Goal: Task Accomplishment & Management: Manage account settings

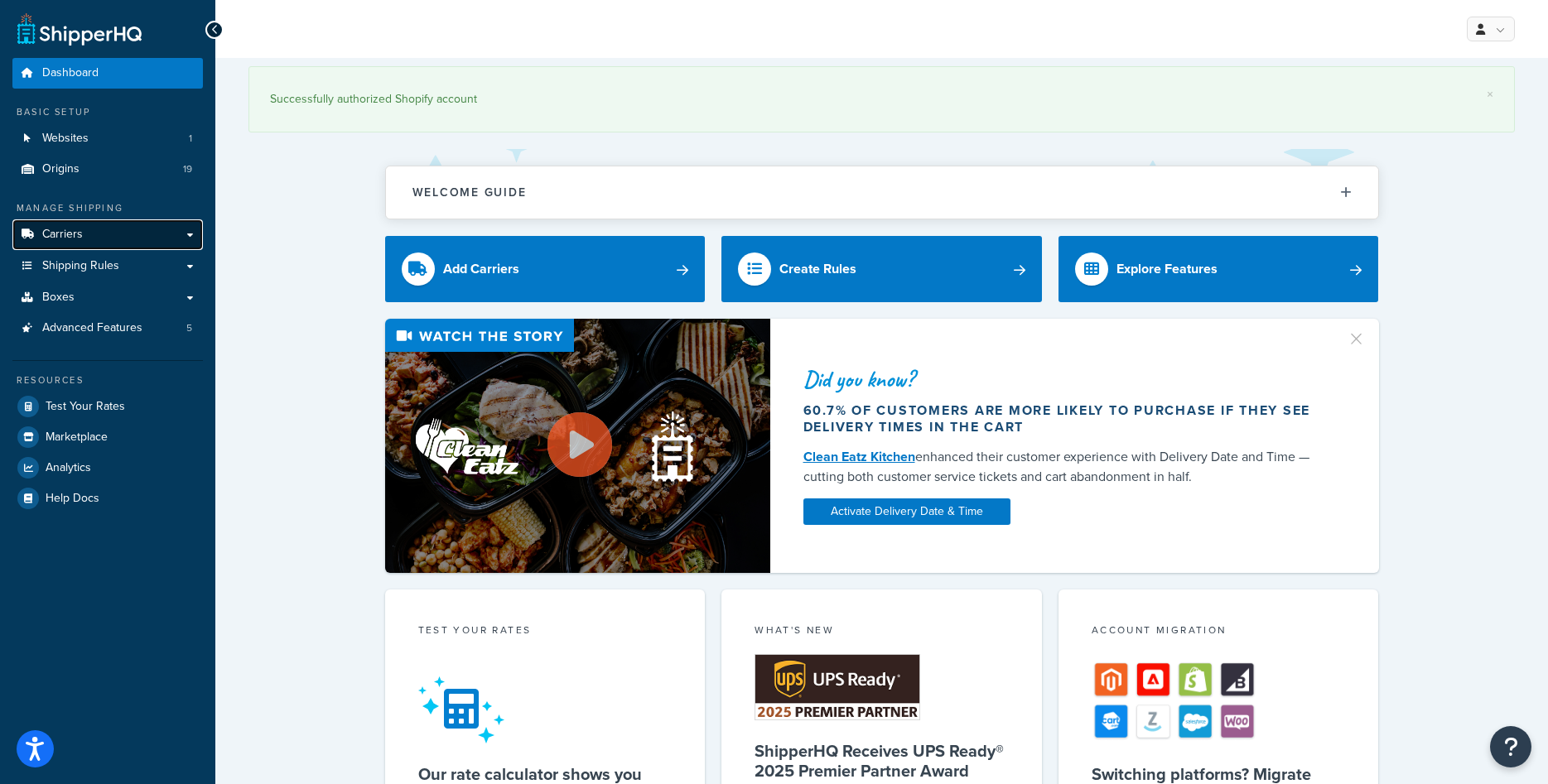
click at [154, 238] on link "Carriers" at bounding box center [108, 235] width 190 height 31
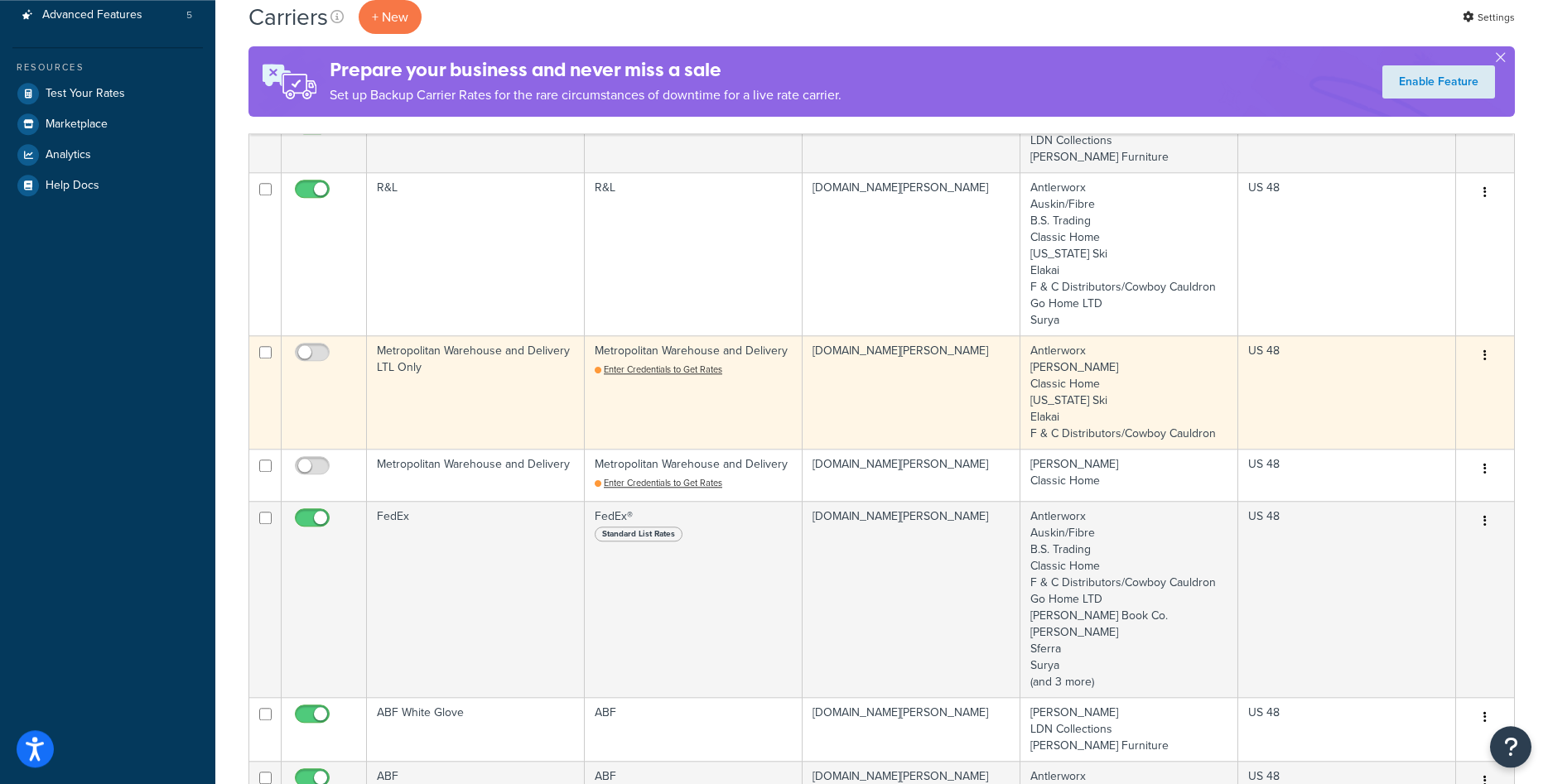
scroll to position [338, 0]
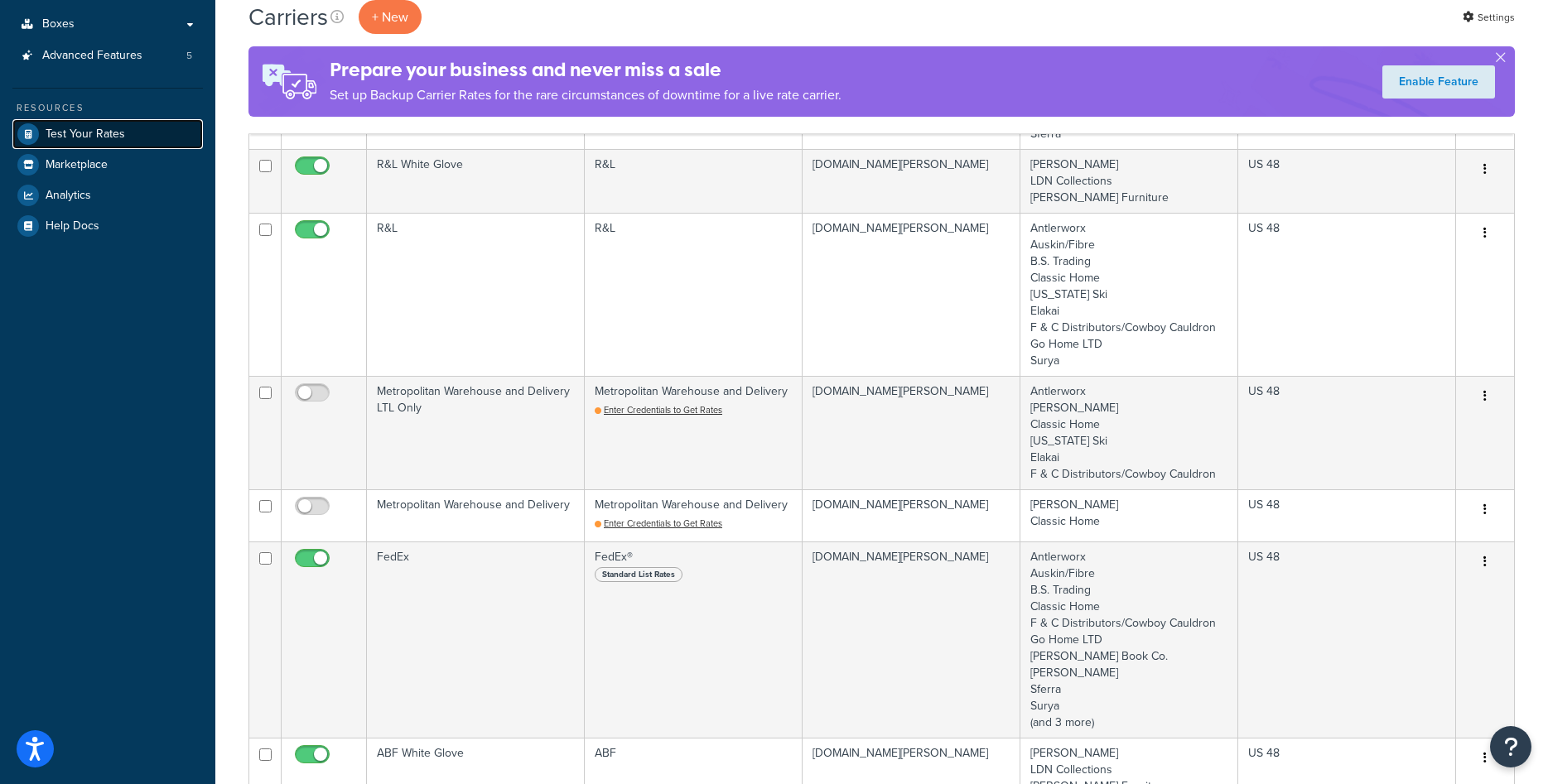
click at [98, 131] on span "Test Your Rates" at bounding box center [84, 134] width 79 height 15
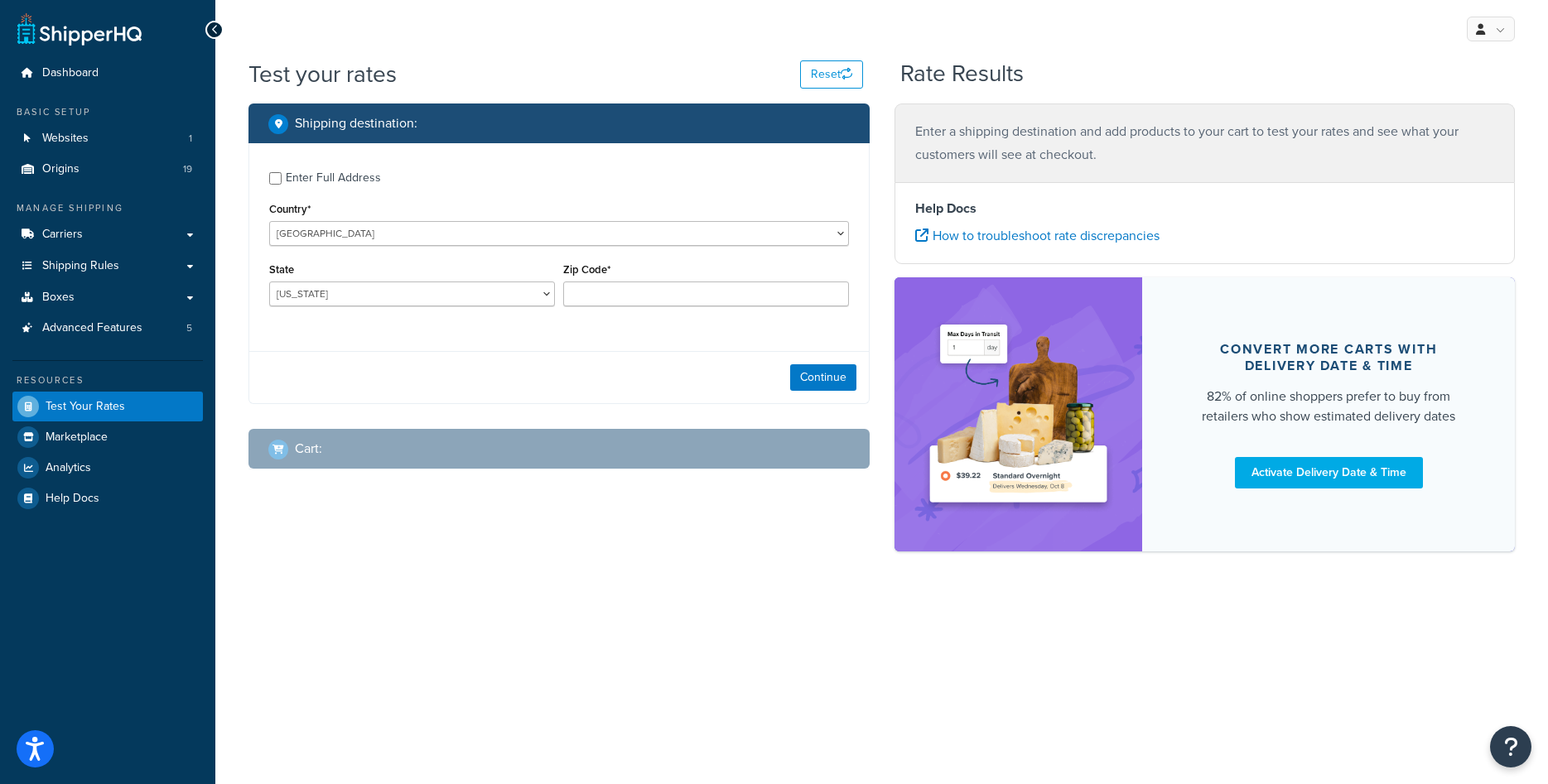
click at [358, 183] on div "Enter Full Address" at bounding box center [334, 177] width 96 height 23
click at [282, 183] on input "Enter Full Address" at bounding box center [275, 178] width 13 height 13
checkbox input "true"
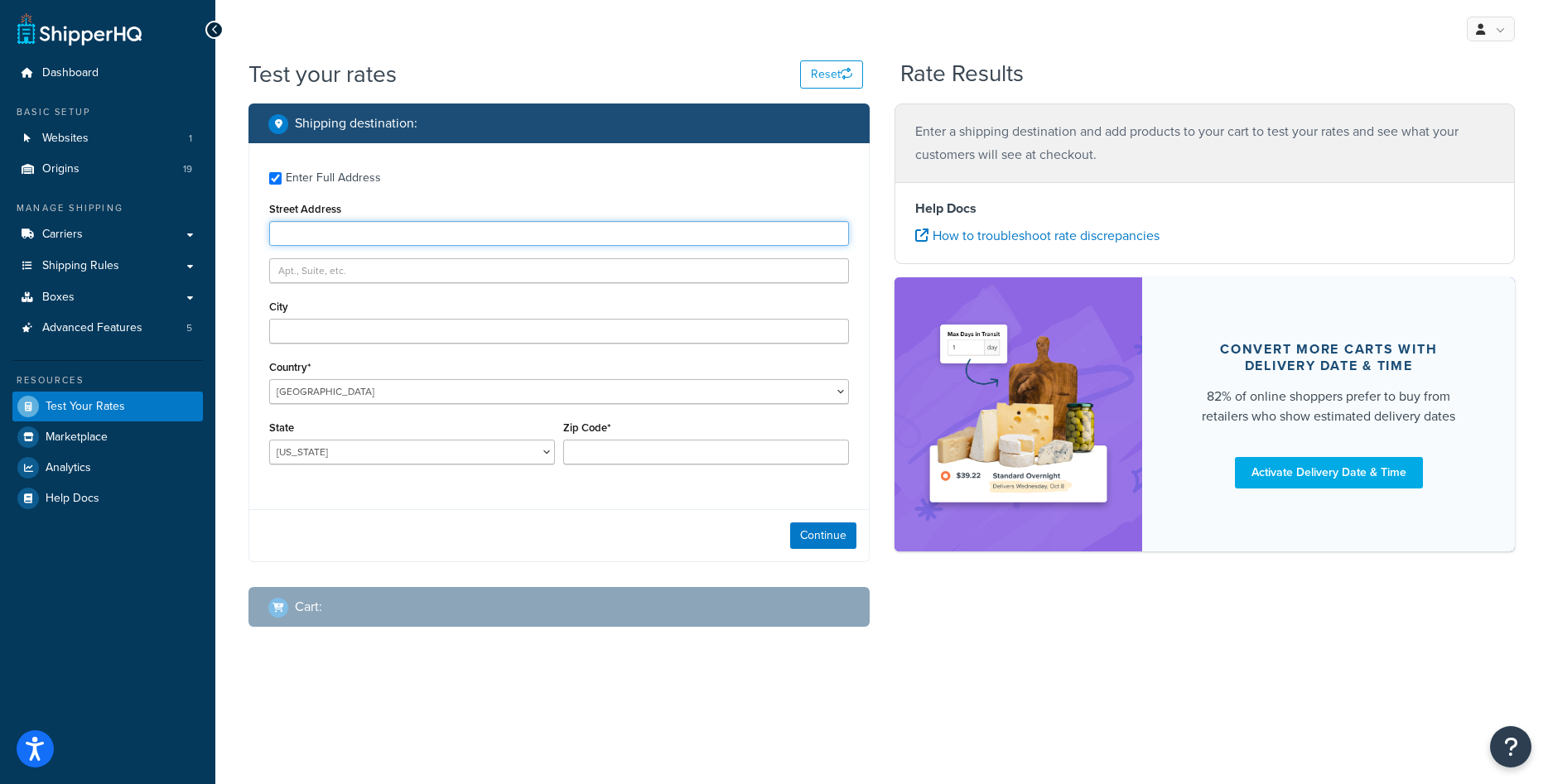
click at [347, 236] on input "Street Address" at bounding box center [558, 233] width 579 height 25
type input "1416 Whittier Drive"
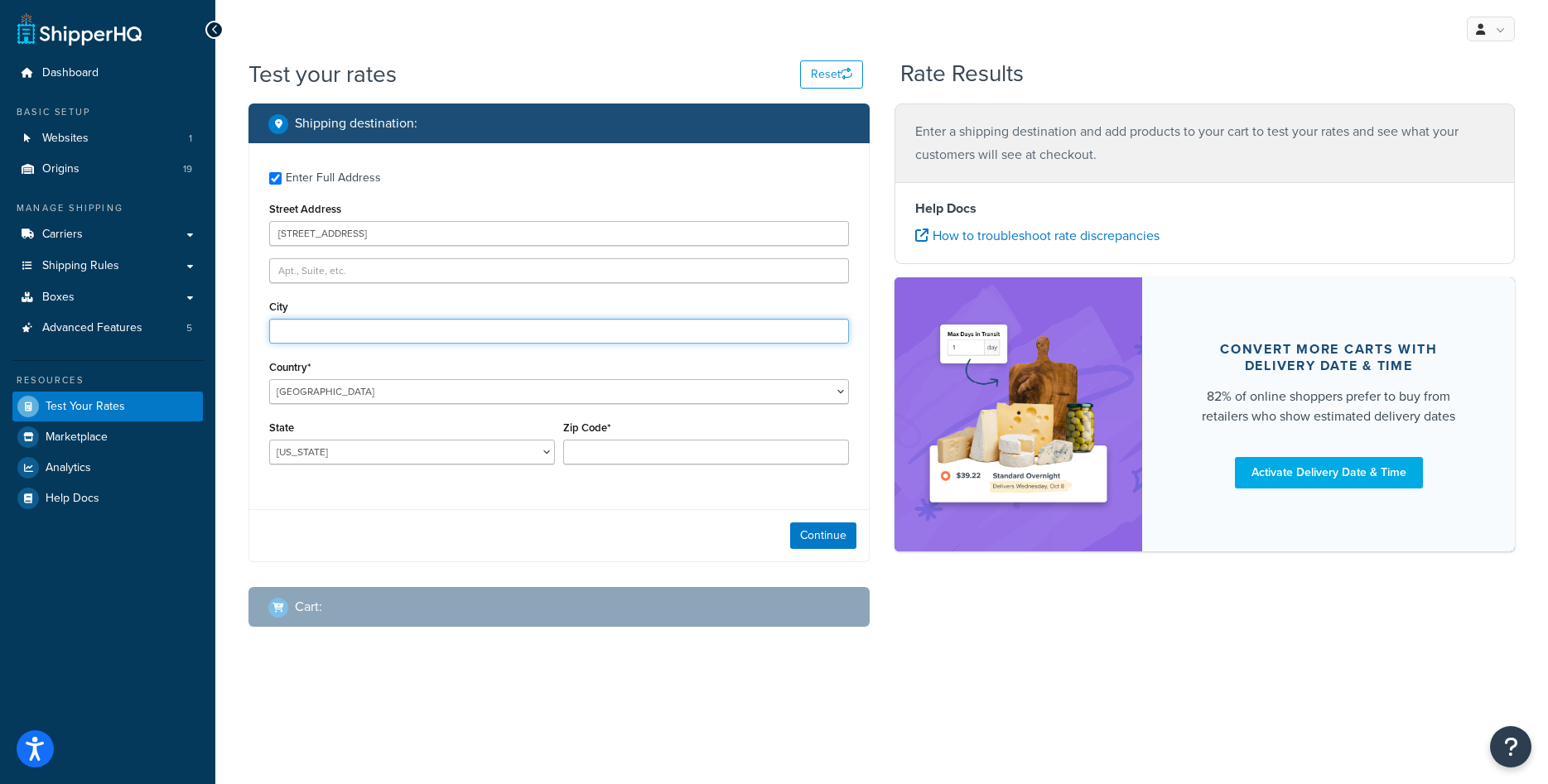
type input "Canton"
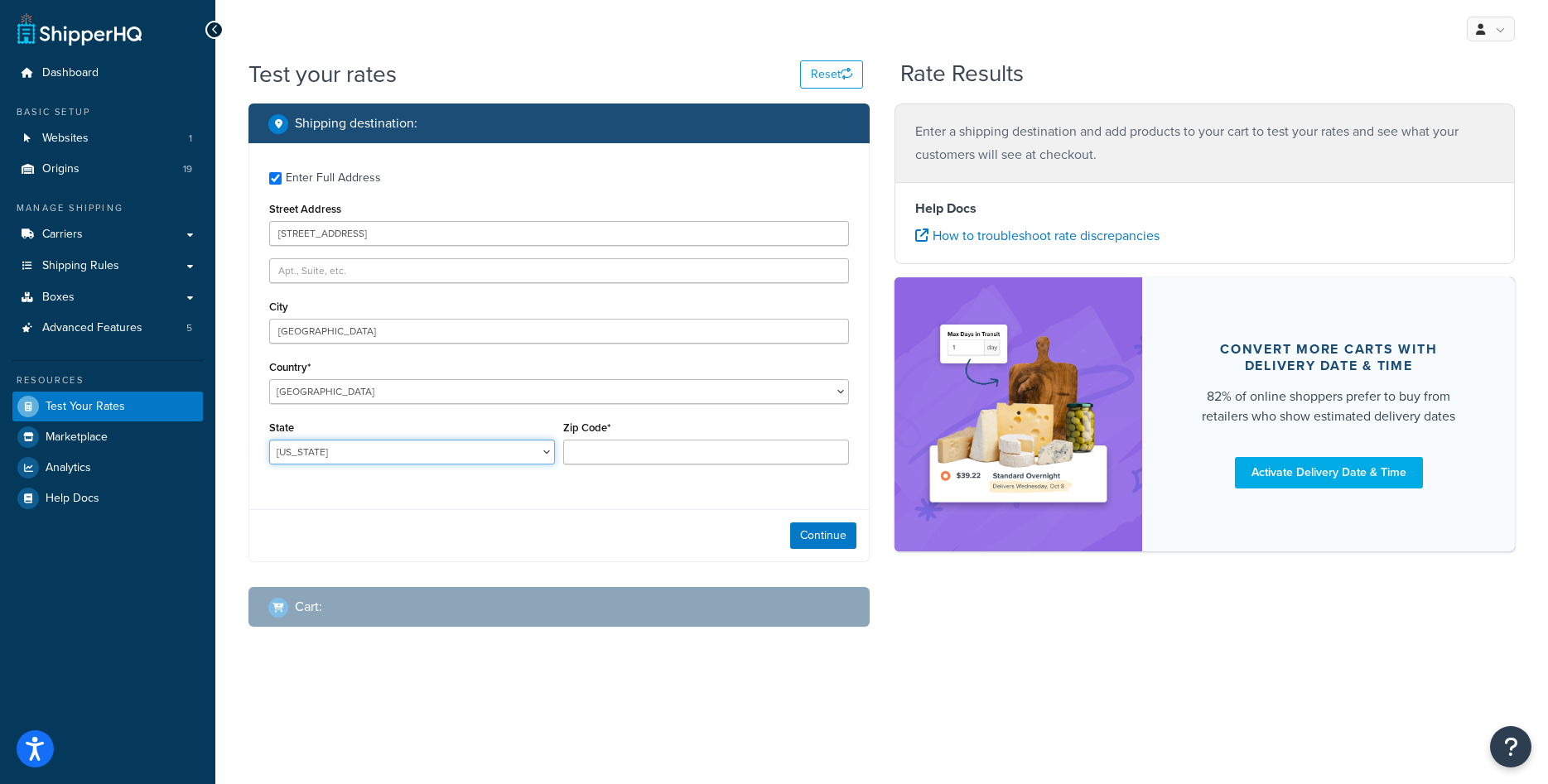
select select "MI"
type input "48187"
click at [810, 525] on button "Continue" at bounding box center [823, 536] width 67 height 26
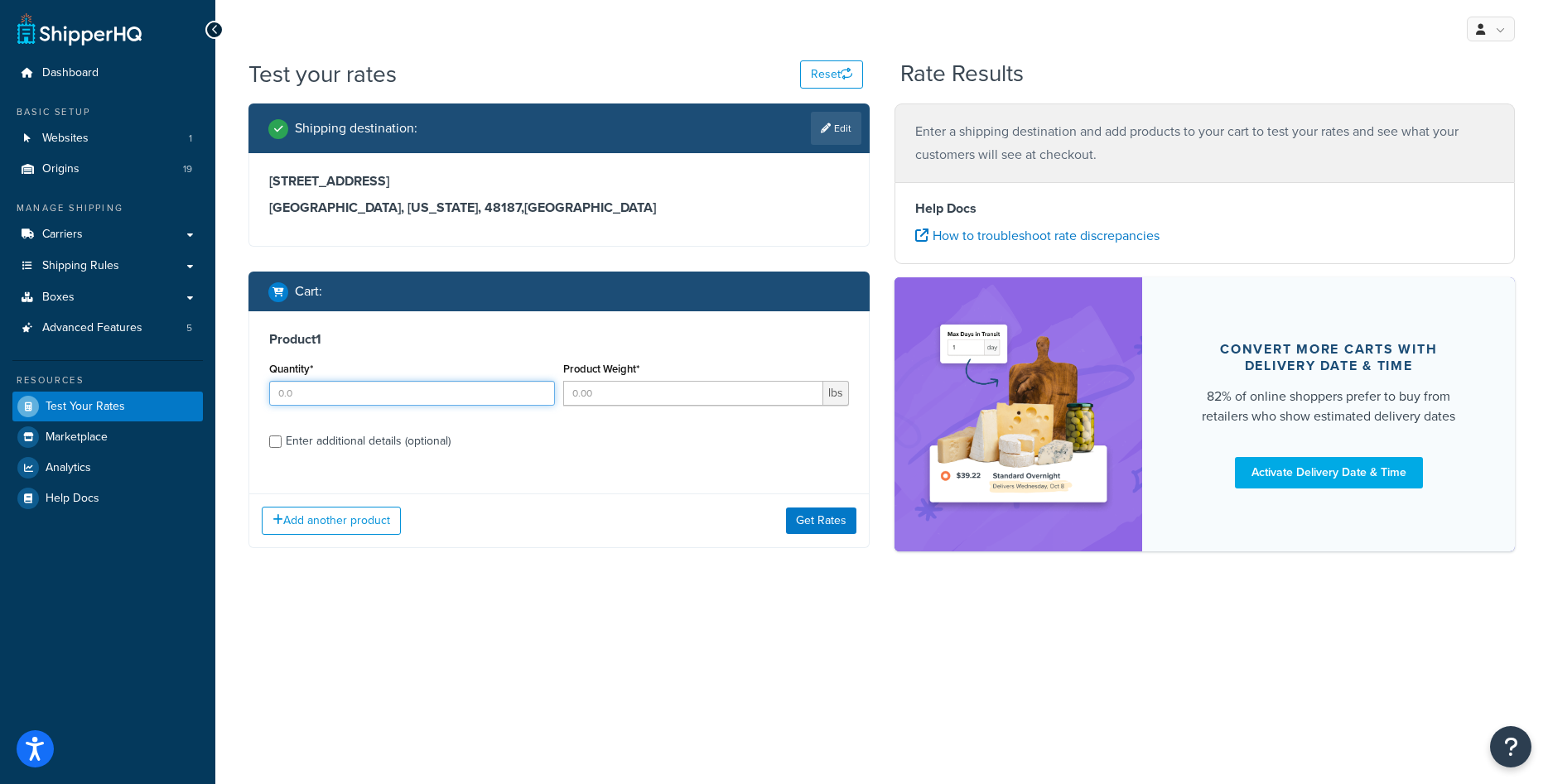
click at [439, 387] on input "Quantity*" at bounding box center [411, 393] width 286 height 25
type input "1"
click at [646, 391] on input "Product Weight*" at bounding box center [693, 393] width 260 height 25
type input "55"
click at [660, 489] on div "Product 1 Quantity* 1 Product Weight* 55 lbs Enter additional details (optional…" at bounding box center [559, 430] width 621 height 237
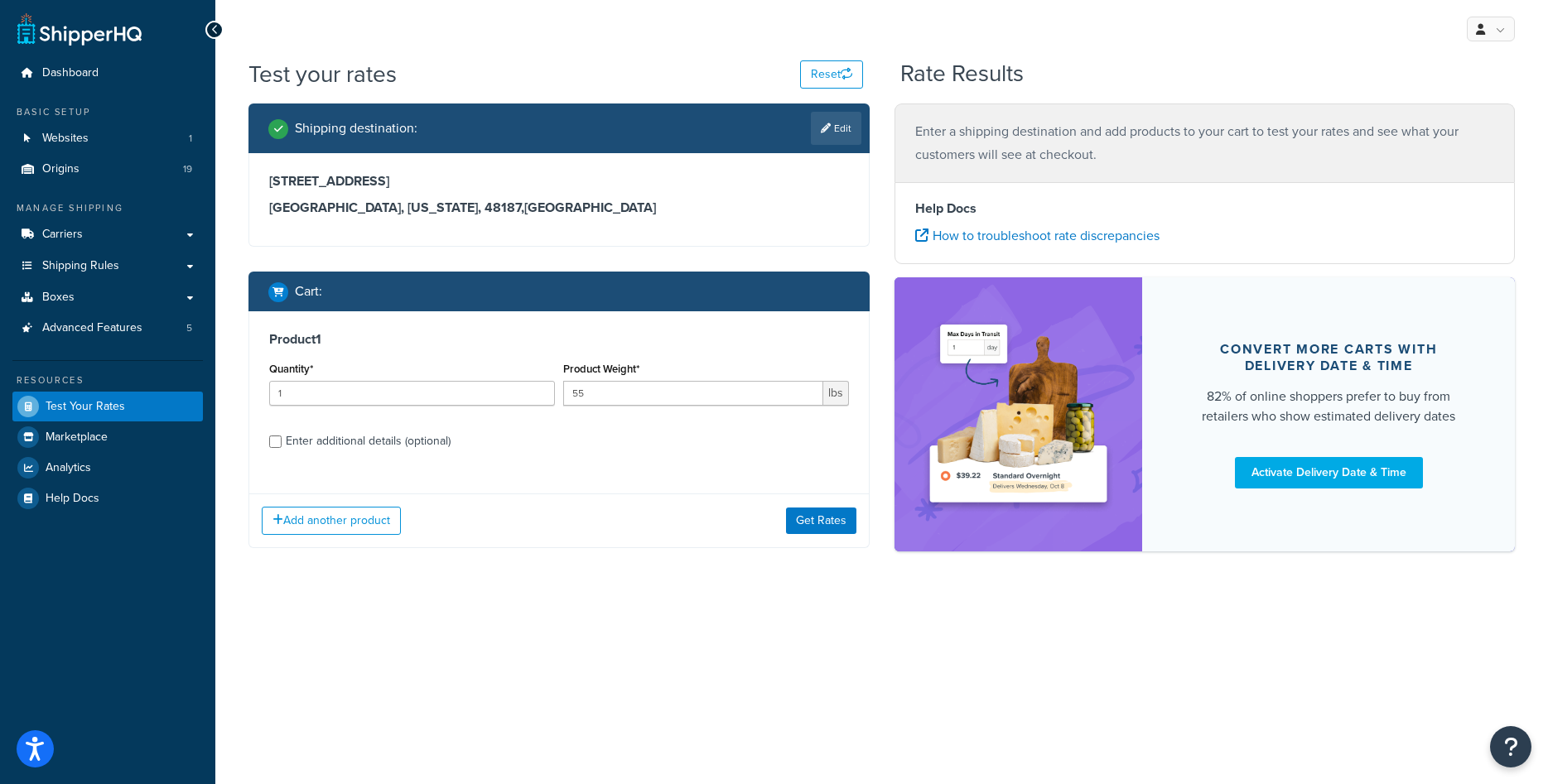
click at [405, 444] on div "Enter additional details (optional)" at bounding box center [368, 441] width 165 height 23
click at [282, 444] on input "Enter additional details (optional)" at bounding box center [275, 442] width 13 height 13
checkbox input "true"
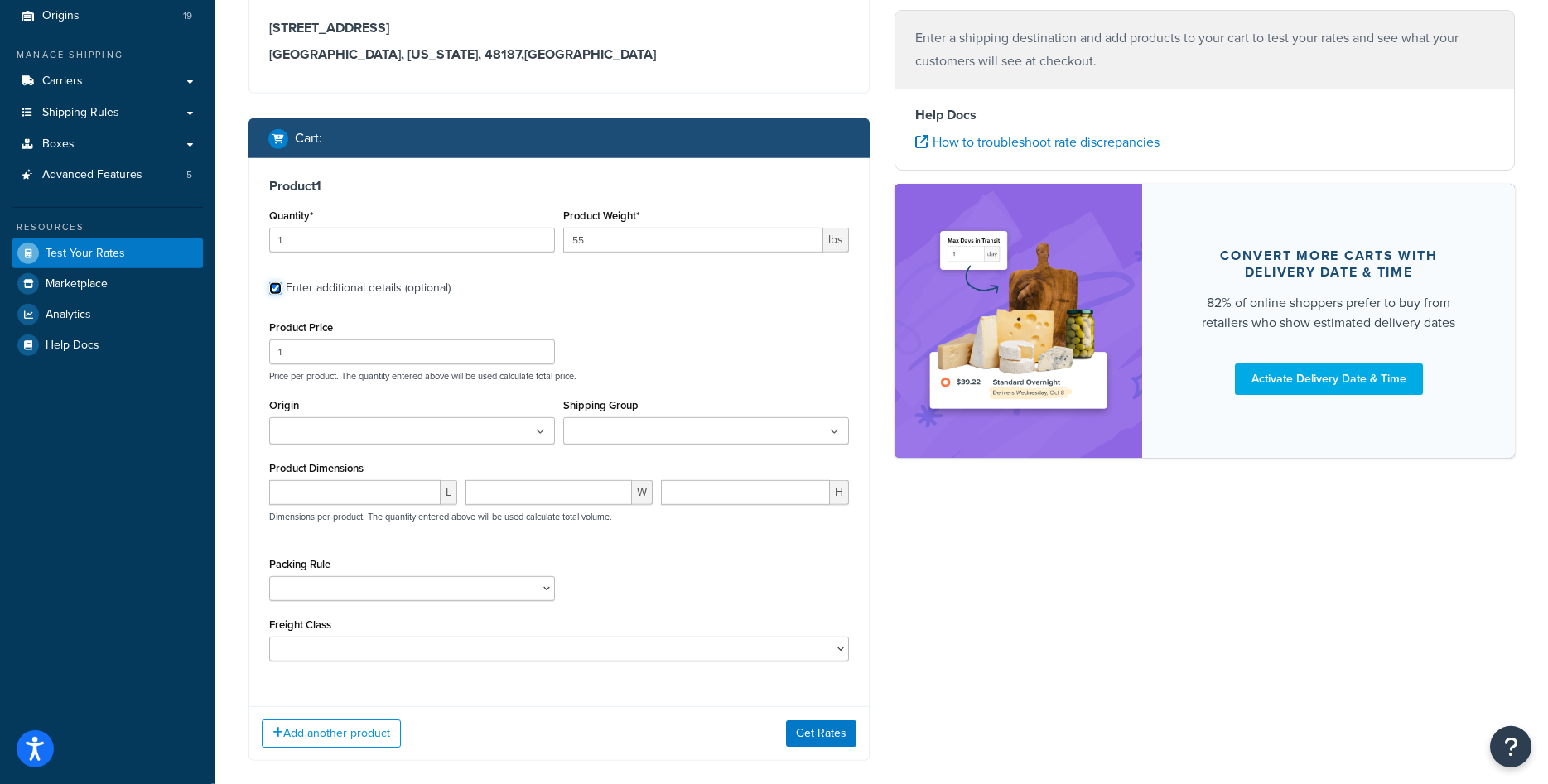
scroll to position [239, 0]
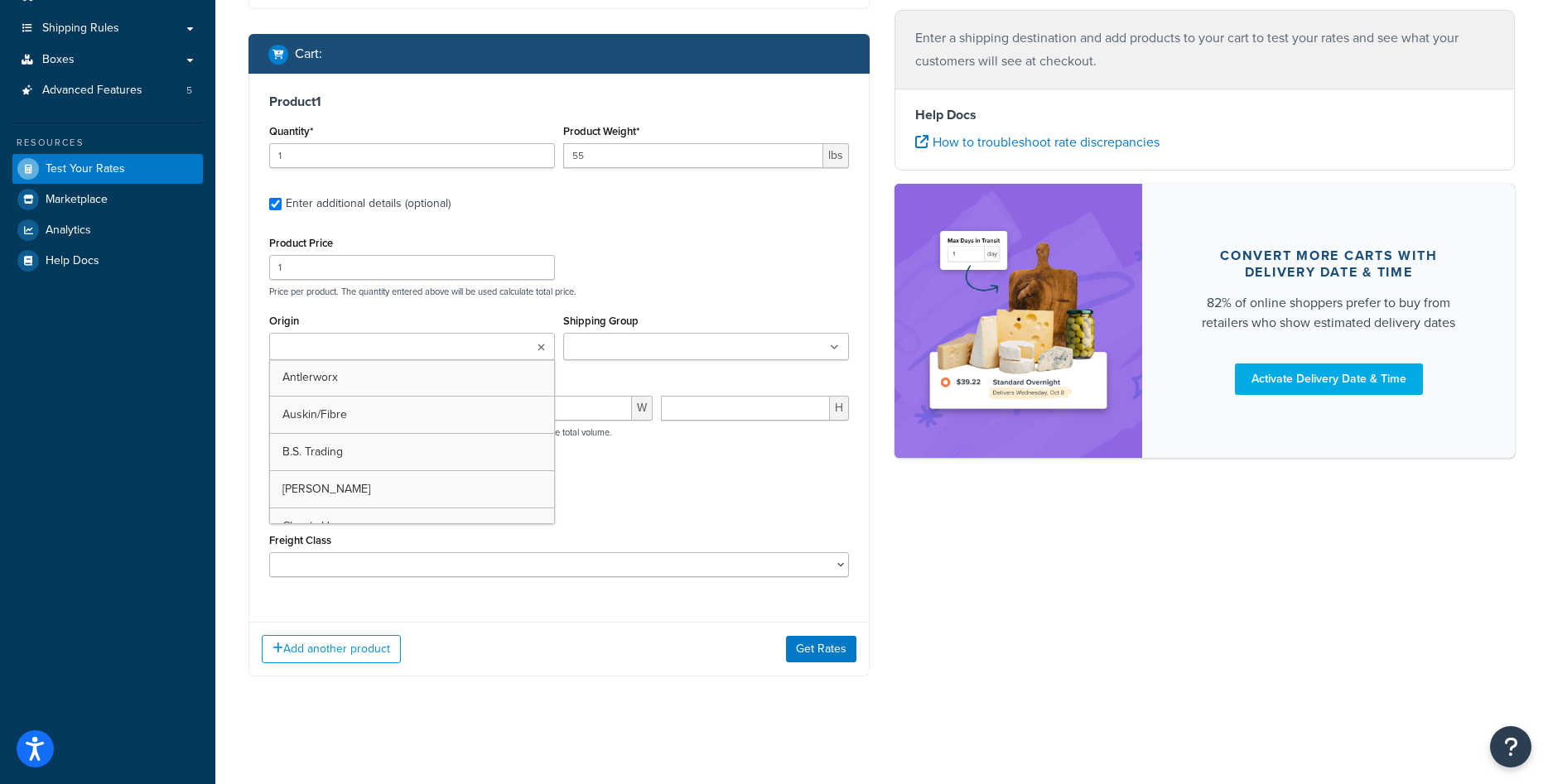
click at [501, 343] on ul at bounding box center [411, 346] width 286 height 27
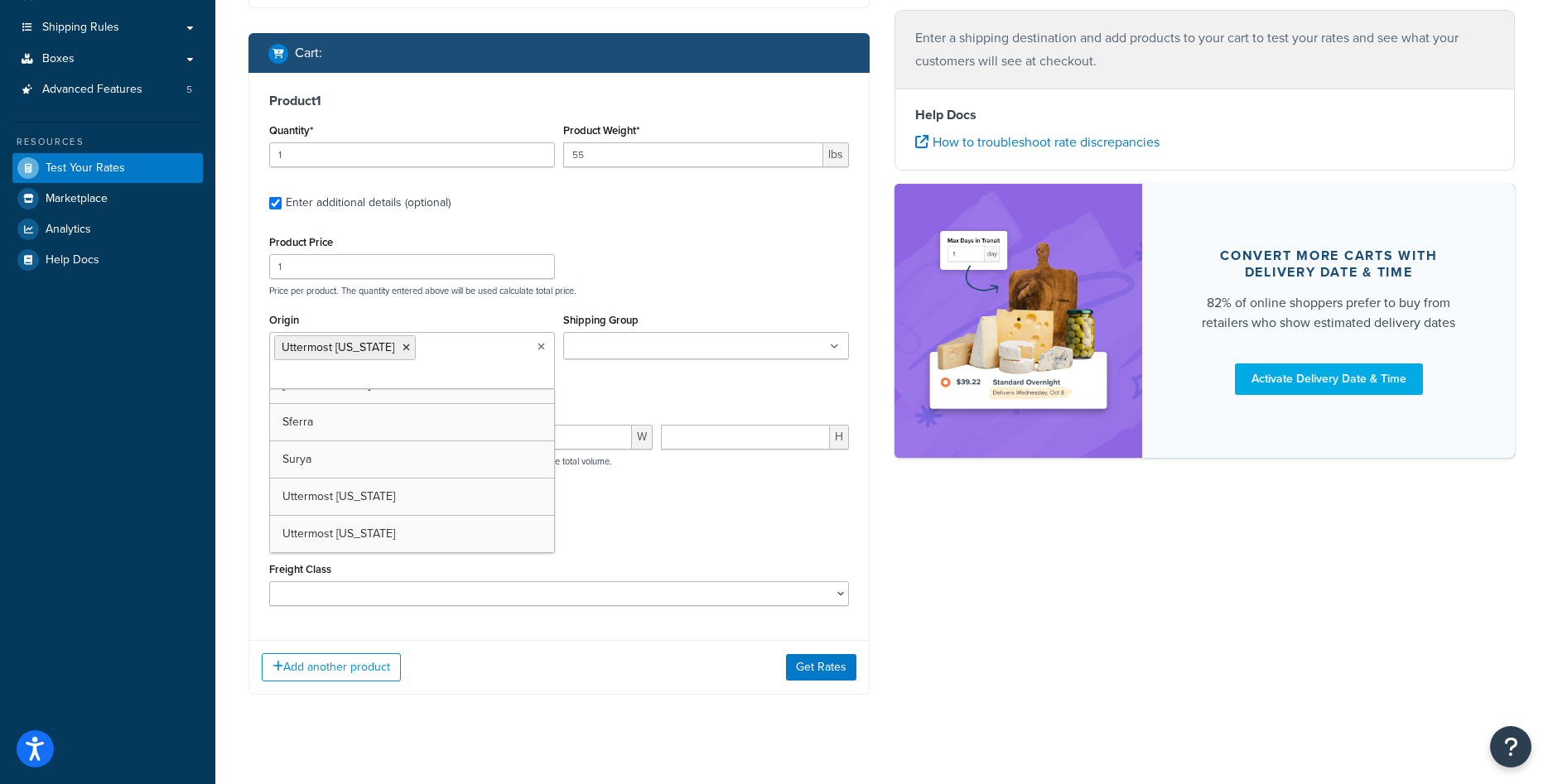
scroll to position [227, 0]
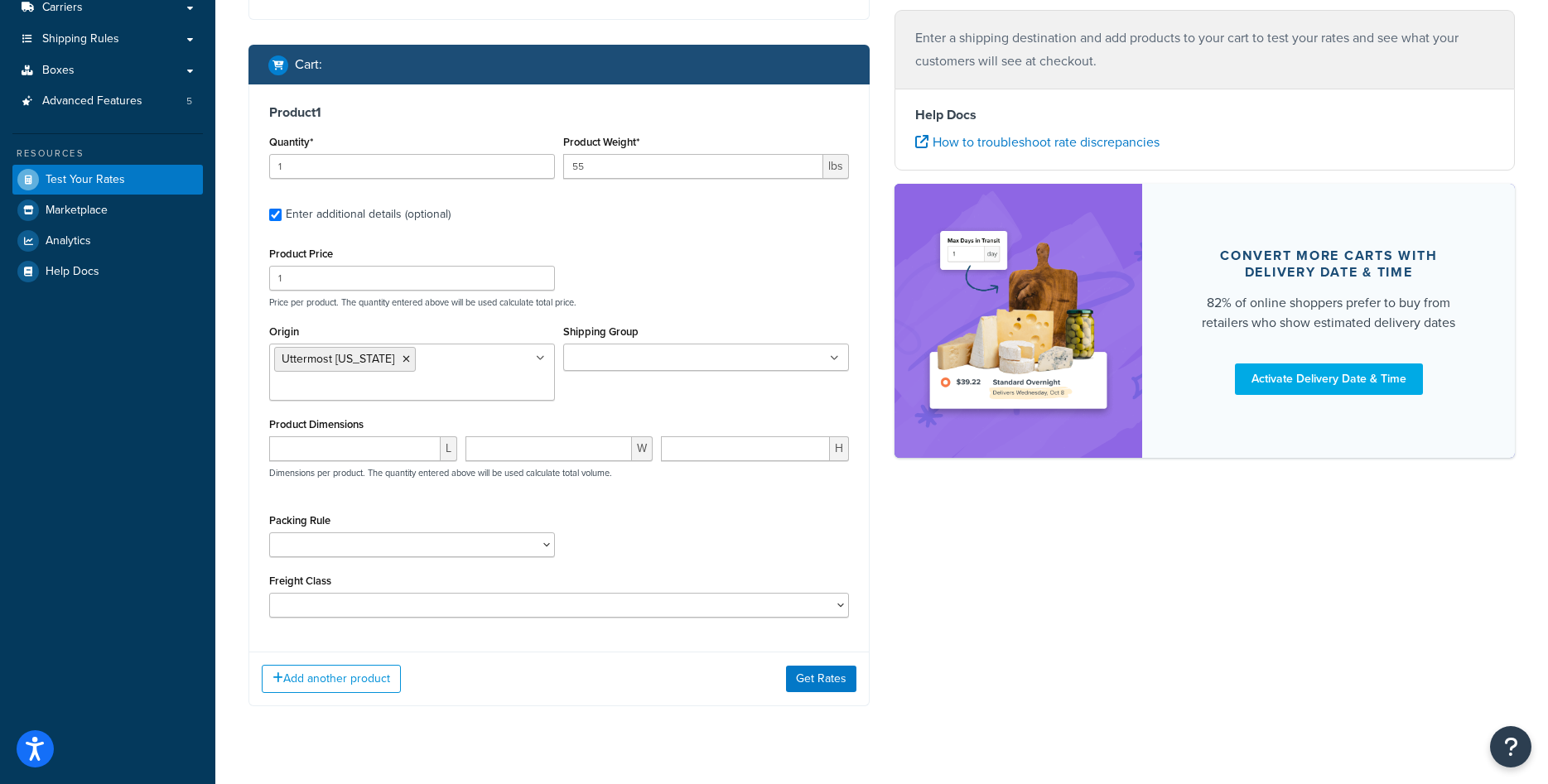
click at [661, 543] on div "Packing Rule" at bounding box center [559, 539] width 588 height 61
click at [830, 694] on button "Get Rates" at bounding box center [821, 689] width 71 height 26
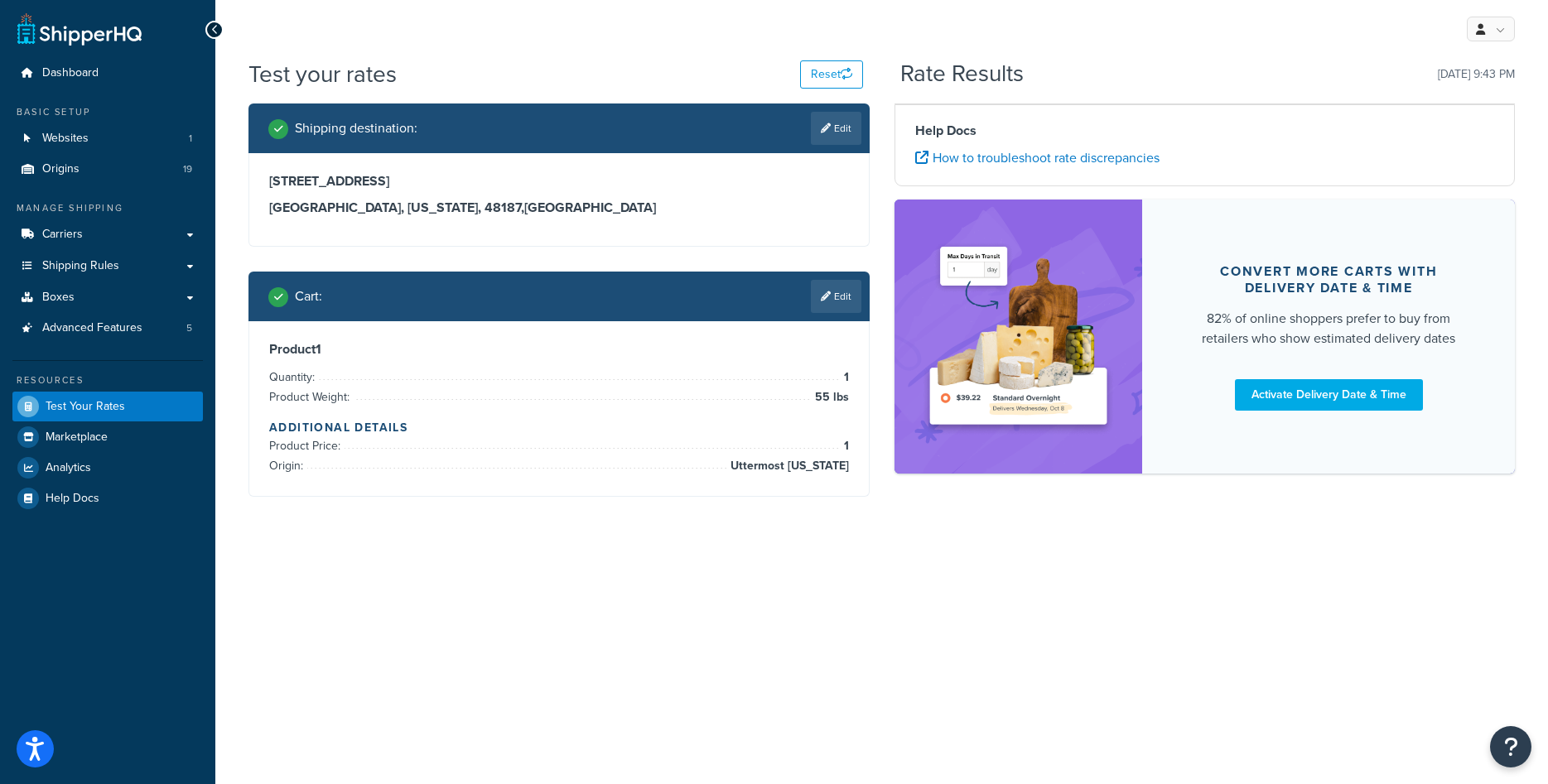
scroll to position [0, 0]
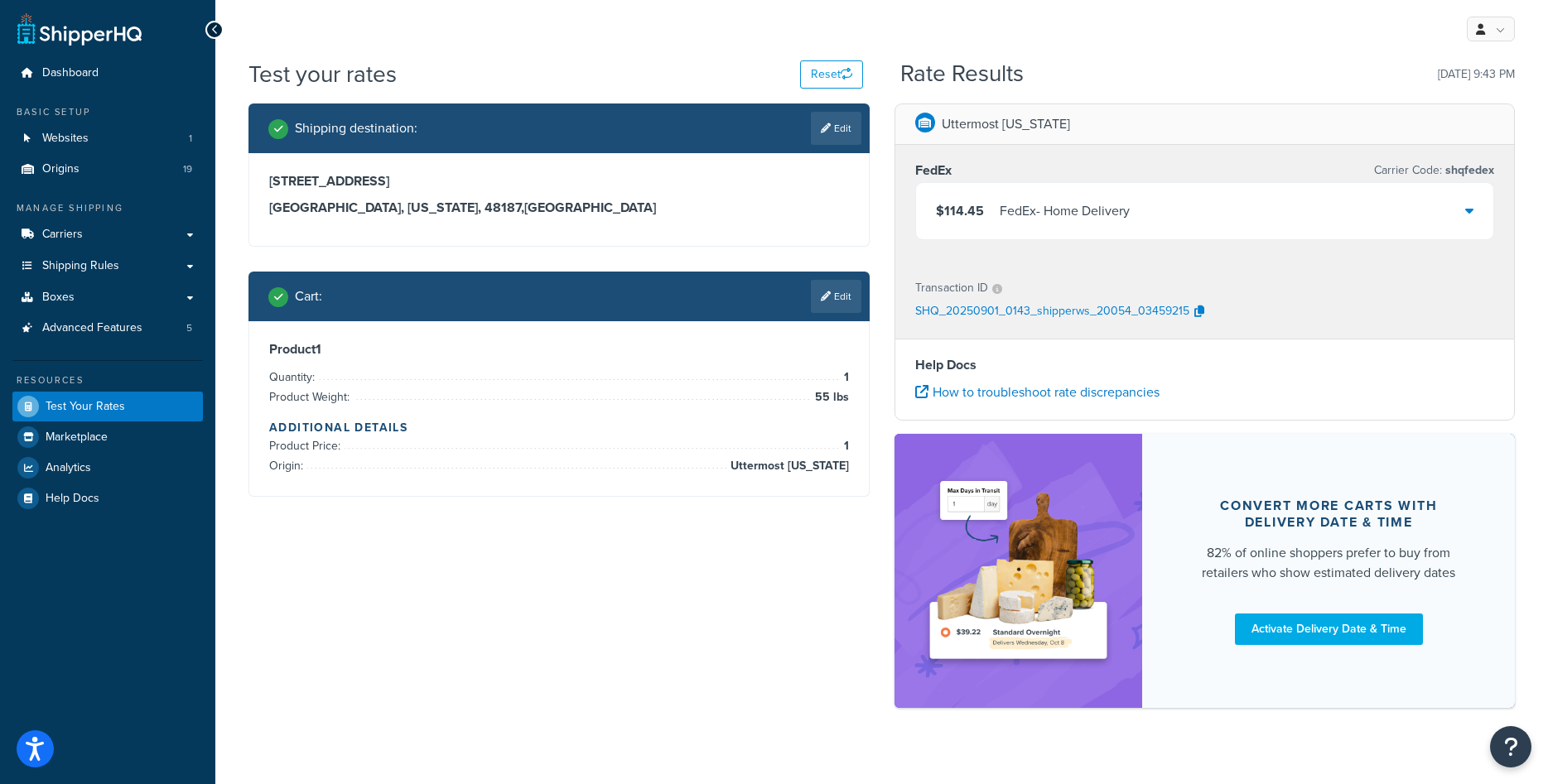
click at [1464, 217] on div "$114.45 FedEx - Home Delivery" at bounding box center [1206, 212] width 579 height 56
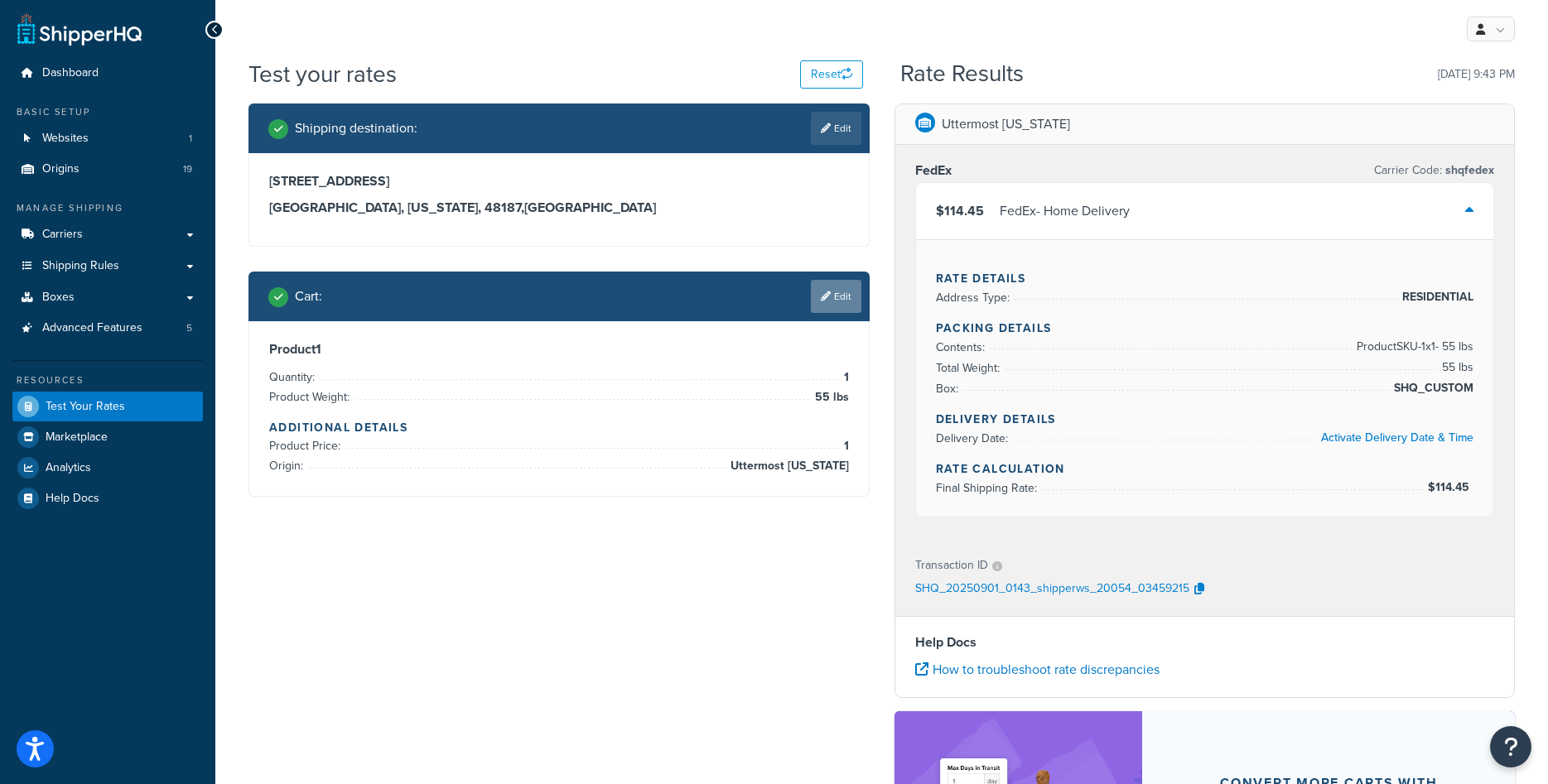
click at [830, 296] on link "Edit" at bounding box center [835, 296] width 50 height 33
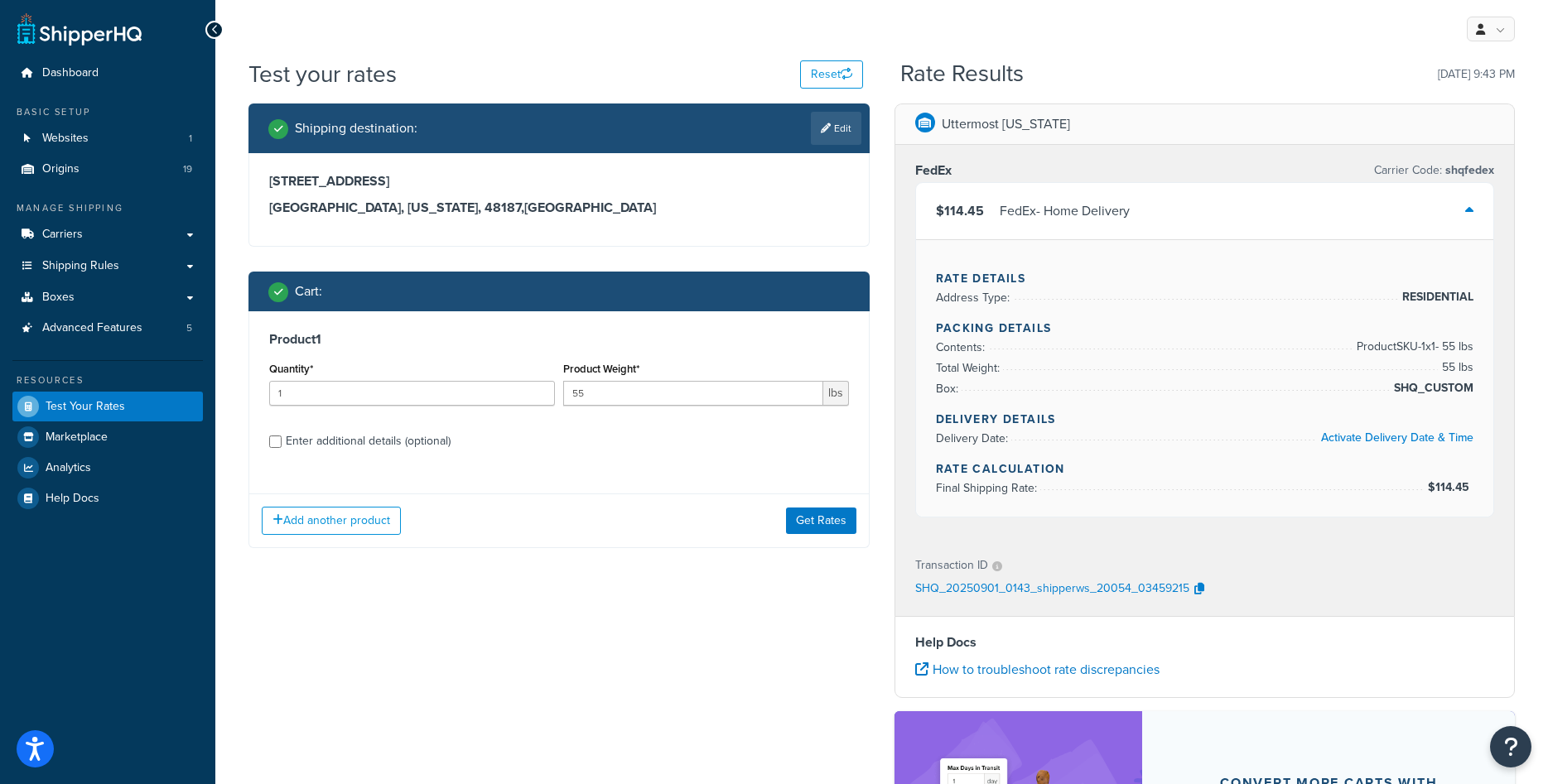
click at [388, 435] on div "Enter additional details (optional)" at bounding box center [368, 441] width 165 height 23
click at [282, 436] on input "Enter additional details (optional)" at bounding box center [275, 442] width 13 height 13
checkbox input "true"
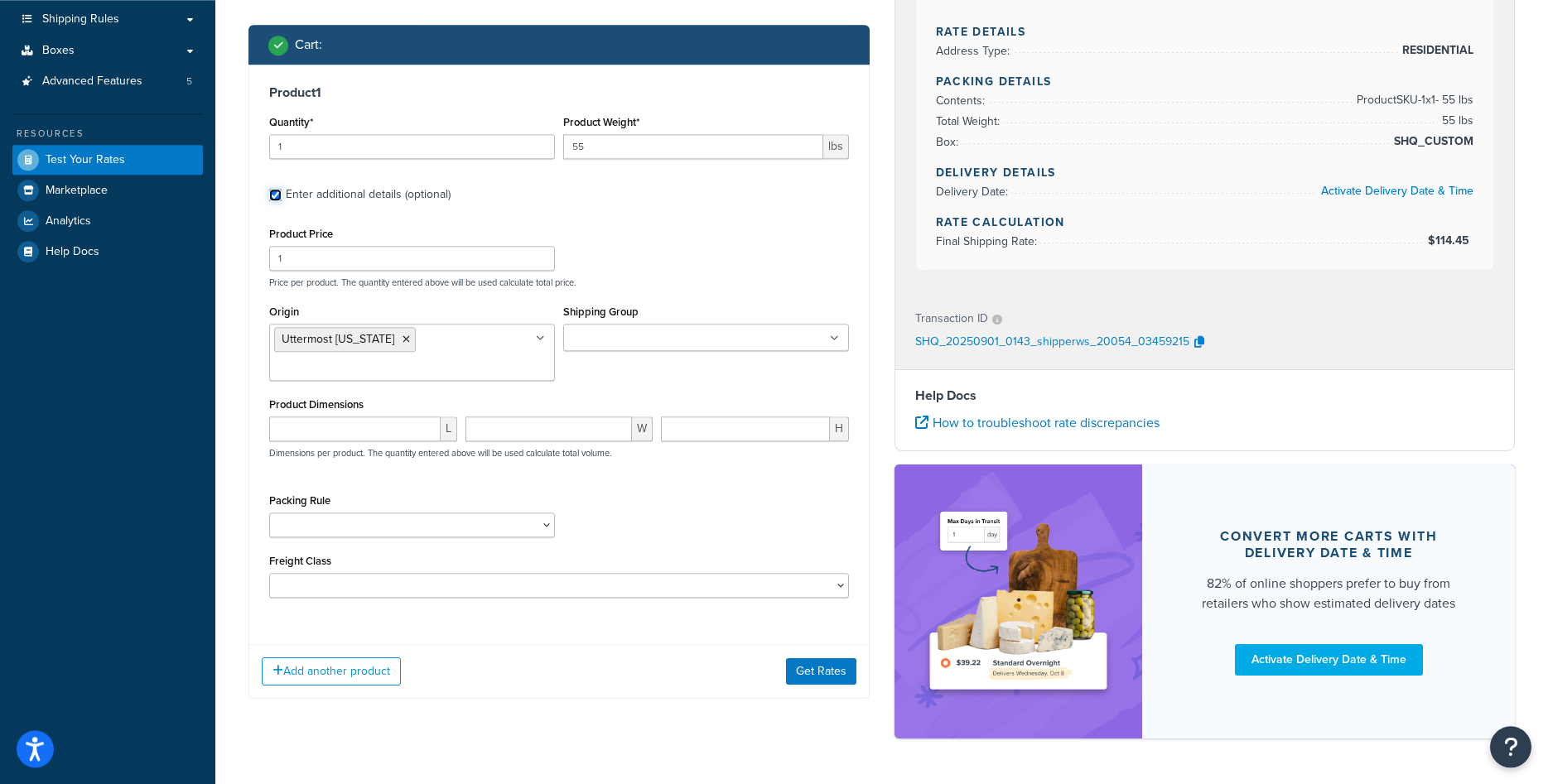
scroll to position [253, 0]
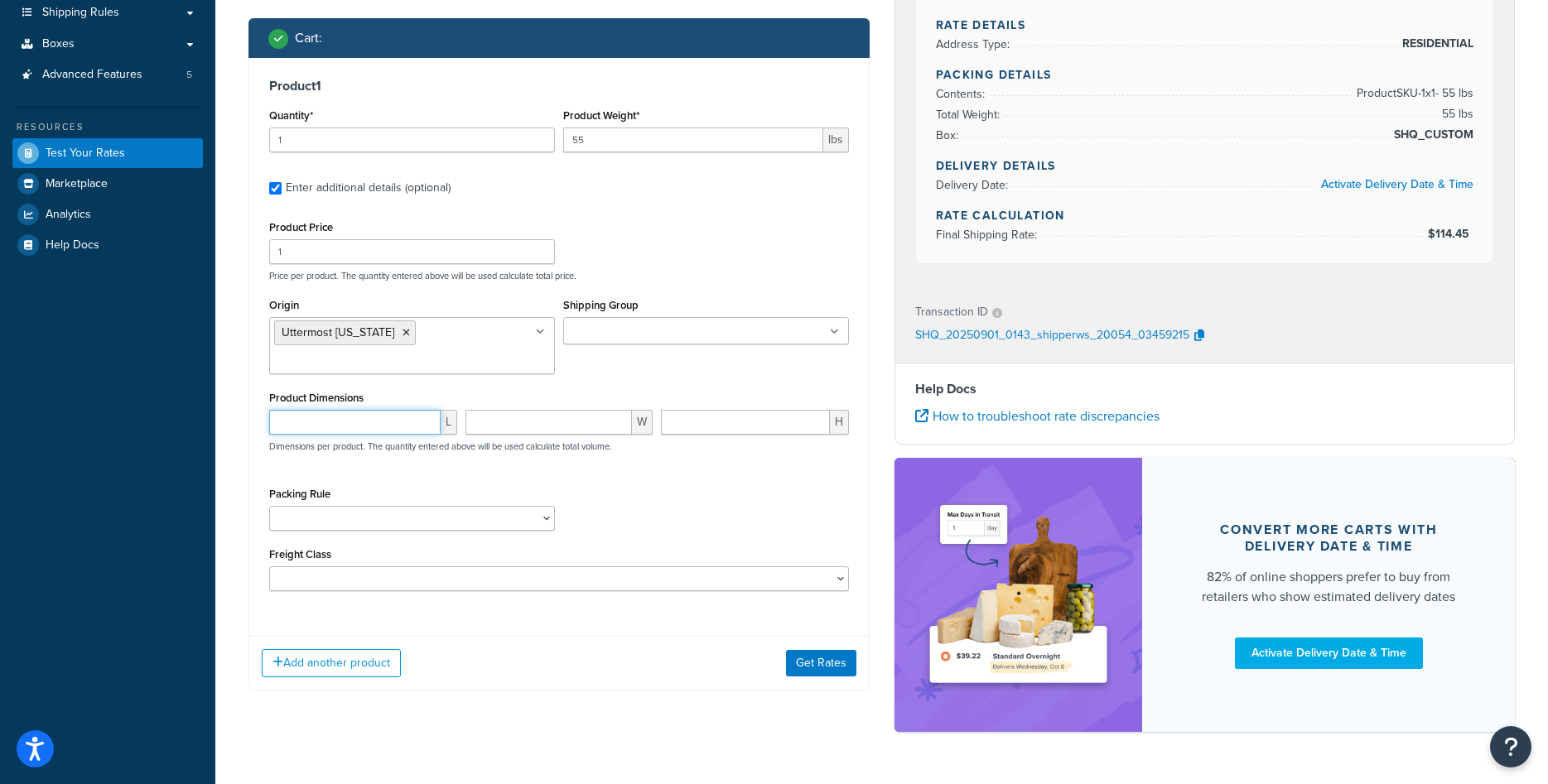
click at [391, 434] on input "number" at bounding box center [354, 421] width 172 height 25
type input "40"
click at [524, 415] on input "number" at bounding box center [550, 421] width 167 height 25
type input "41"
click at [693, 437] on div "H" at bounding box center [755, 428] width 196 height 38
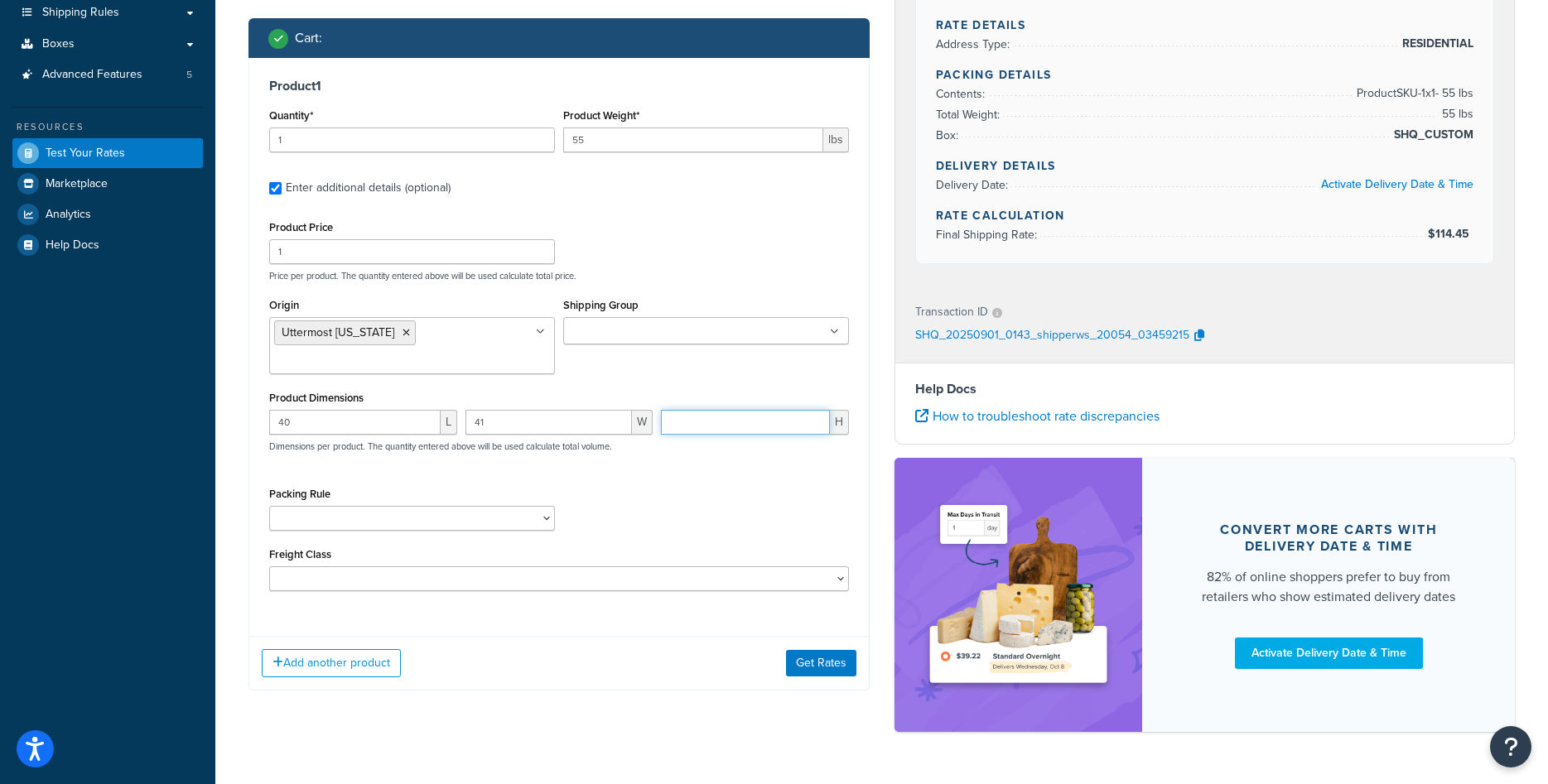
click at [693, 426] on input "number" at bounding box center [746, 421] width 169 height 25
type input "48"
click at [679, 468] on div "40 L 41 W 48 H Dimensions per product. The quantity entered above will be used …" at bounding box center [559, 439] width 588 height 61
click at [818, 657] on button "Get Rates" at bounding box center [821, 663] width 71 height 26
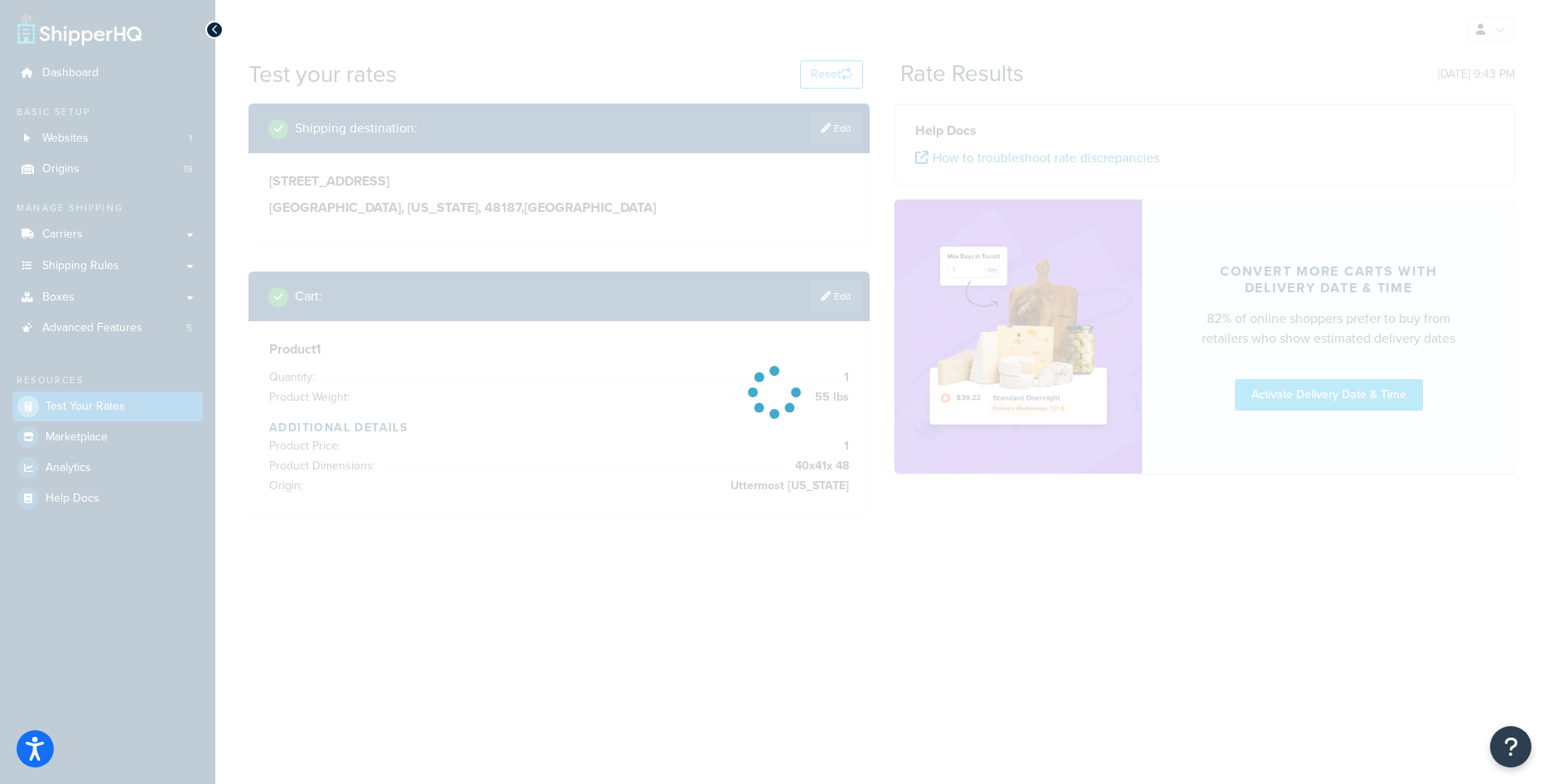
scroll to position [0, 0]
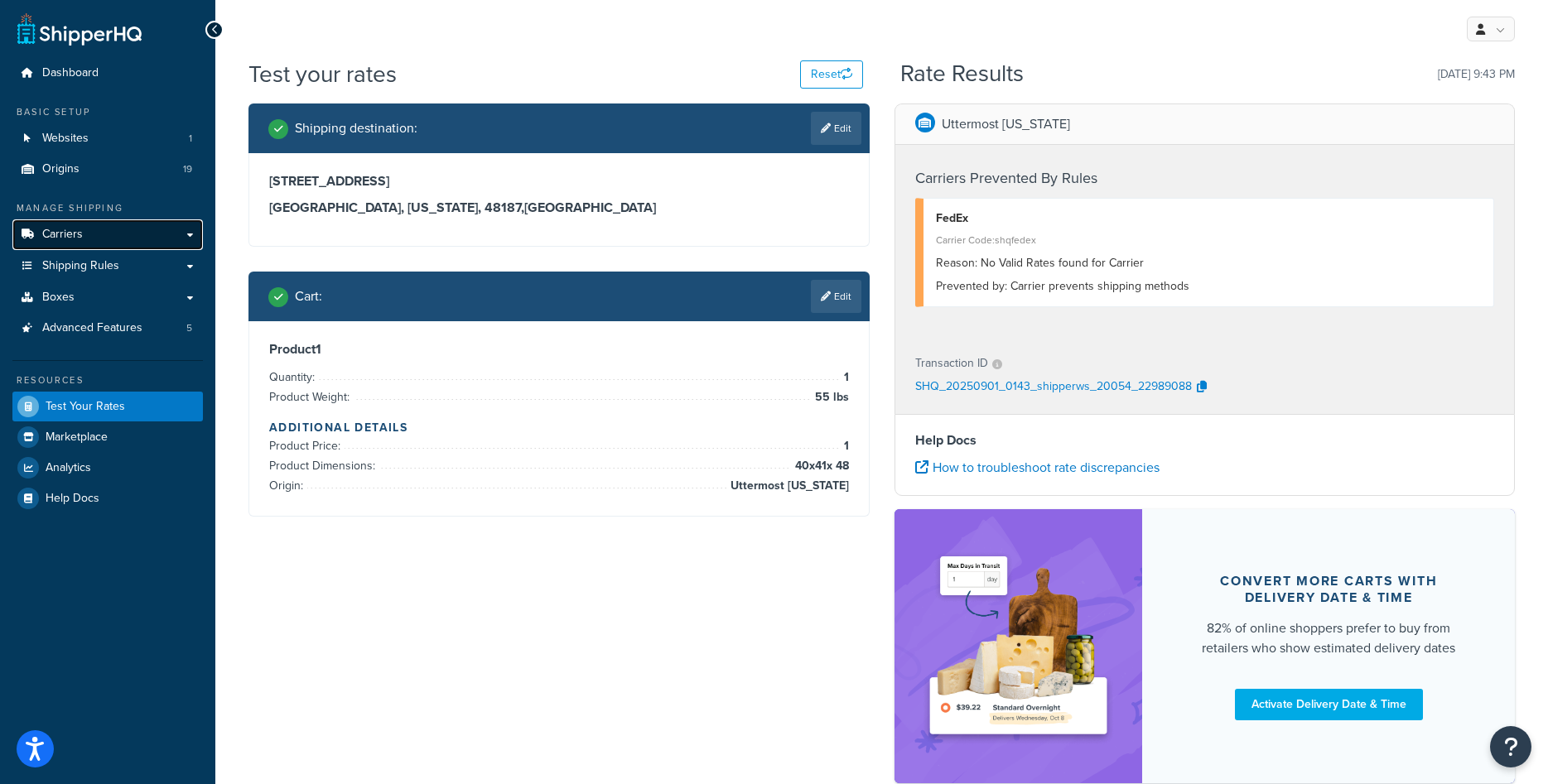
click at [106, 240] on link "Carriers" at bounding box center [108, 235] width 190 height 31
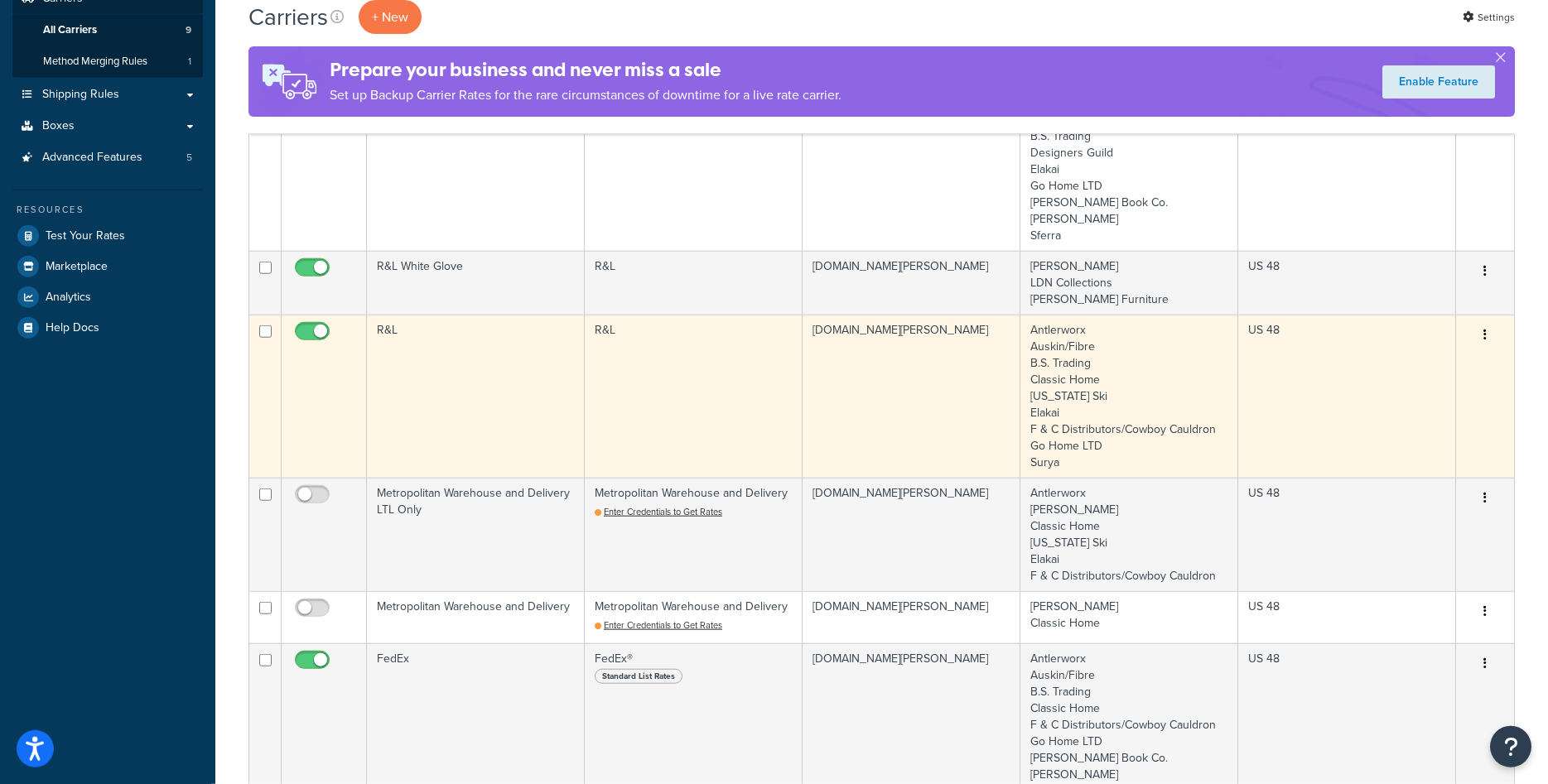
scroll to position [84, 0]
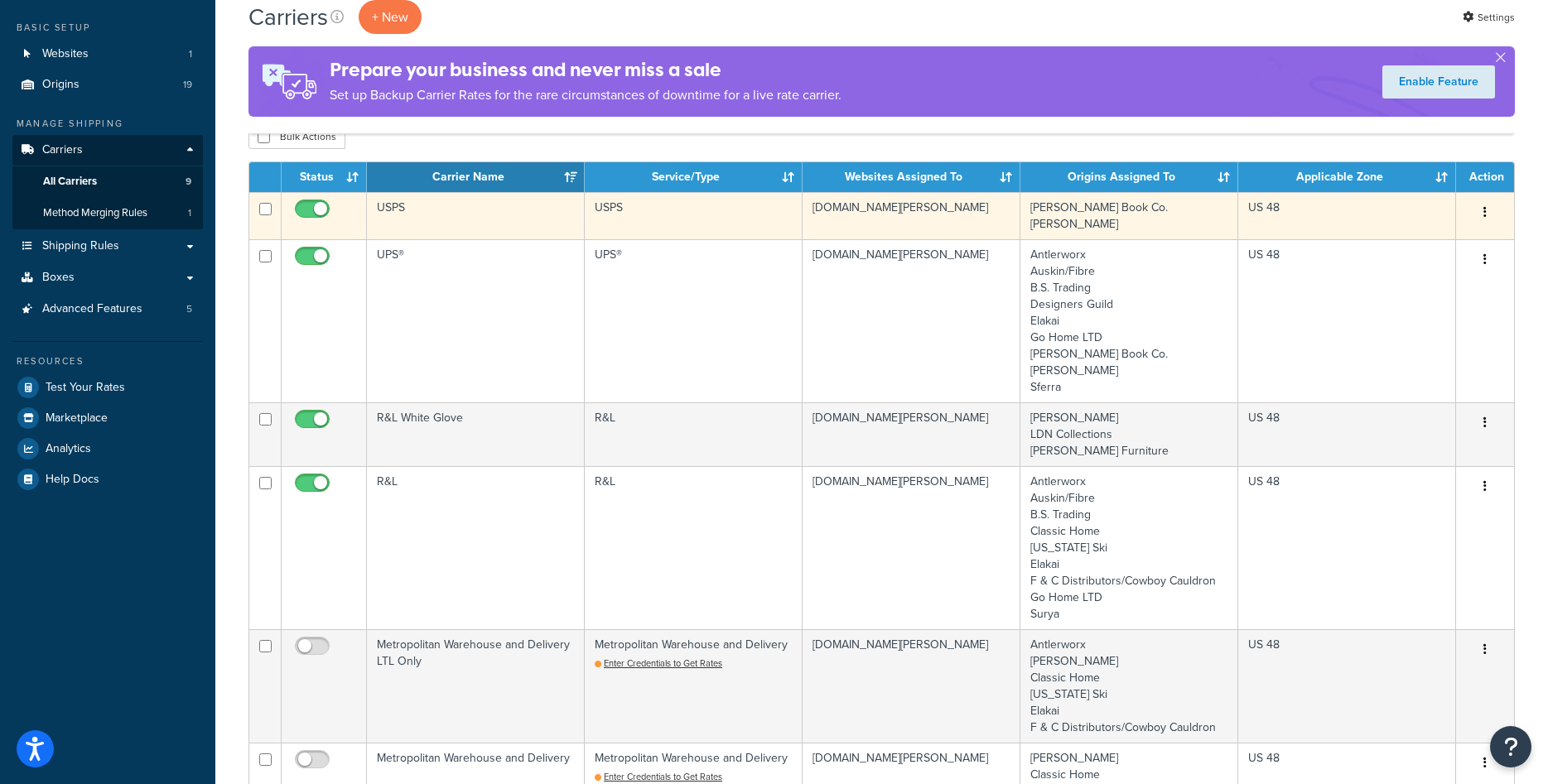
click at [474, 212] on td "USPS" at bounding box center [475, 215] width 218 height 47
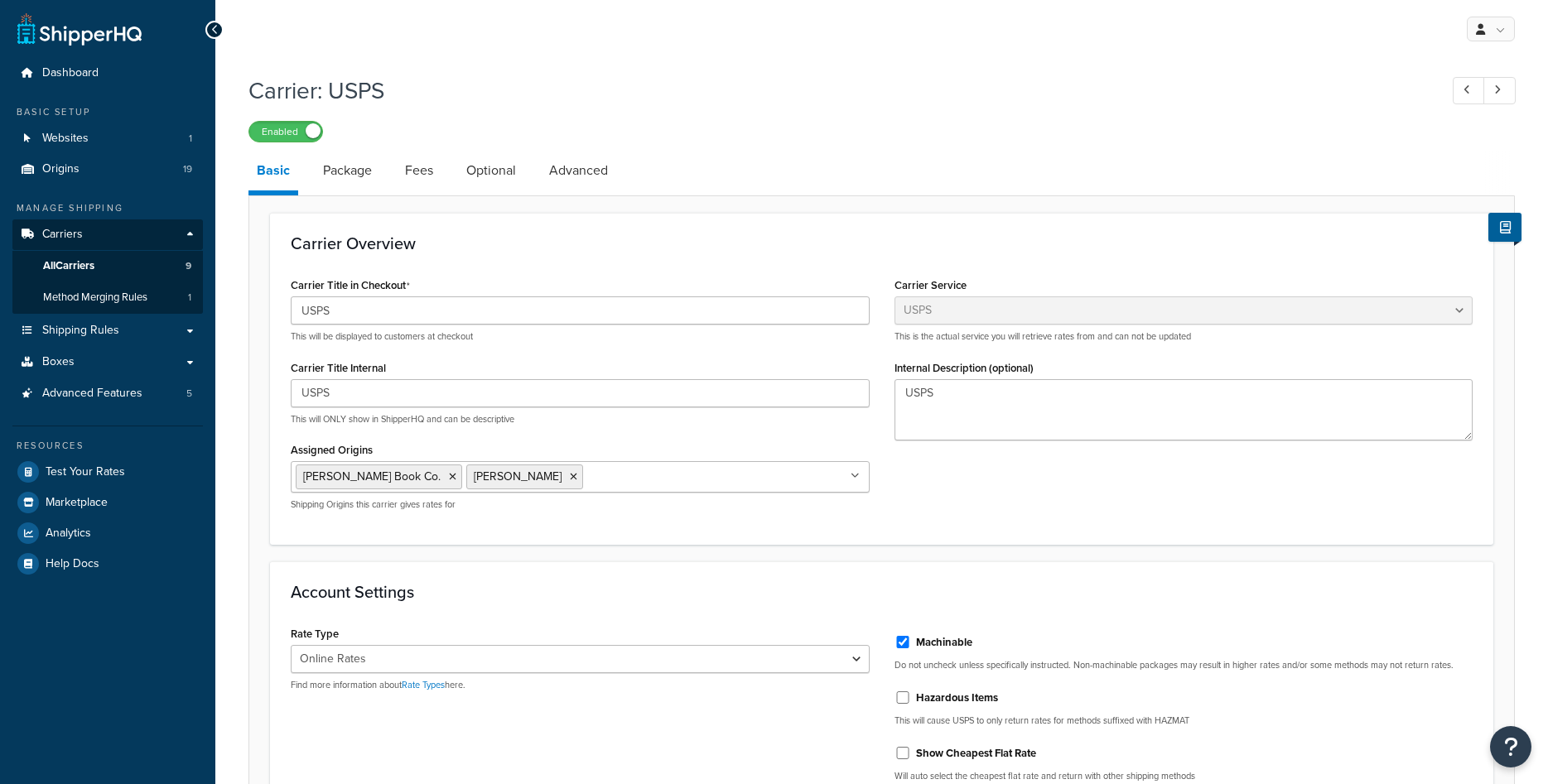
select select "usps"
select select "ONLINE"
click at [70, 263] on span "All Carriers" at bounding box center [68, 266] width 51 height 15
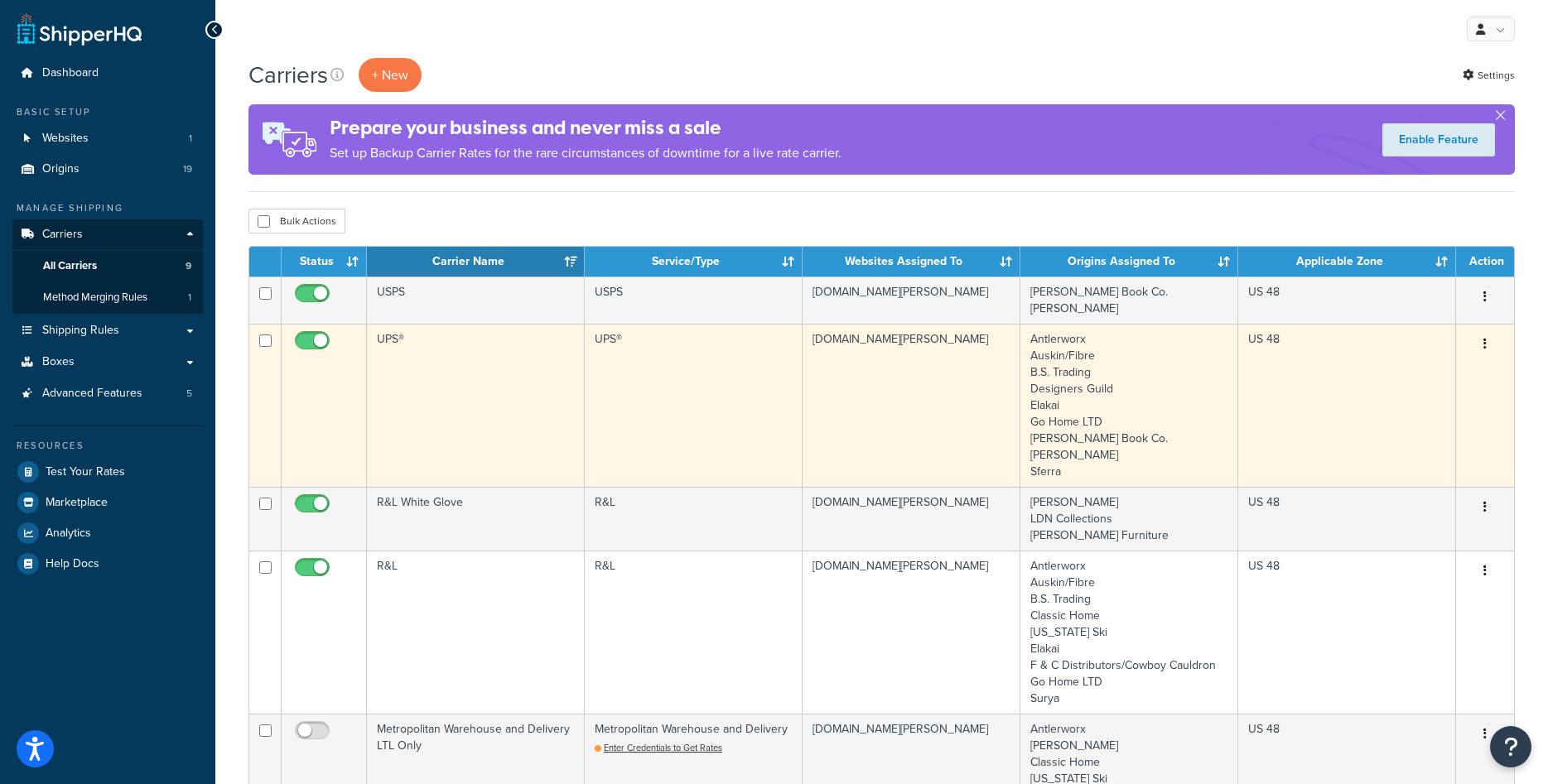
click at [498, 426] on td "UPS®" at bounding box center [475, 405] width 218 height 163
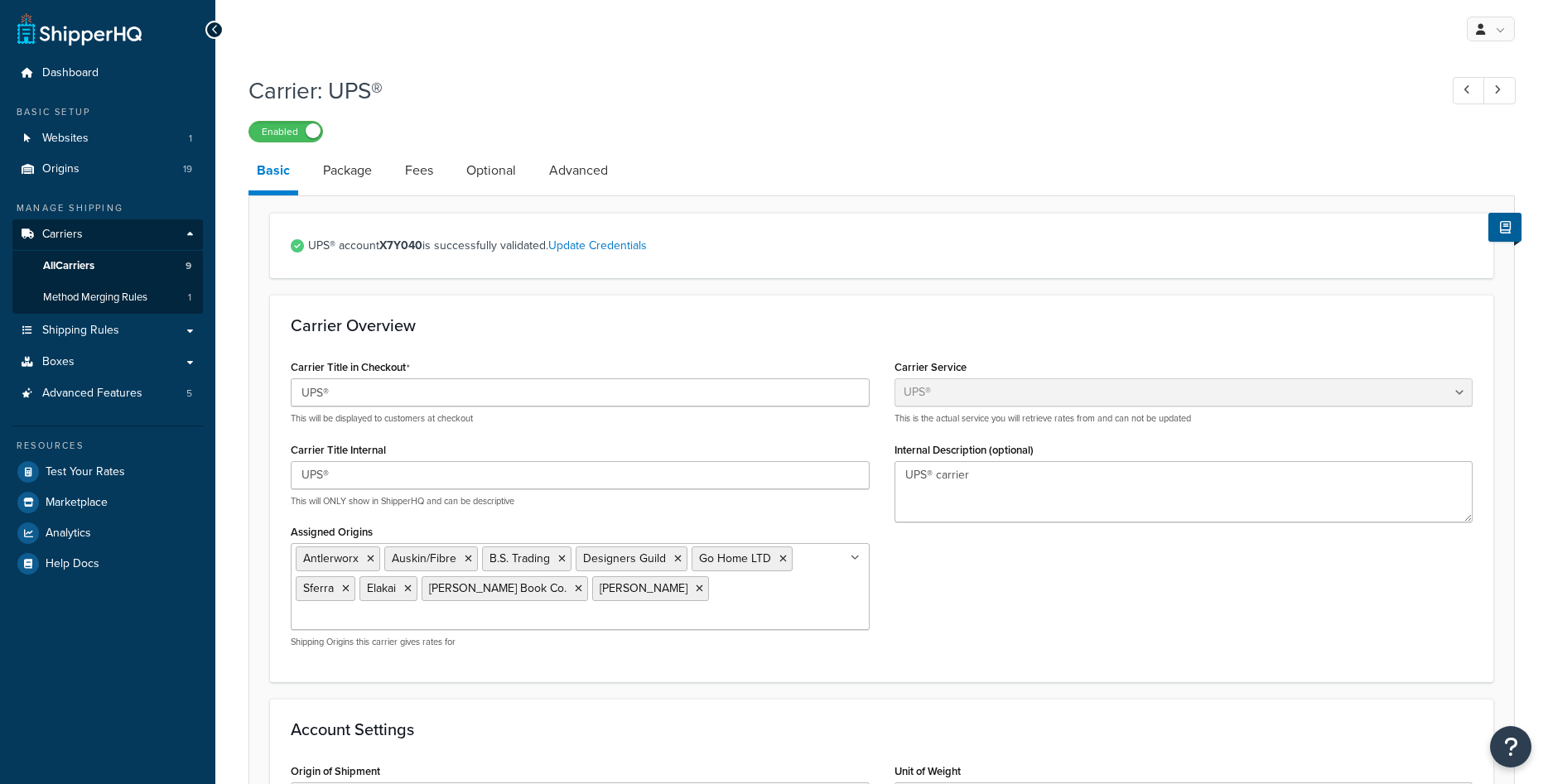
select select "ups"
select select "01"
click at [490, 169] on link "Optional" at bounding box center [492, 171] width 67 height 40
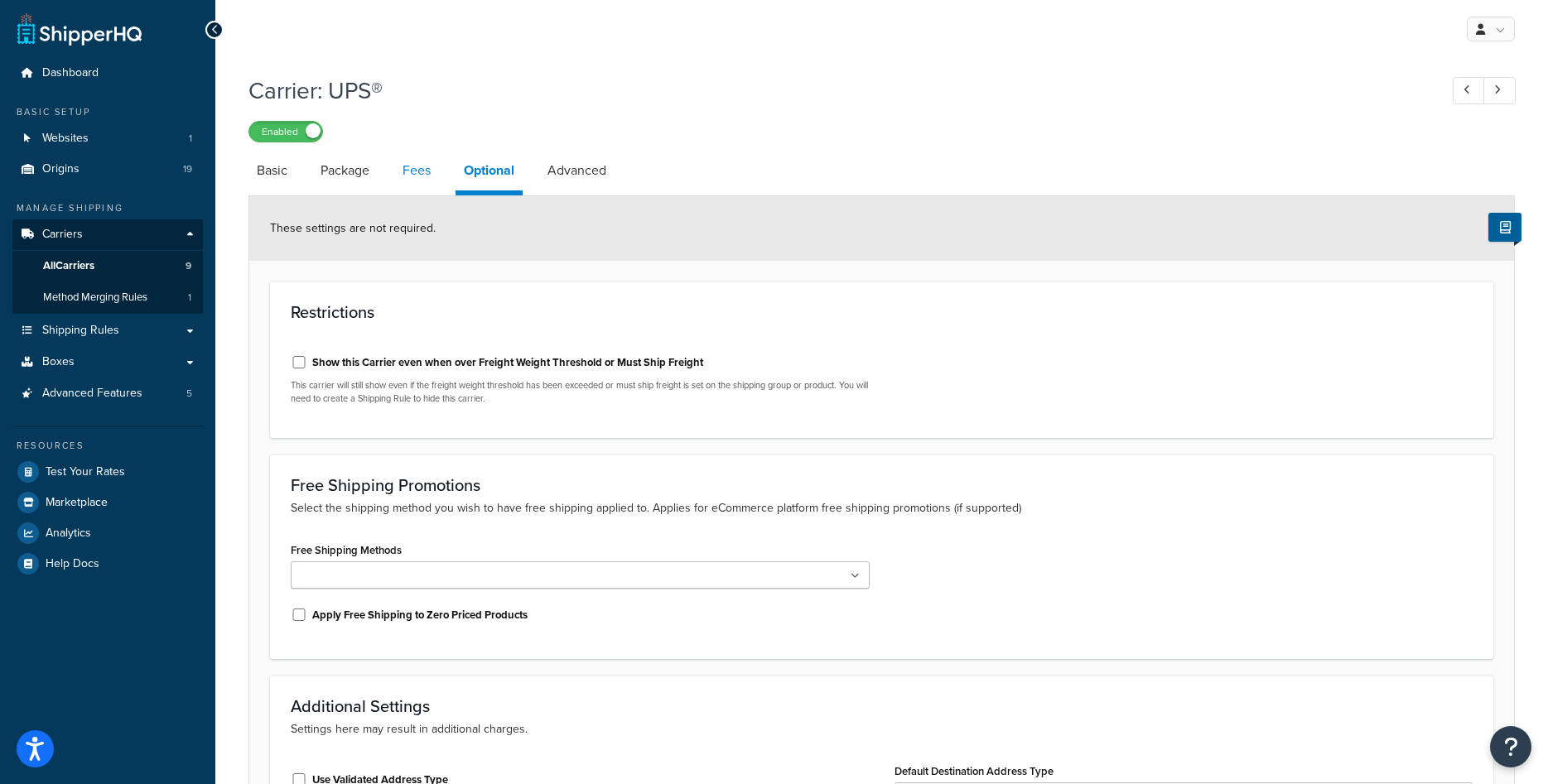
click at [404, 180] on link "Fees" at bounding box center [416, 171] width 44 height 40
select select "AFTER"
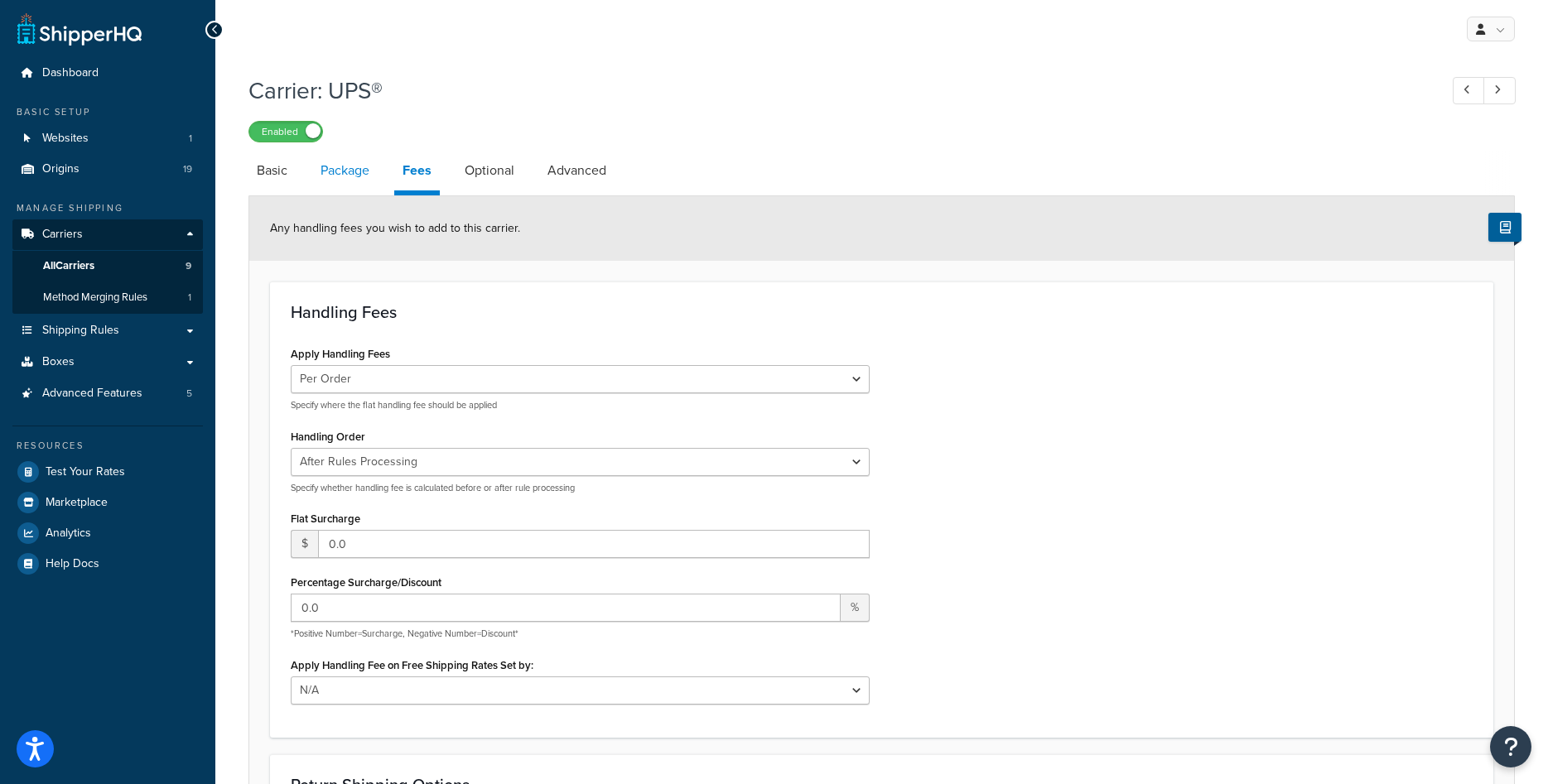
click at [353, 170] on link "Package" at bounding box center [345, 171] width 66 height 40
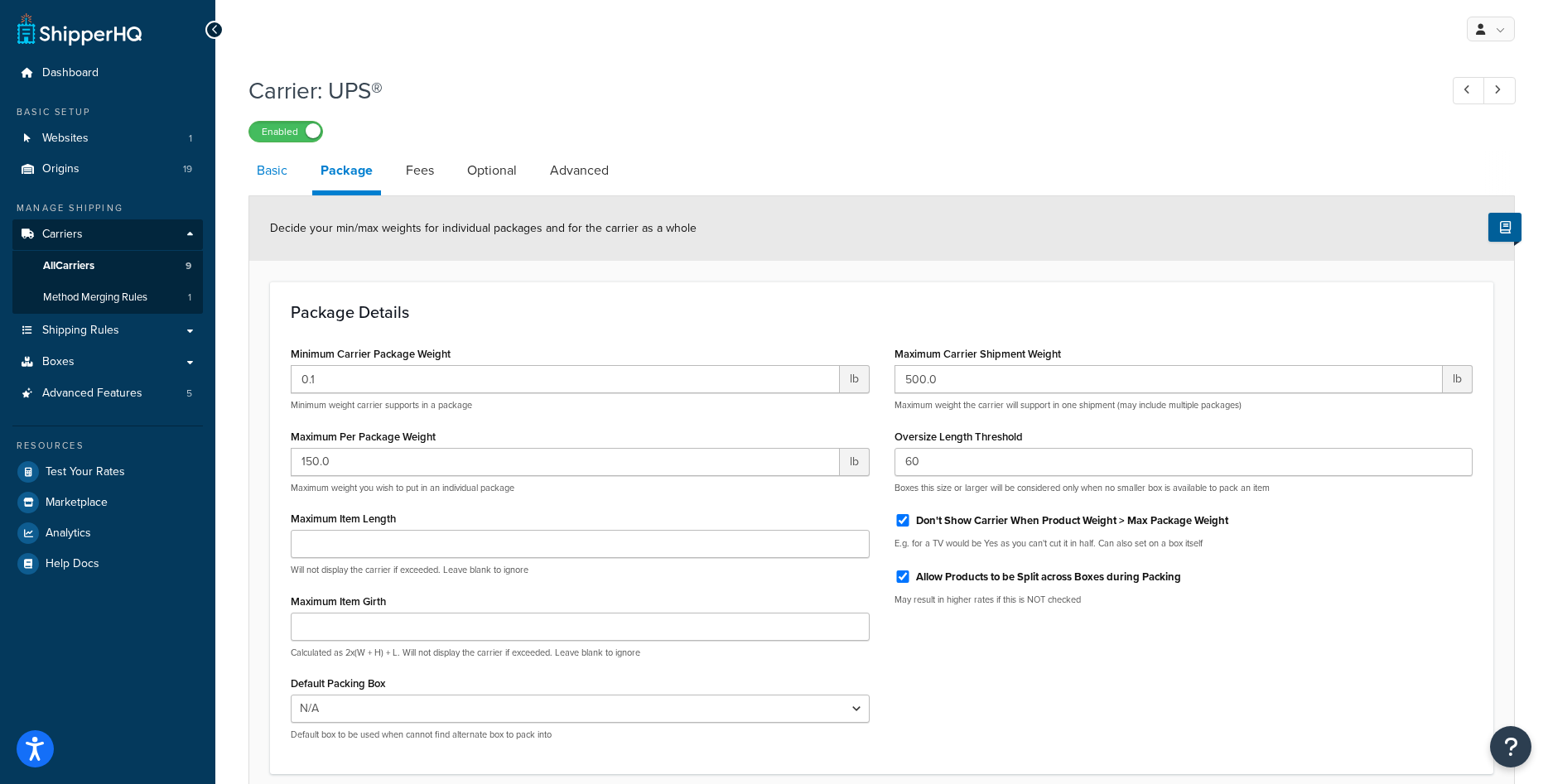
click at [291, 174] on link "Basic" at bounding box center [271, 171] width 47 height 40
select select "ups"
select select "01"
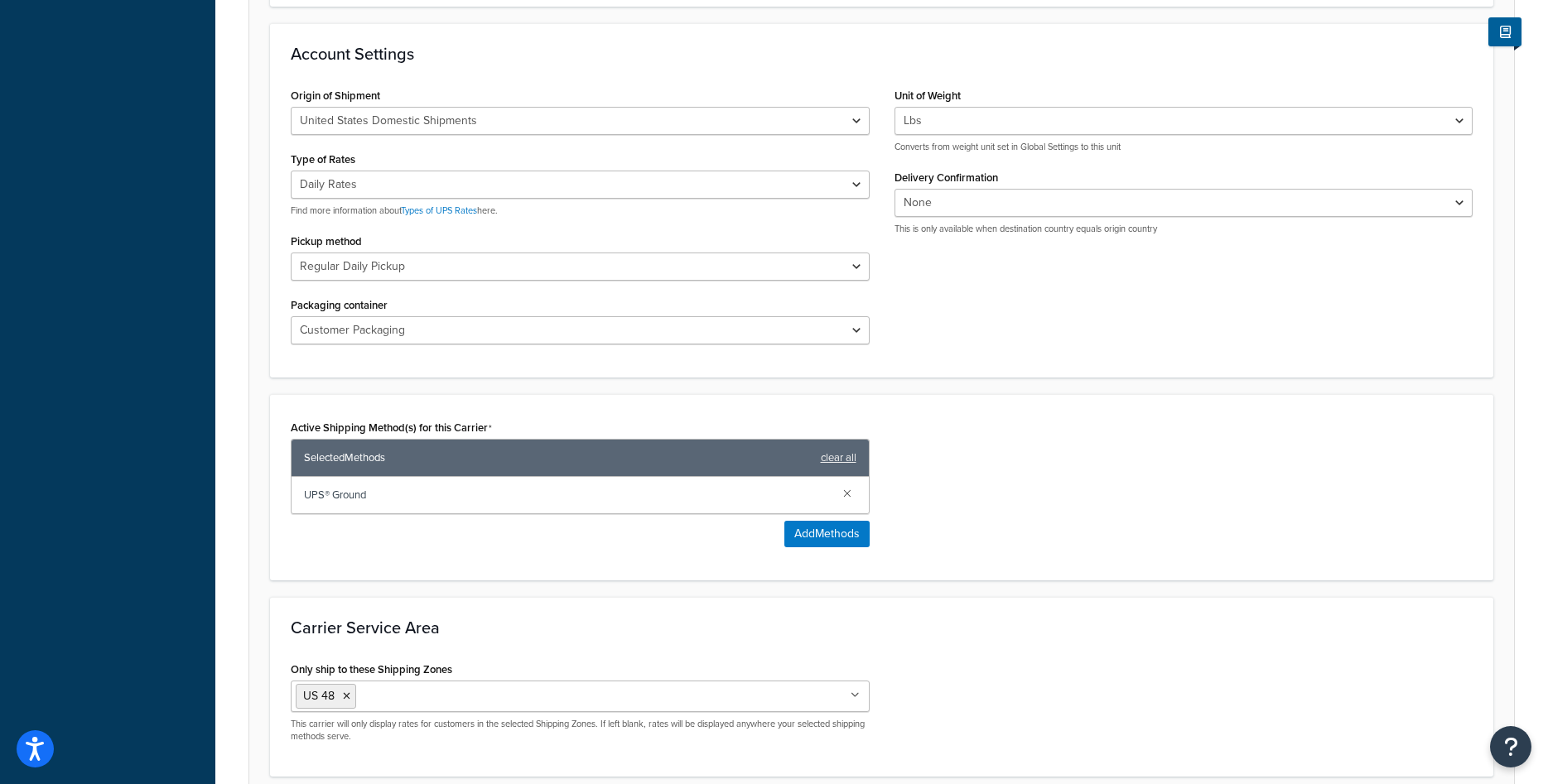
scroll to position [794, 0]
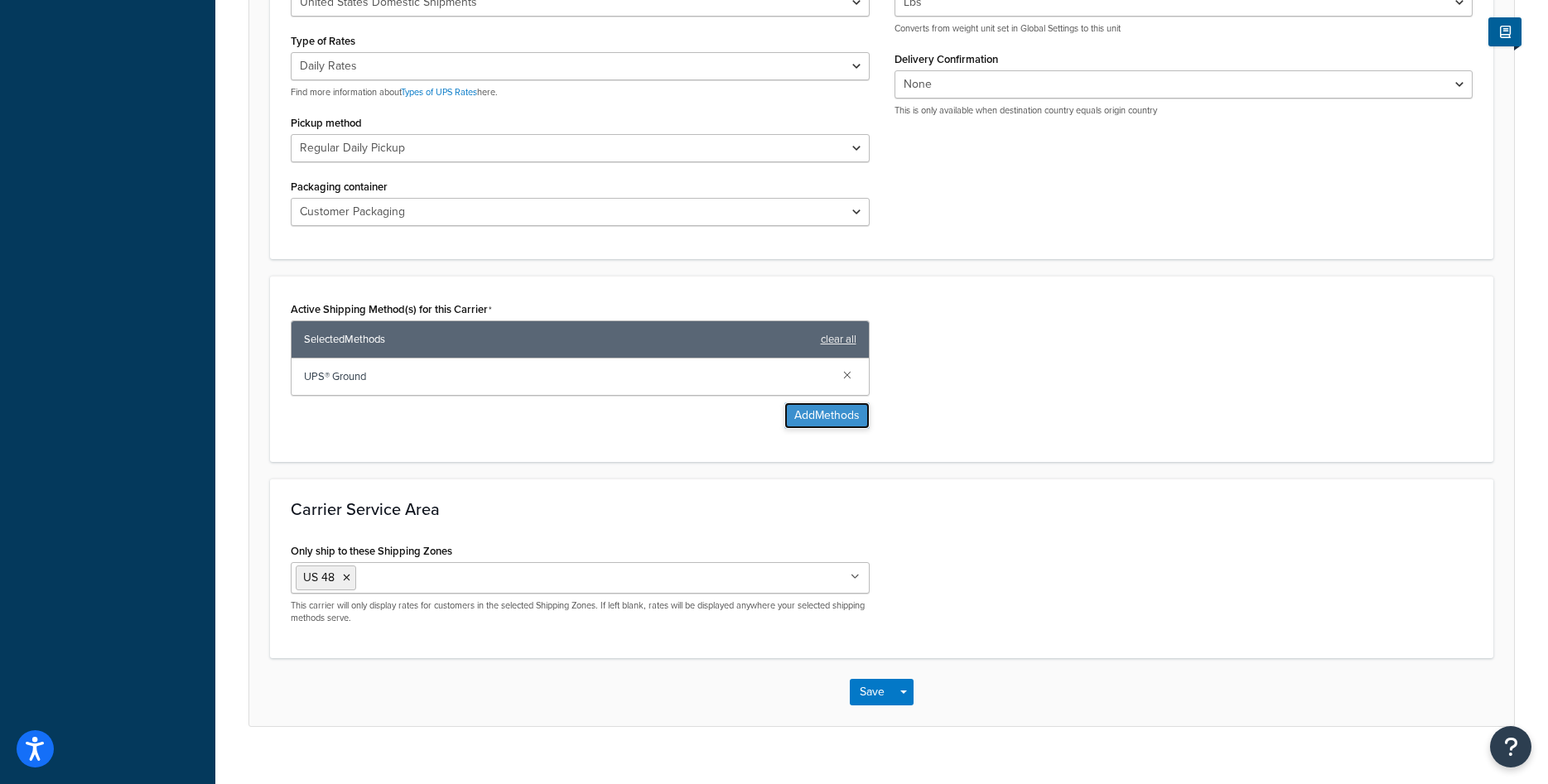
click at [812, 403] on button "Add Methods" at bounding box center [827, 415] width 85 height 26
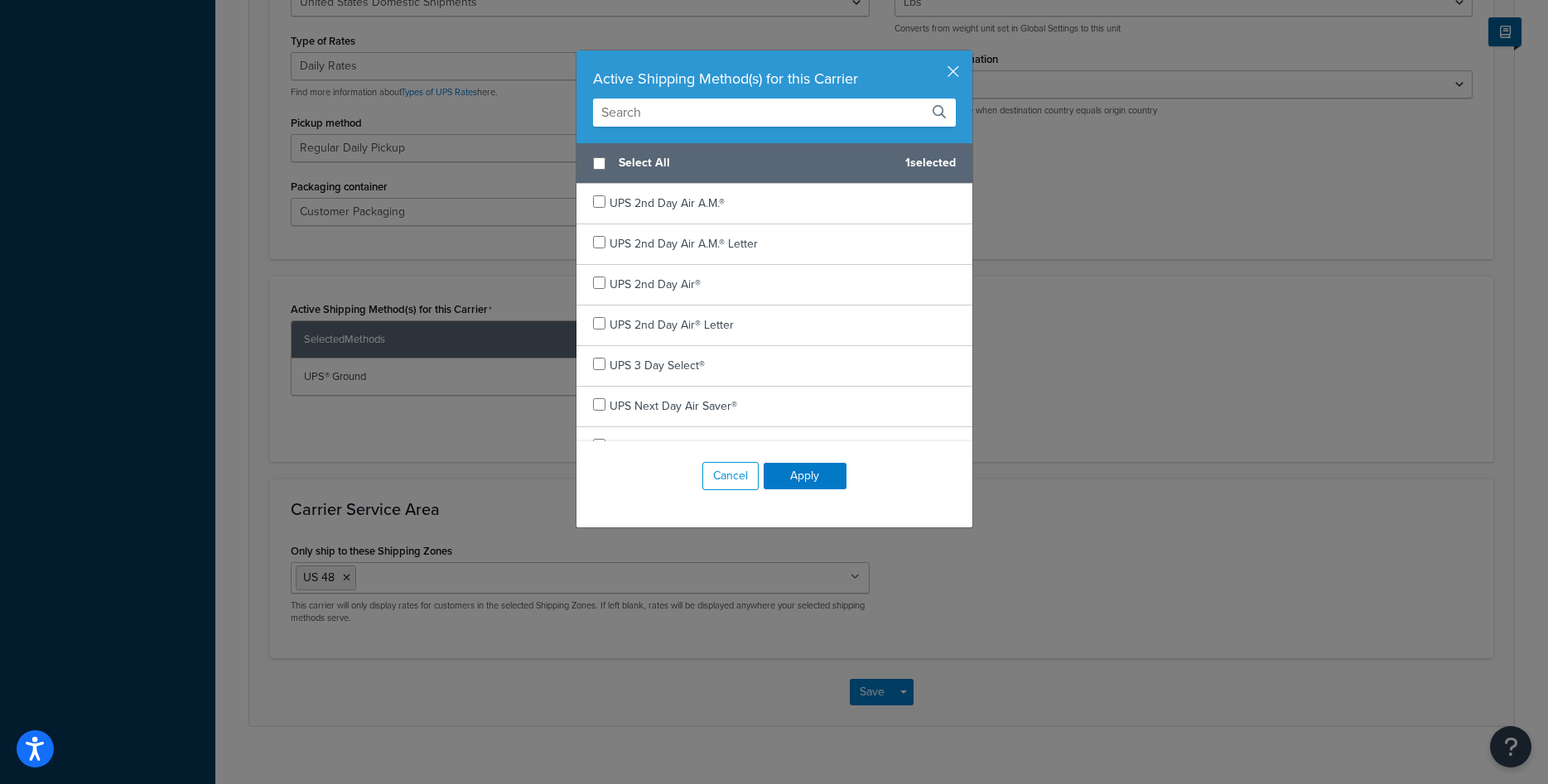
click at [659, 105] on input "text" at bounding box center [774, 113] width 363 height 28
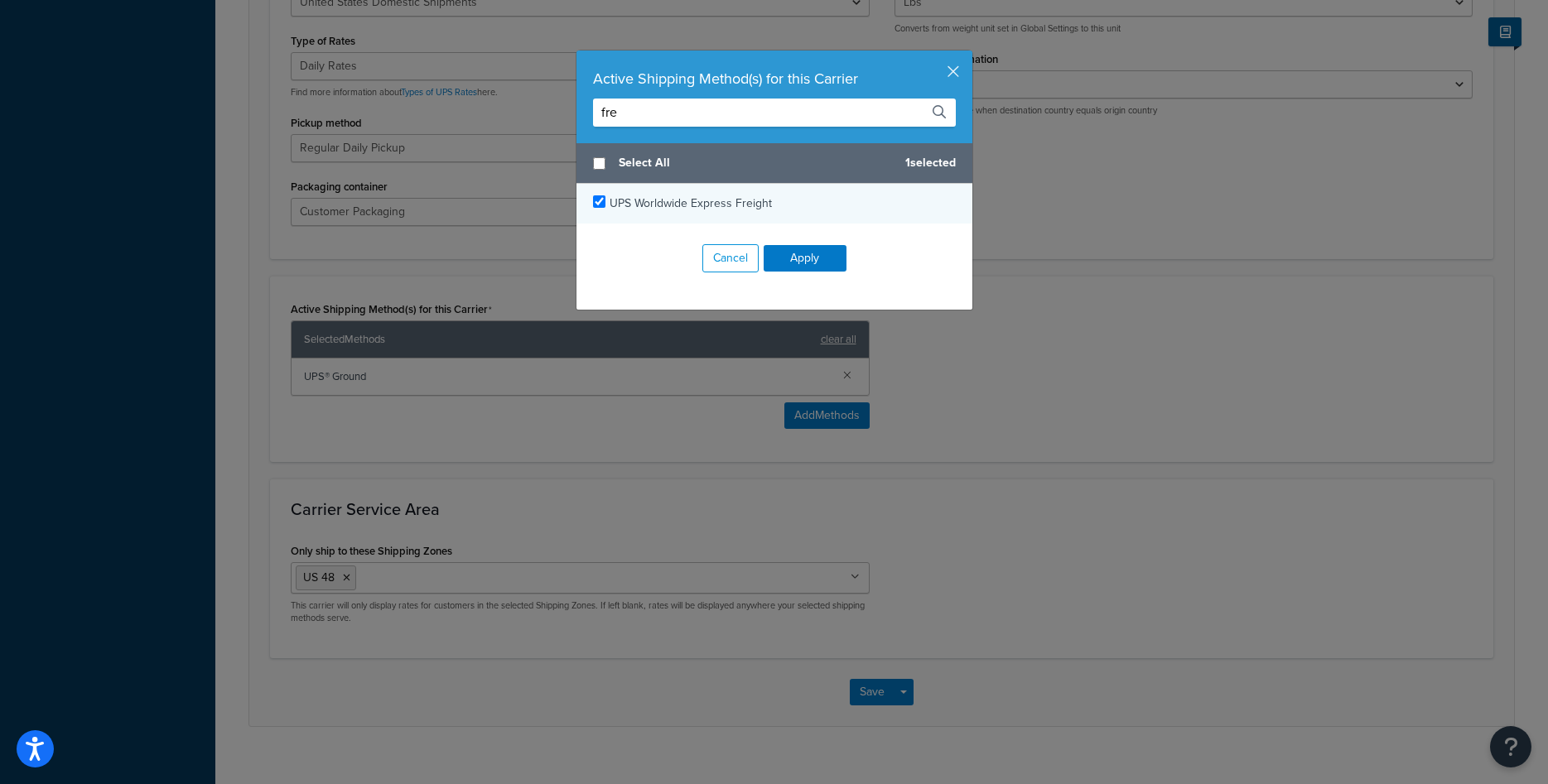
type input "fre"
checkbox input "true"
click at [722, 206] on span "UPS Worldwide Express Freight" at bounding box center [690, 203] width 162 height 17
click at [799, 253] on button "Apply" at bounding box center [805, 258] width 83 height 26
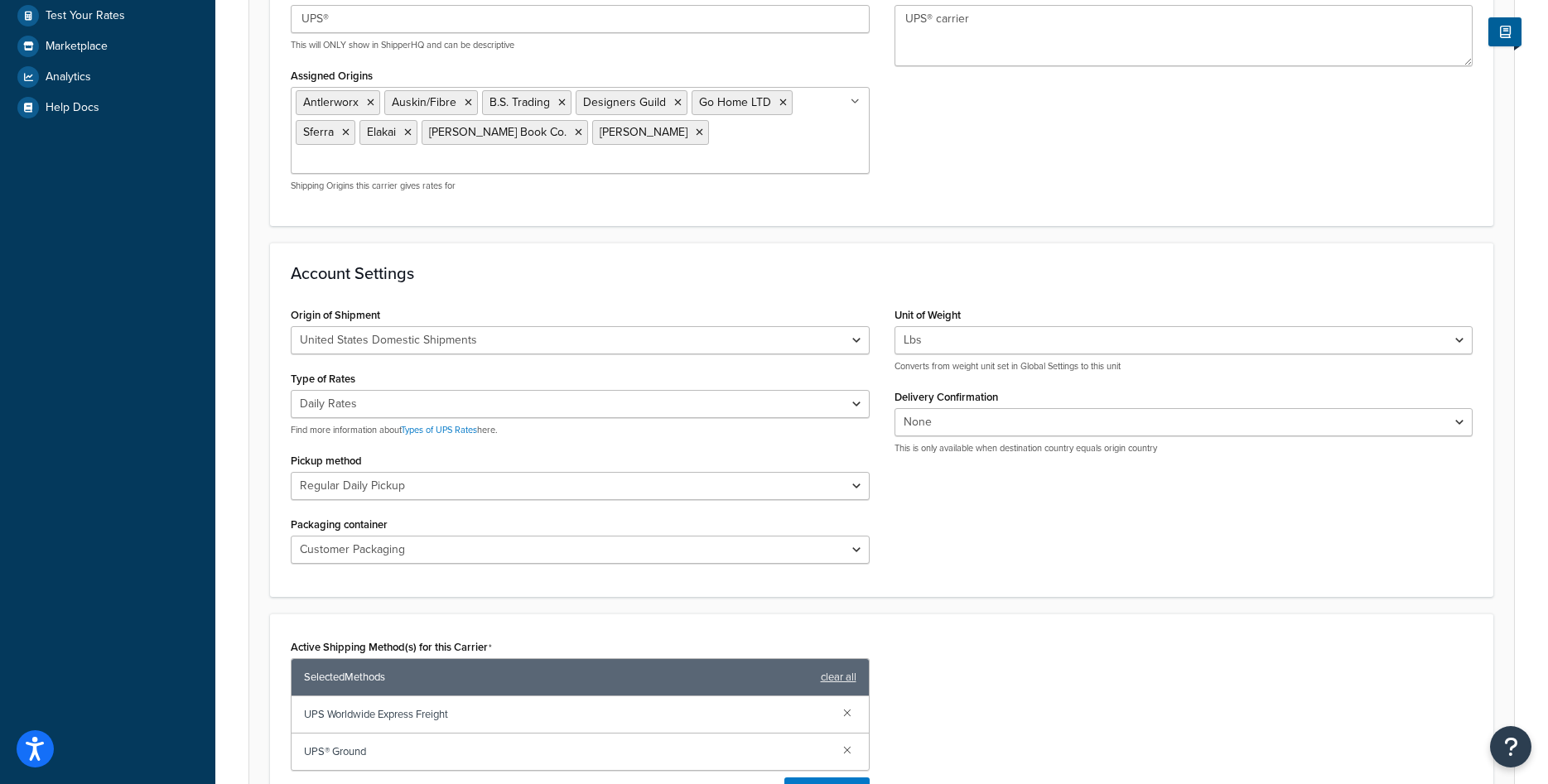
scroll to position [203, 0]
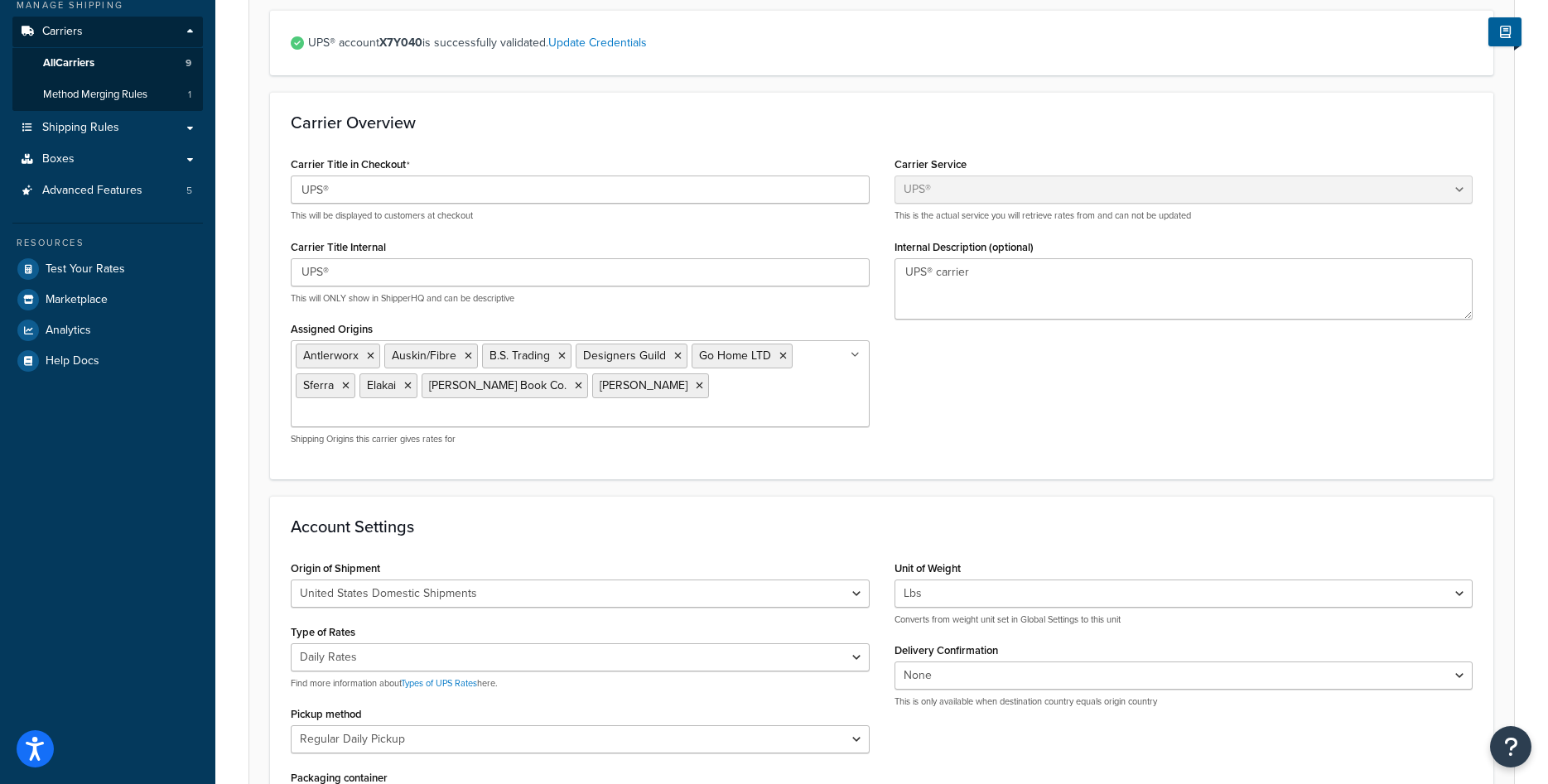
click at [442, 406] on input "Assigned Origins" at bounding box center [370, 415] width 147 height 18
drag, startPoint x: 655, startPoint y: 386, endPoint x: 674, endPoint y: 389, distance: 19.2
click at [442, 406] on input "uutt" at bounding box center [370, 415] width 147 height 18
type input "u"
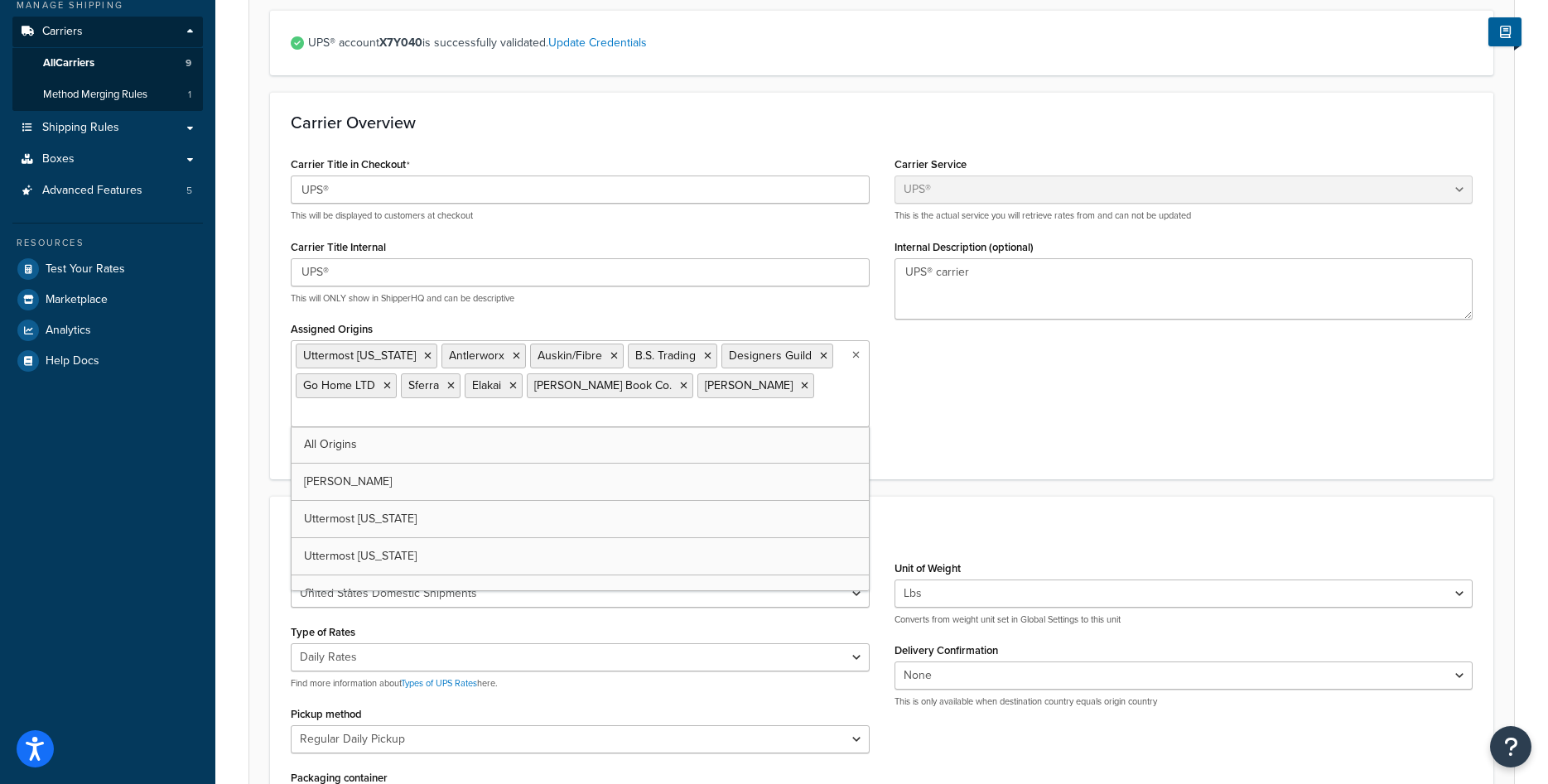
click at [911, 372] on div "Carrier Title in Checkout UPS® This will be displayed to customers at checkout …" at bounding box center [882, 305] width 1207 height 305
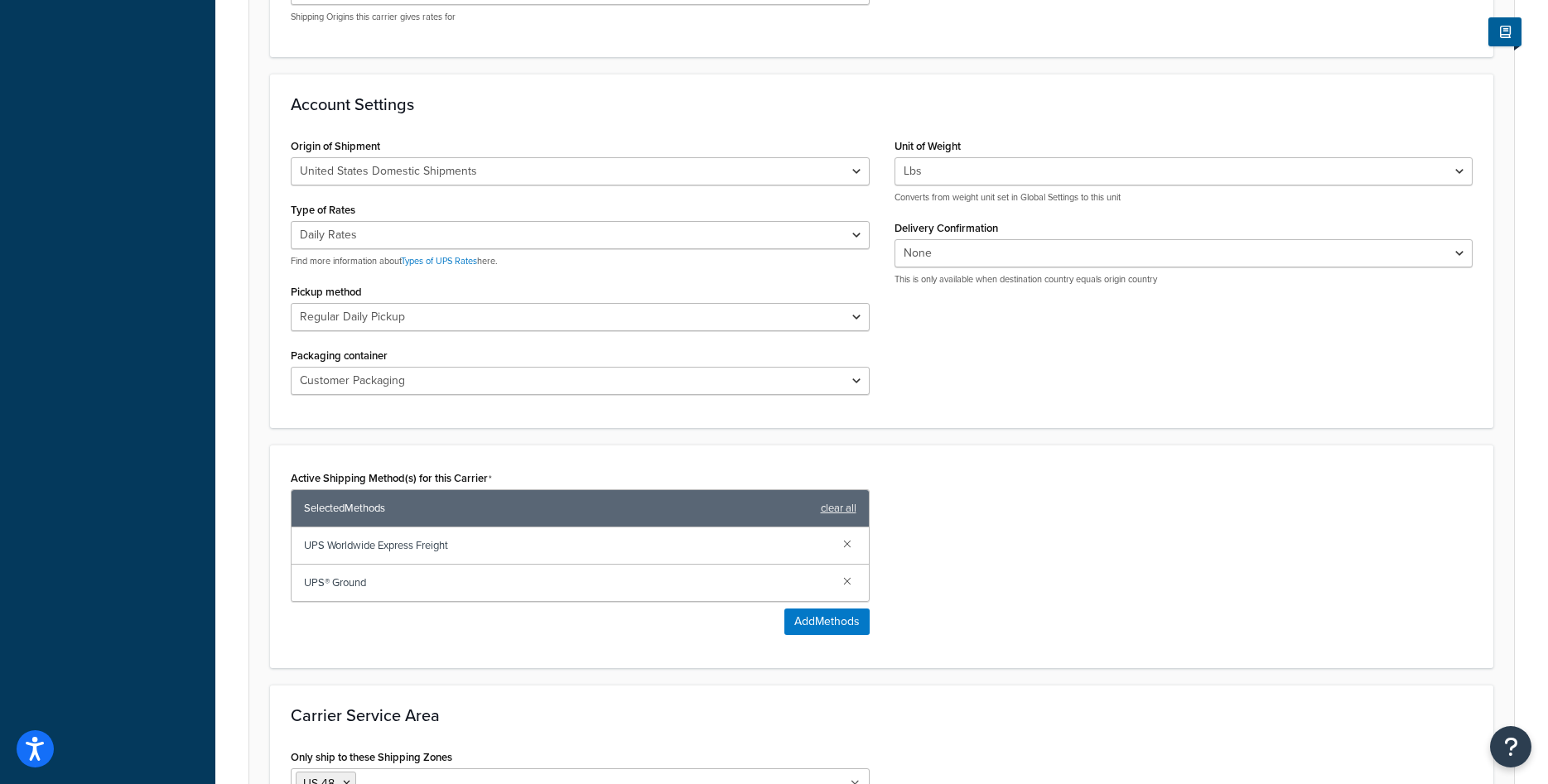
scroll to position [858, 0]
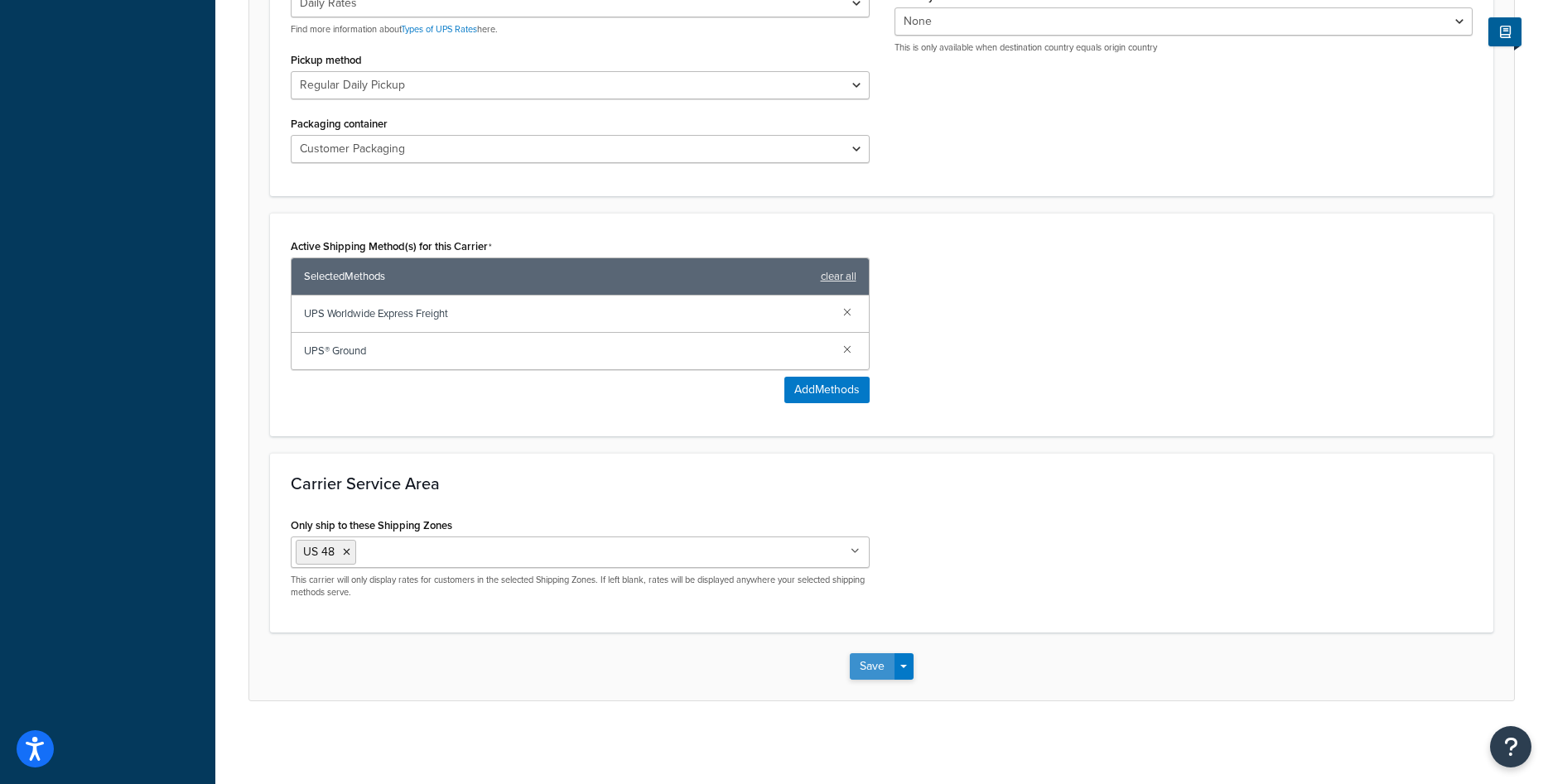
click at [871, 674] on button "Save" at bounding box center [872, 666] width 44 height 26
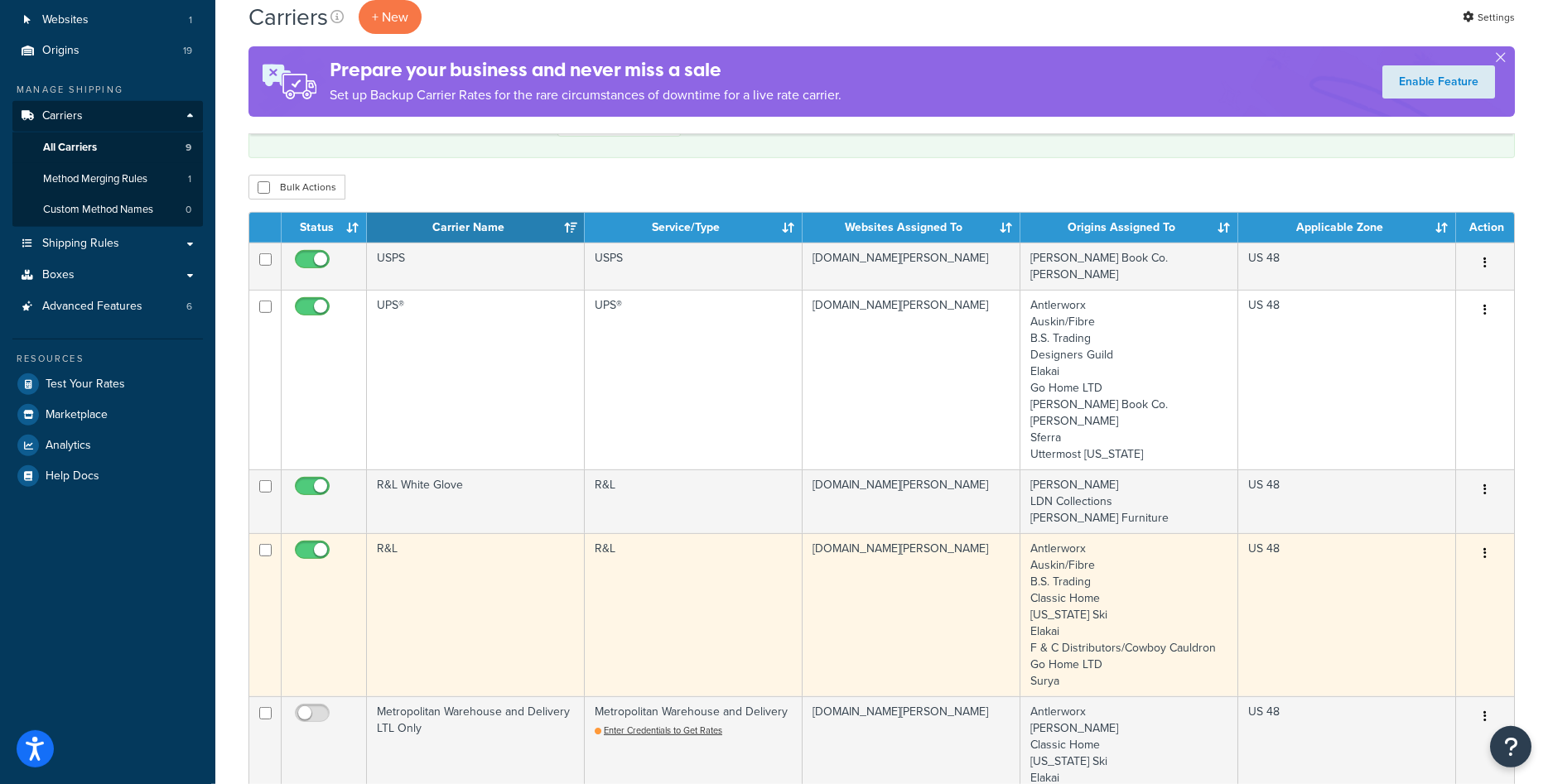
scroll to position [84, 0]
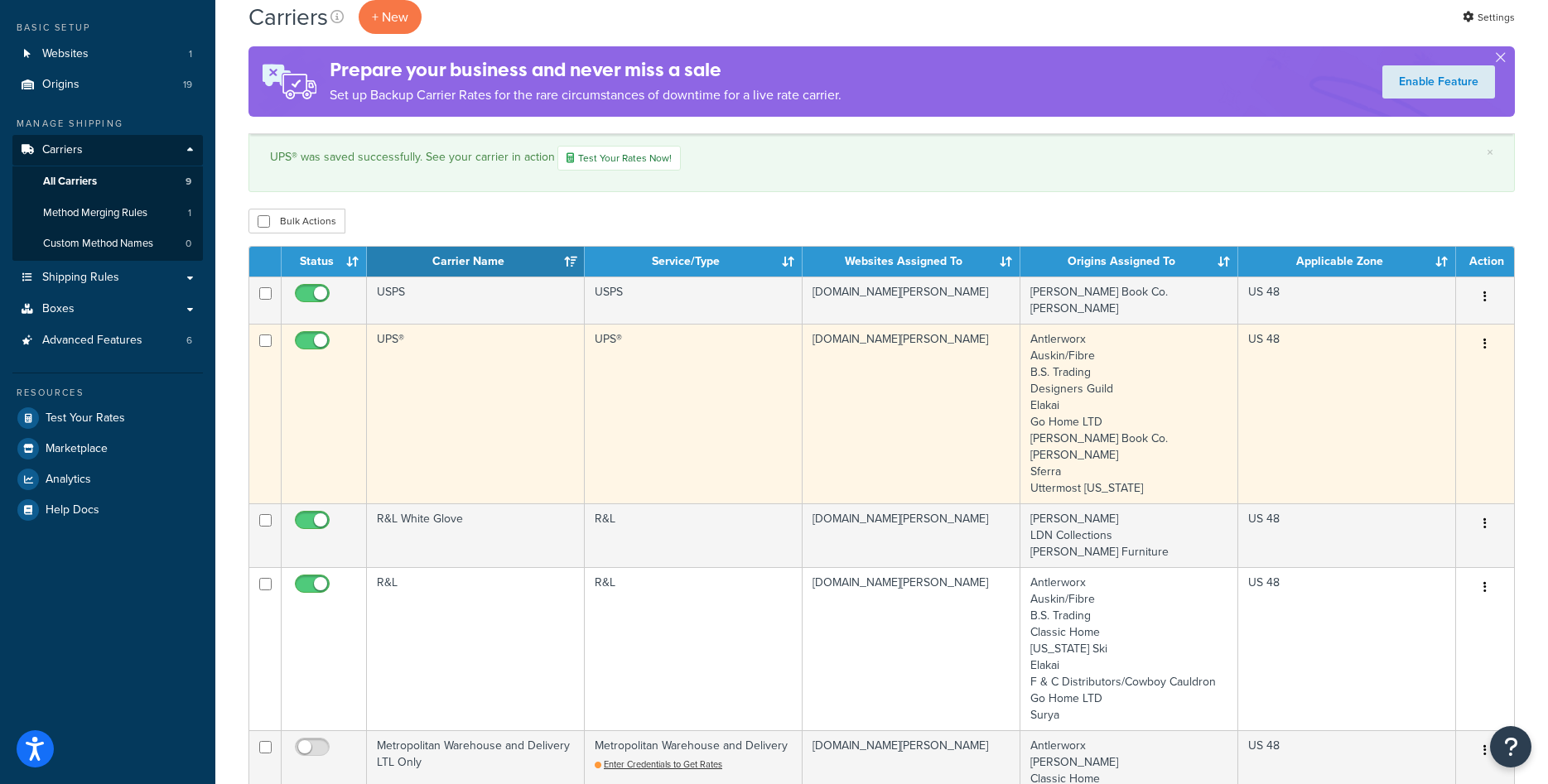
click at [487, 379] on td "UPS®" at bounding box center [475, 414] width 218 height 180
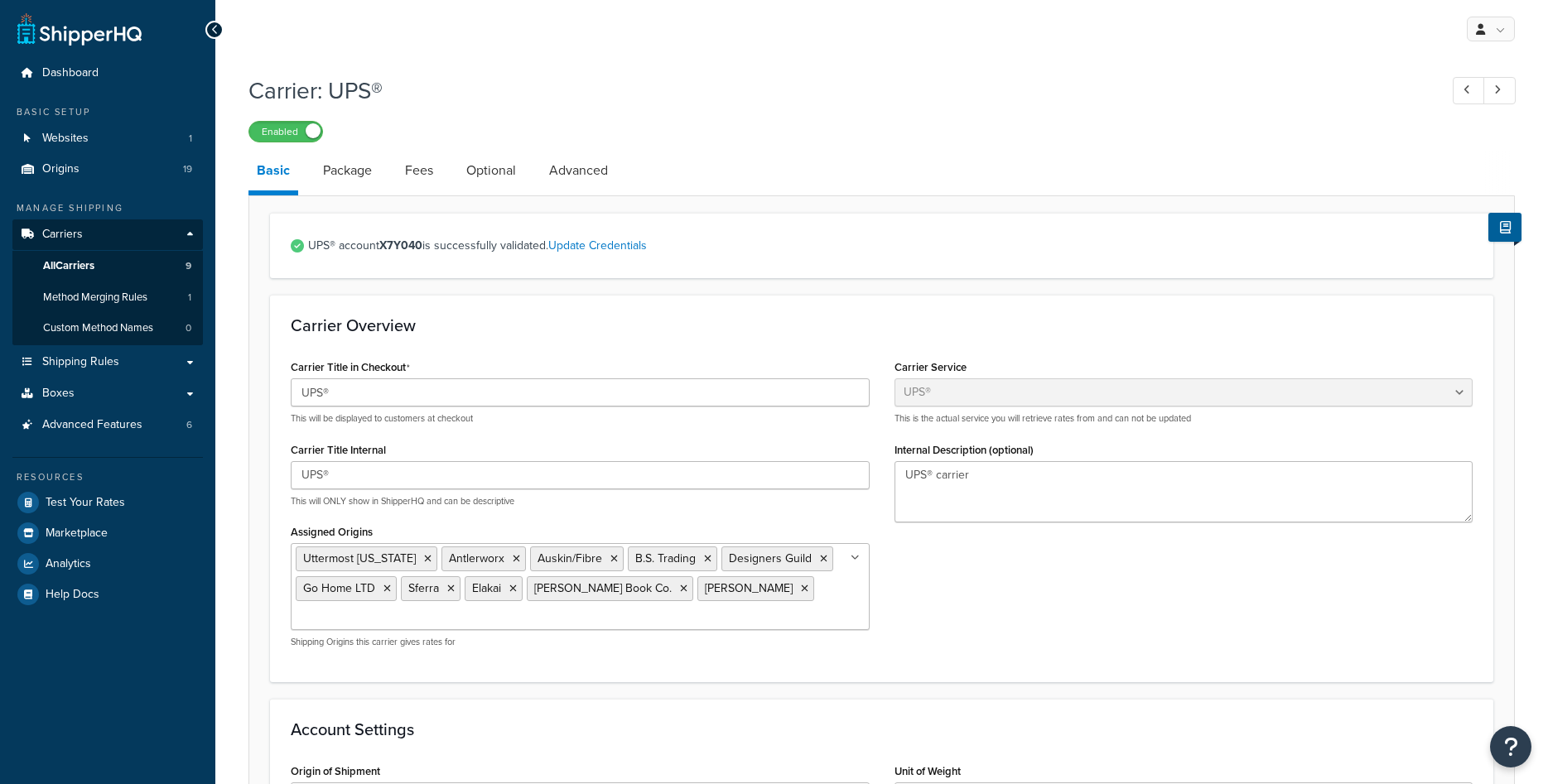
select select "ups"
select select "01"
click at [424, 556] on icon at bounding box center [428, 559] width 8 height 10
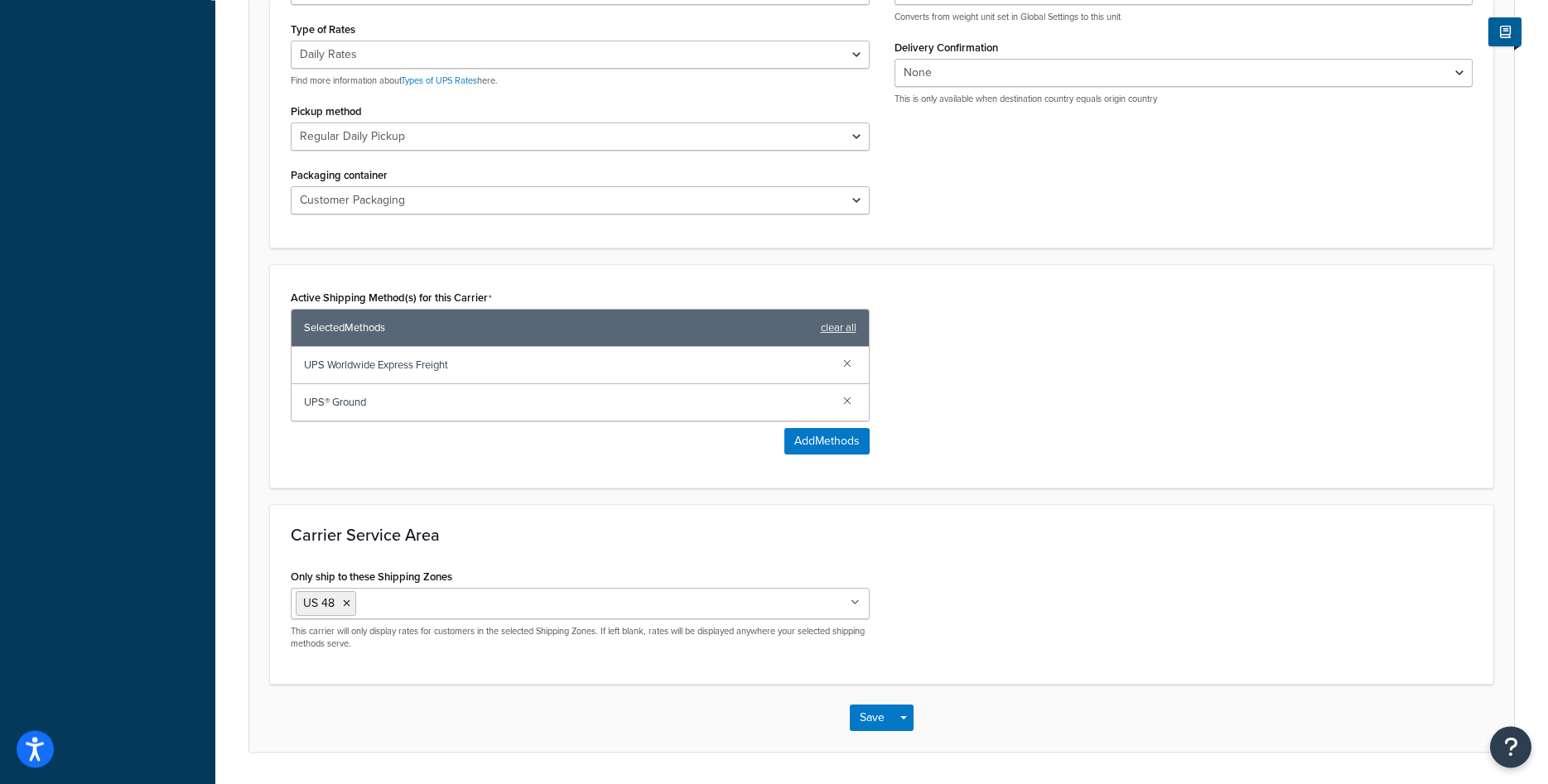
scroll to position [832, 0]
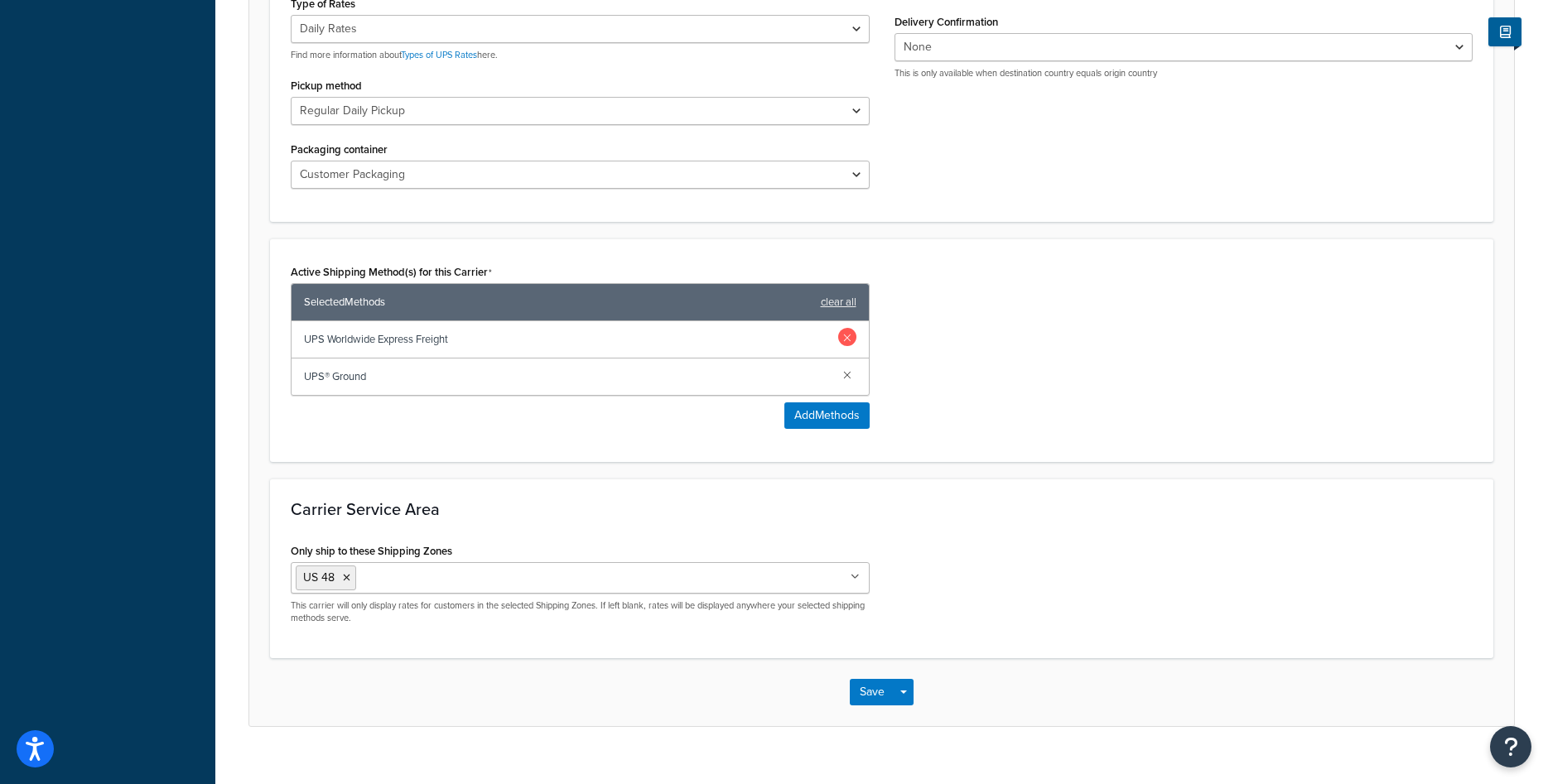
click at [844, 328] on link at bounding box center [847, 336] width 18 height 18
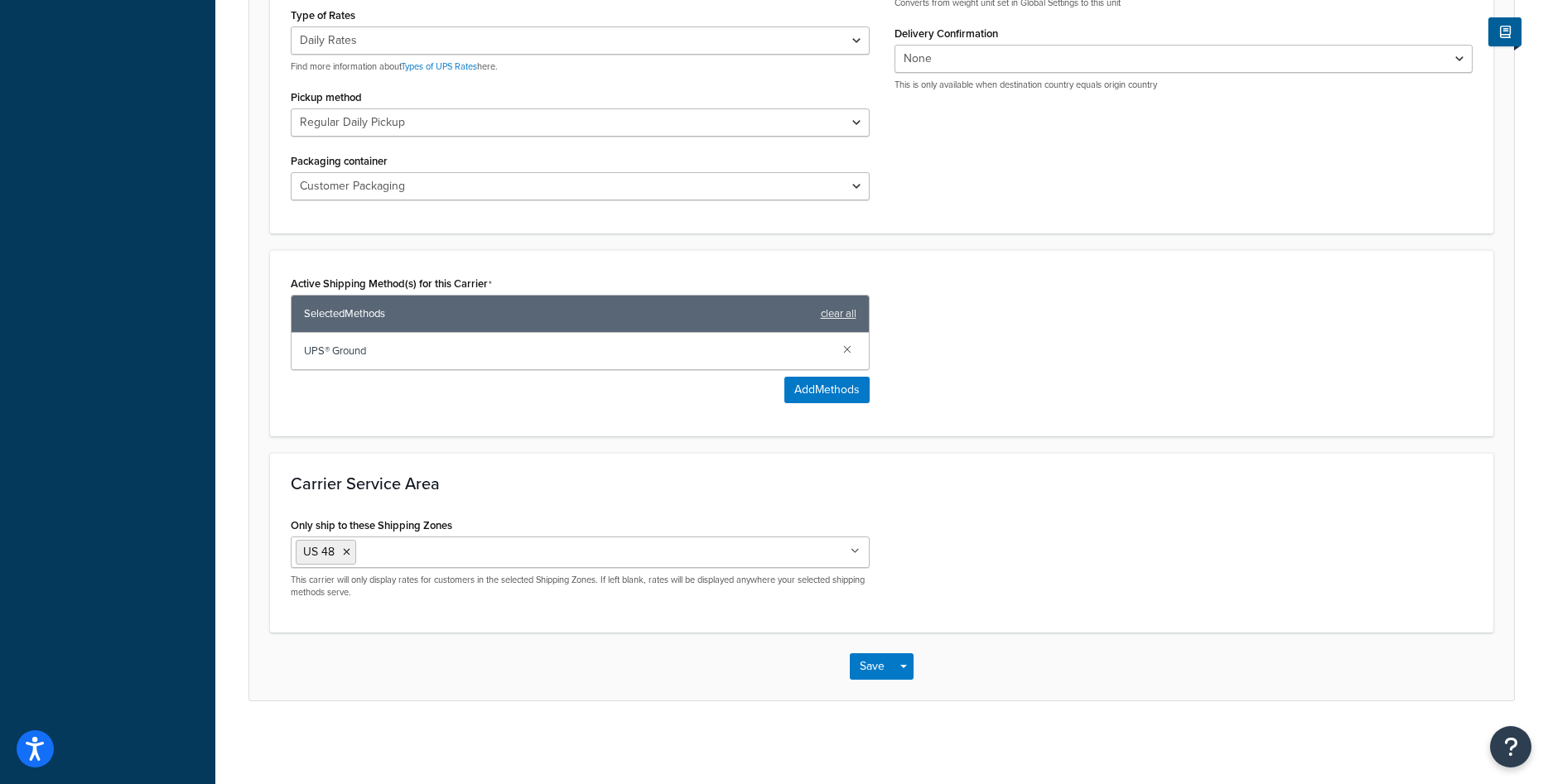
scroll to position [794, 0]
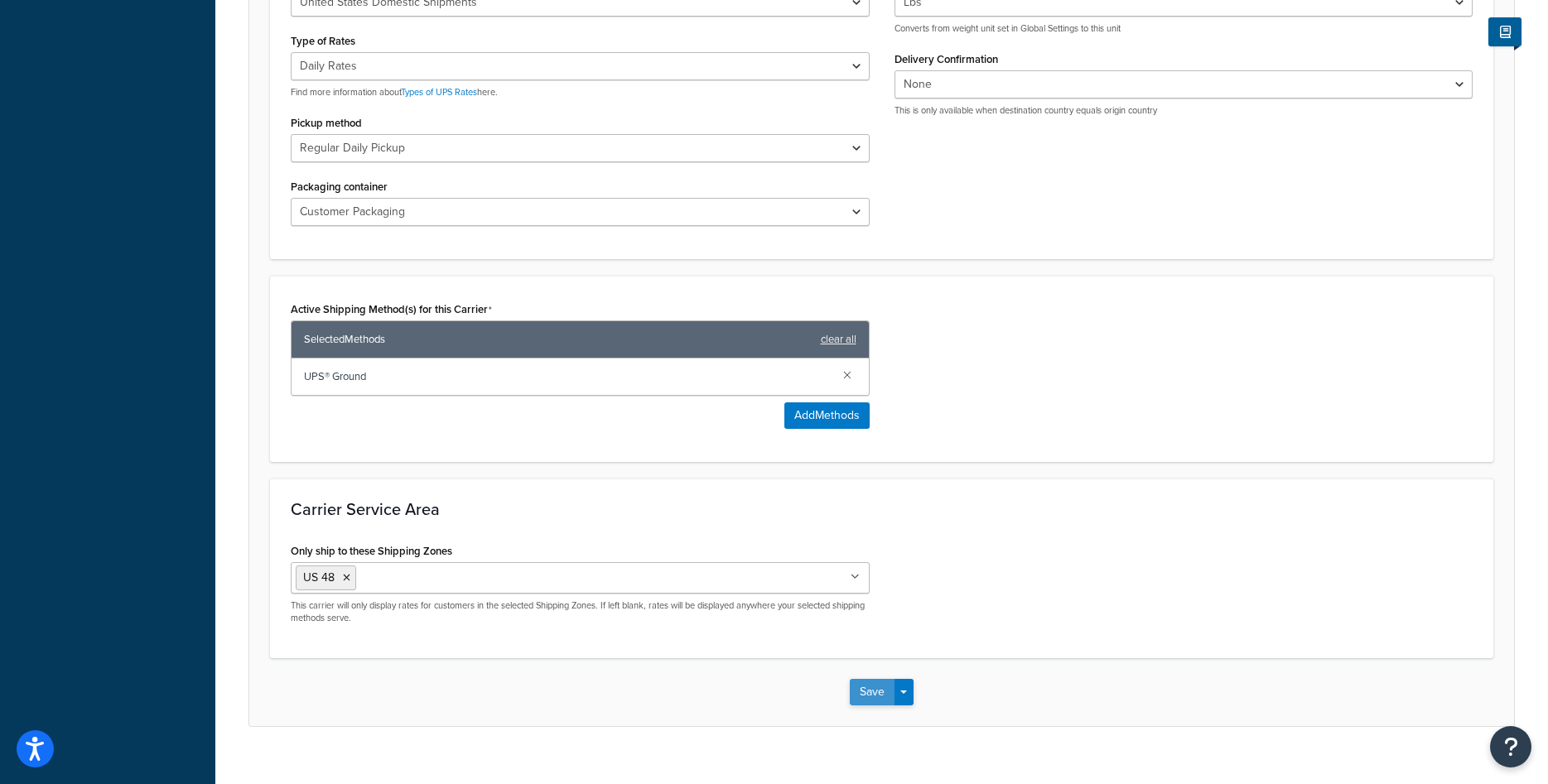
click at [865, 679] on button "Save" at bounding box center [872, 692] width 44 height 26
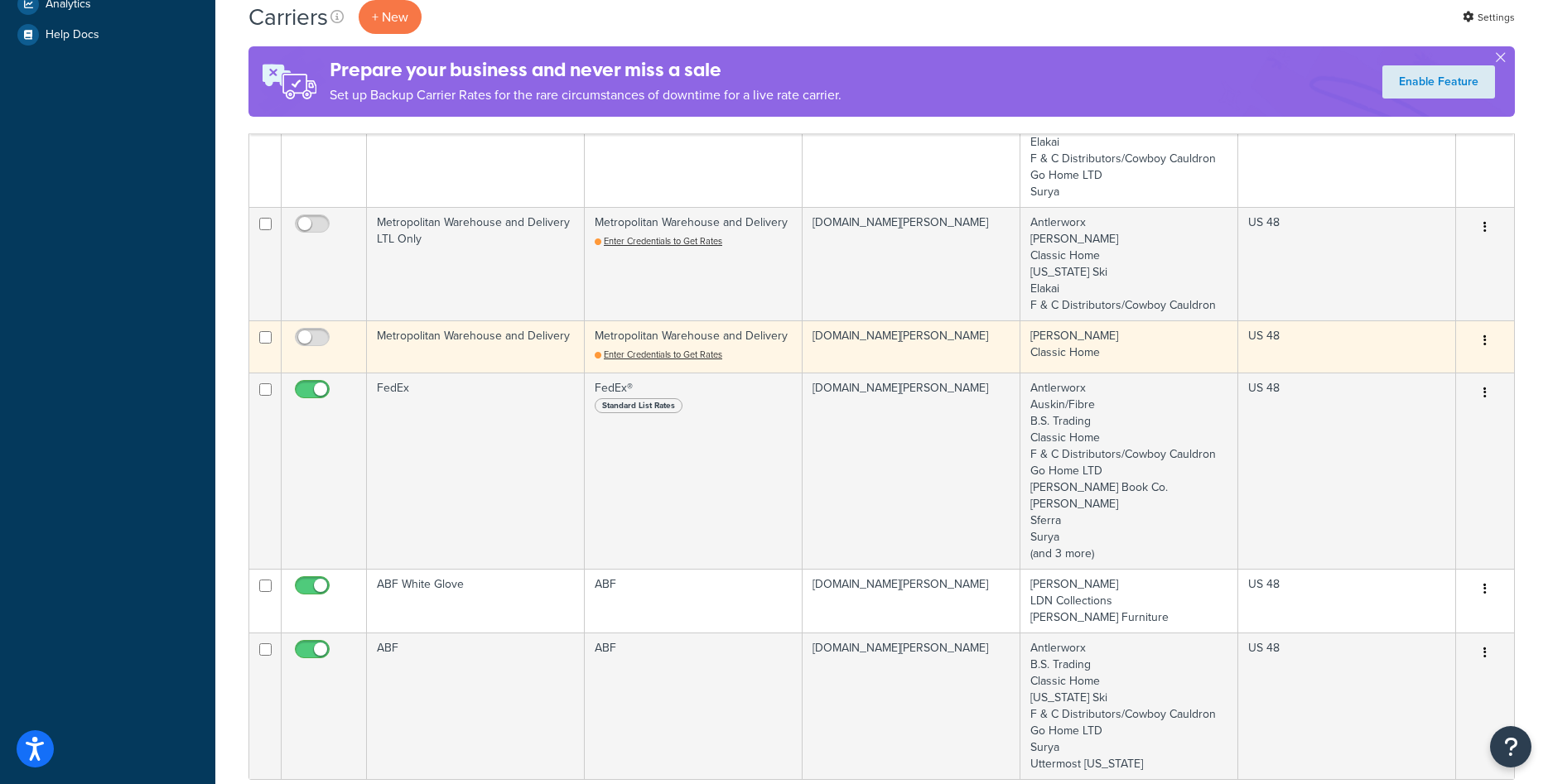
scroll to position [760, 0]
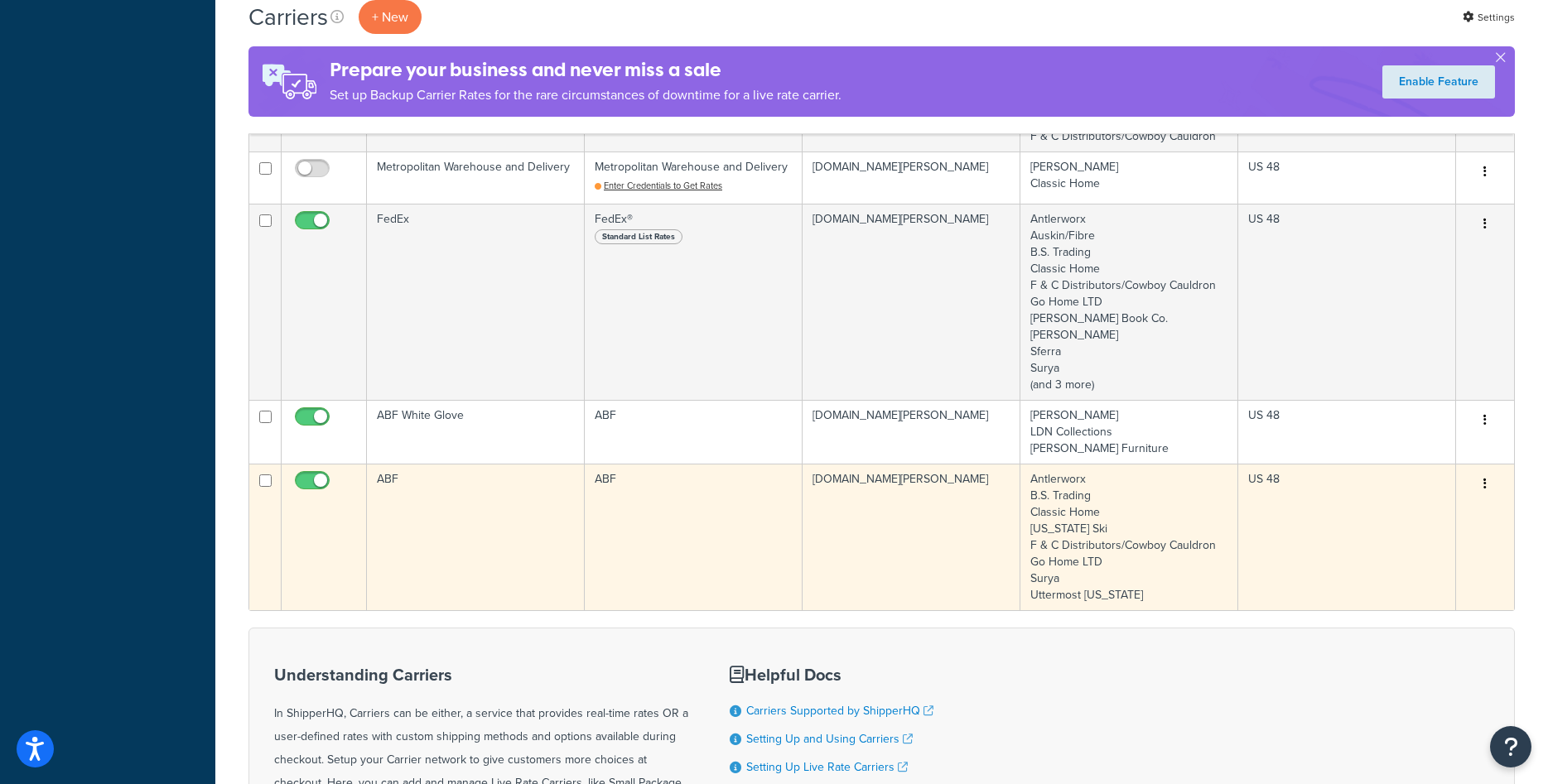
click at [460, 492] on td "ABF" at bounding box center [475, 537] width 218 height 147
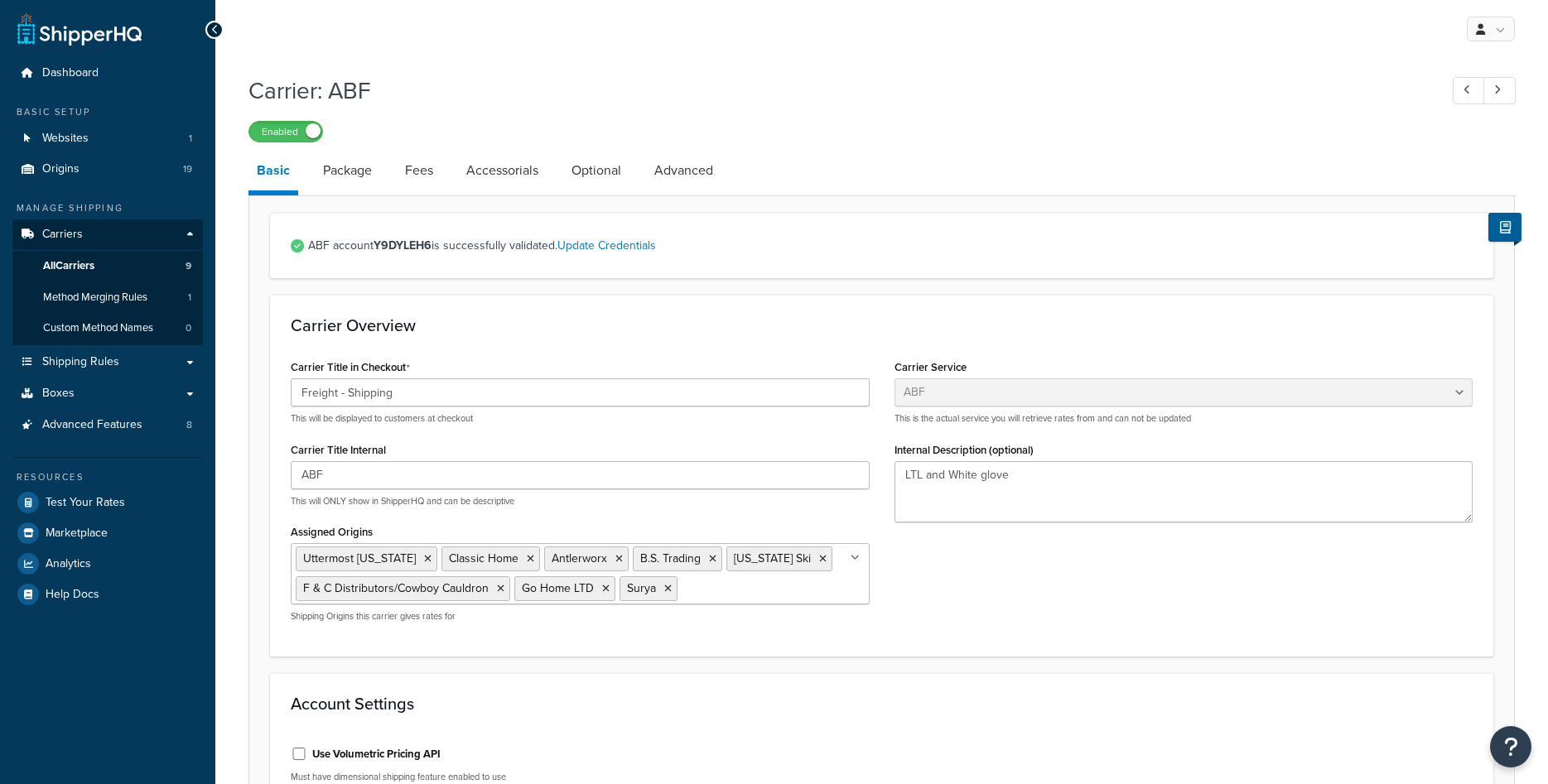
select select "abfFreight"
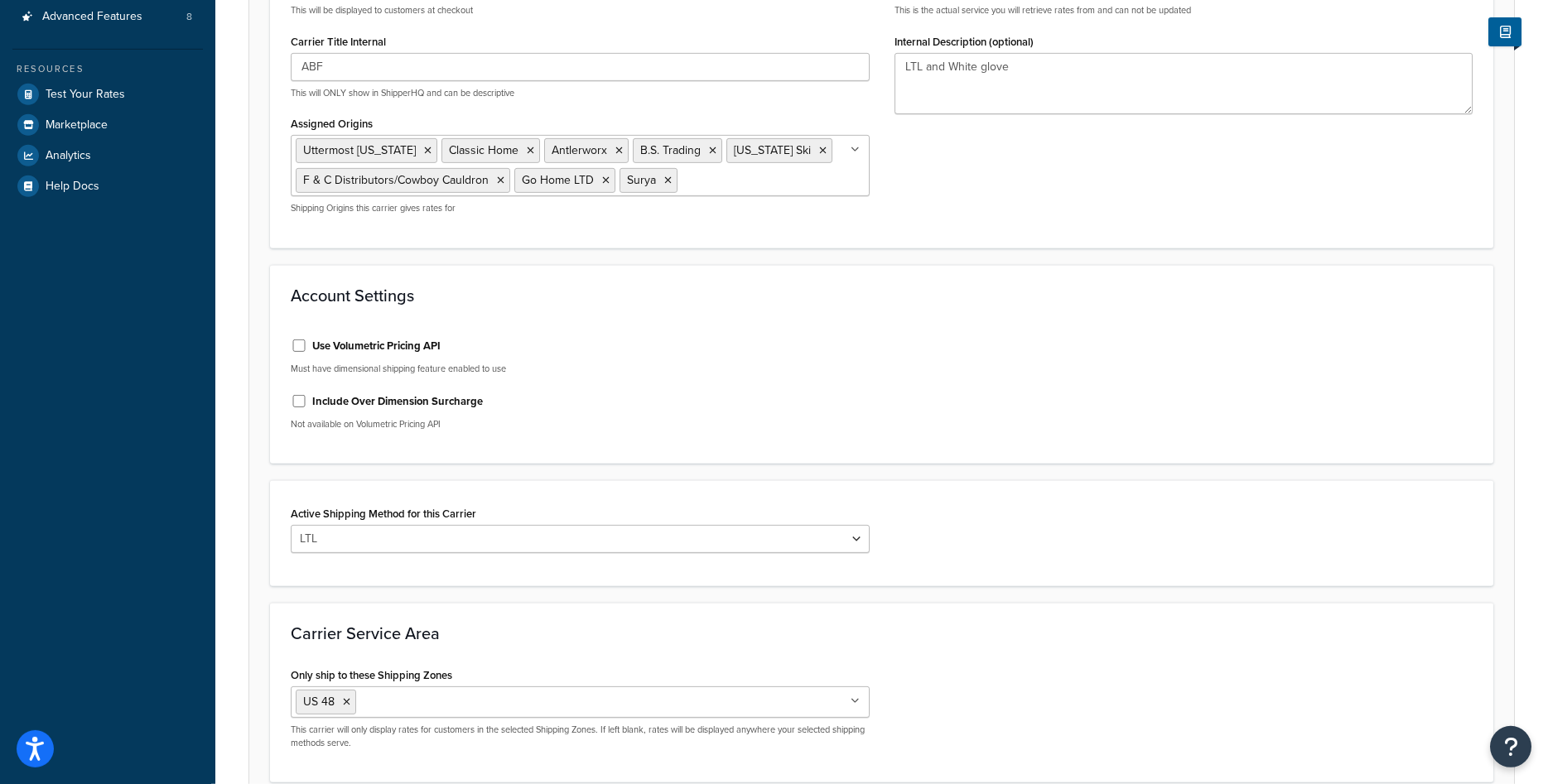
scroll to position [221, 0]
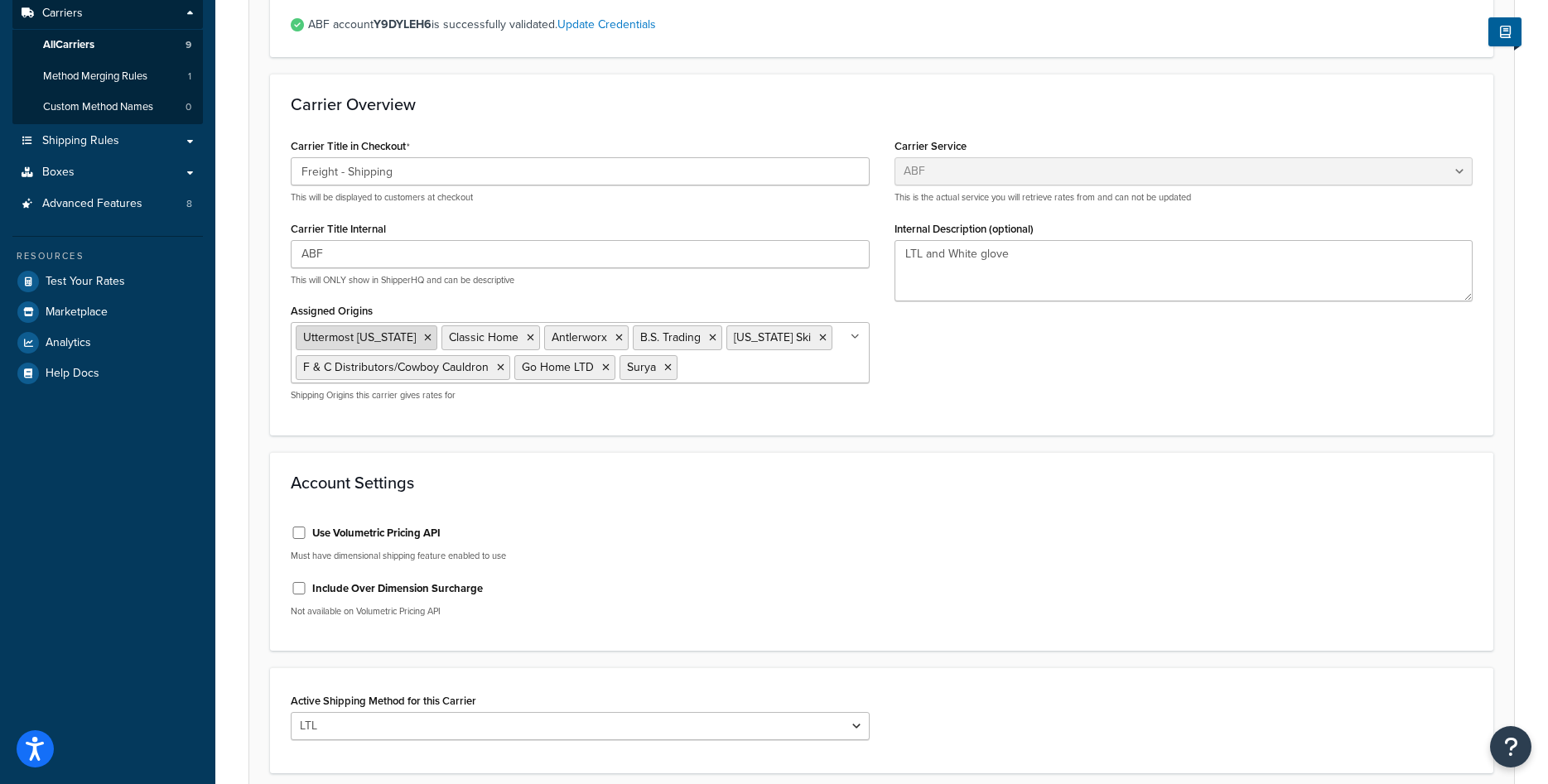
click at [424, 338] on icon at bounding box center [428, 338] width 8 height 10
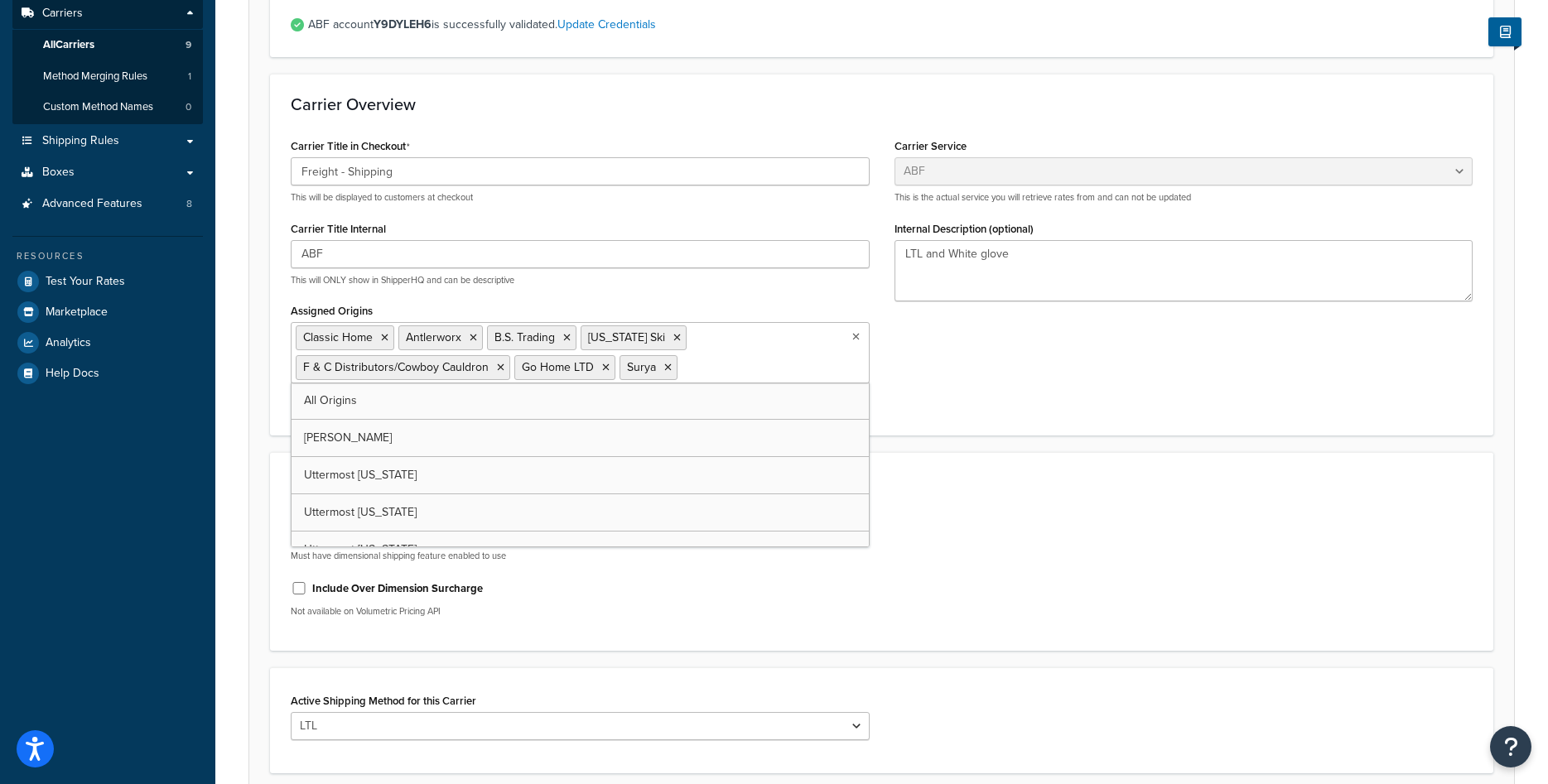
click at [1114, 467] on div "Account Settings Use Volumetric Pricing API Must have dimensional shipping feat…" at bounding box center [882, 552] width 1224 height 200
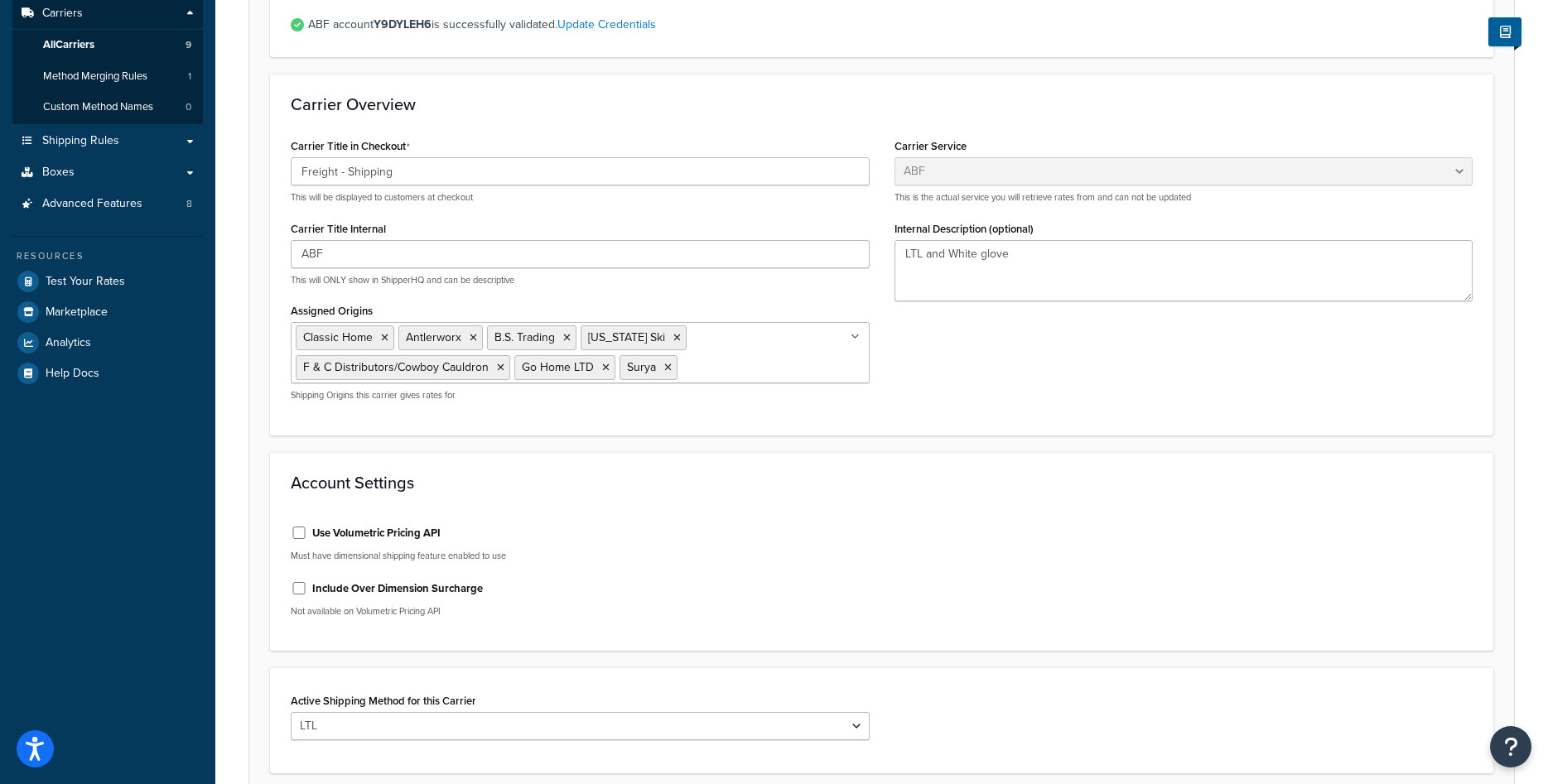
scroll to position [559, 0]
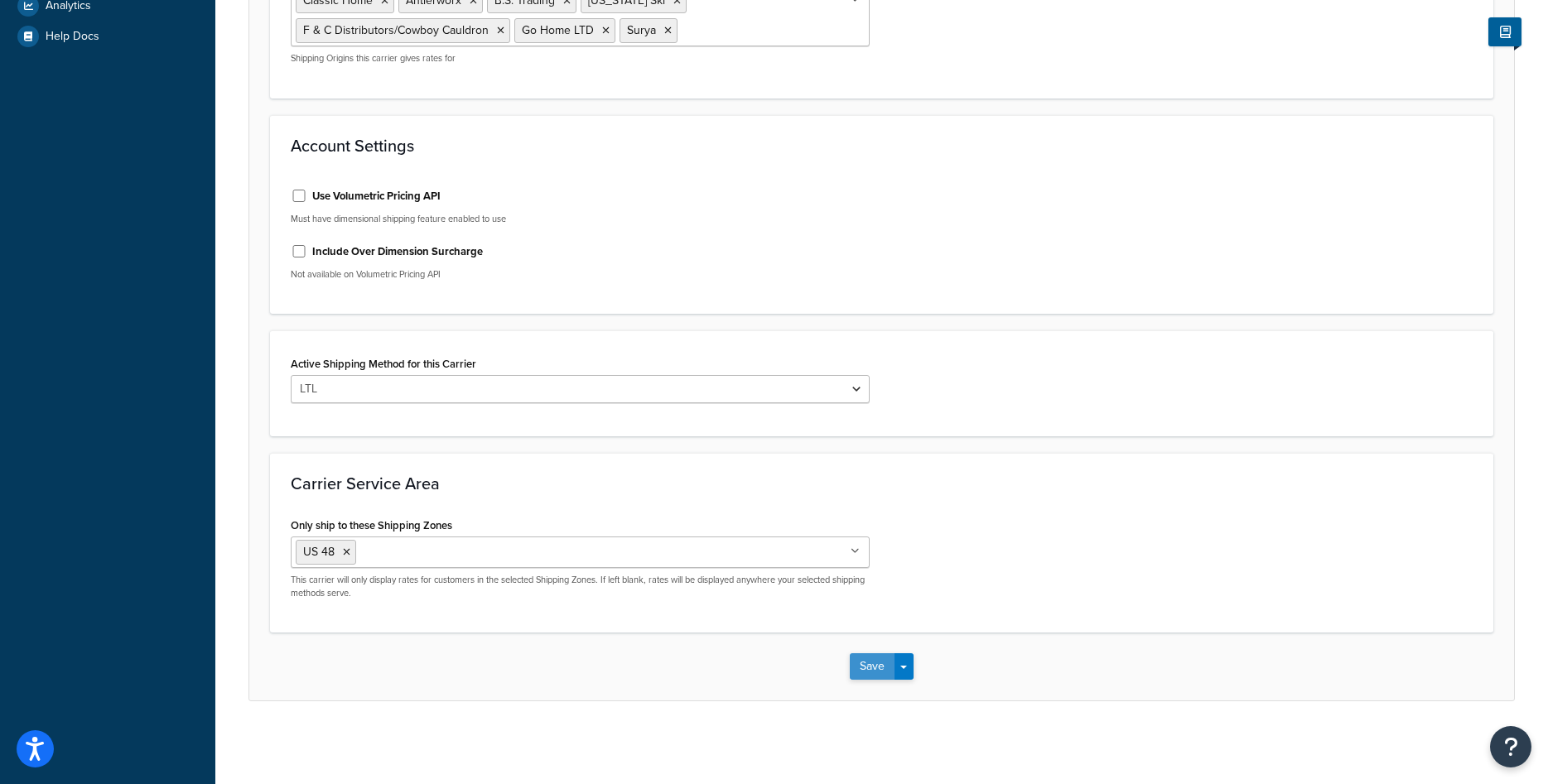
click at [873, 657] on button "Save" at bounding box center [872, 666] width 44 height 26
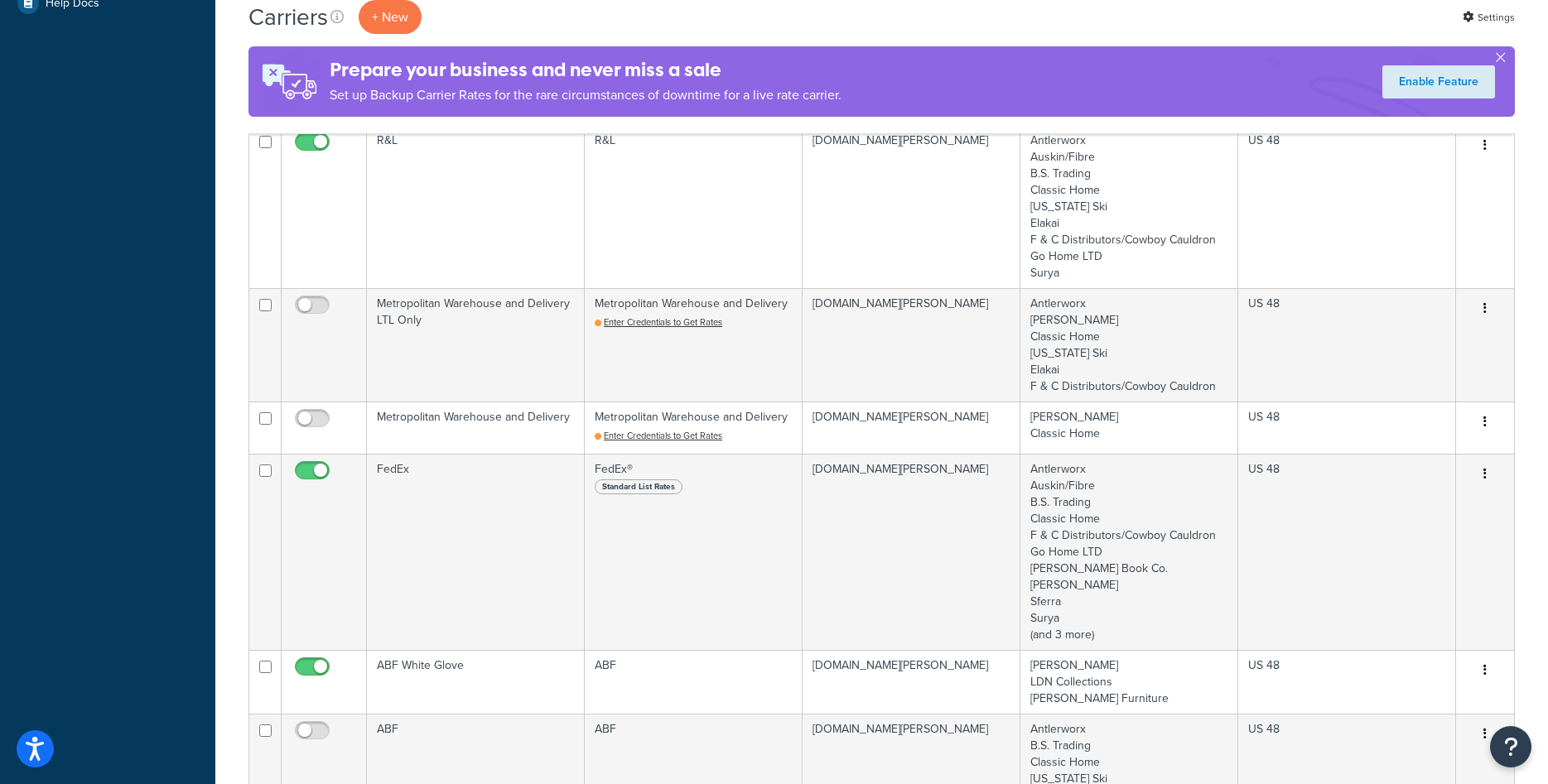
scroll to position [1013, 0]
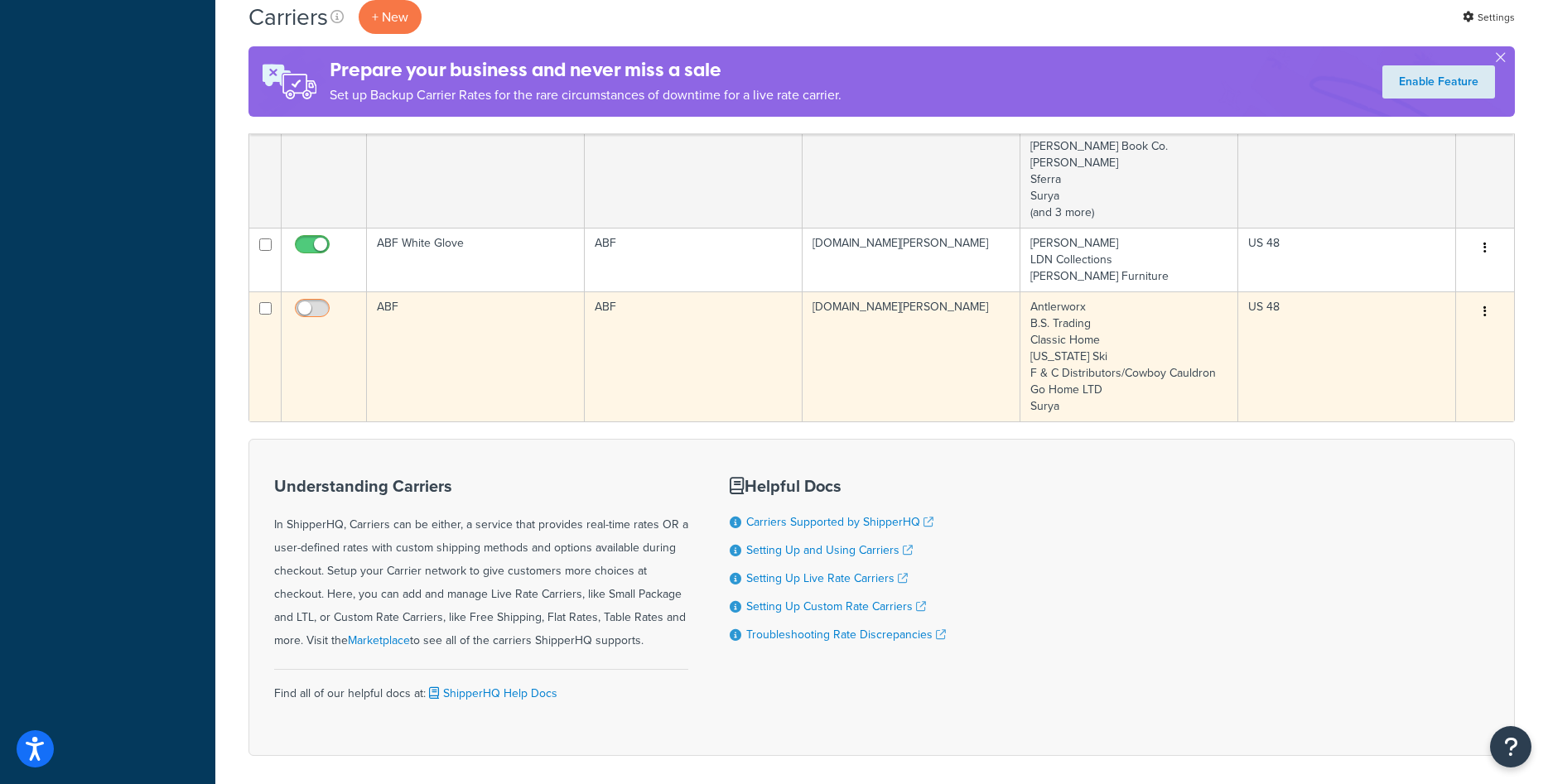
click at [323, 302] on span at bounding box center [312, 308] width 35 height 20
click at [323, 302] on input "checkbox" at bounding box center [314, 312] width 45 height 20
checkbox input "true"
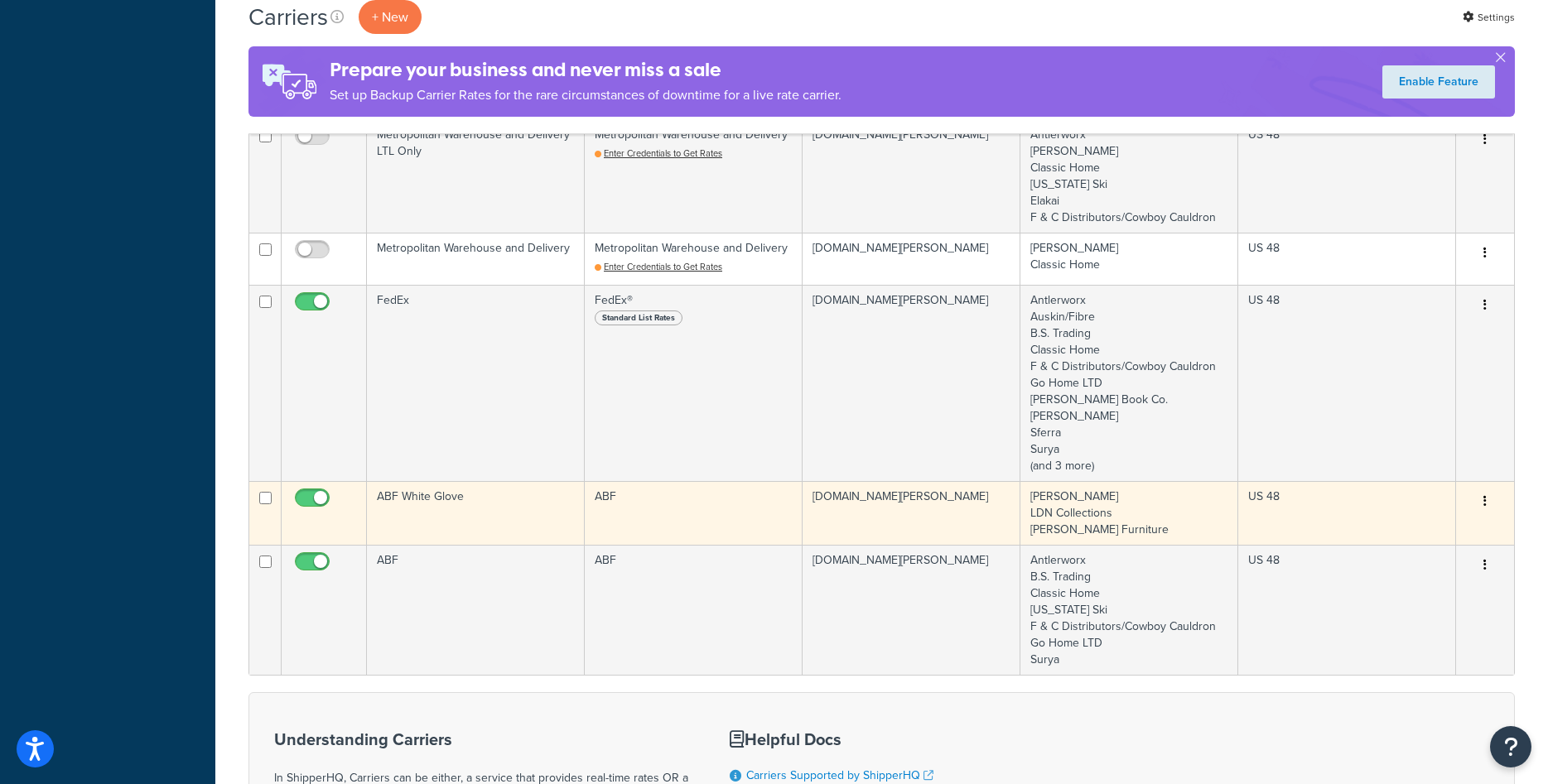
scroll to position [422, 0]
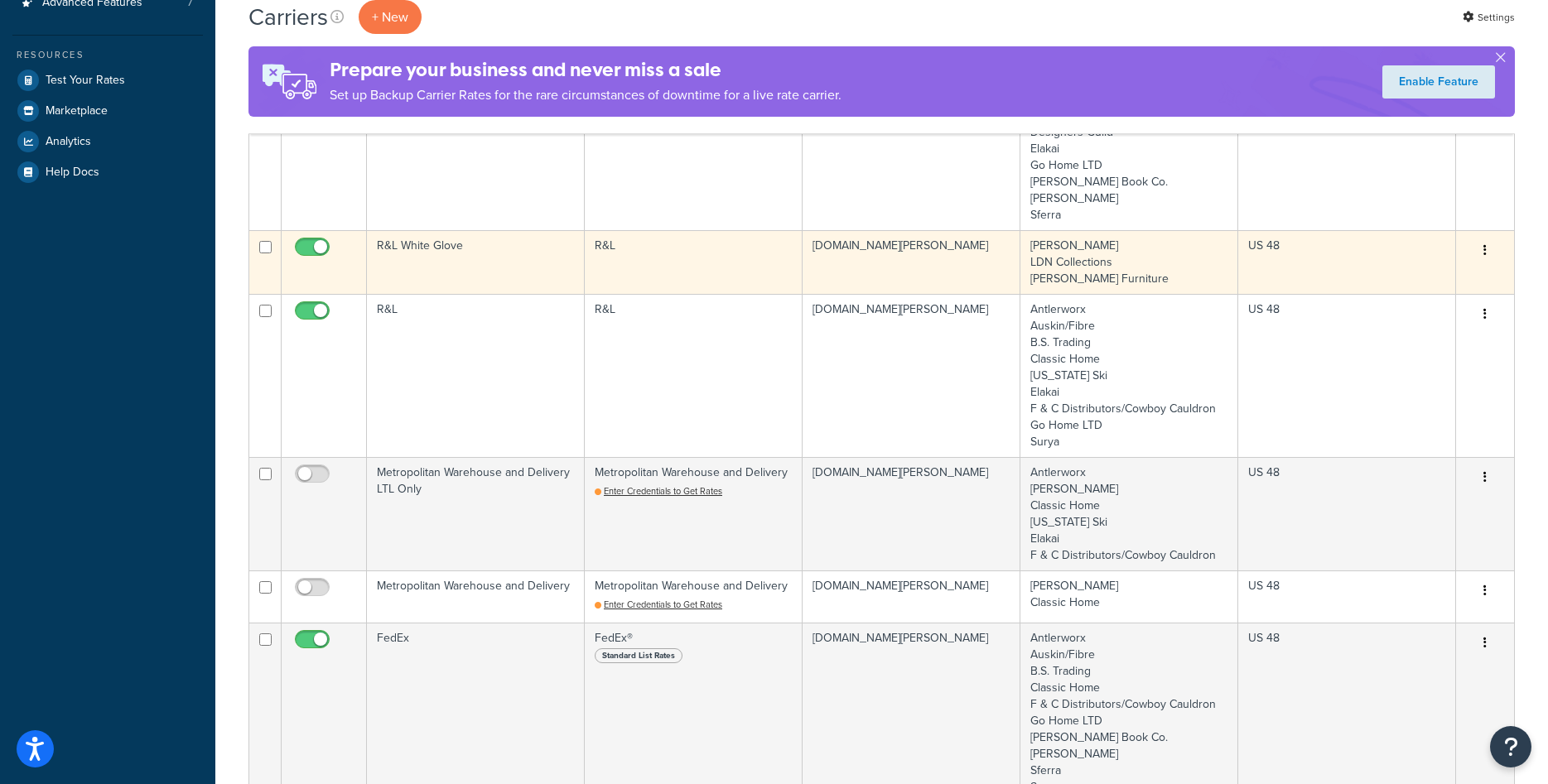
click at [521, 267] on td "R&L White Glove" at bounding box center [475, 262] width 218 height 64
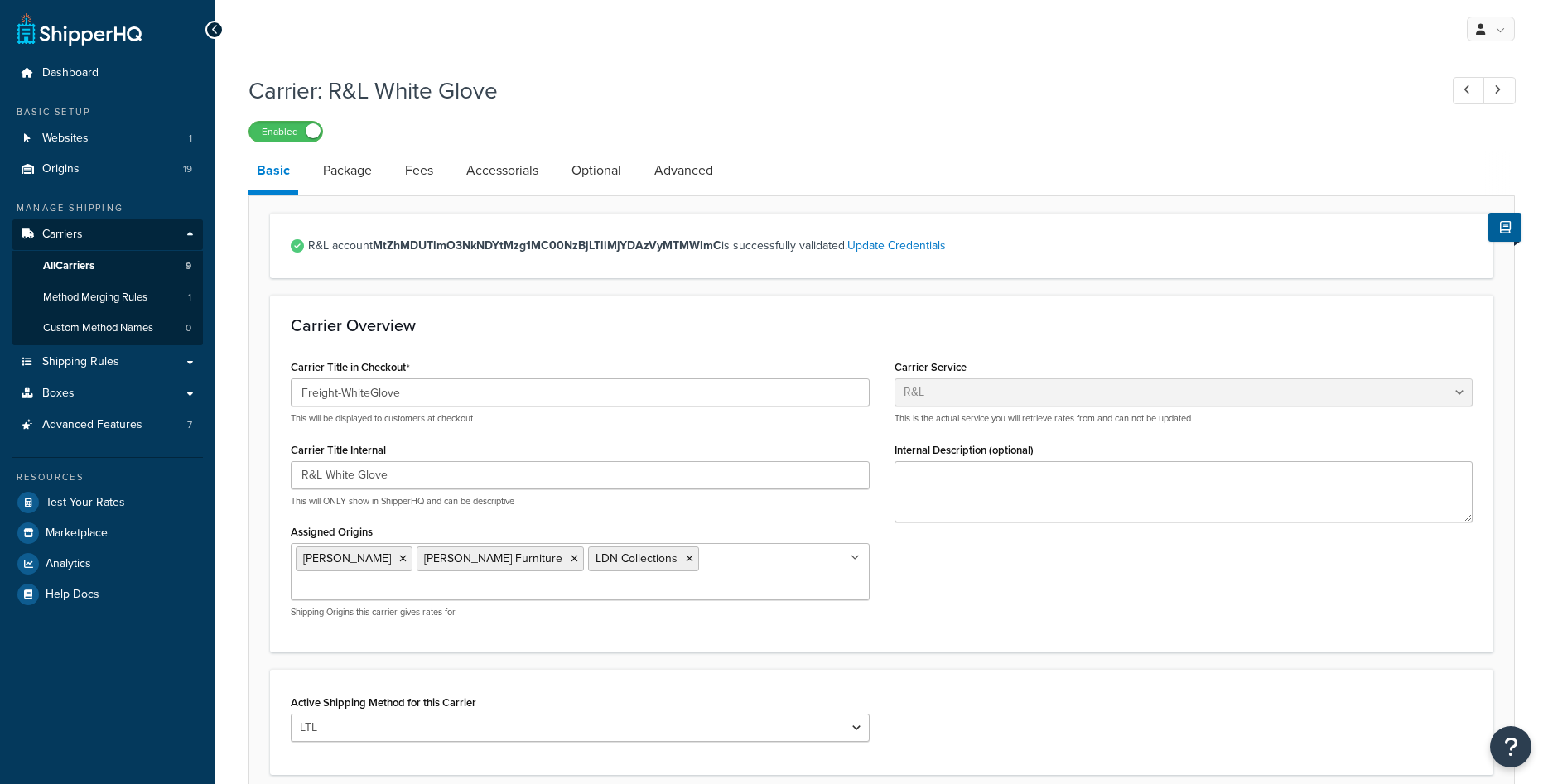
select select "rlFreight"
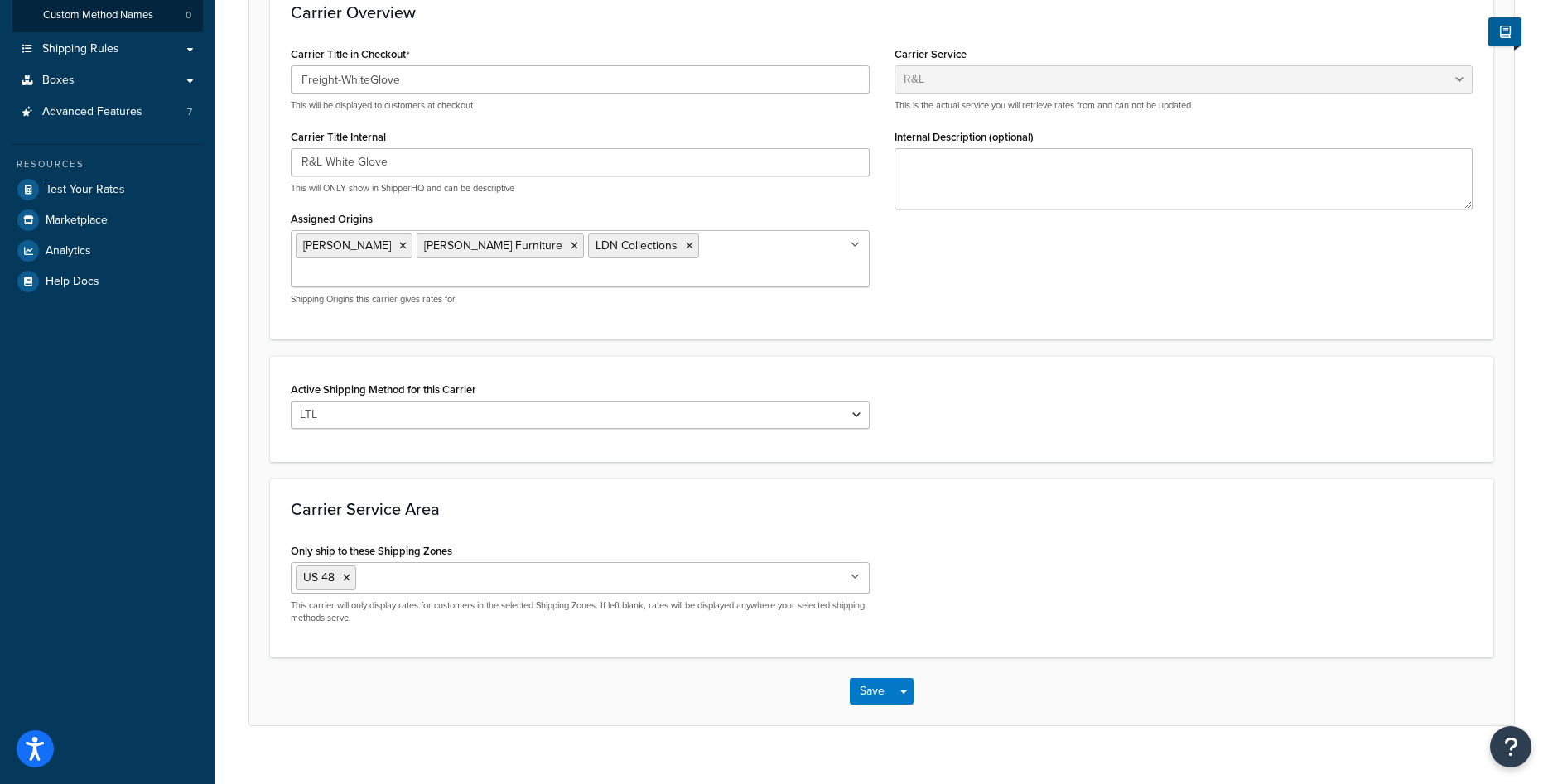
click at [442, 266] on input "Assigned Origins" at bounding box center [370, 275] width 147 height 18
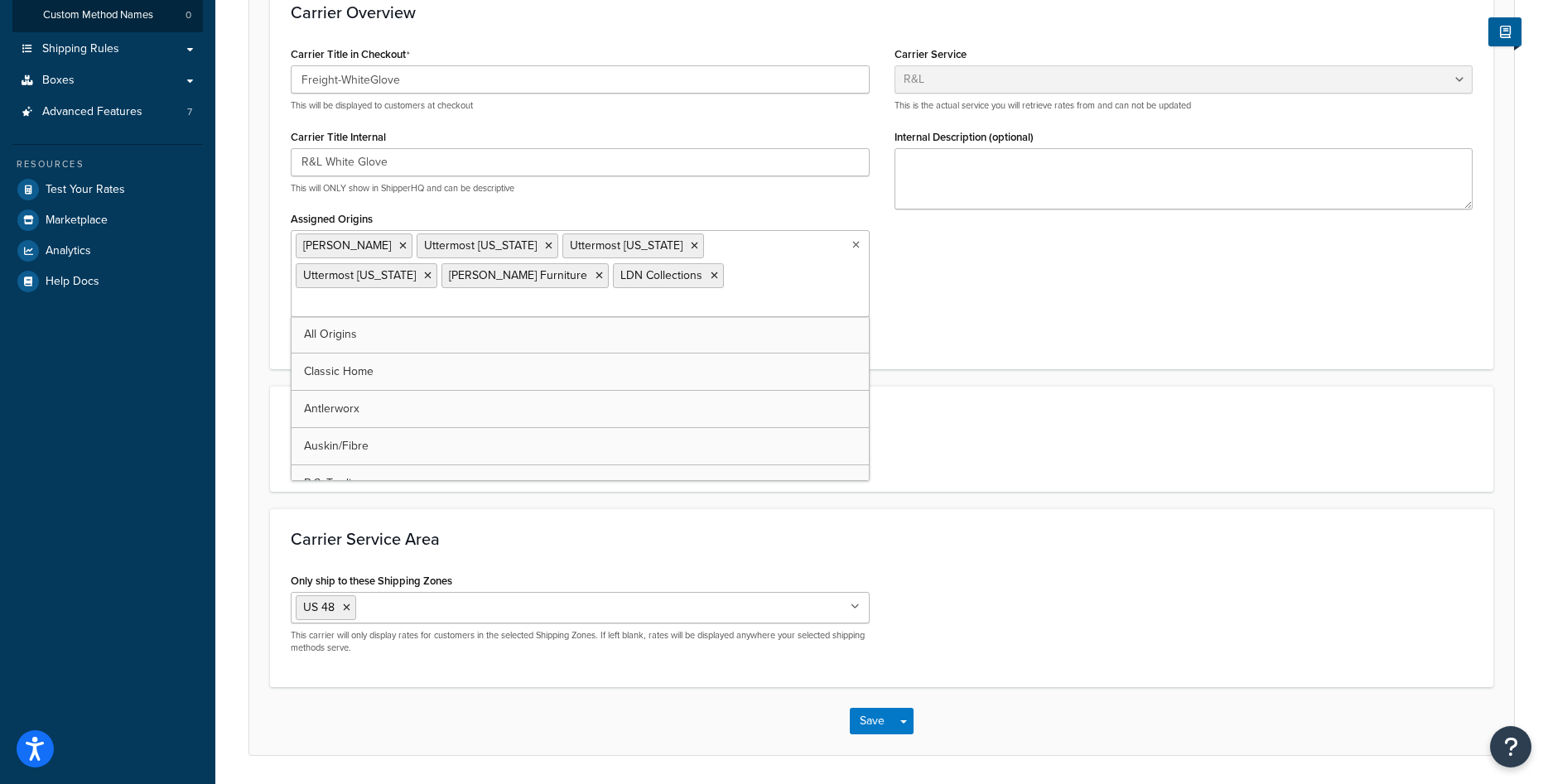
click at [952, 357] on form "R&L account MtZhMDUTlmO3NkNDYtMzg1MC00NzBjLTliMjYDAzVyMTMWImC is successfully v…" at bounding box center [882, 328] width 1265 height 856
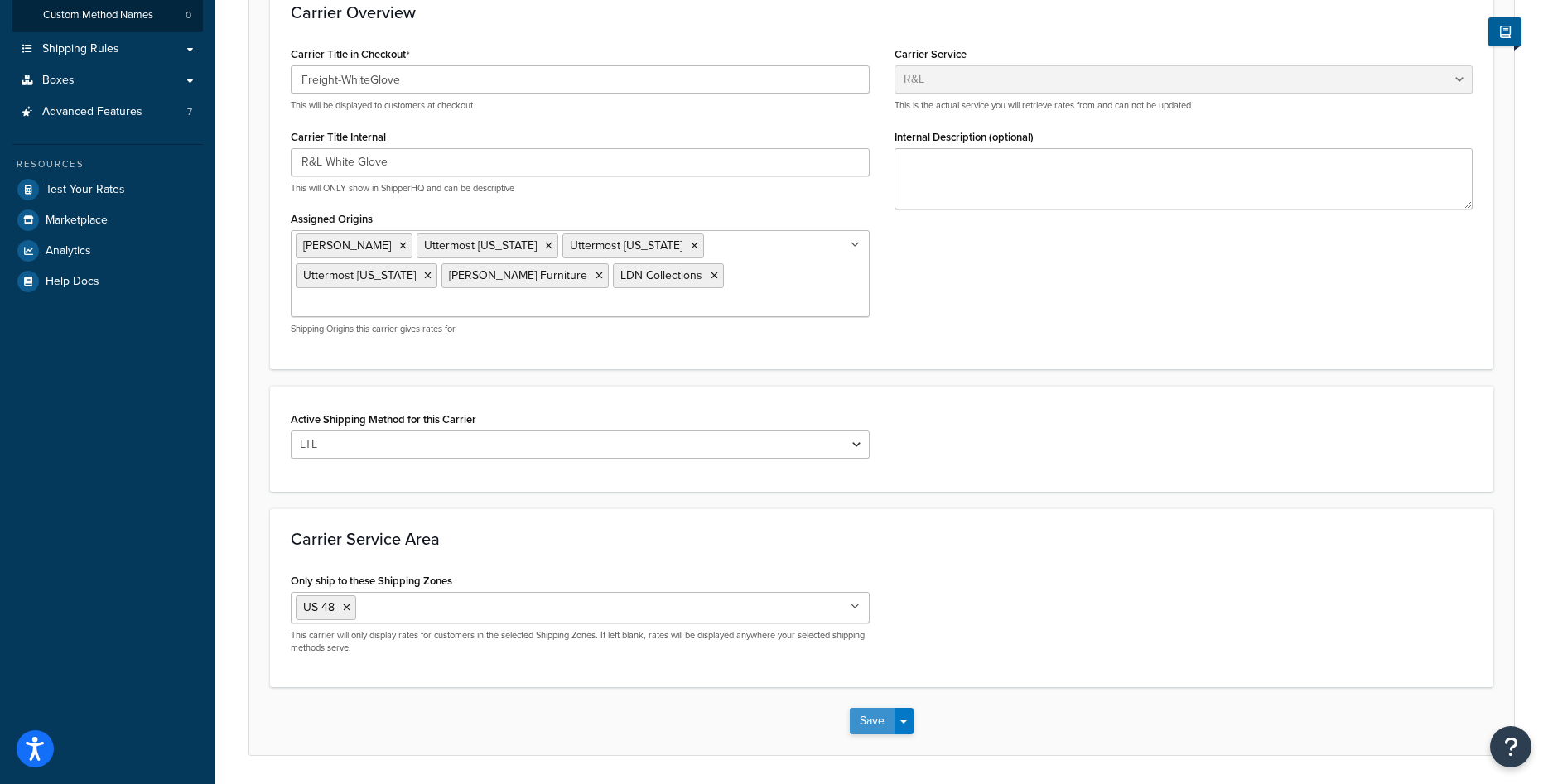
click at [855, 708] on button "Save" at bounding box center [872, 721] width 44 height 26
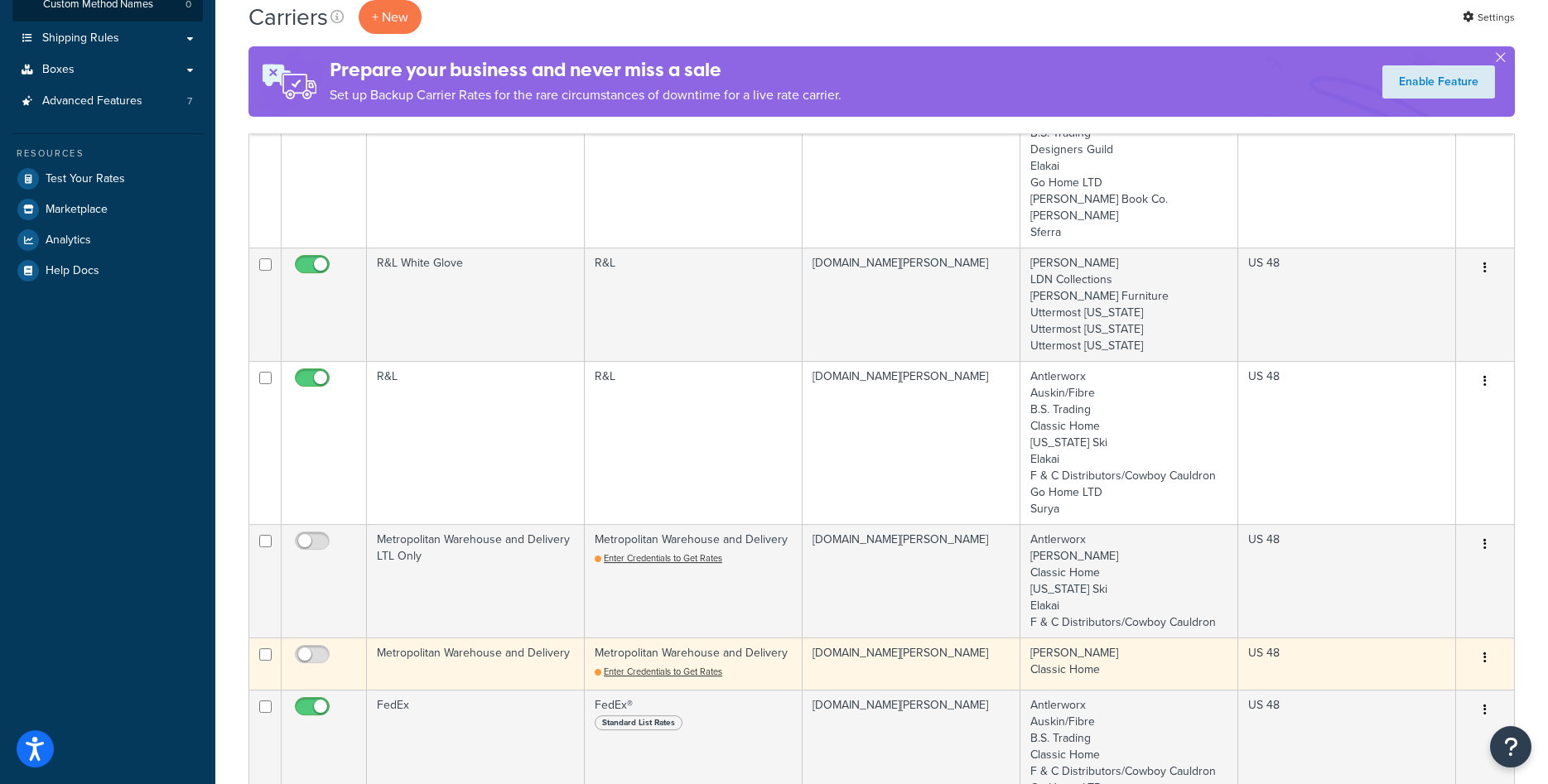
scroll to position [253, 0]
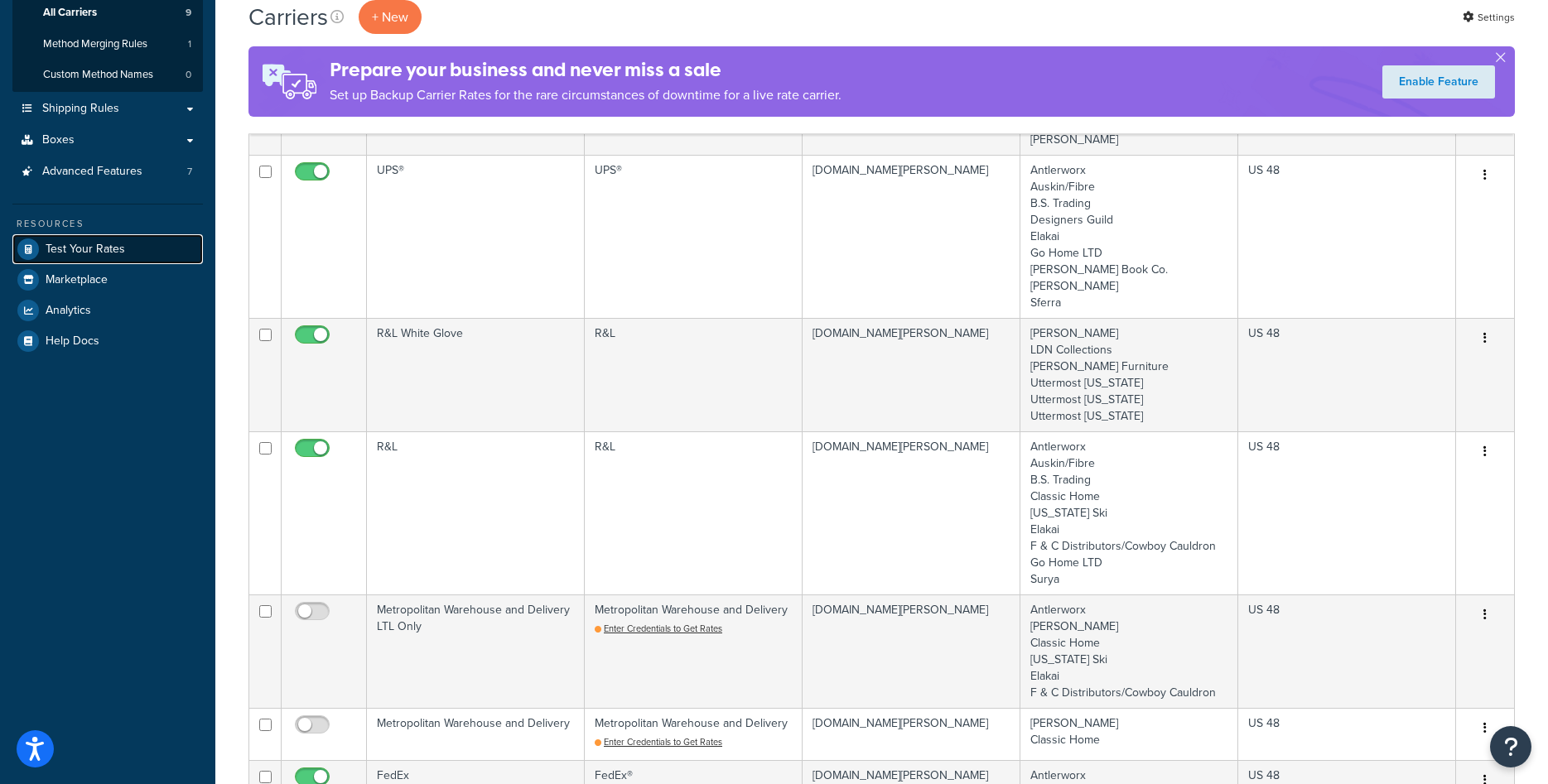
click at [115, 248] on span "Test Your Rates" at bounding box center [84, 249] width 79 height 15
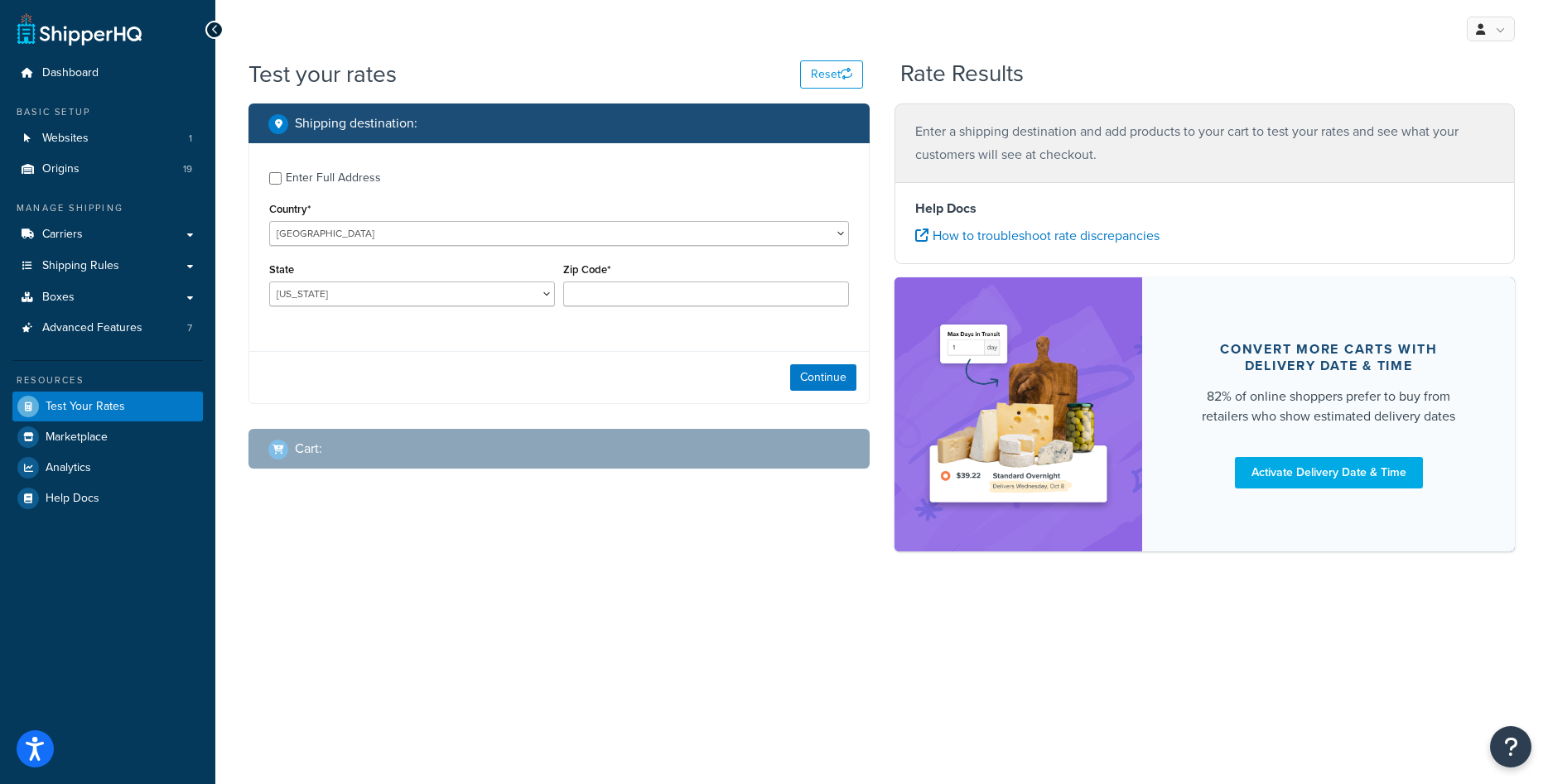
click at [345, 179] on div "Enter Full Address" at bounding box center [334, 177] width 96 height 23
click at [282, 179] on input "Enter Full Address" at bounding box center [275, 178] width 13 height 13
checkbox input "true"
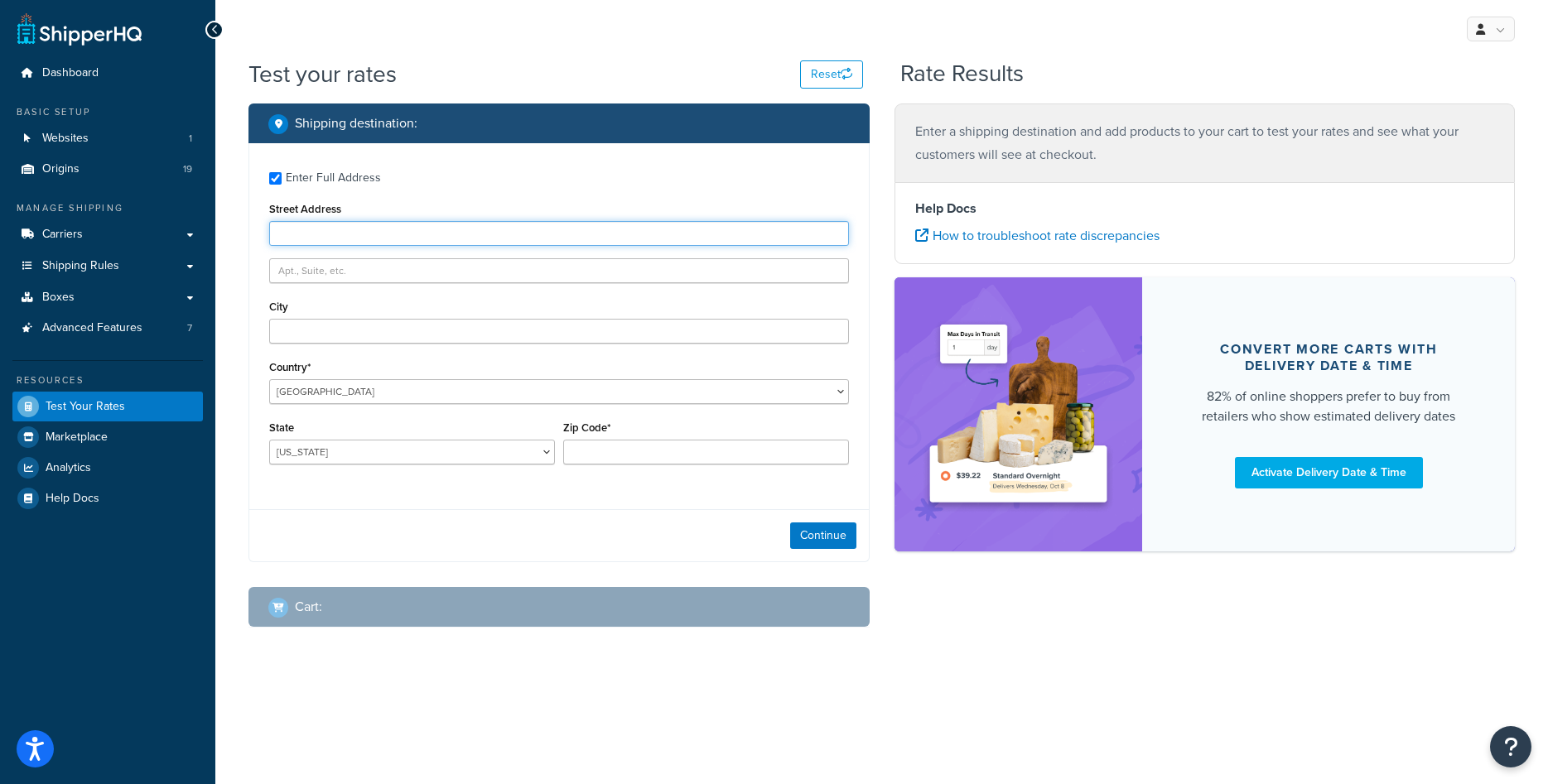
click at [358, 235] on input "Street Address" at bounding box center [558, 233] width 579 height 25
click at [354, 237] on input "Street Address" at bounding box center [558, 233] width 579 height 25
type input "1416 Whittier Drive"
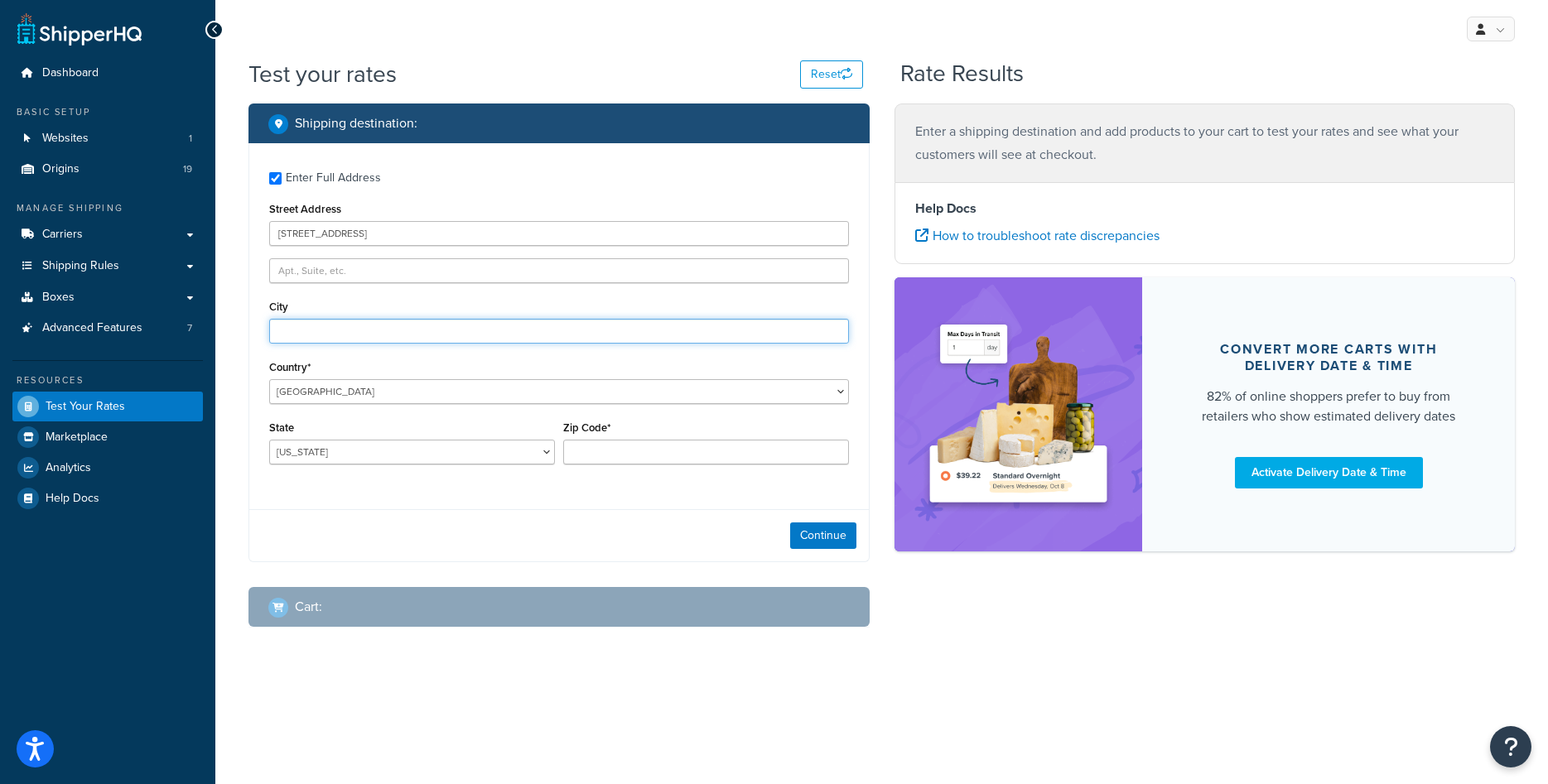
type input "Canton"
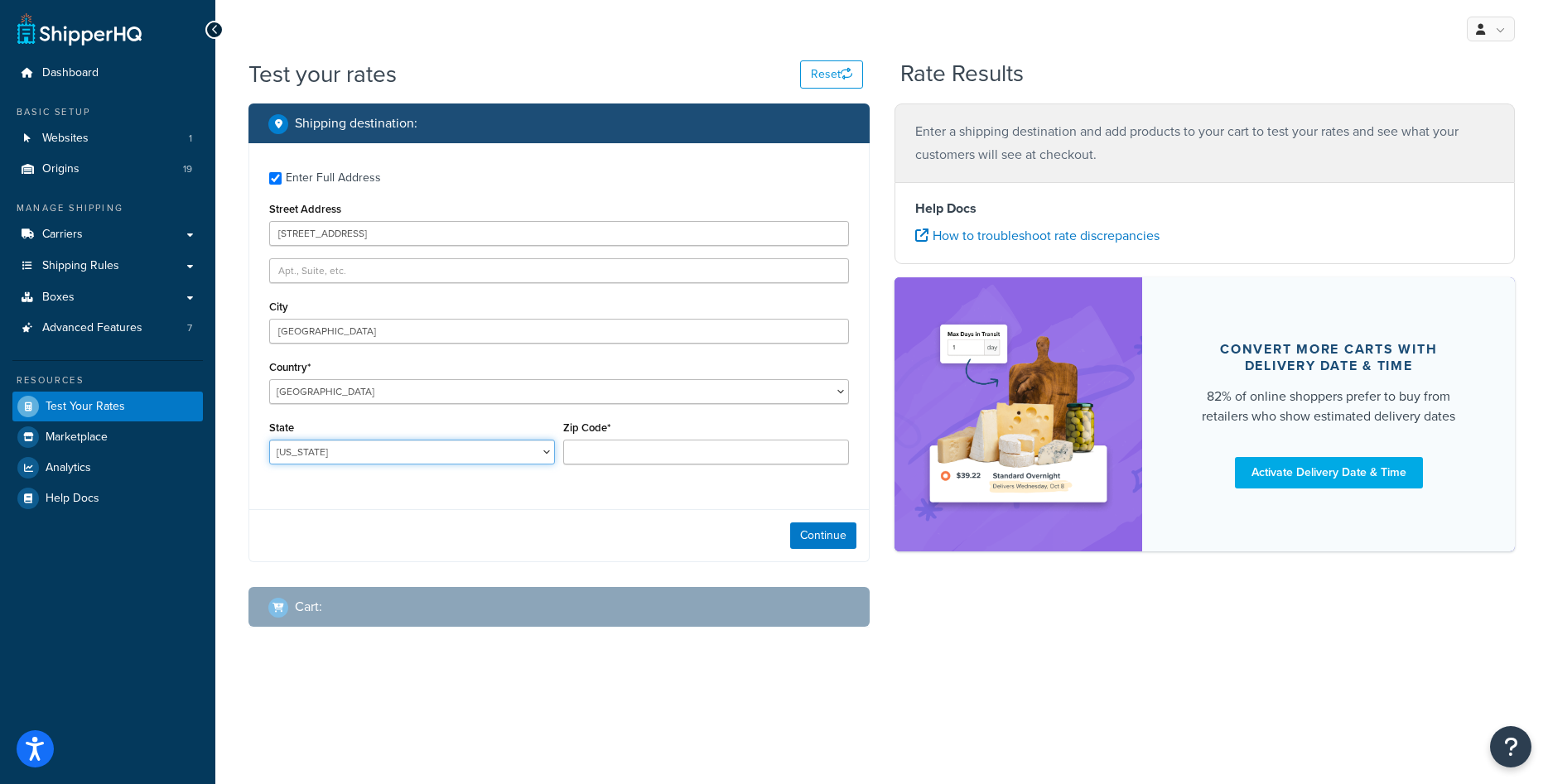
select select "MI"
type input "48187"
click at [810, 529] on button "Continue" at bounding box center [823, 536] width 67 height 26
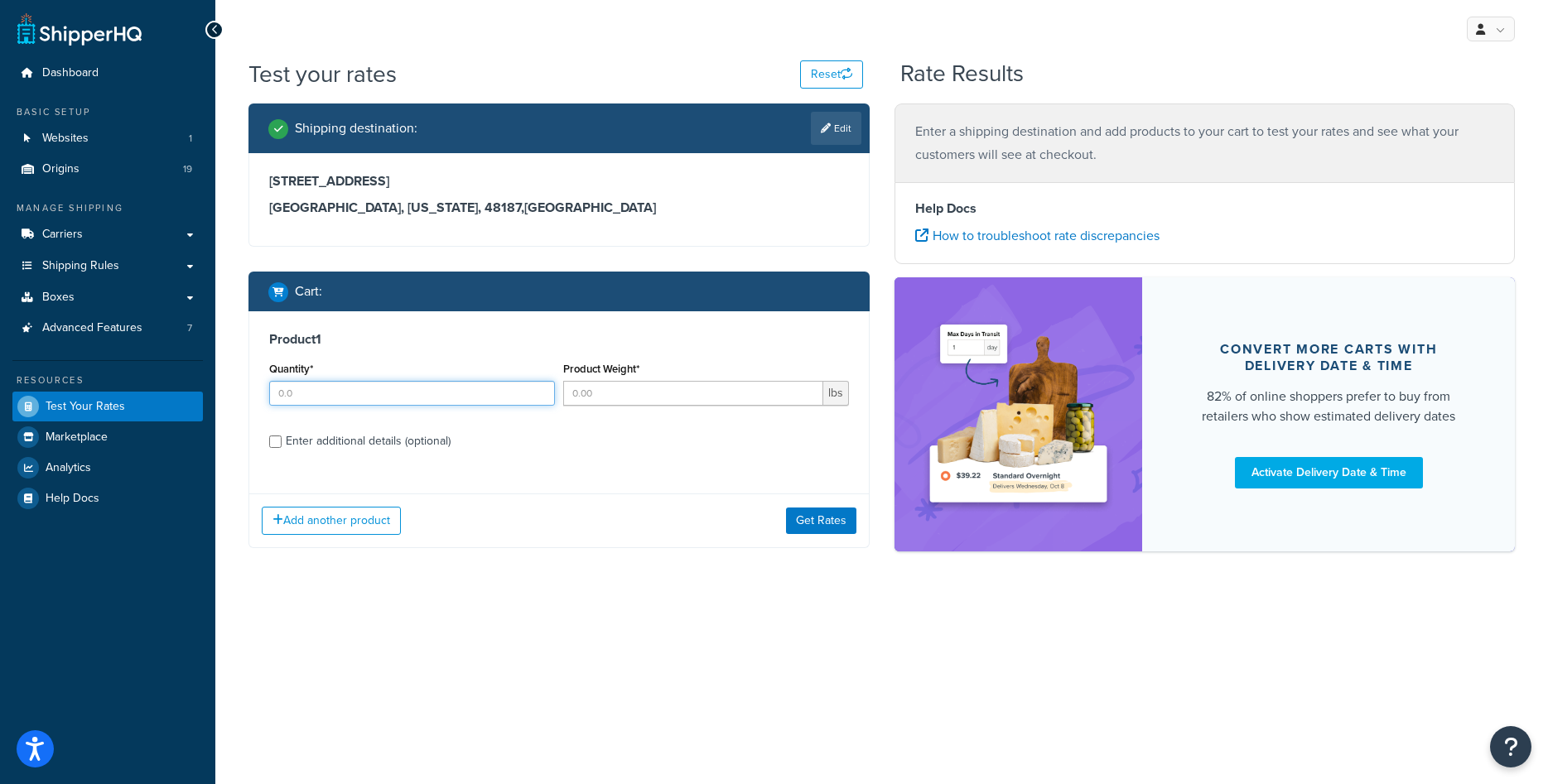
click at [388, 392] on input "Quantity*" at bounding box center [411, 393] width 286 height 25
type input "1"
click at [673, 443] on label "Enter additional details (optional)" at bounding box center [567, 439] width 563 height 26
click at [282, 443] on input "Enter additional details (optional)" at bounding box center [275, 442] width 13 height 13
checkbox input "true"
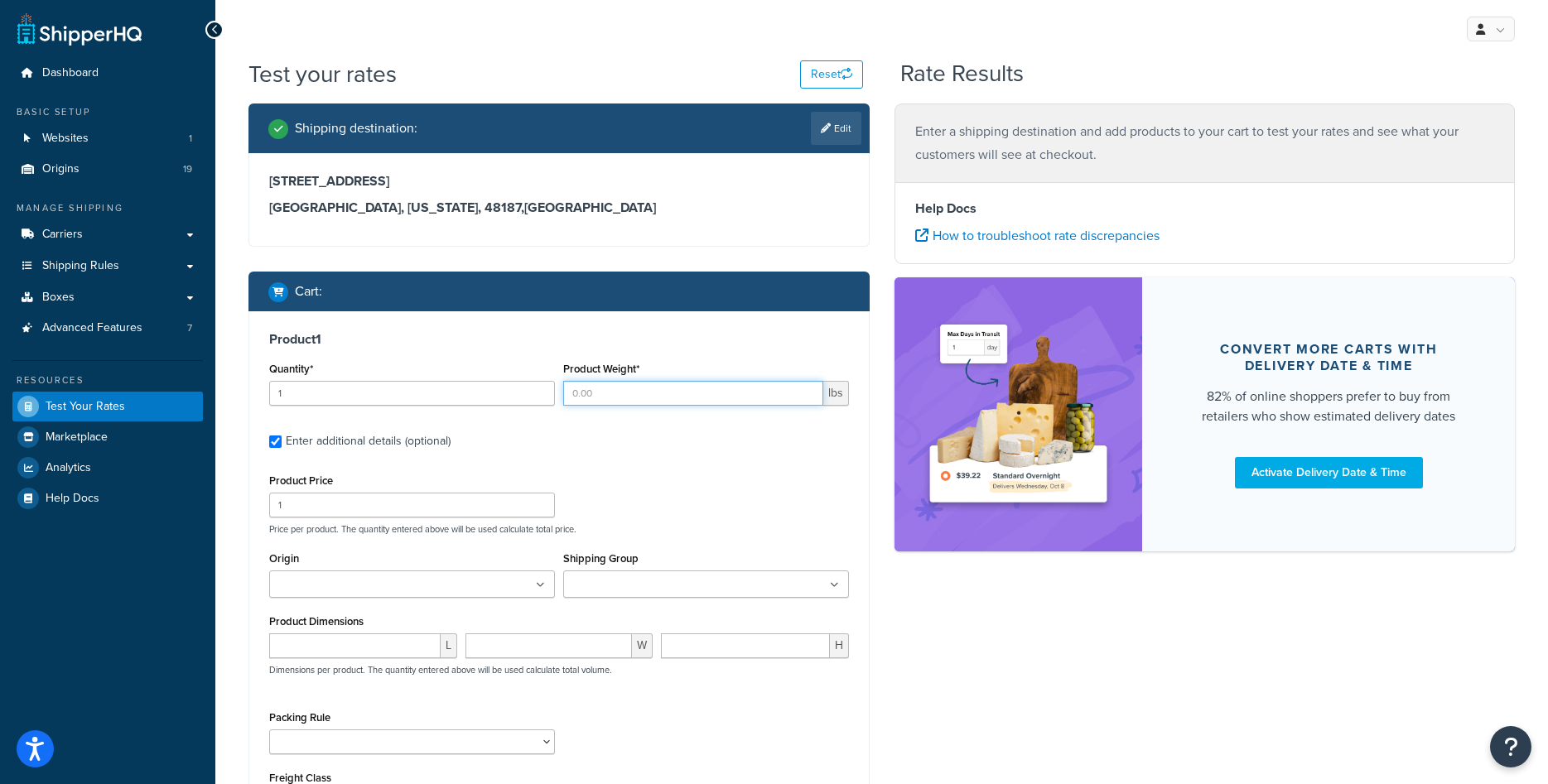
click at [643, 392] on input "Product Weight*" at bounding box center [693, 393] width 260 height 25
type input "55"
click at [646, 466] on div "Product 1 Quantity* 1 Product Weight* 55 lbs Enter additional details (optional…" at bounding box center [559, 579] width 620 height 537
click at [418, 508] on input "1" at bounding box center [411, 505] width 286 height 25
type input "100"
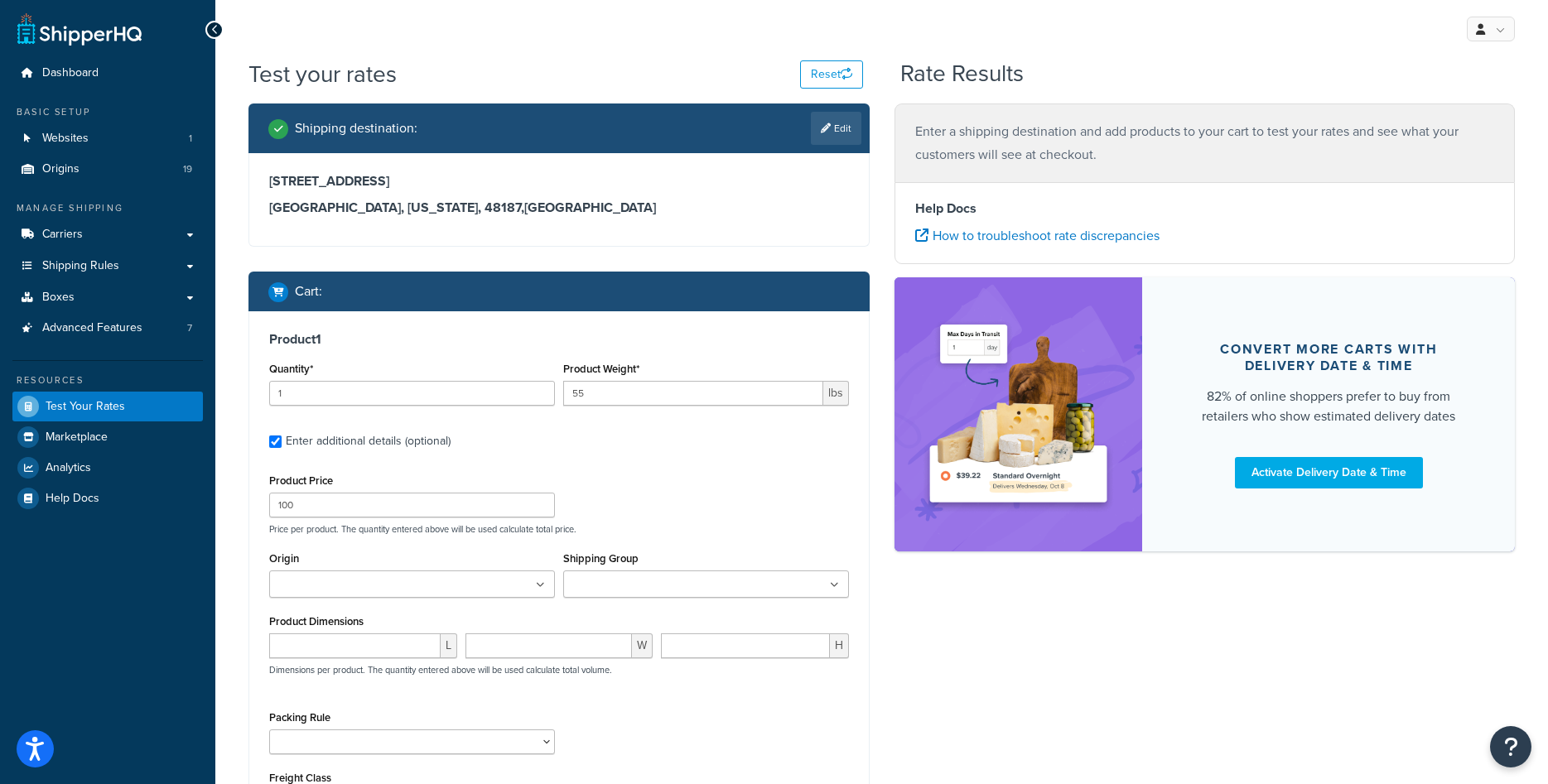
click at [602, 501] on div "Product Price 100 Price per product. The quantity entered above will be used ca…" at bounding box center [559, 502] width 588 height 66
click at [404, 593] on input "Origin" at bounding box center [347, 585] width 147 height 18
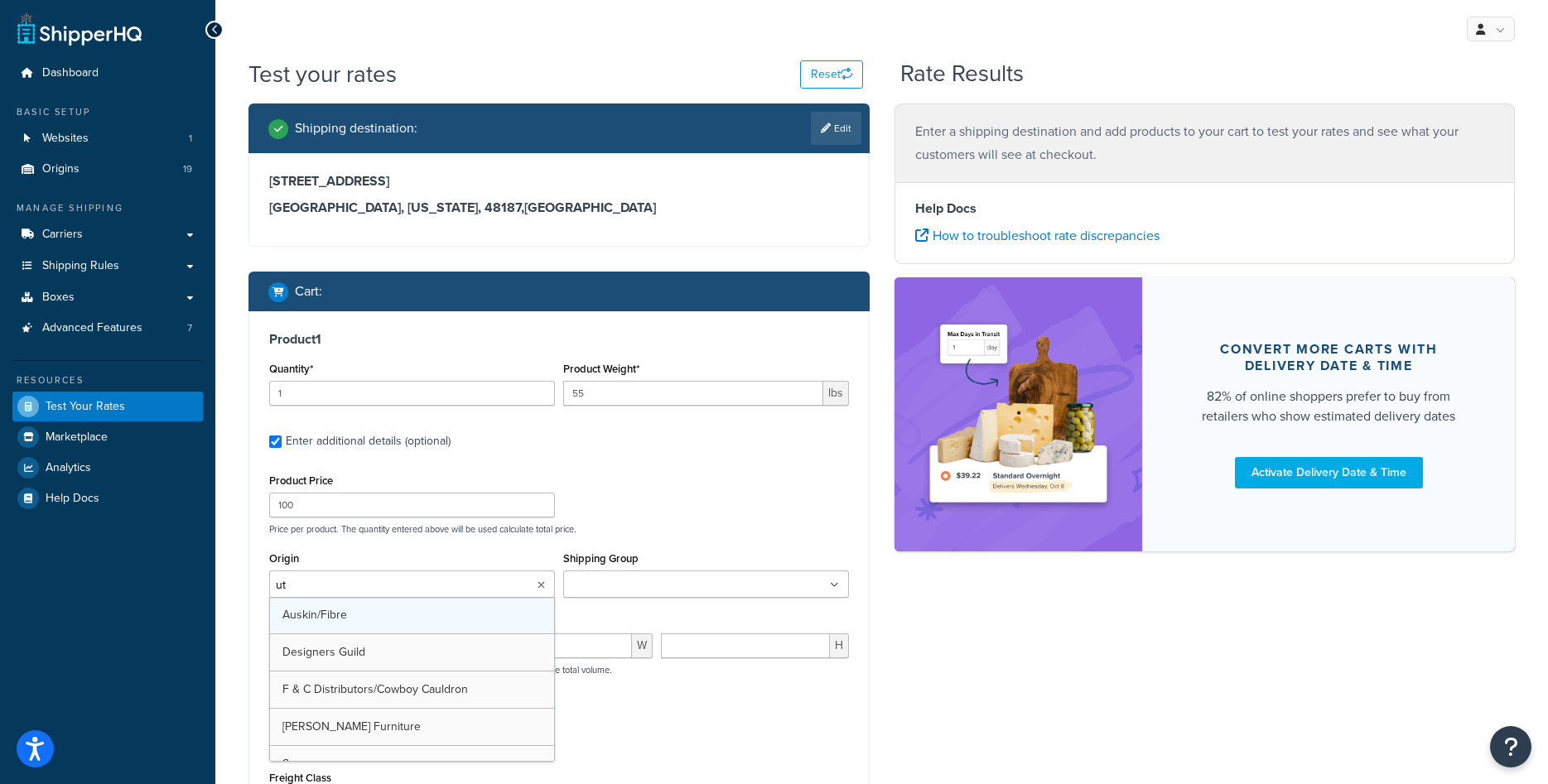
type input "utt"
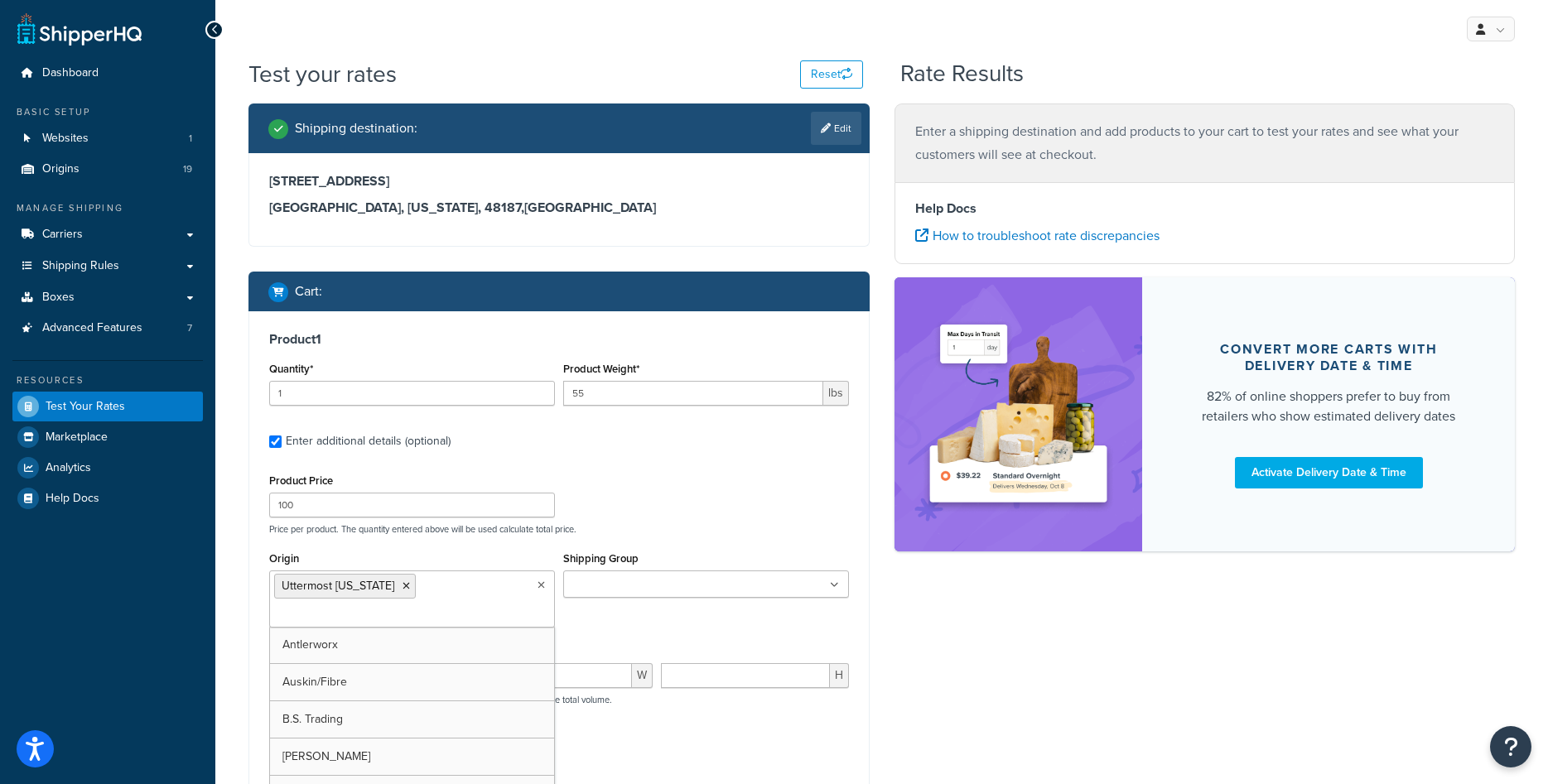
click at [837, 625] on div "Origin Uttermost Virginia Antlerworx Auskin/Fibre B.S. Trading Bernhardt Classi…" at bounding box center [559, 594] width 588 height 93
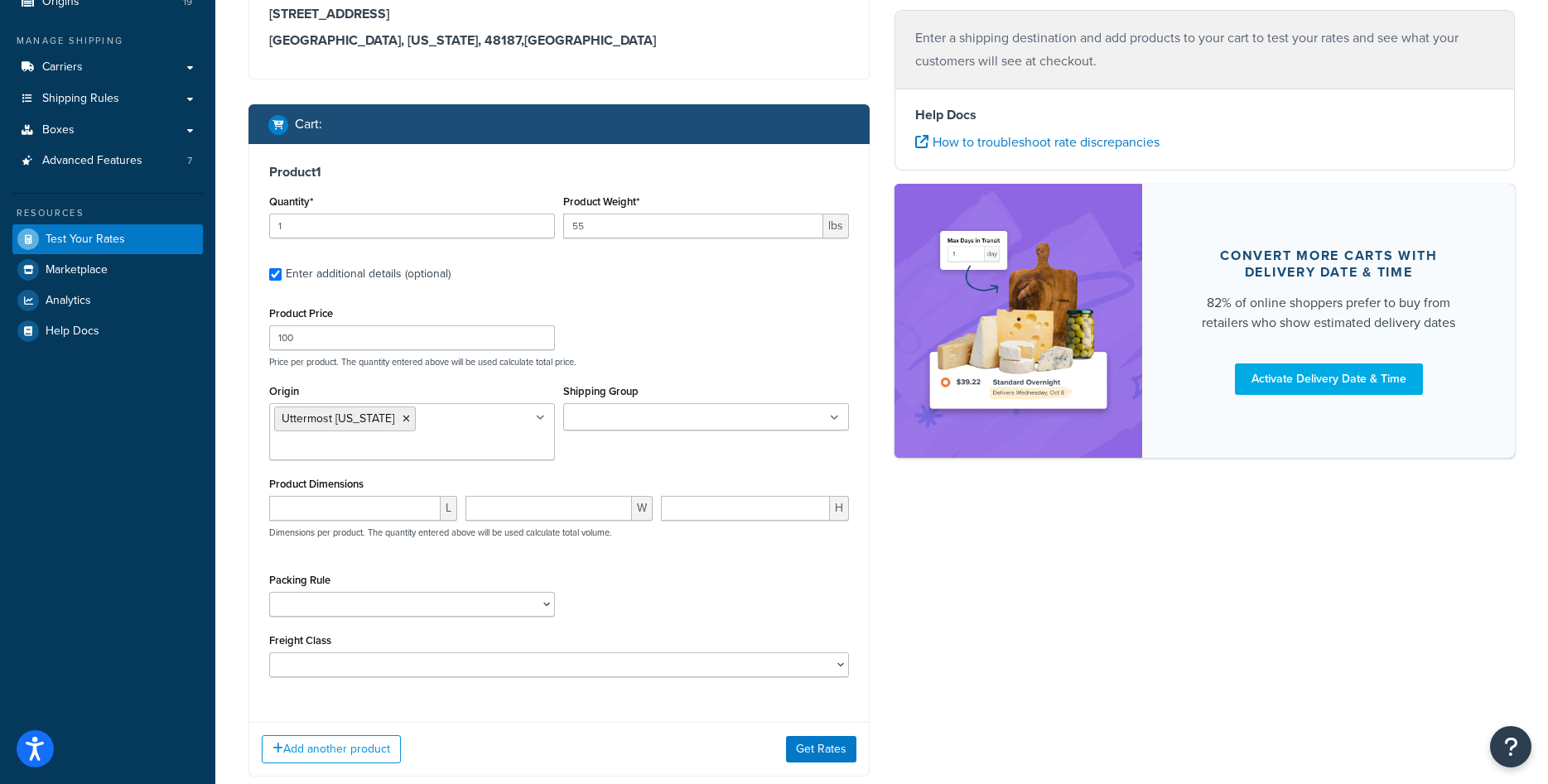
scroll to position [269, 0]
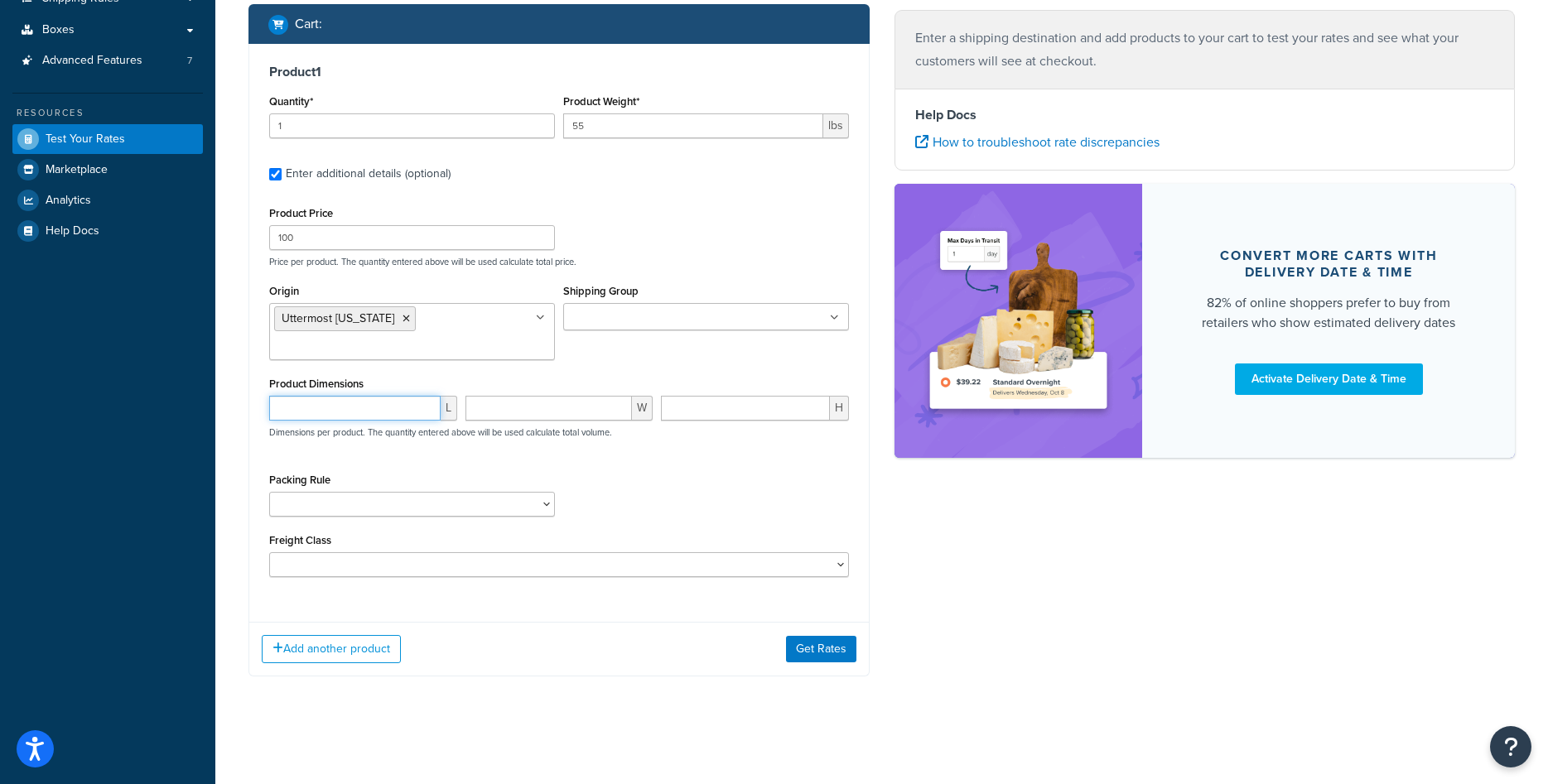
click at [378, 420] on input "number" at bounding box center [354, 408] width 172 height 25
click at [804, 647] on button "Get Rates" at bounding box center [821, 648] width 71 height 26
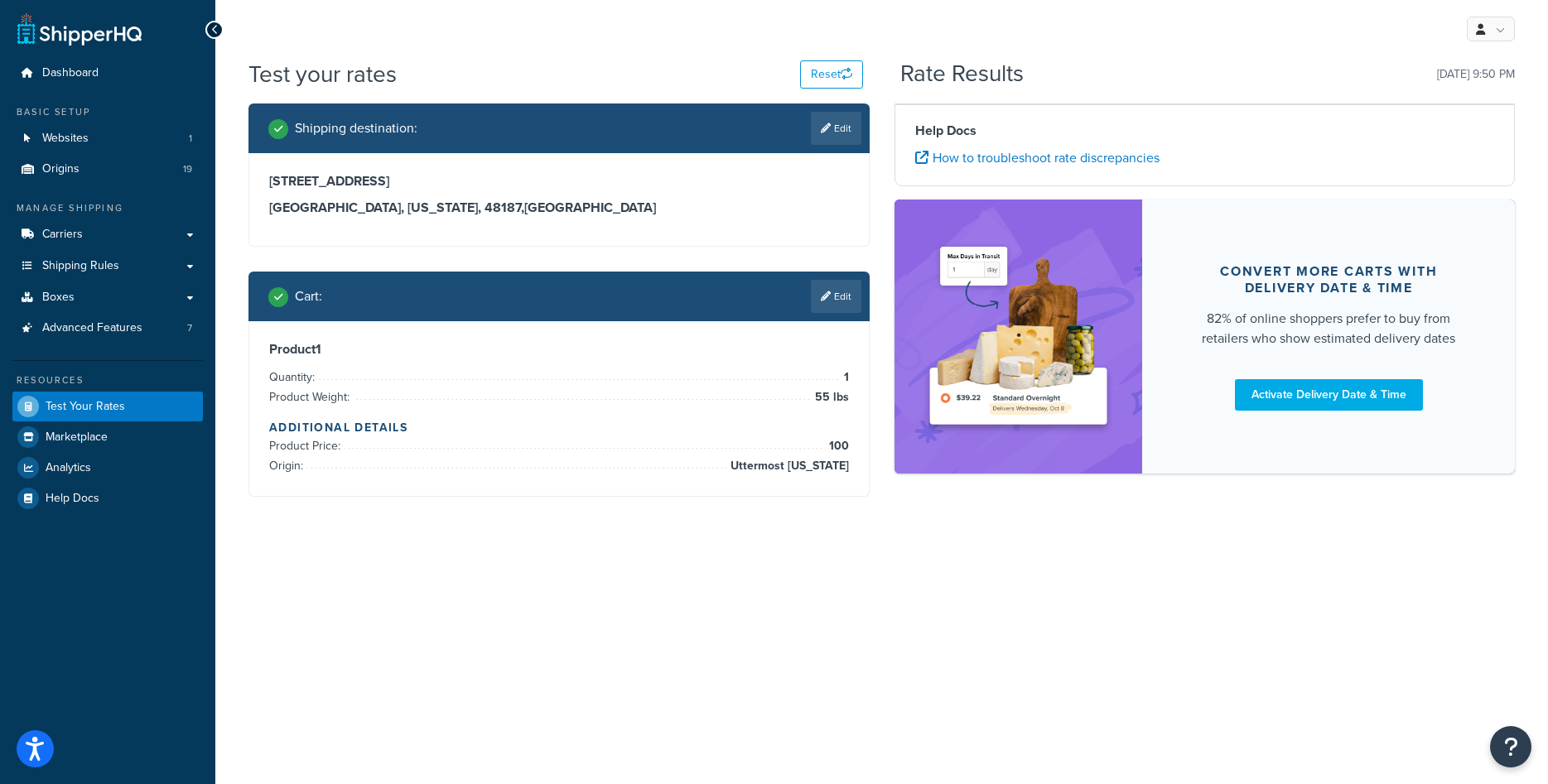
scroll to position [0, 0]
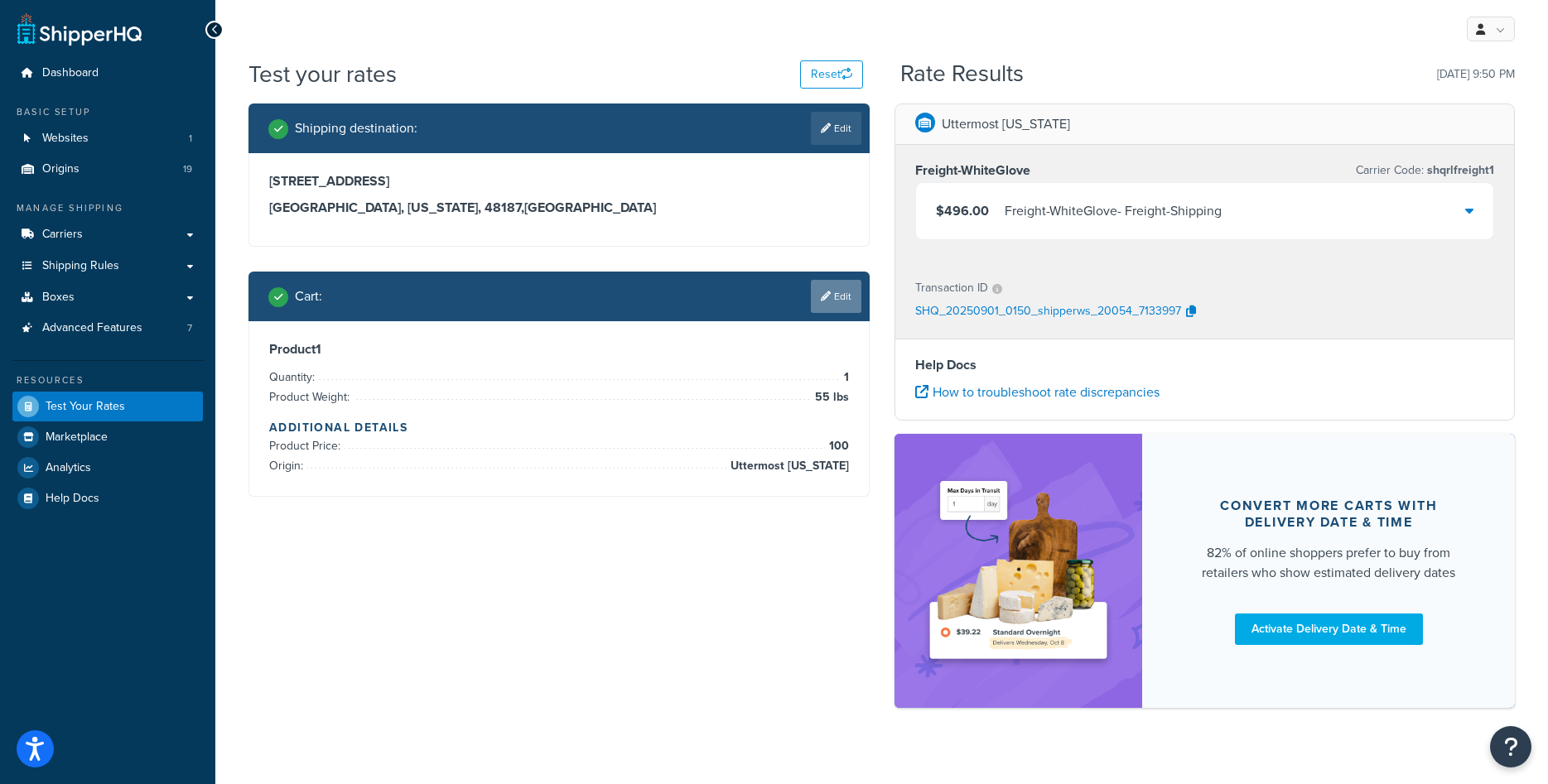
click at [843, 298] on link "Edit" at bounding box center [835, 296] width 50 height 33
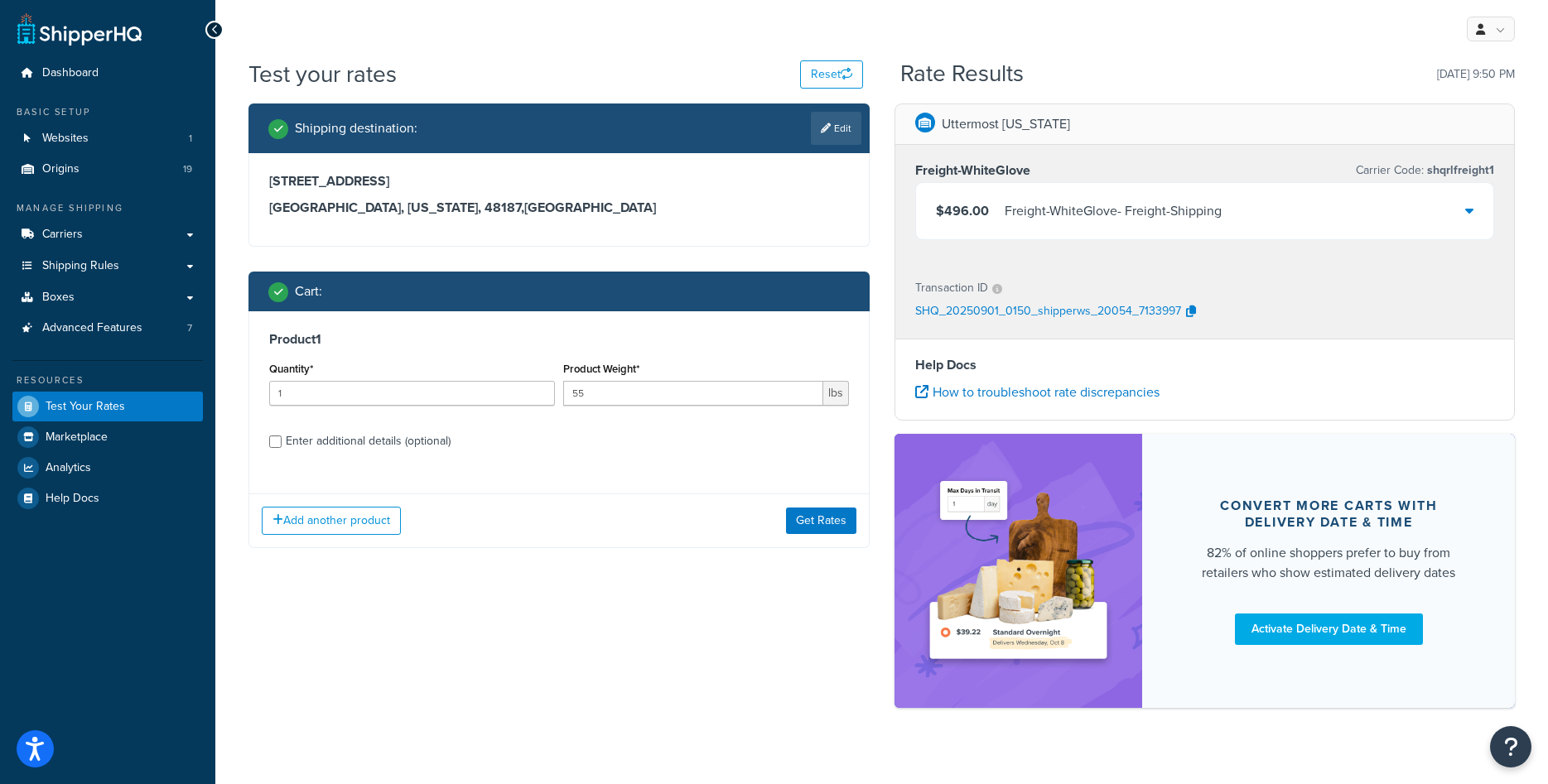
click at [392, 440] on div "Enter additional details (optional)" at bounding box center [368, 441] width 165 height 23
click at [282, 440] on input "Enter additional details (optional)" at bounding box center [275, 442] width 13 height 13
checkbox input "true"
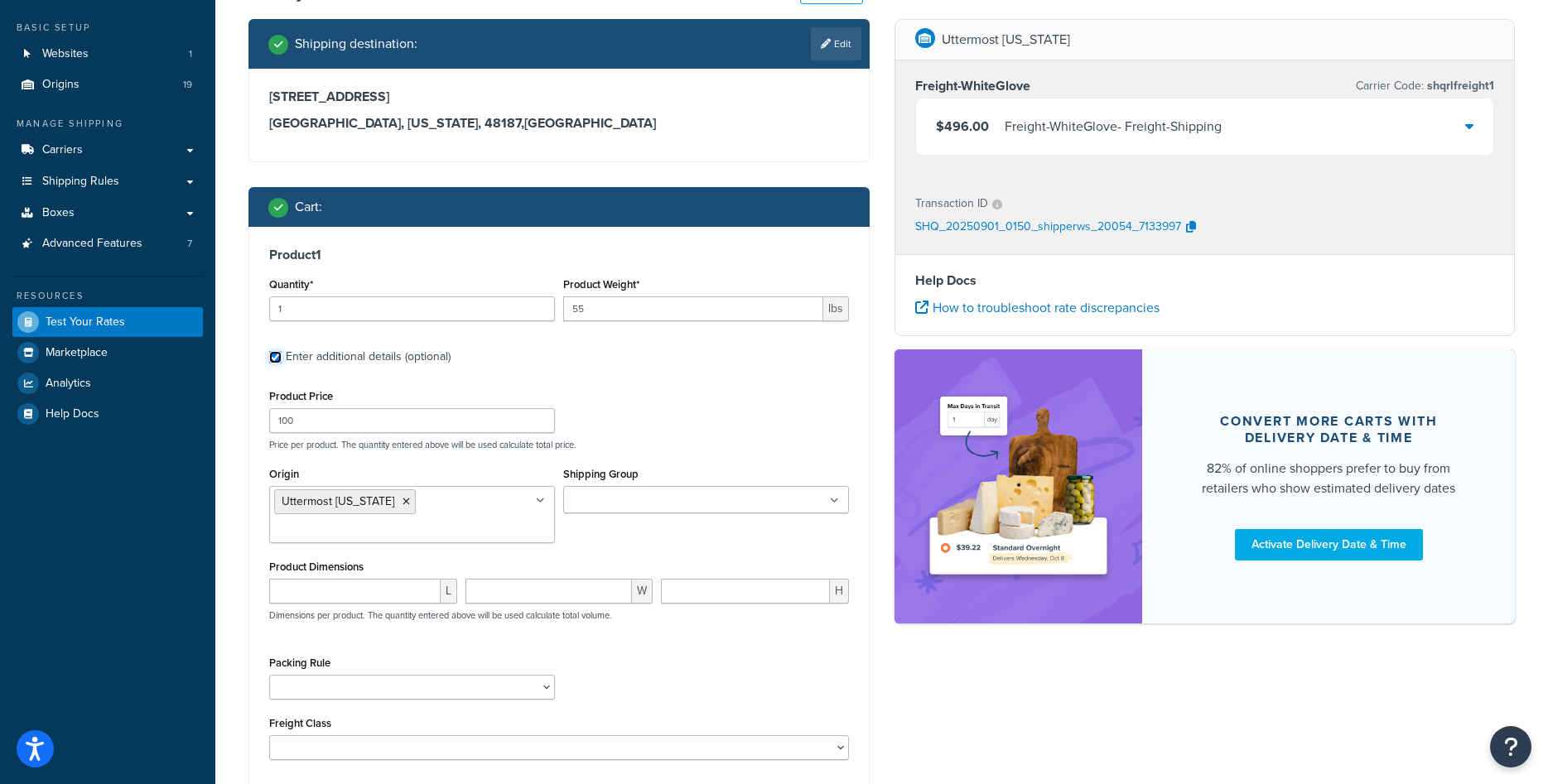
scroll to position [169, 0]
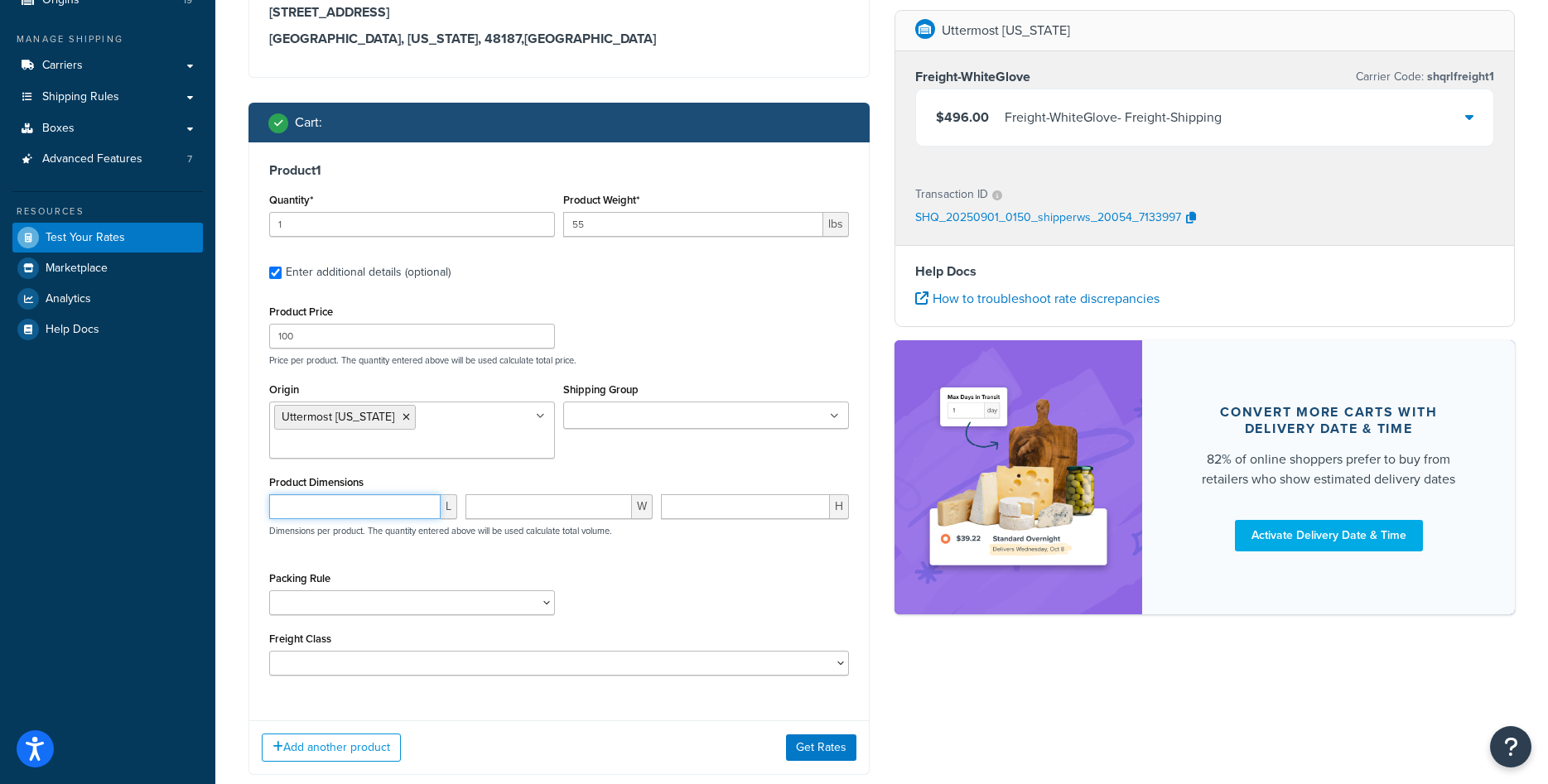
click at [329, 517] on input "number" at bounding box center [354, 507] width 172 height 25
type input "40"
click at [520, 509] on input "number" at bounding box center [550, 507] width 167 height 25
type input "41"
click at [704, 504] on input "number" at bounding box center [746, 507] width 169 height 25
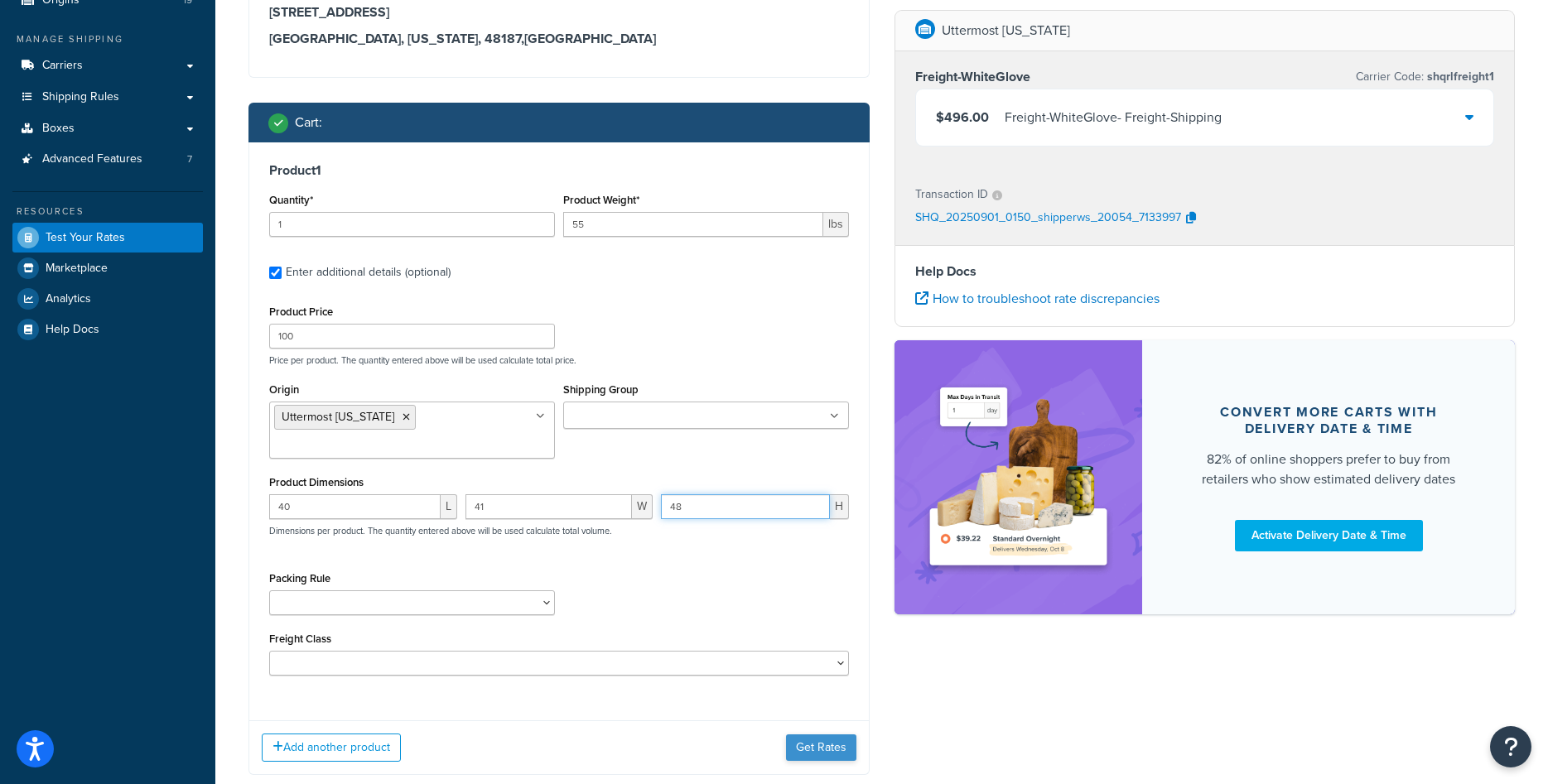
type input "48"
click at [821, 749] on button "Get Rates" at bounding box center [821, 747] width 71 height 26
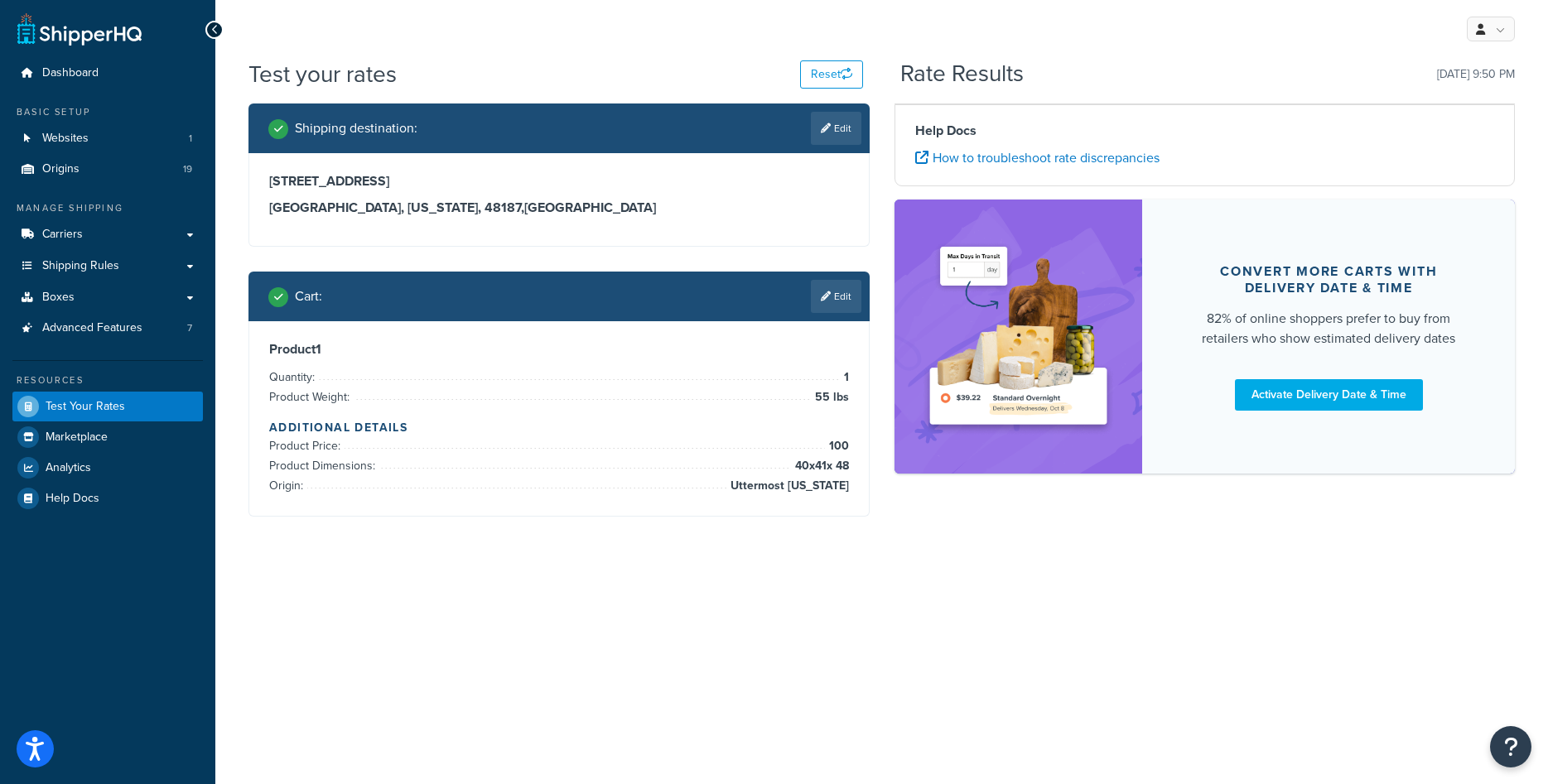
scroll to position [0, 0]
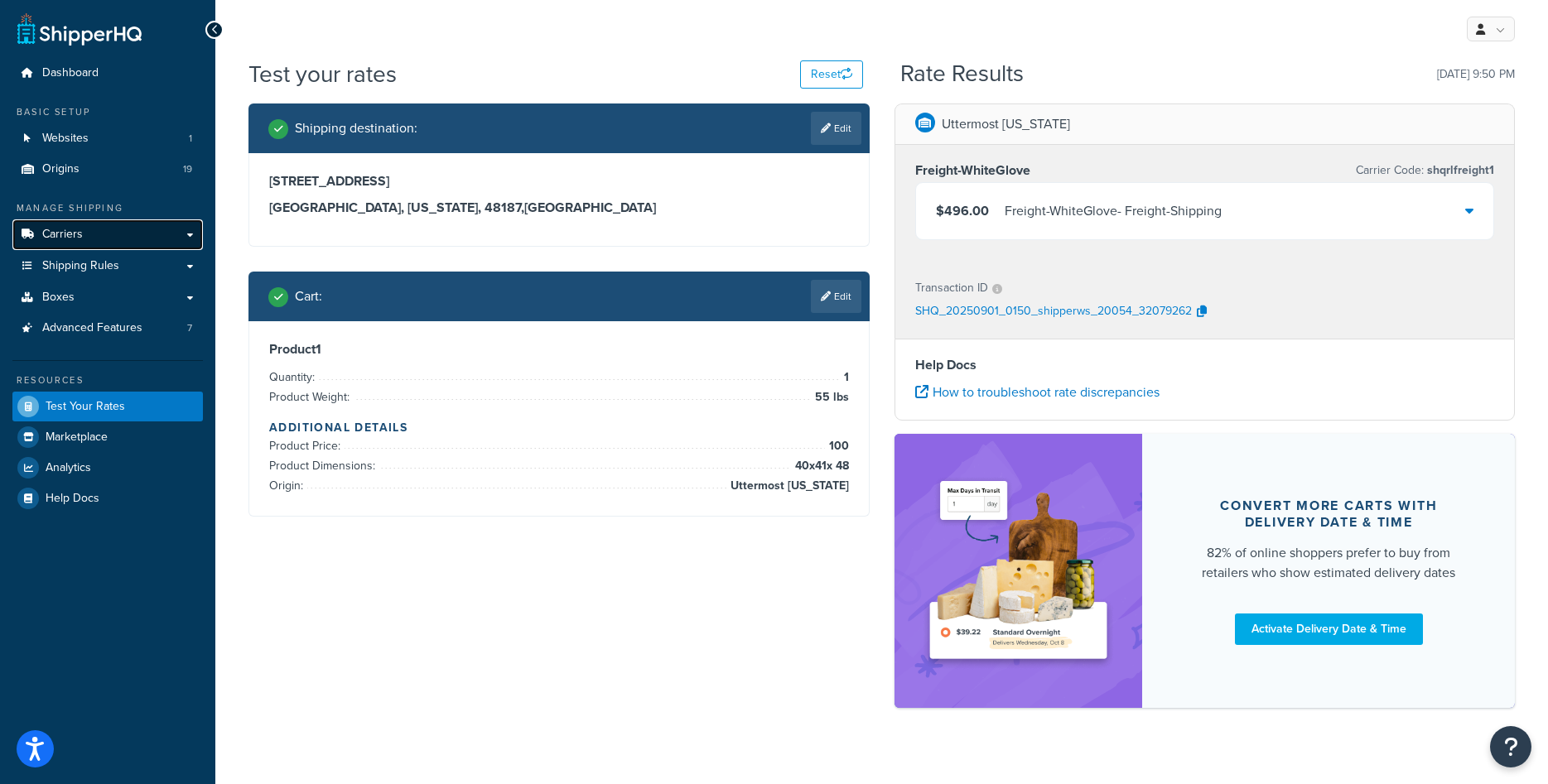
click at [96, 228] on link "Carriers" at bounding box center [108, 235] width 190 height 31
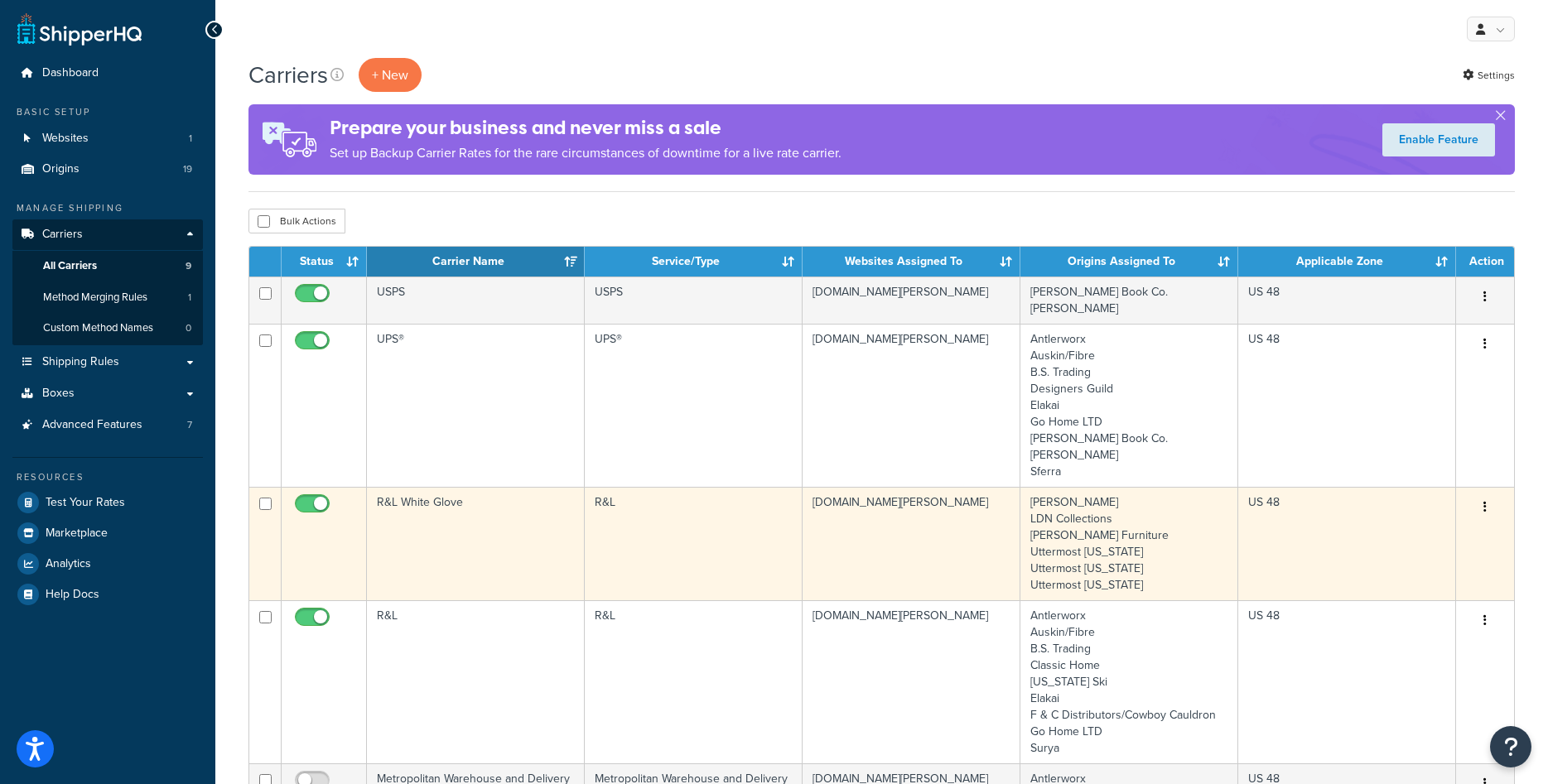
click at [469, 536] on td "R&L White Glove" at bounding box center [475, 543] width 218 height 113
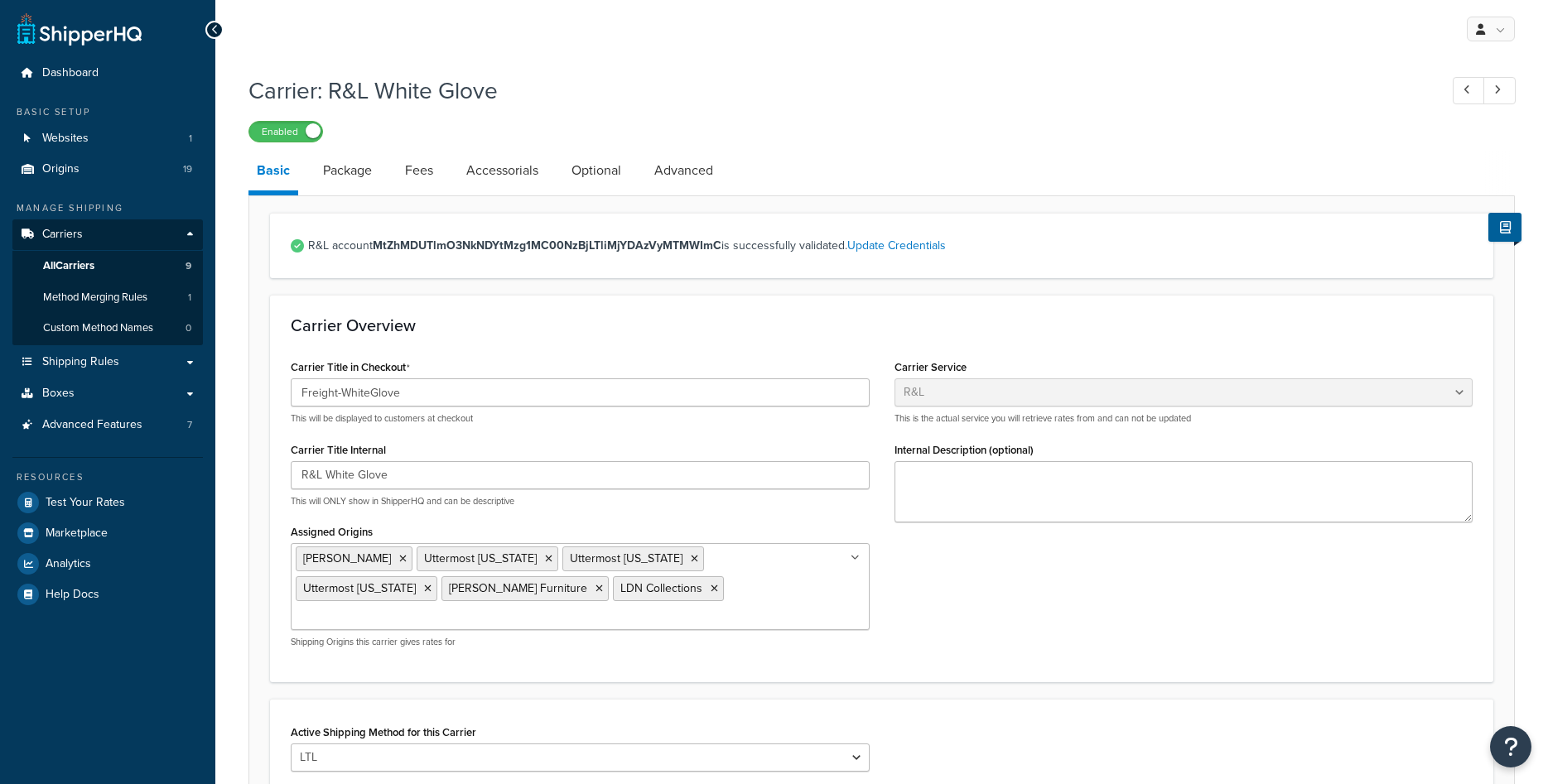
select select "rlFreight"
click at [545, 563] on icon at bounding box center [549, 559] width 8 height 10
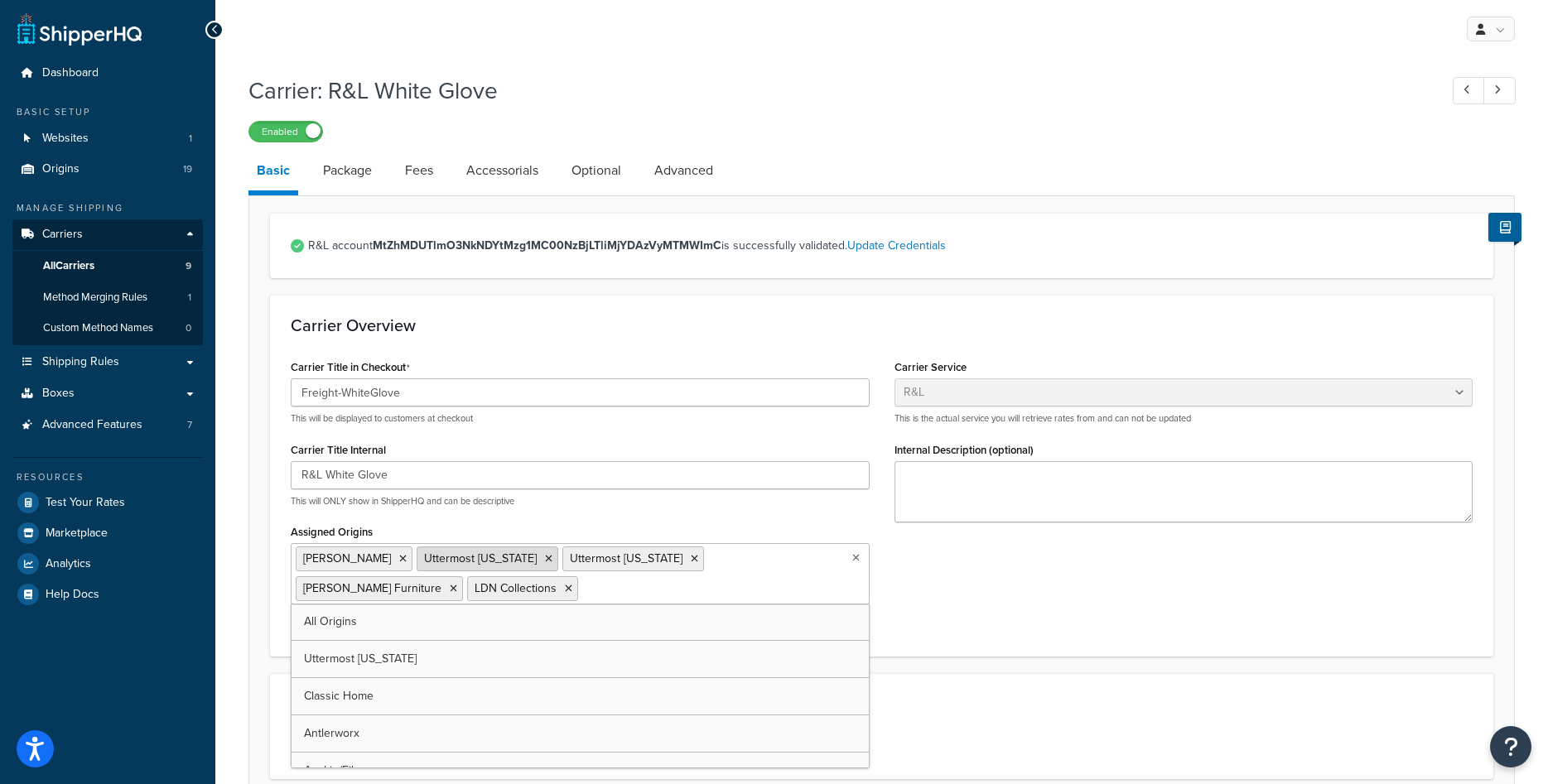
click at [545, 558] on icon at bounding box center [549, 559] width 8 height 10
click at [545, 556] on icon at bounding box center [549, 559] width 8 height 10
click at [1010, 605] on div "Carrier Title in Checkout Freight-WhiteGlove This will be displayed to customer…" at bounding box center [882, 492] width 1207 height 276
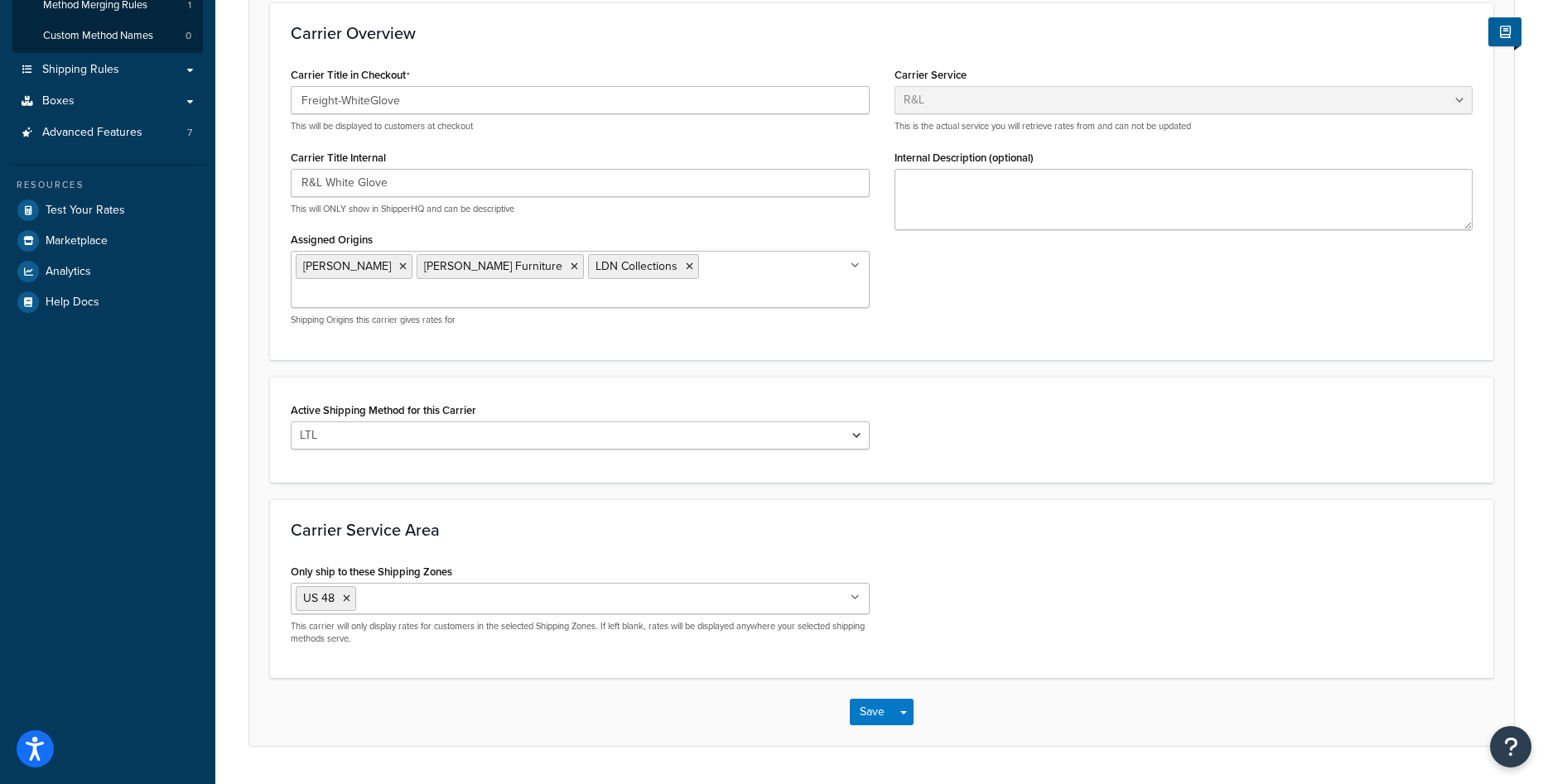
scroll to position [313, 0]
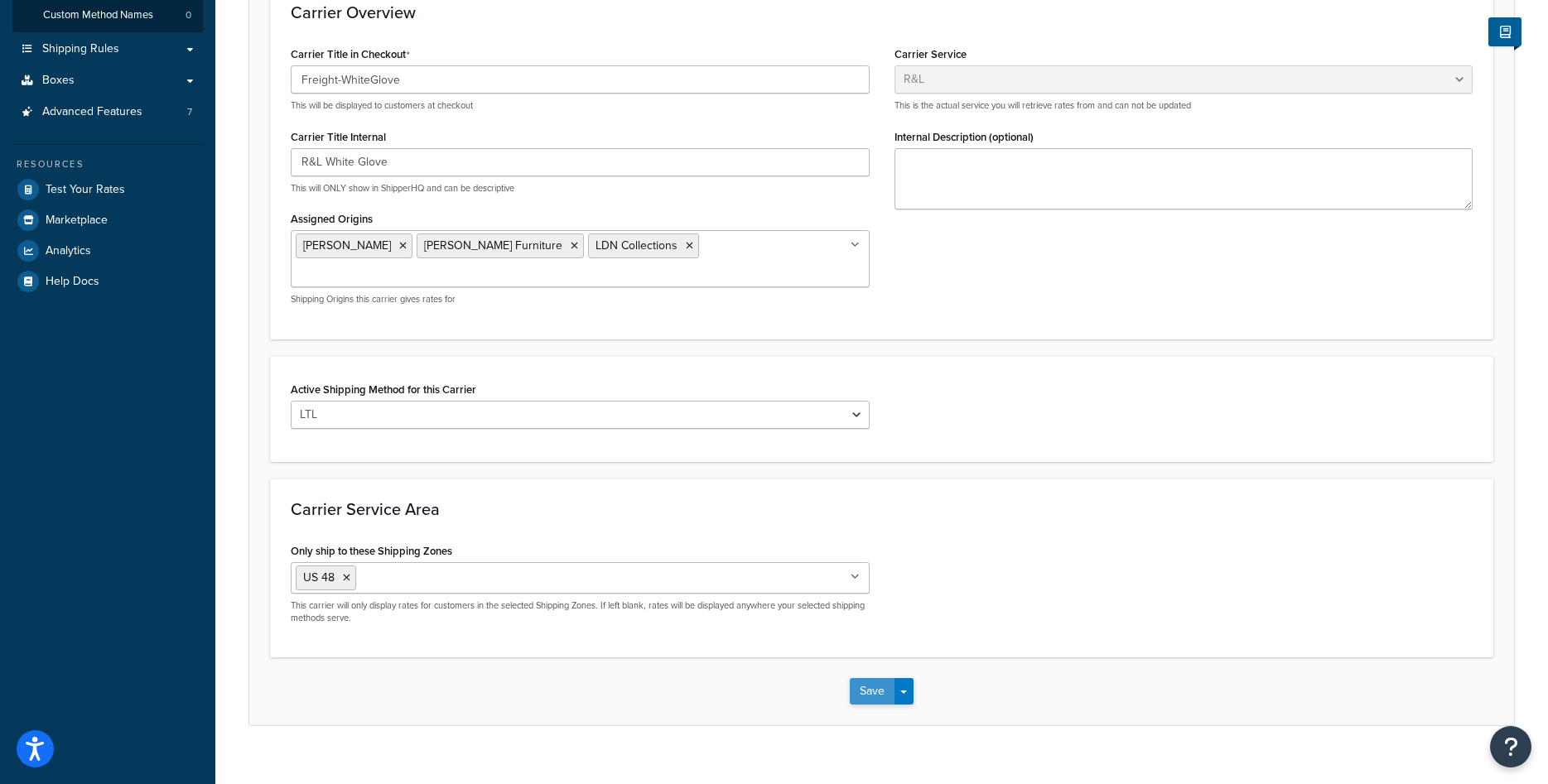
click at [868, 678] on button "Save" at bounding box center [872, 691] width 44 height 26
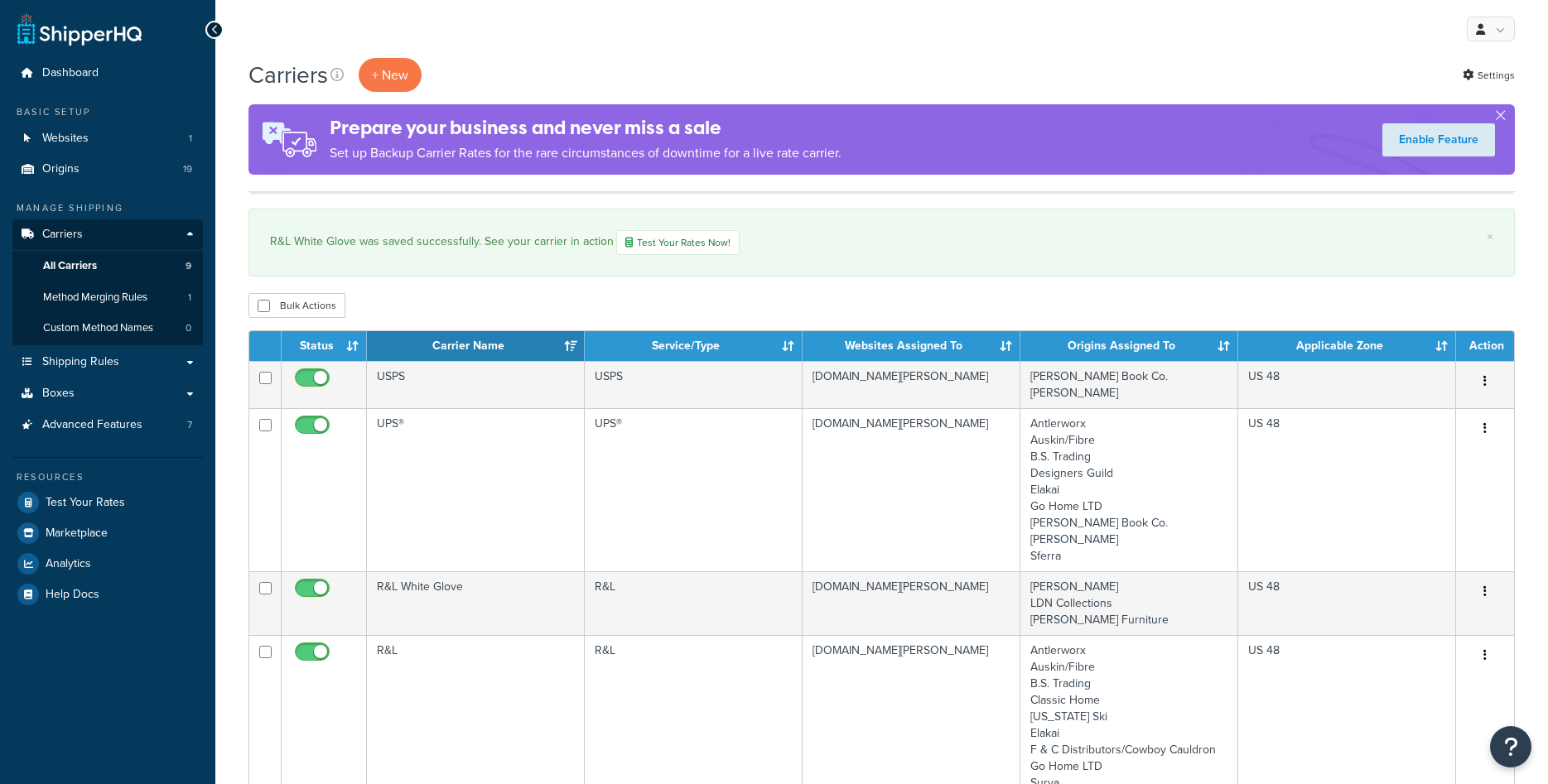
scroll to position [338, 0]
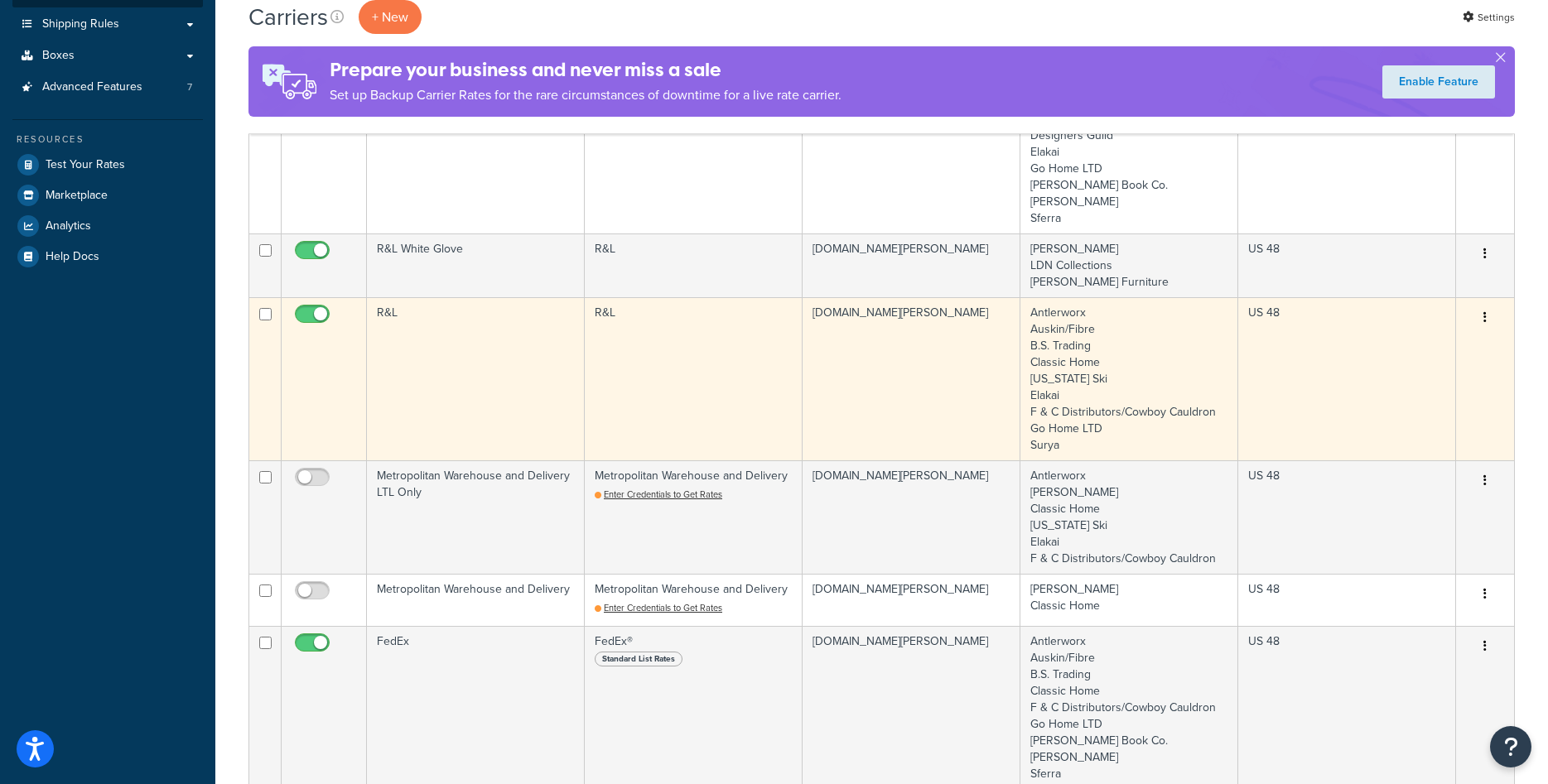
click at [515, 370] on td "R&L" at bounding box center [475, 378] width 218 height 163
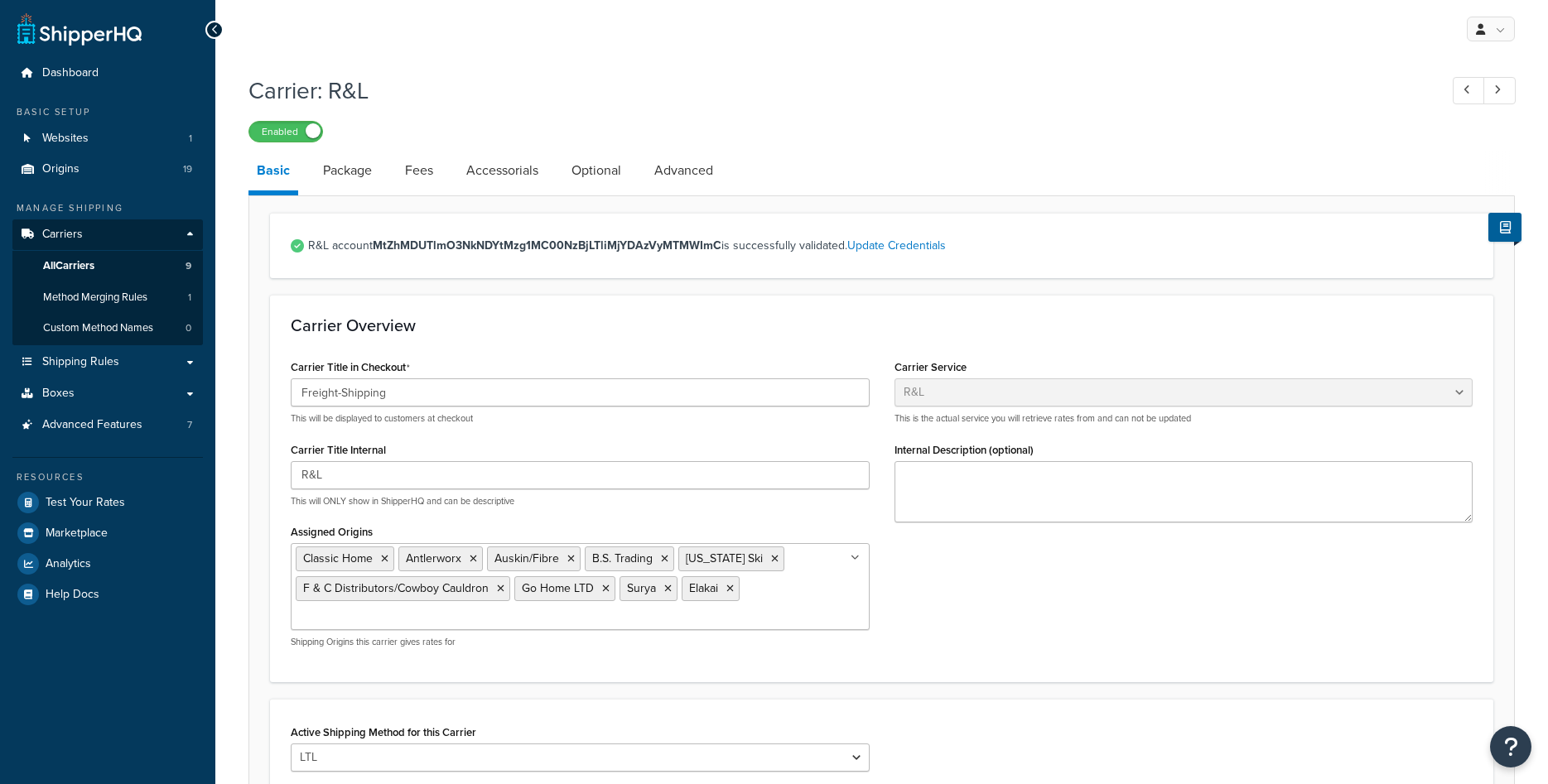
select select "rlFreight"
click at [346, 180] on link "Package" at bounding box center [347, 171] width 66 height 40
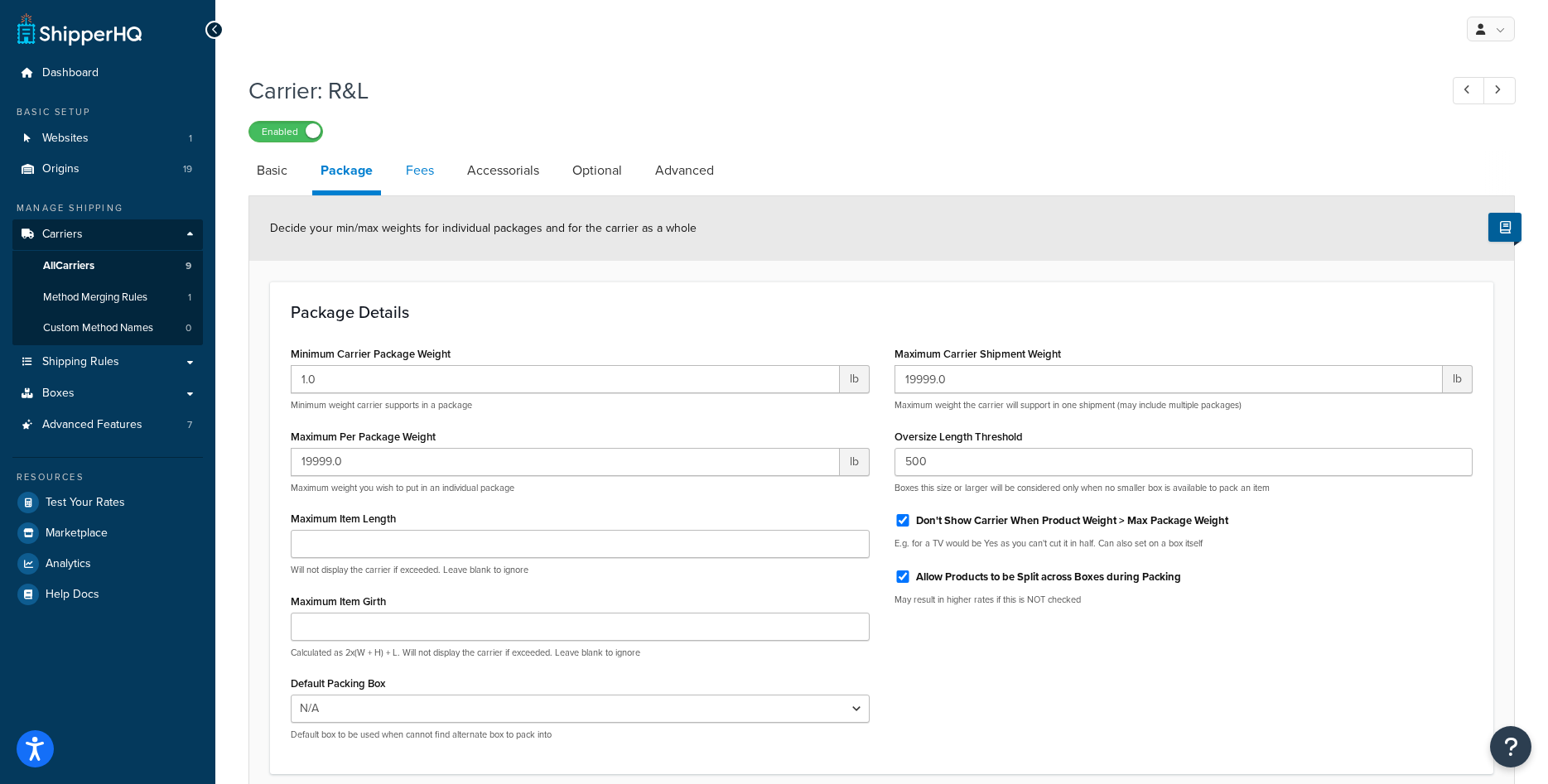
click at [410, 177] on link "Fees" at bounding box center [420, 171] width 44 height 40
select select "AFTER"
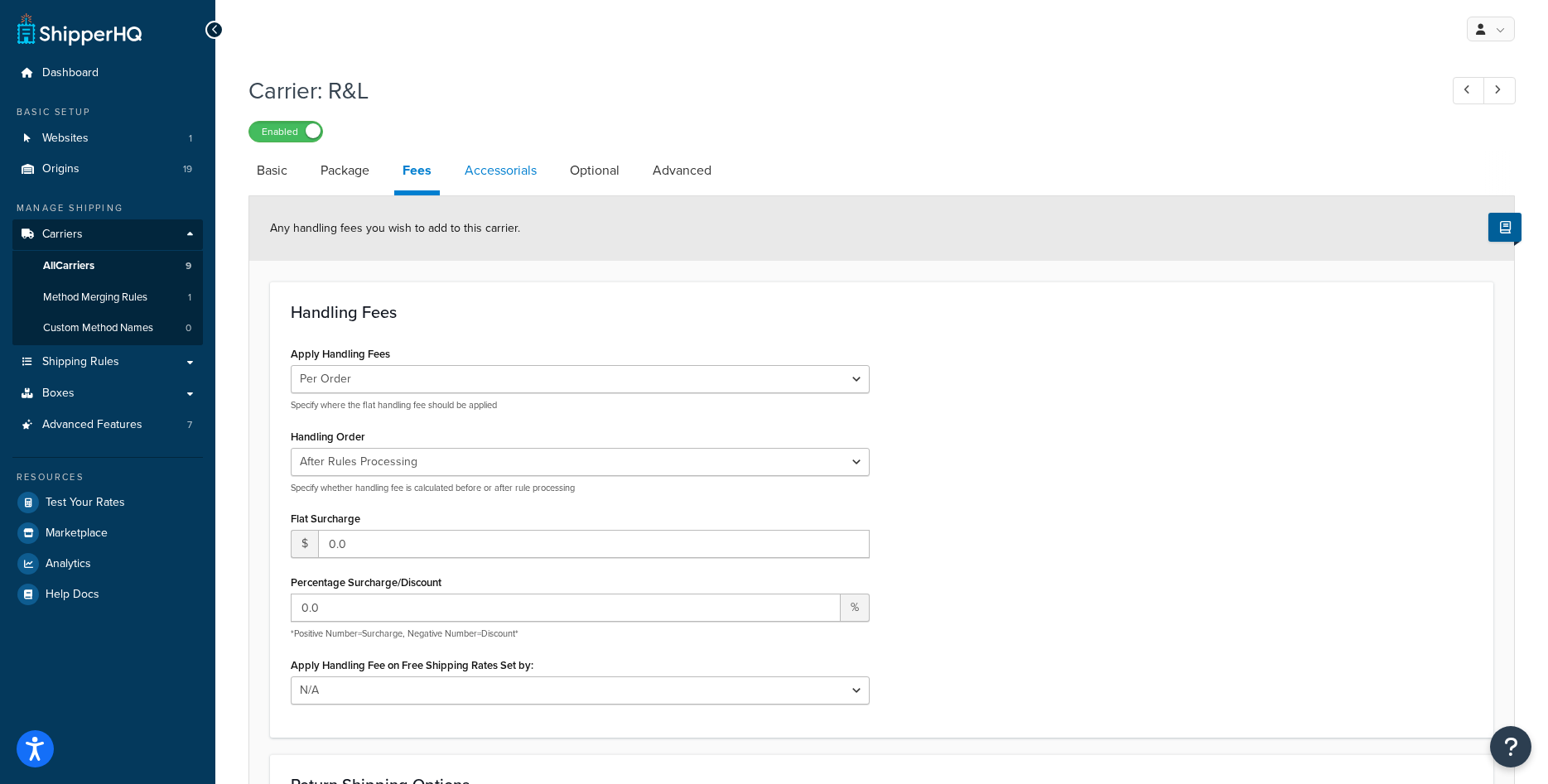
click at [474, 177] on link "Accessorials" at bounding box center [501, 171] width 89 height 40
select select "residential"
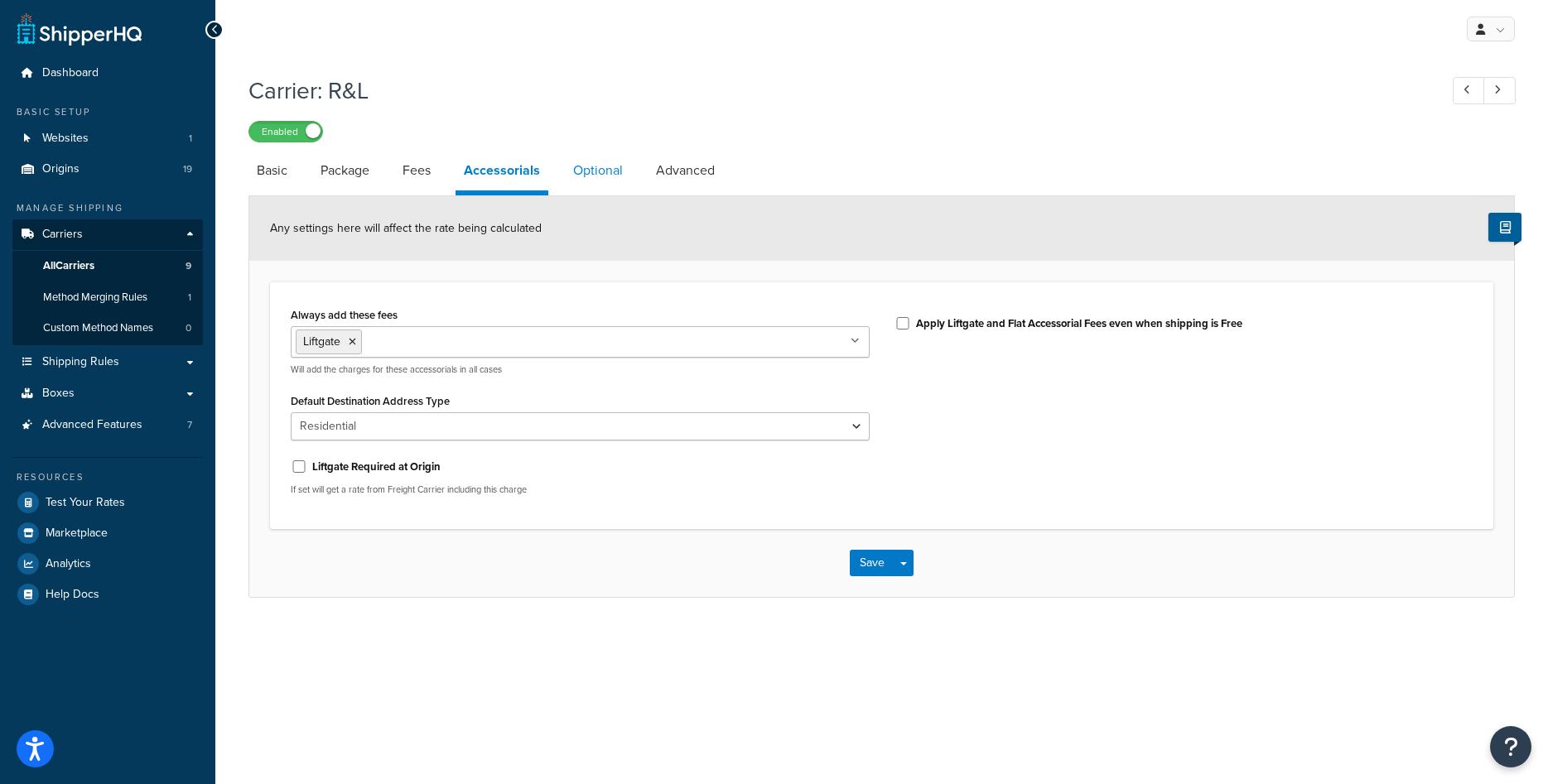
click at [581, 183] on link "Optional" at bounding box center [598, 171] width 67 height 40
select select "55"
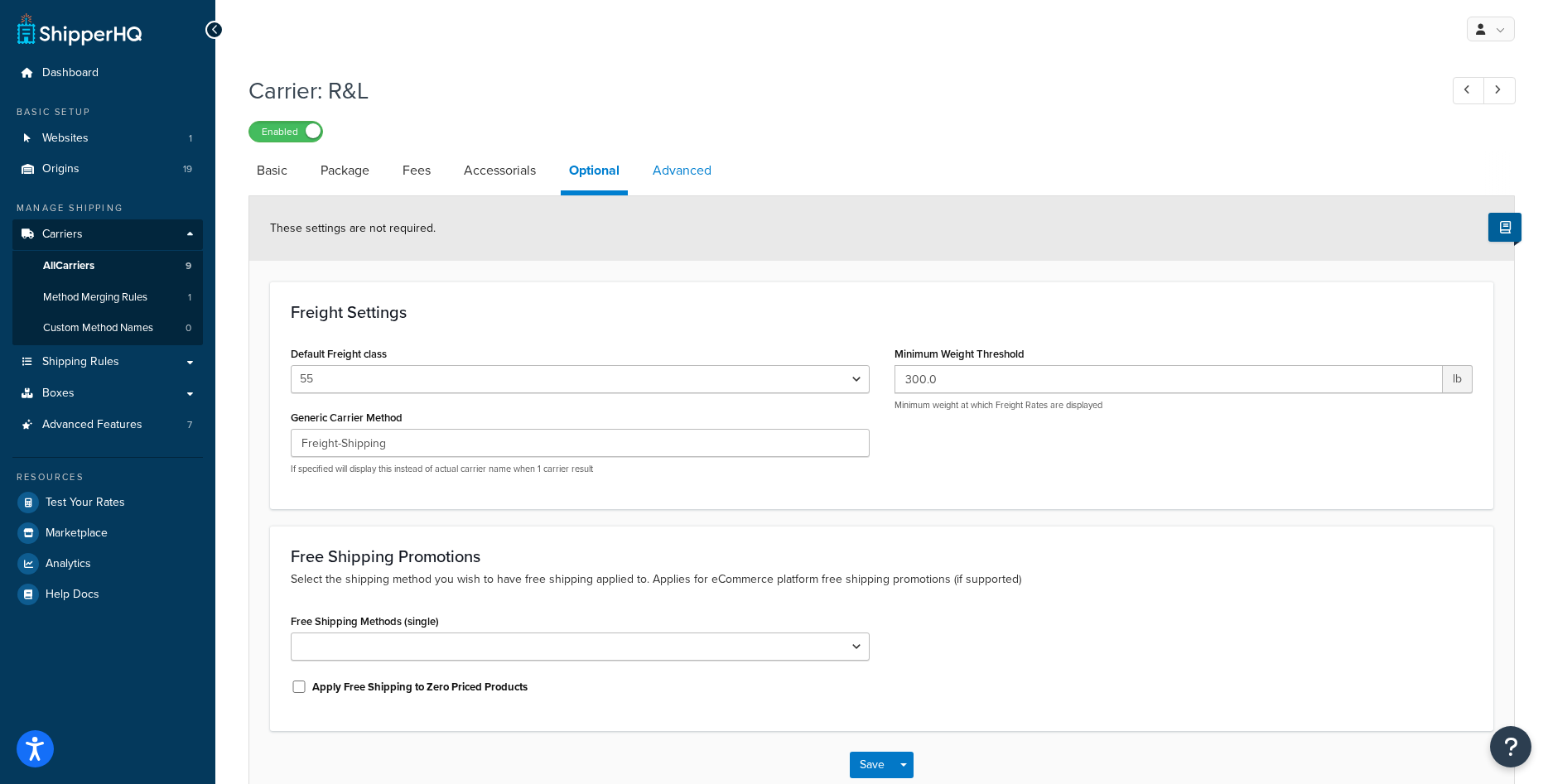
click at [686, 188] on link "Advanced" at bounding box center [682, 171] width 75 height 40
select select "false"
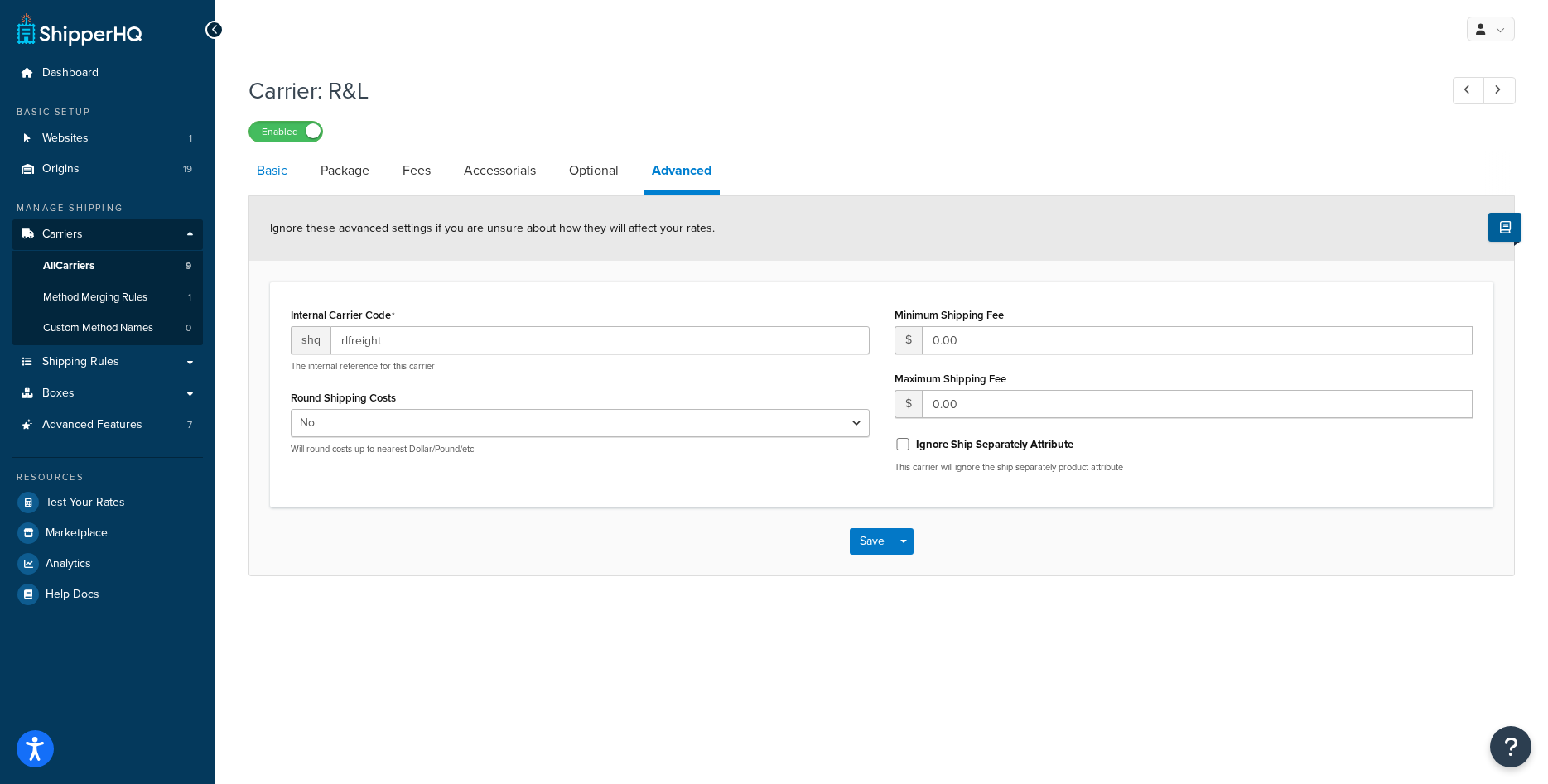
click at [296, 167] on link "Basic" at bounding box center [271, 171] width 47 height 40
select select "rlFreight"
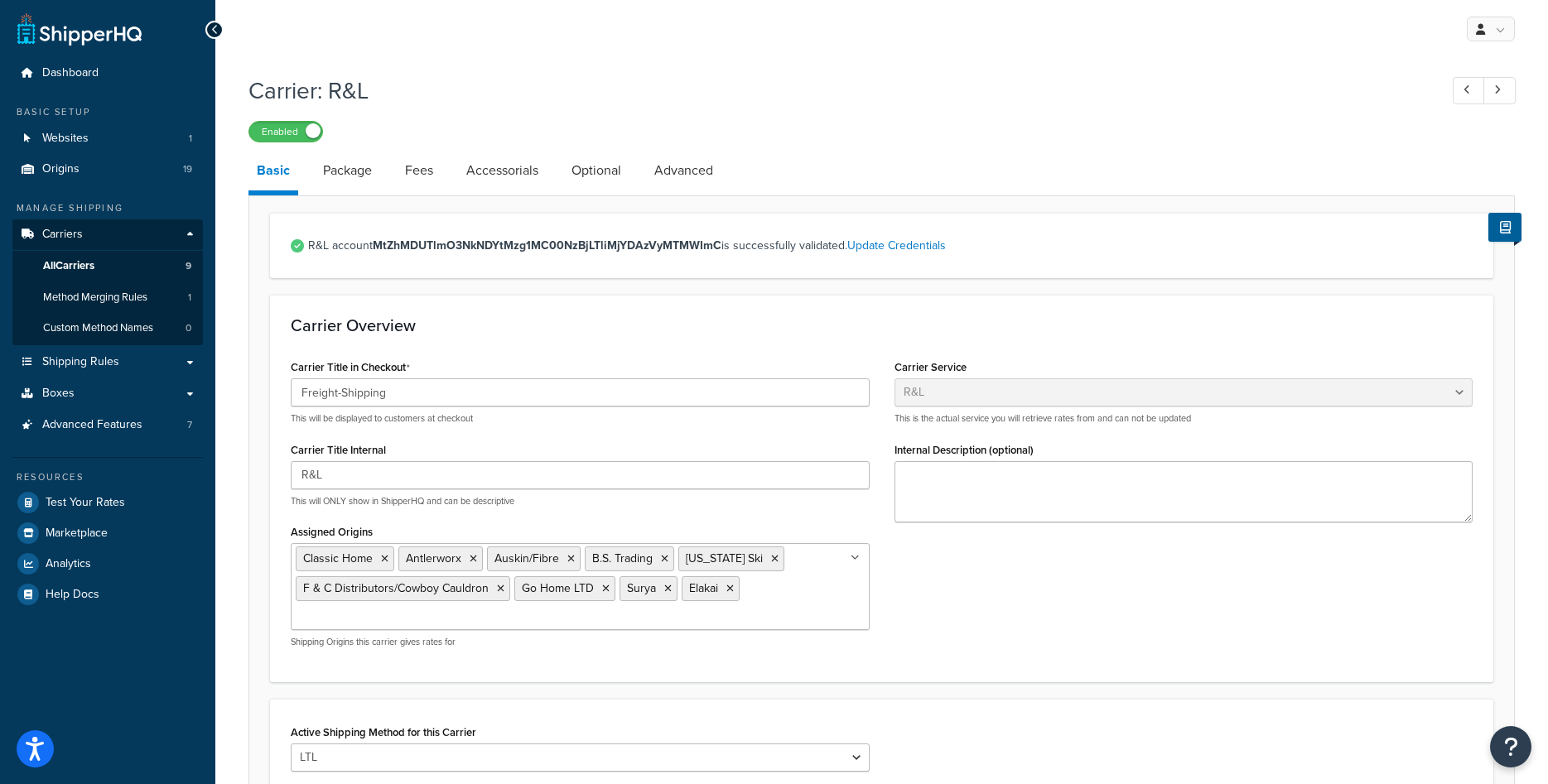
click at [778, 594] on ul "Classic Home Antlerworx Auskin/Fibre B.S. Trading Colorado Ski F & C Distributo…" at bounding box center [580, 587] width 579 height 87
click at [976, 641] on div "Carrier Title in Checkout Freight-Shipping This will be displayed to customers …" at bounding box center [882, 509] width 1207 height 310
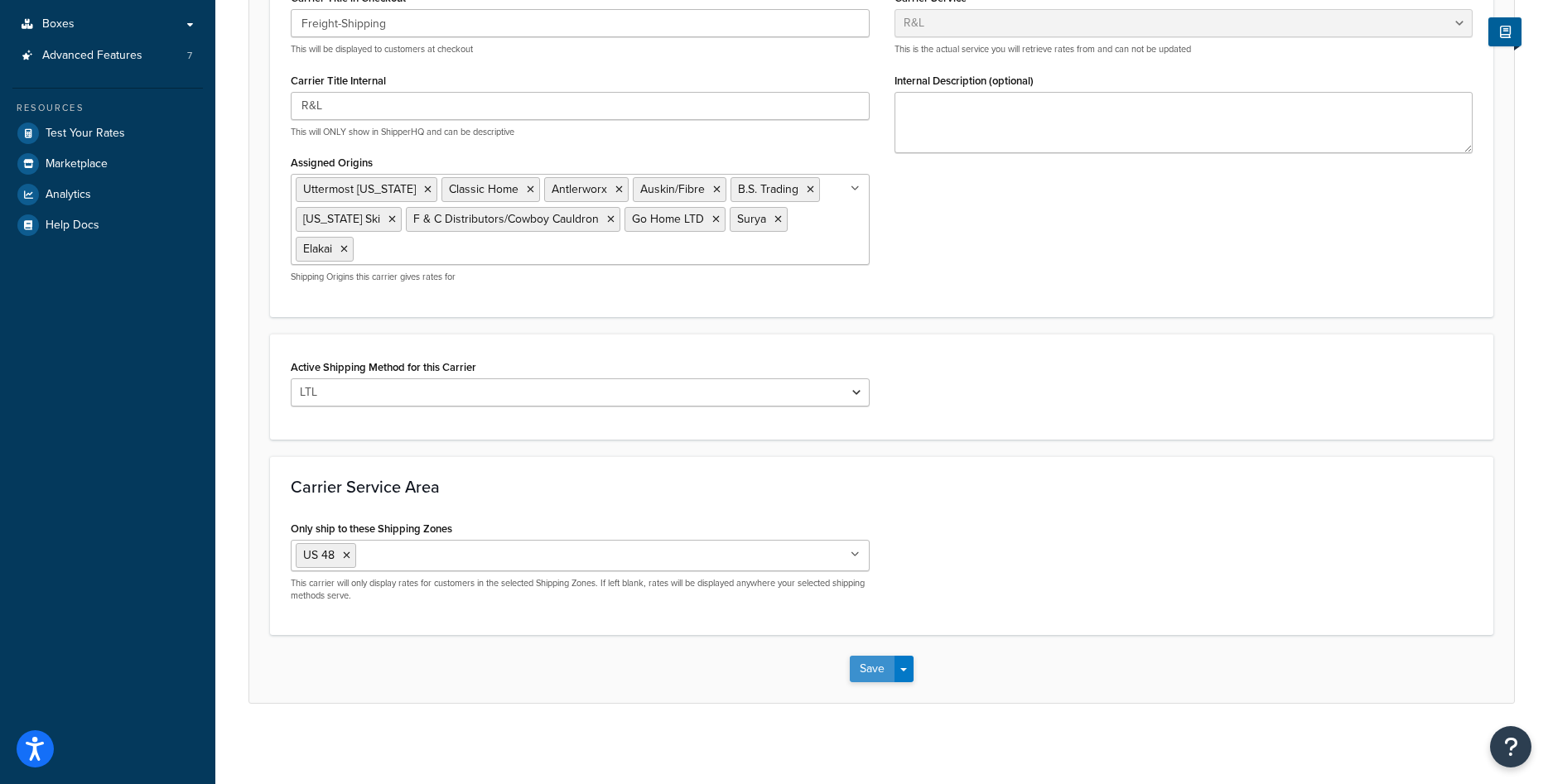
click at [861, 665] on button "Save" at bounding box center [872, 669] width 44 height 26
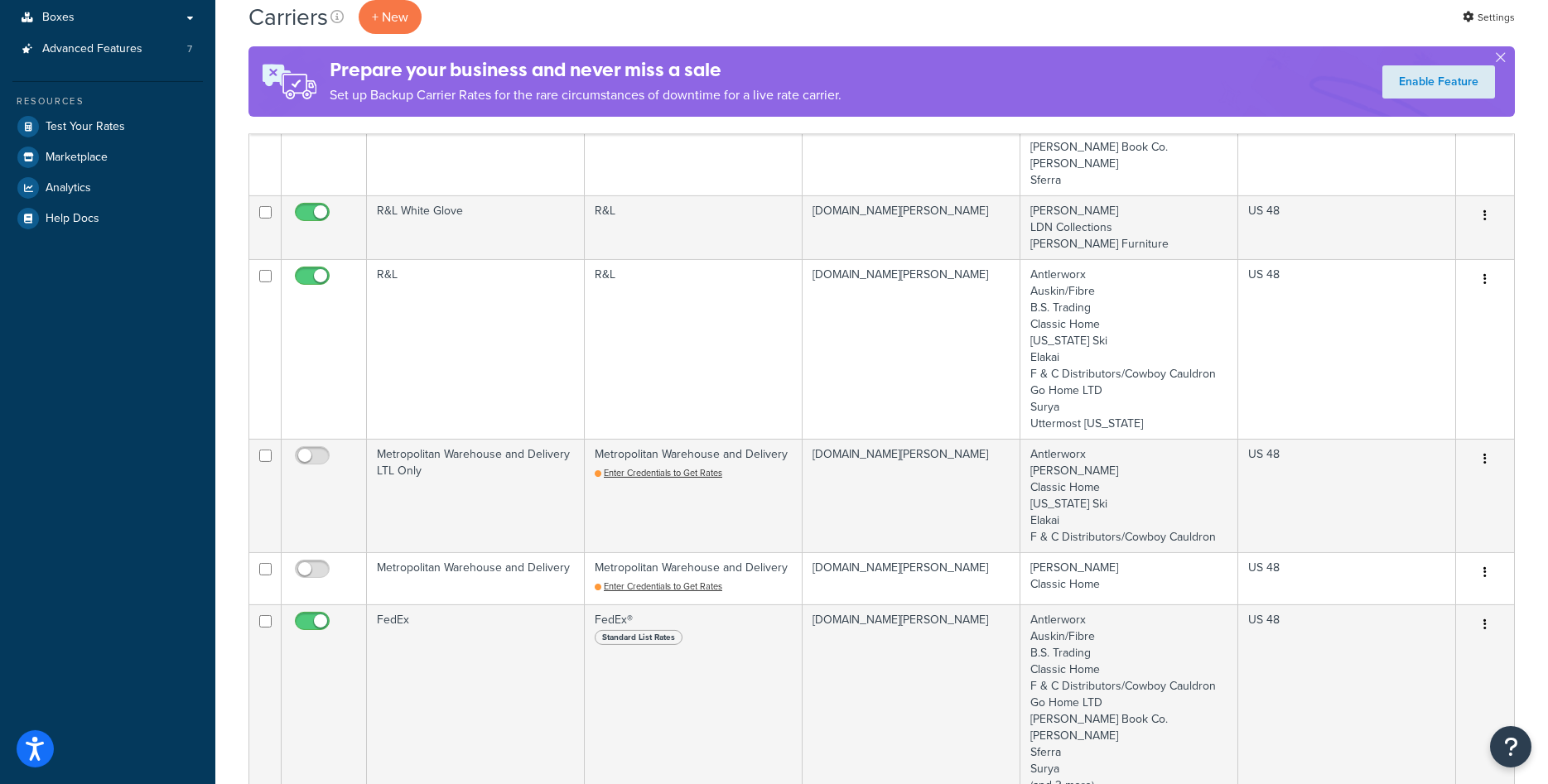
scroll to position [338, 0]
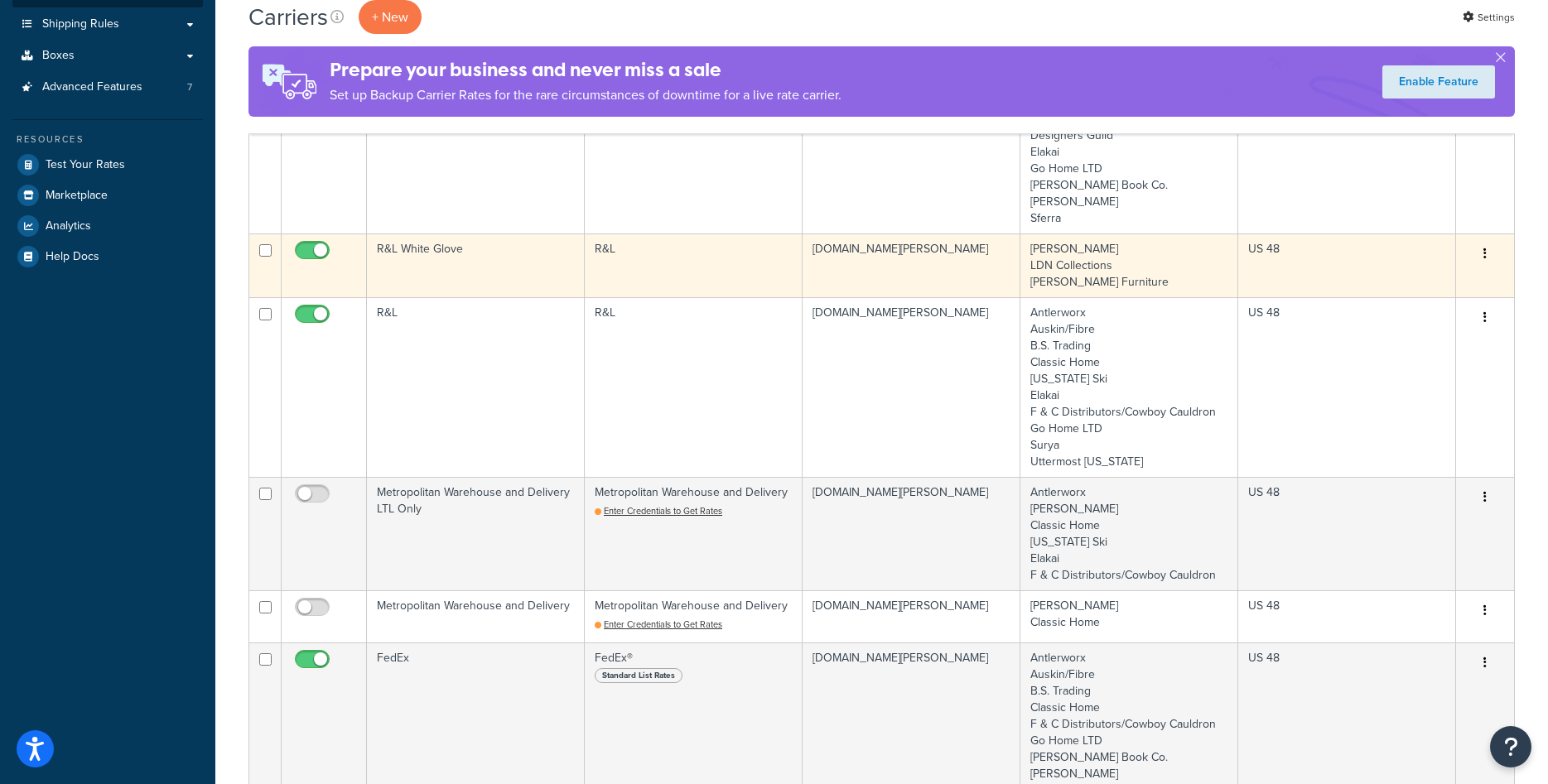
click at [521, 270] on td "R&L White Glove" at bounding box center [475, 265] width 218 height 64
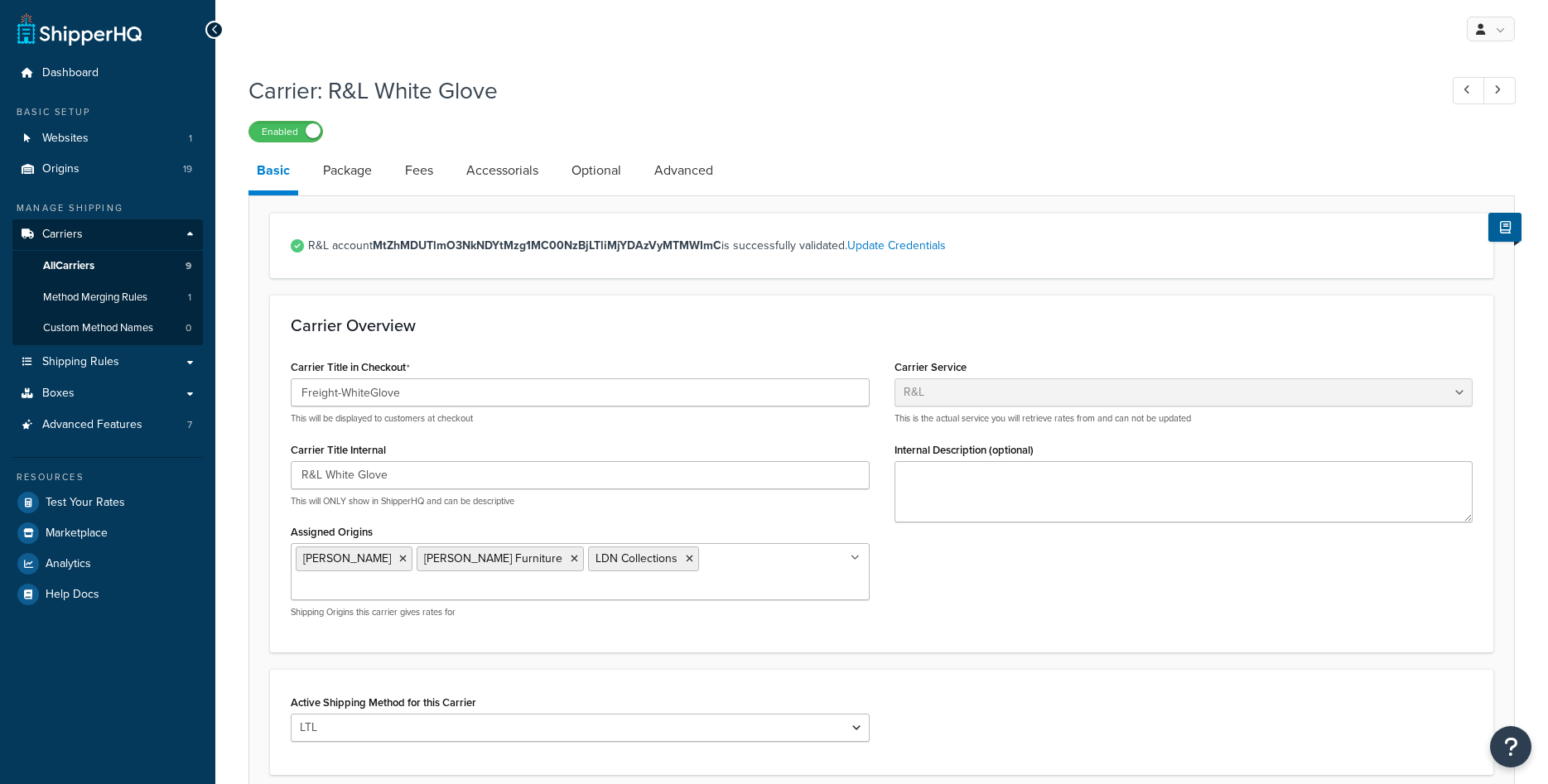
select select "rlFreight"
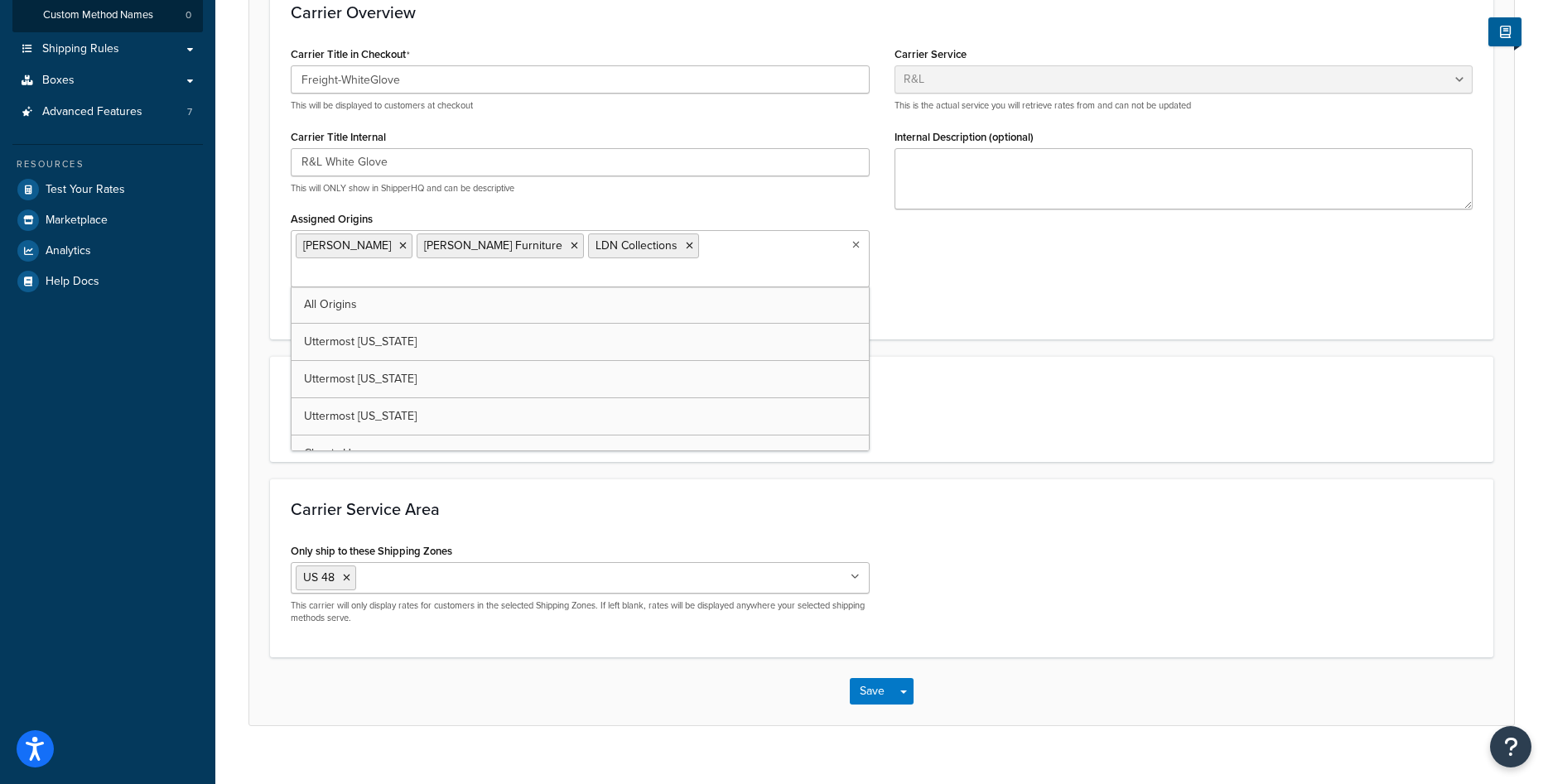
click at [442, 266] on input "Assigned Origins" at bounding box center [370, 275] width 147 height 18
click at [1039, 484] on div "Carrier Service Area Only ship to these Shipping Zones US 48 US APO [GEOGRAPHIC…" at bounding box center [882, 572] width 1224 height 180
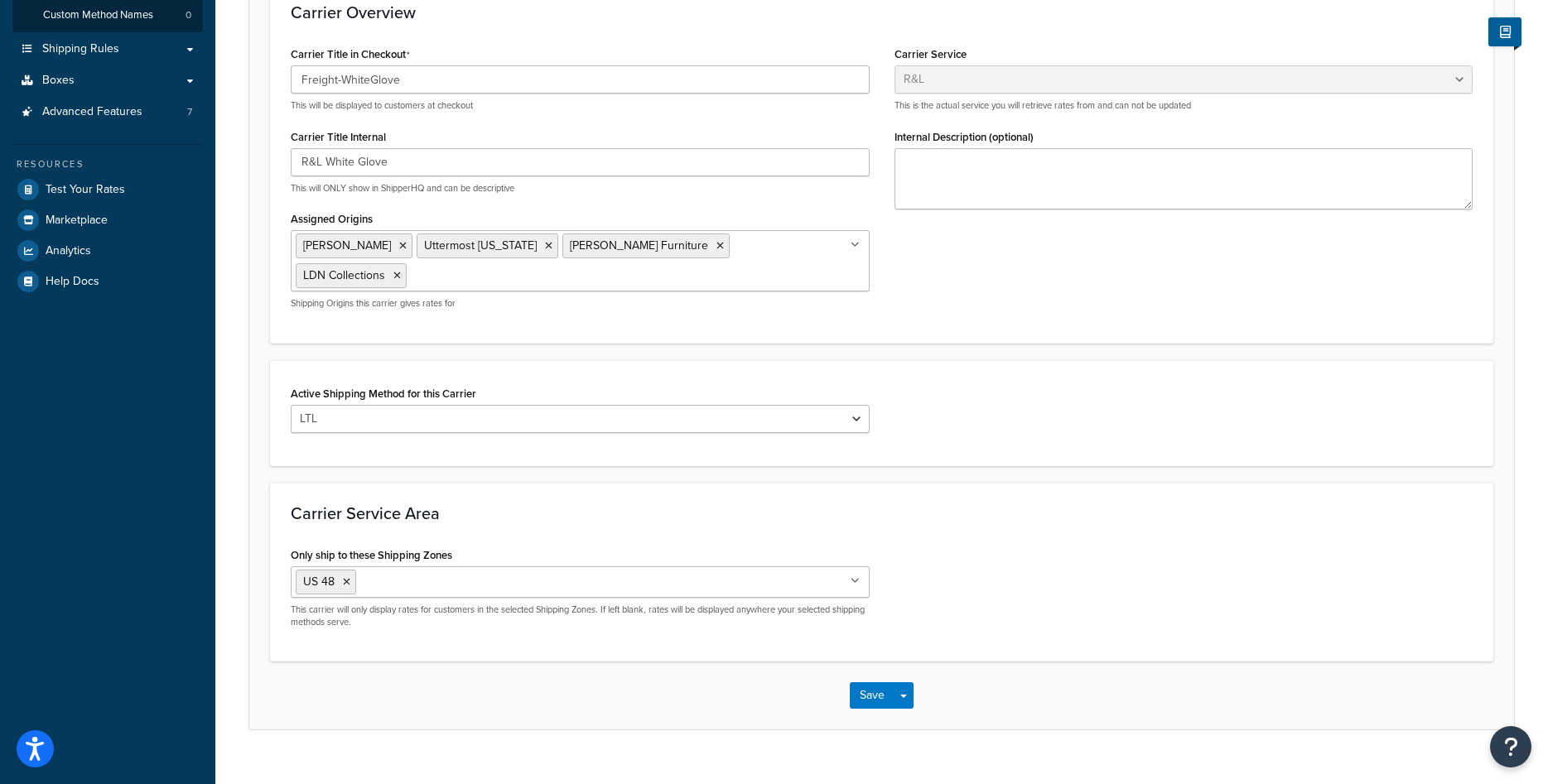
click at [882, 675] on div "Save Save Dropdown Save and Edit" at bounding box center [882, 696] width 1265 height 68
click at [879, 688] on button "Save" at bounding box center [872, 695] width 44 height 26
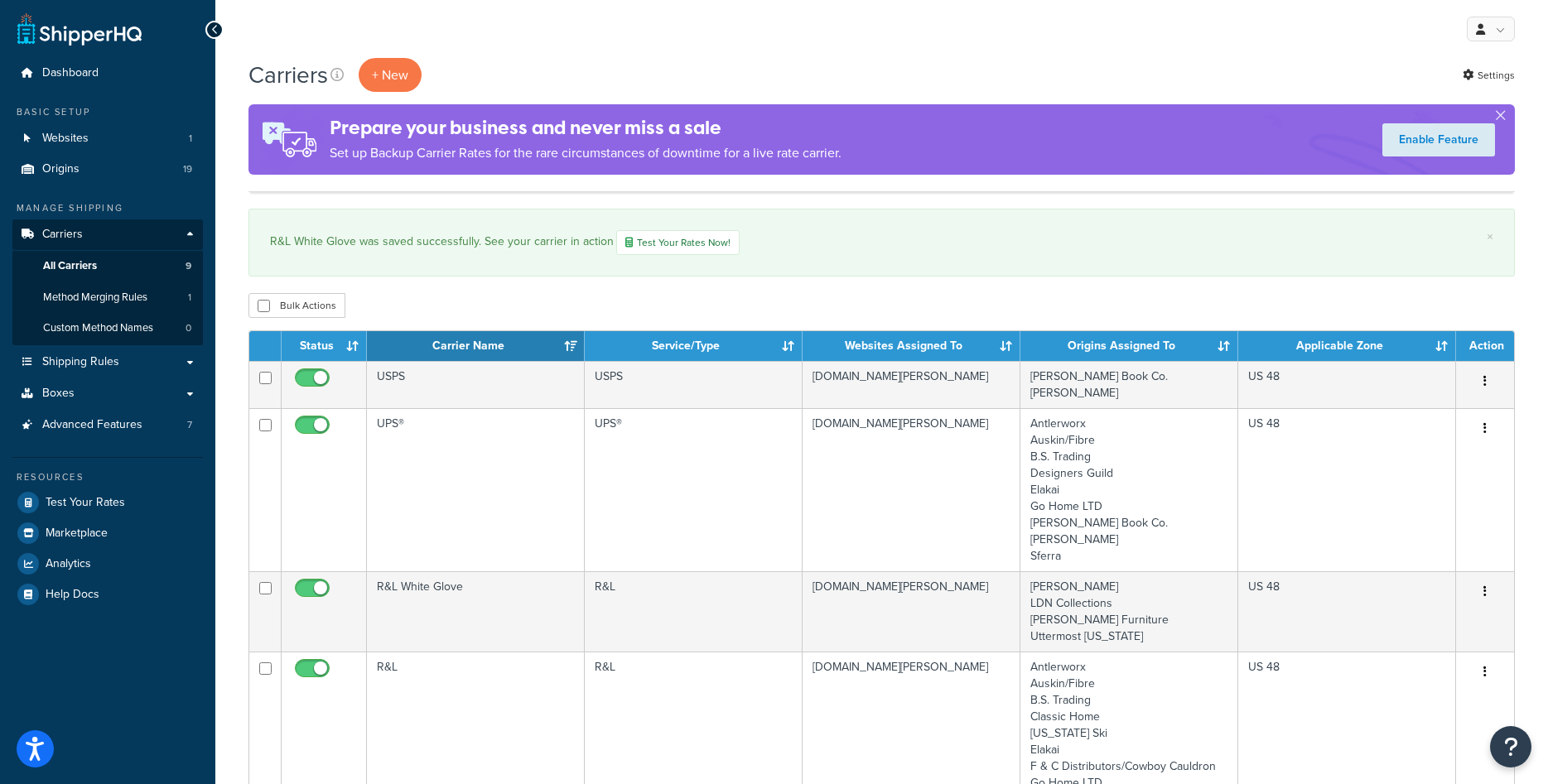
scroll to position [338, 0]
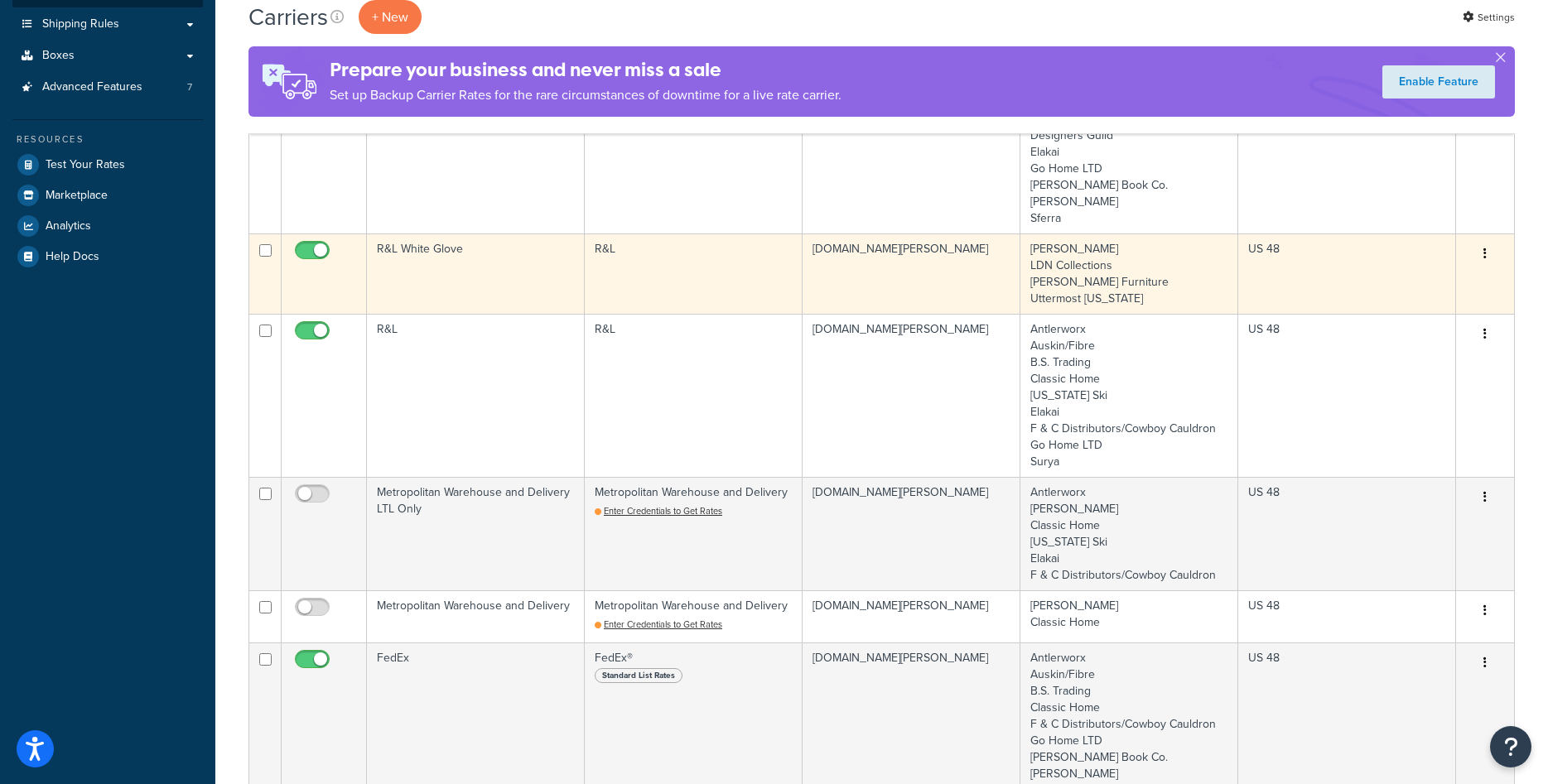
click at [510, 297] on td "R&L White Glove" at bounding box center [475, 274] width 218 height 80
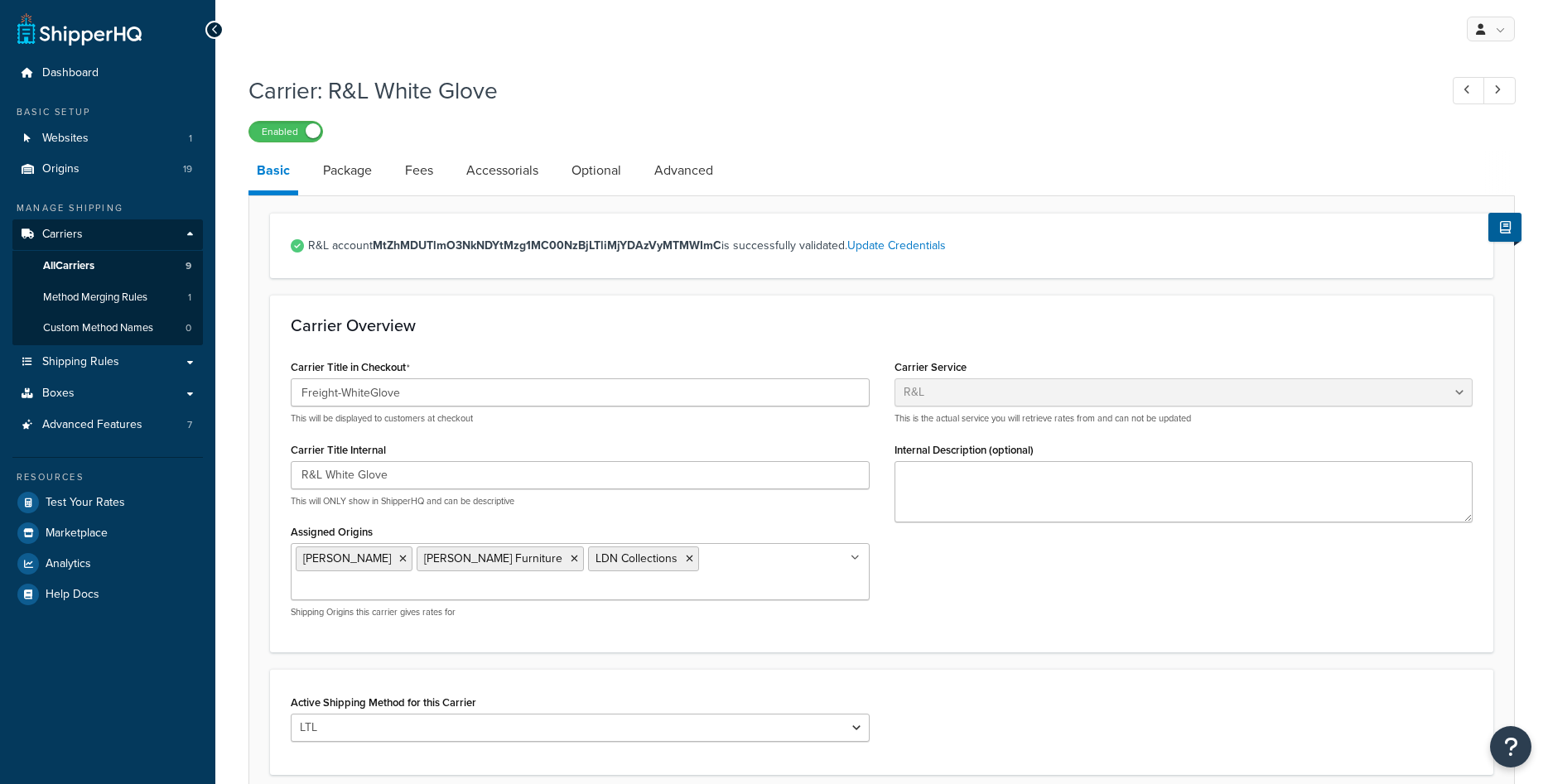
select select "rlFreight"
click at [126, 273] on link "All Carriers 9" at bounding box center [108, 266] width 190 height 31
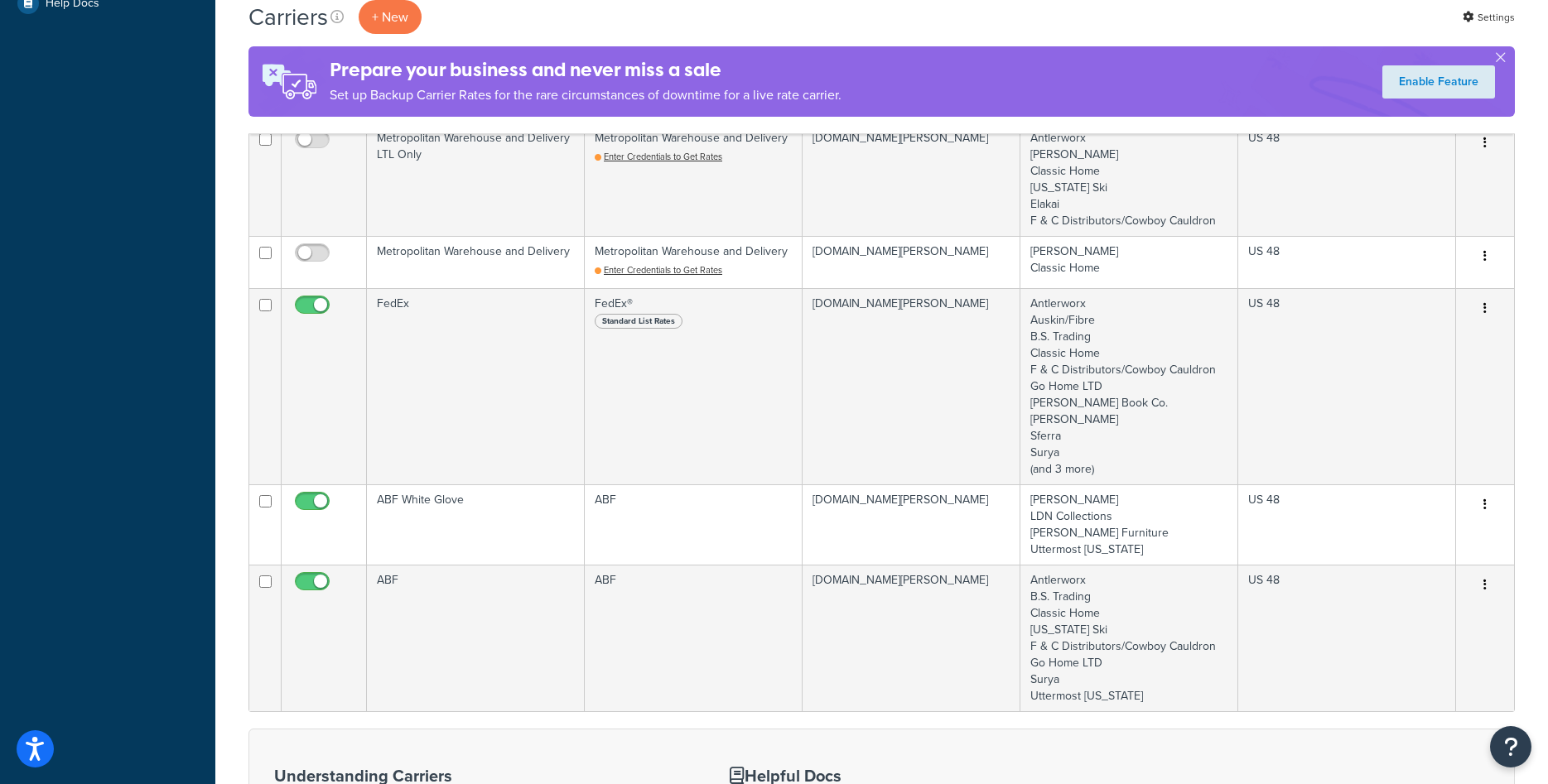
scroll to position [676, 0]
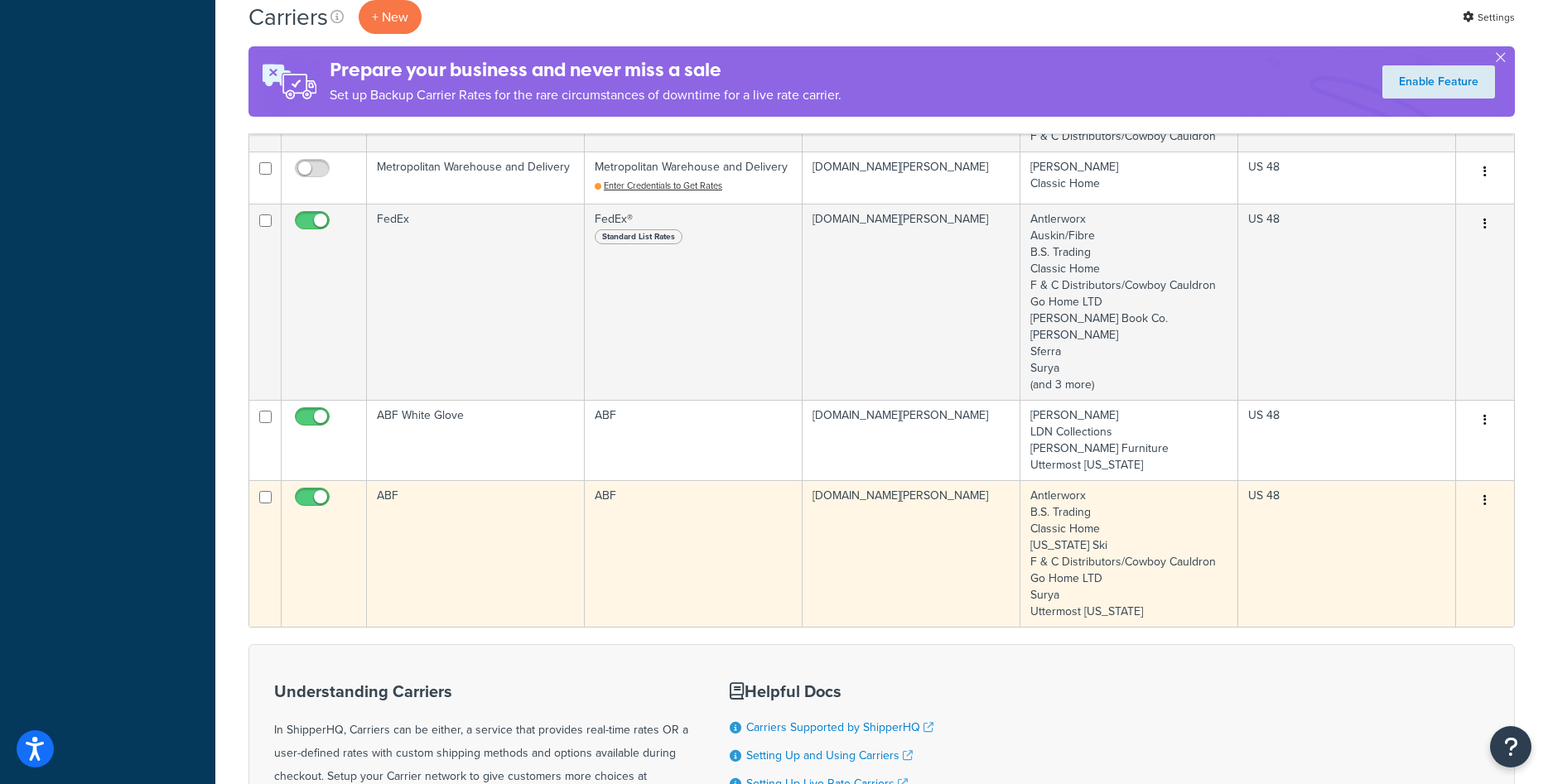
click at [673, 526] on td "ABF" at bounding box center [693, 554] width 218 height 147
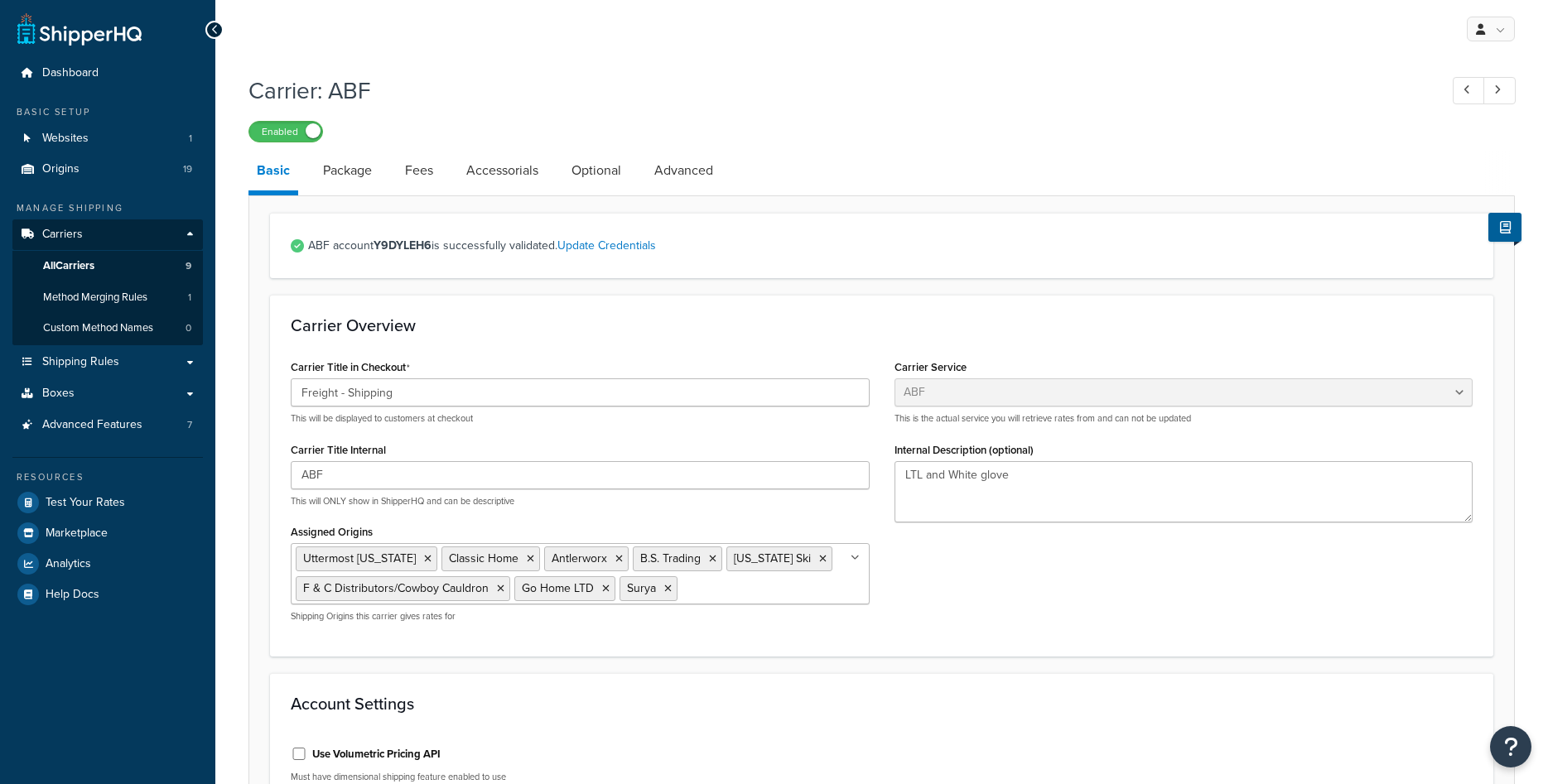
select select "abfFreight"
click at [90, 498] on span "Test Your Rates" at bounding box center [84, 502] width 79 height 15
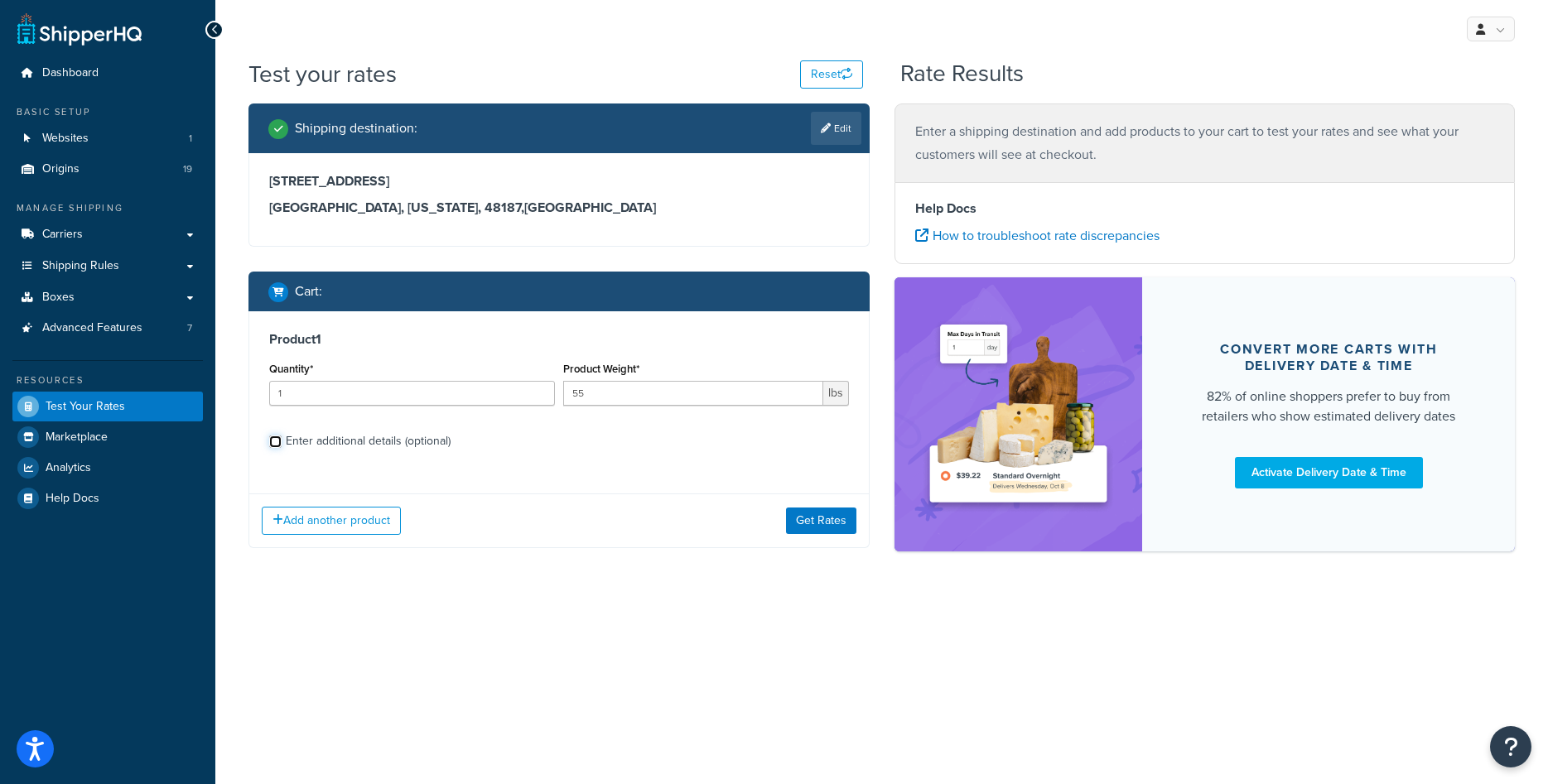
click at [277, 444] on input "Enter additional details (optional)" at bounding box center [275, 442] width 13 height 13
checkbox input "true"
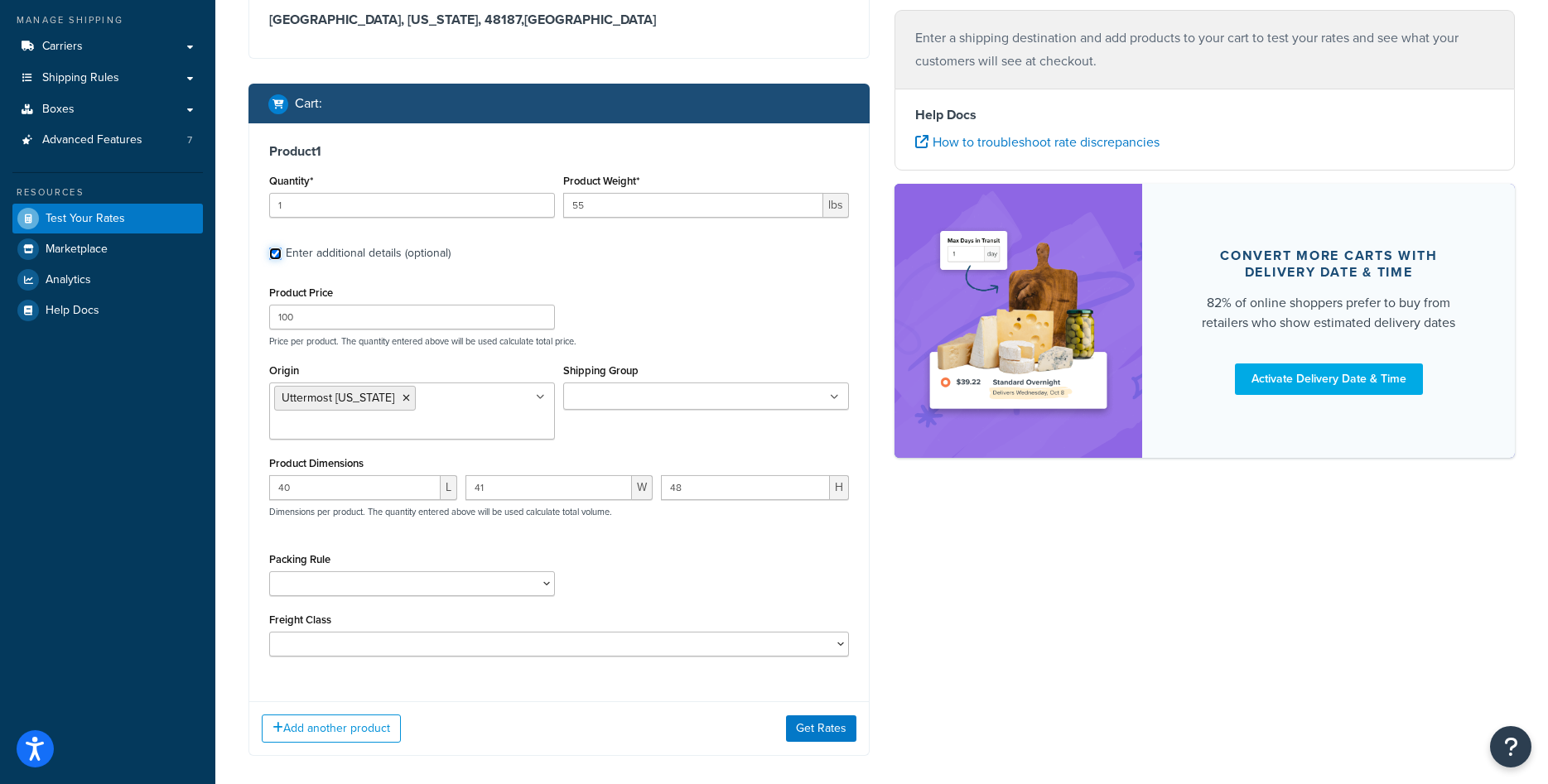
scroll to position [253, 0]
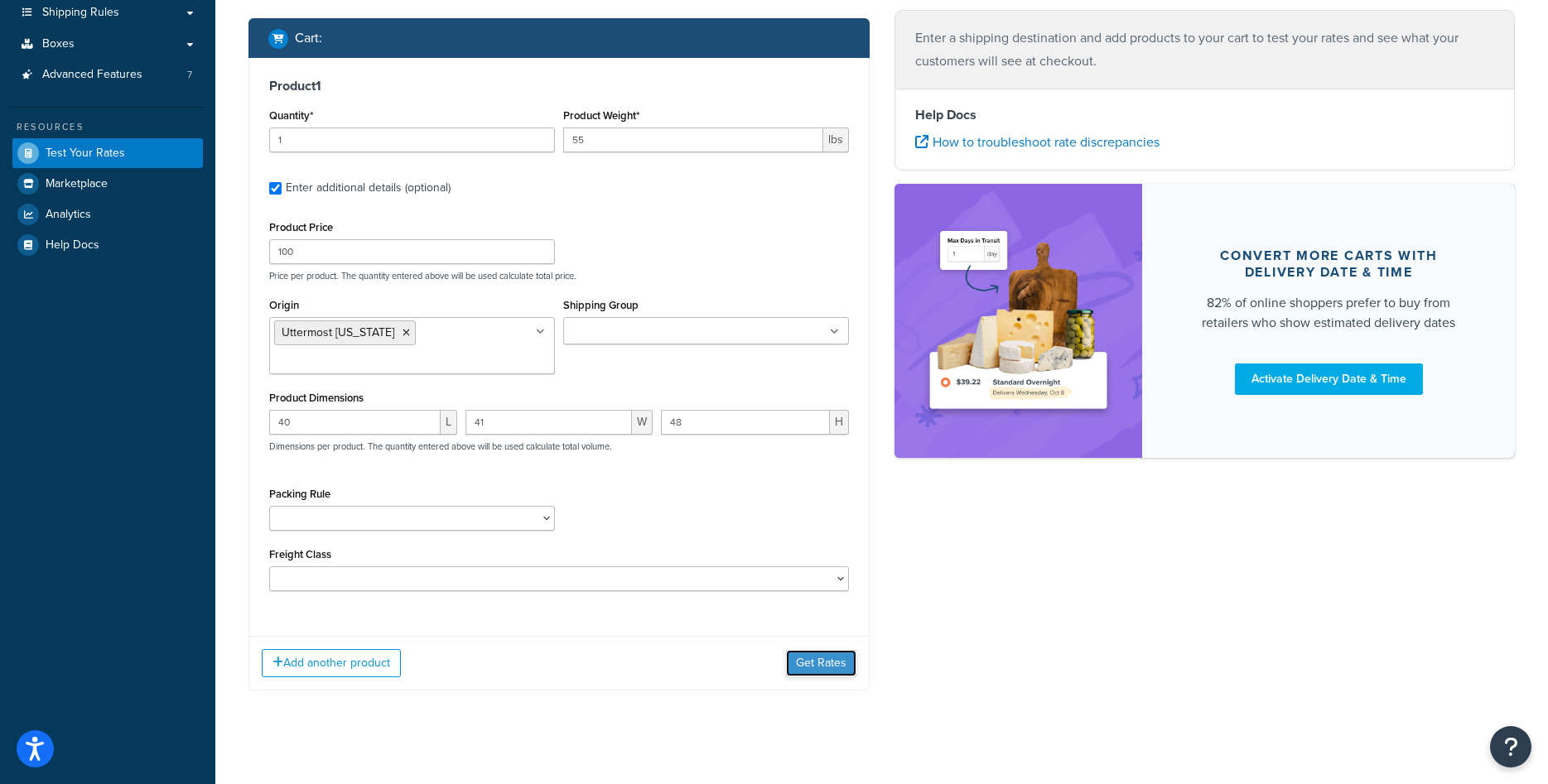
click at [806, 657] on button "Get Rates" at bounding box center [821, 663] width 71 height 26
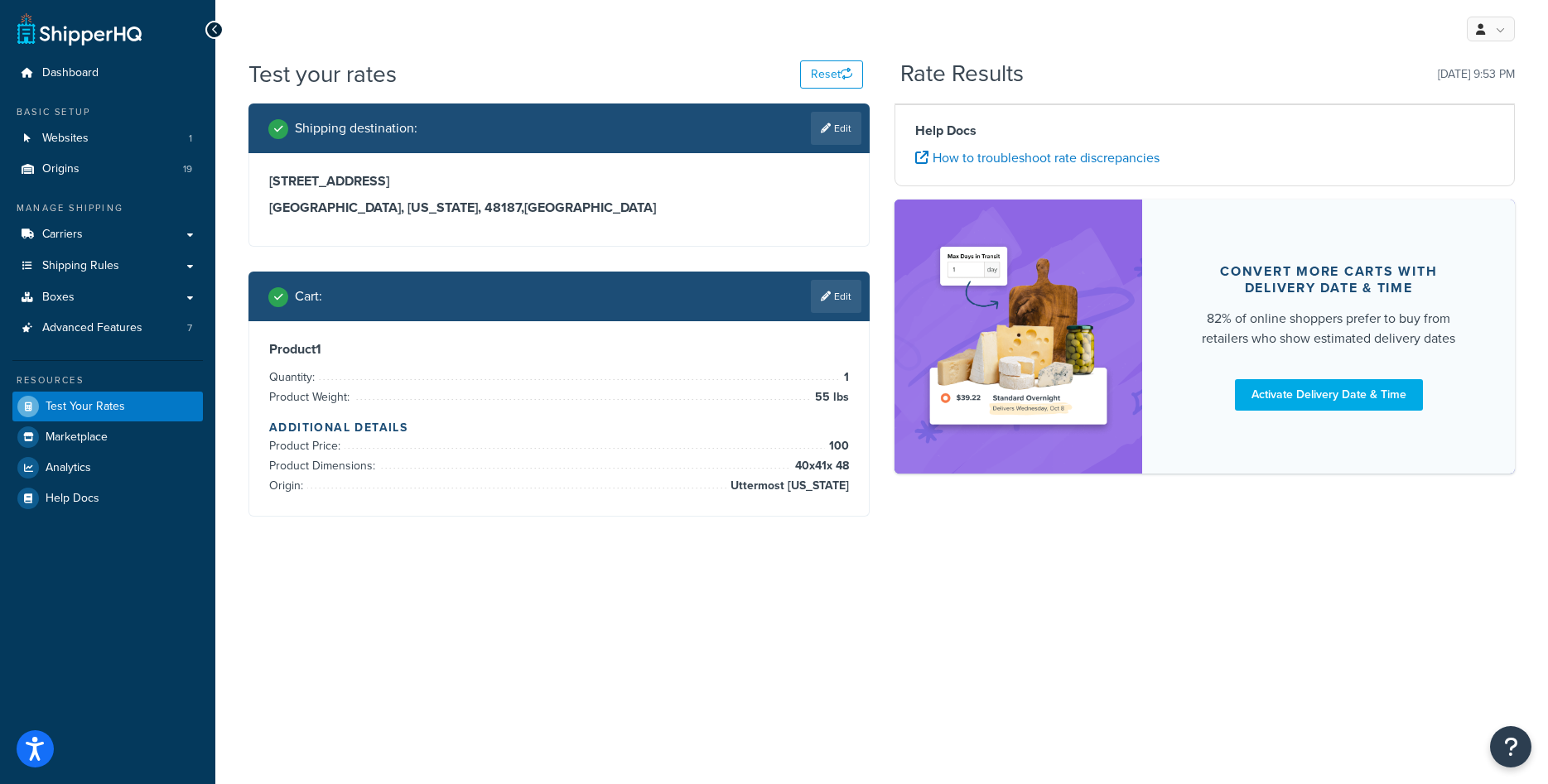
scroll to position [0, 0]
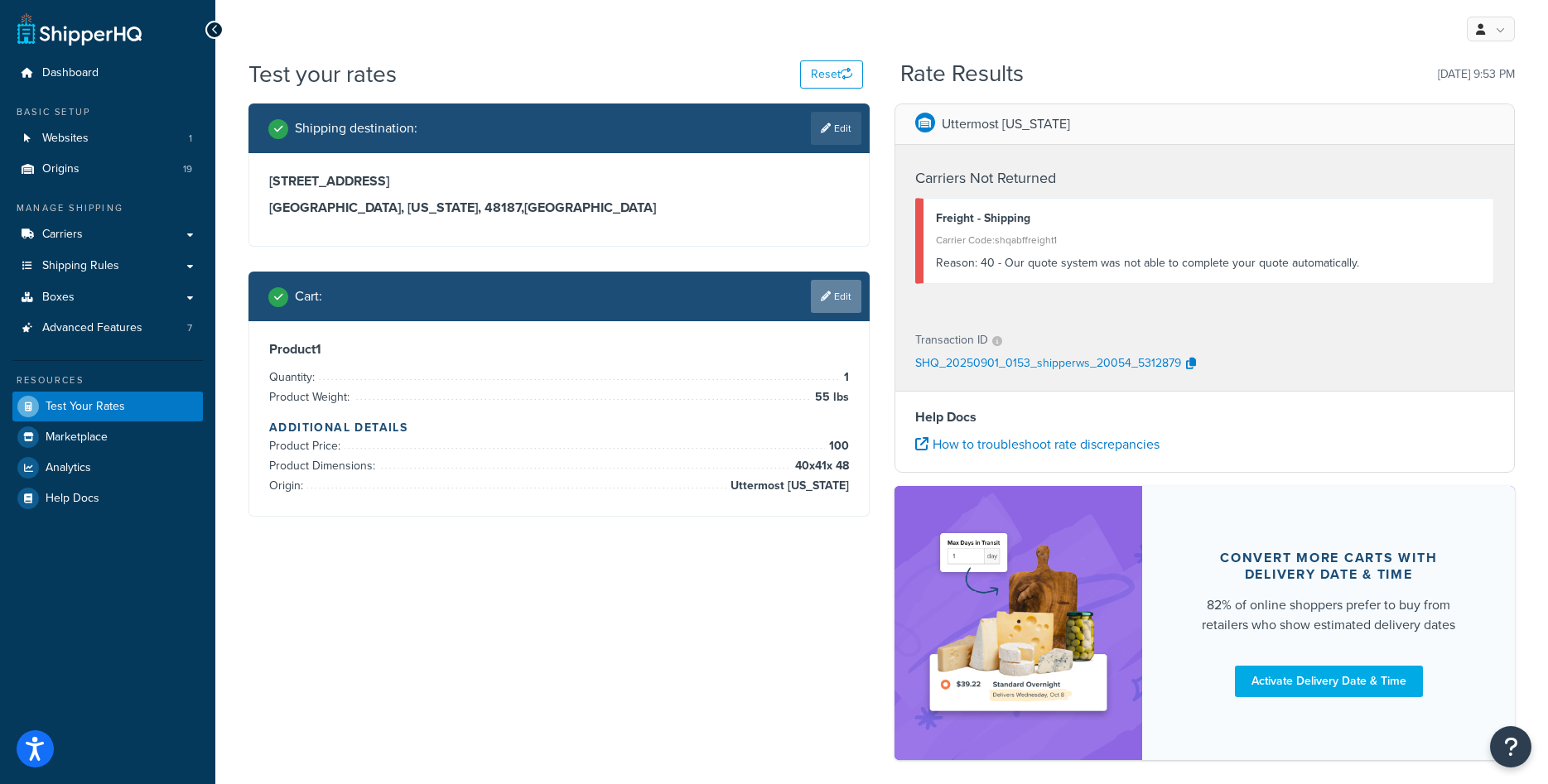
click at [828, 297] on icon at bounding box center [826, 297] width 10 height 10
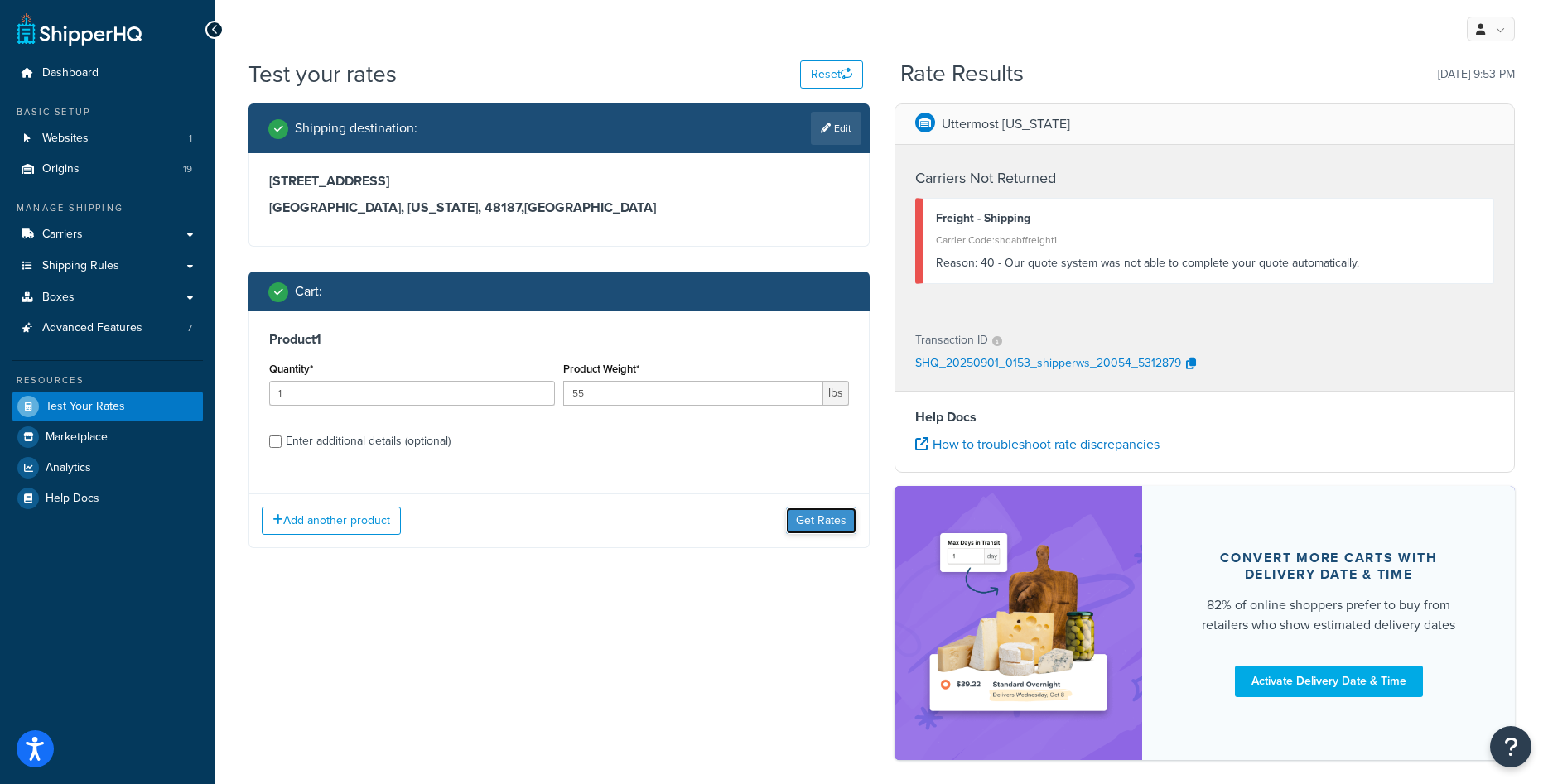
click at [819, 523] on button "Get Rates" at bounding box center [821, 520] width 71 height 26
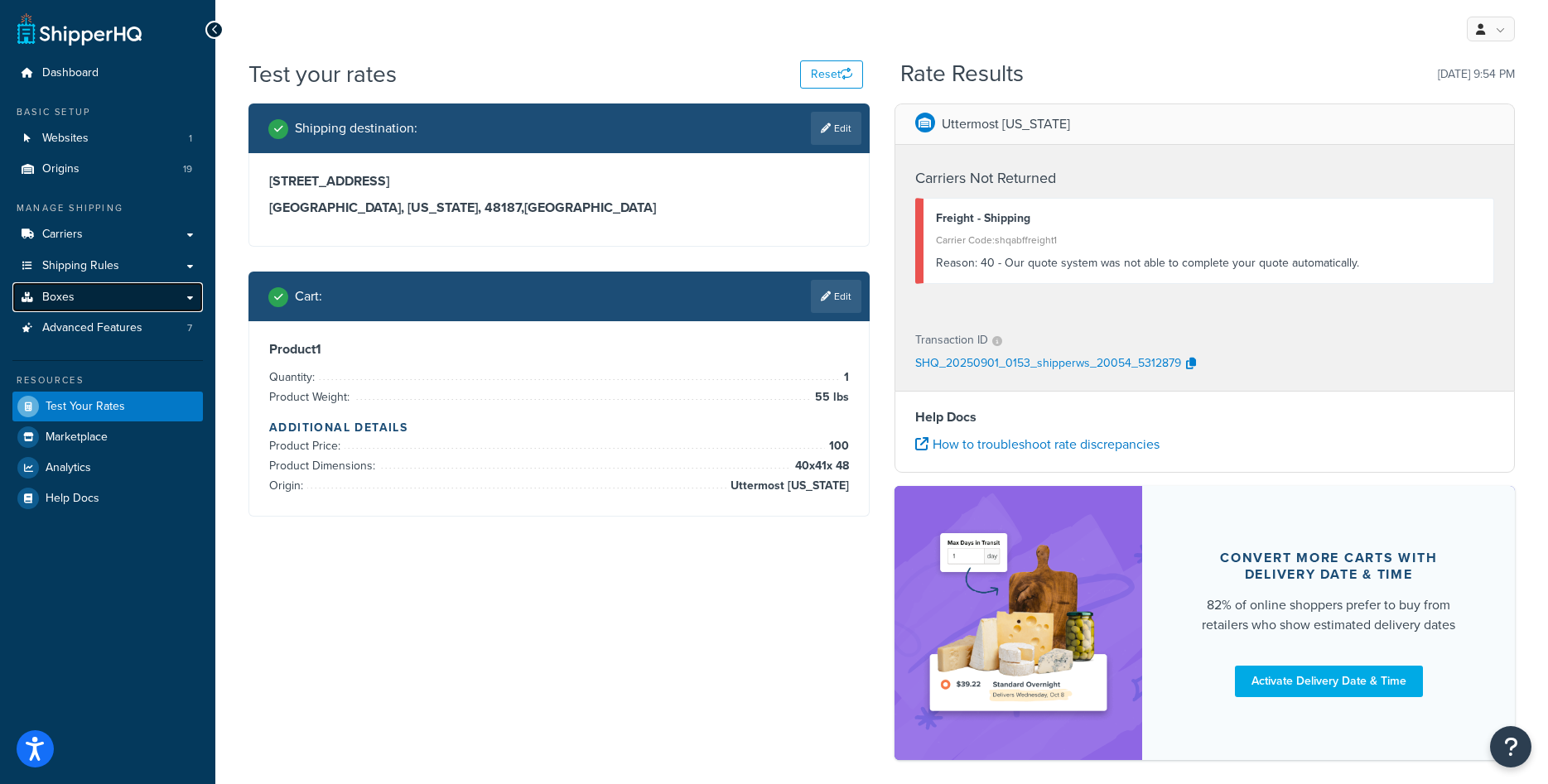
click at [176, 297] on link "Boxes" at bounding box center [108, 298] width 190 height 31
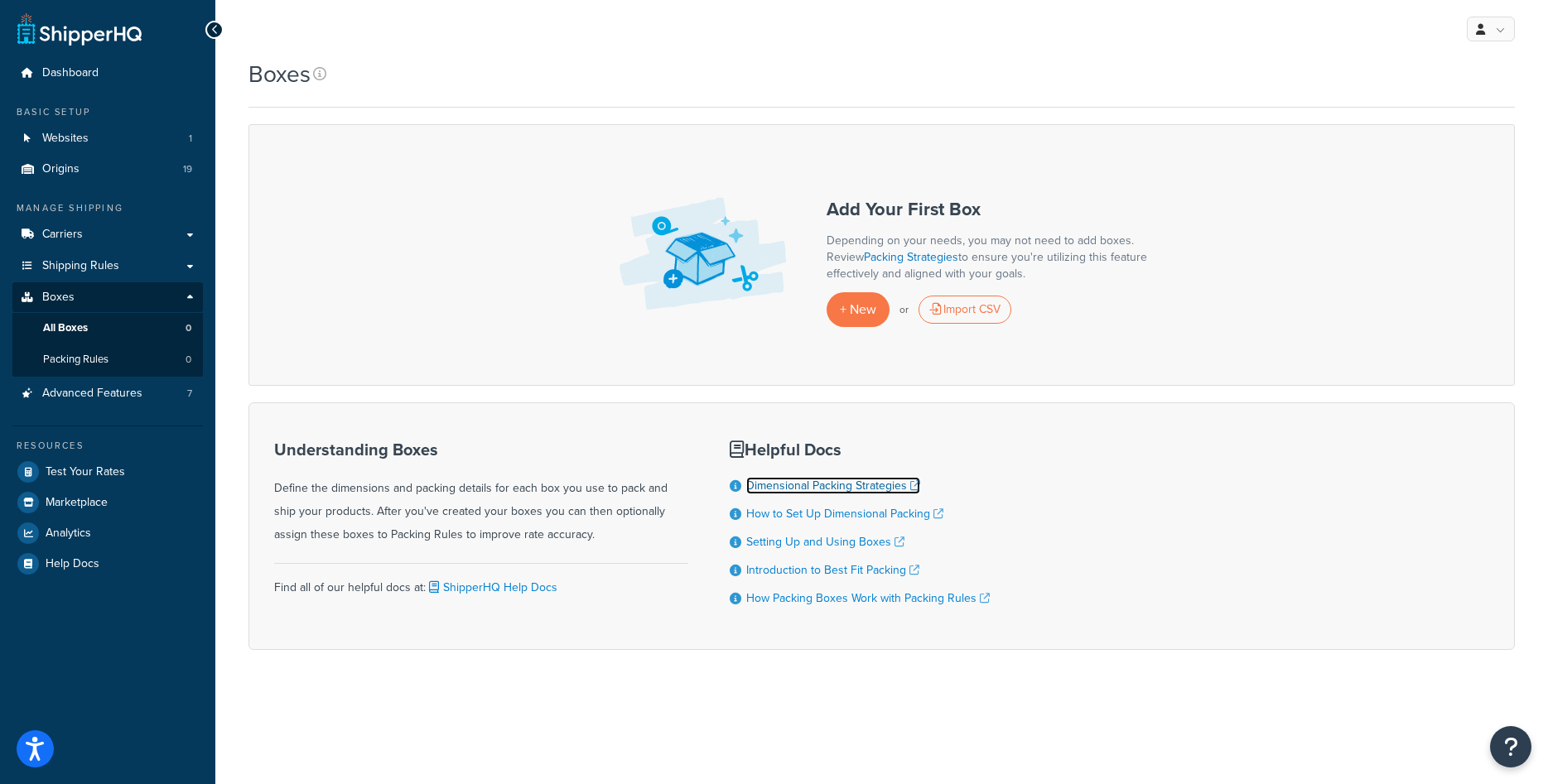
click at [822, 491] on link "Dimensional Packing Strategies" at bounding box center [834, 485] width 174 height 17
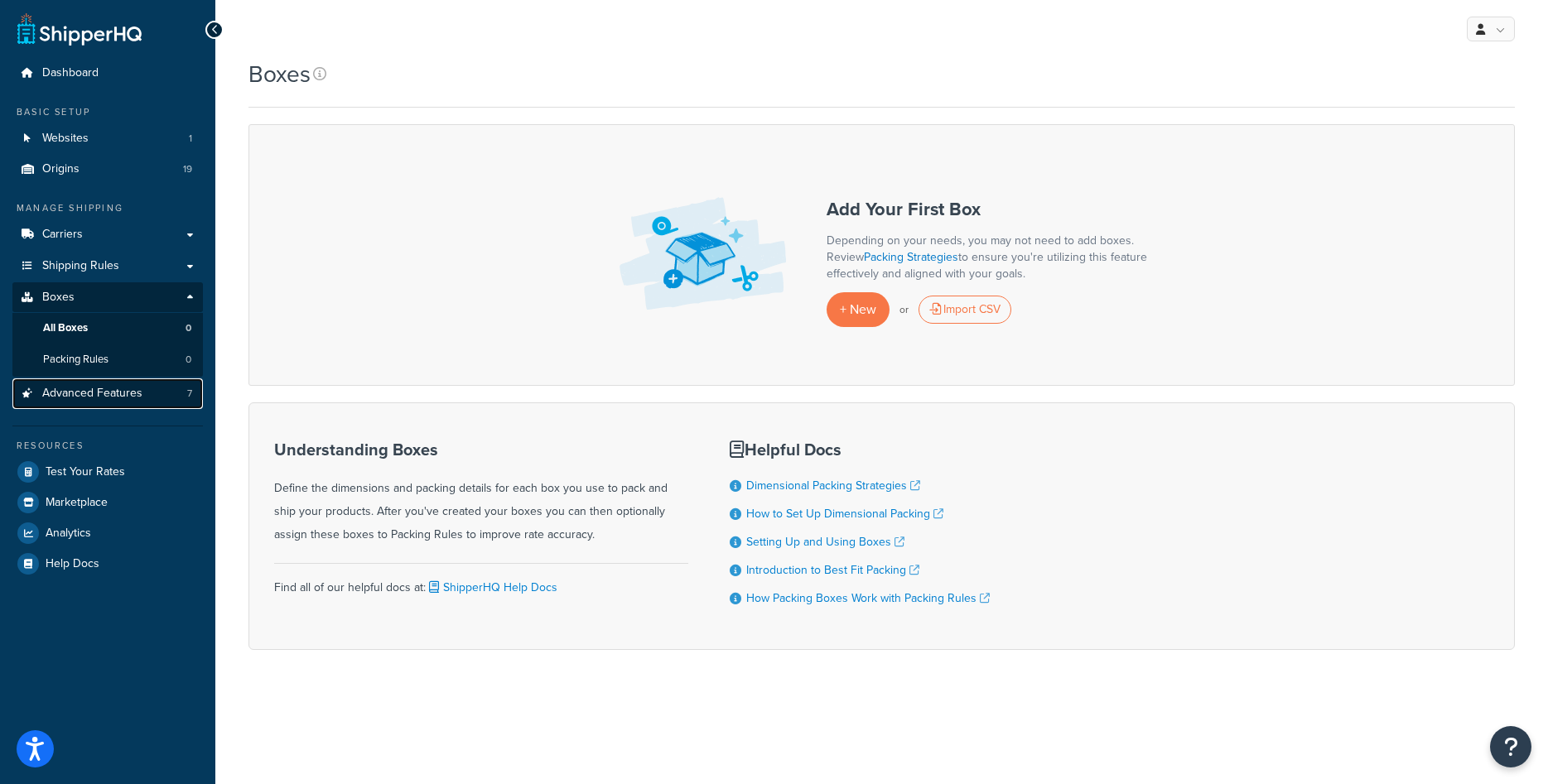
click at [80, 399] on span "Advanced Features" at bounding box center [92, 393] width 100 height 15
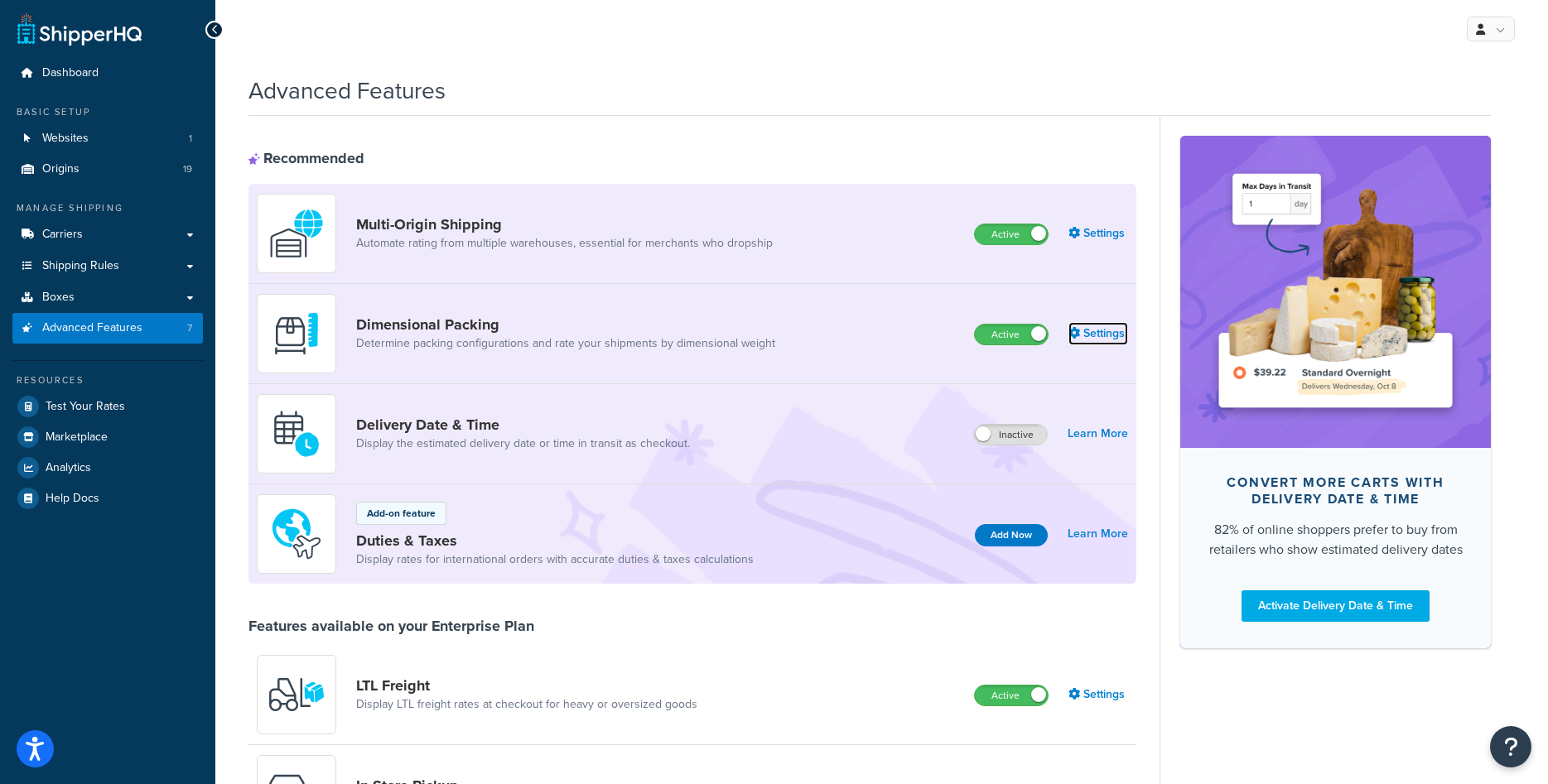
click at [1113, 329] on link "Settings" at bounding box center [1098, 334] width 60 height 23
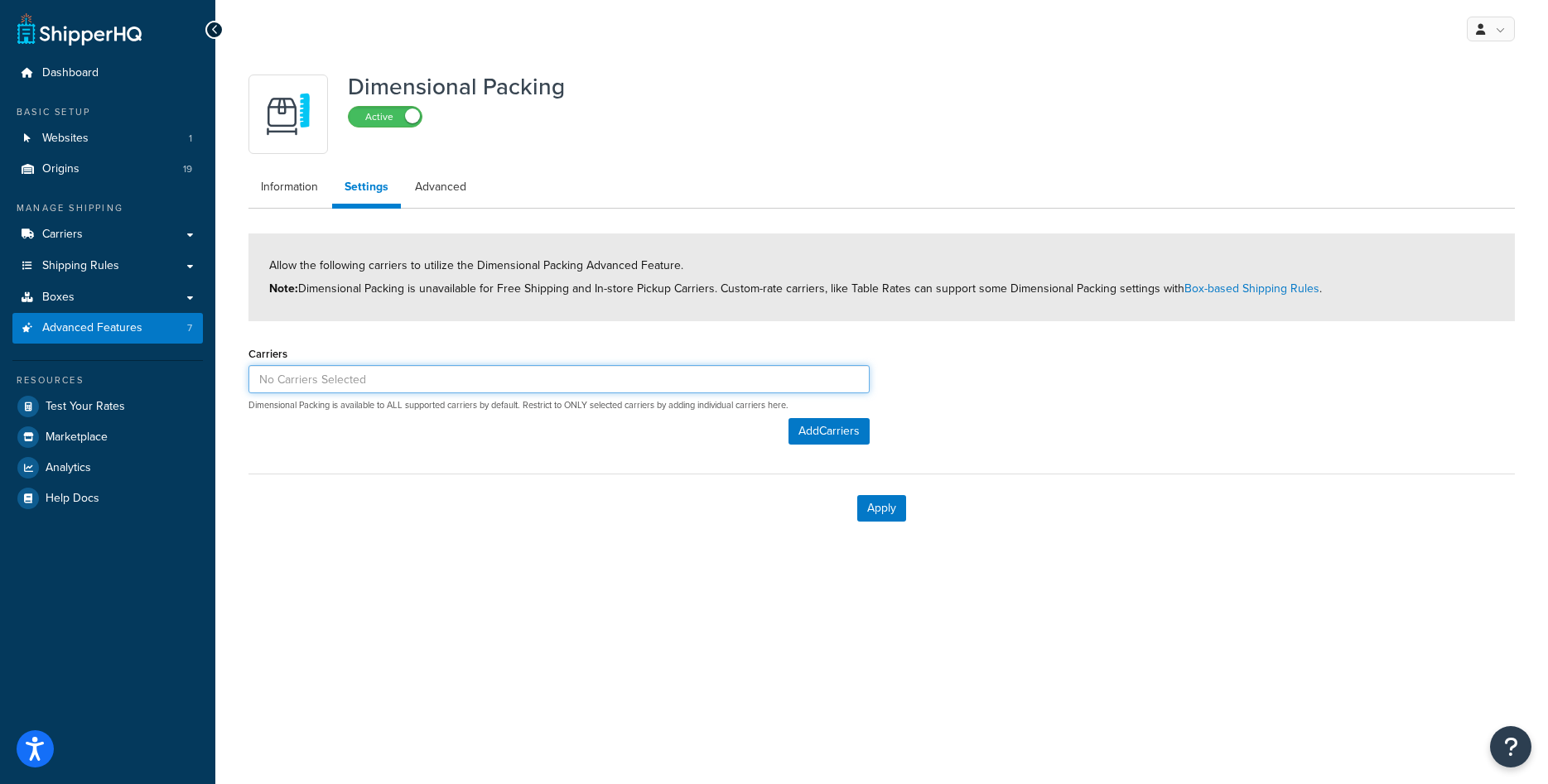
click at [486, 374] on input at bounding box center [559, 379] width 621 height 28
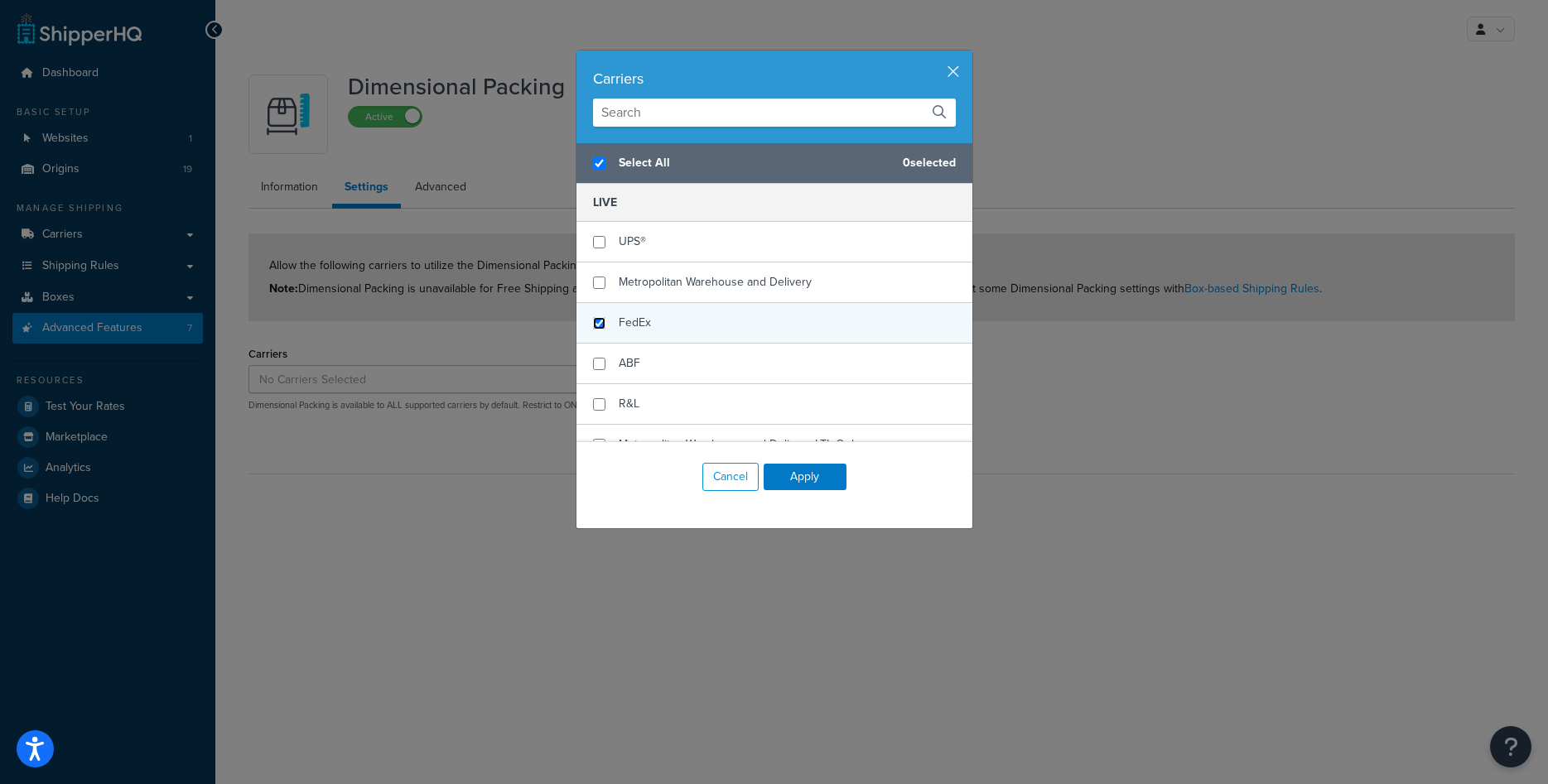
checkbox input "true"
click at [598, 326] on input "checkbox" at bounding box center [599, 323] width 13 height 13
checkbox input "true"
click at [817, 472] on button "Apply" at bounding box center [805, 477] width 83 height 26
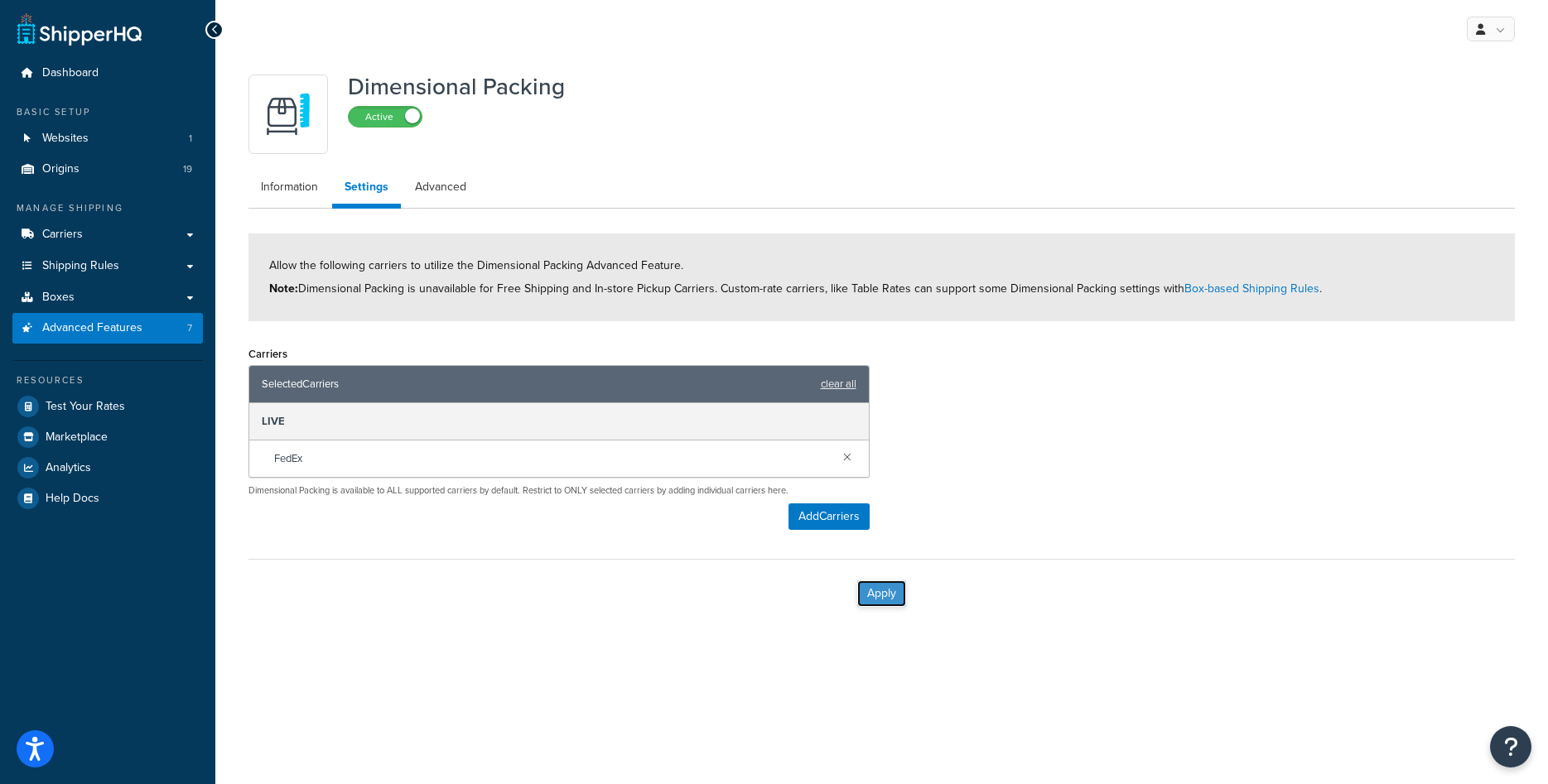
click at [876, 597] on button "Apply" at bounding box center [882, 593] width 49 height 26
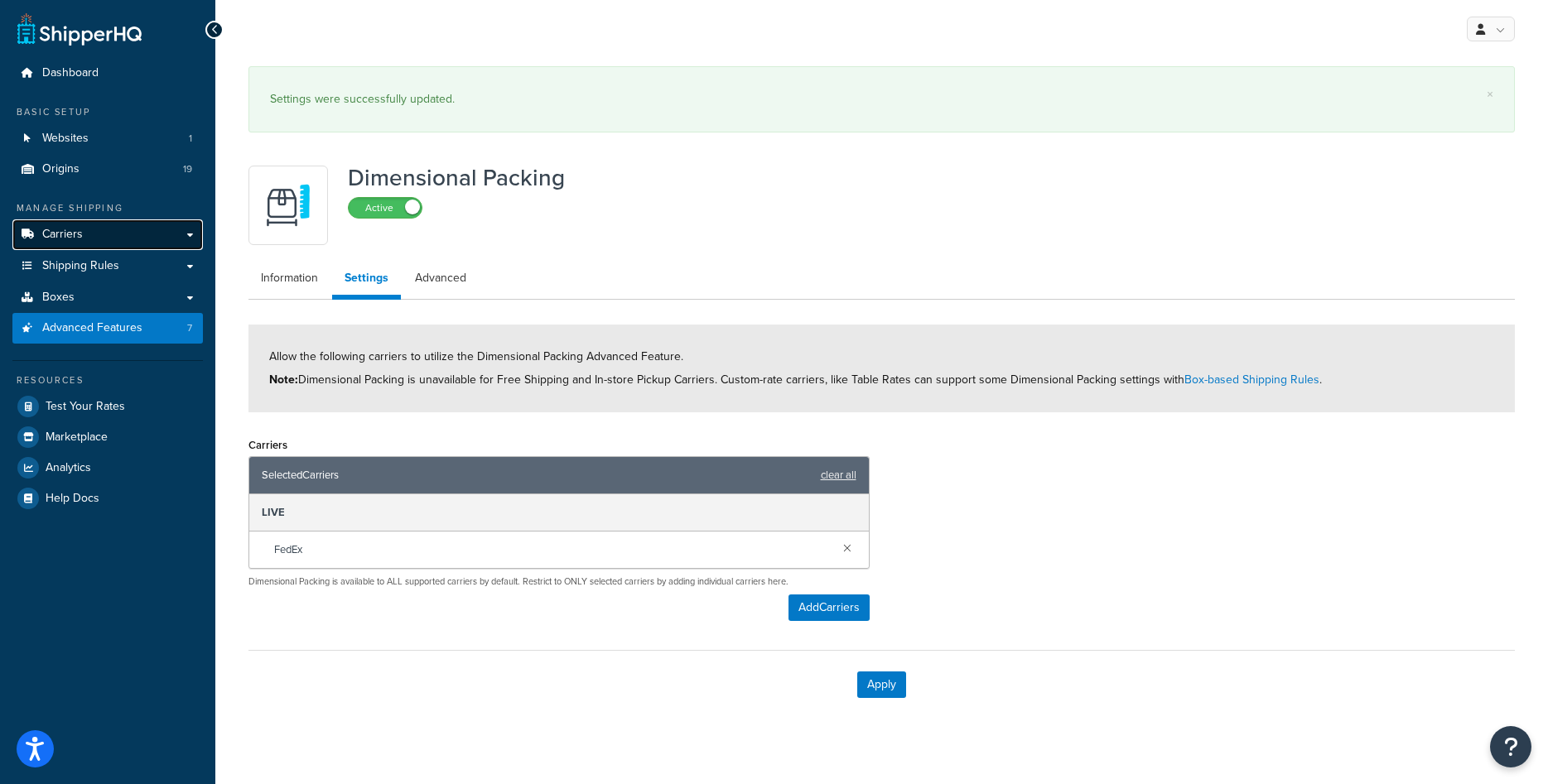
click at [91, 241] on link "Carriers" at bounding box center [108, 235] width 190 height 31
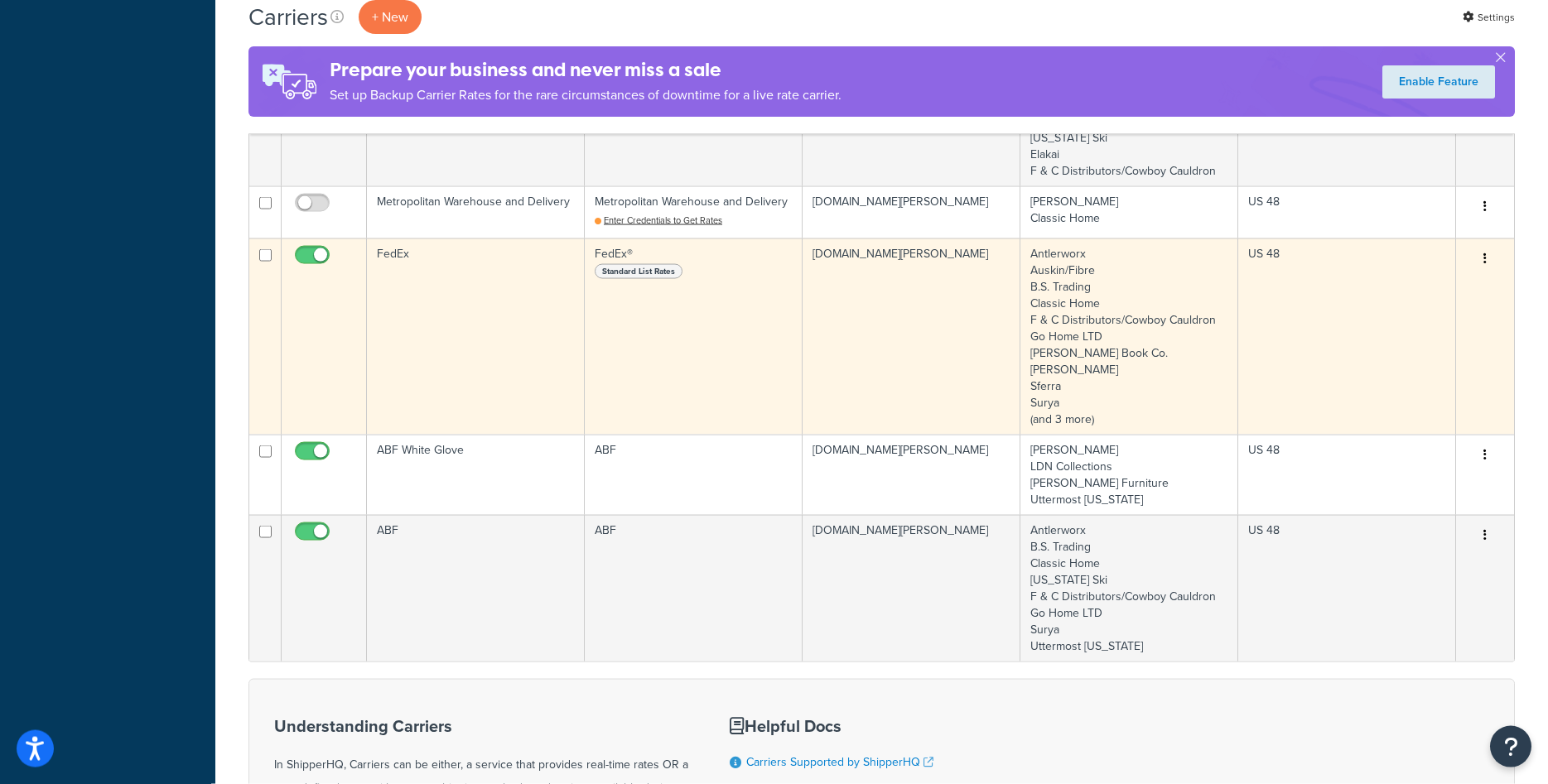
scroll to position [676, 0]
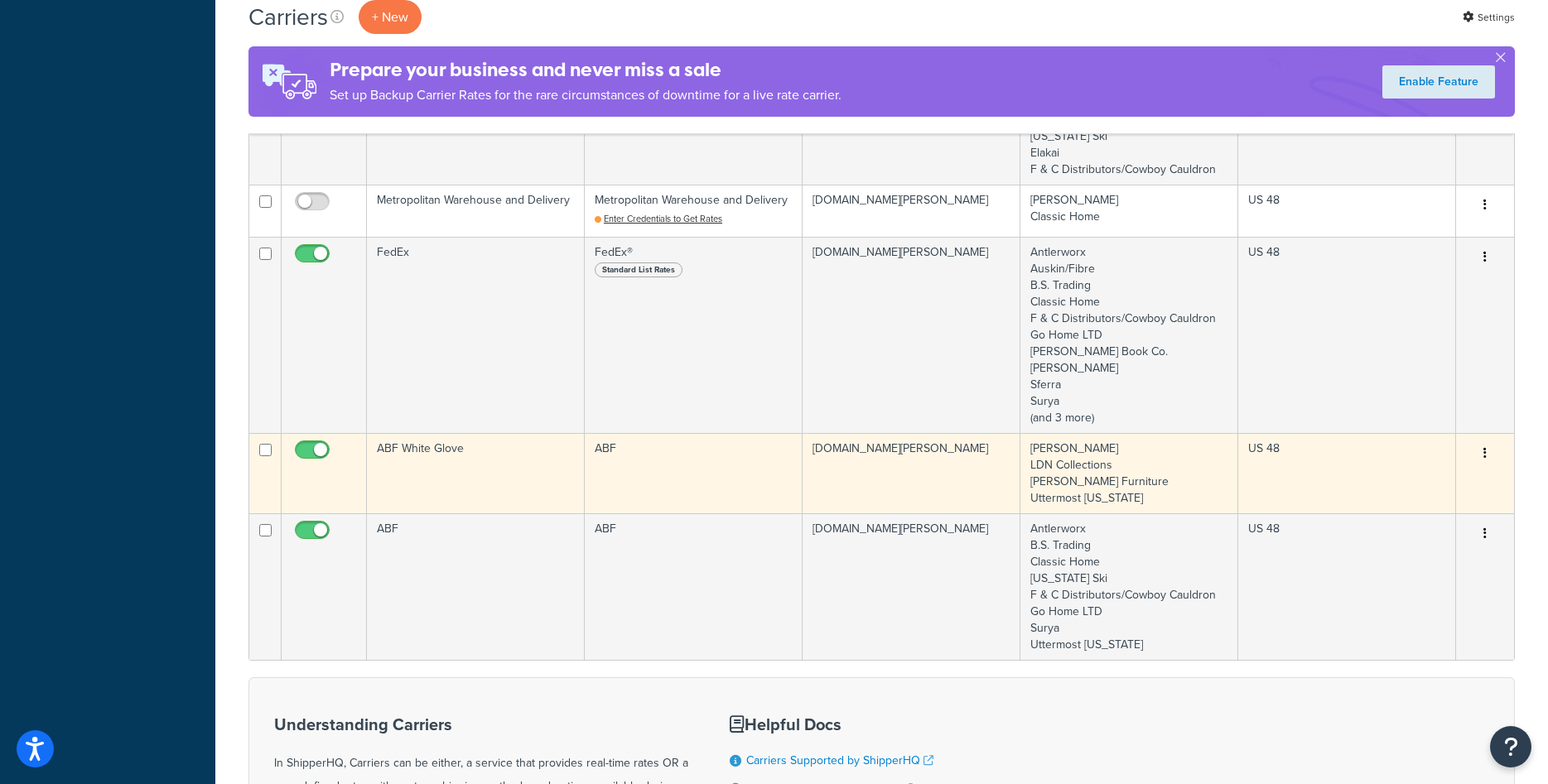
click at [475, 485] on td "ABF White Glove" at bounding box center [475, 473] width 218 height 80
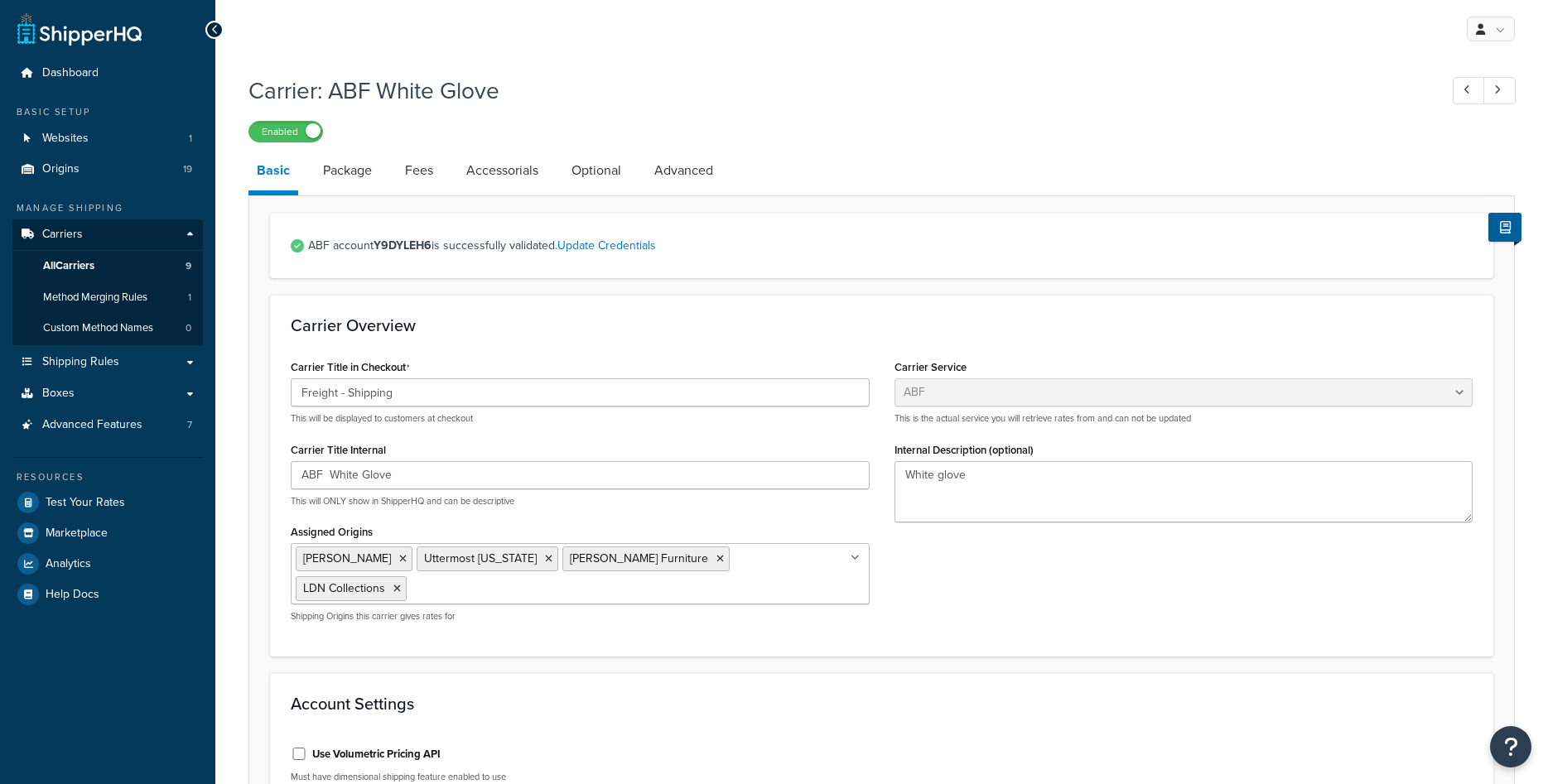
select select "abfFreight"
click at [545, 560] on icon at bounding box center [549, 559] width 8 height 10
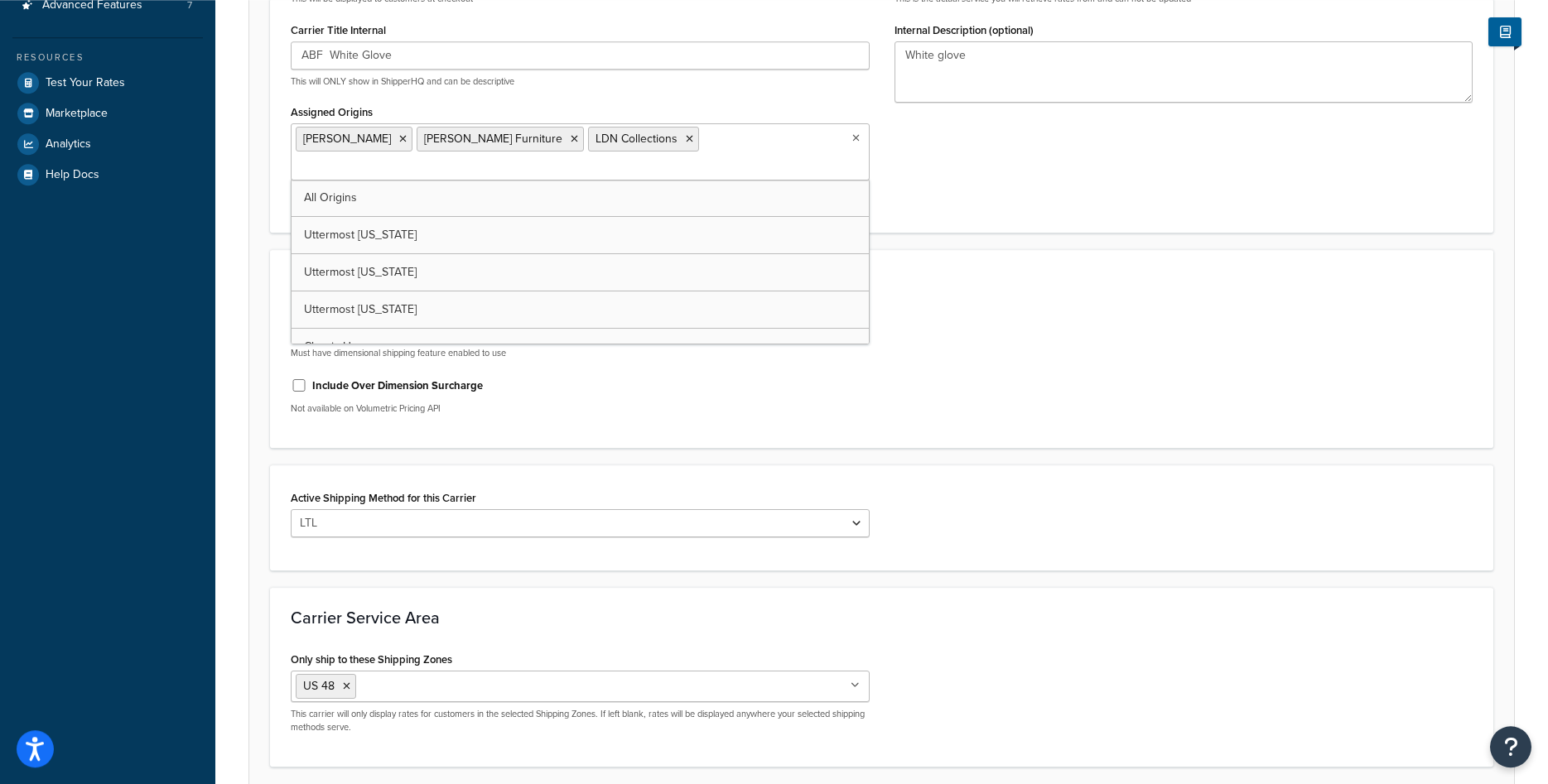
scroll to position [422, 0]
click at [1047, 407] on div "Account Settings Use Volumetric Pricing API Must have dimensional shipping feat…" at bounding box center [882, 346] width 1224 height 200
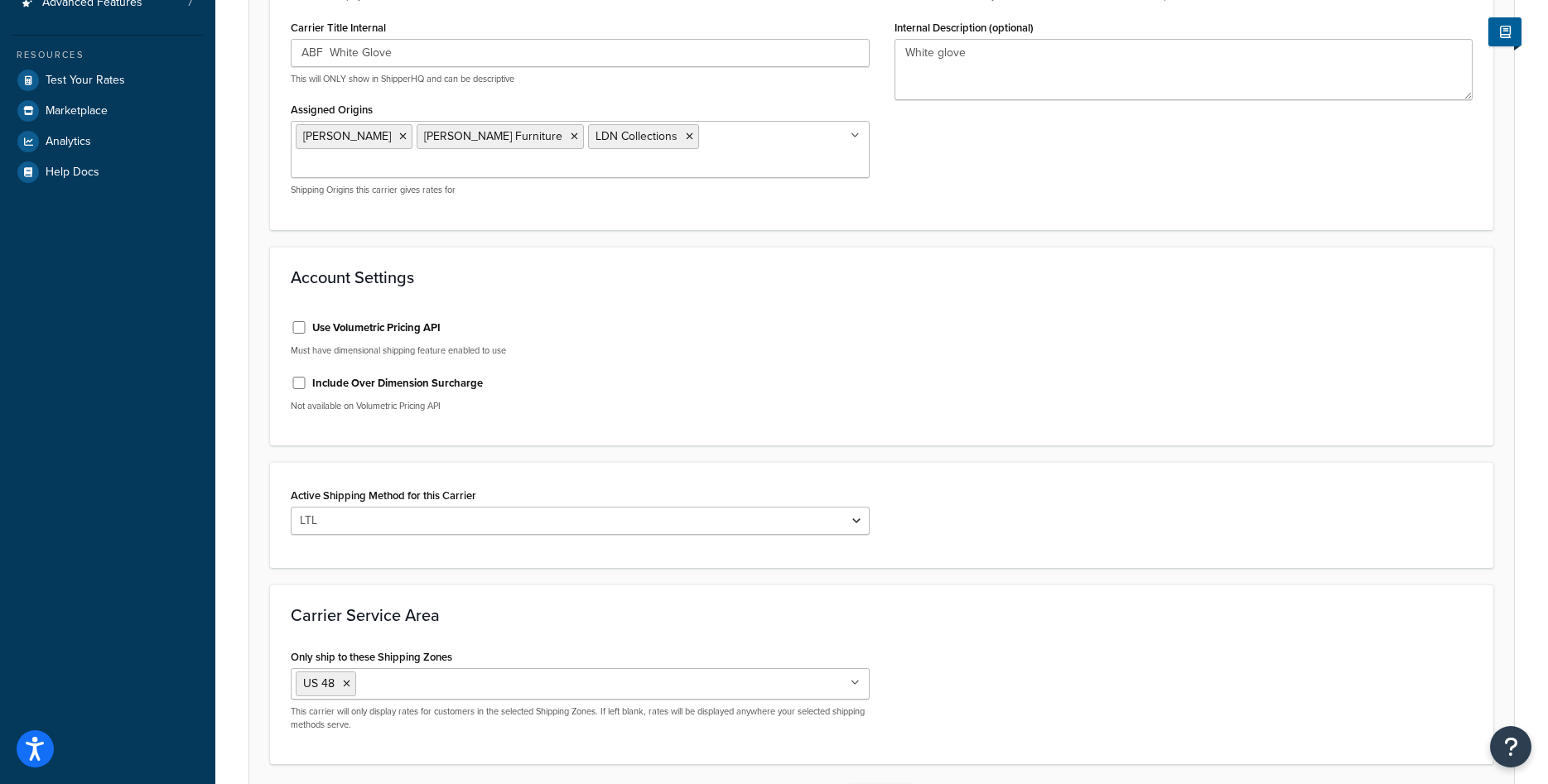
click at [864, 783] on button "Save" at bounding box center [872, 798] width 44 height 26
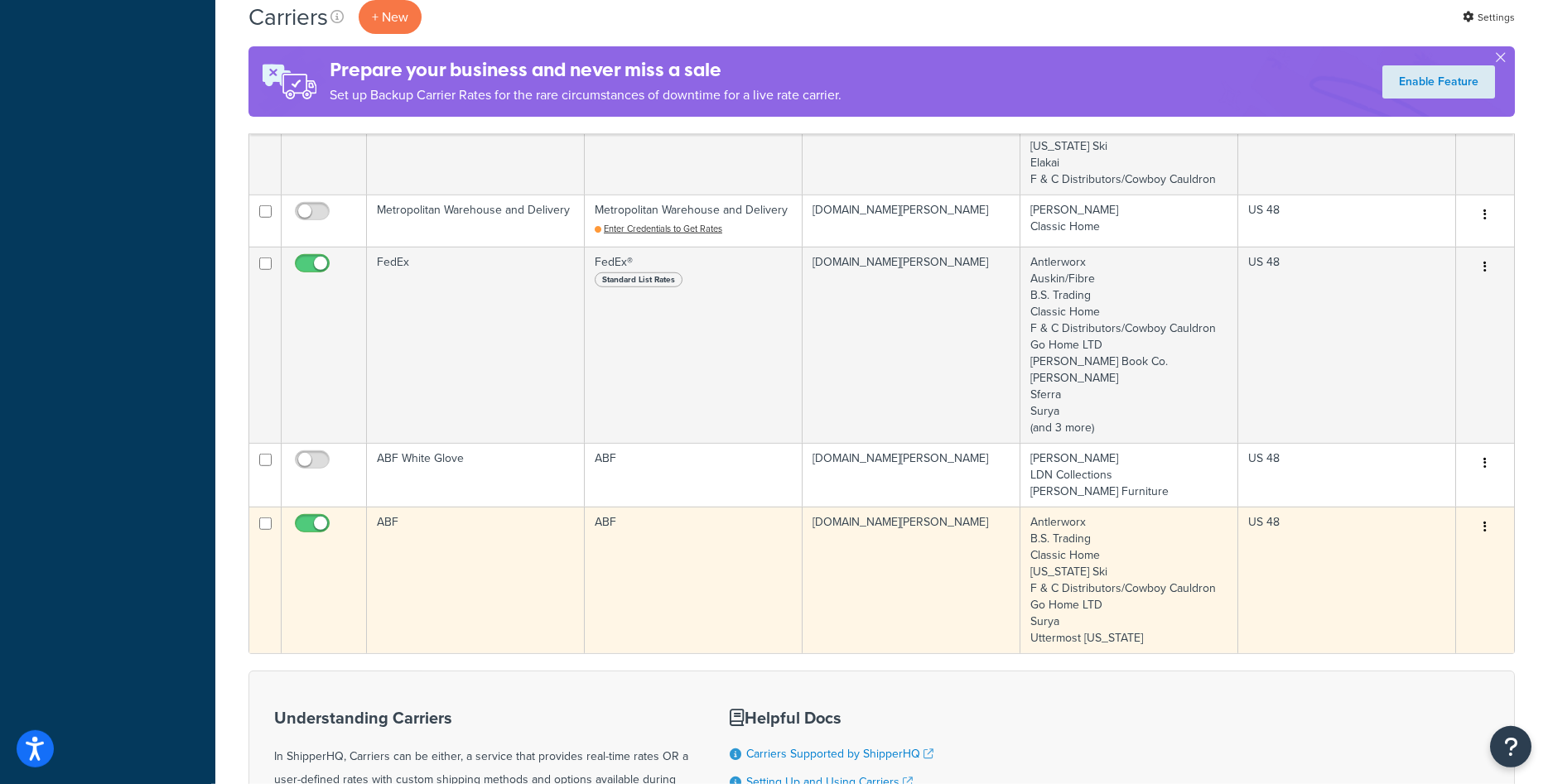
scroll to position [845, 0]
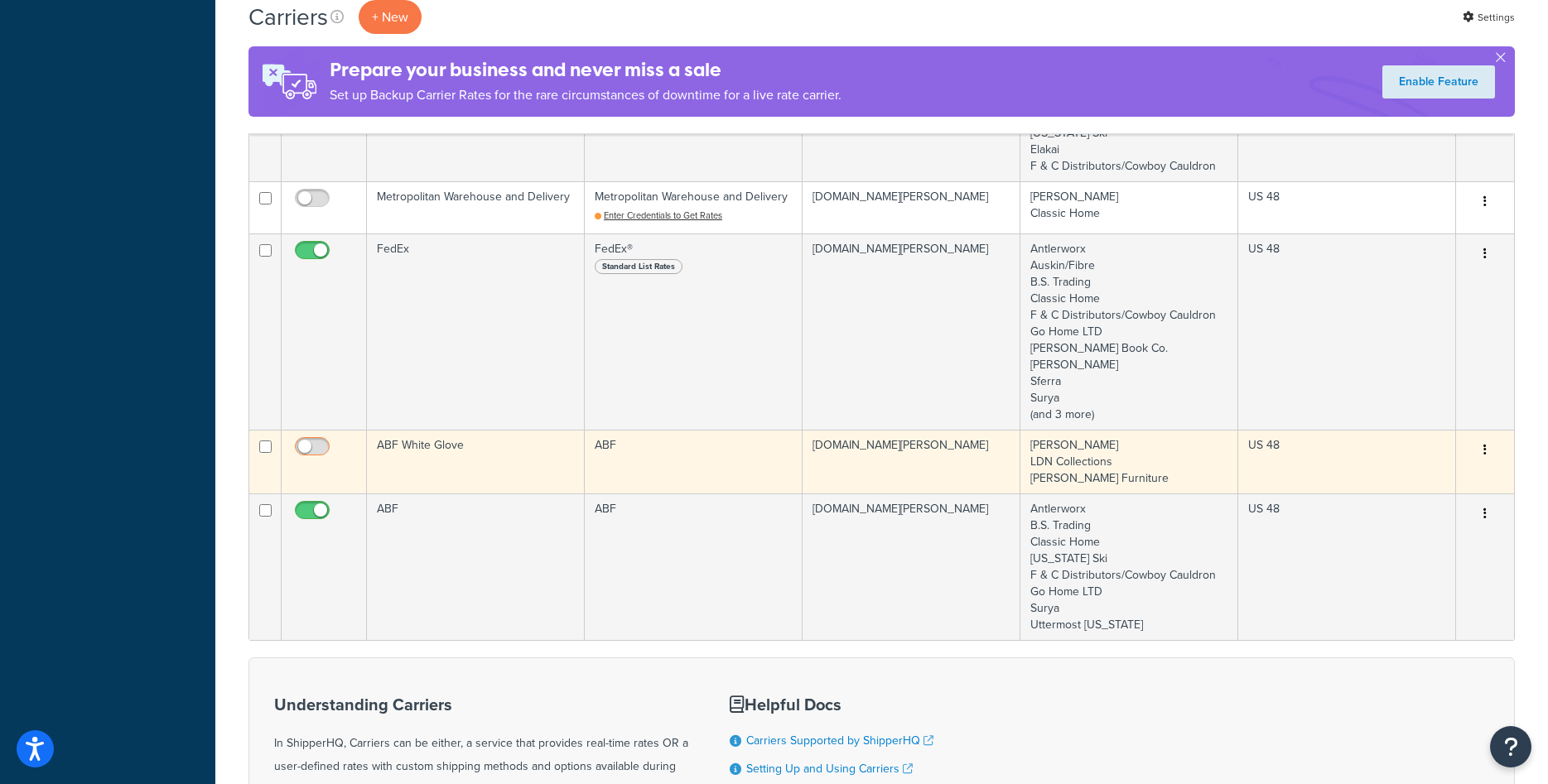
click at [322, 453] on input "checkbox" at bounding box center [314, 450] width 45 height 20
checkbox input "true"
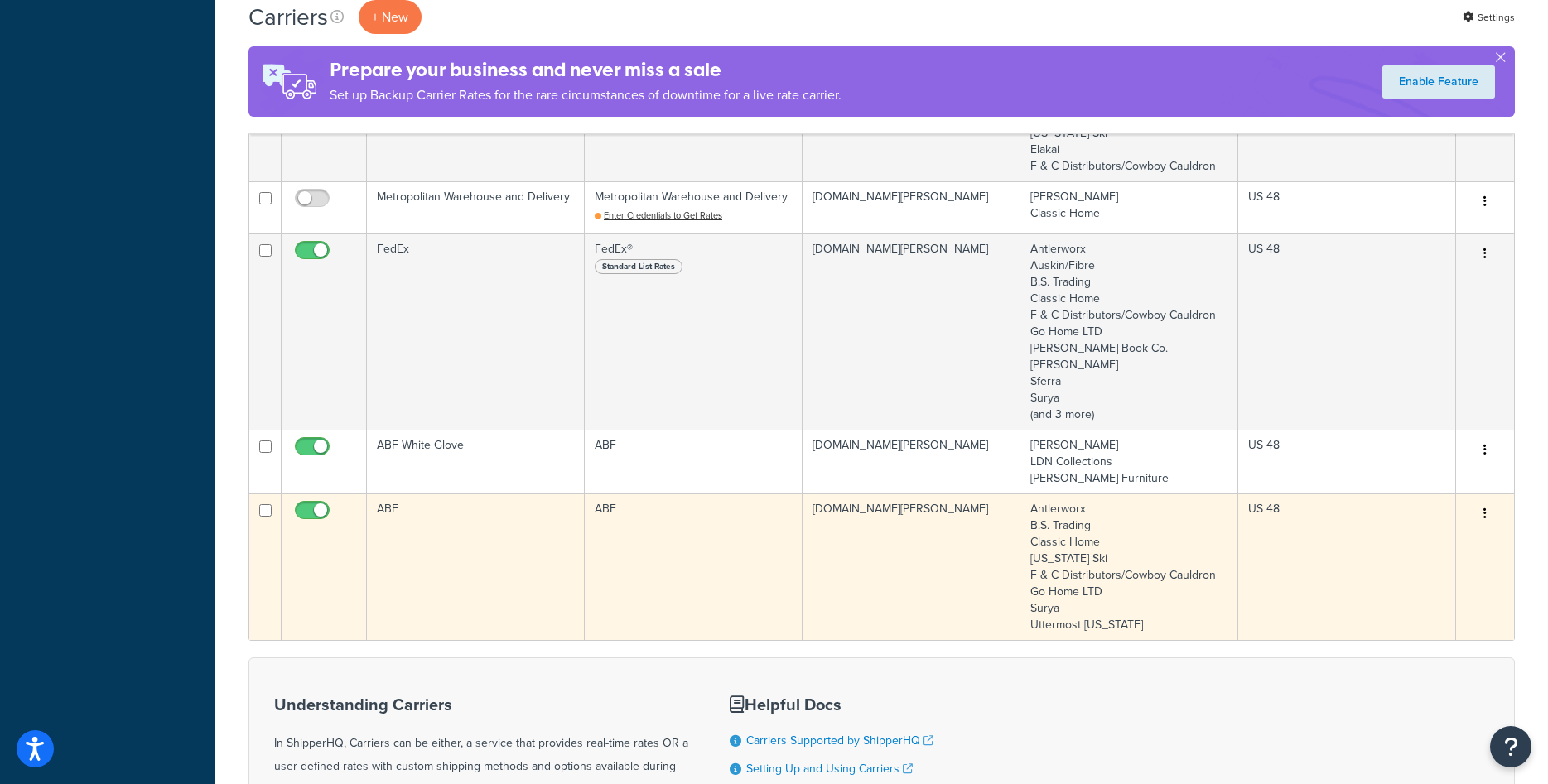
click at [462, 536] on td "ABF" at bounding box center [475, 567] width 218 height 147
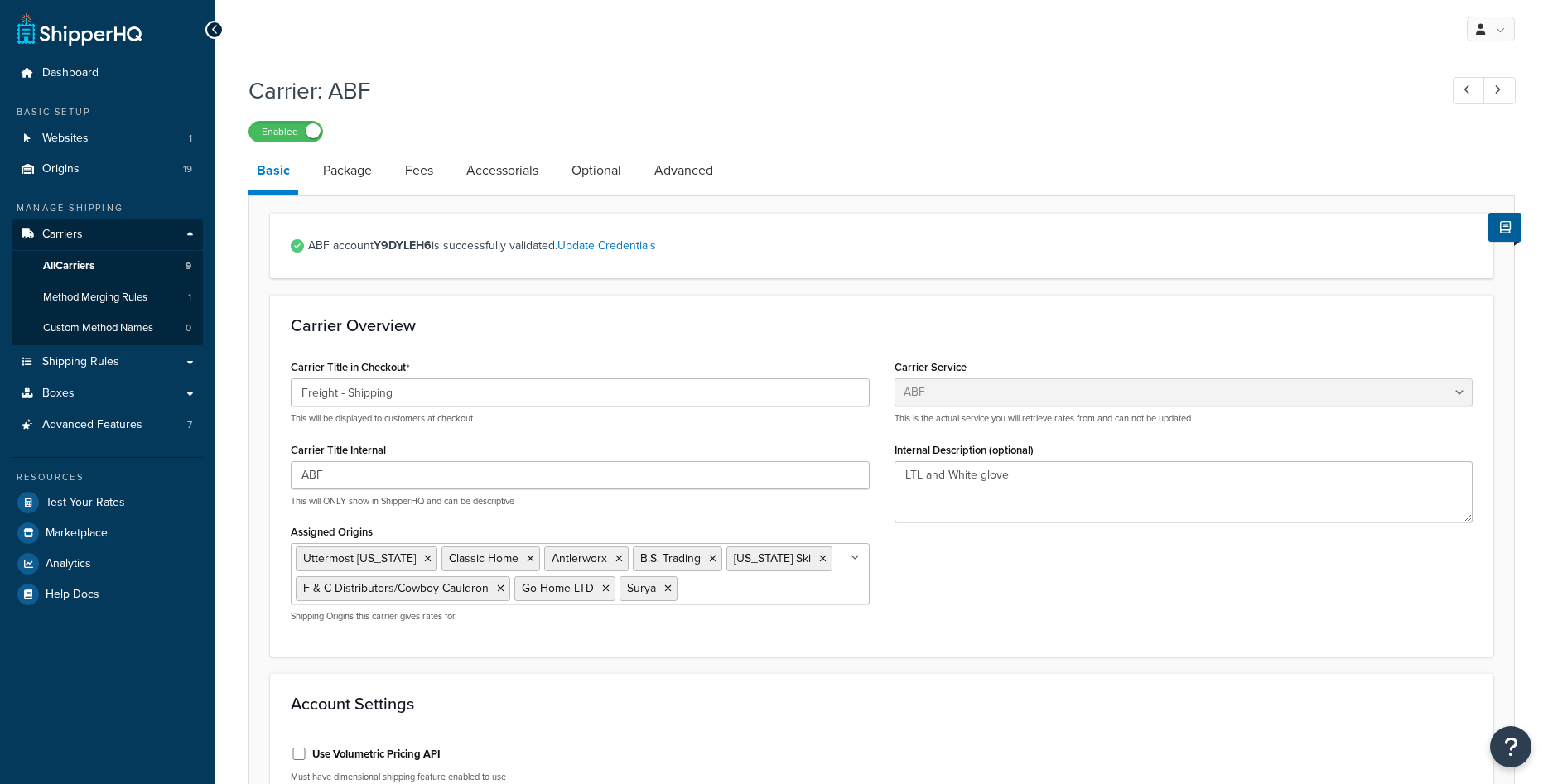
select select "abfFreight"
click at [424, 560] on icon at bounding box center [428, 559] width 8 height 10
click at [1049, 594] on div "Carrier Title in Checkout Freight - Shipping This will be displayed to customer…" at bounding box center [882, 495] width 1207 height 280
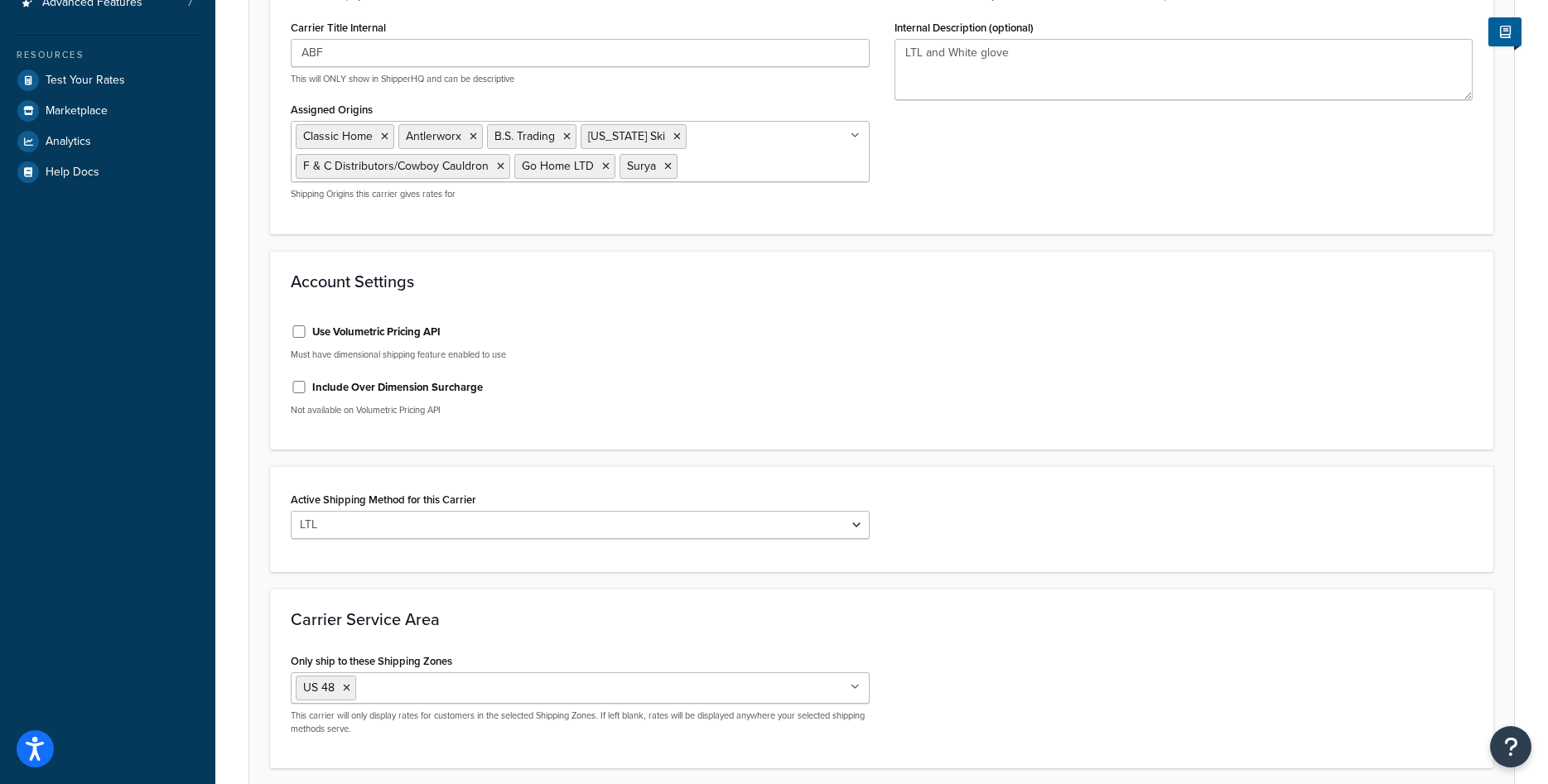
scroll to position [559, 0]
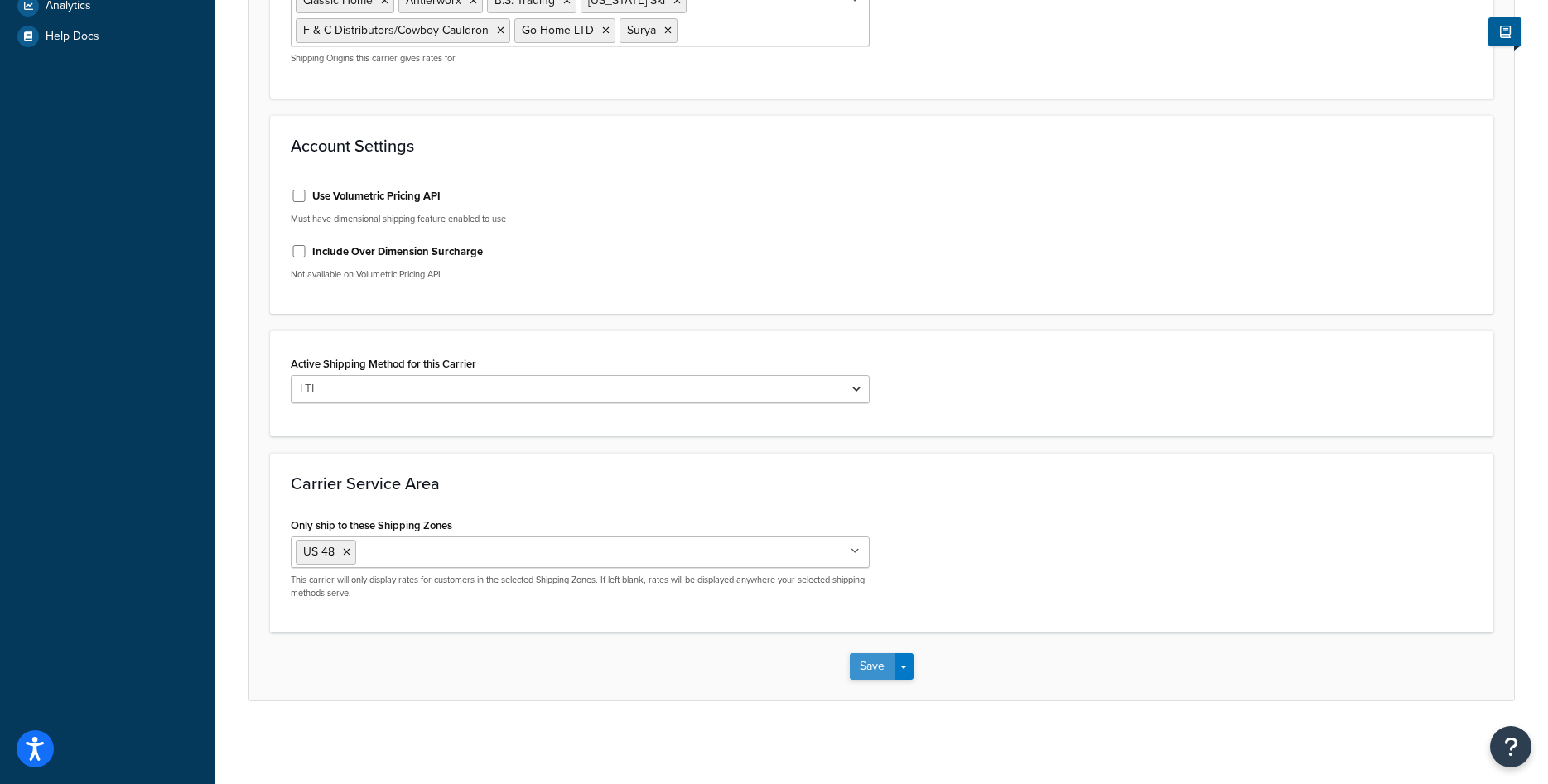
click at [870, 665] on button "Save" at bounding box center [872, 666] width 44 height 26
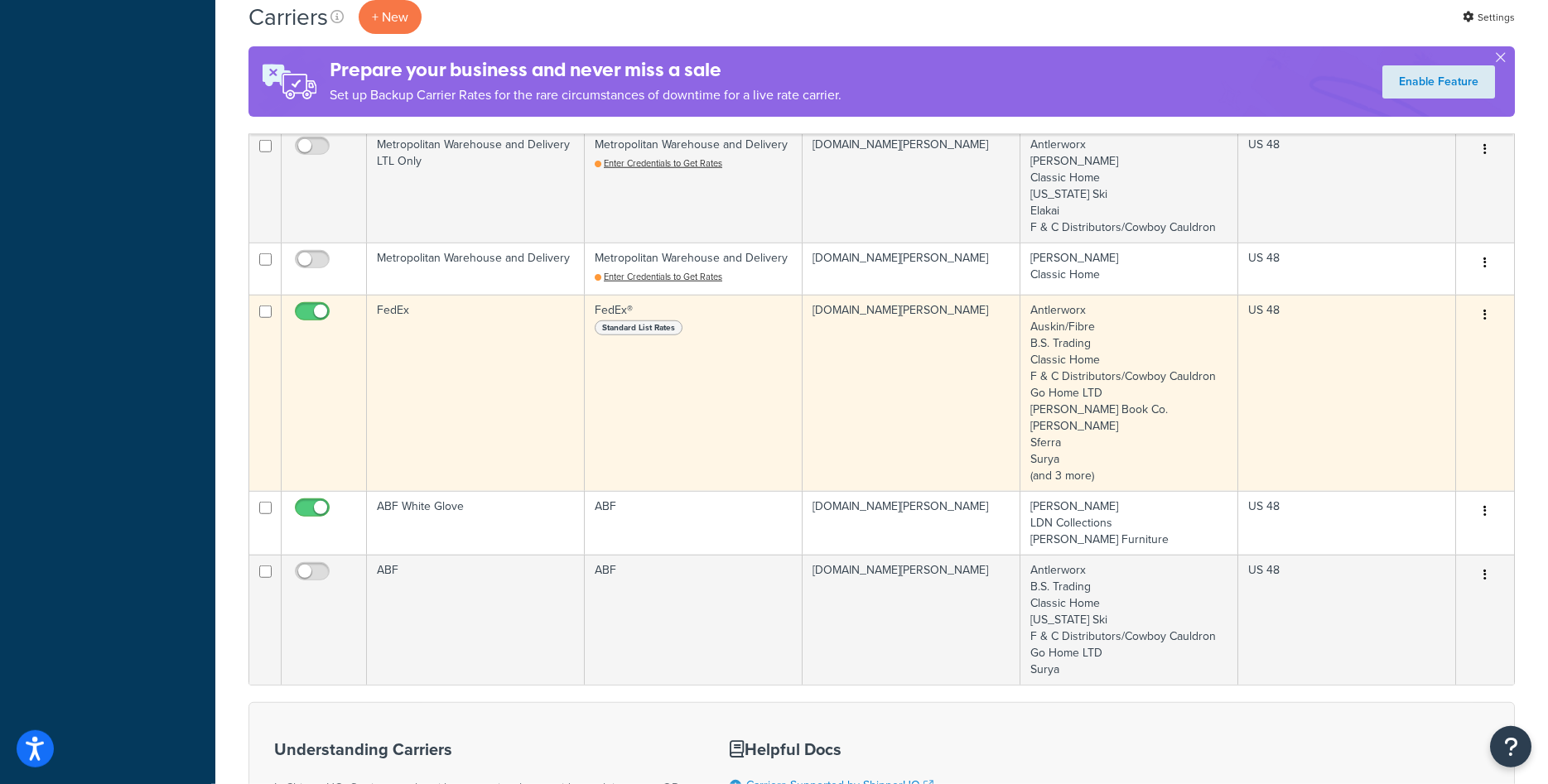
scroll to position [845, 0]
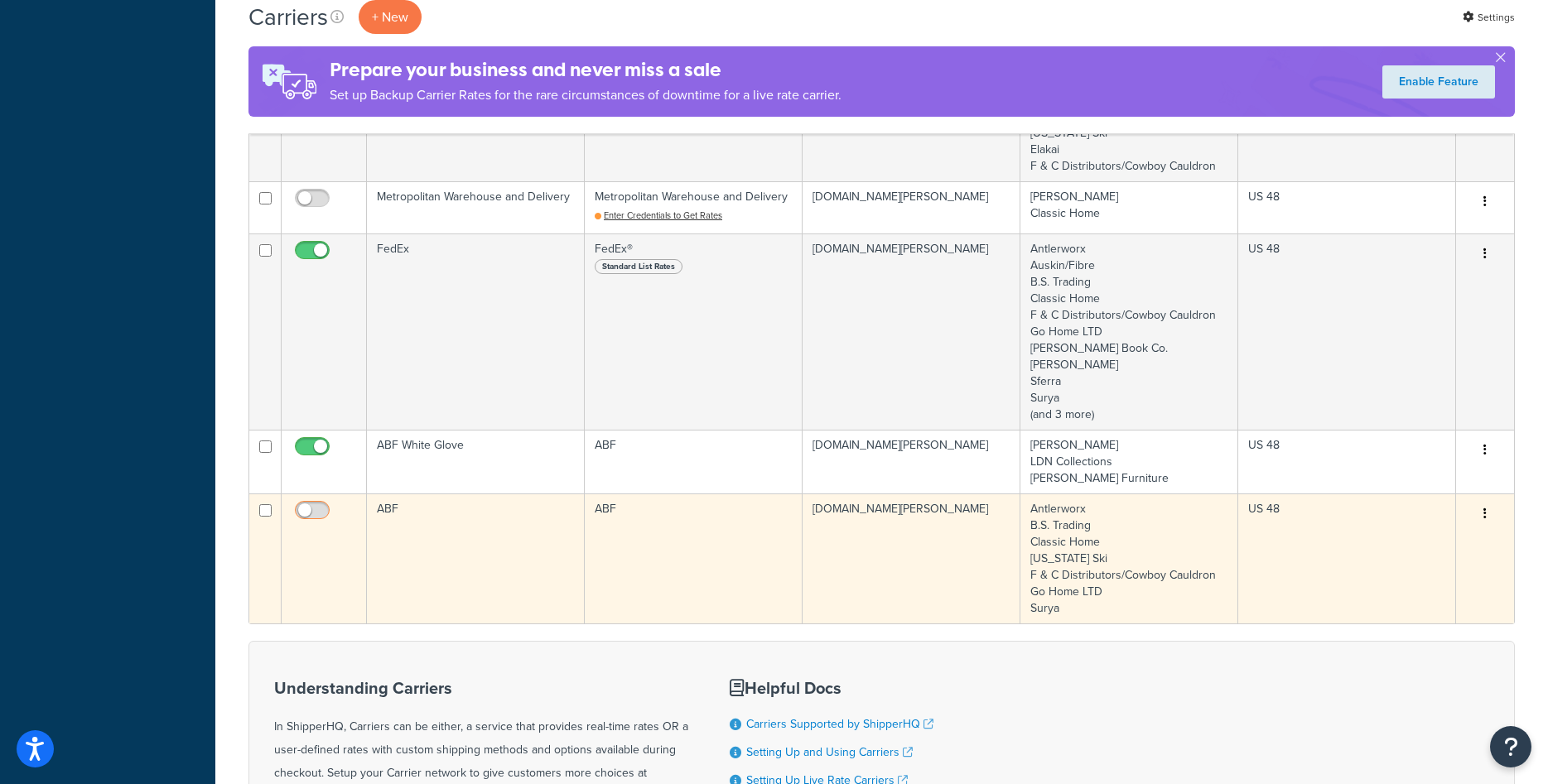
click at [317, 518] on input "checkbox" at bounding box center [314, 514] width 45 height 20
checkbox input "true"
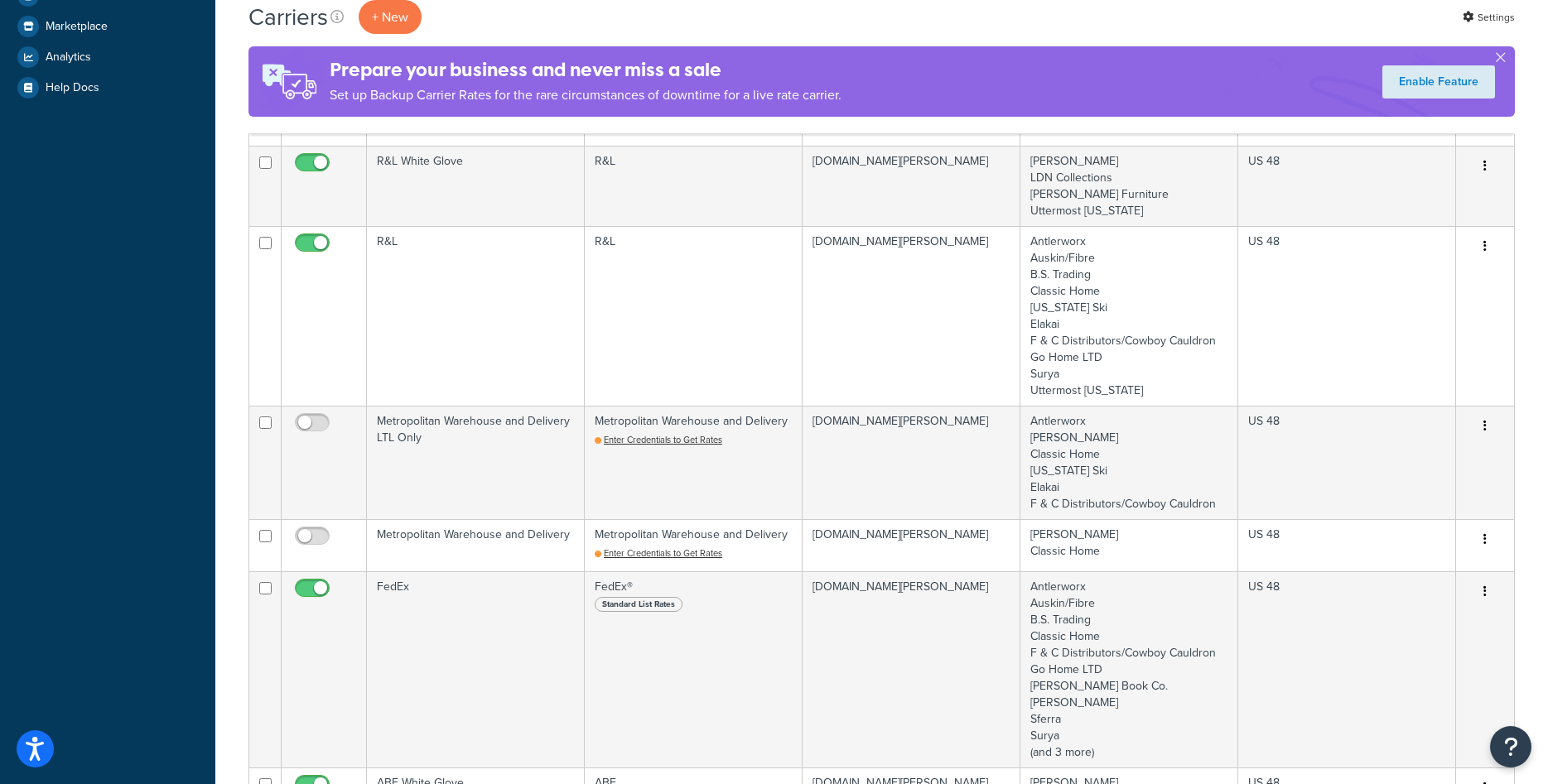
scroll to position [929, 0]
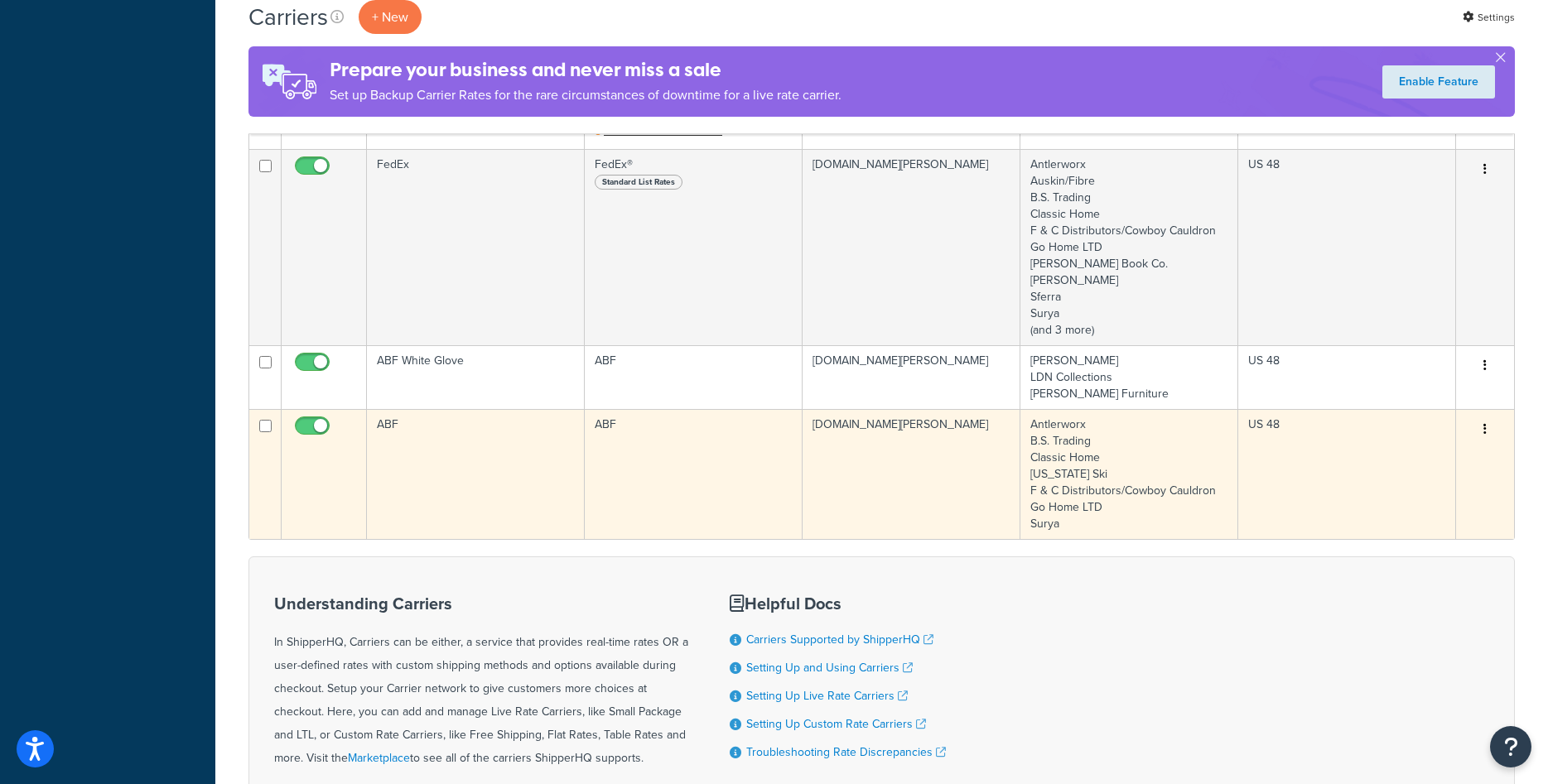
click at [544, 460] on td "ABF" at bounding box center [475, 474] width 218 height 130
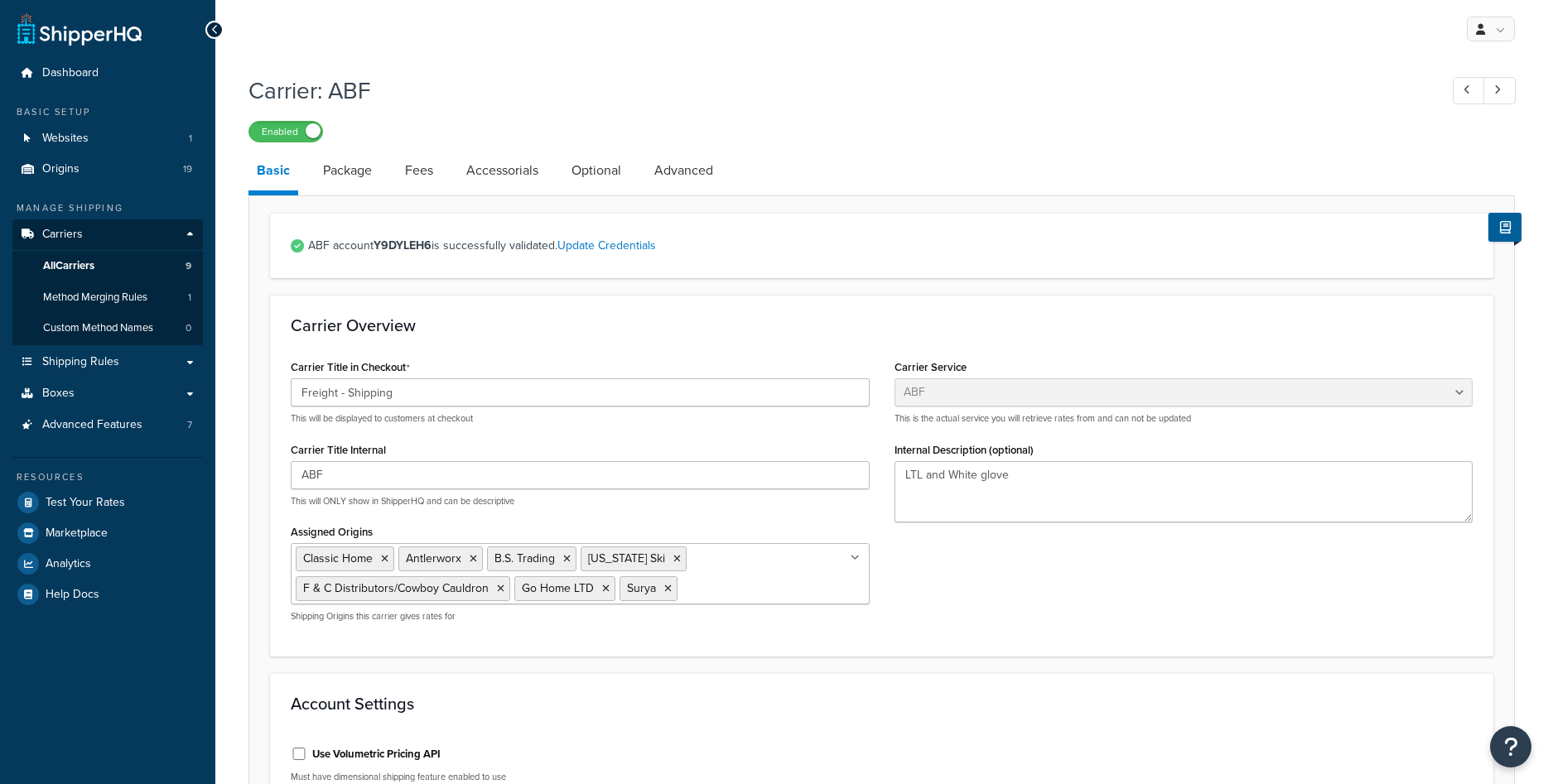
select select "abfFreight"
click at [90, 260] on span "All Carriers" at bounding box center [68, 266] width 51 height 15
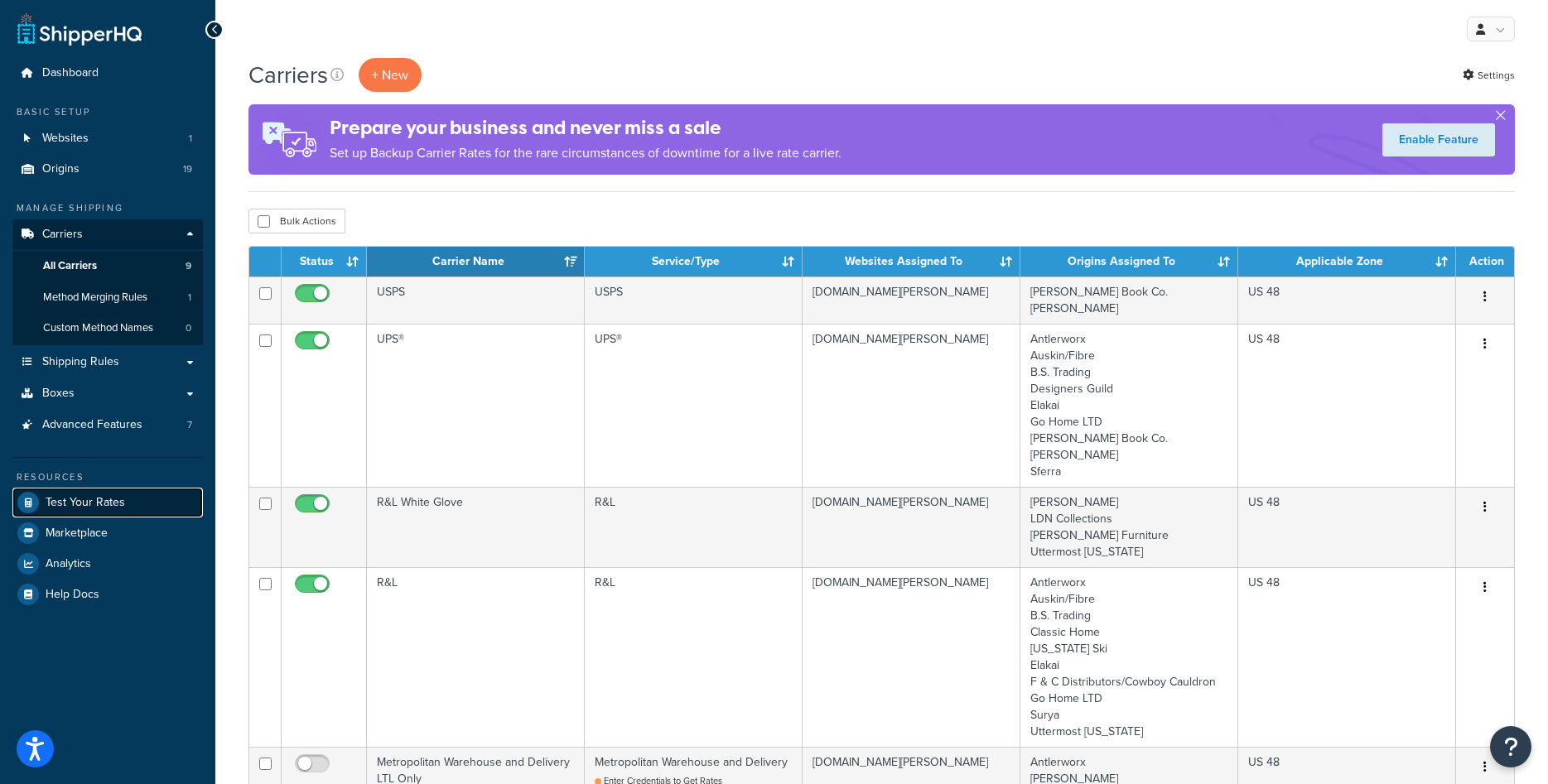
click at [83, 509] on span "Test Your Rates" at bounding box center [84, 502] width 79 height 15
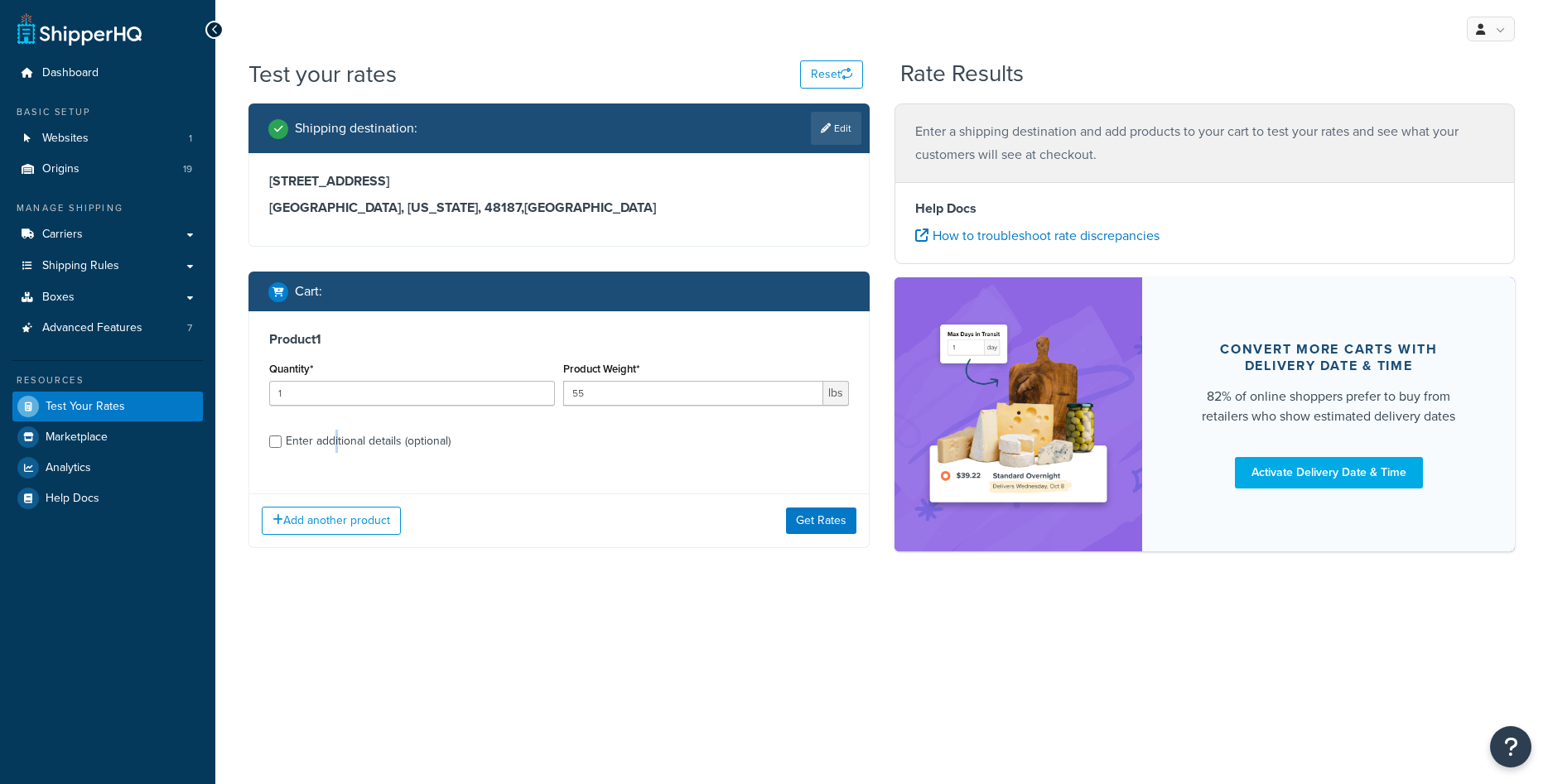
click at [336, 447] on div "Enter additional details (optional)" at bounding box center [368, 441] width 165 height 23
click at [282, 447] on input "Enter additional details (optional)" at bounding box center [275, 442] width 13 height 13
checkbox input "true"
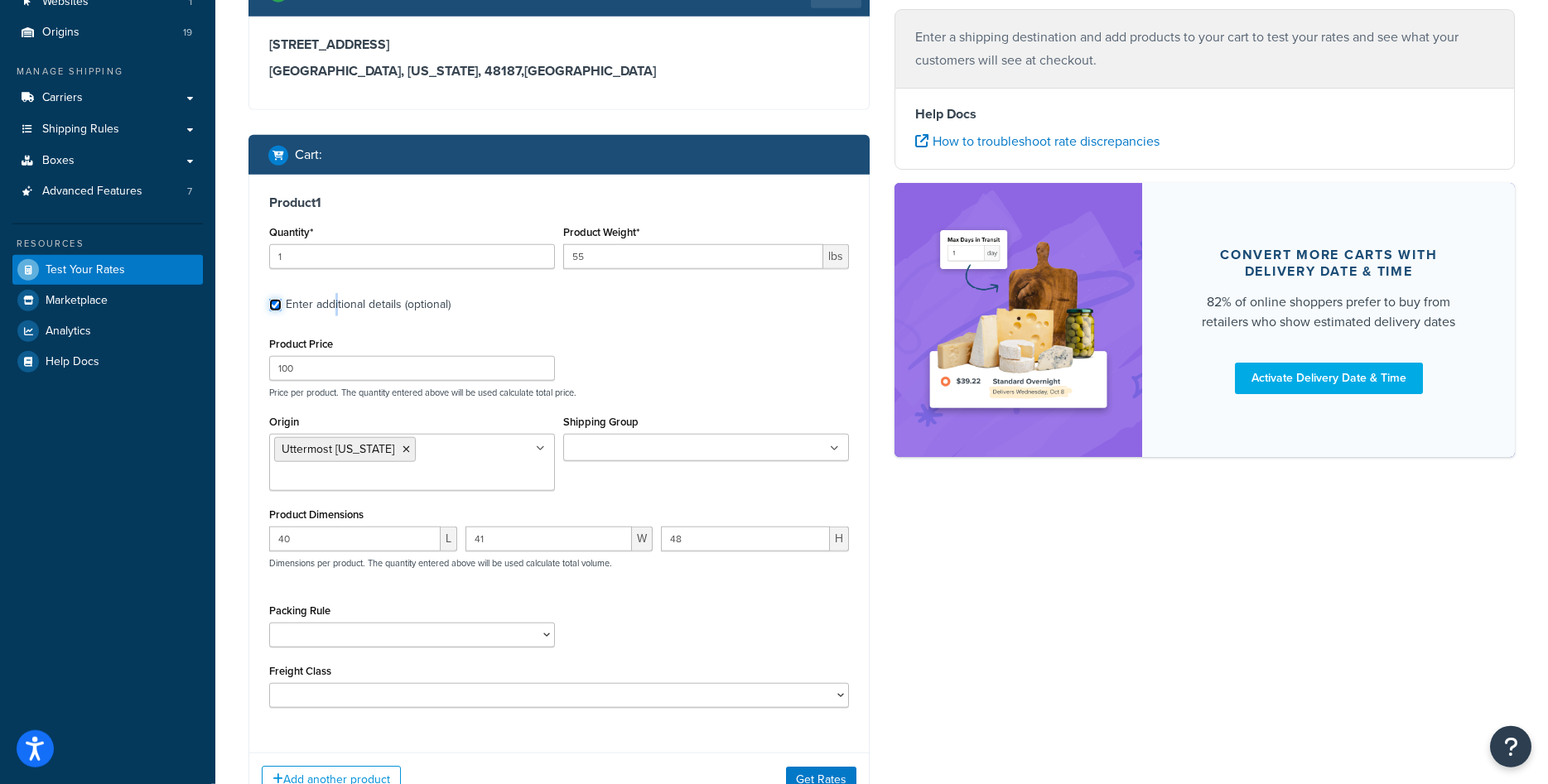
scroll to position [253, 0]
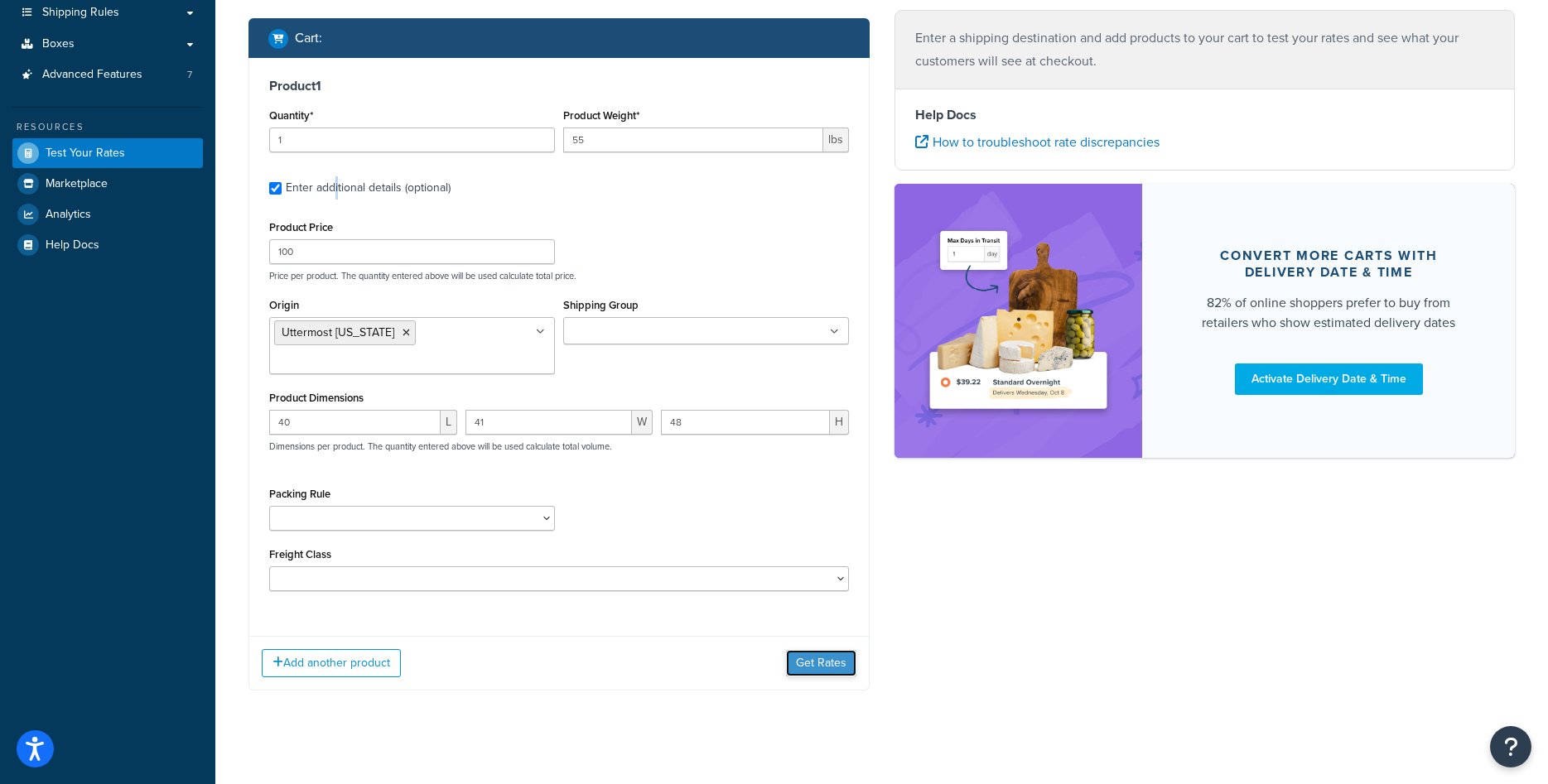
click at [808, 671] on button "Get Rates" at bounding box center [821, 663] width 71 height 26
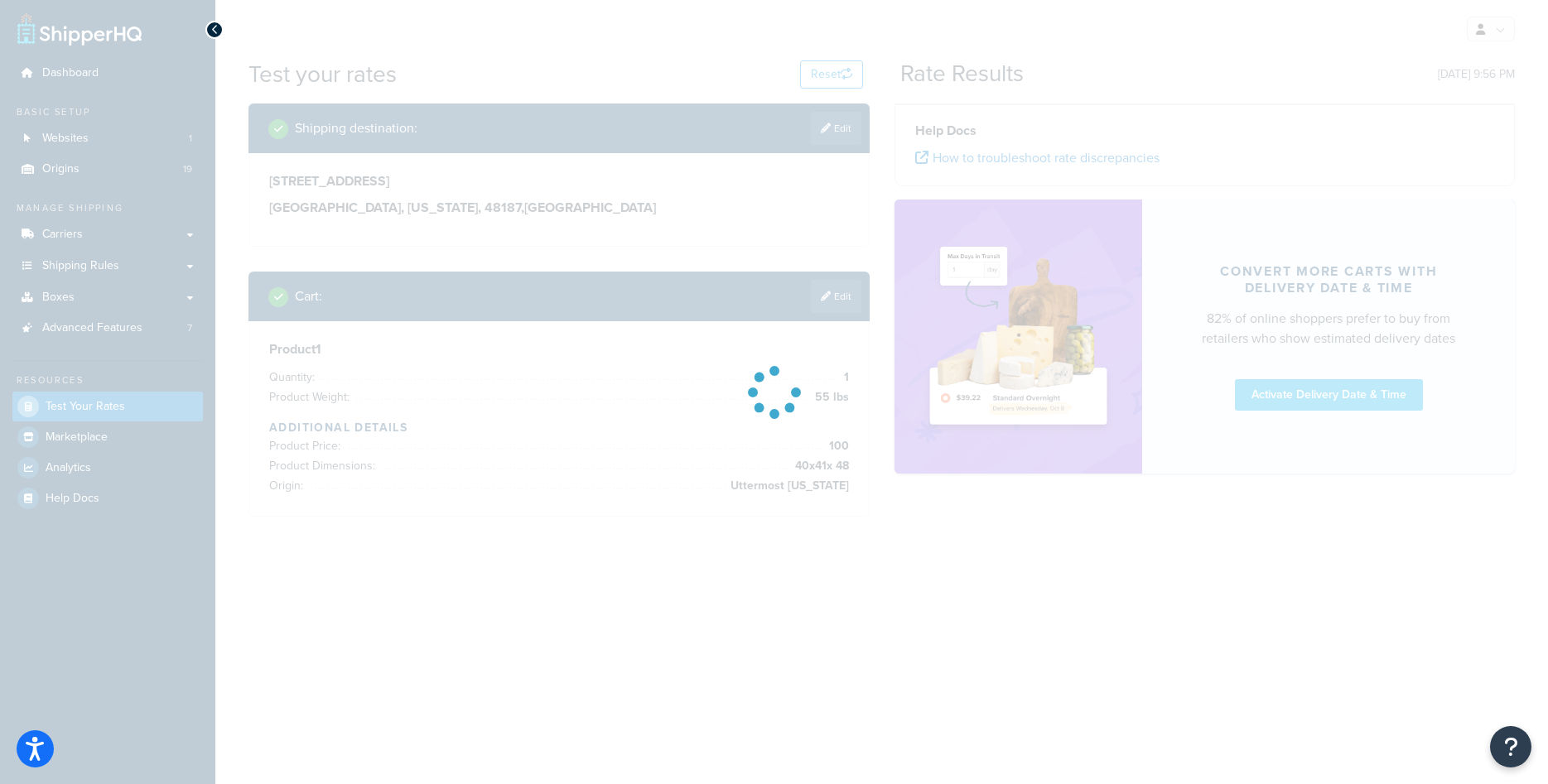
scroll to position [0, 0]
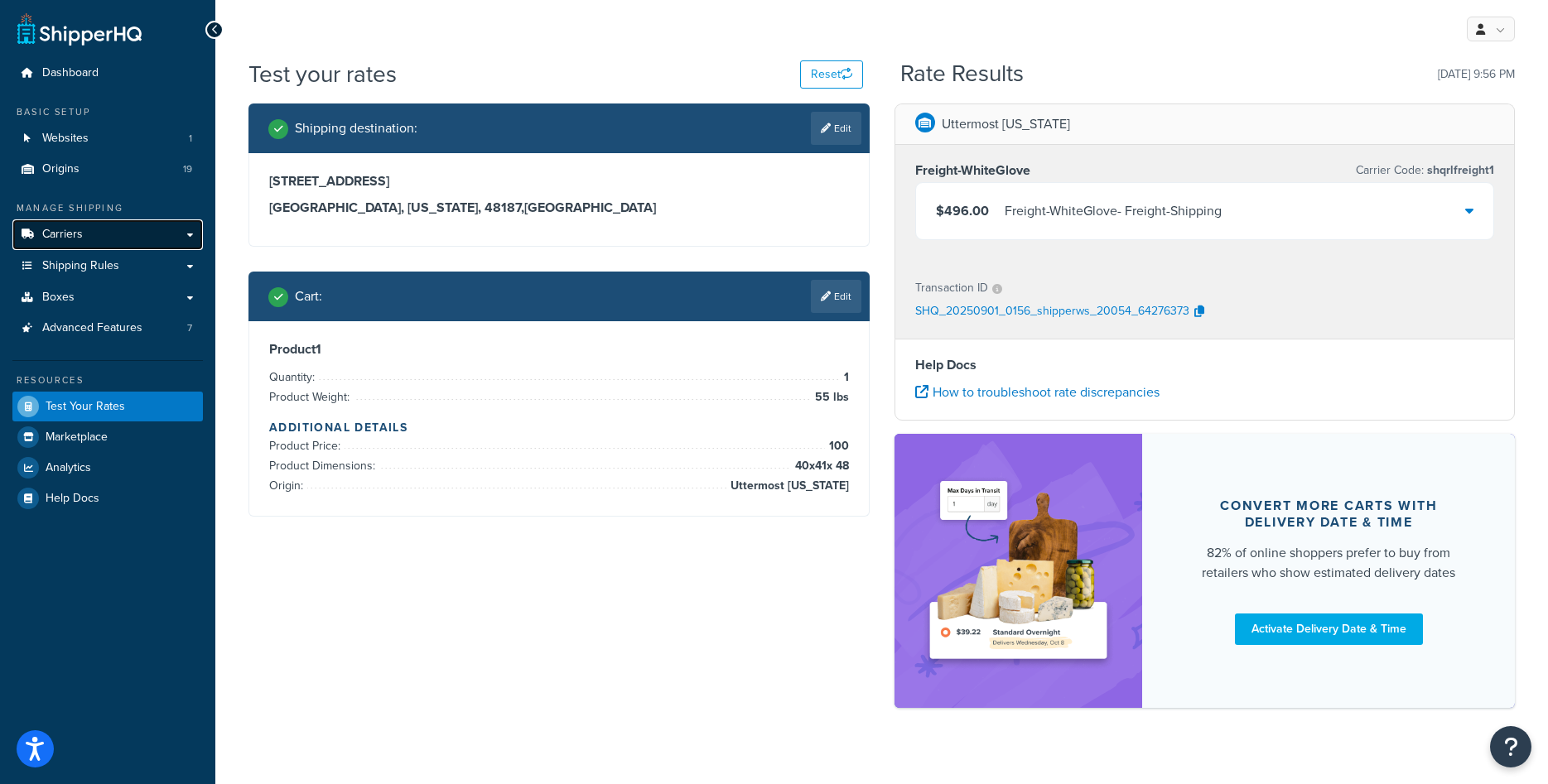
click at [119, 241] on link "Carriers" at bounding box center [108, 235] width 190 height 31
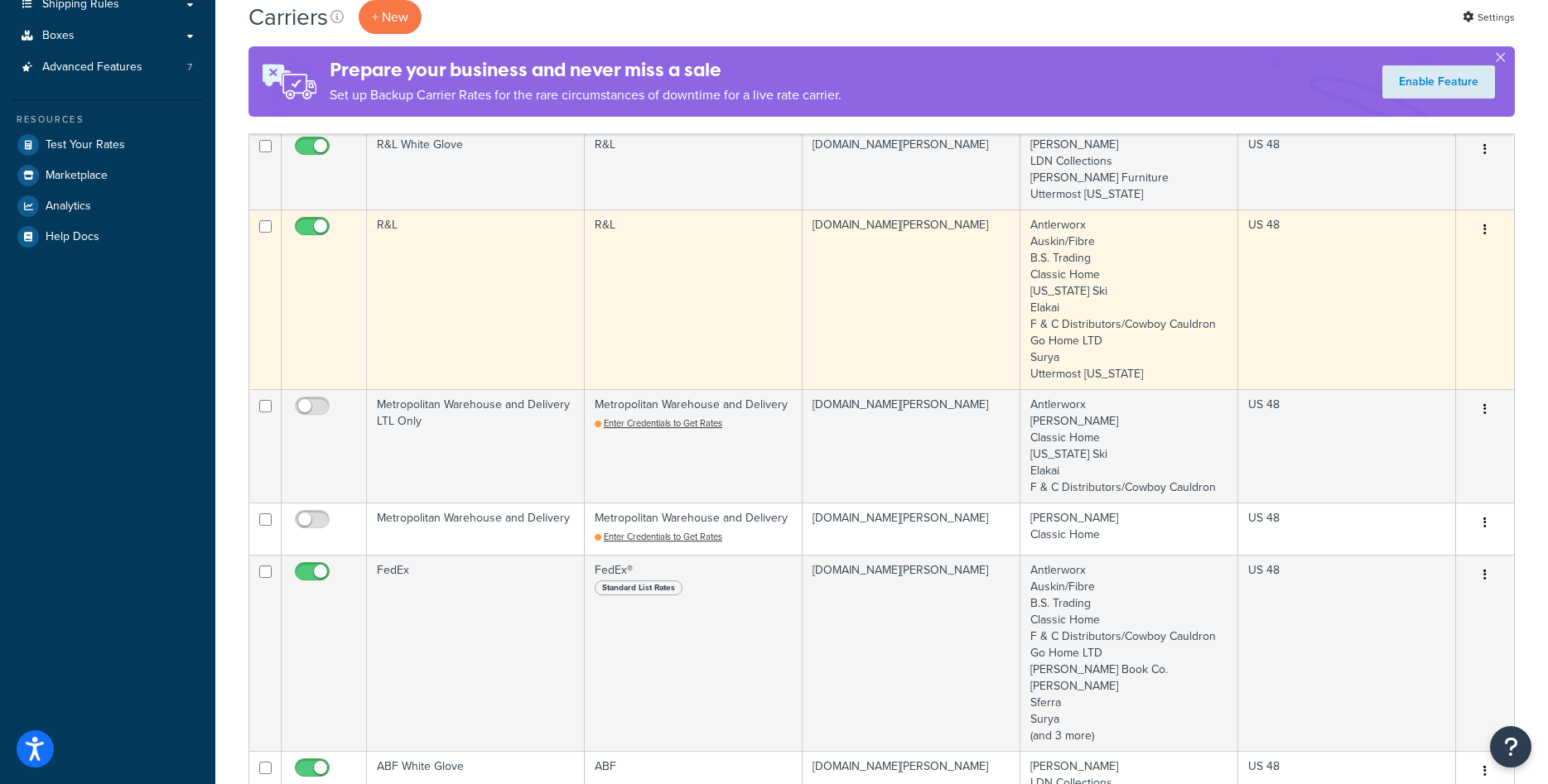
scroll to position [338, 0]
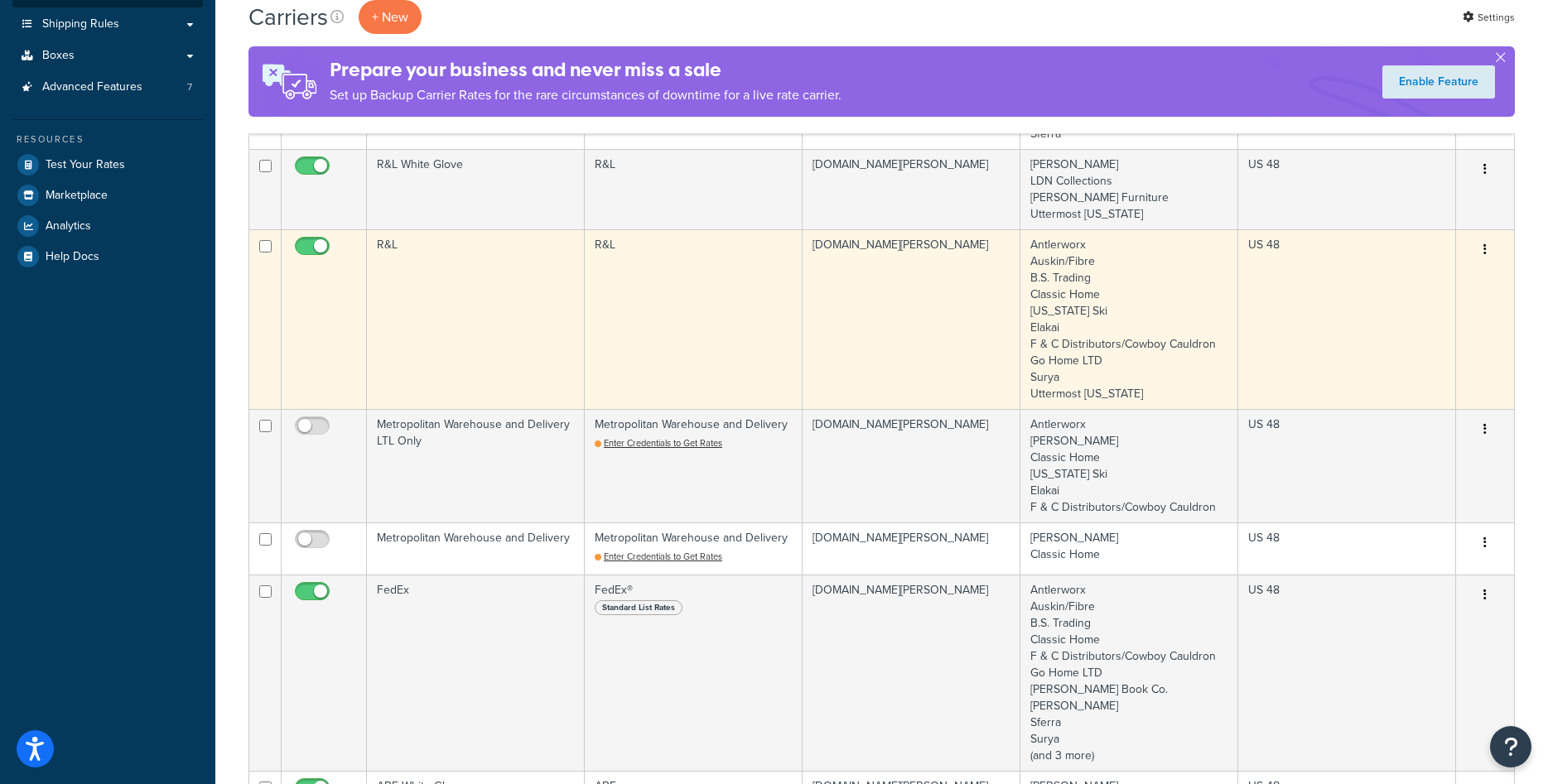
click at [777, 382] on td "R&L" at bounding box center [693, 319] width 218 height 180
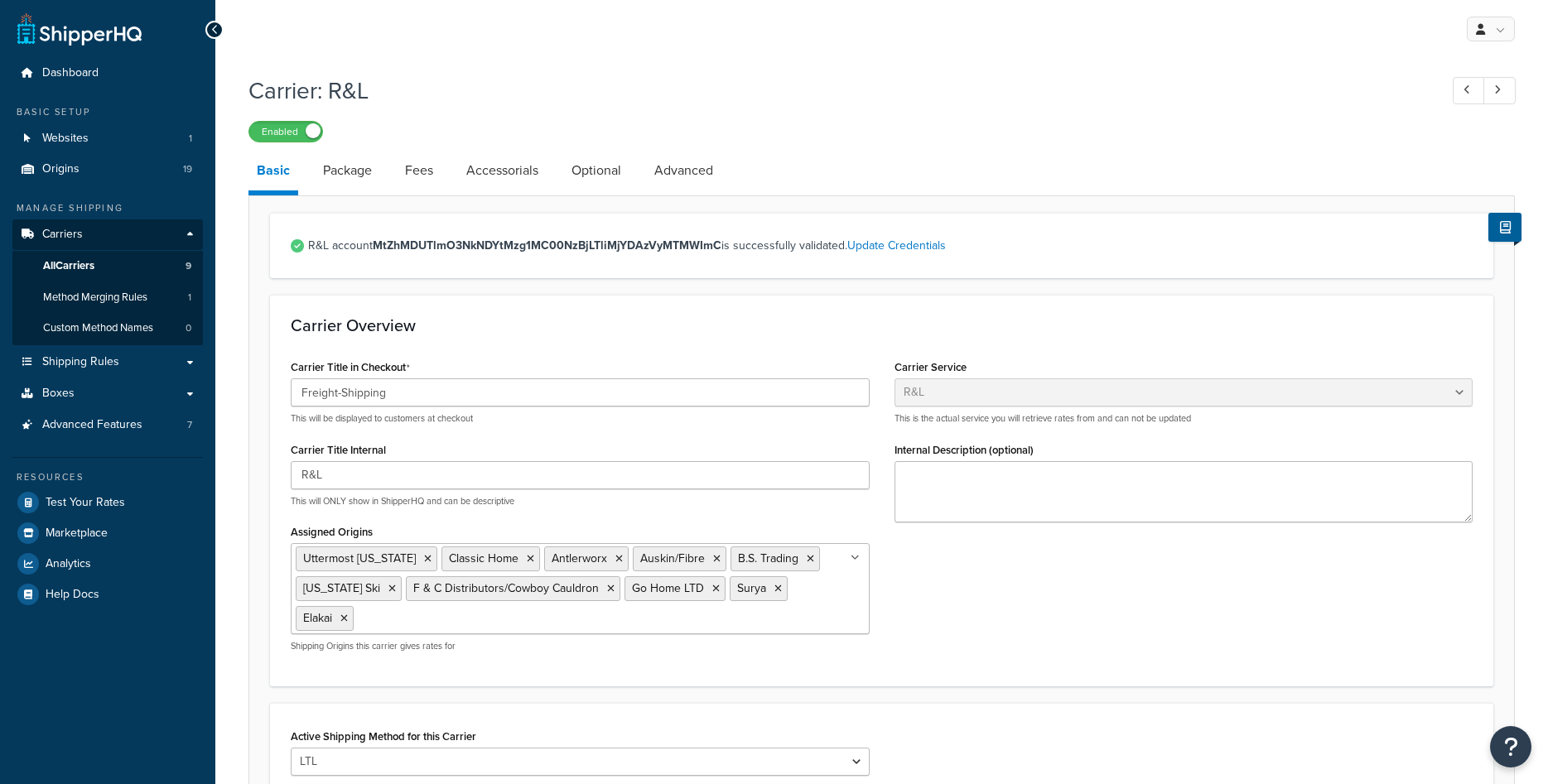
select select "rlFreight"
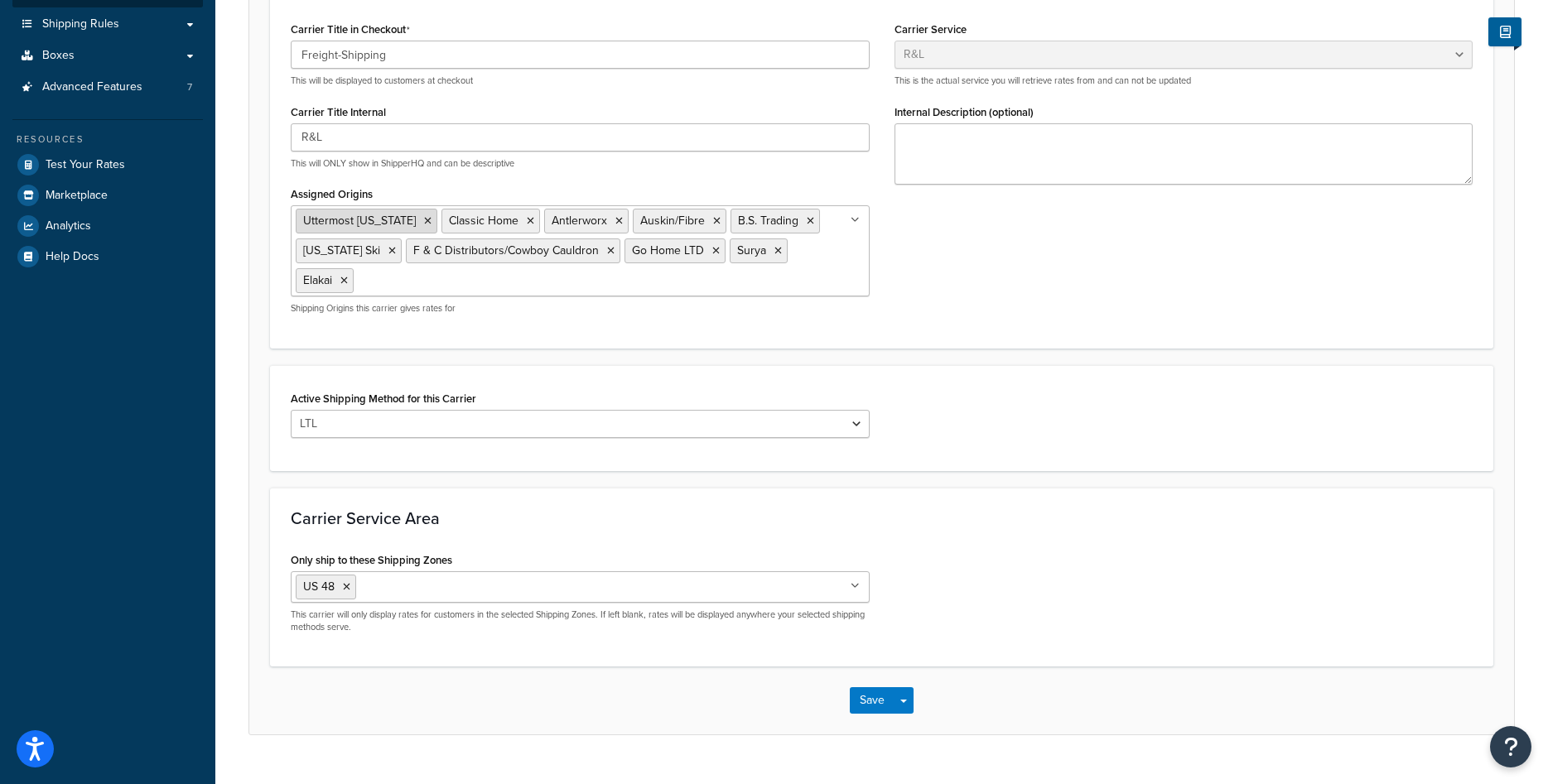
click at [424, 222] on icon at bounding box center [428, 221] width 8 height 10
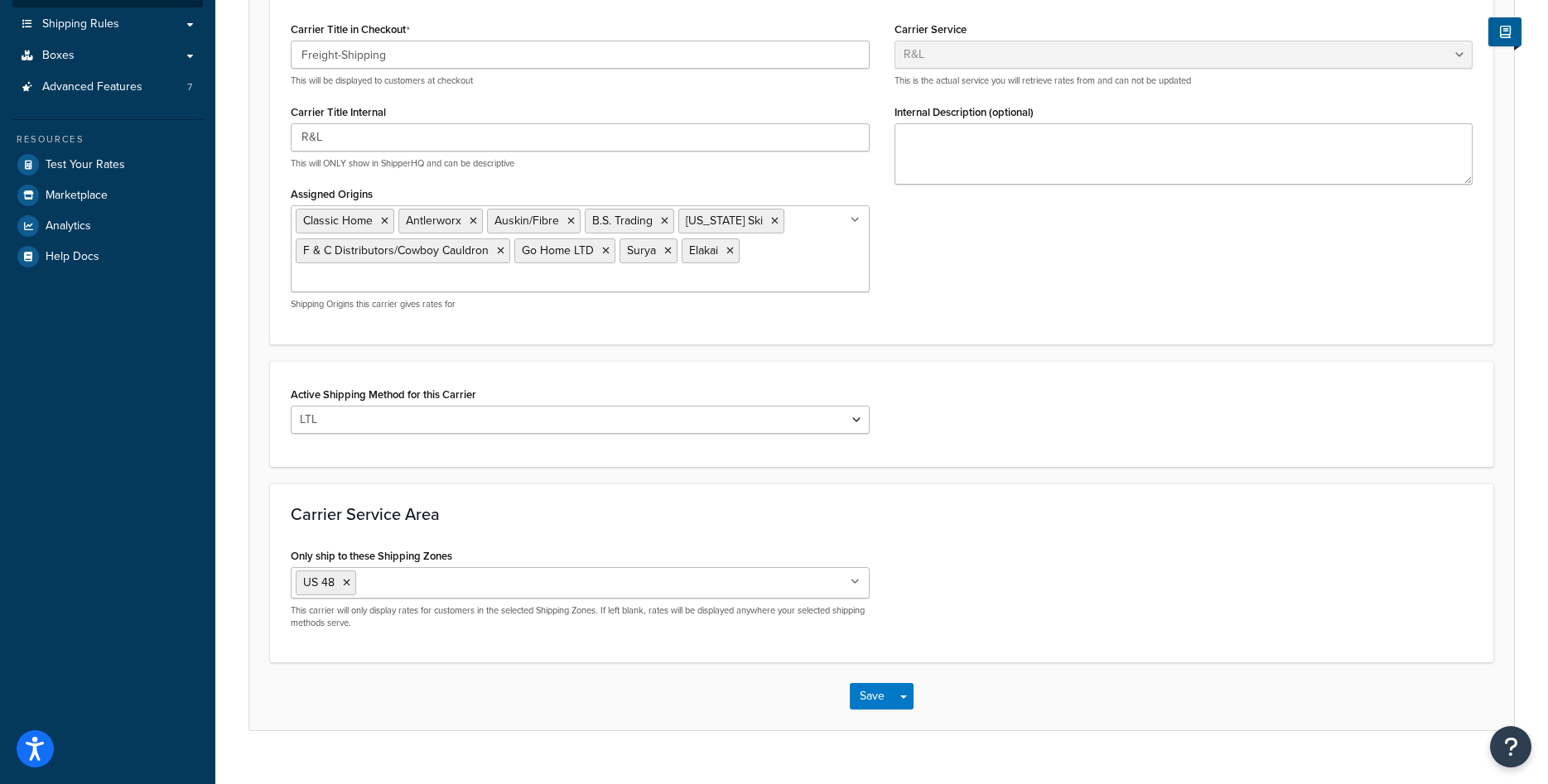
click at [951, 362] on form "R&L account MtZhMDUTlmO3NkNDYtMzg1MC00NzBjLTliMjYDAzVyMTMWImC is successfully v…" at bounding box center [882, 302] width 1265 height 856
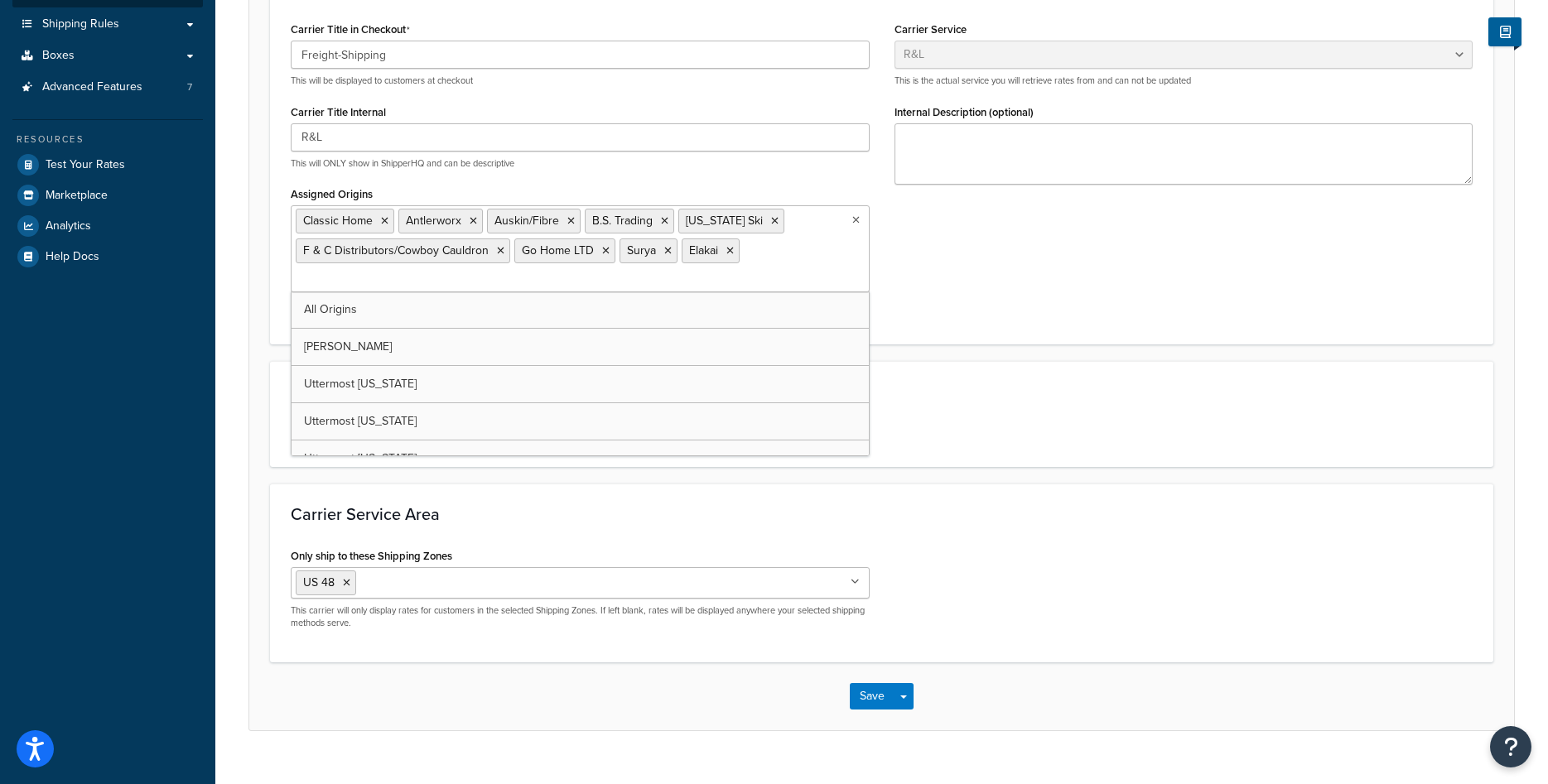
click at [771, 252] on ul "Classic Home Antlerworx Auskin/Fibre B.S. Trading Colorado Ski F & C Distributo…" at bounding box center [580, 249] width 579 height 87
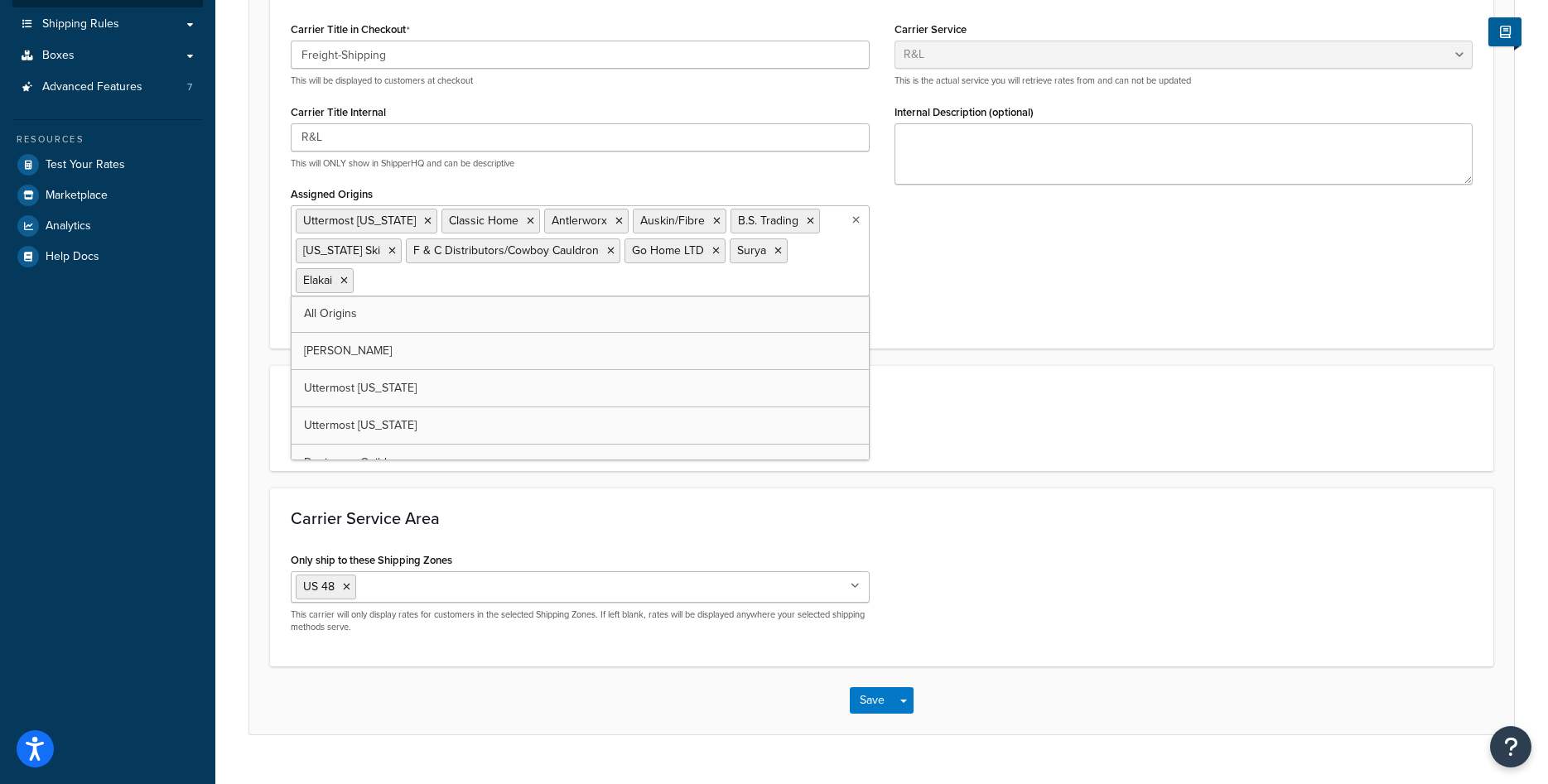
click at [969, 392] on div "Active Shipping Method for this Carrier LTL" at bounding box center [882, 418] width 1207 height 64
click at [823, 279] on ul "Uttermost Virginia Classic Home Antlerworx Auskin/Fibre B.S. Trading Colorado S…" at bounding box center [580, 251] width 579 height 91
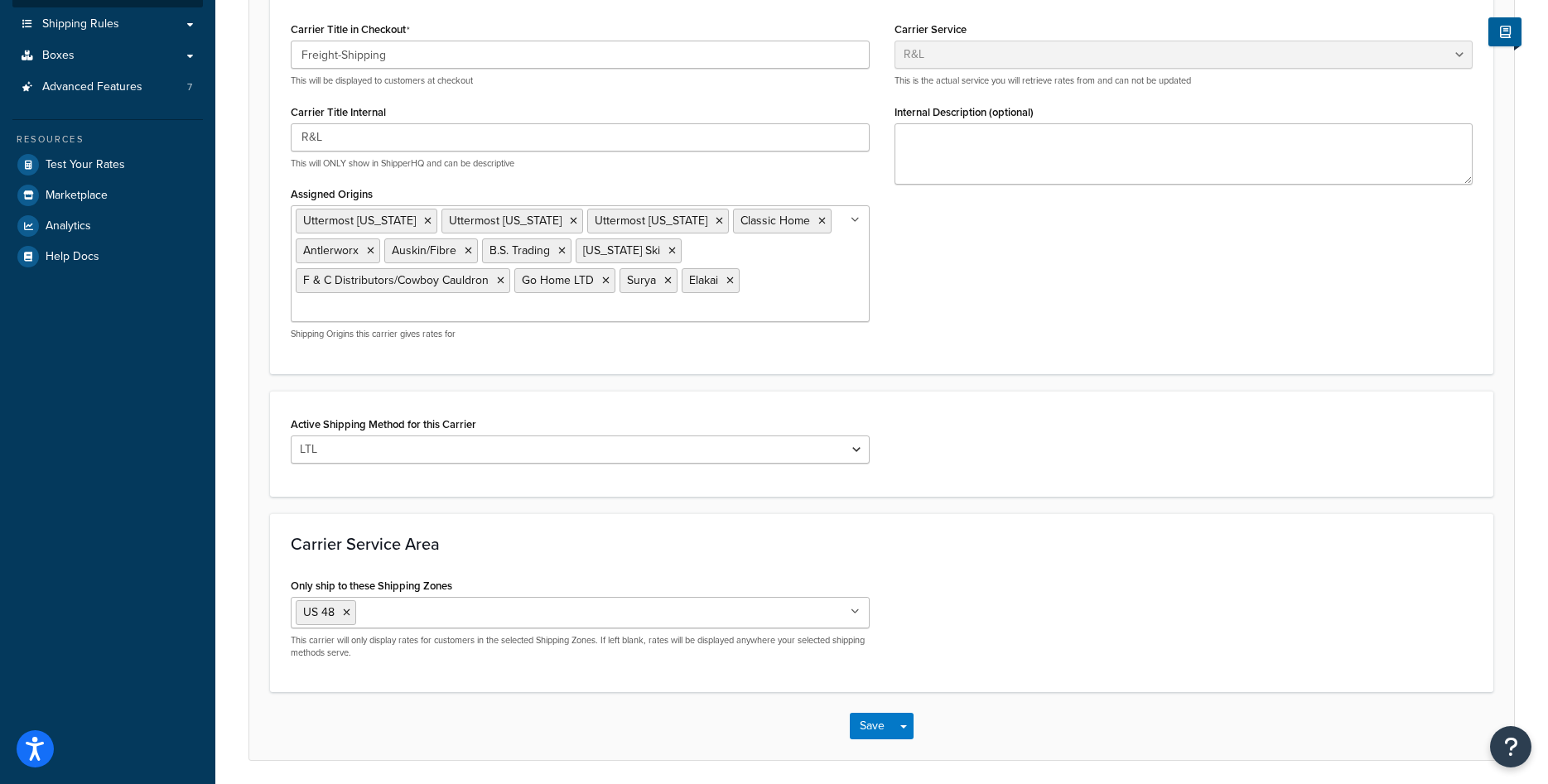
click at [1026, 468] on div "Active Shipping Method for this Carrier LTL" at bounding box center [882, 444] width 1207 height 64
click at [863, 728] on button "Save" at bounding box center [872, 726] width 44 height 26
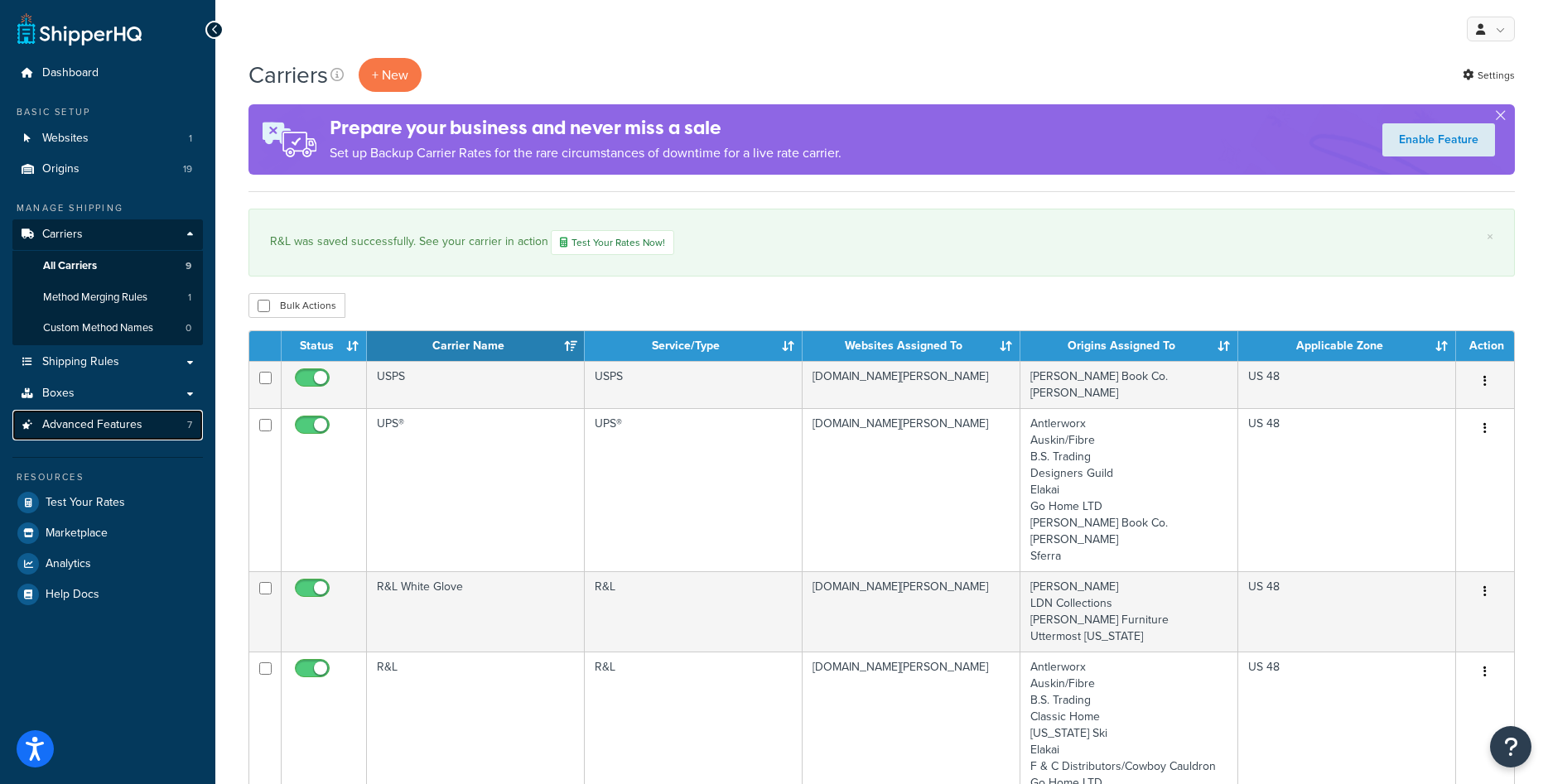
click at [132, 426] on span "Advanced Features" at bounding box center [92, 425] width 100 height 15
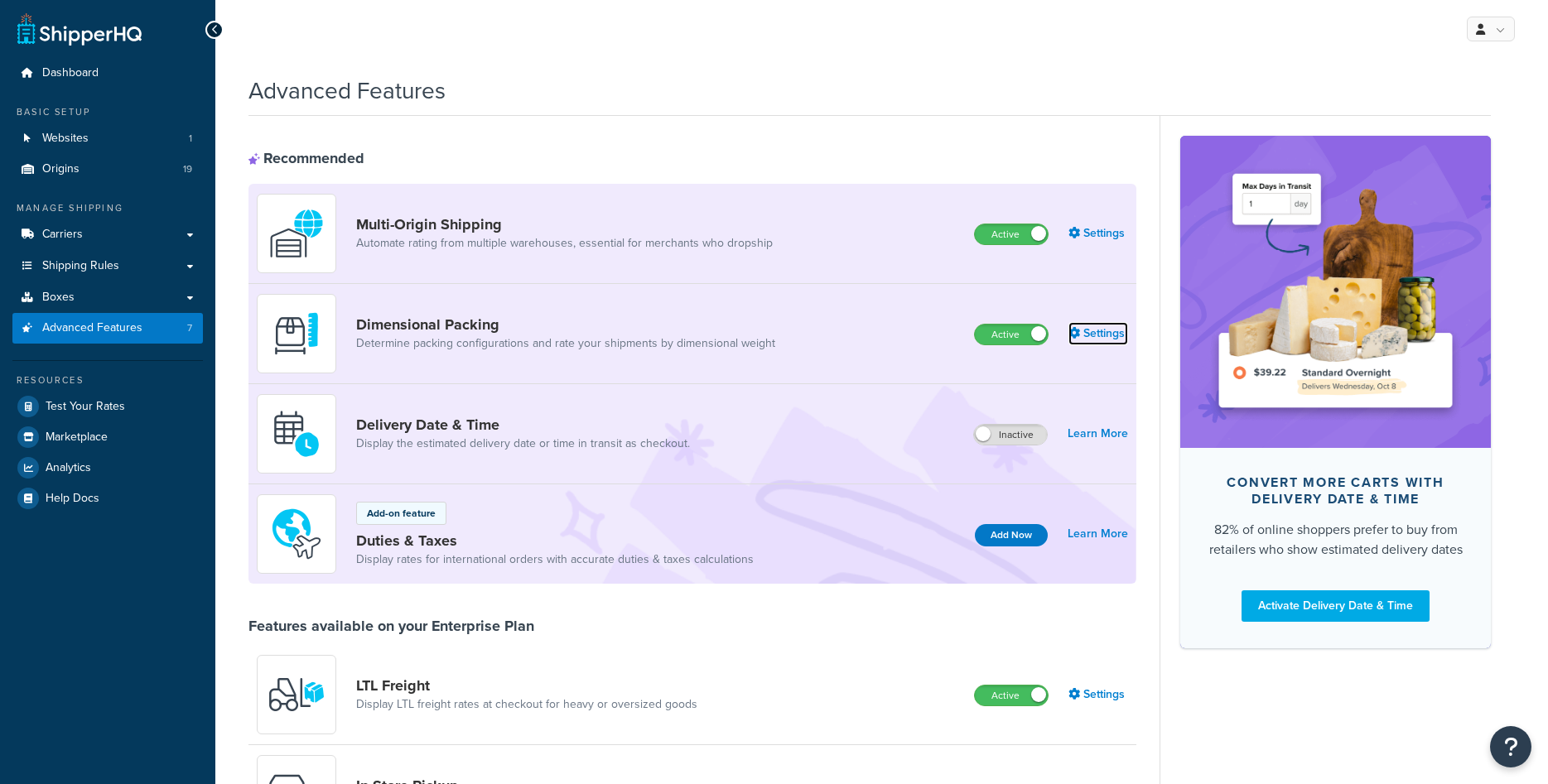
click at [1091, 334] on link "Settings" at bounding box center [1098, 334] width 60 height 23
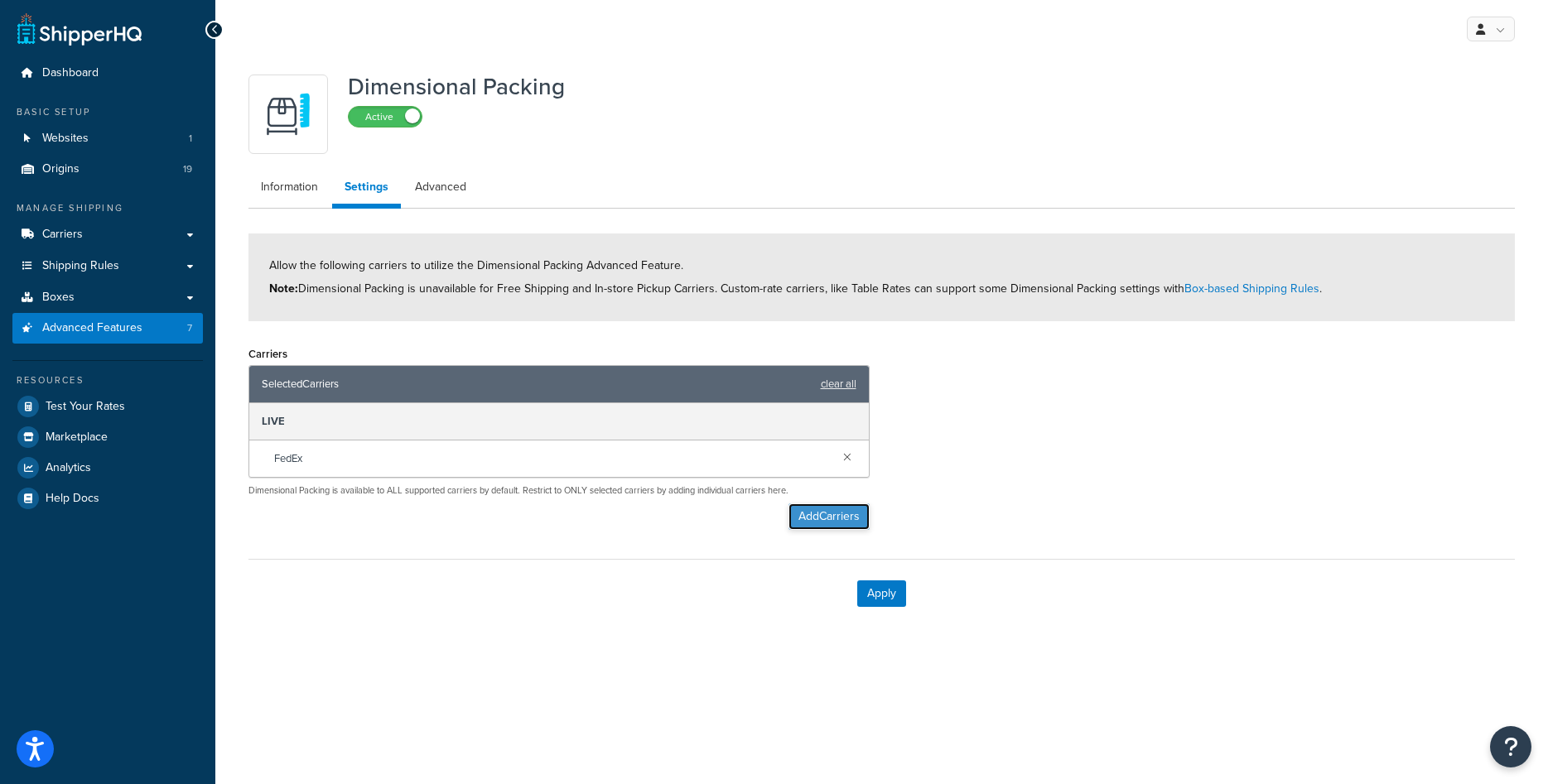
click at [807, 517] on button "Add Carriers" at bounding box center [829, 516] width 81 height 26
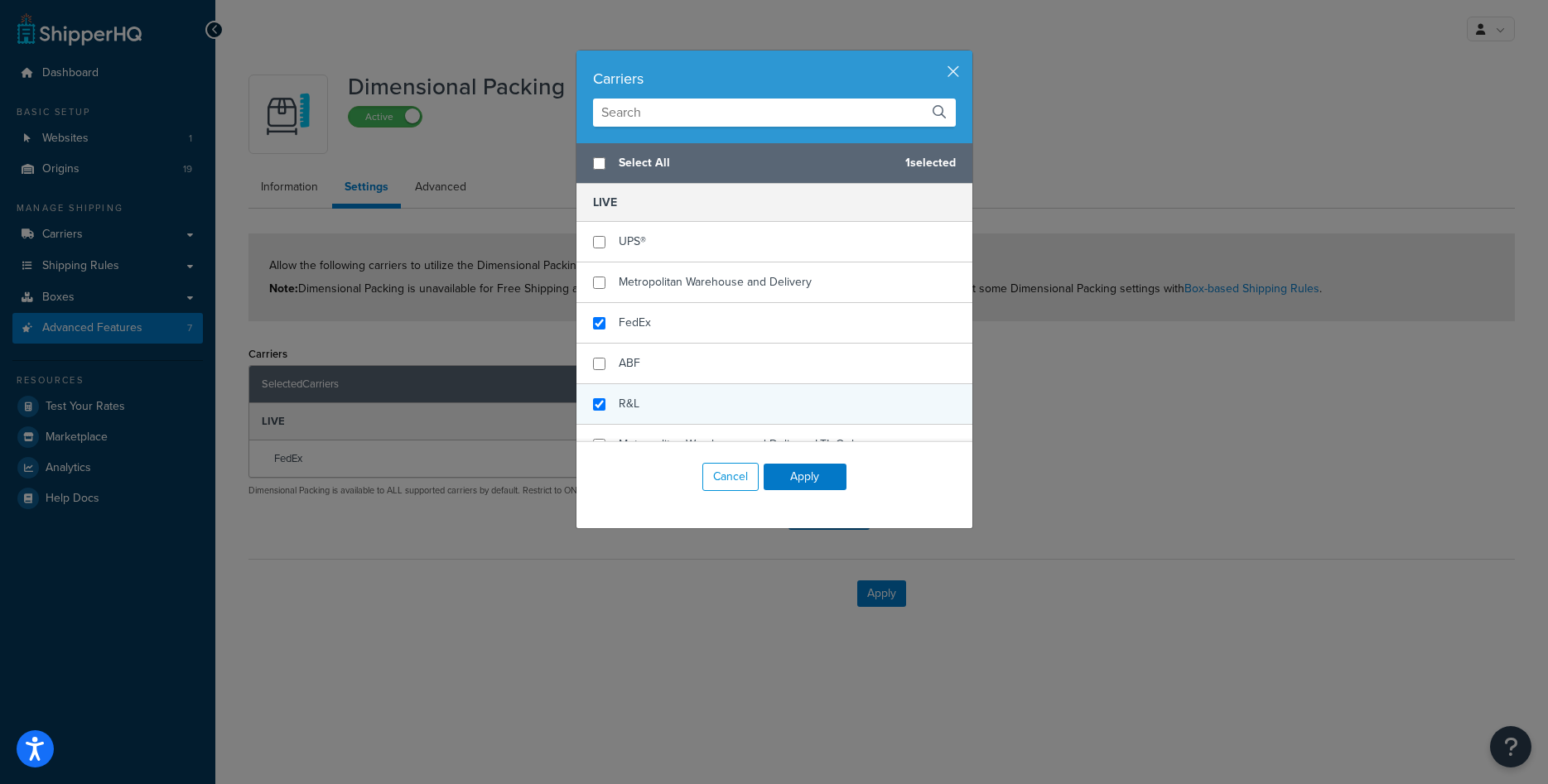
checkbox input "false"
checkbox input "true"
click at [632, 401] on span "R&L" at bounding box center [629, 404] width 20 height 17
click at [829, 480] on button "Apply" at bounding box center [805, 477] width 83 height 26
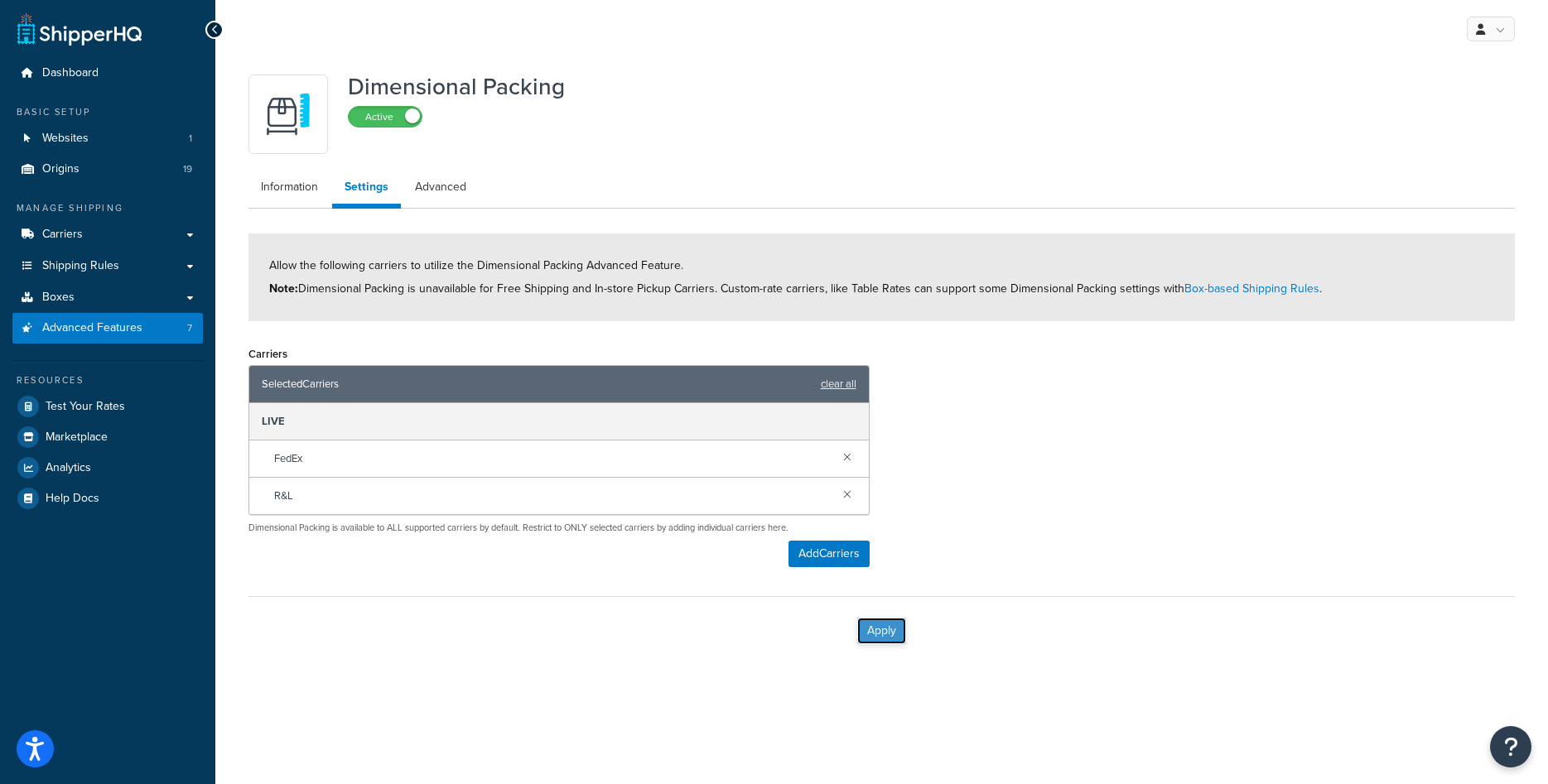
click at [875, 629] on button "Apply" at bounding box center [882, 630] width 49 height 26
click at [454, 191] on link "Advanced" at bounding box center [440, 187] width 76 height 33
select select "false"
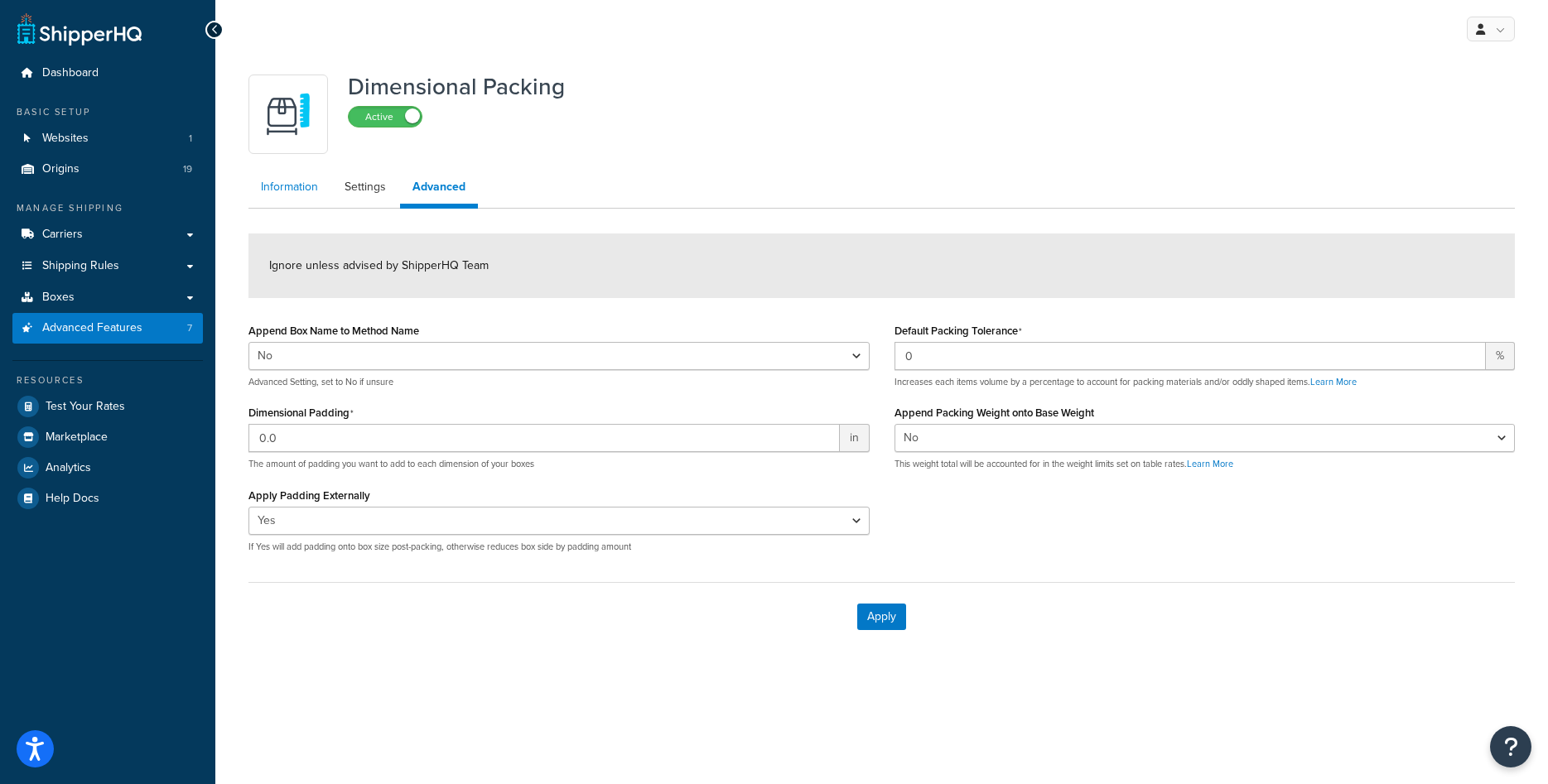
click at [304, 185] on link "Information" at bounding box center [289, 187] width 82 height 33
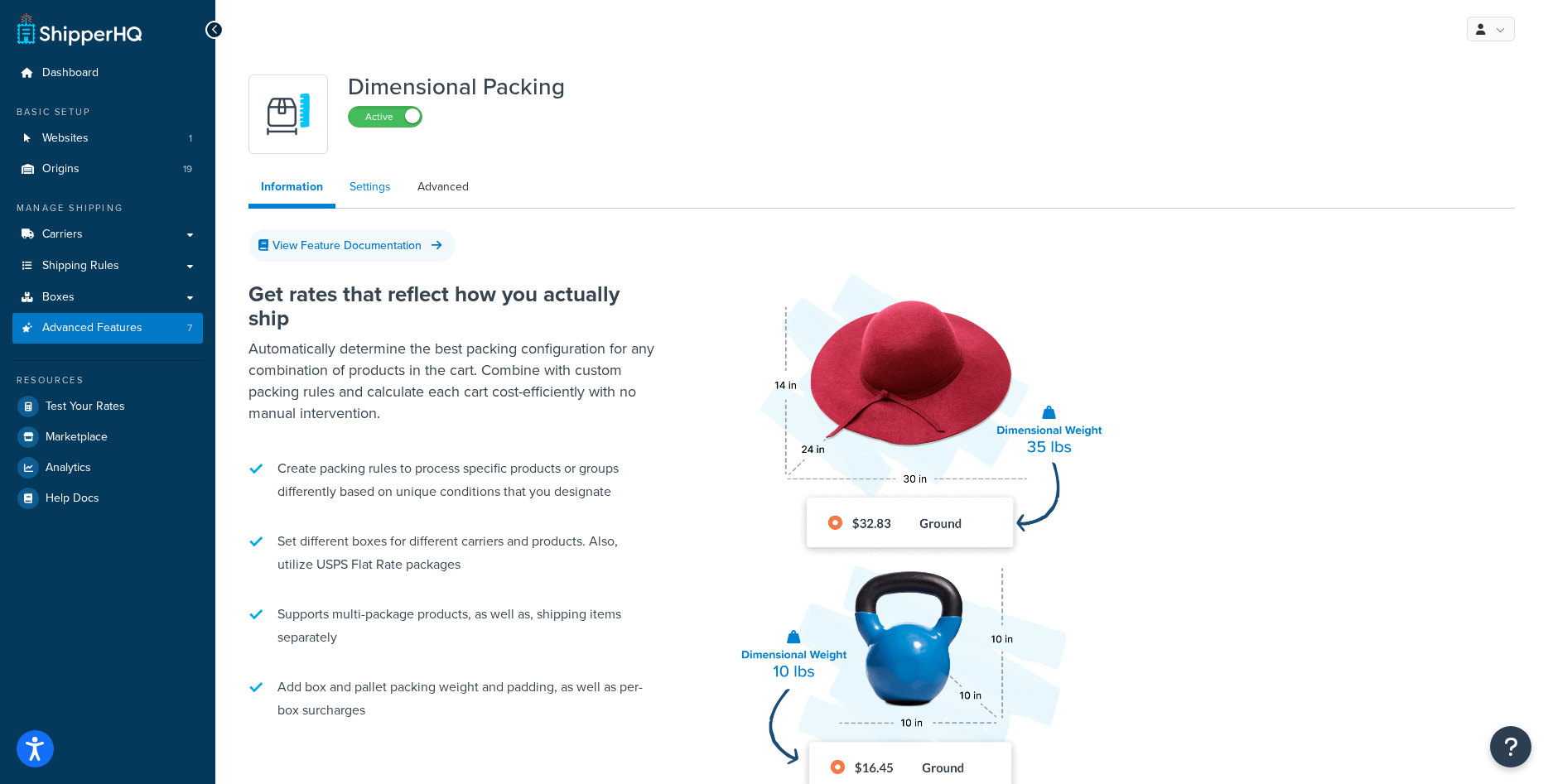
click at [364, 188] on link "Settings" at bounding box center [370, 187] width 67 height 33
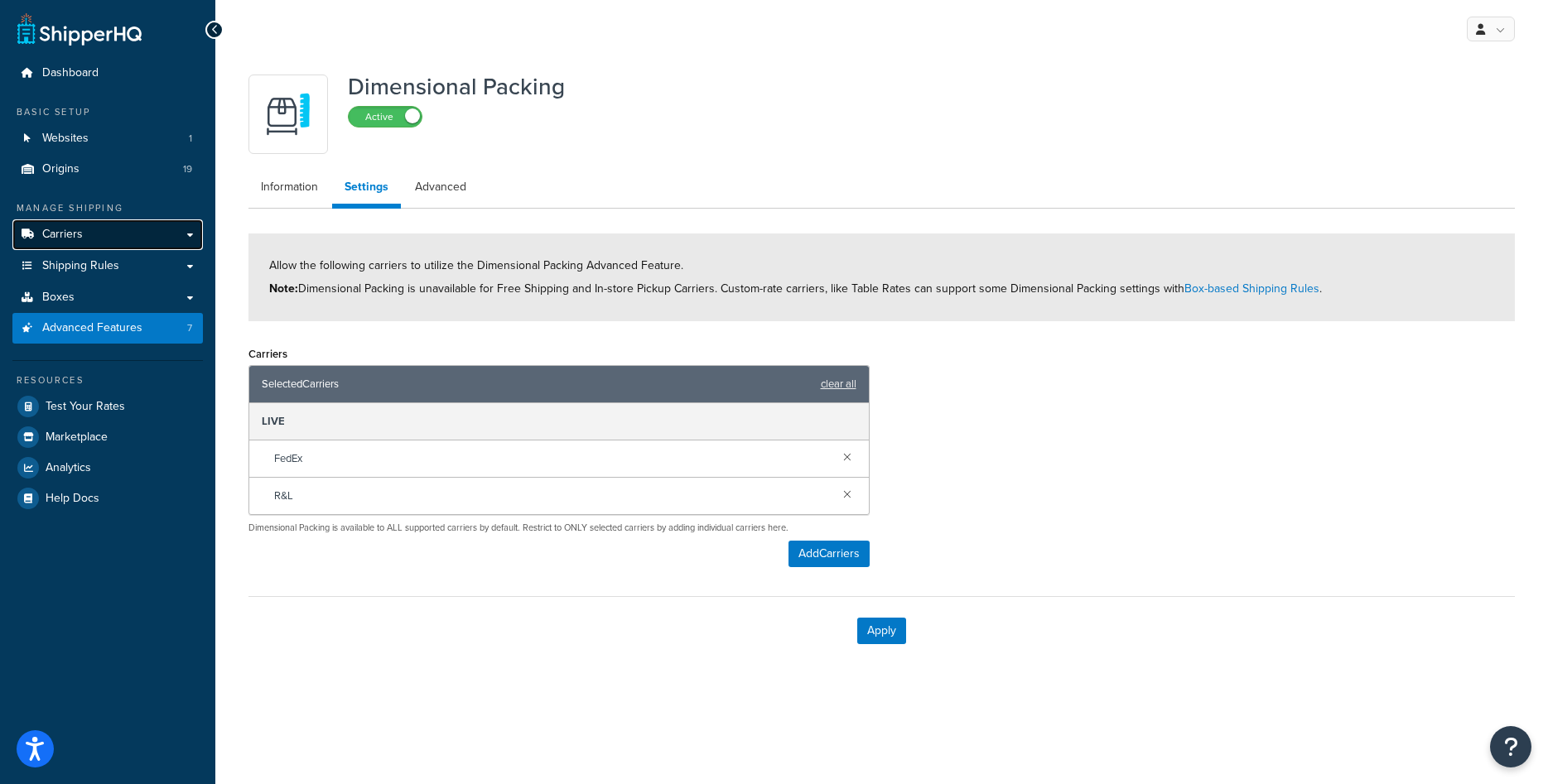
click at [85, 241] on link "Carriers" at bounding box center [108, 235] width 190 height 31
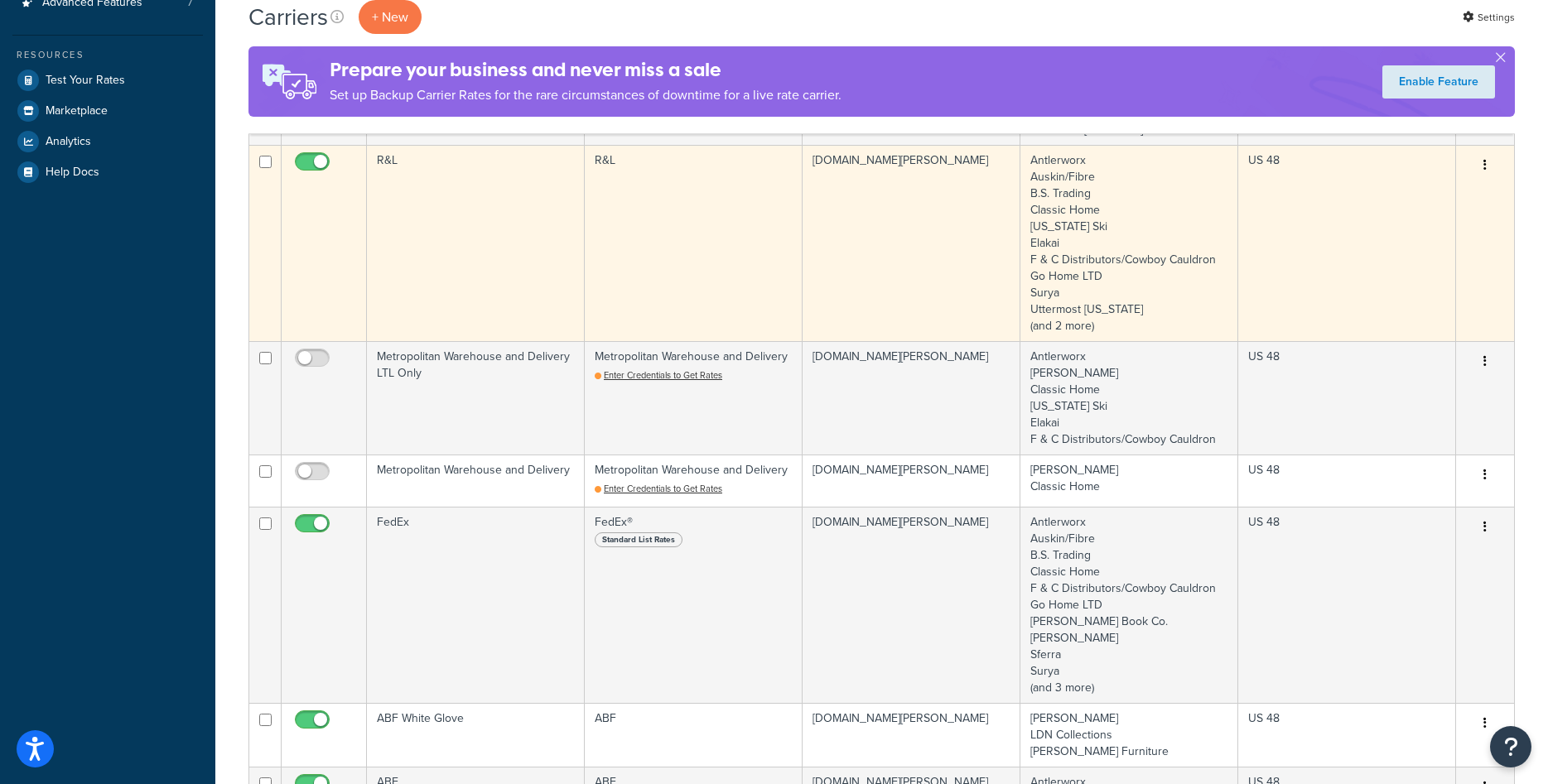
scroll to position [338, 0]
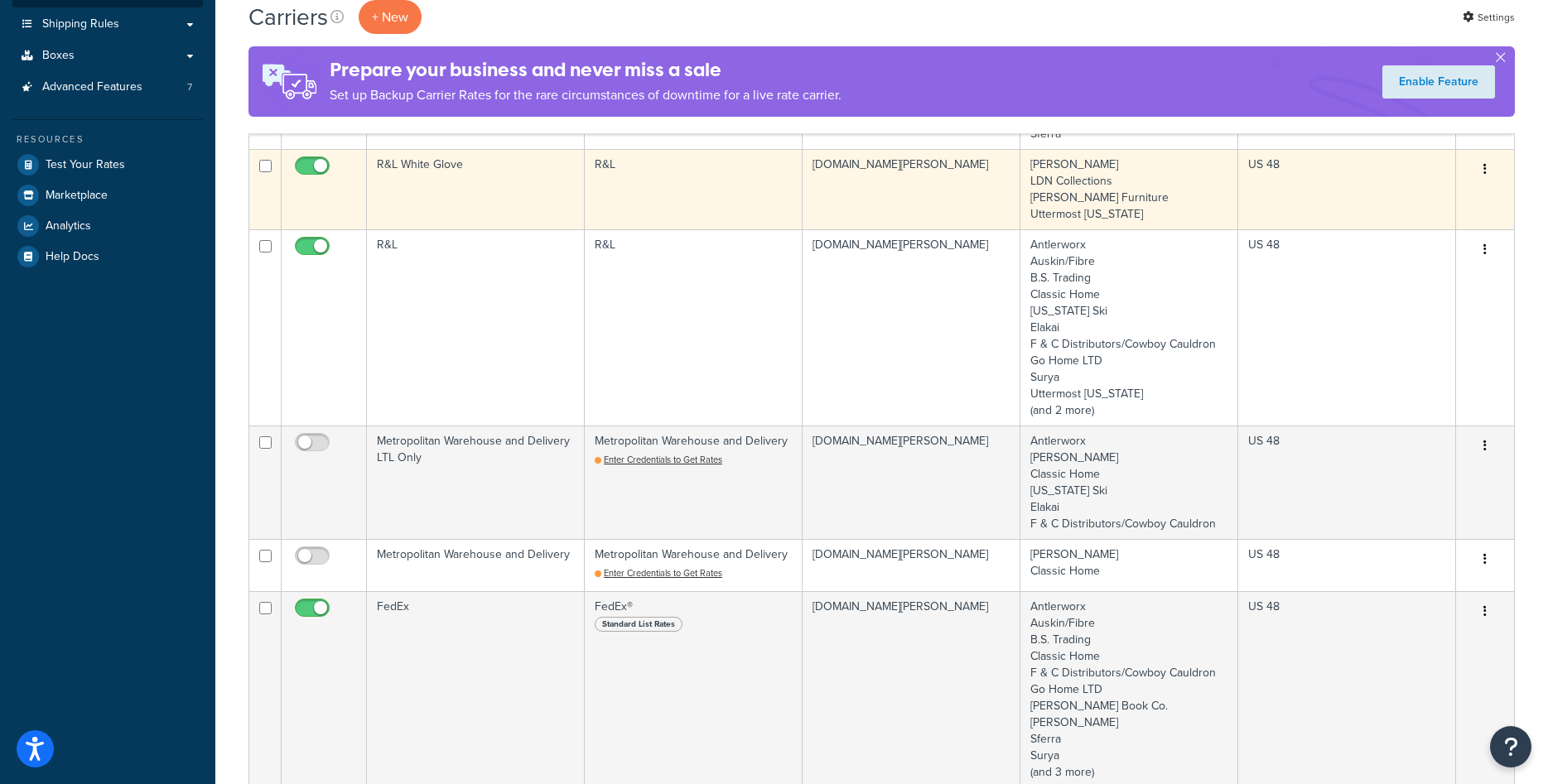
click at [552, 208] on td "R&L White Glove" at bounding box center [475, 189] width 218 height 80
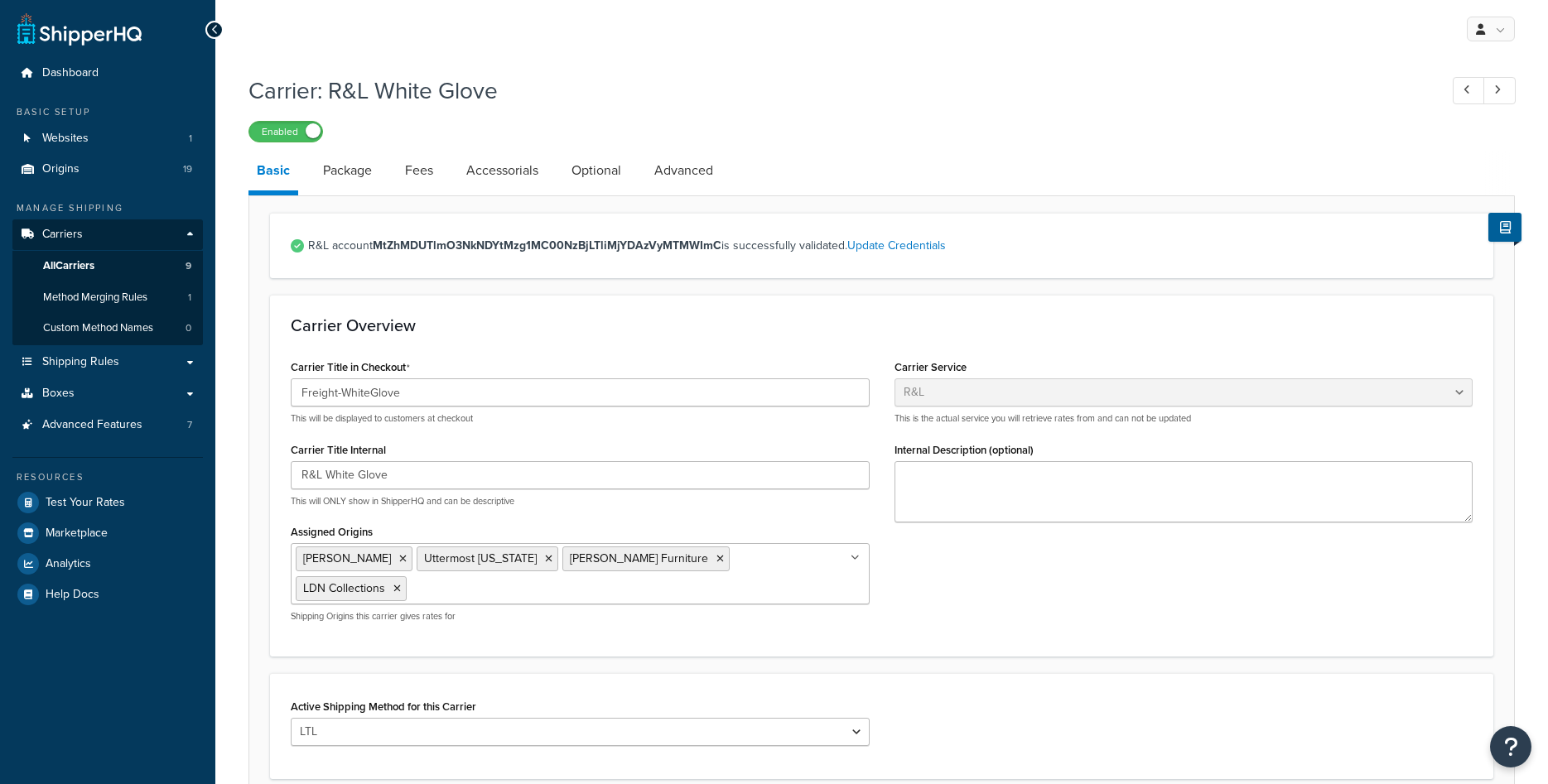
select select "rlFreight"
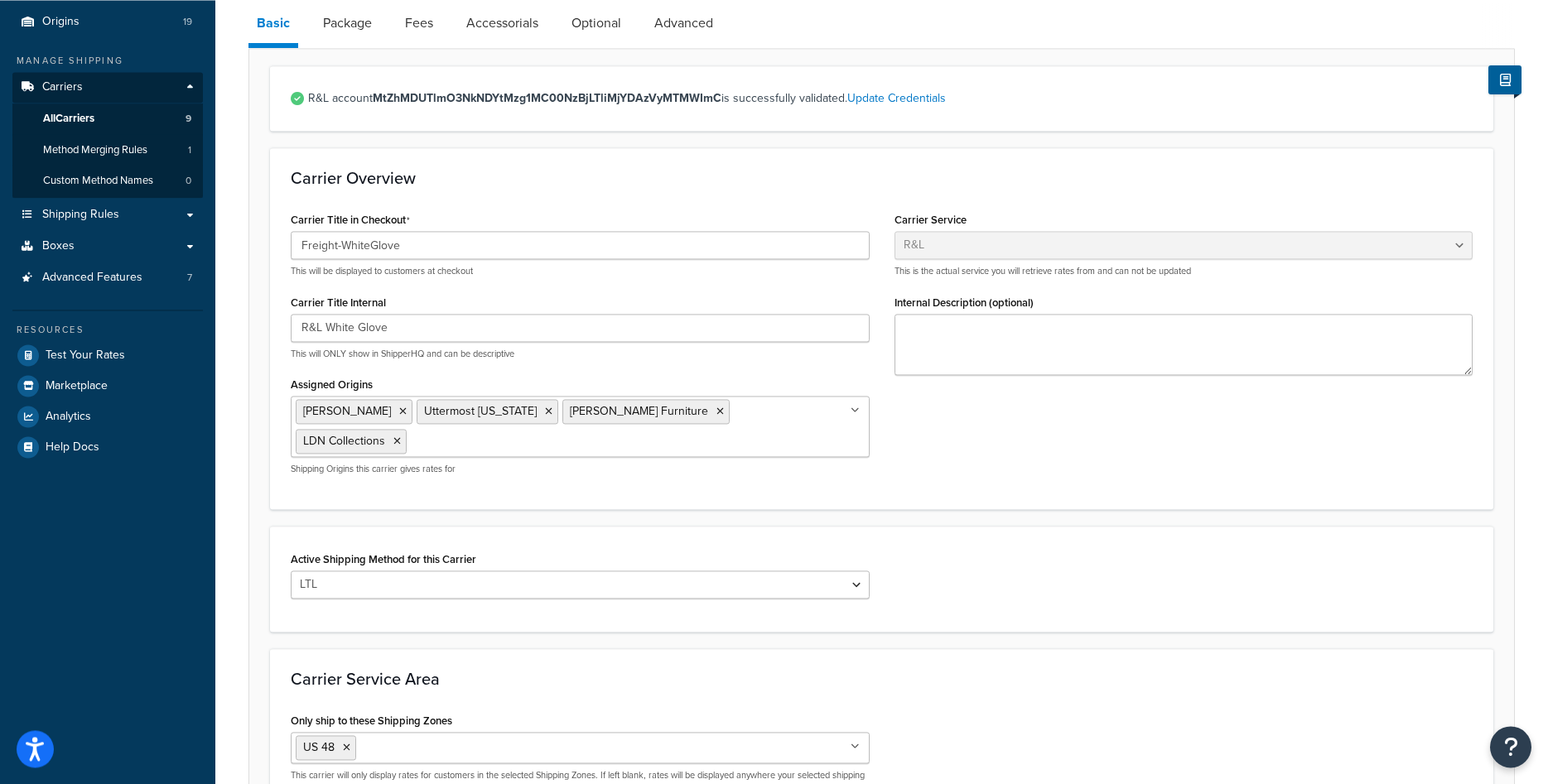
scroll to position [169, 0]
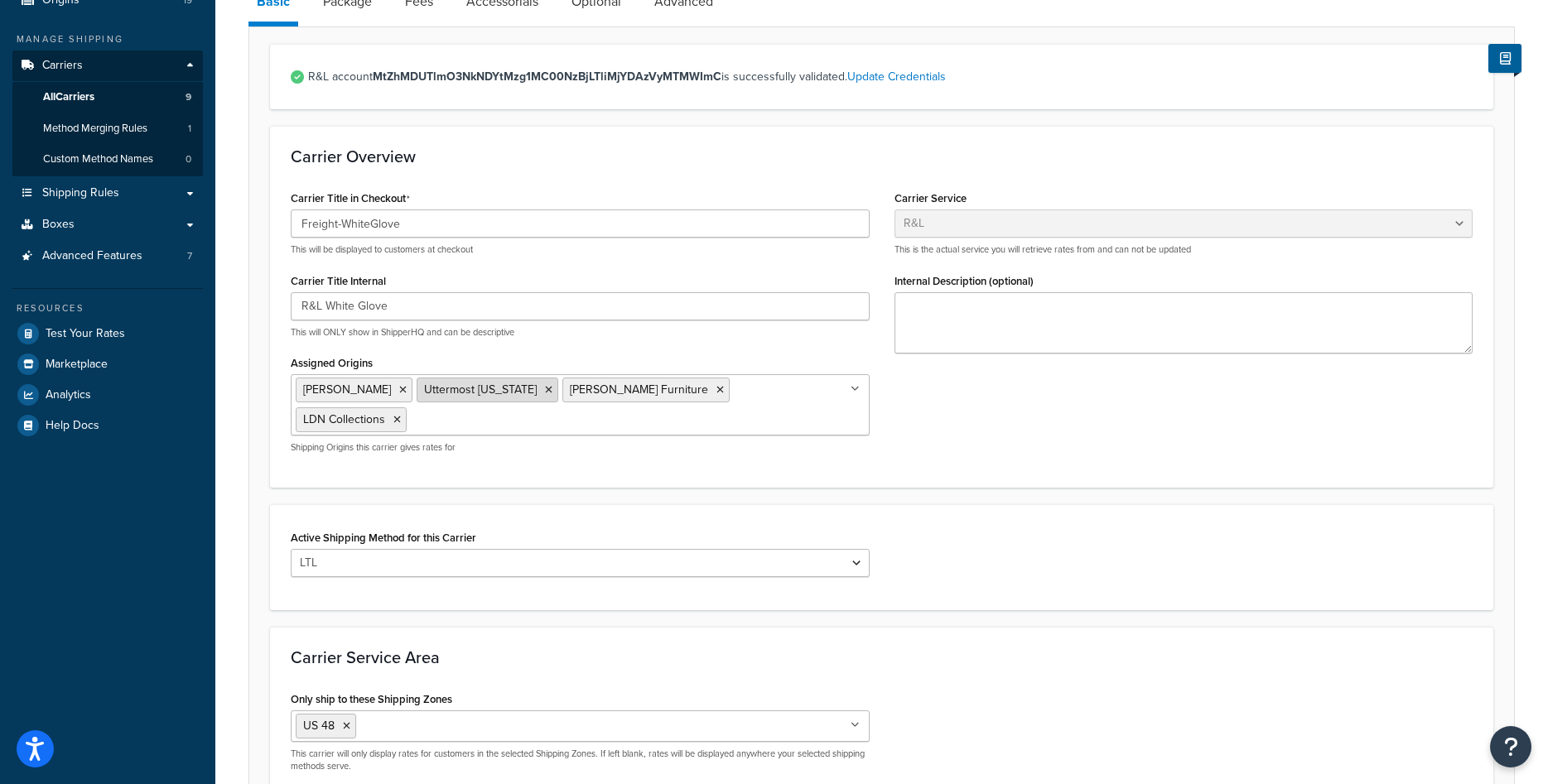
click at [545, 386] on icon at bounding box center [549, 390] width 8 height 10
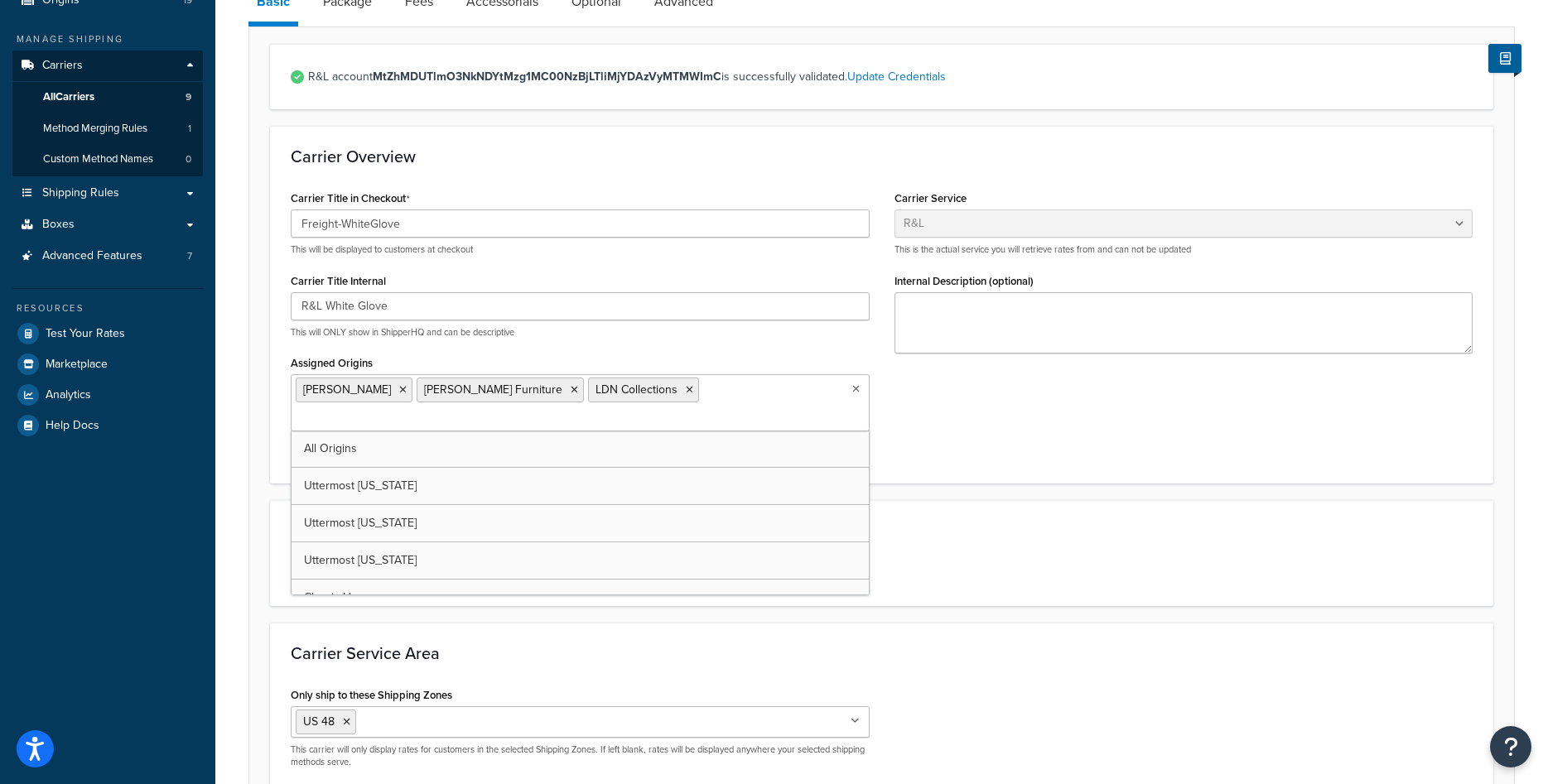
click at [1018, 500] on div "Active Shipping Method for this Carrier LTL" at bounding box center [882, 553] width 1224 height 106
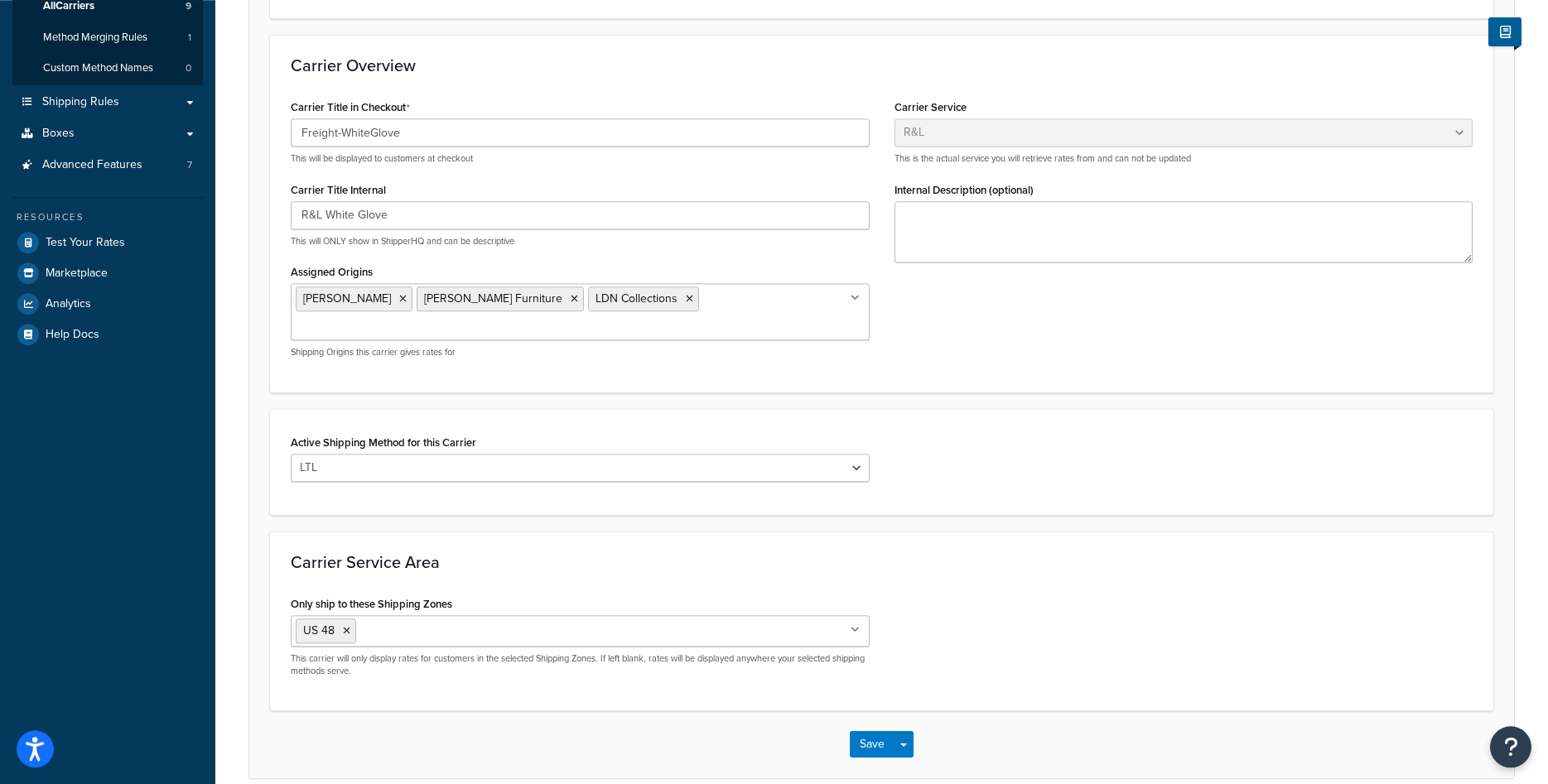
scroll to position [313, 0]
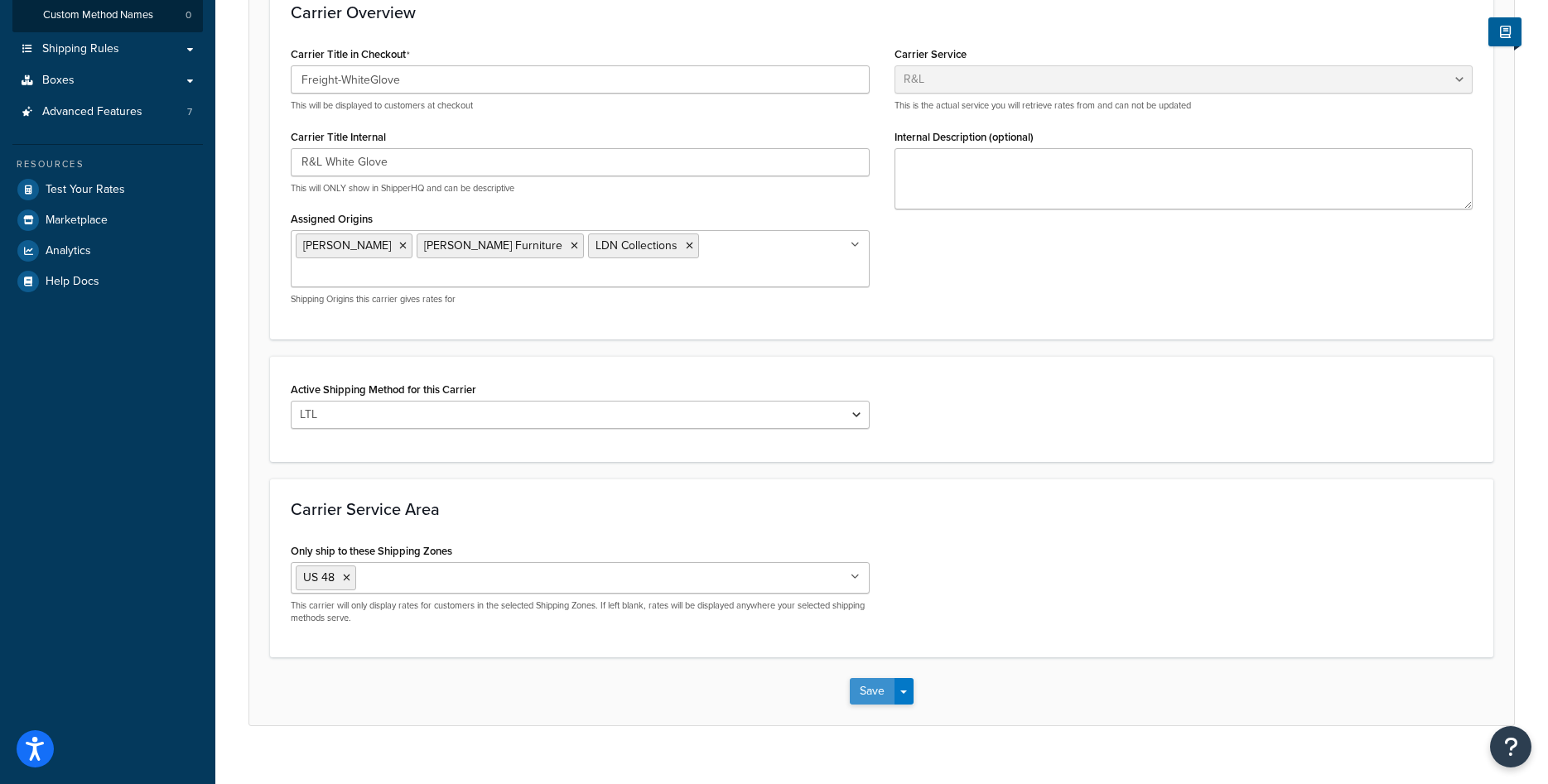
click at [876, 678] on button "Save" at bounding box center [872, 691] width 44 height 26
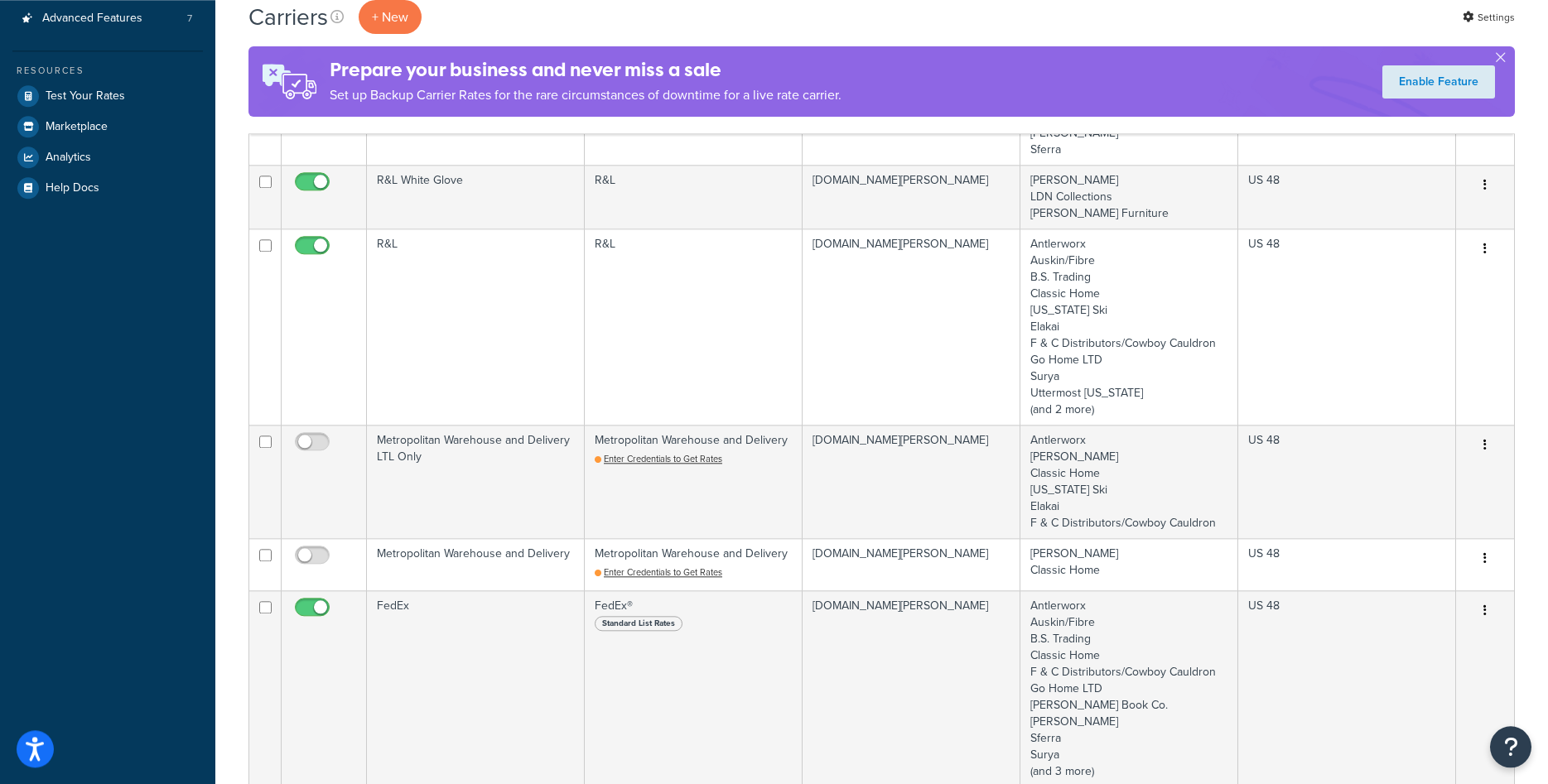
scroll to position [338, 0]
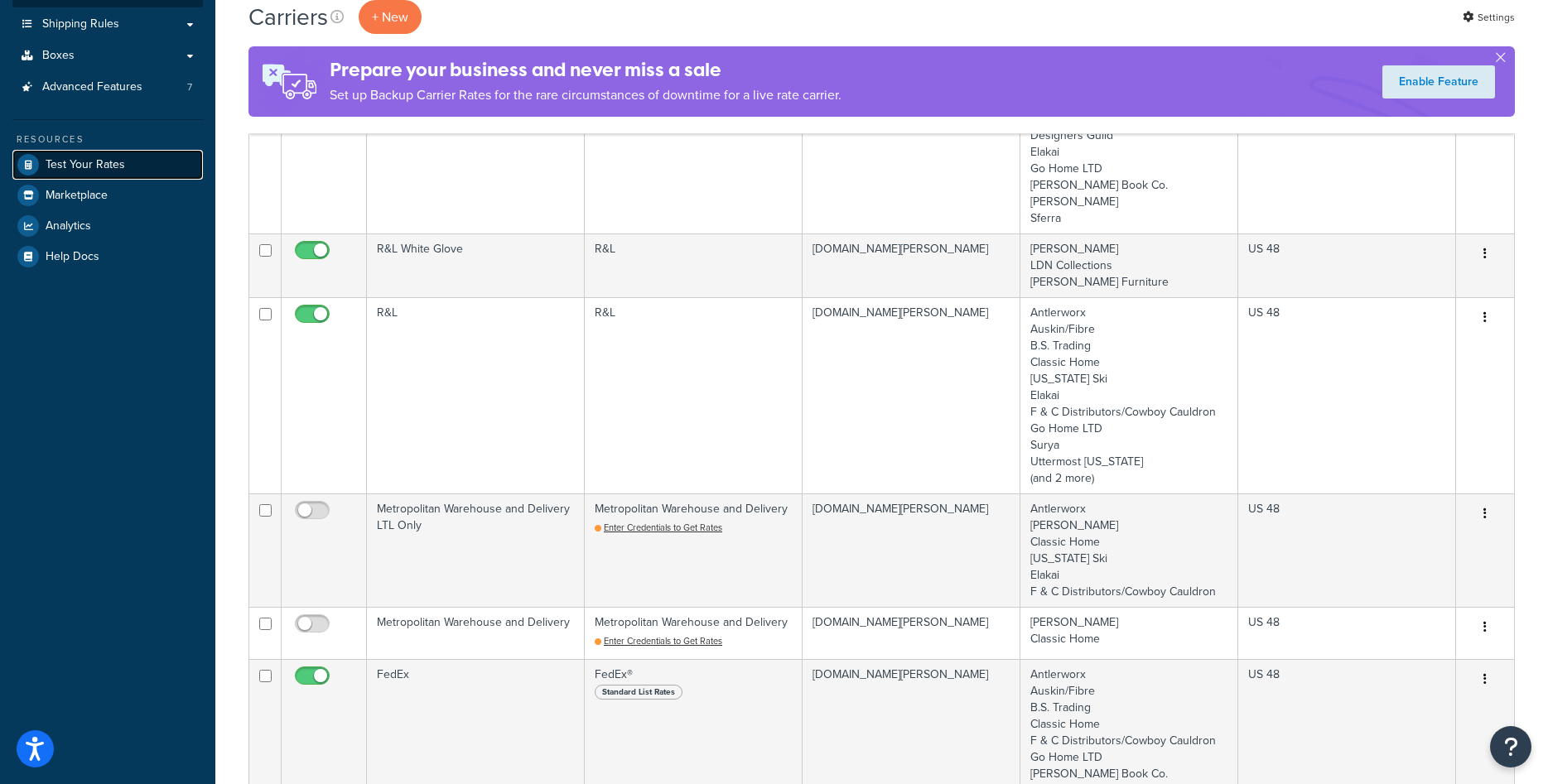
click at [126, 173] on link "Test Your Rates" at bounding box center [108, 165] width 190 height 30
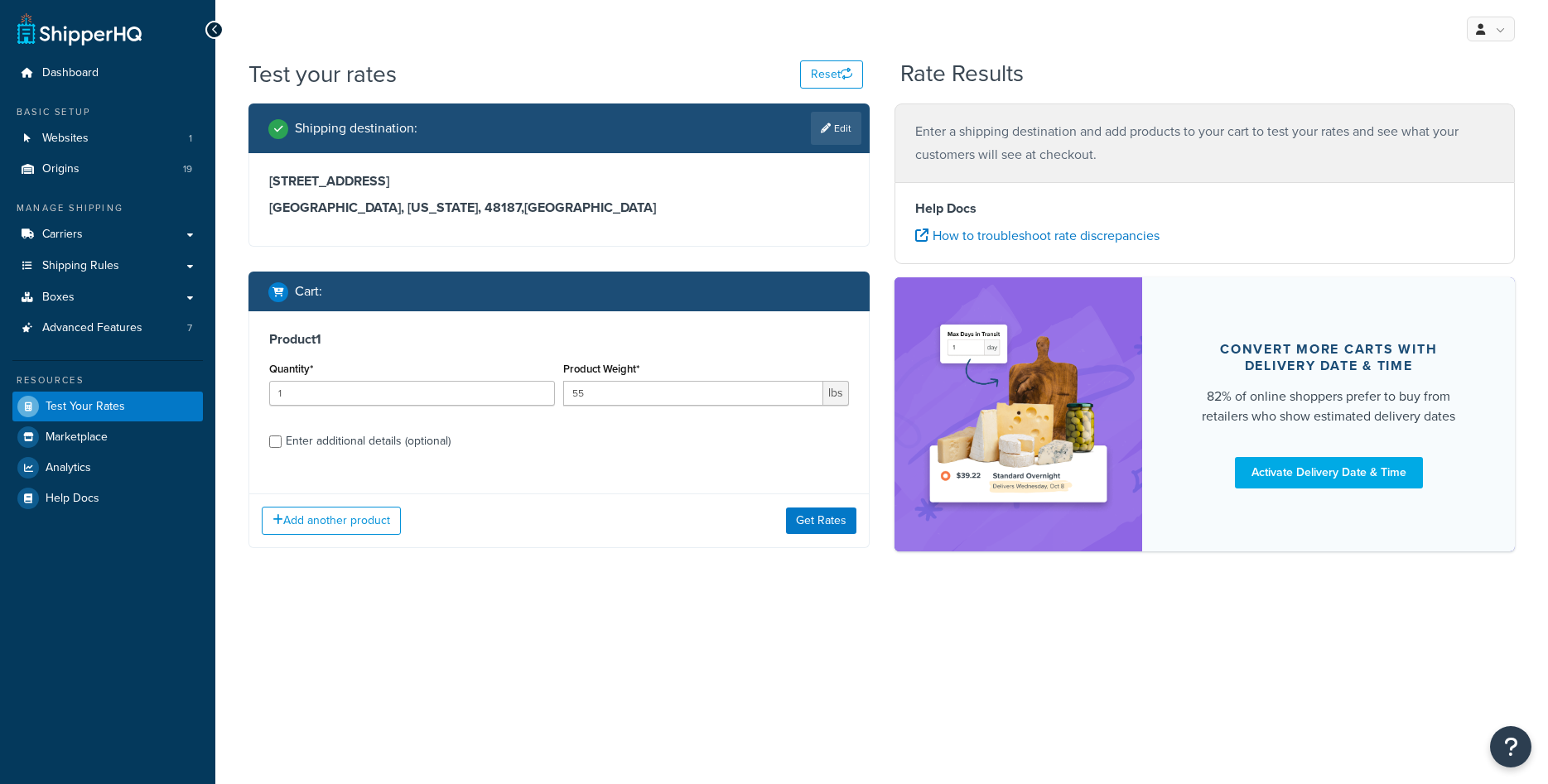
click at [355, 438] on div "Enter additional details (optional)" at bounding box center [368, 441] width 165 height 23
click at [282, 438] on input "Enter additional details (optional)" at bounding box center [275, 442] width 13 height 13
checkbox input "true"
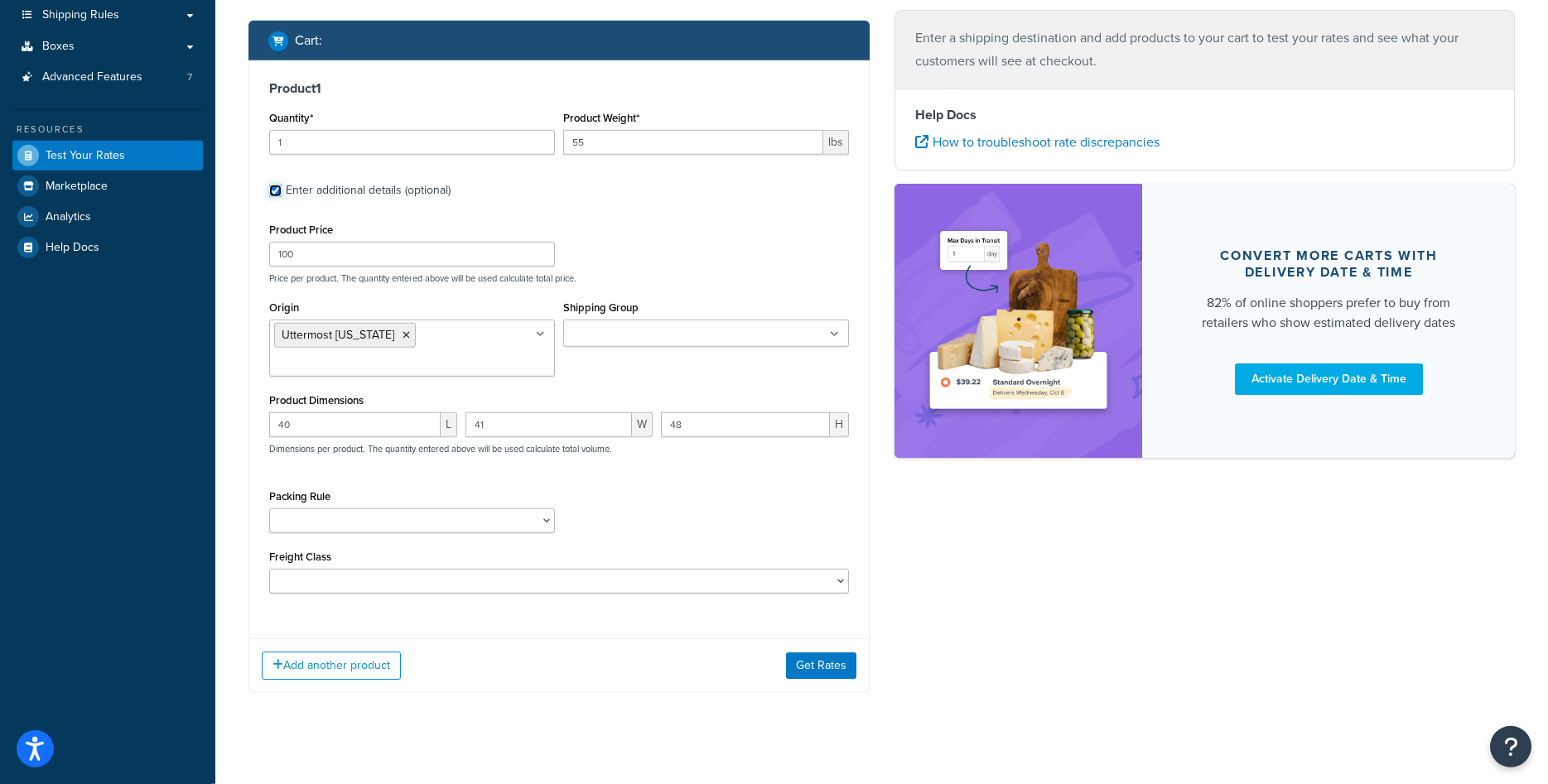
scroll to position [269, 0]
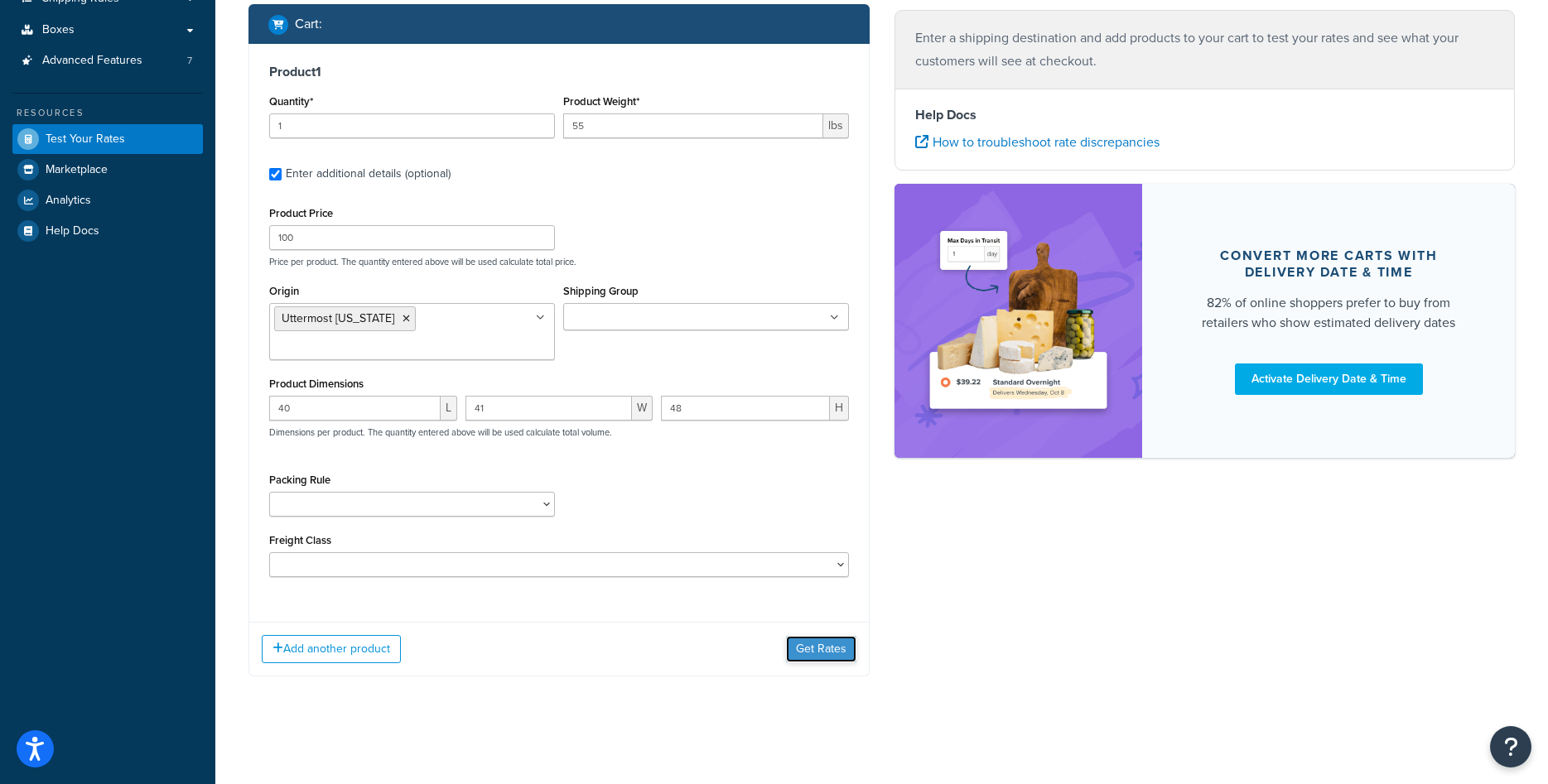
click at [809, 646] on button "Get Rates" at bounding box center [821, 648] width 71 height 26
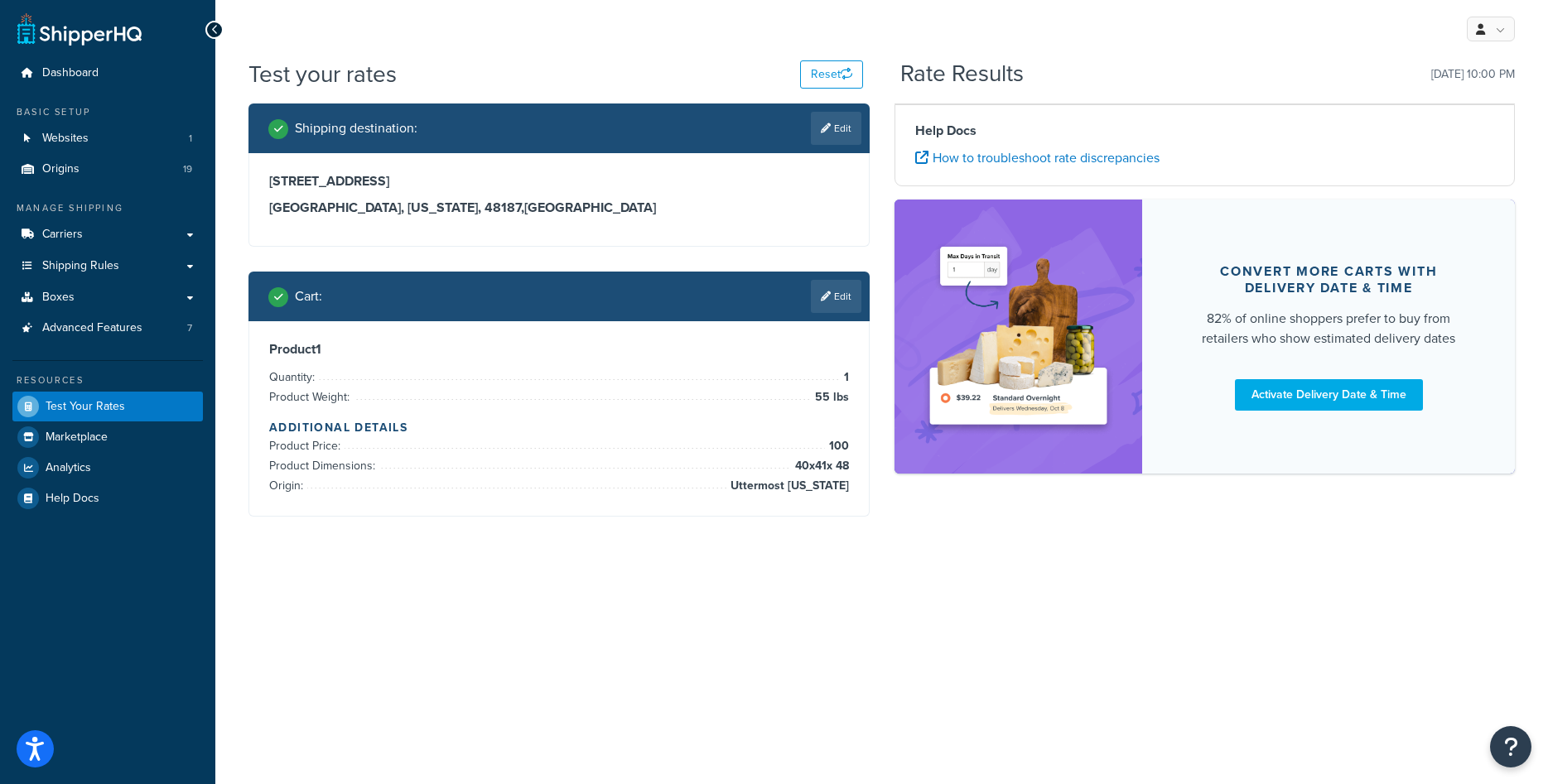
scroll to position [0, 0]
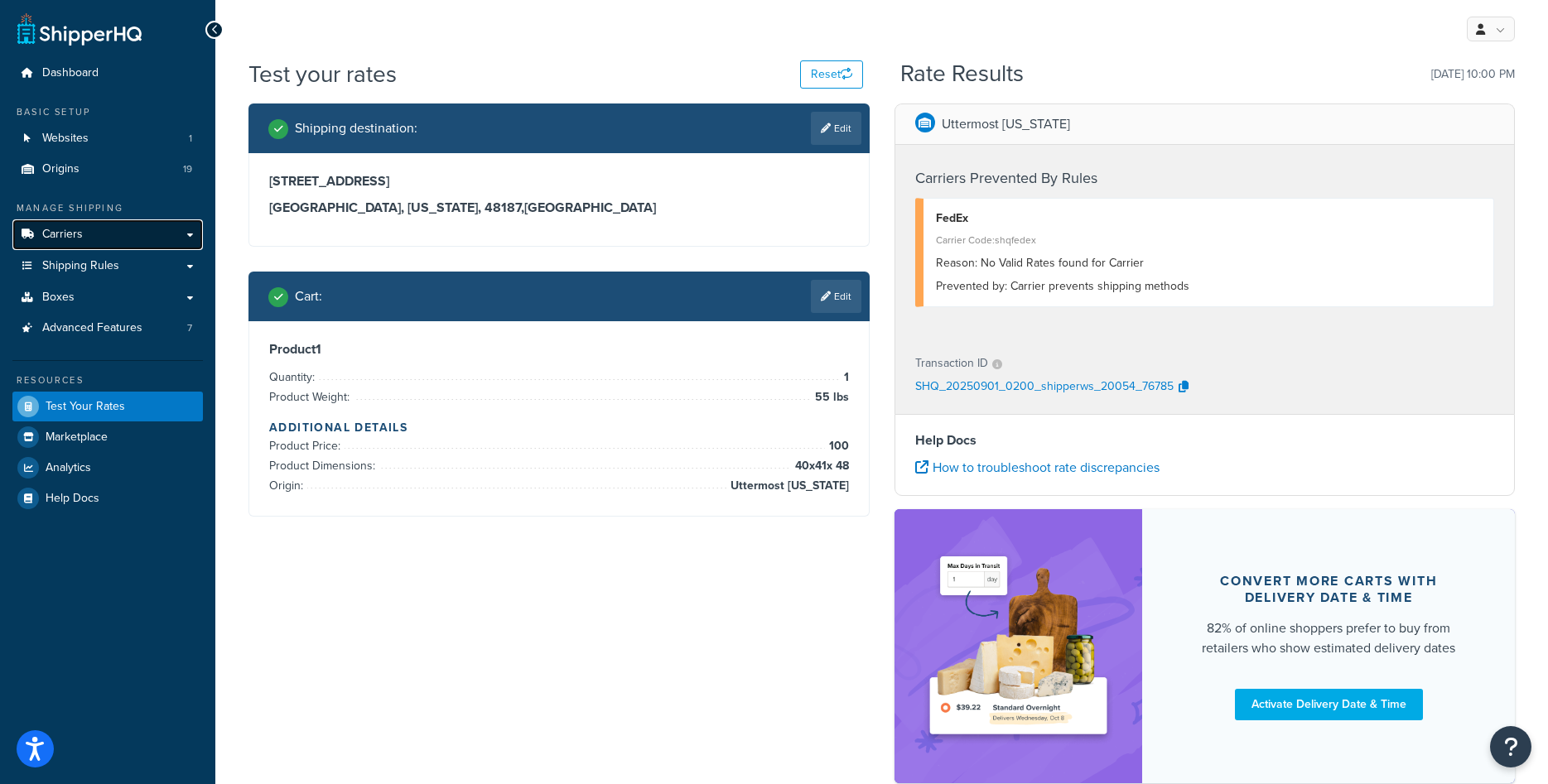
click at [85, 239] on link "Carriers" at bounding box center [108, 235] width 190 height 31
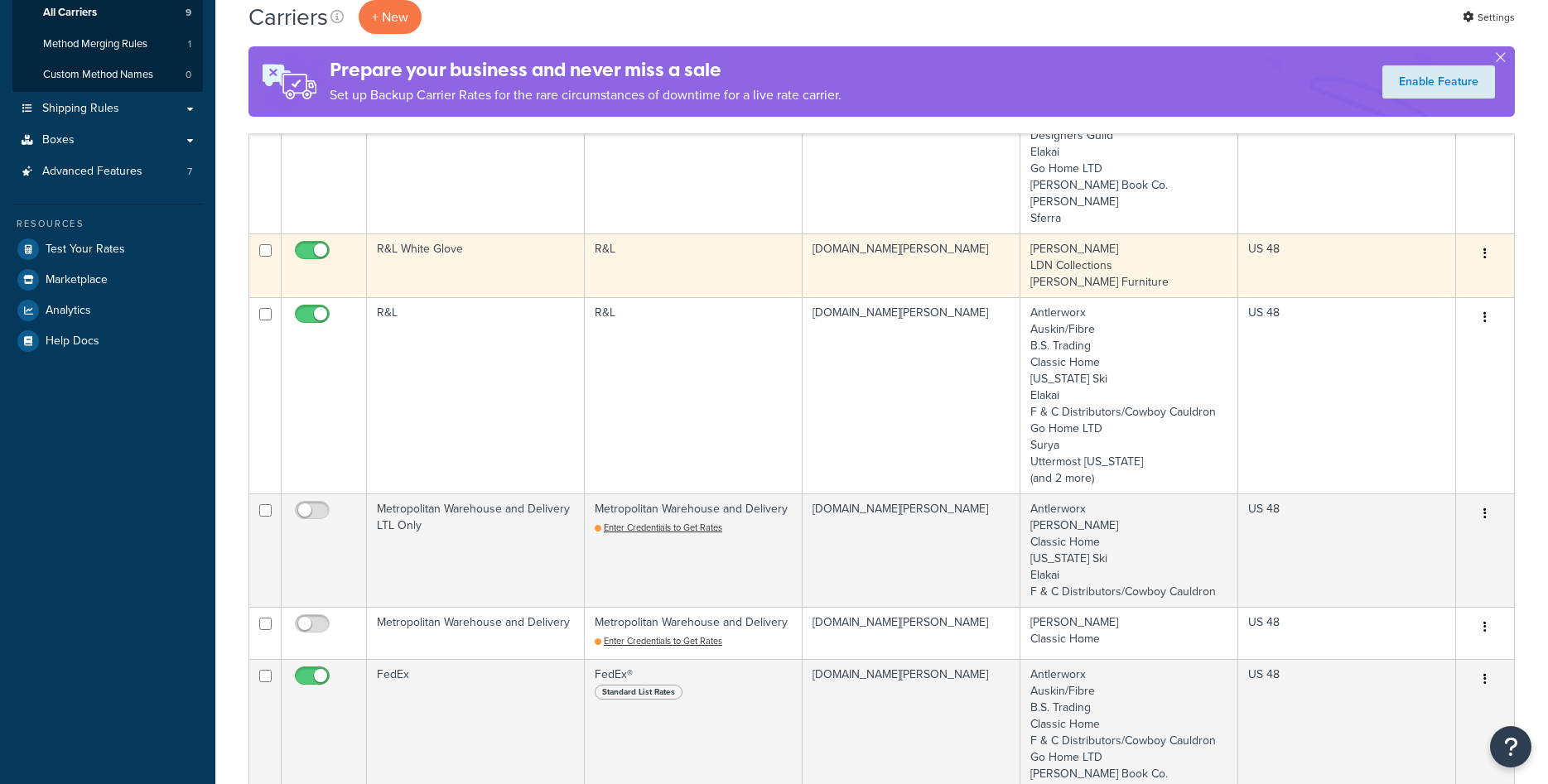
scroll to position [253, 0]
click at [509, 282] on td "R&L White Glove" at bounding box center [475, 265] width 218 height 64
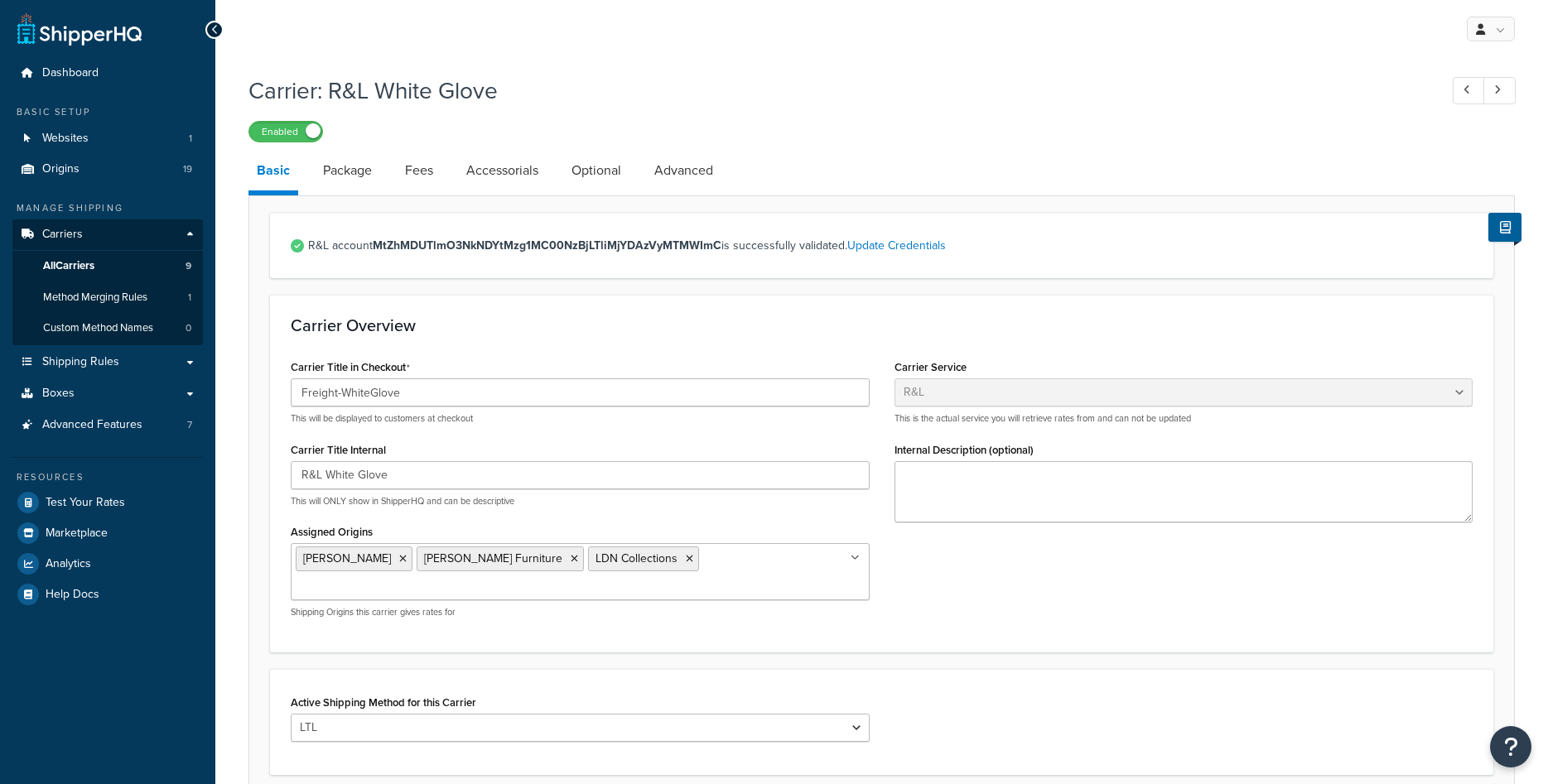
select select "rlFreight"
click at [507, 170] on link "Accessorials" at bounding box center [503, 171] width 89 height 40
select select "residential"
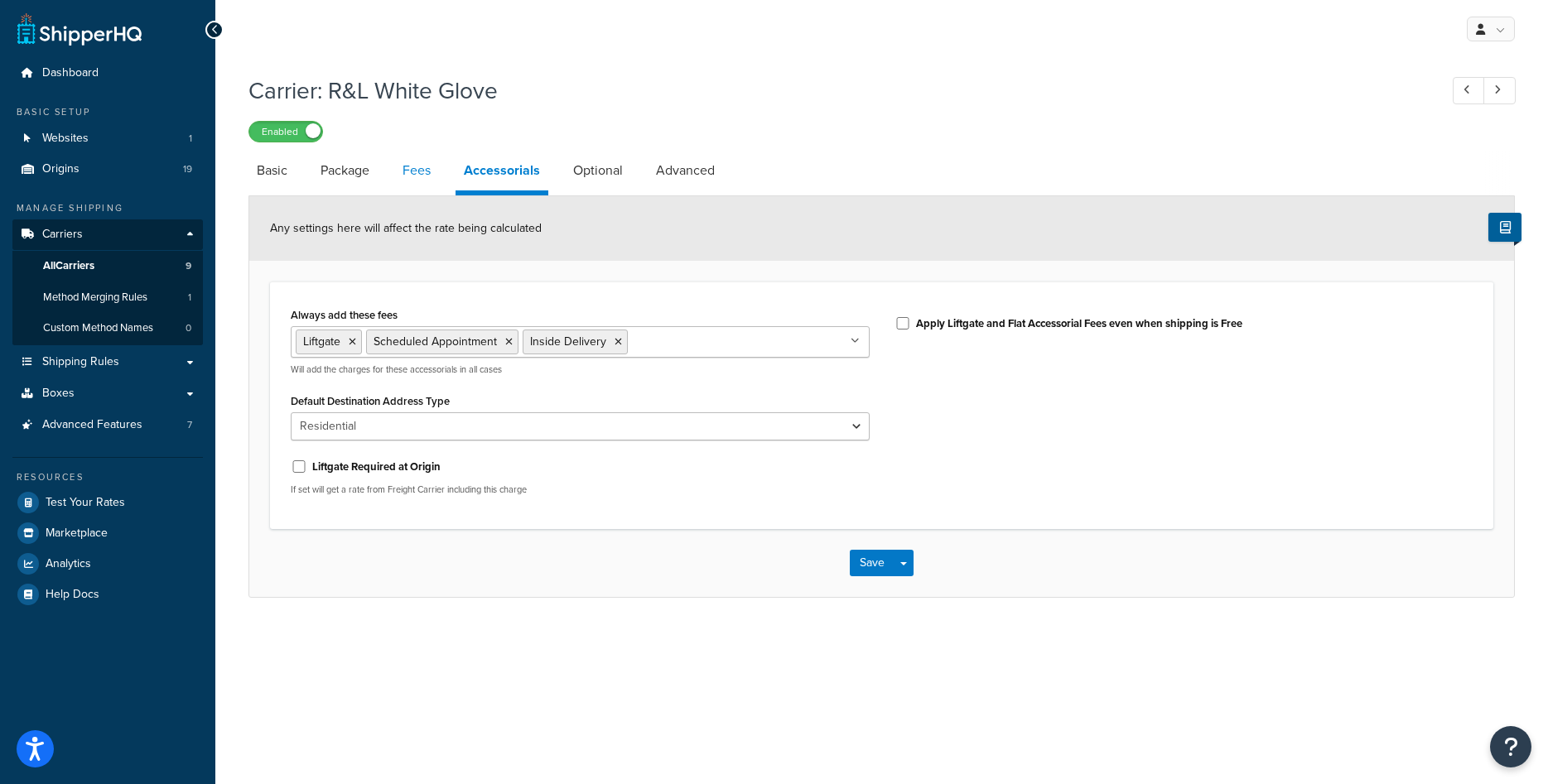
click at [407, 182] on link "Fees" at bounding box center [416, 171] width 44 height 40
select select "AFTER"
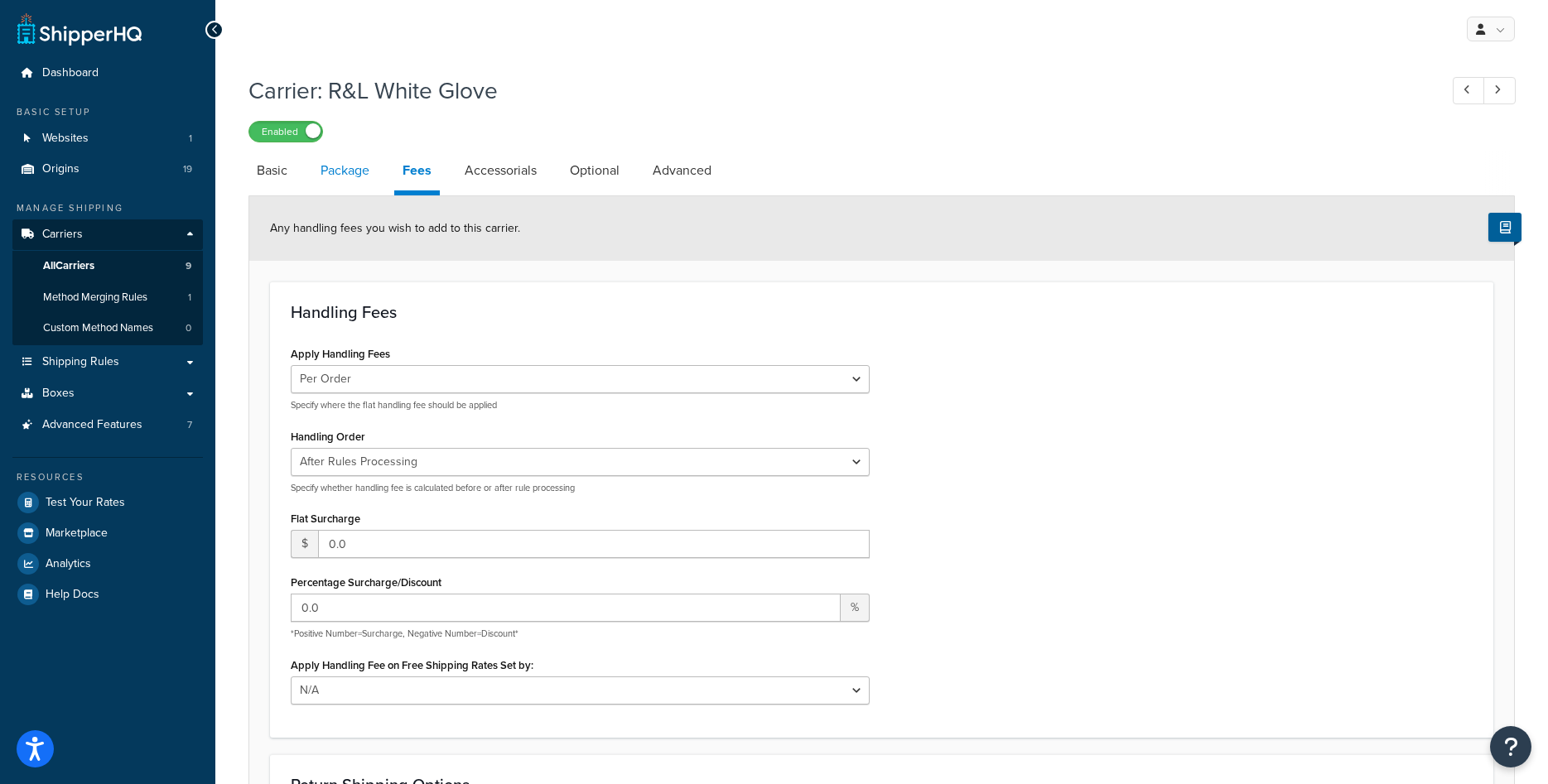
click at [335, 185] on link "Package" at bounding box center [345, 171] width 66 height 40
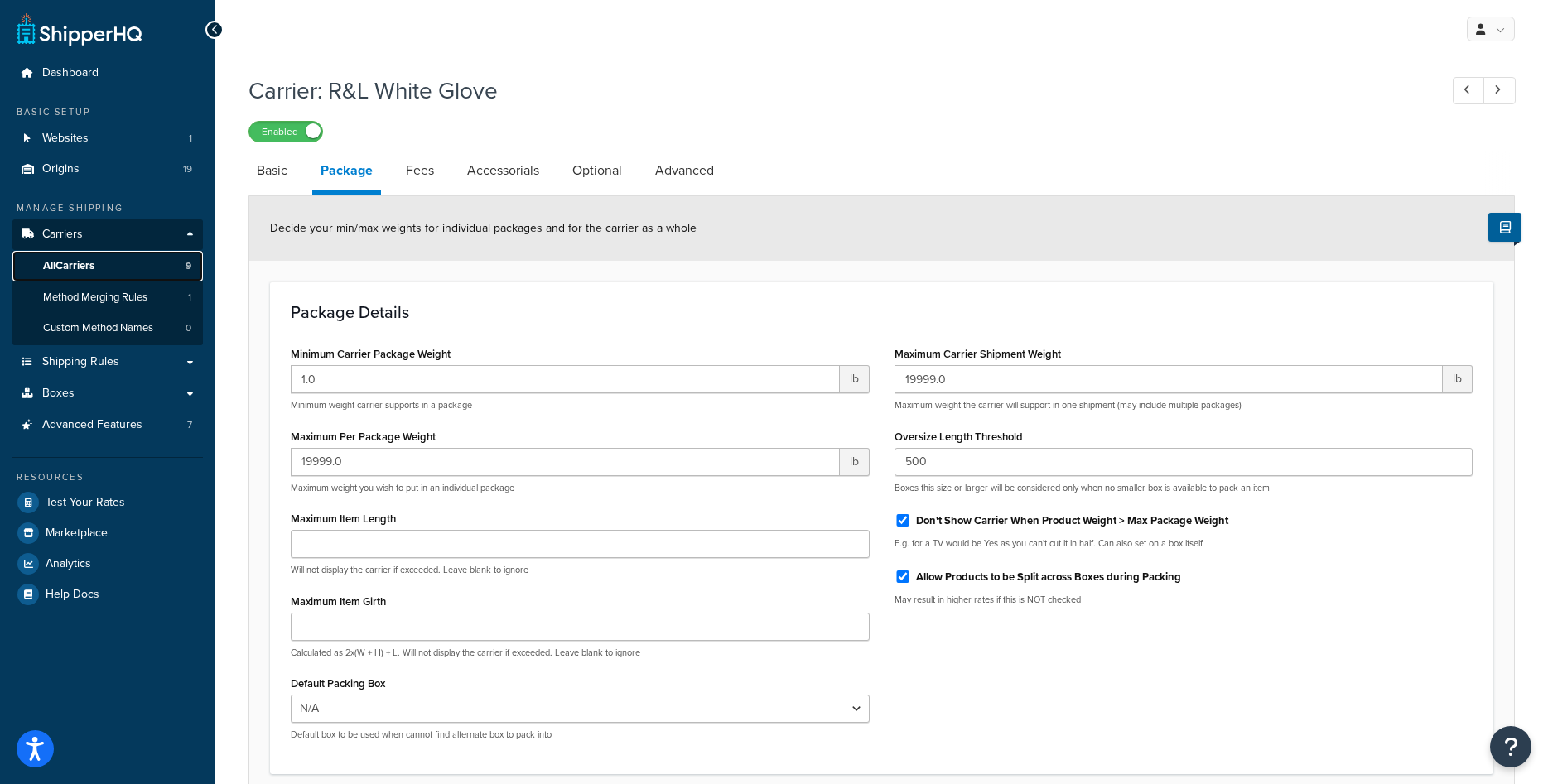
click at [102, 269] on link "All Carriers 9" at bounding box center [108, 266] width 190 height 31
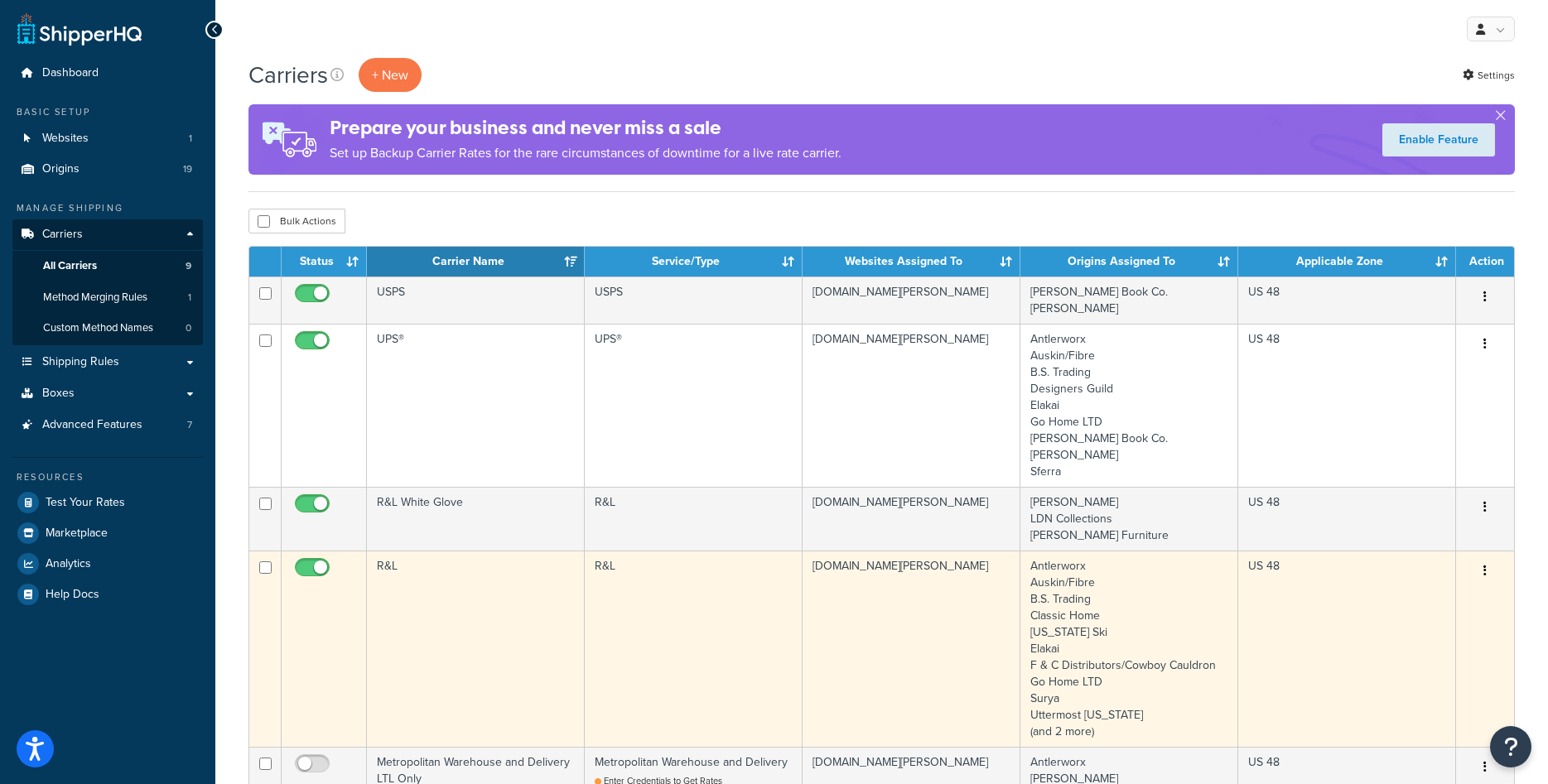
click at [489, 588] on td "R&L" at bounding box center [475, 649] width 218 height 196
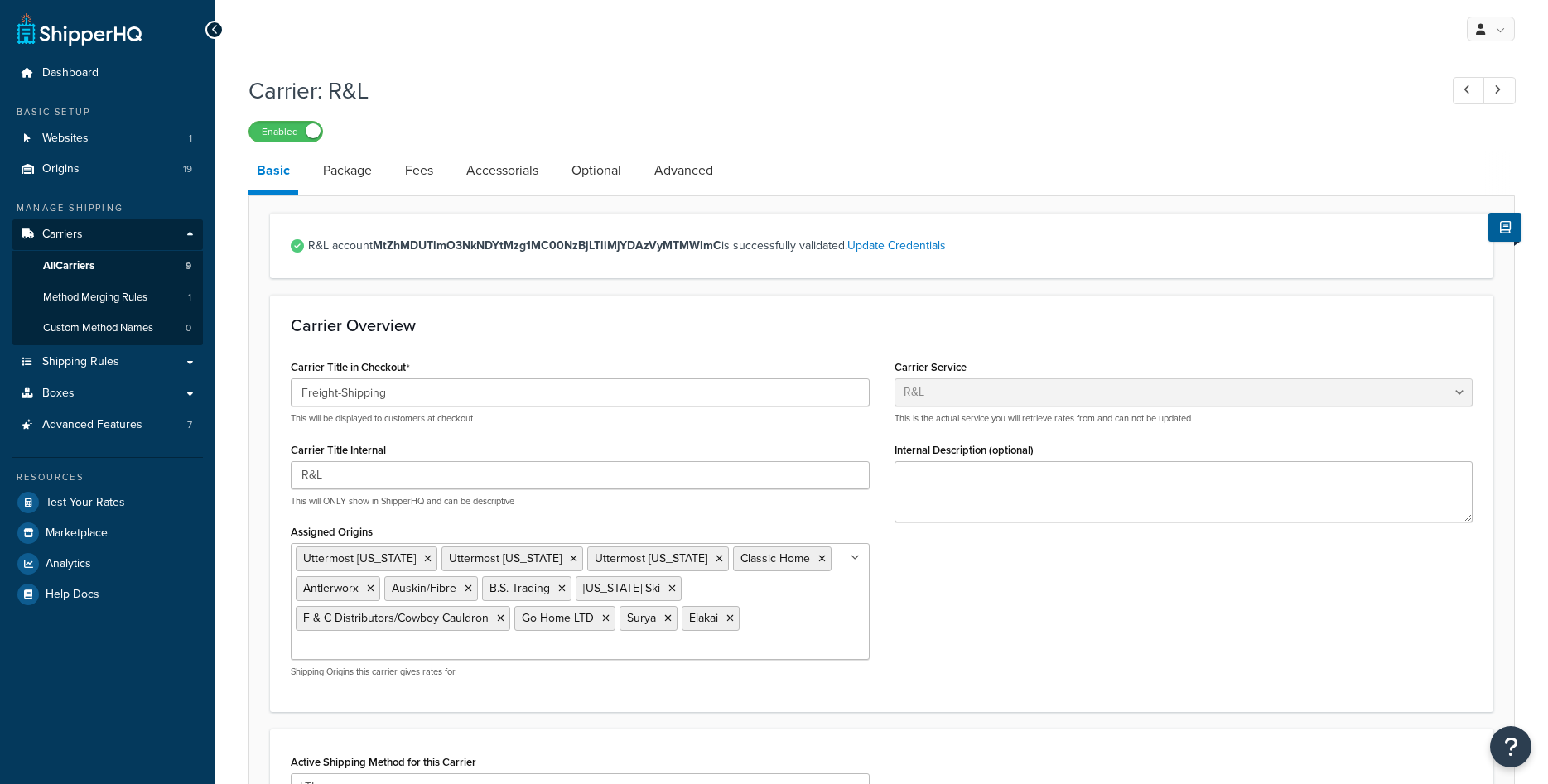
select select "rlFreight"
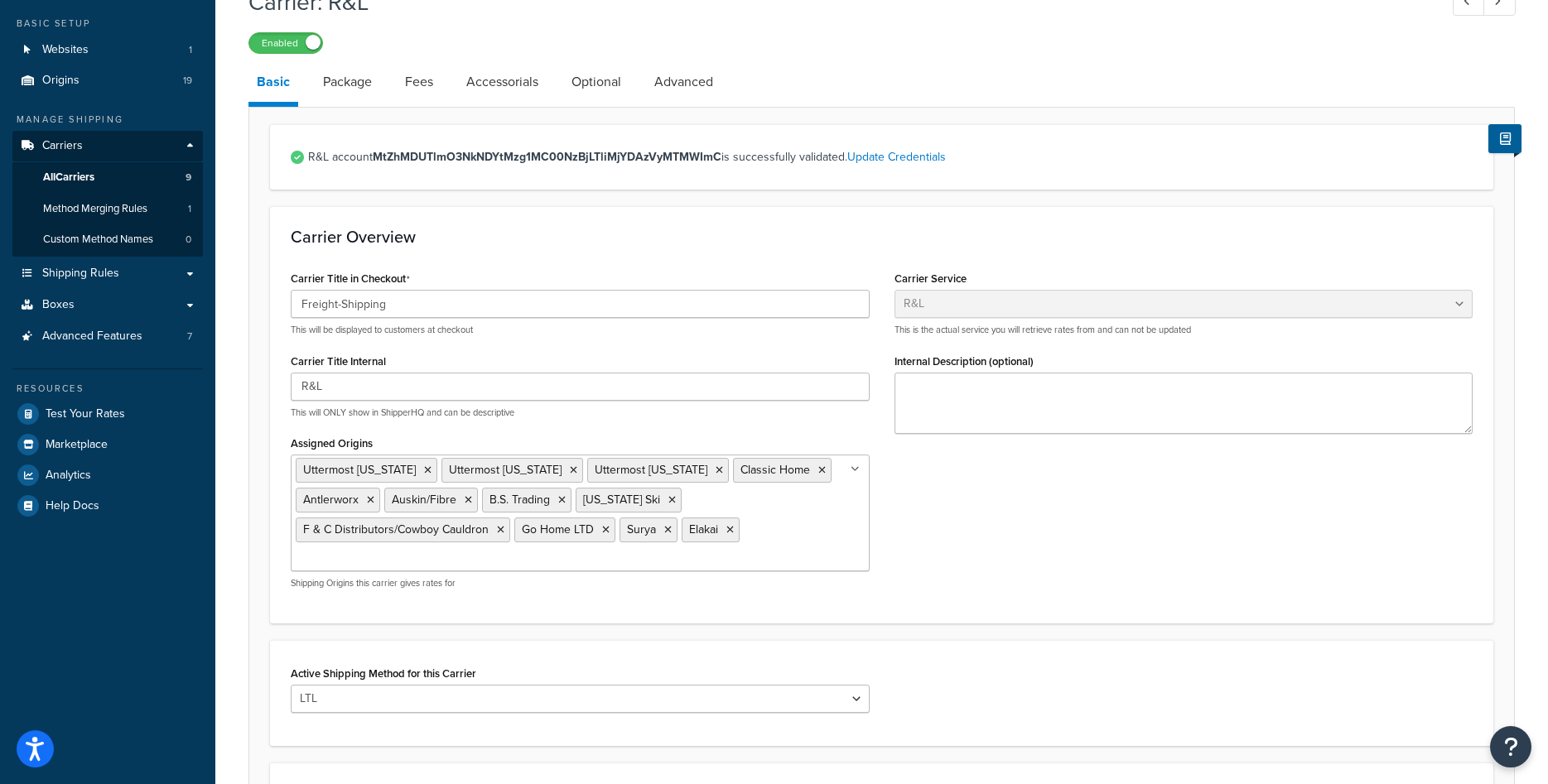
scroll to position [84, 0]
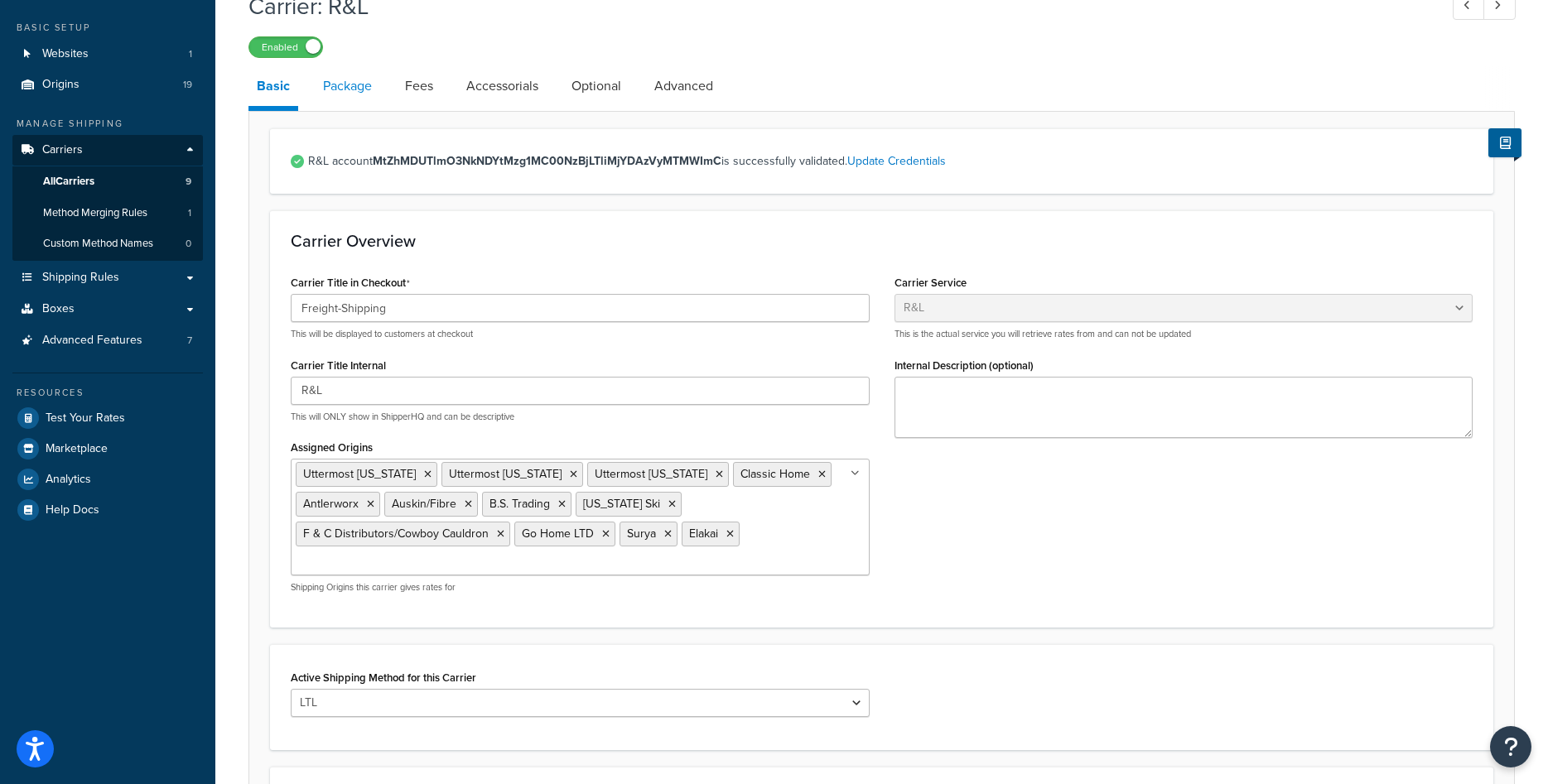
click at [354, 87] on link "Package" at bounding box center [347, 86] width 66 height 40
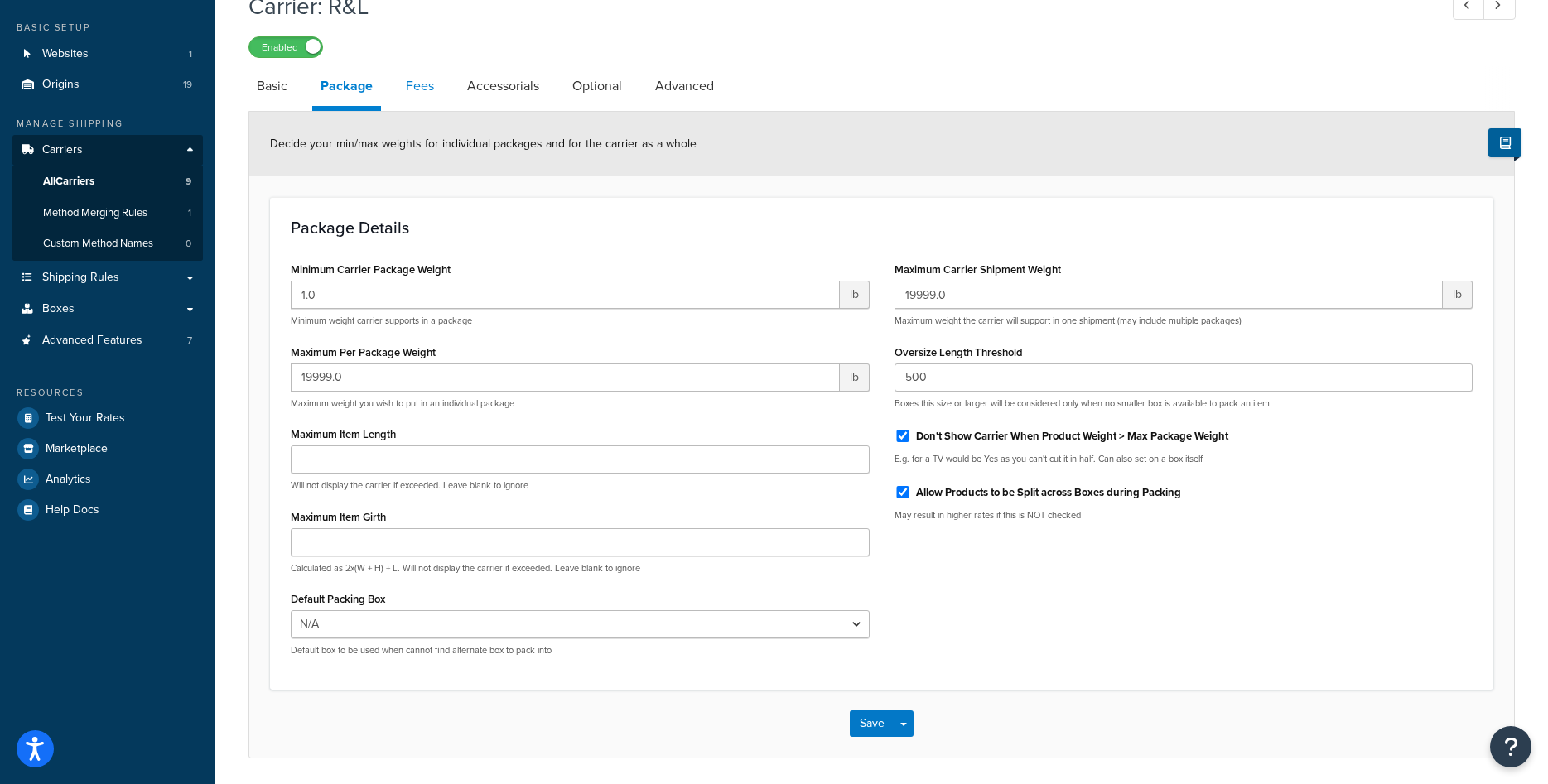
click at [410, 87] on link "Fees" at bounding box center [420, 86] width 44 height 40
select select "AFTER"
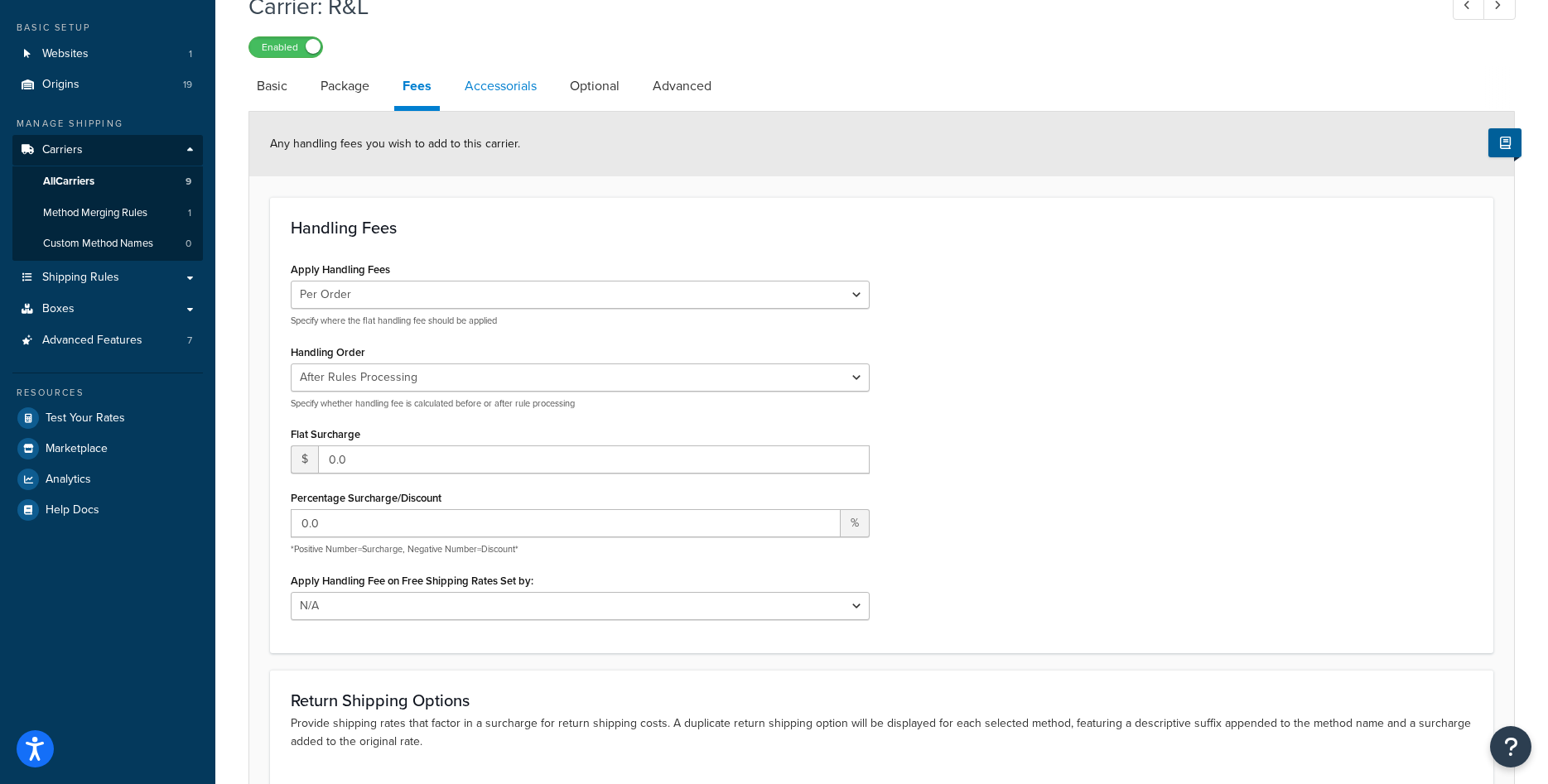
click at [476, 90] on link "Accessorials" at bounding box center [501, 86] width 89 height 40
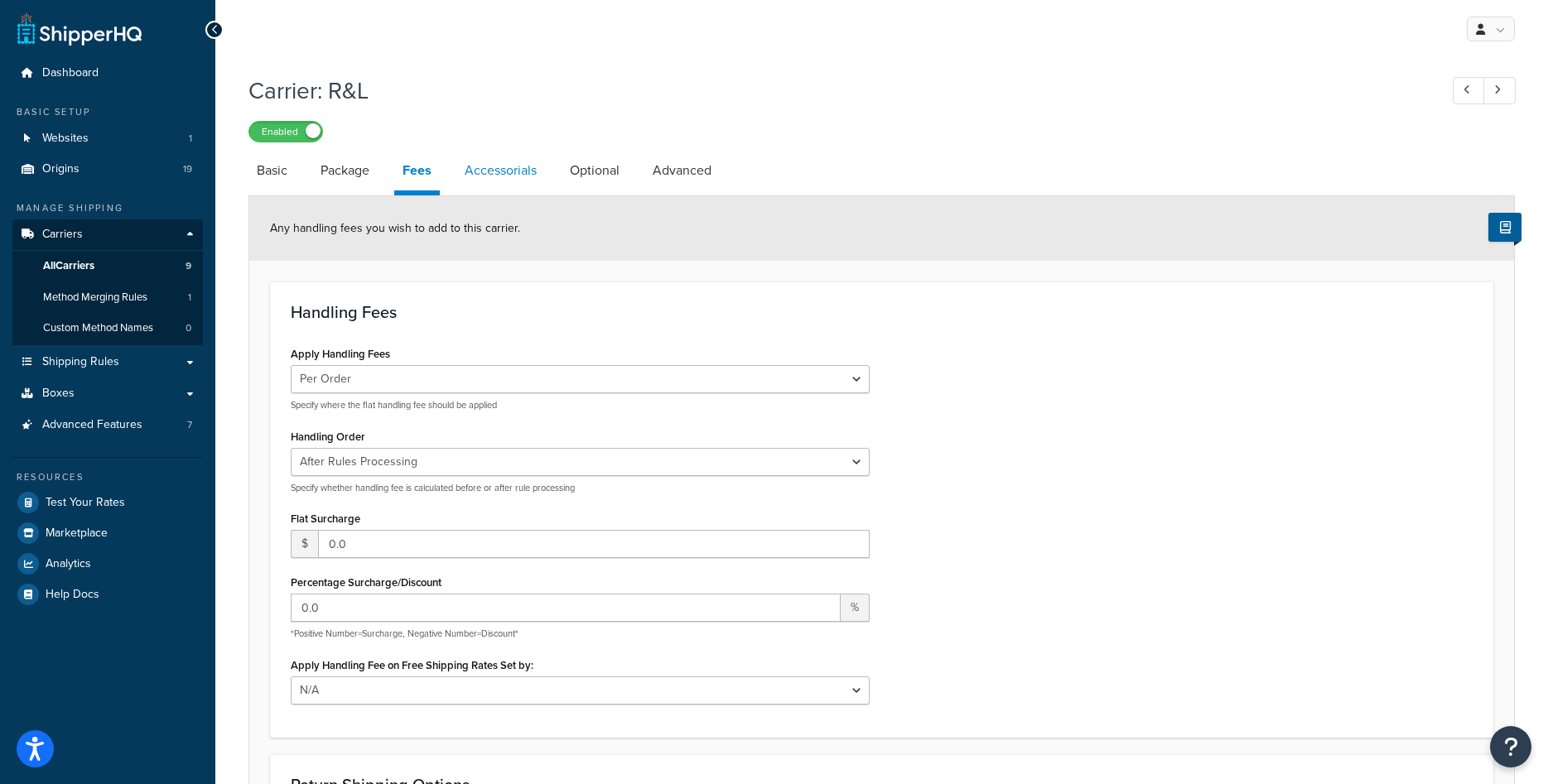
select select "residential"
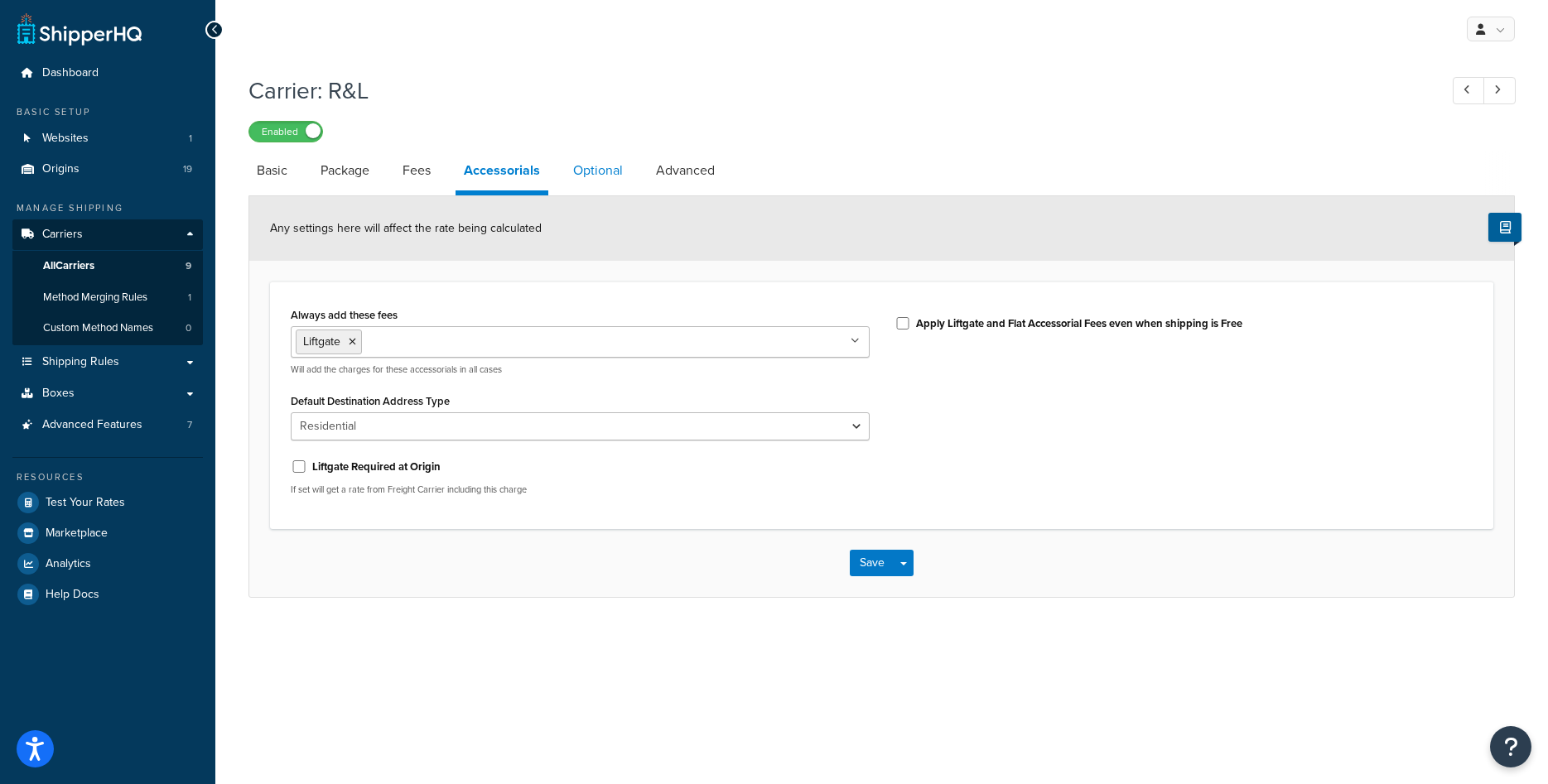
click at [591, 165] on link "Optional" at bounding box center [598, 171] width 67 height 40
select select "55"
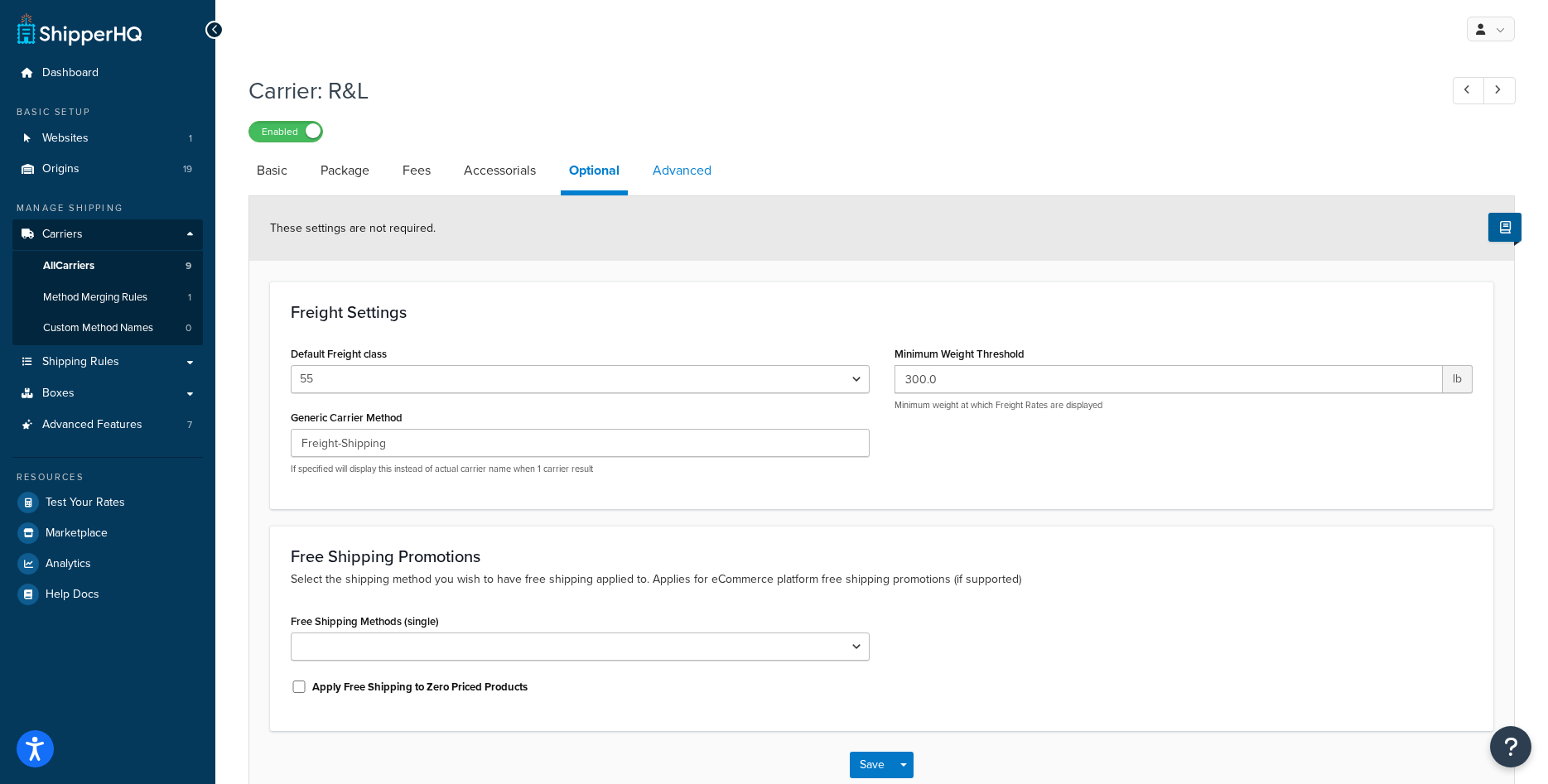
click at [678, 180] on link "Advanced" at bounding box center [682, 171] width 75 height 40
select select "false"
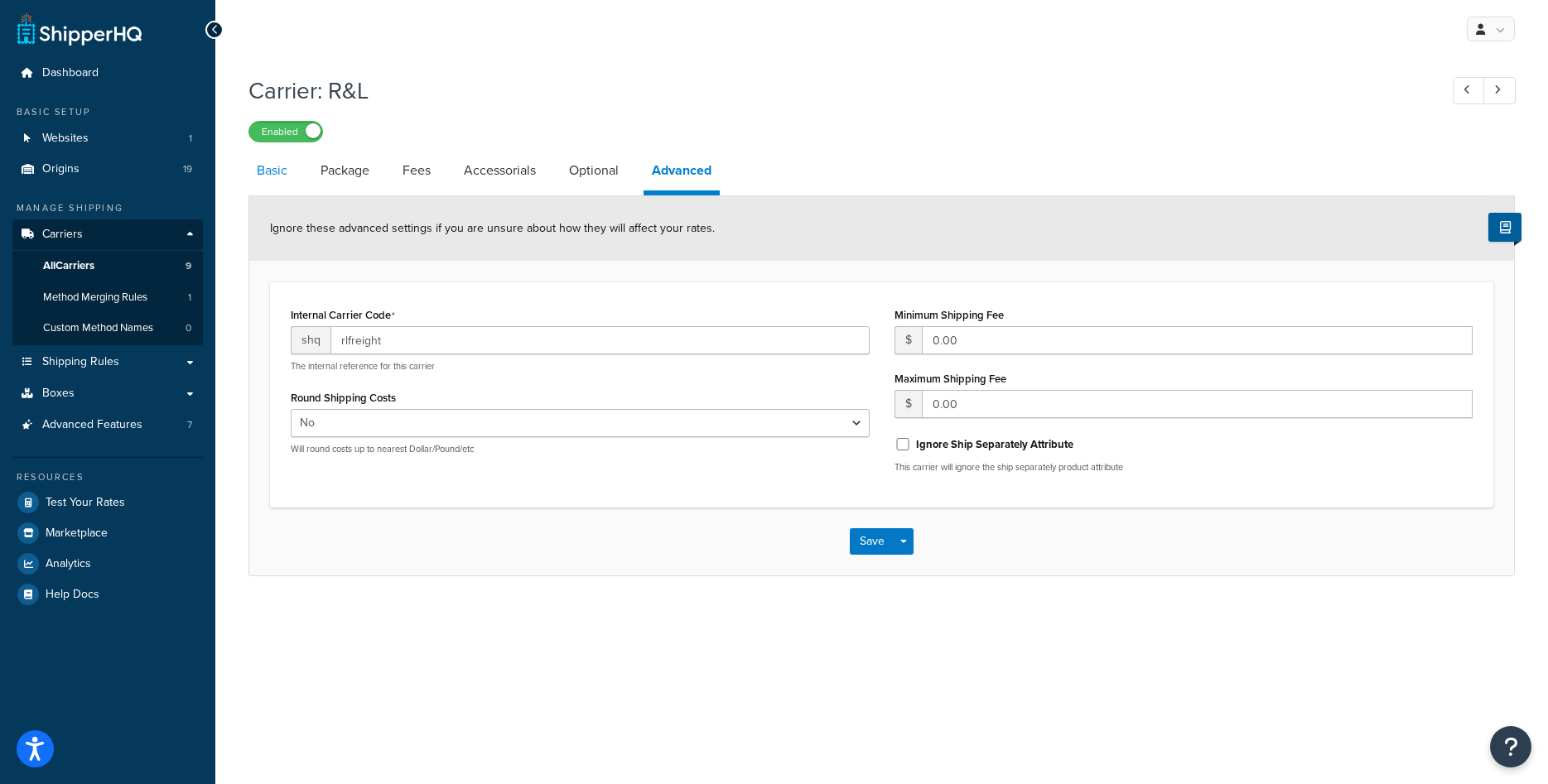
click at [269, 170] on link "Basic" at bounding box center [271, 171] width 47 height 40
select select "rlFreight"
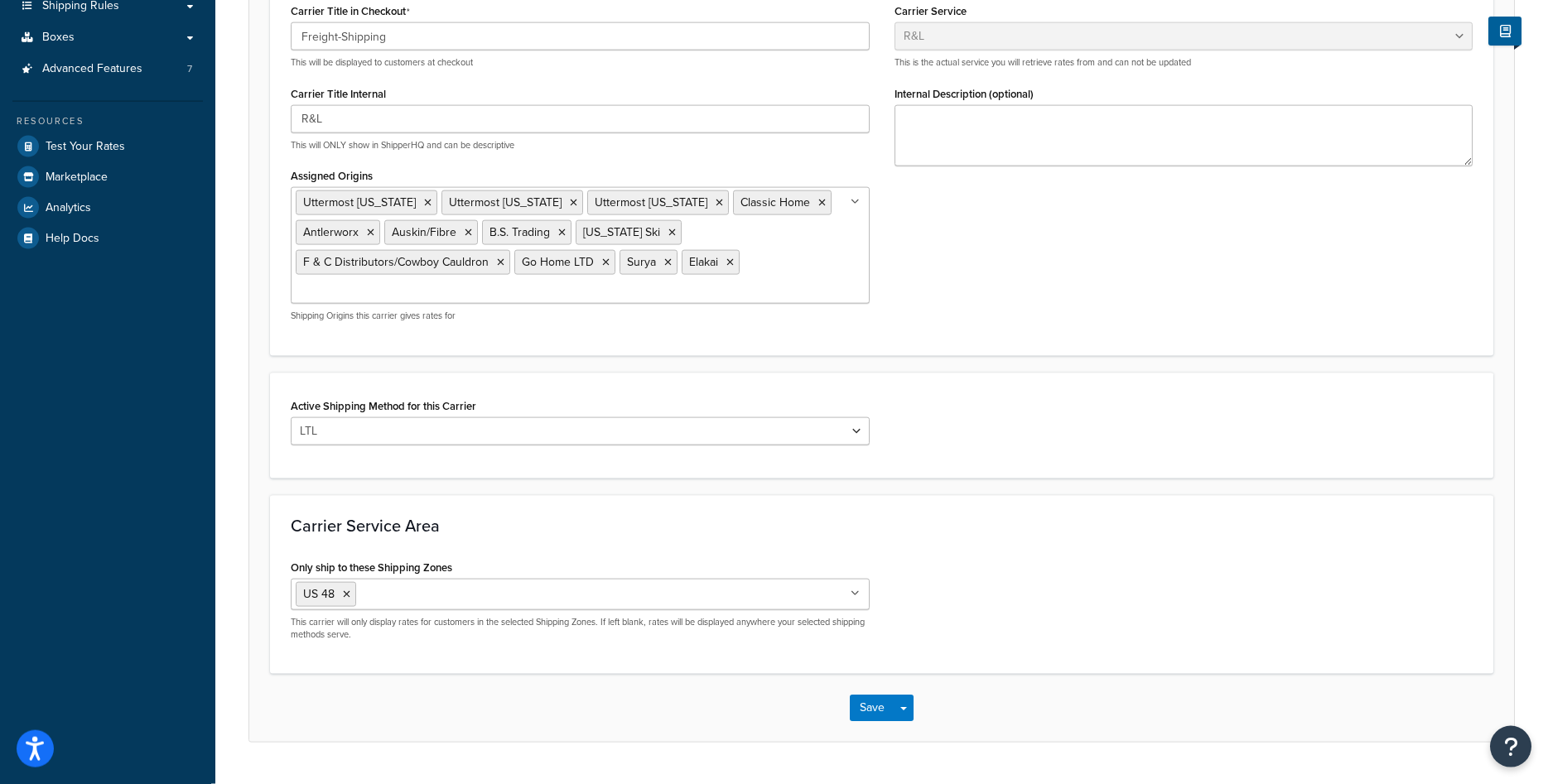
scroll to position [315, 0]
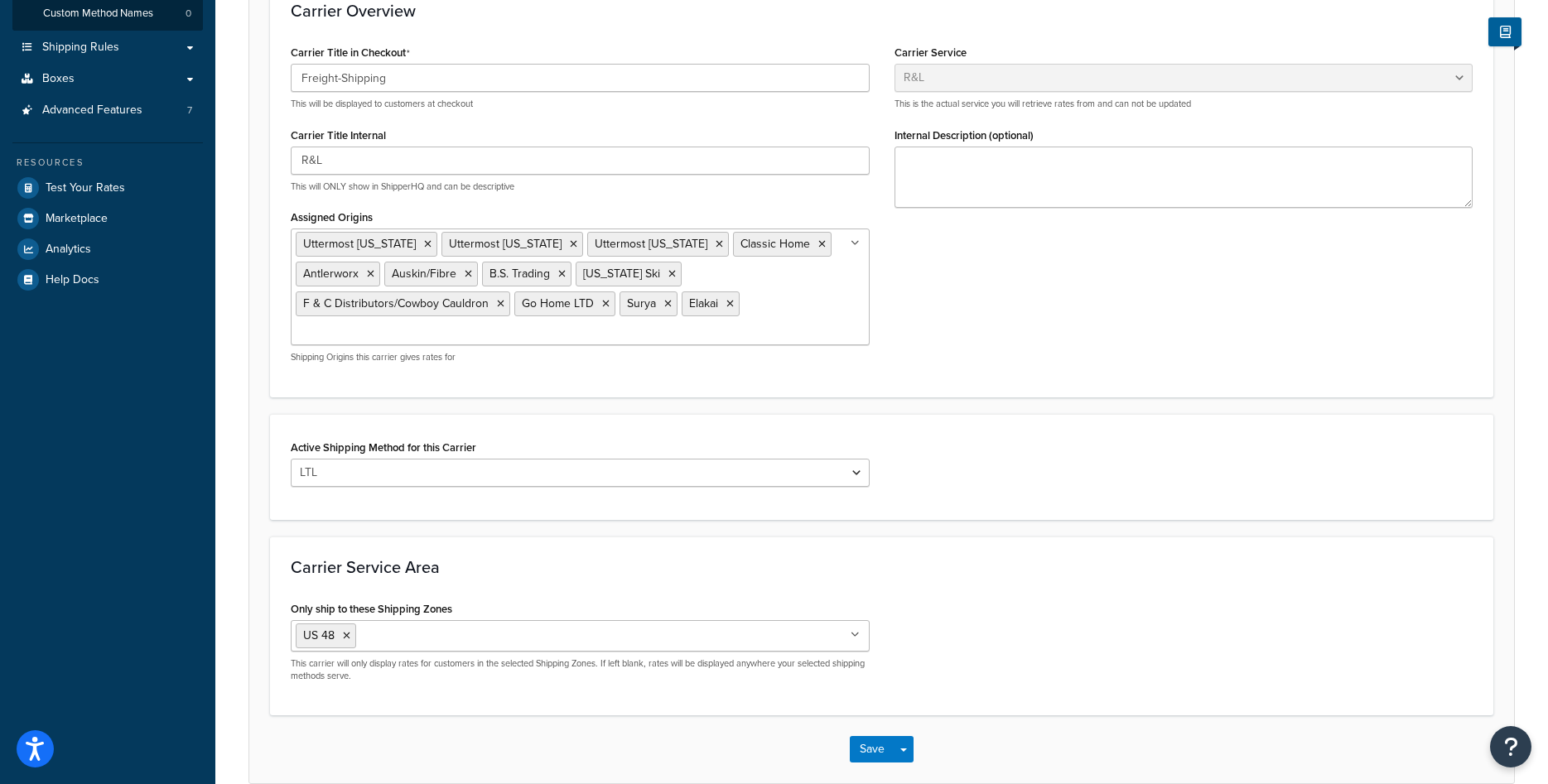
click at [889, 443] on div "Active Shipping Method for this Carrier LTL" at bounding box center [882, 467] width 1207 height 64
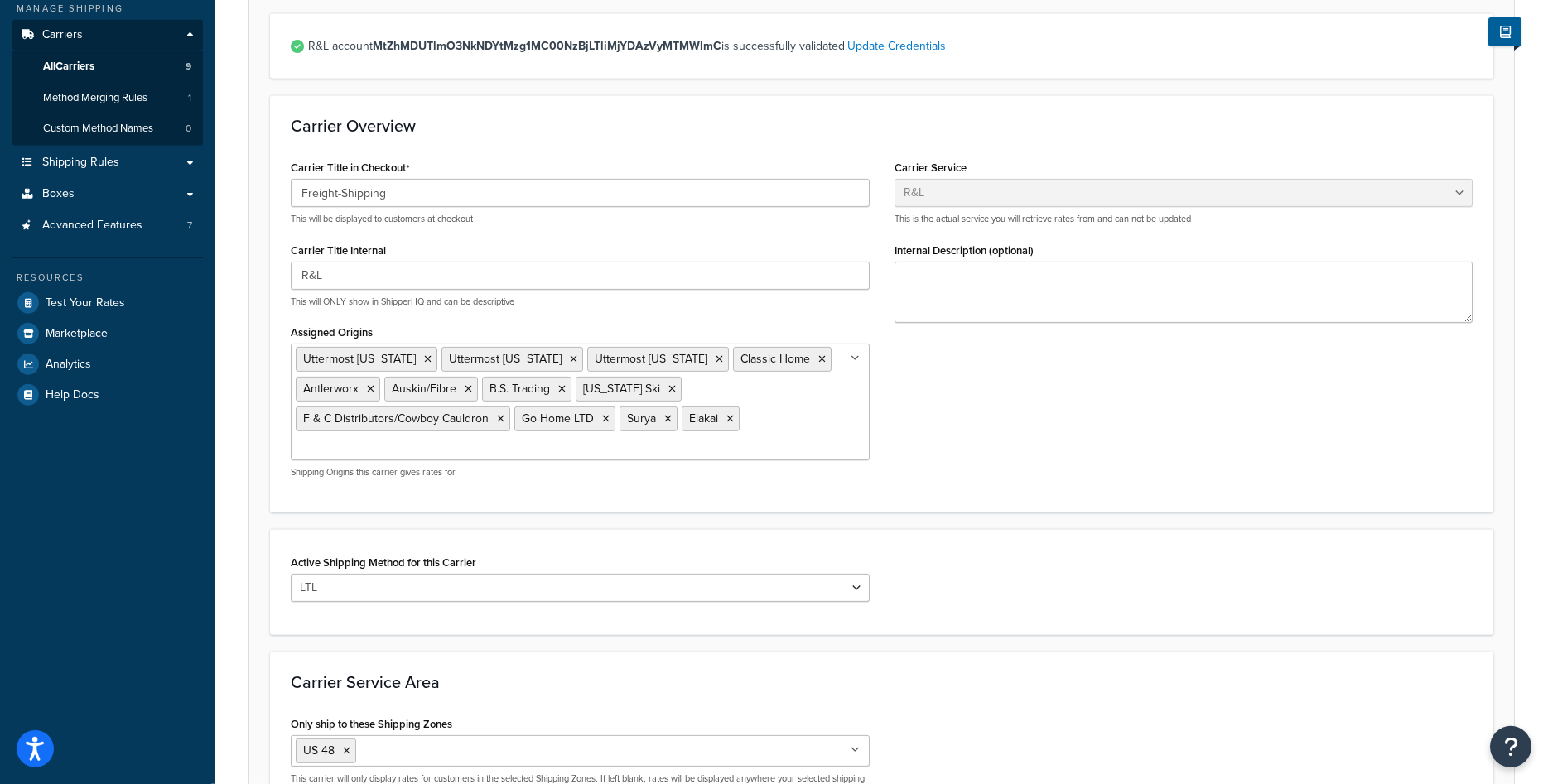
scroll to position [399, 0]
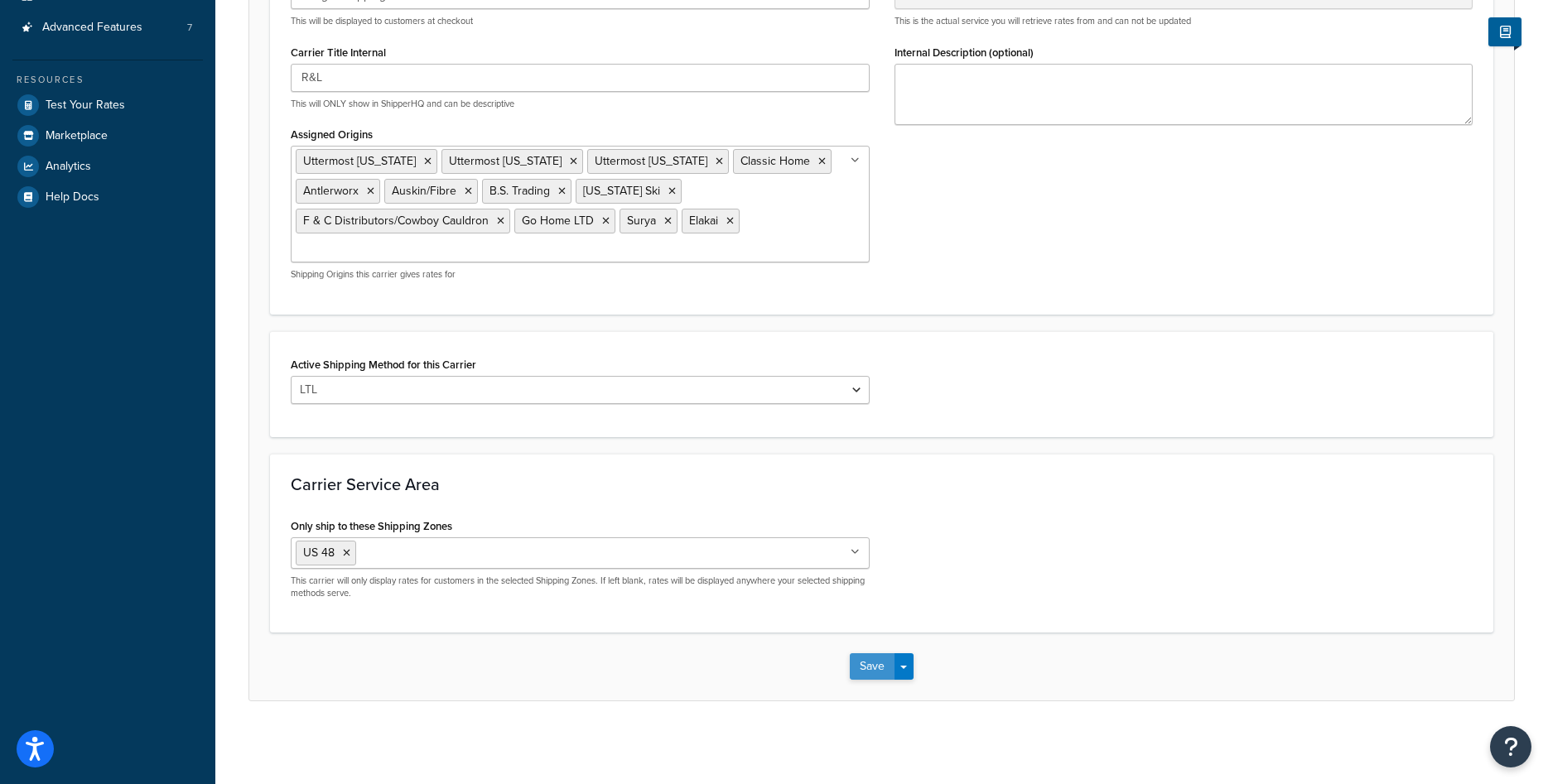
click at [857, 668] on button "Save" at bounding box center [872, 666] width 44 height 26
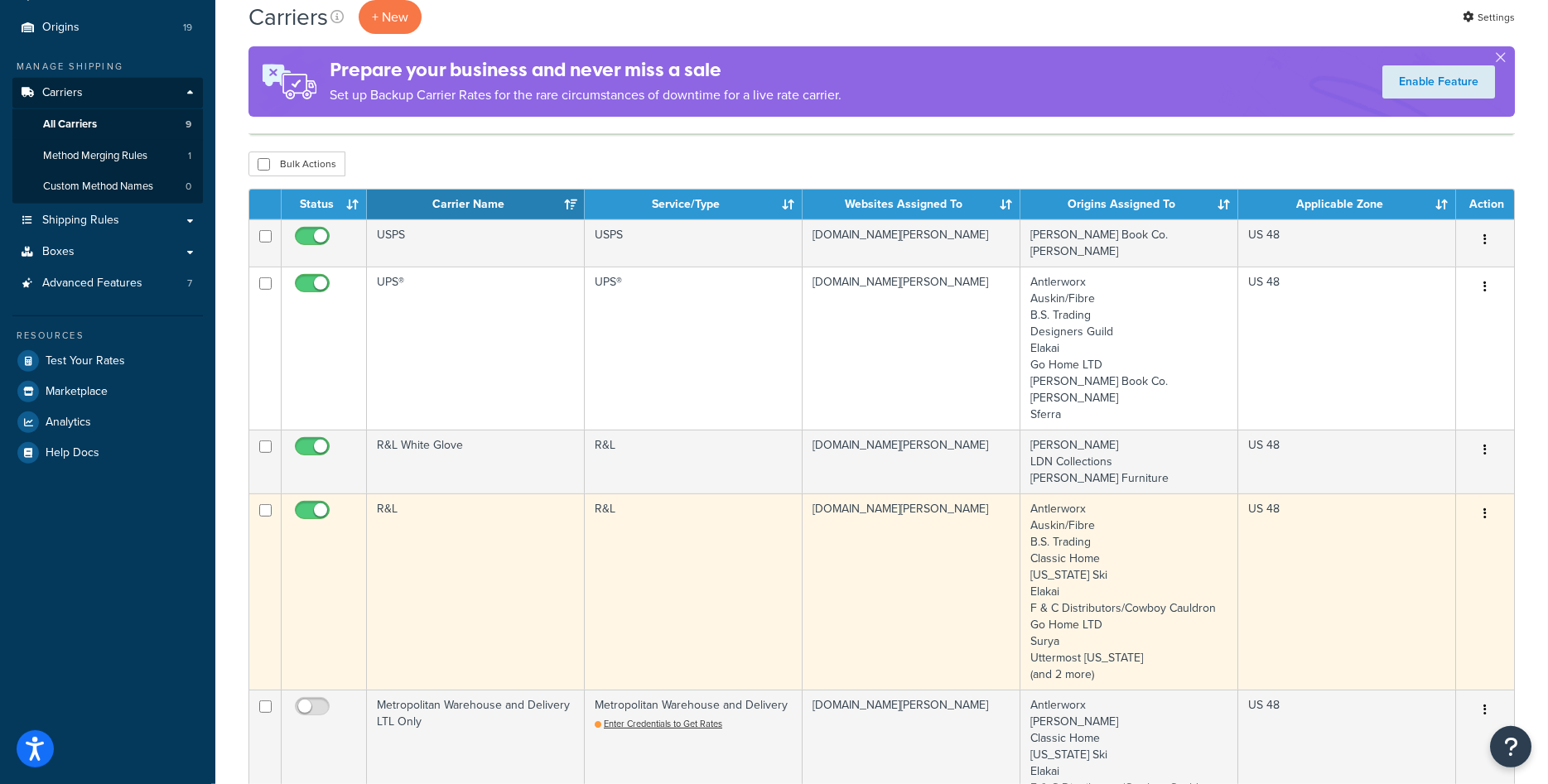
scroll to position [169, 0]
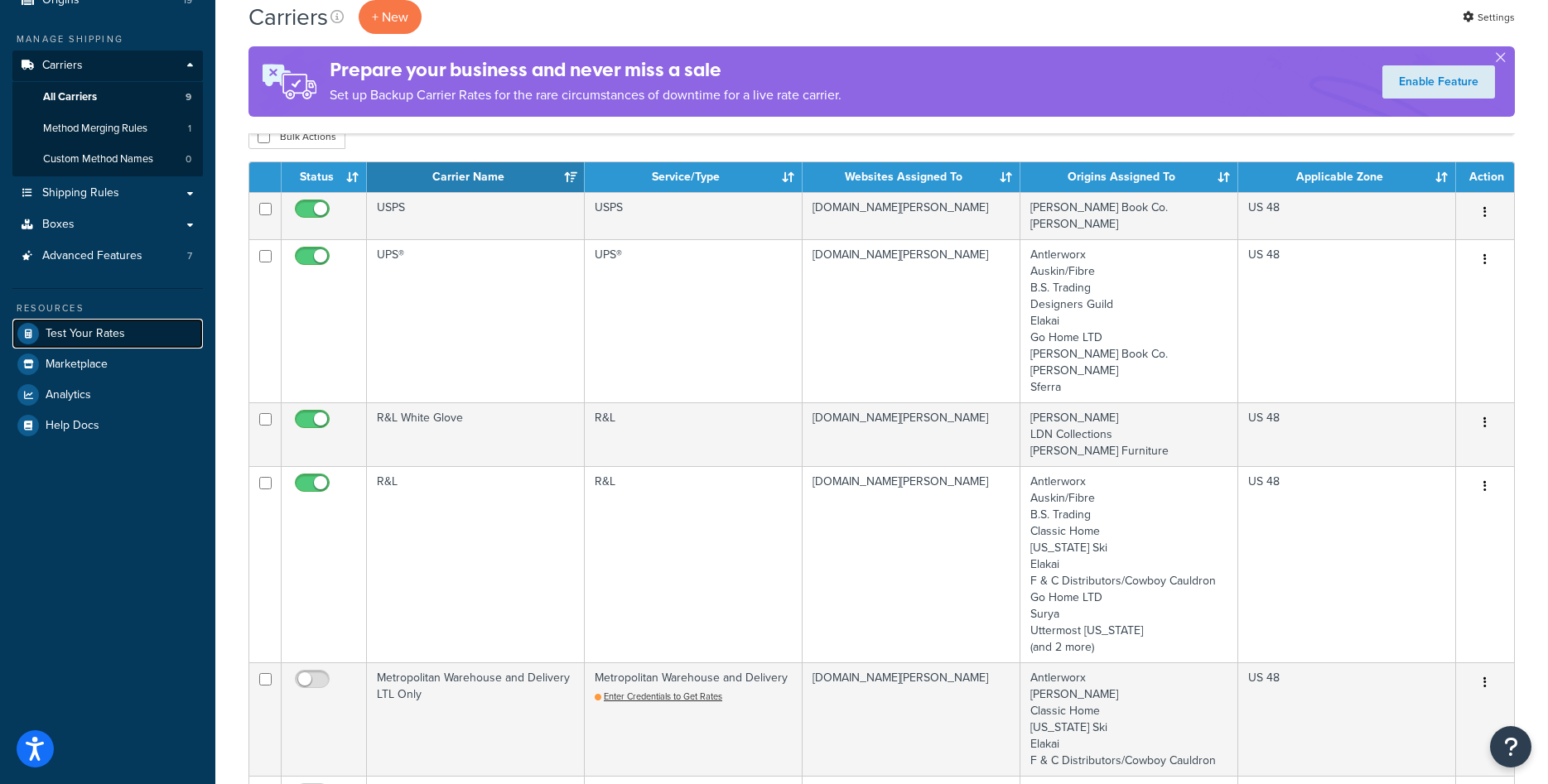
click at [82, 335] on span "Test Your Rates" at bounding box center [84, 334] width 79 height 15
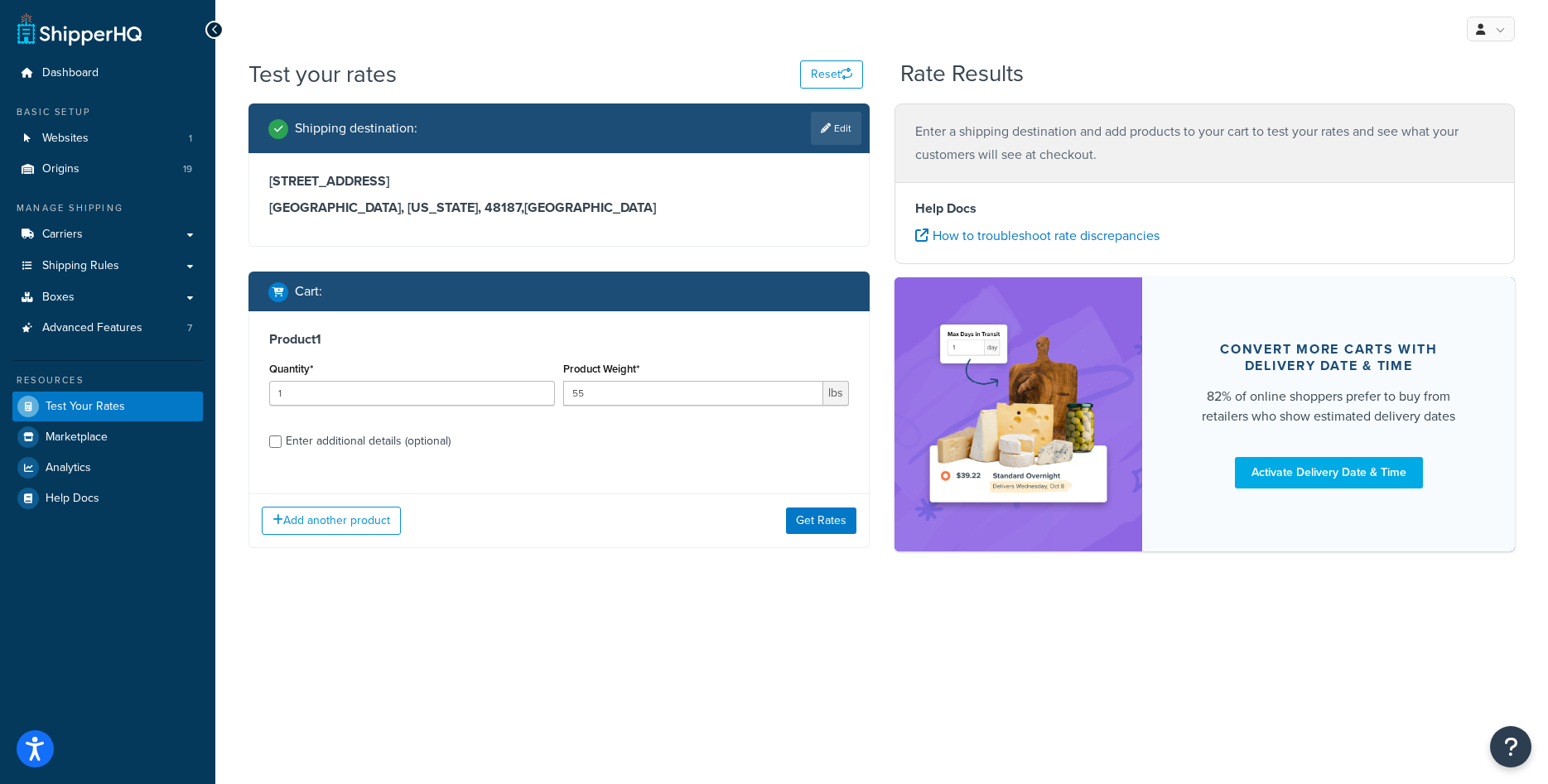
click at [335, 438] on div "Enter additional details (optional)" at bounding box center [368, 441] width 165 height 23
click at [282, 438] on input "Enter additional details (optional)" at bounding box center [275, 442] width 13 height 13
checkbox input "true"
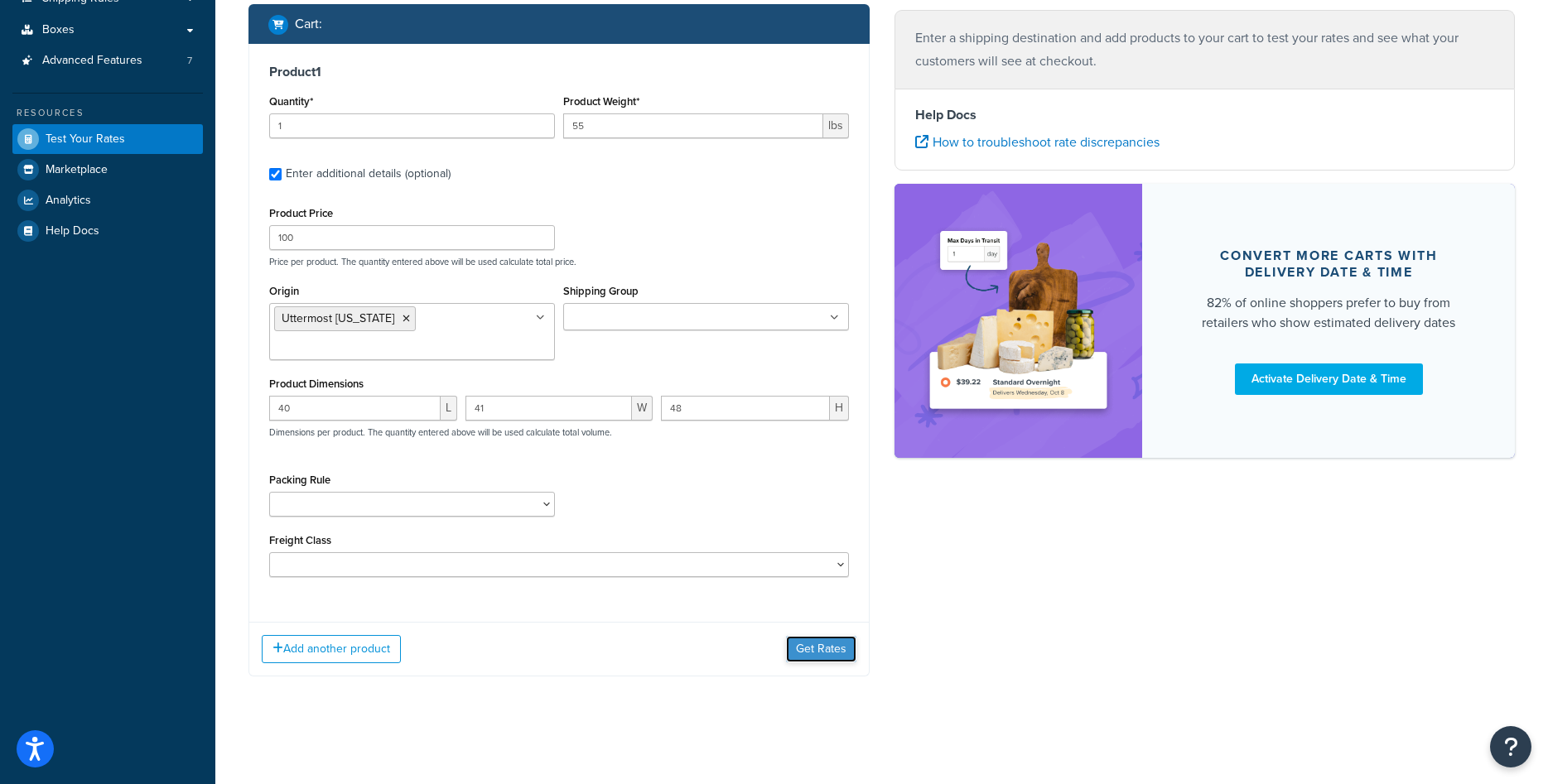
click at [801, 651] on button "Get Rates" at bounding box center [821, 648] width 71 height 26
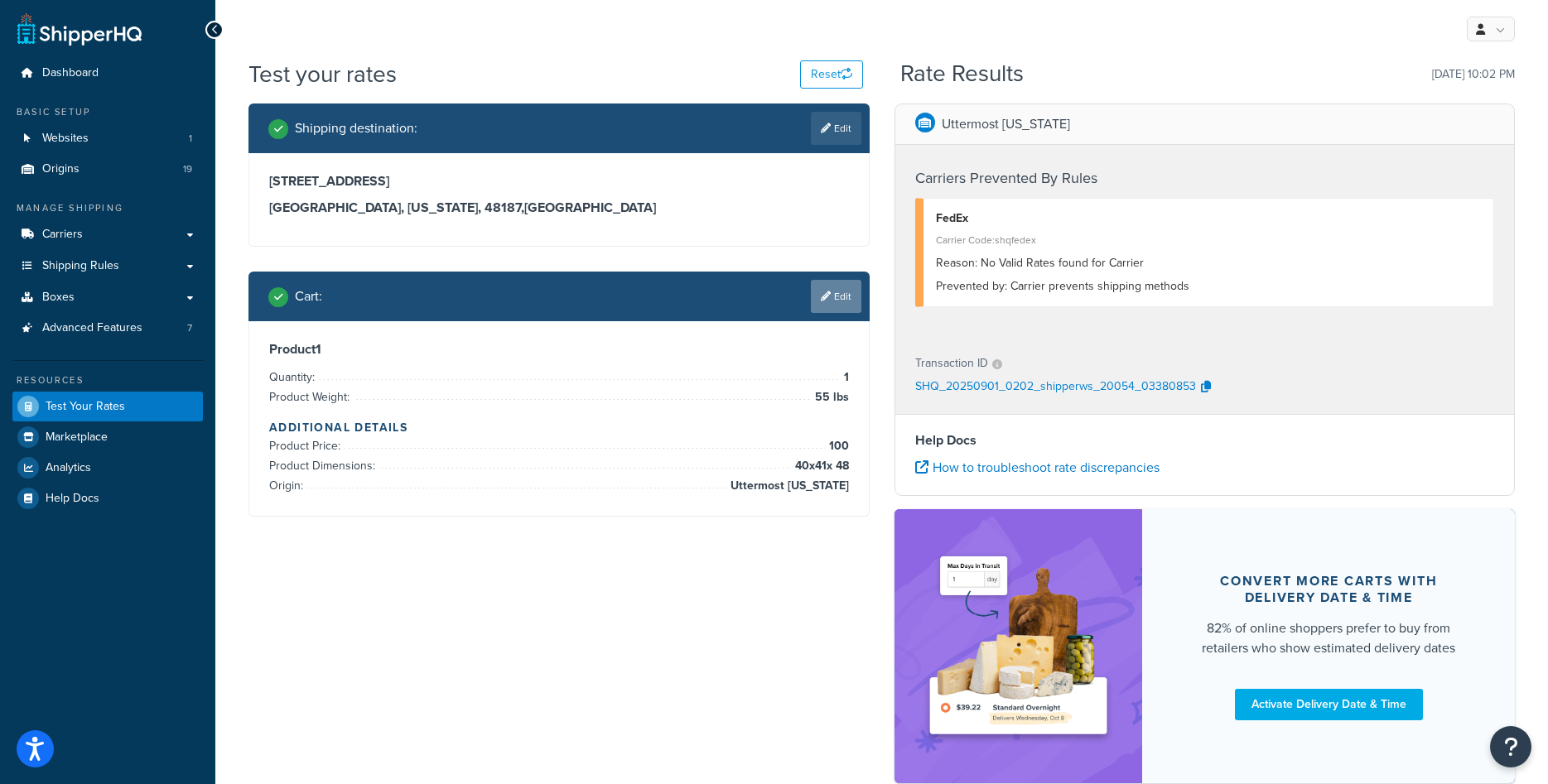
click at [828, 299] on icon at bounding box center [826, 297] width 10 height 10
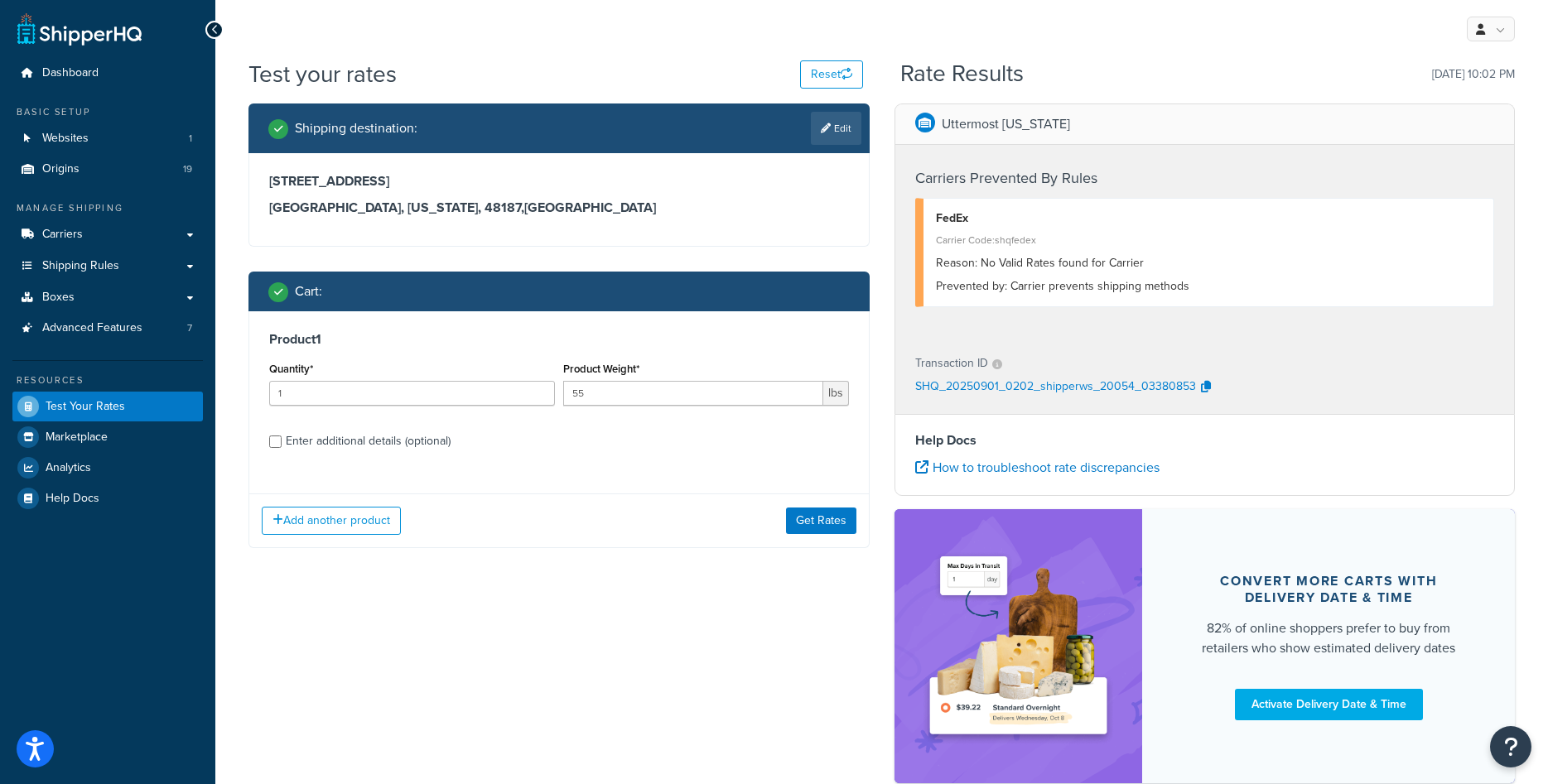
click at [393, 435] on div "Enter additional details (optional)" at bounding box center [368, 441] width 165 height 23
click at [282, 436] on input "Enter additional details (optional)" at bounding box center [275, 442] width 13 height 13
checkbox input "true"
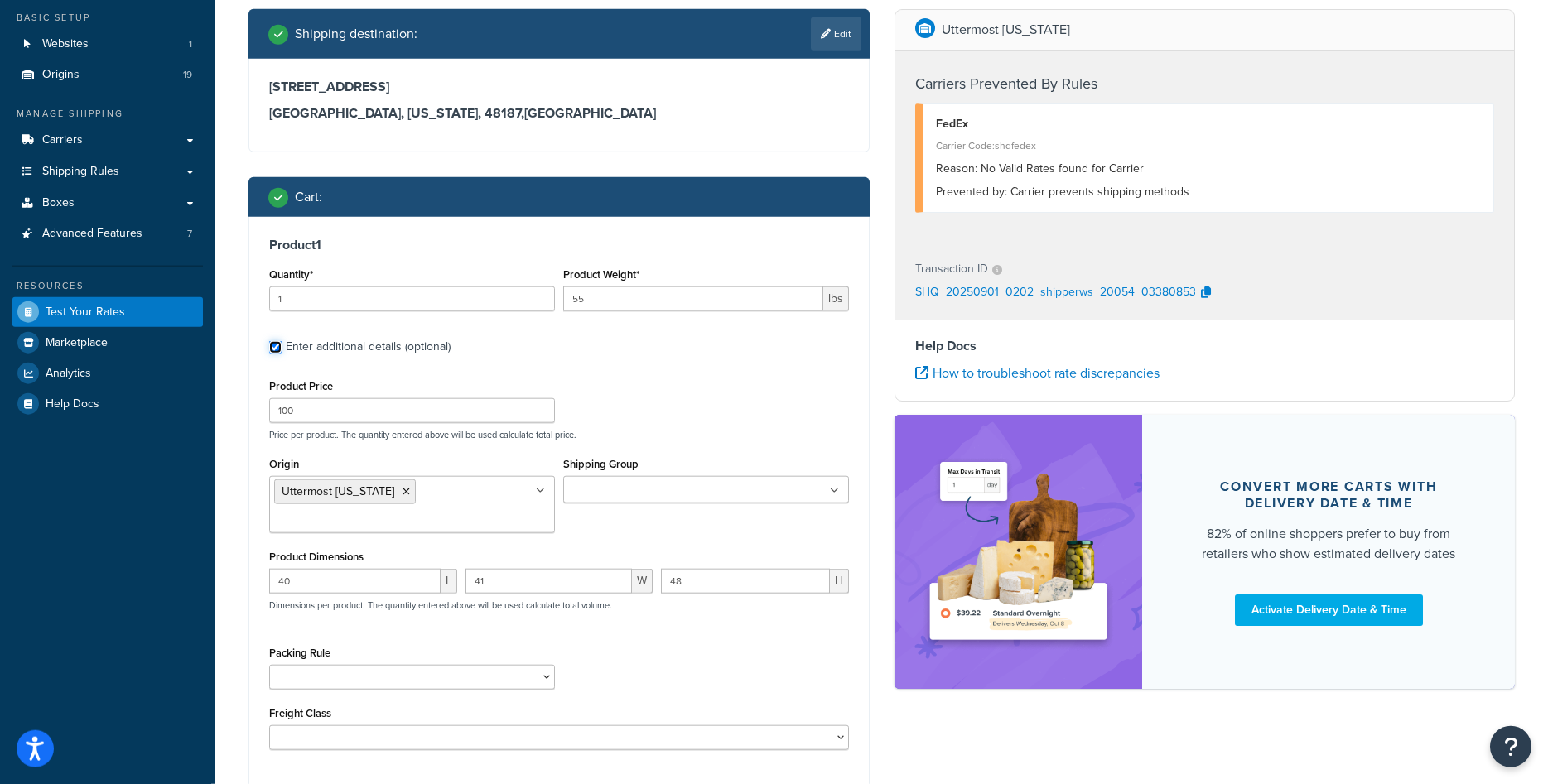
scroll to position [99, 0]
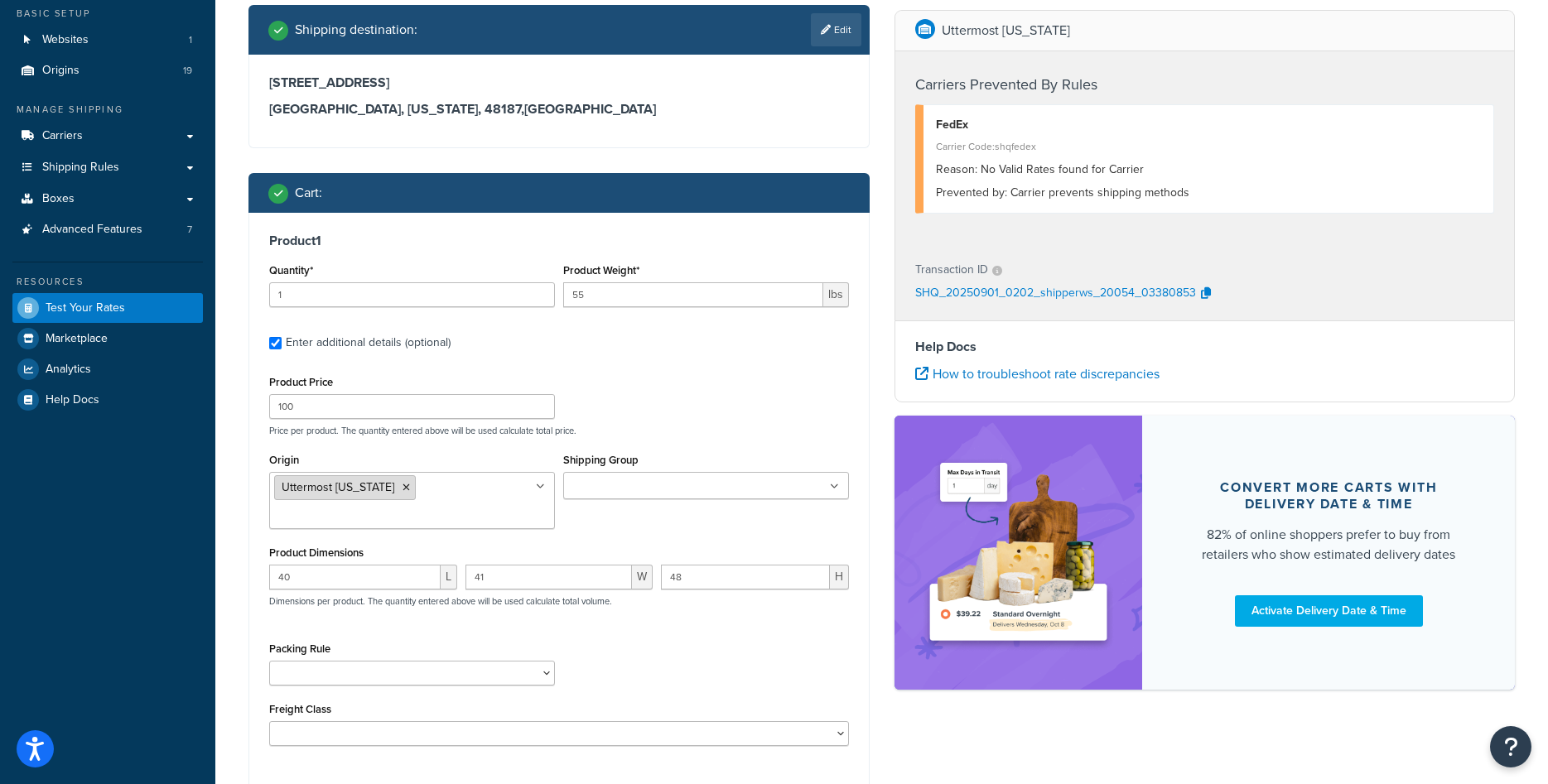
click at [403, 490] on icon at bounding box center [406, 488] width 8 height 10
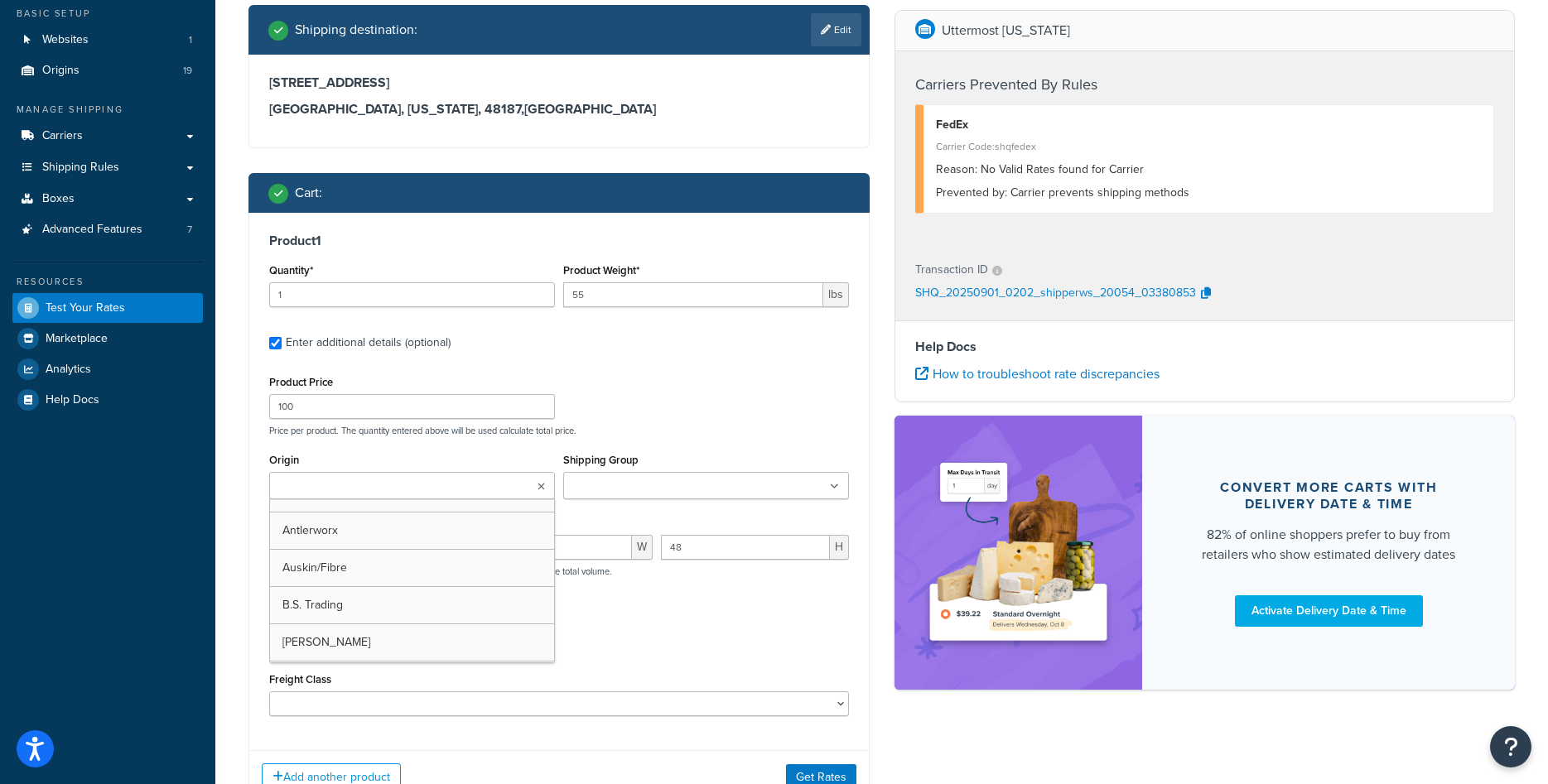
click at [383, 491] on input "Origin" at bounding box center [347, 486] width 147 height 18
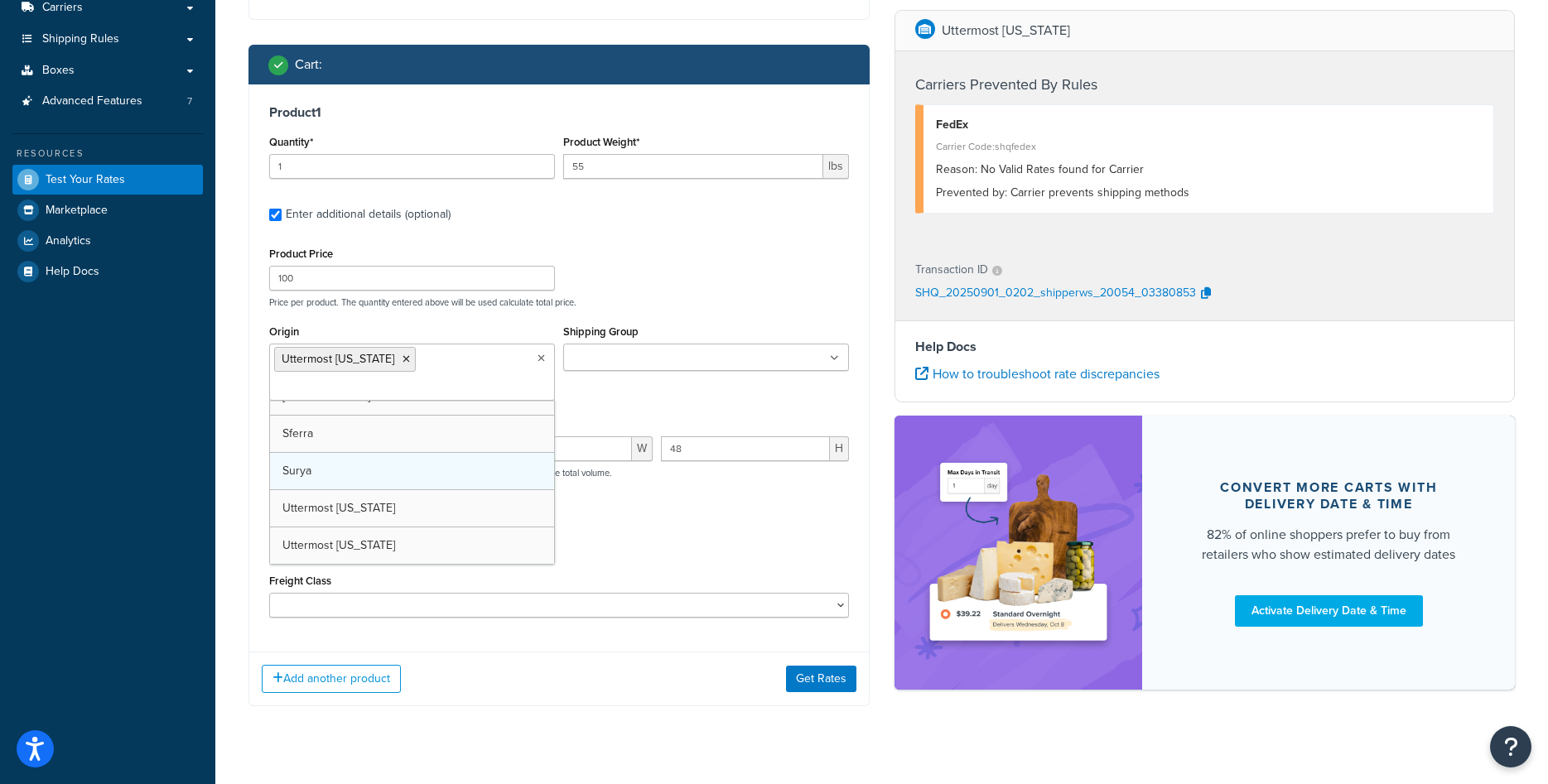
scroll to position [506, 0]
click at [701, 522] on div "Packing Rule" at bounding box center [559, 539] width 588 height 61
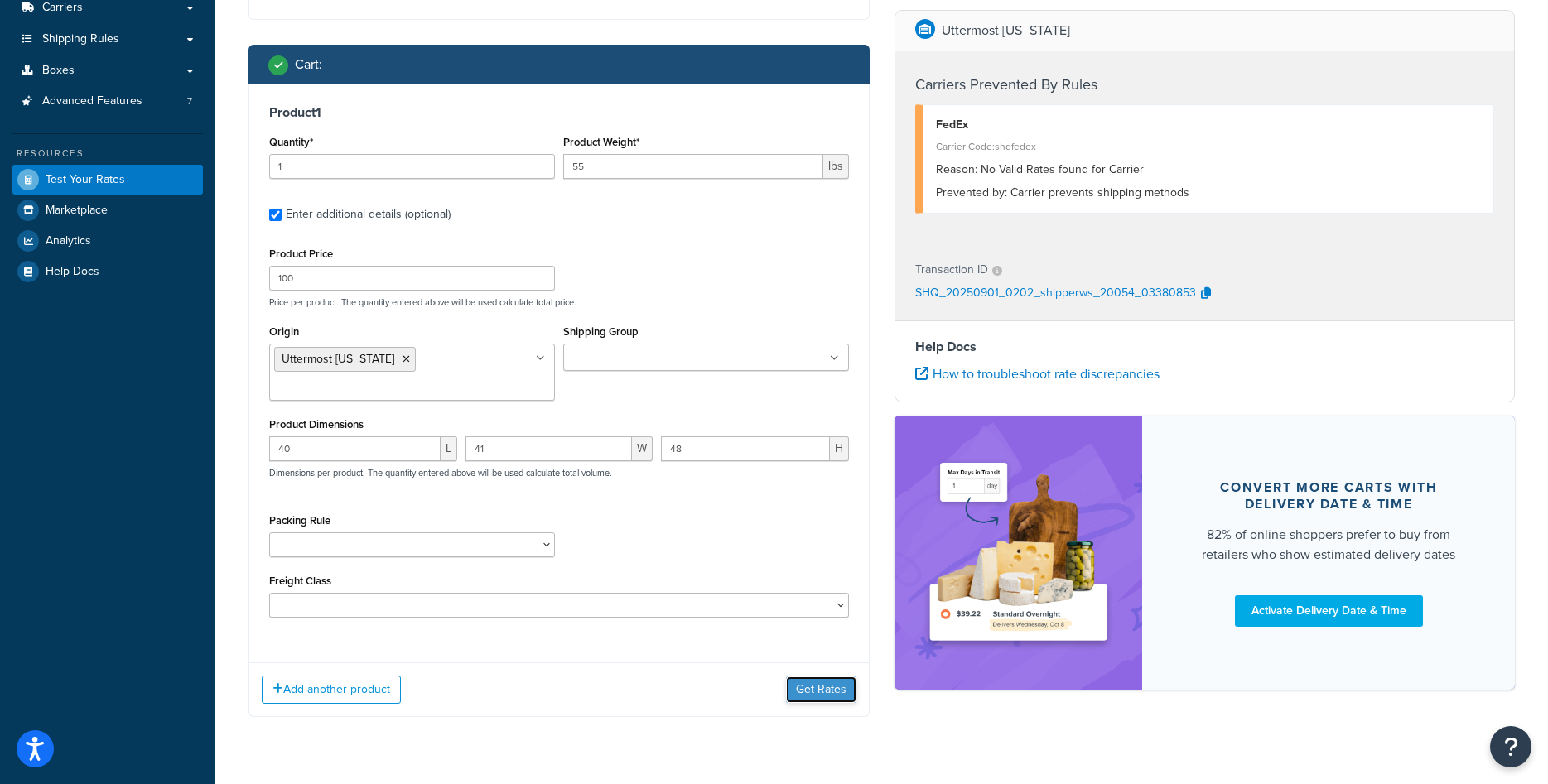
click at [801, 681] on button "Get Rates" at bounding box center [821, 689] width 71 height 26
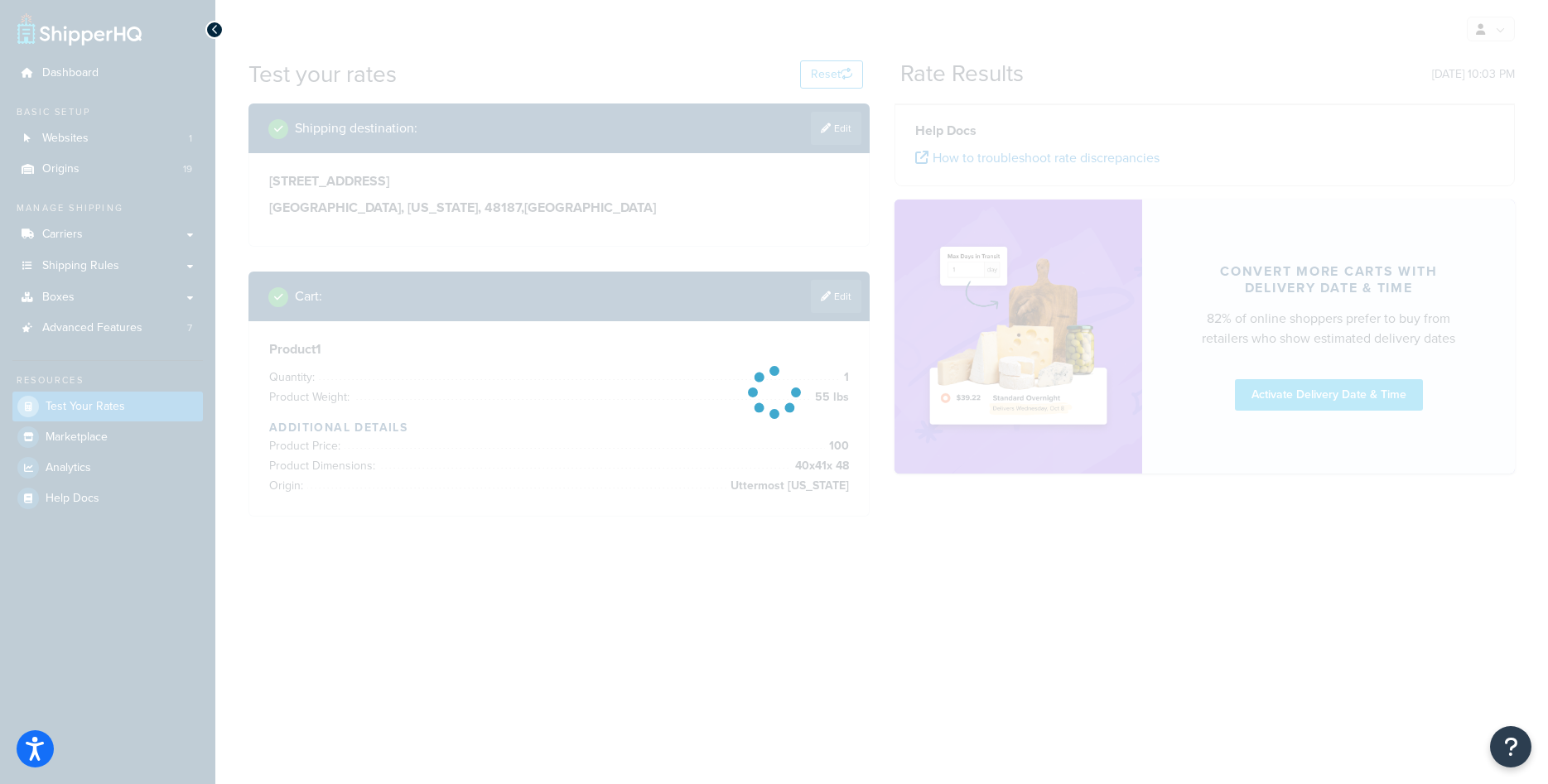
scroll to position [0, 0]
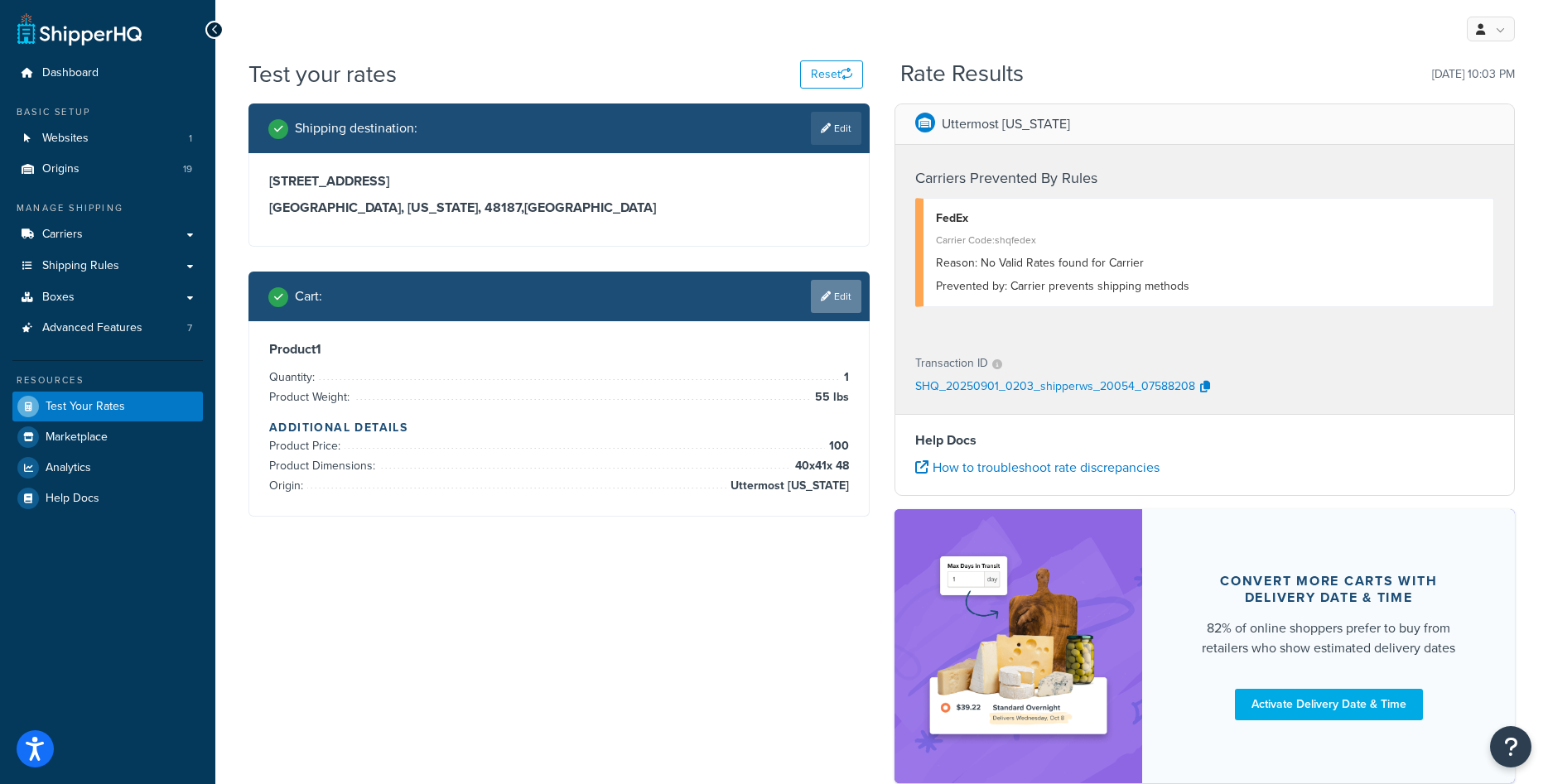
click at [830, 299] on link "Edit" at bounding box center [835, 296] width 50 height 33
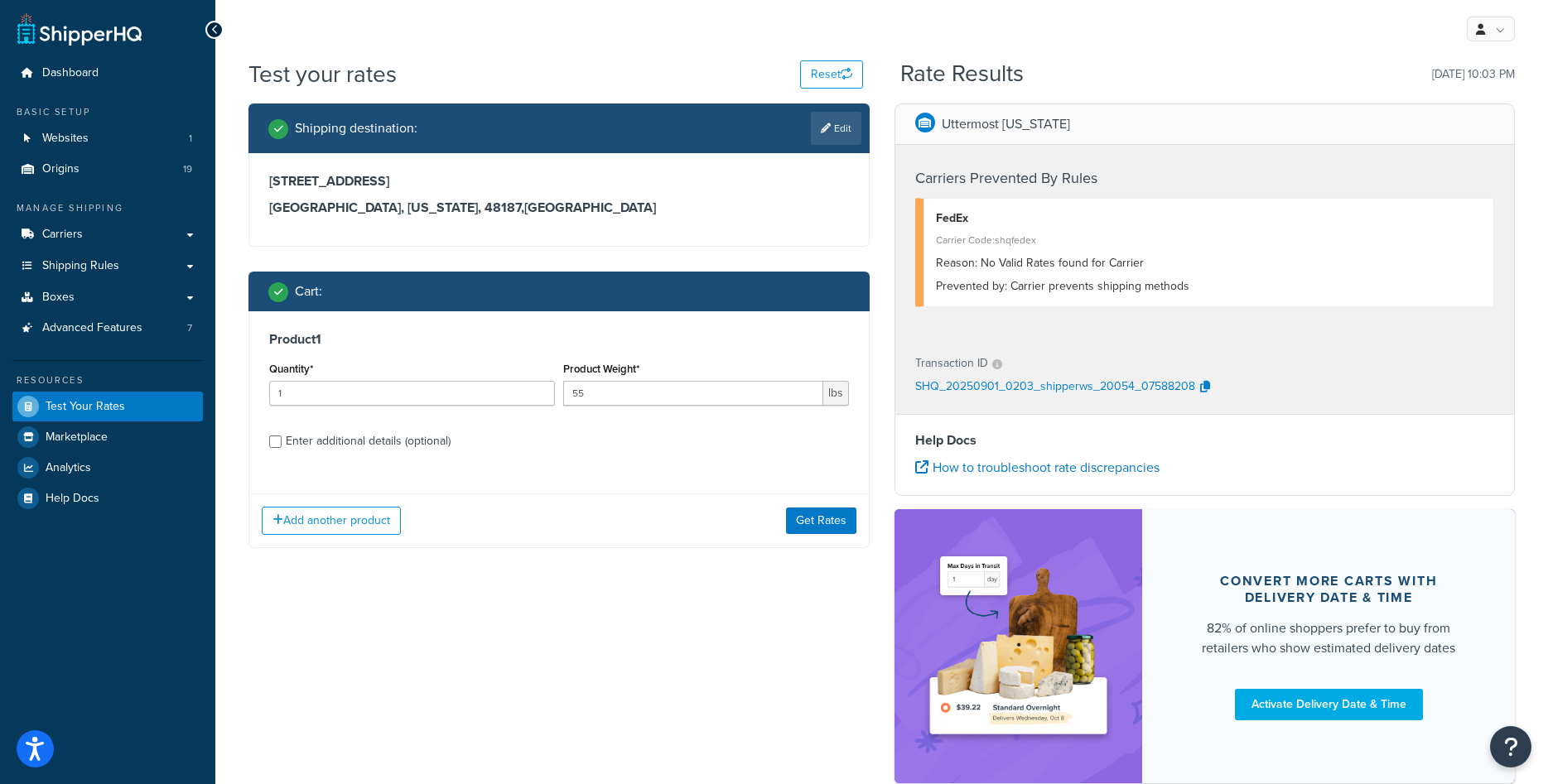
click at [411, 445] on div "Enter additional details (optional)" at bounding box center [368, 441] width 165 height 23
click at [282, 445] on input "Enter additional details (optional)" at bounding box center [275, 442] width 13 height 13
checkbox input "true"
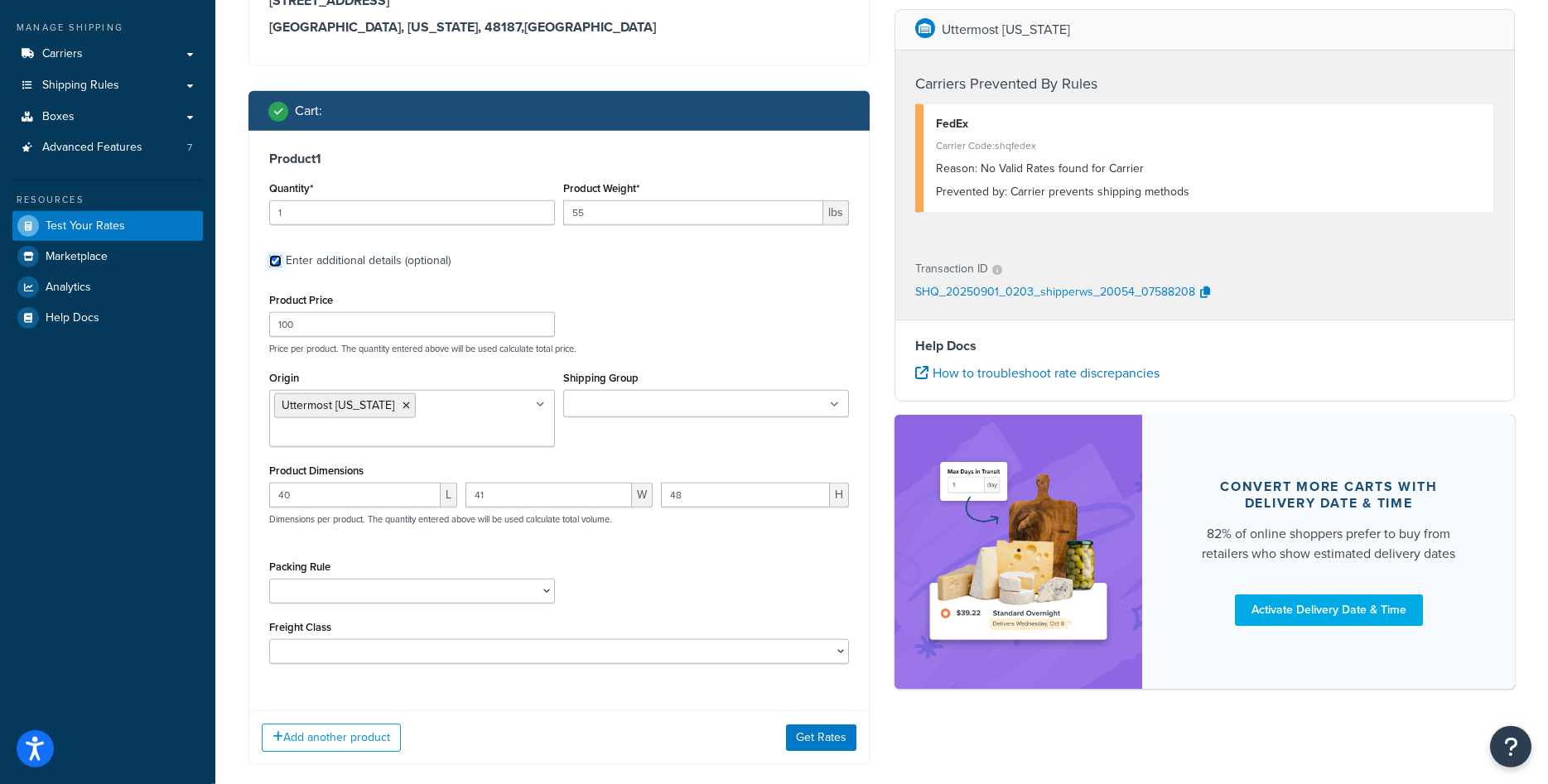
scroll to position [183, 0]
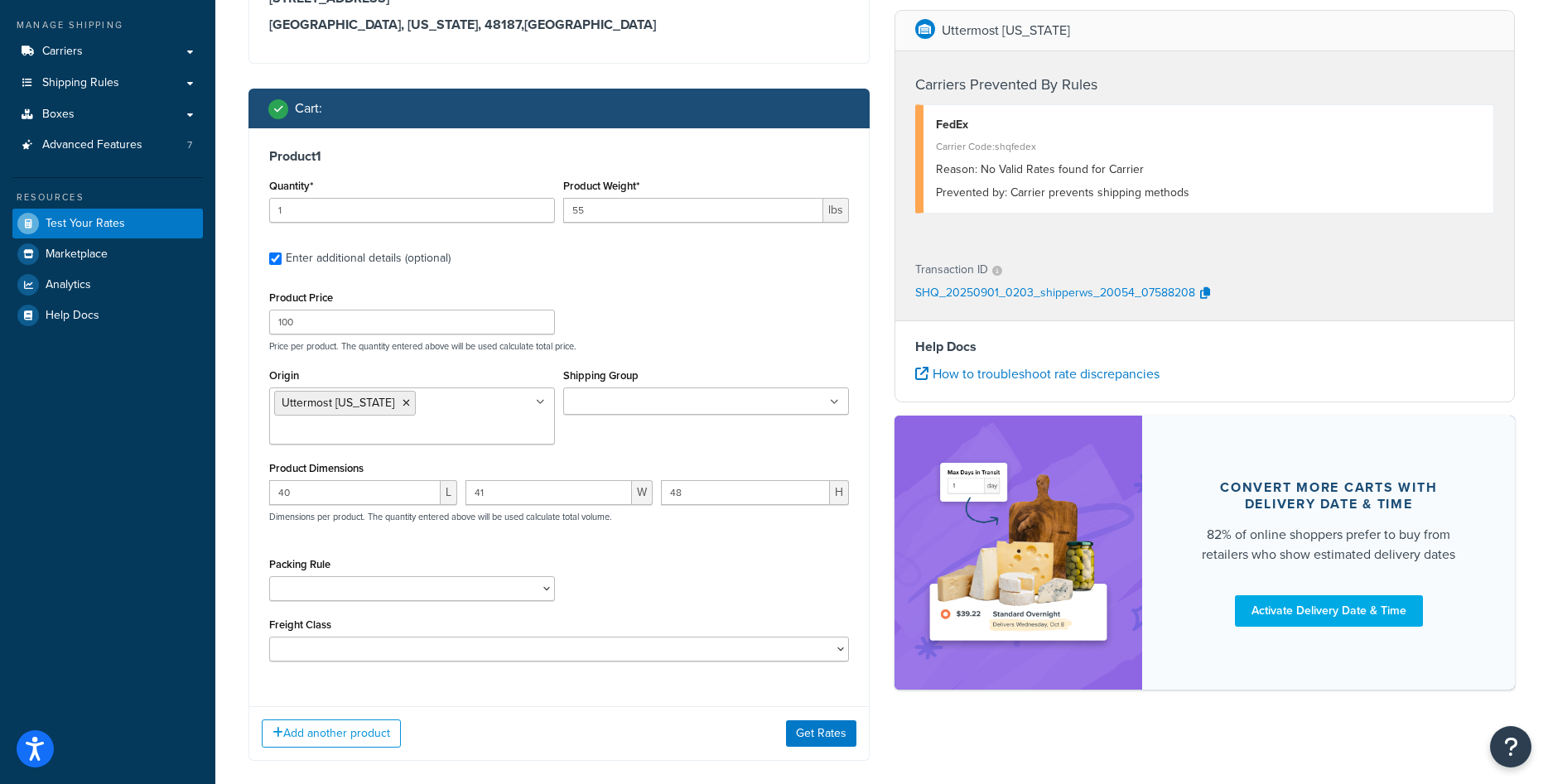
click at [454, 409] on ul "Uttermost Texas" at bounding box center [411, 415] width 286 height 57
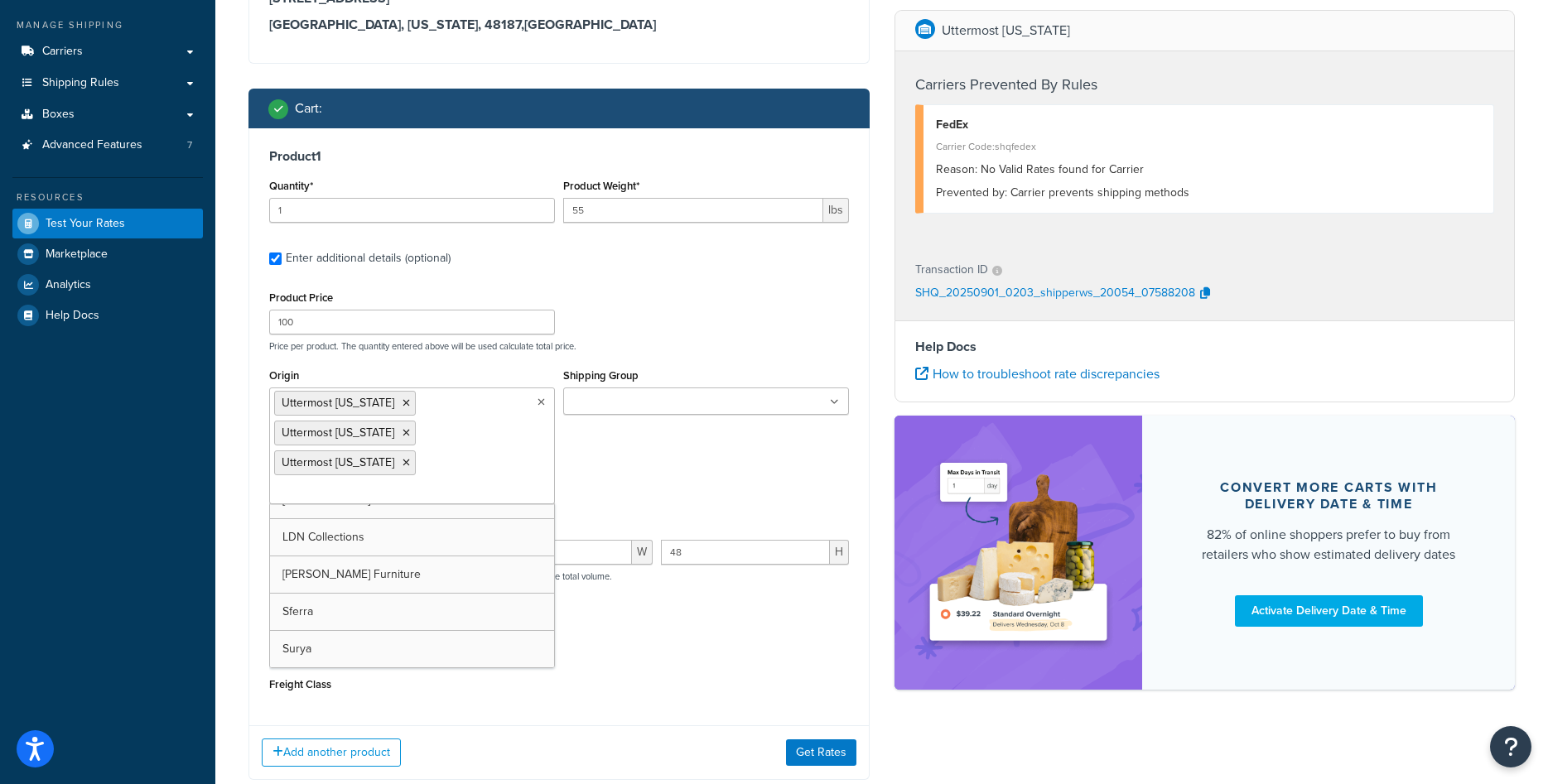
scroll to position [432, 0]
click at [695, 464] on div "Origin Uttermost California Uttermost Texas Uttermost Virginia Antlerworx Auski…" at bounding box center [559, 440] width 588 height 153
click at [801, 780] on button "Get Rates" at bounding box center [821, 793] width 71 height 26
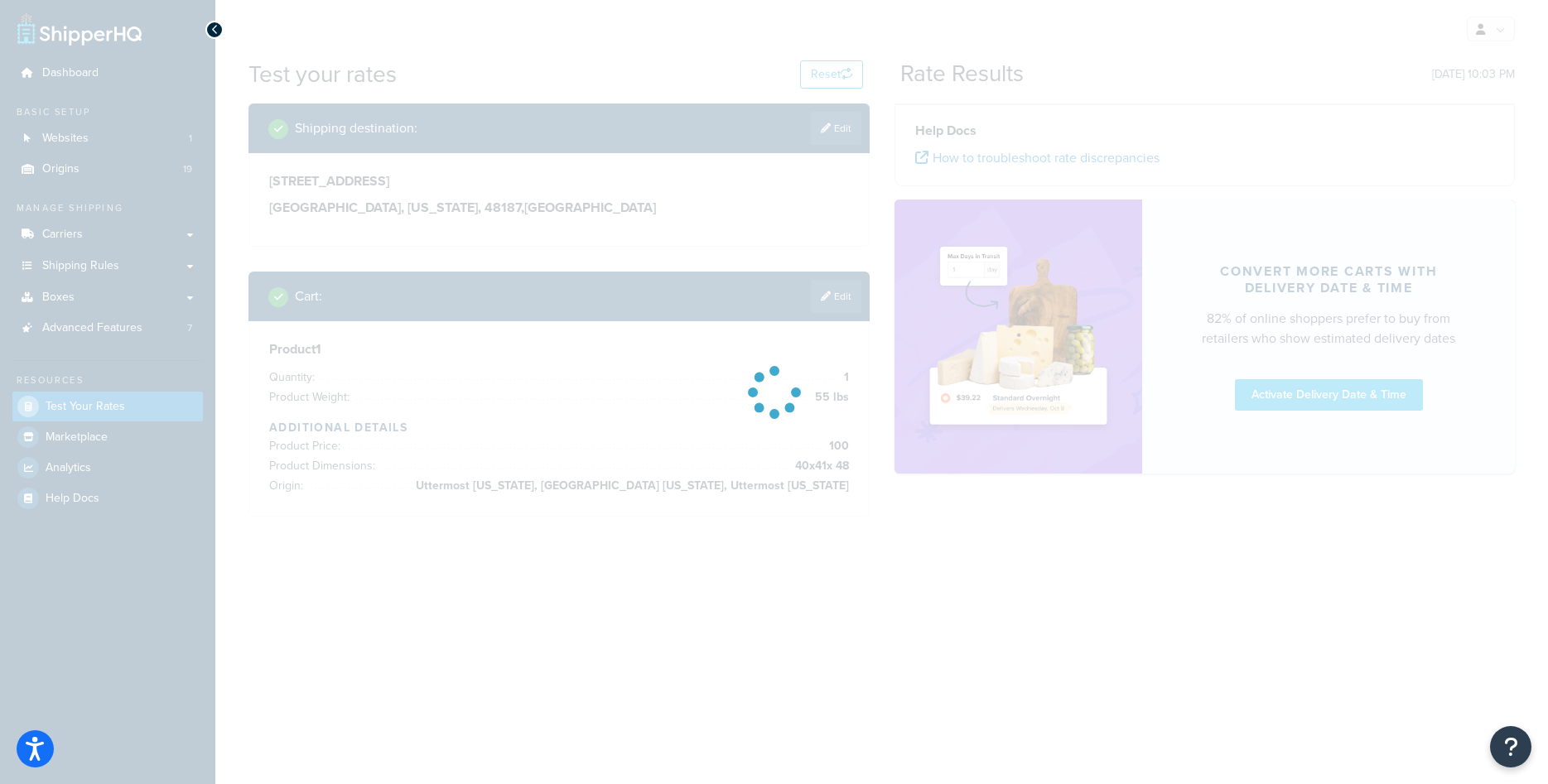
scroll to position [0, 0]
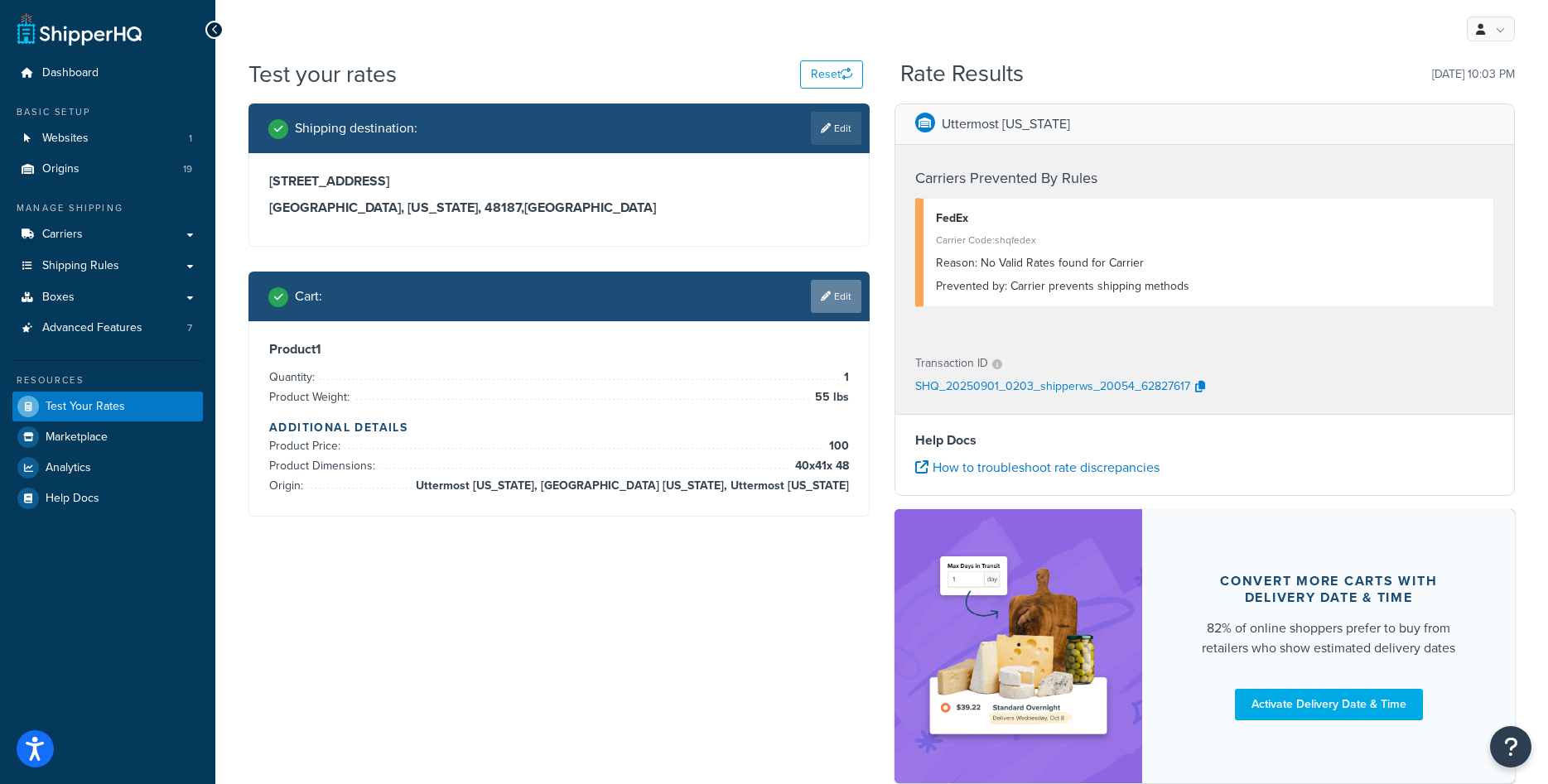
click at [825, 286] on link "Edit" at bounding box center [835, 296] width 50 height 33
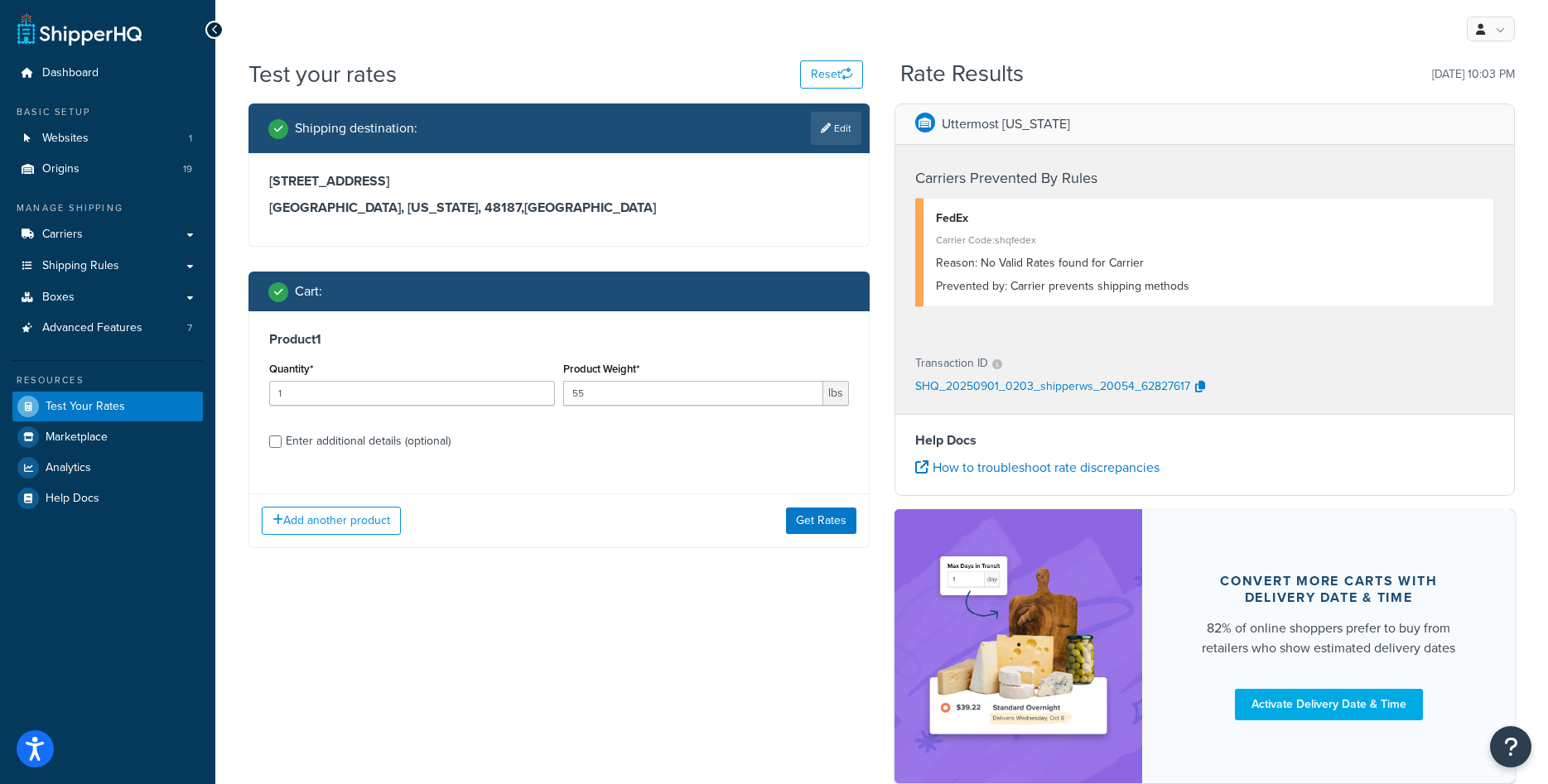
click at [421, 445] on div "Enter additional details (optional)" at bounding box center [368, 441] width 165 height 23
click at [282, 445] on input "Enter additional details (optional)" at bounding box center [275, 442] width 13 height 13
checkbox input "true"
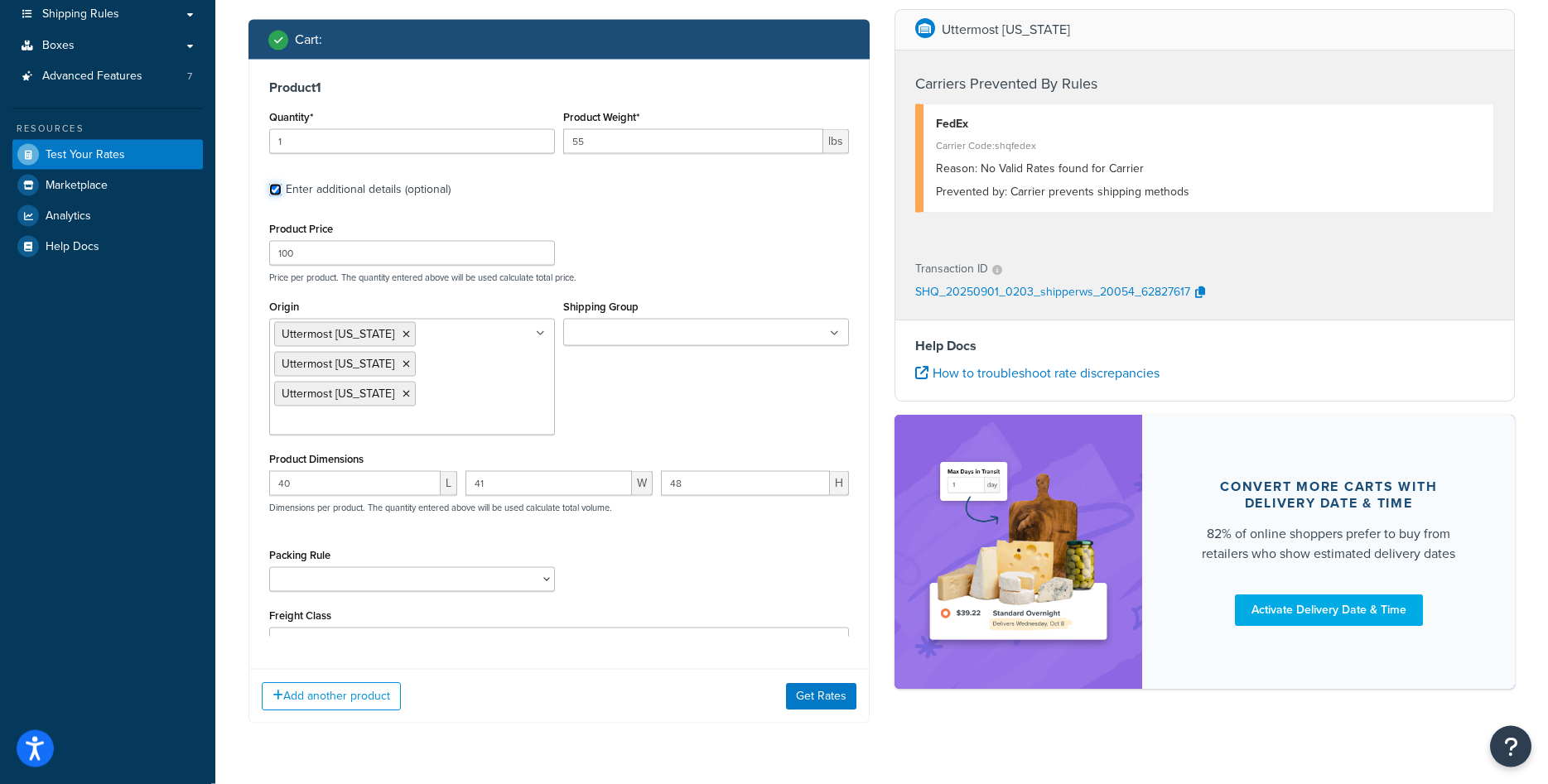
scroll to position [266, 0]
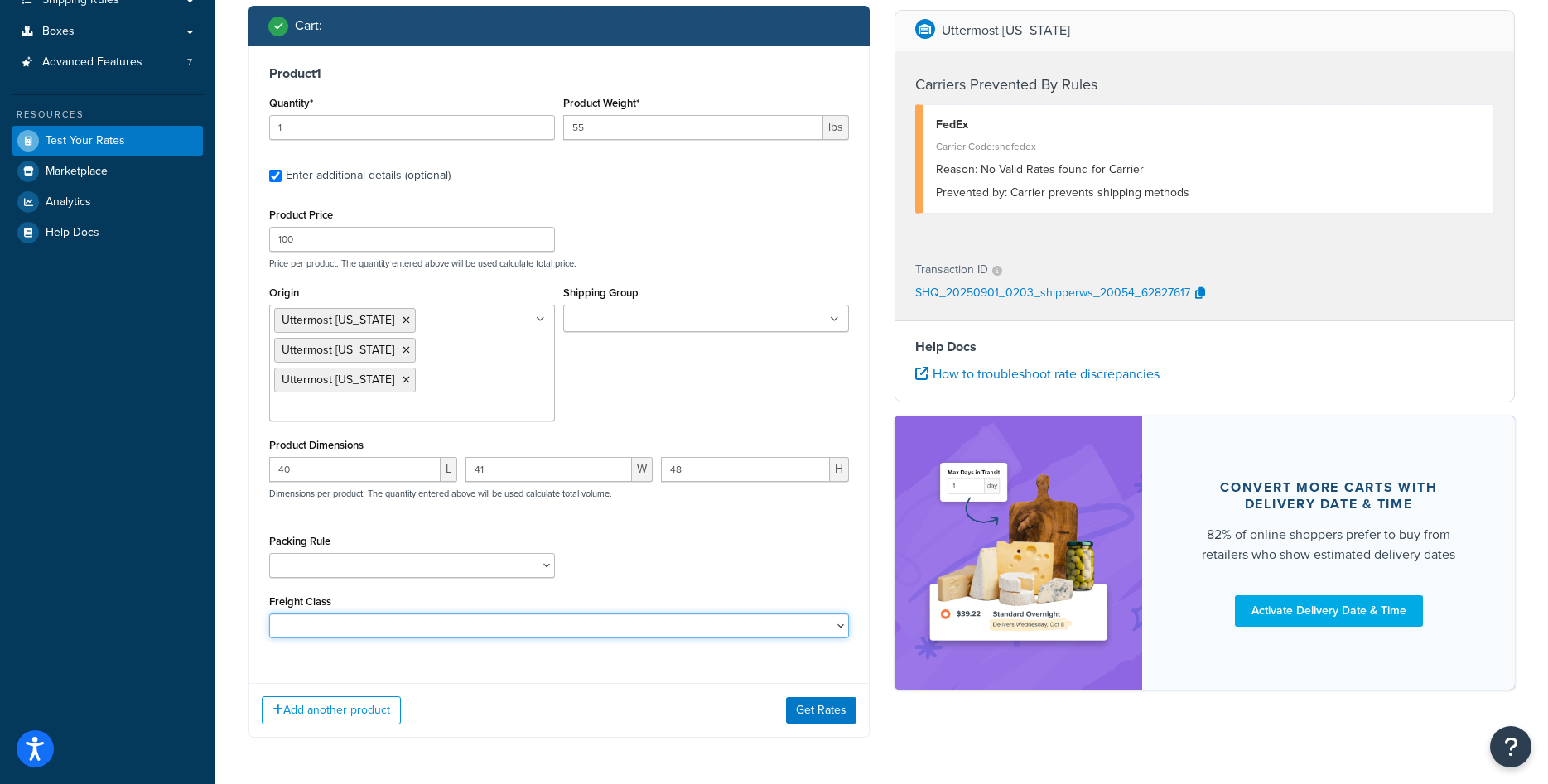
select select "300"
click option "300" at bounding box center [0, 0] width 0 height 0
click at [830, 697] on button "Get Rates" at bounding box center [821, 710] width 71 height 26
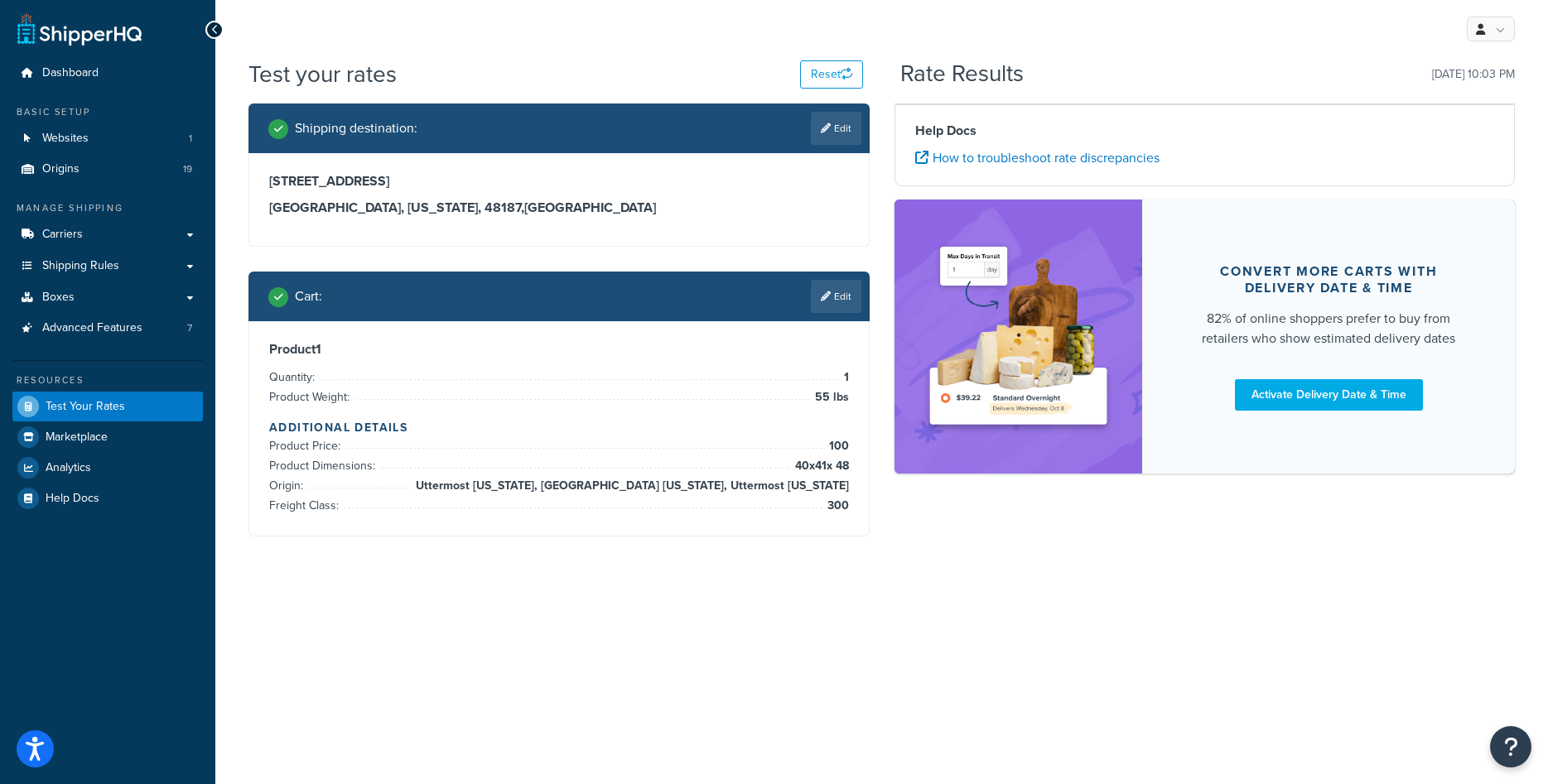
scroll to position [0, 0]
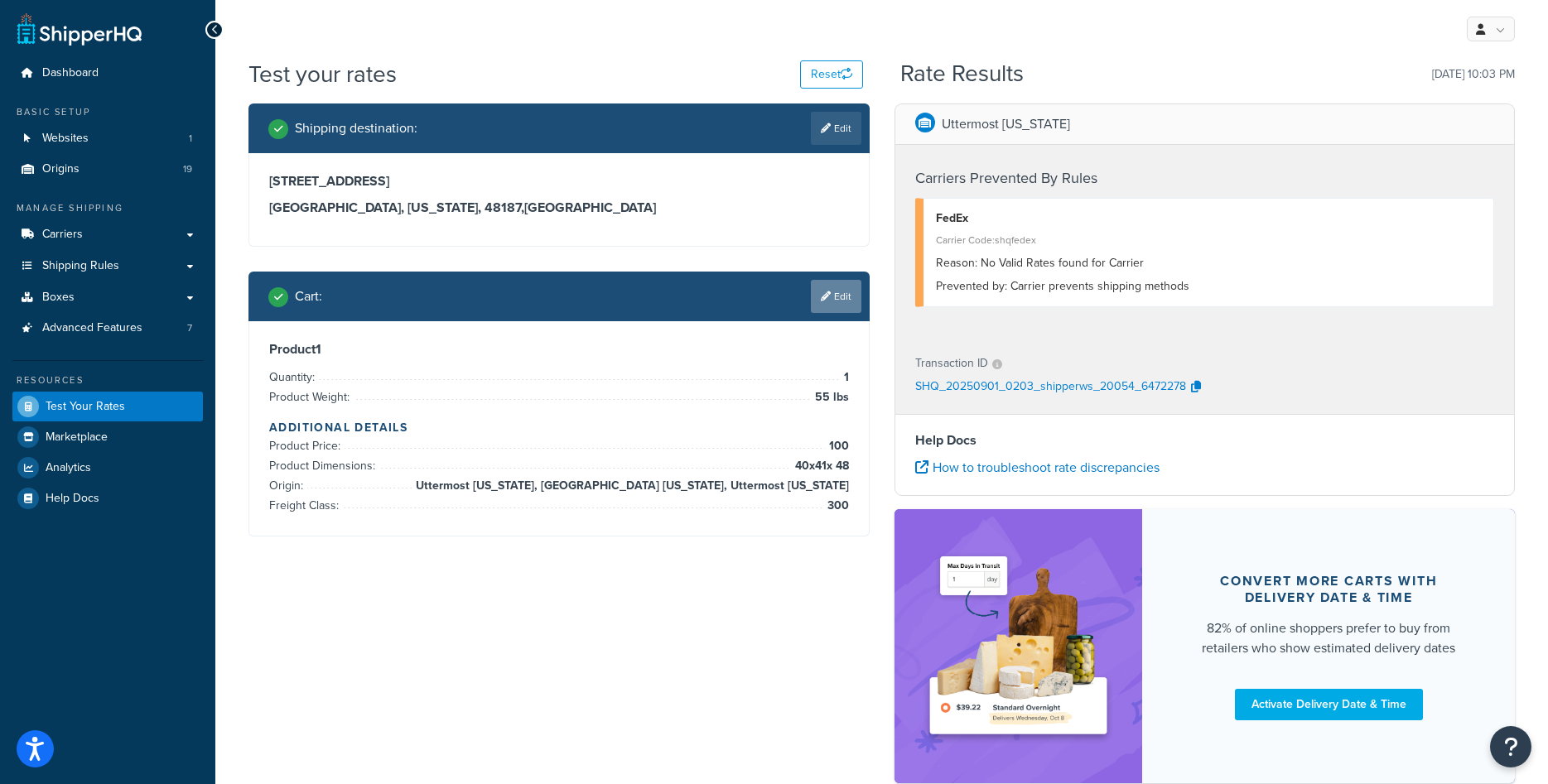
click at [834, 303] on link "Edit" at bounding box center [835, 296] width 50 height 33
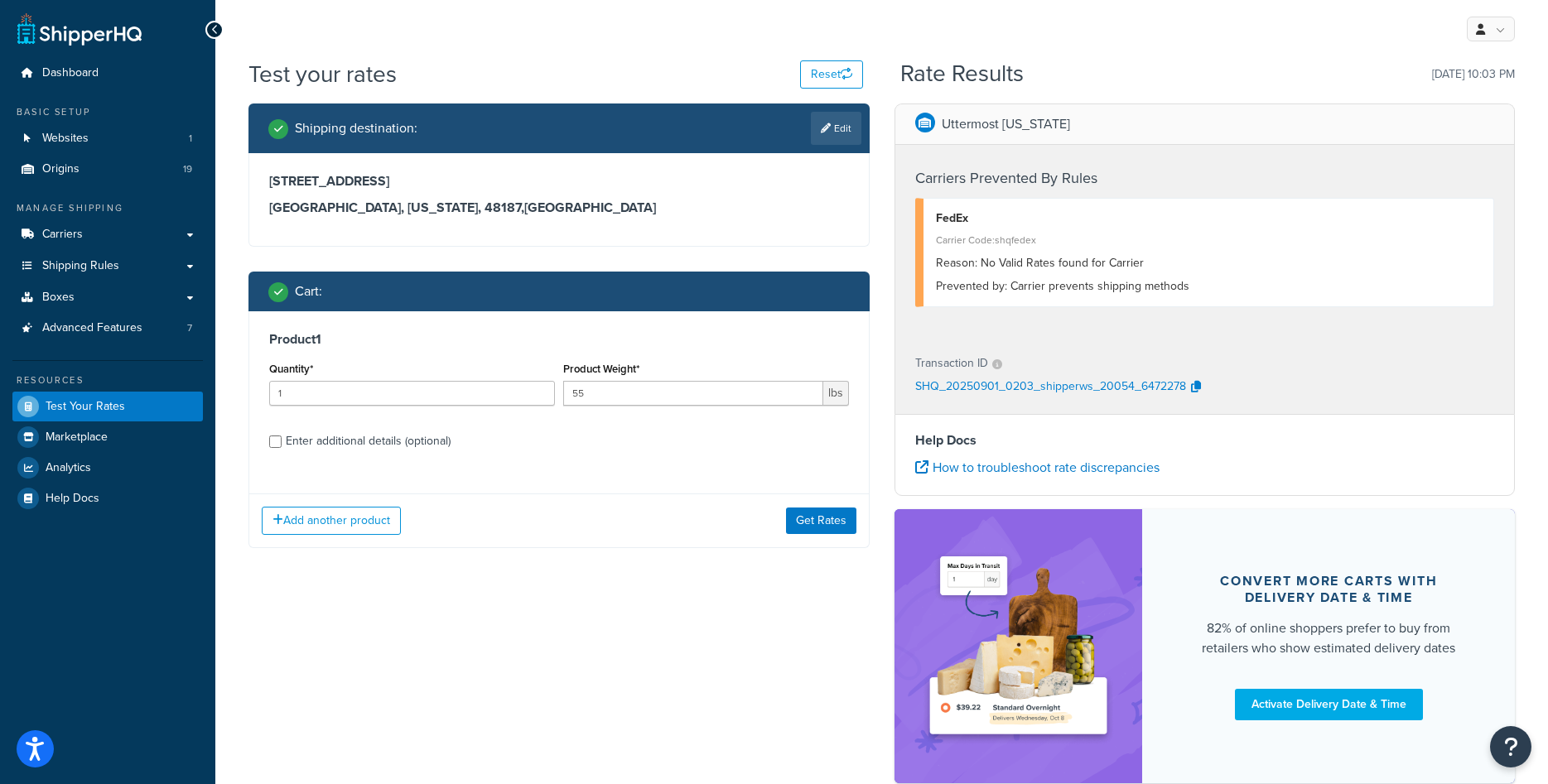
click at [435, 449] on div "Enter additional details (optional)" at bounding box center [368, 441] width 165 height 23
click at [282, 448] on input "Enter additional details (optional)" at bounding box center [275, 442] width 13 height 13
checkbox input "true"
select select "300"
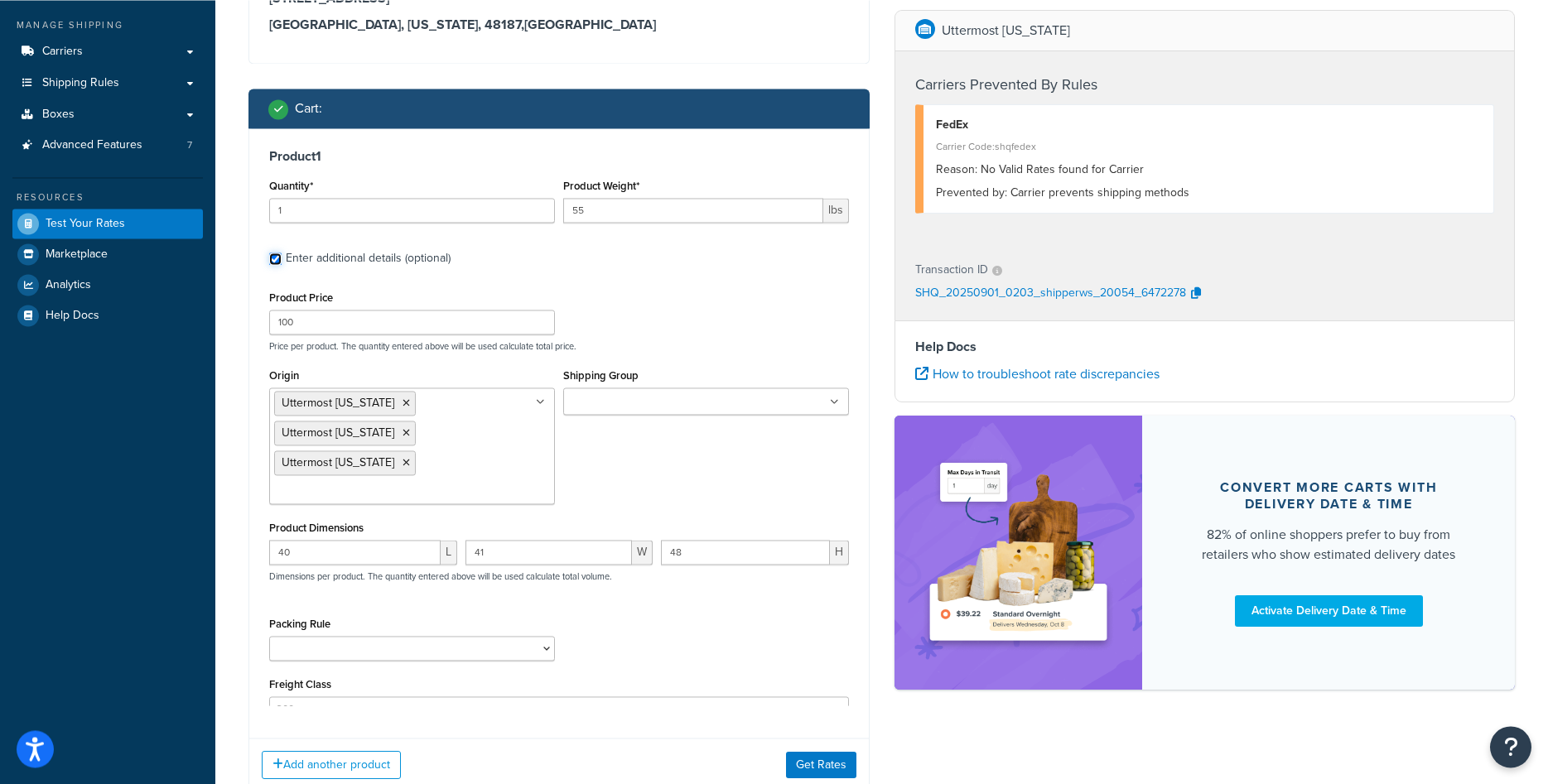
scroll to position [202, 0]
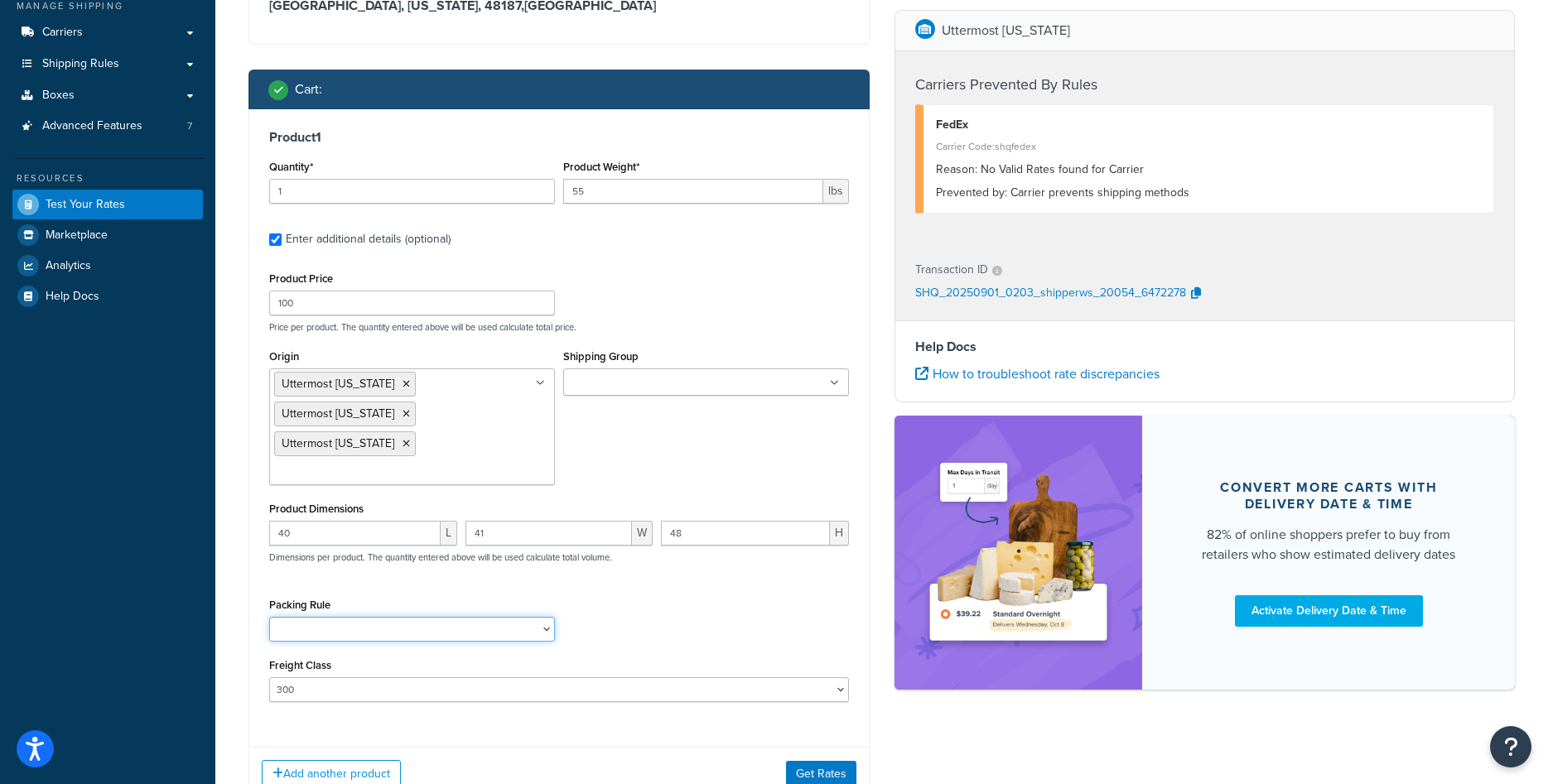
click at [541, 617] on select "Packing Rule" at bounding box center [411, 629] width 286 height 25
click at [649, 625] on div "Packing Rule" at bounding box center [559, 624] width 588 height 61
click at [598, 381] on input "Shipping Group" at bounding box center [642, 383] width 147 height 18
click at [661, 329] on p "Price per product. The quantity entered above will be used calculate total pric…" at bounding box center [559, 328] width 588 height 12
click at [403, 382] on icon at bounding box center [406, 385] width 8 height 10
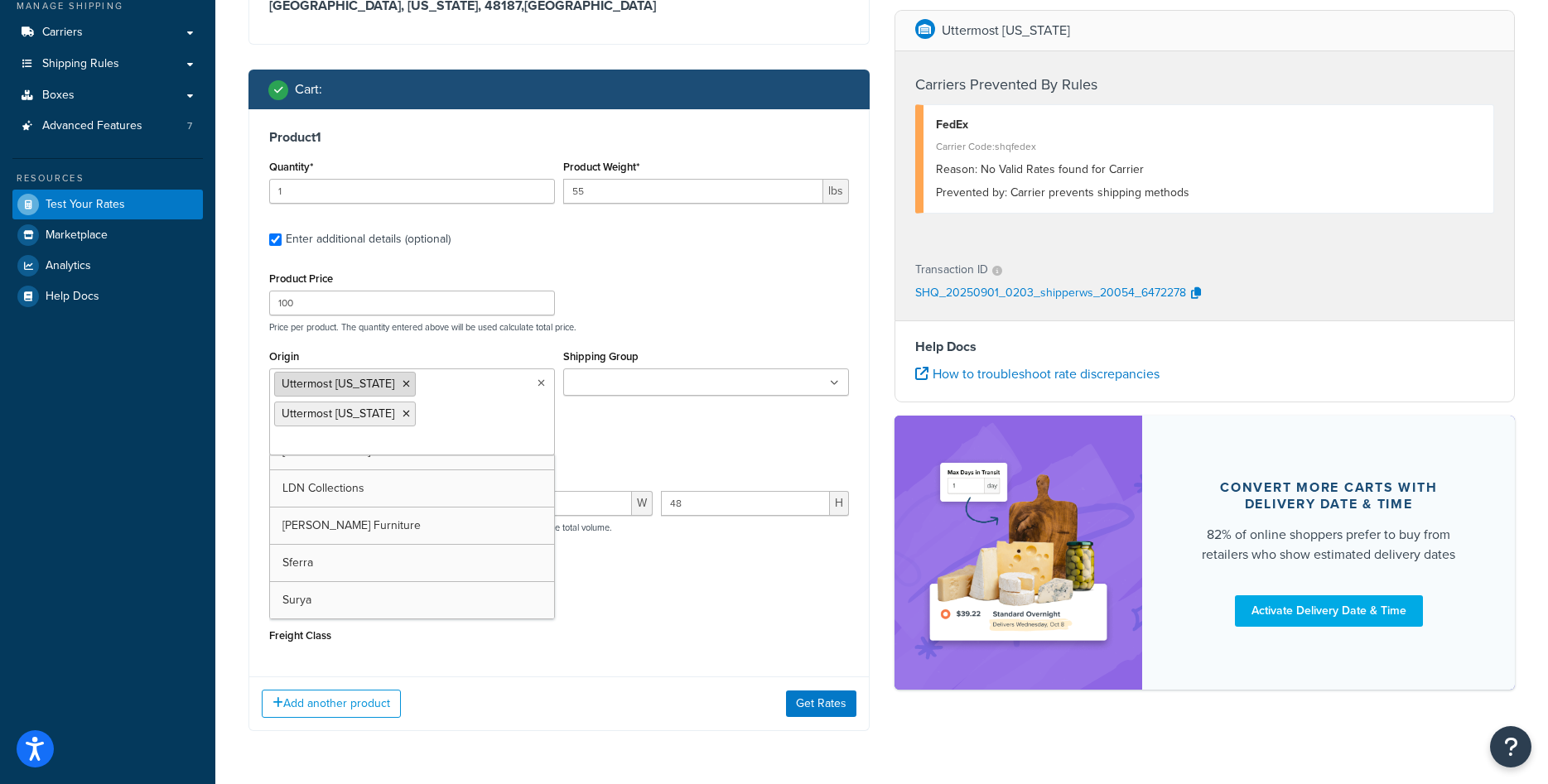
scroll to position [432, 0]
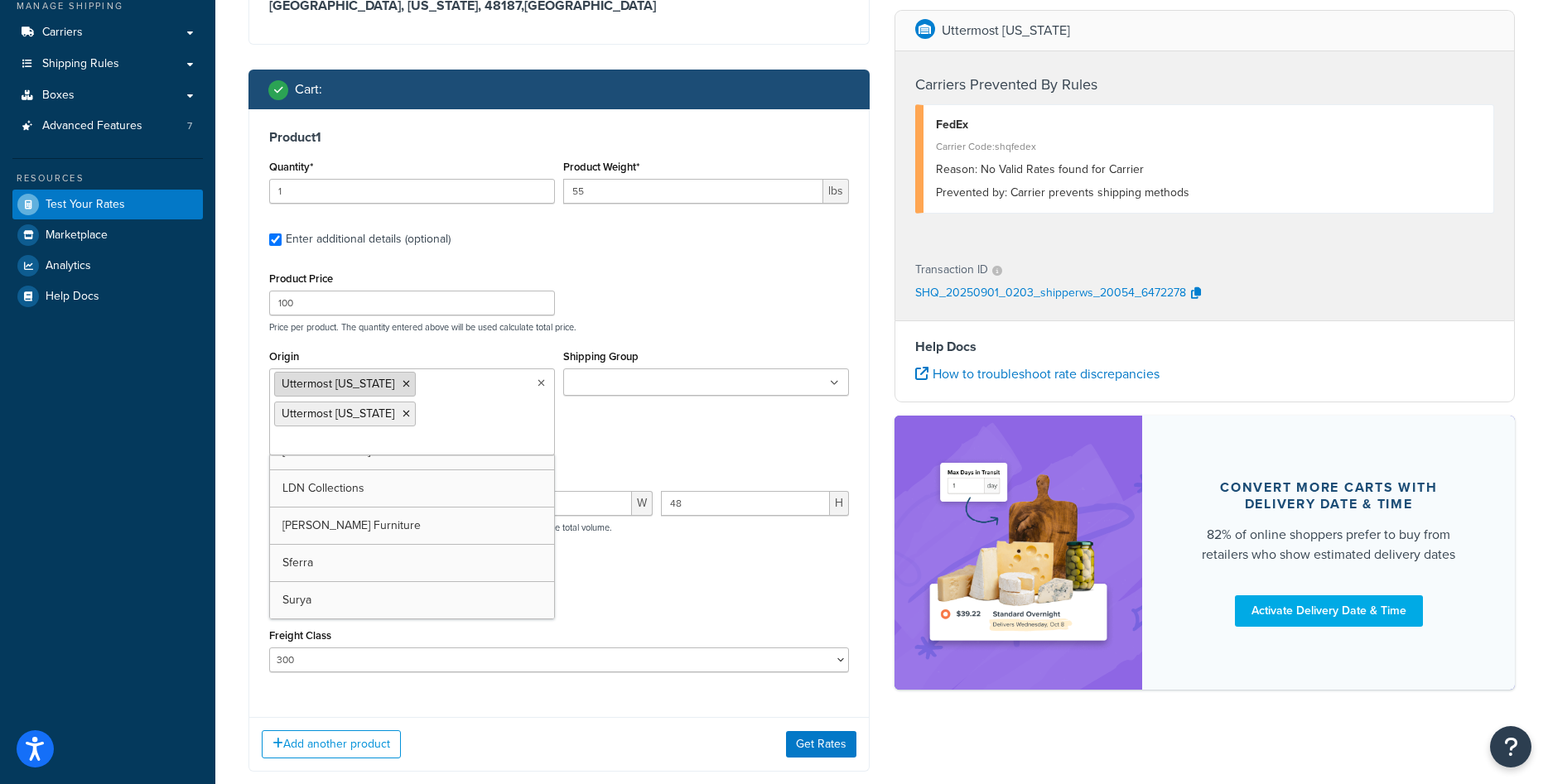
click at [403, 386] on icon at bounding box center [406, 385] width 8 height 10
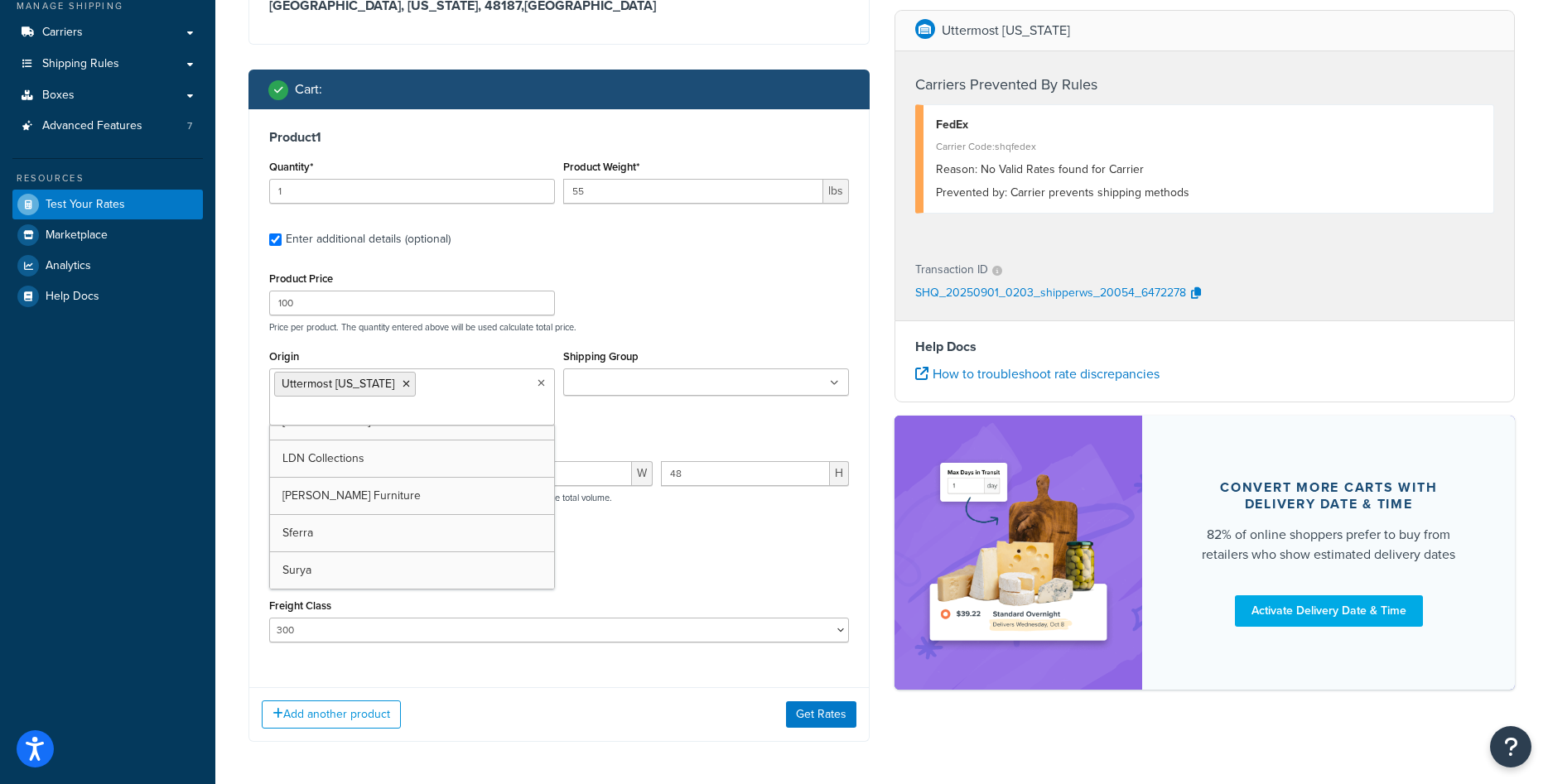
click at [649, 441] on div "Product Dimensions 40 L 41 W 48 H Dimensions per product. The quantity entered …" at bounding box center [558, 480] width 579 height 84
click at [800, 709] on button "Get Rates" at bounding box center [821, 714] width 71 height 26
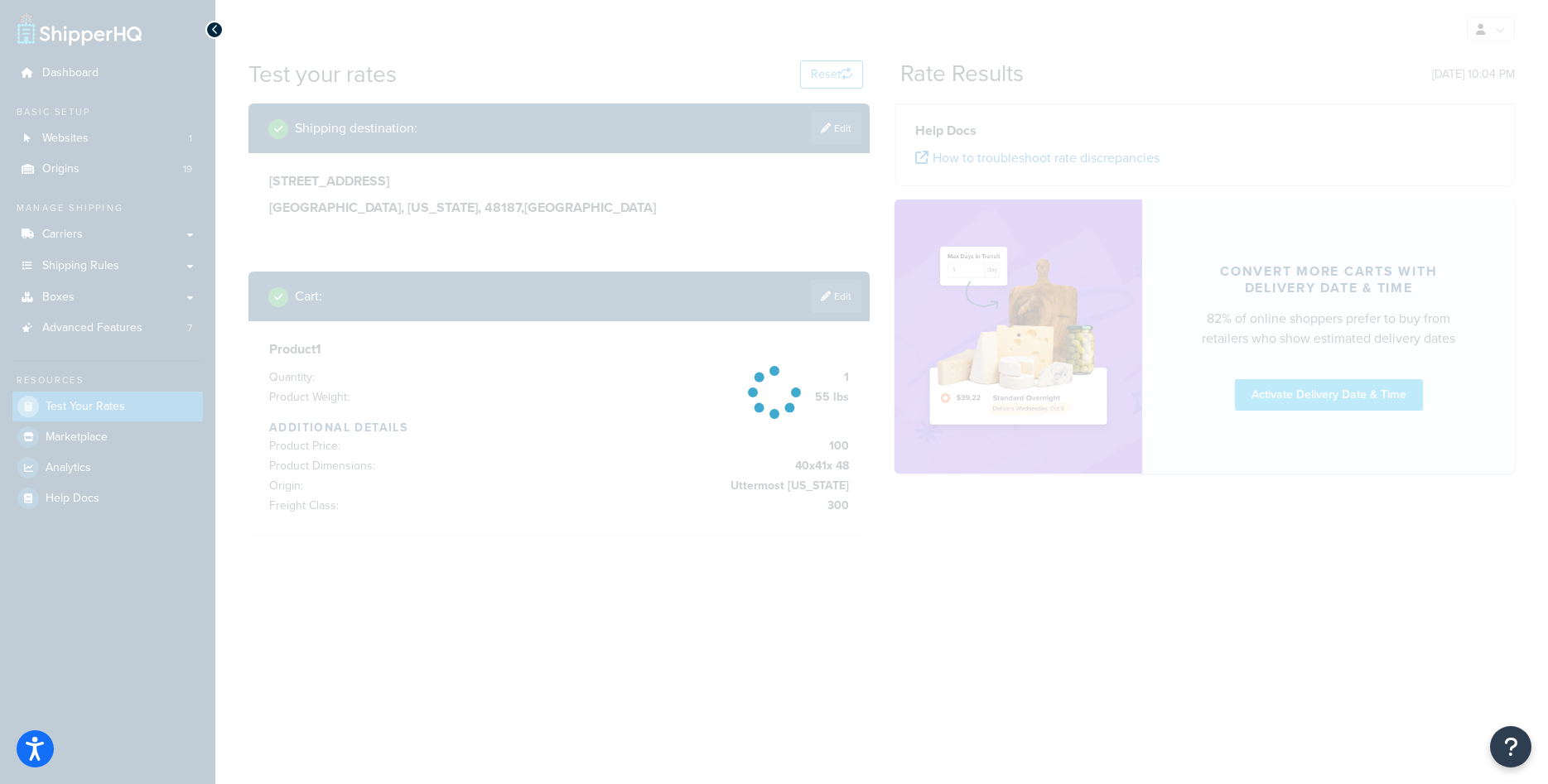
scroll to position [0, 0]
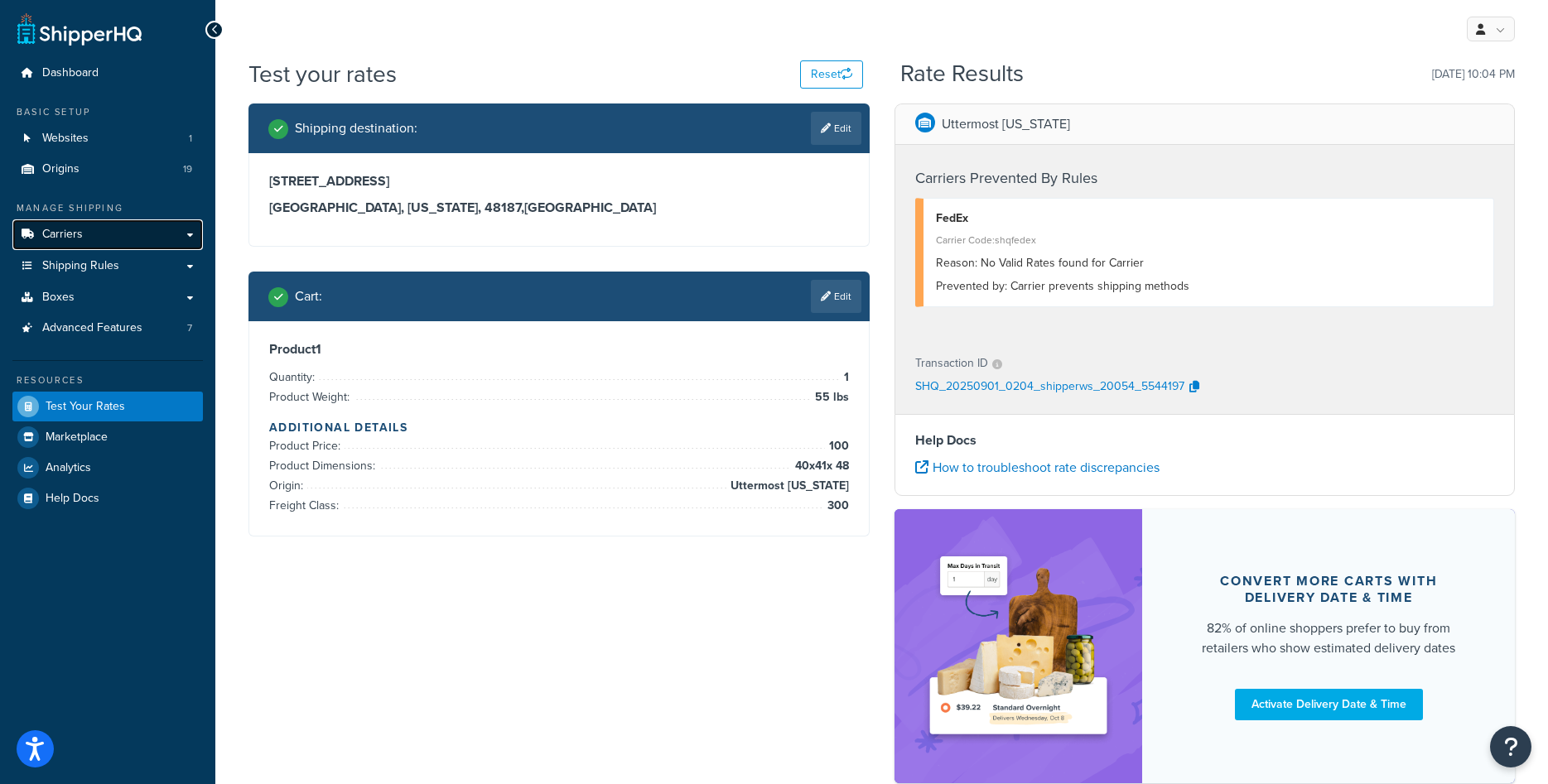
click at [102, 235] on link "Carriers" at bounding box center [108, 235] width 190 height 31
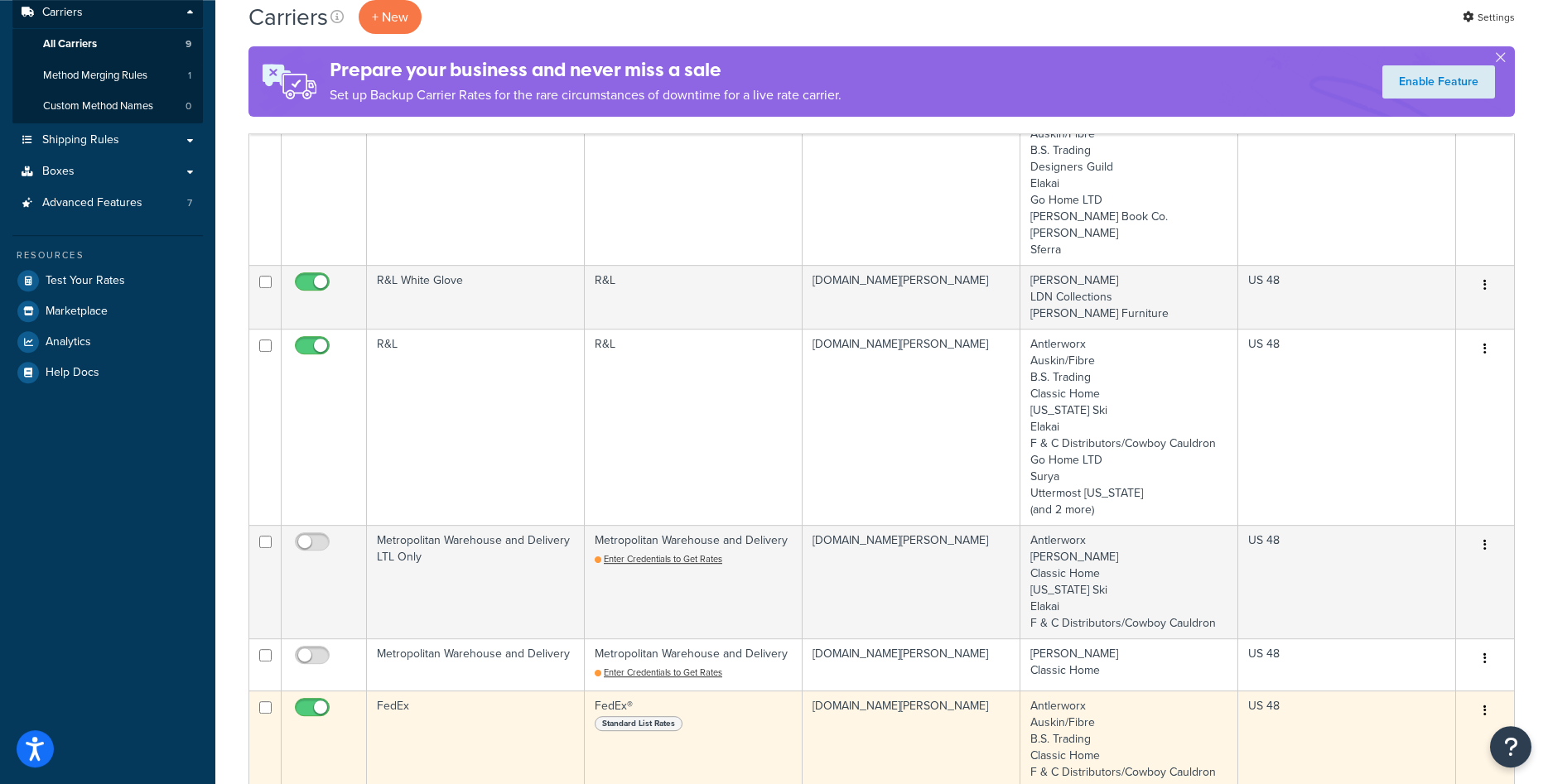
scroll to position [253, 0]
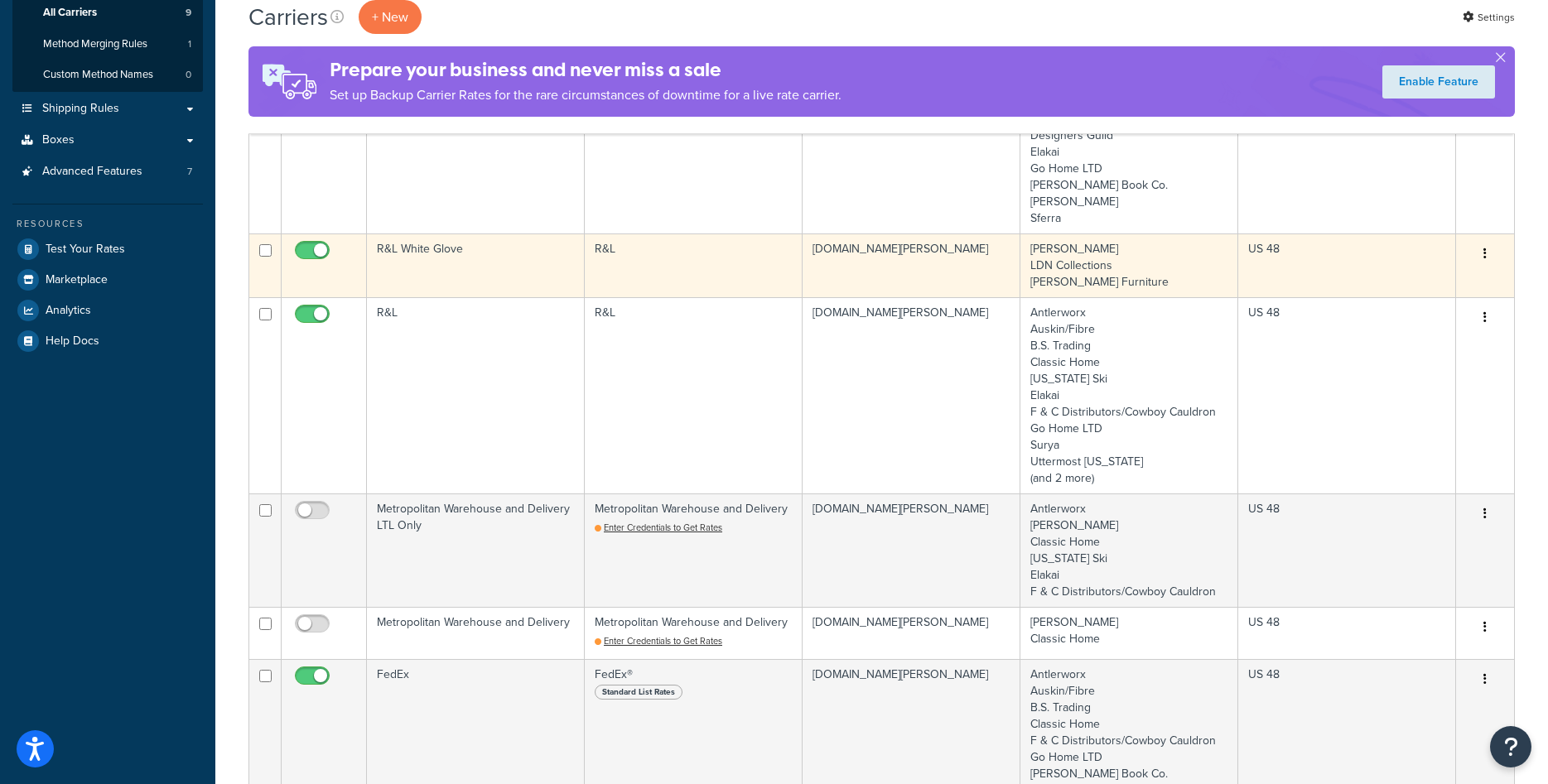
click at [449, 270] on td "R&L White Glove" at bounding box center [475, 265] width 218 height 64
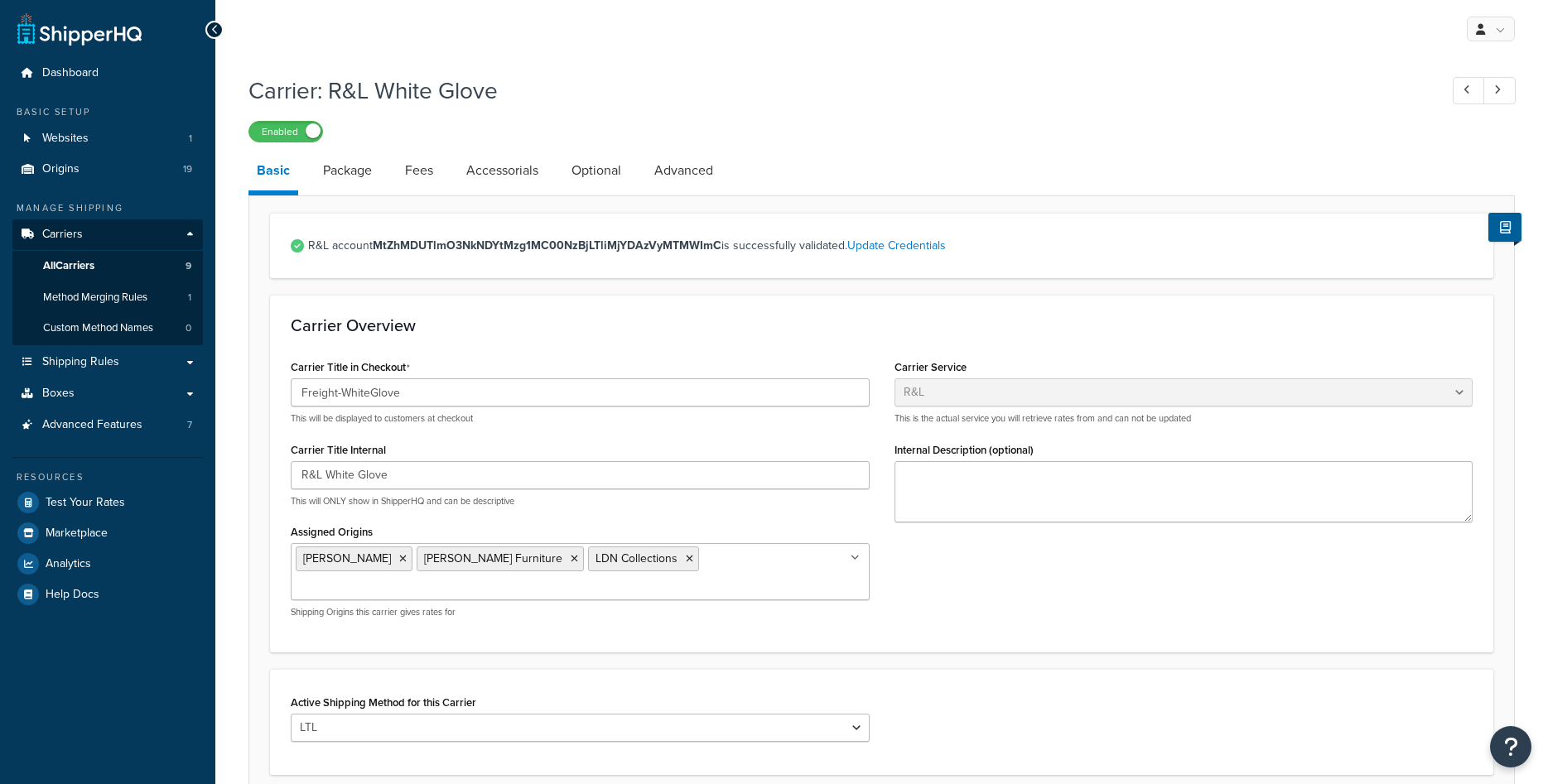
select select "rlFreight"
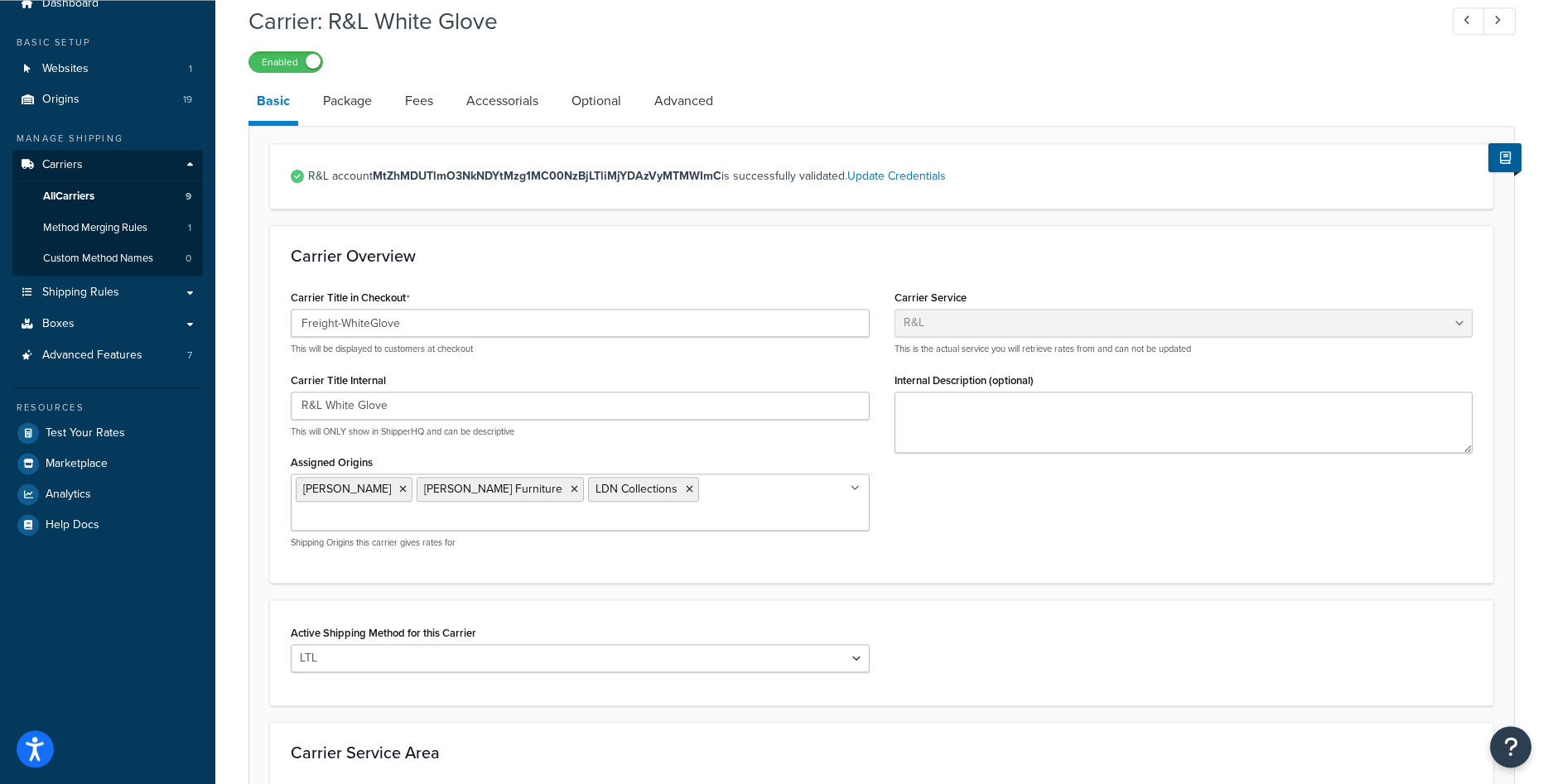
scroll to position [60, 0]
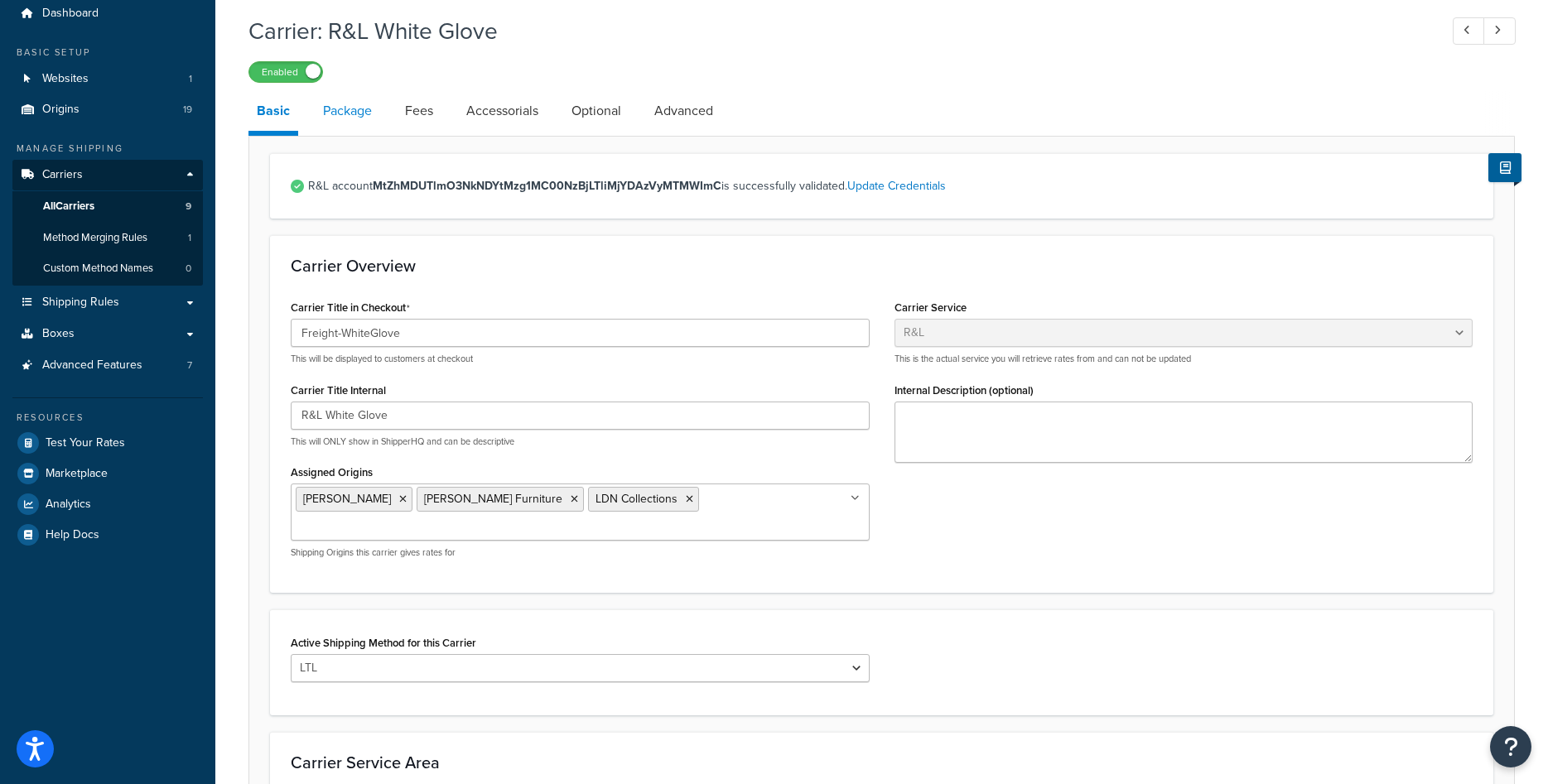
click at [358, 119] on link "Package" at bounding box center [347, 111] width 66 height 40
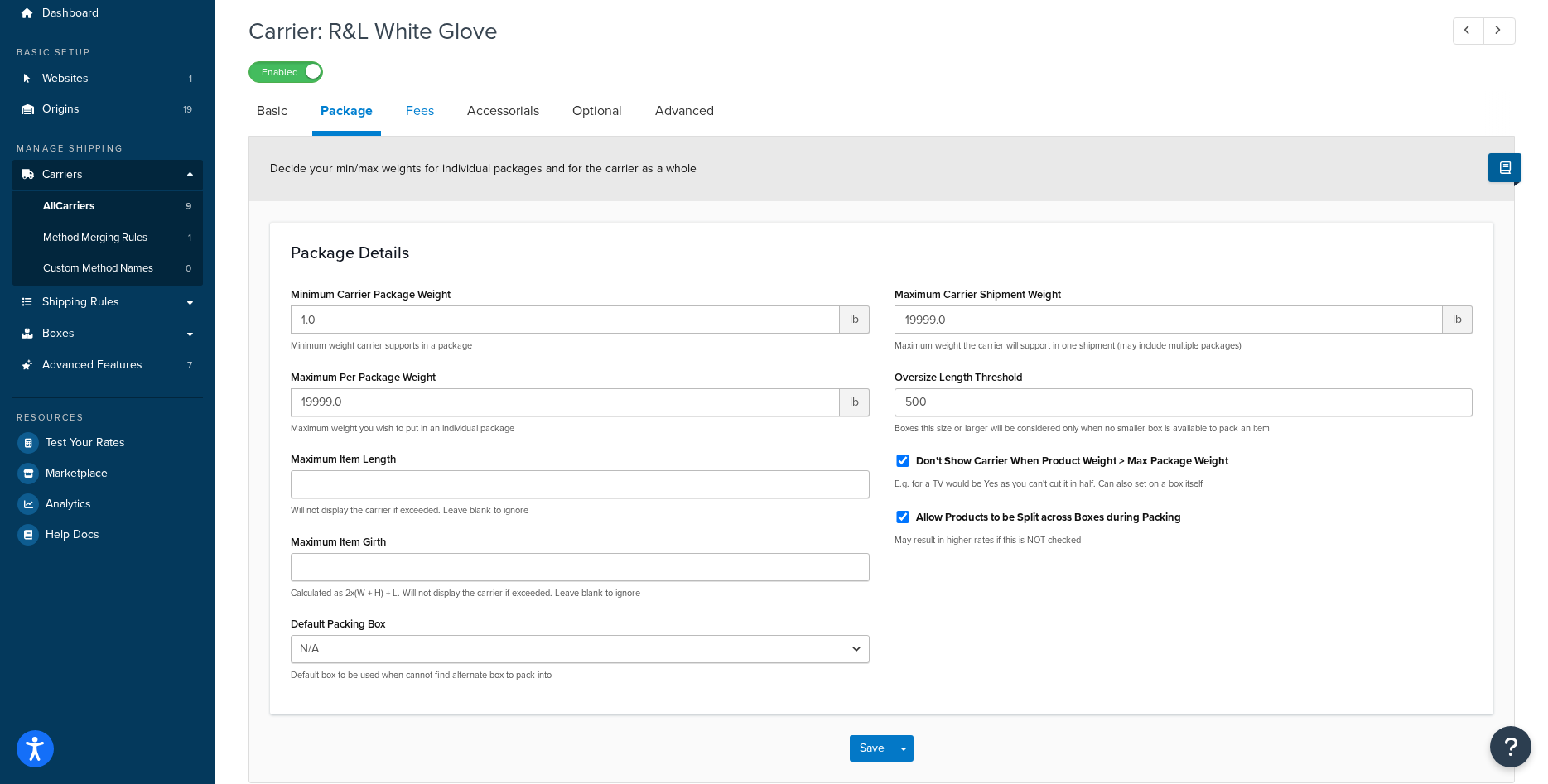
click at [418, 122] on link "Fees" at bounding box center [420, 111] width 44 height 40
select select "AFTER"
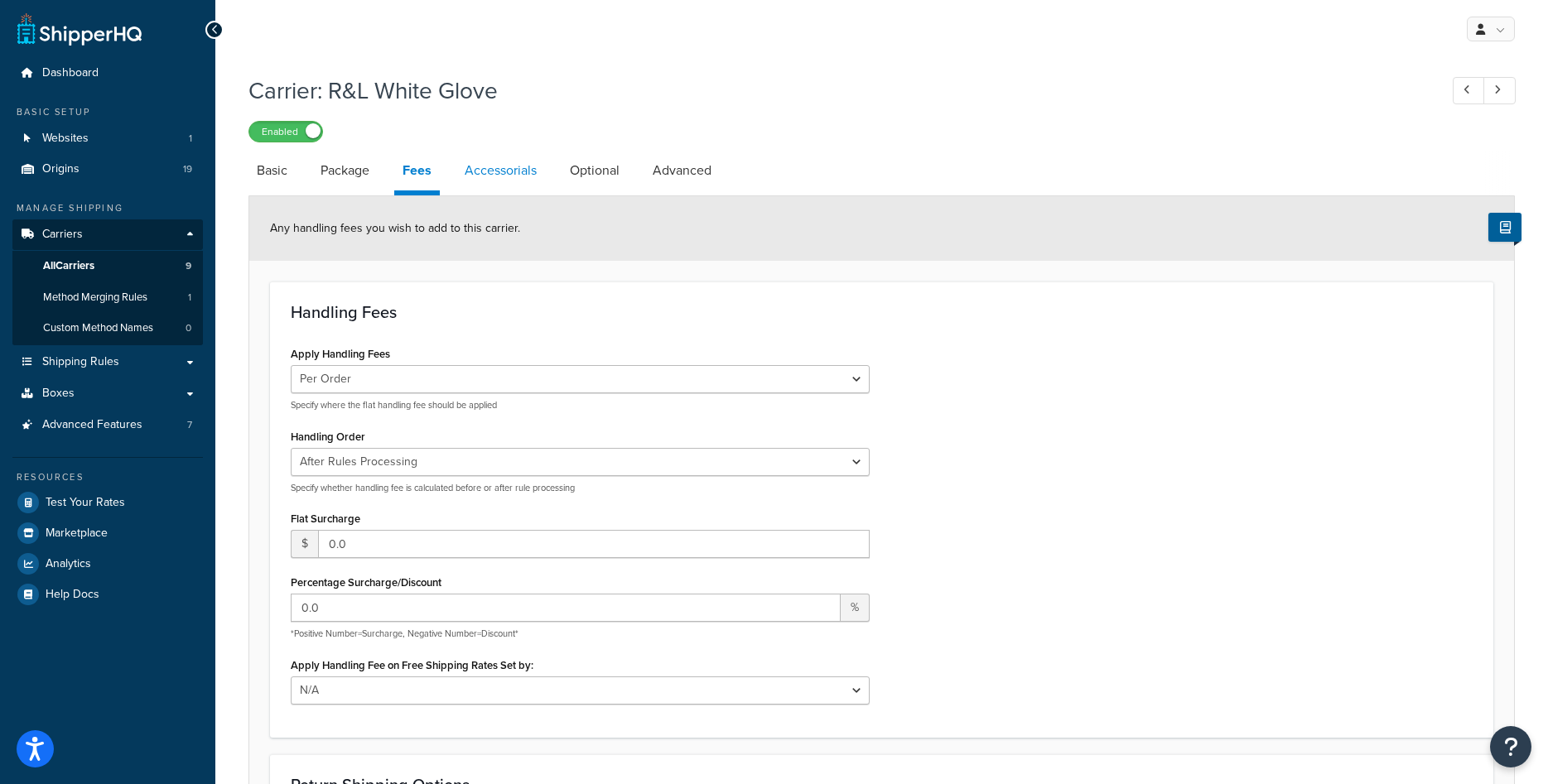
click at [515, 165] on link "Accessorials" at bounding box center [501, 171] width 89 height 40
select select "residential"
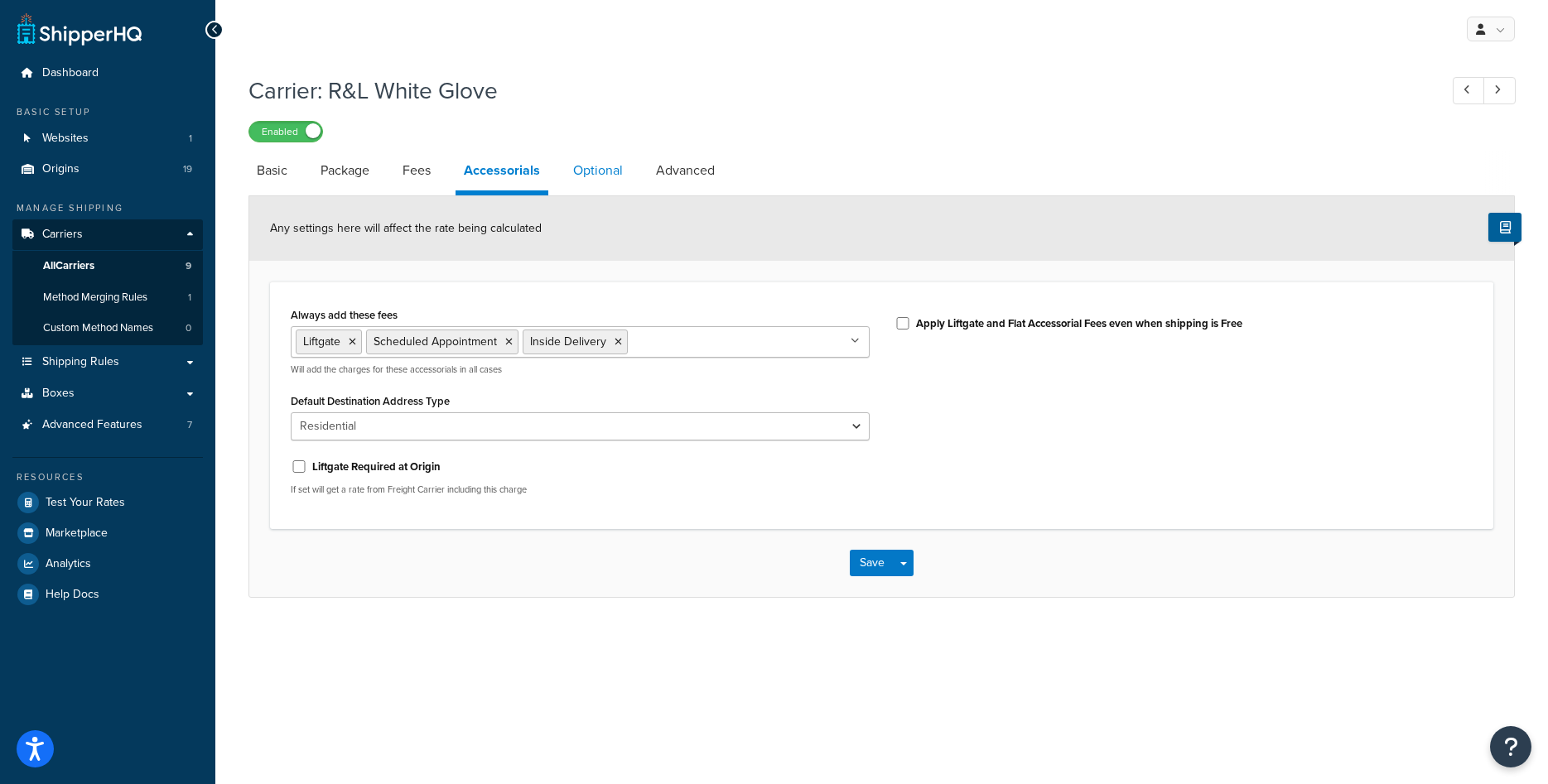
click at [589, 171] on link "Optional" at bounding box center [598, 171] width 67 height 40
select select "55"
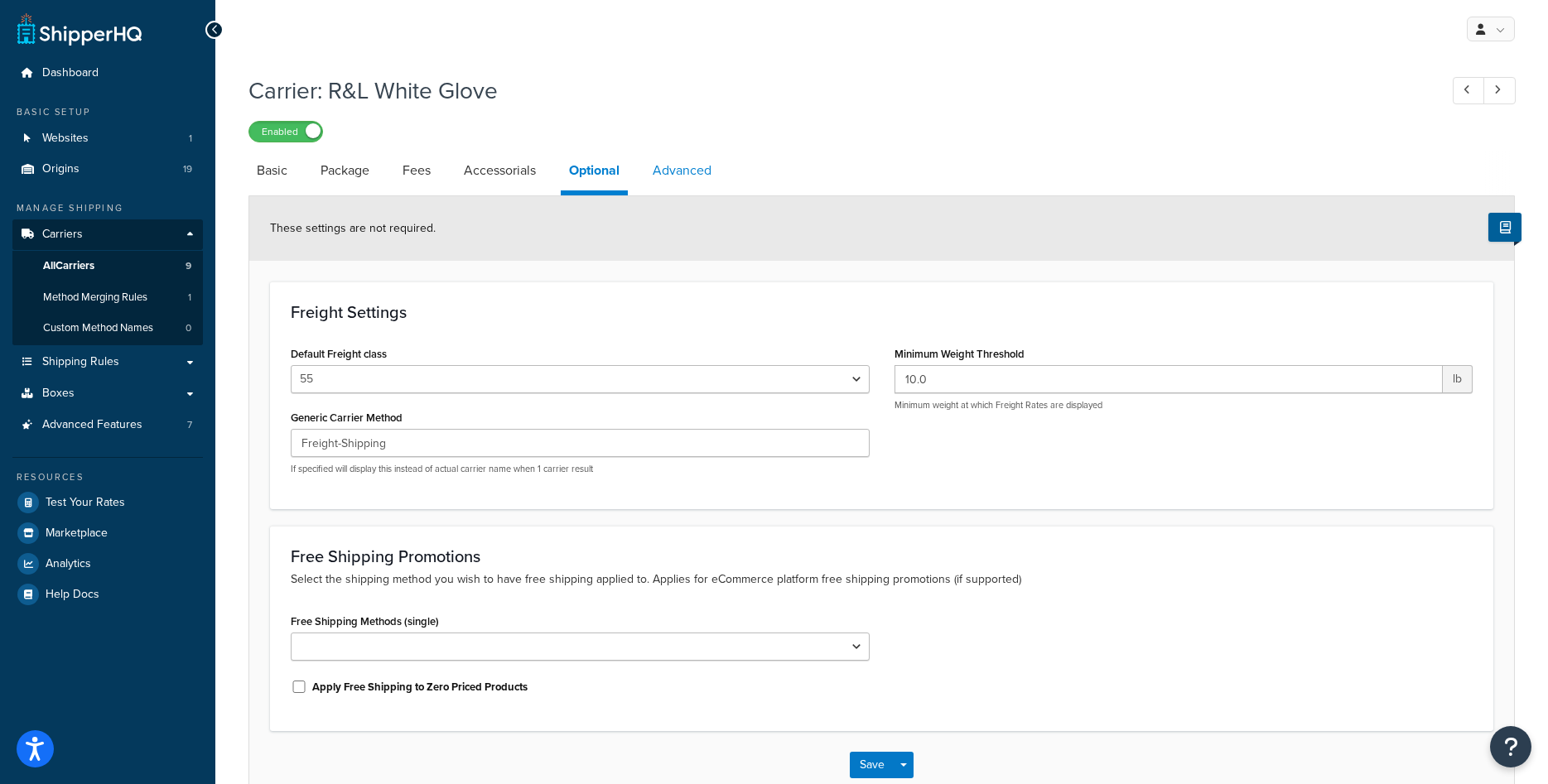
click at [698, 177] on link "Advanced" at bounding box center [682, 171] width 75 height 40
select select "false"
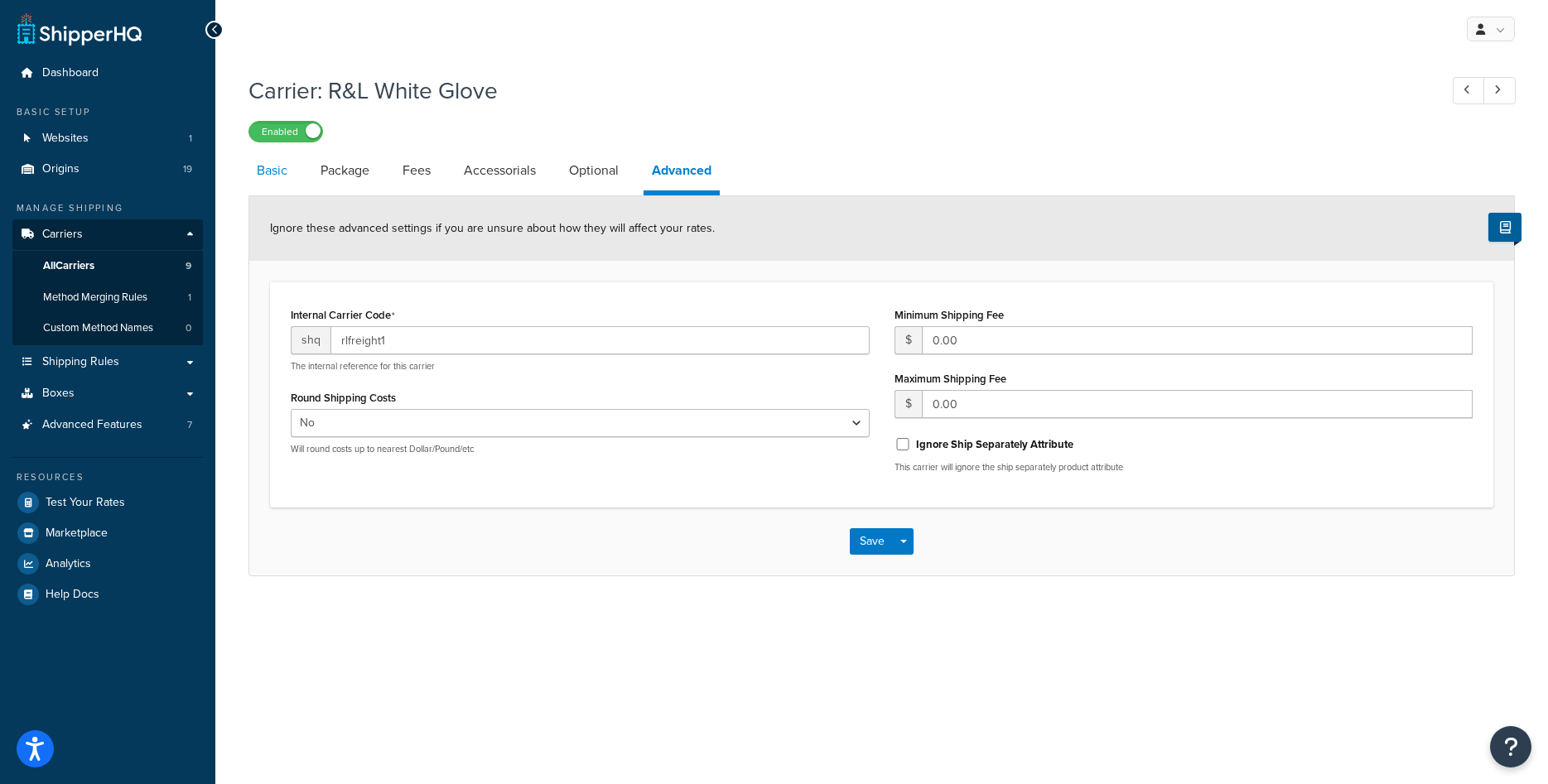
click at [259, 171] on link "Basic" at bounding box center [271, 171] width 47 height 40
select select "rlFreight"
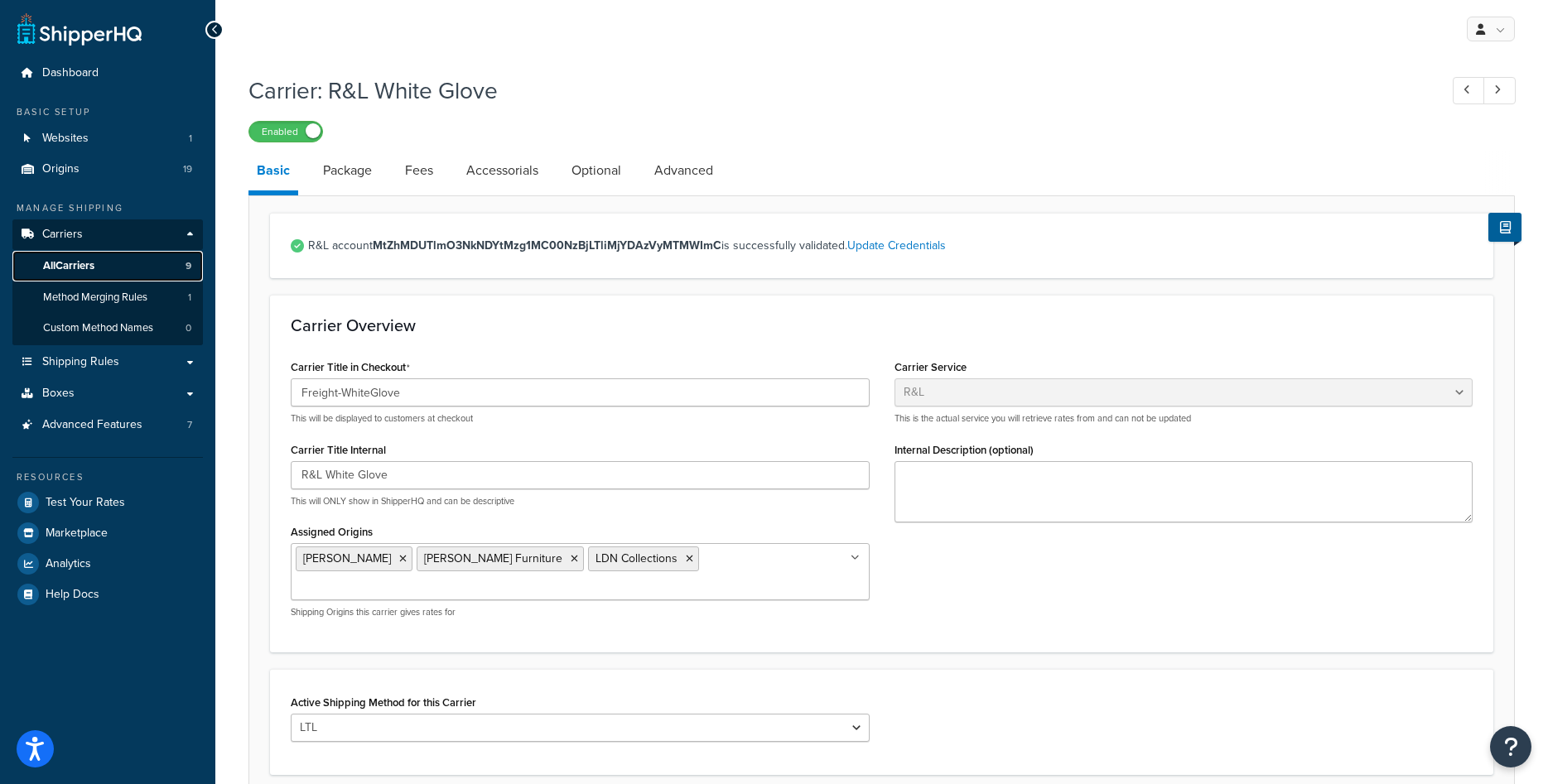
click at [93, 269] on span "All Carriers" at bounding box center [68, 266] width 51 height 15
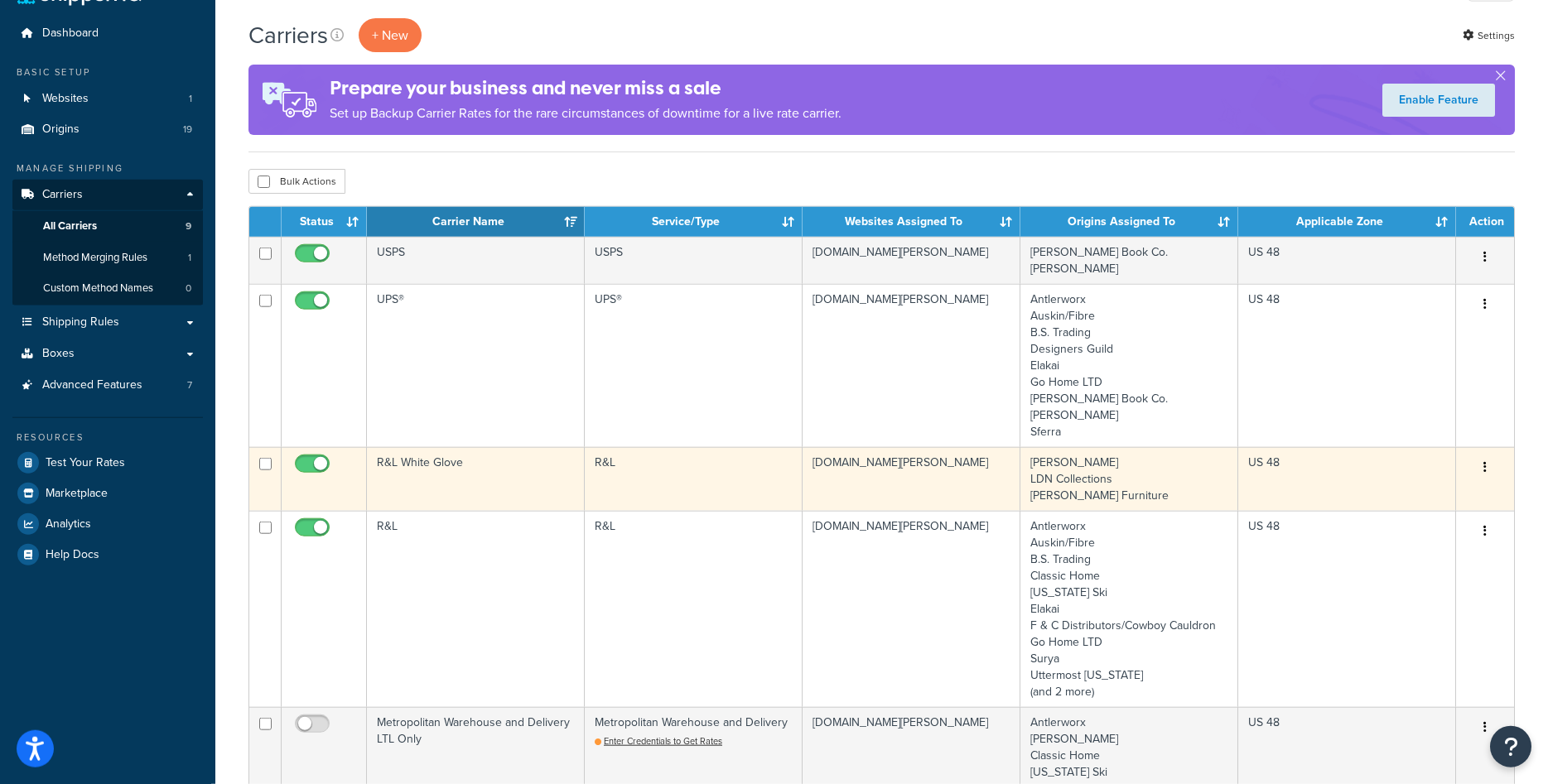
scroll to position [169, 0]
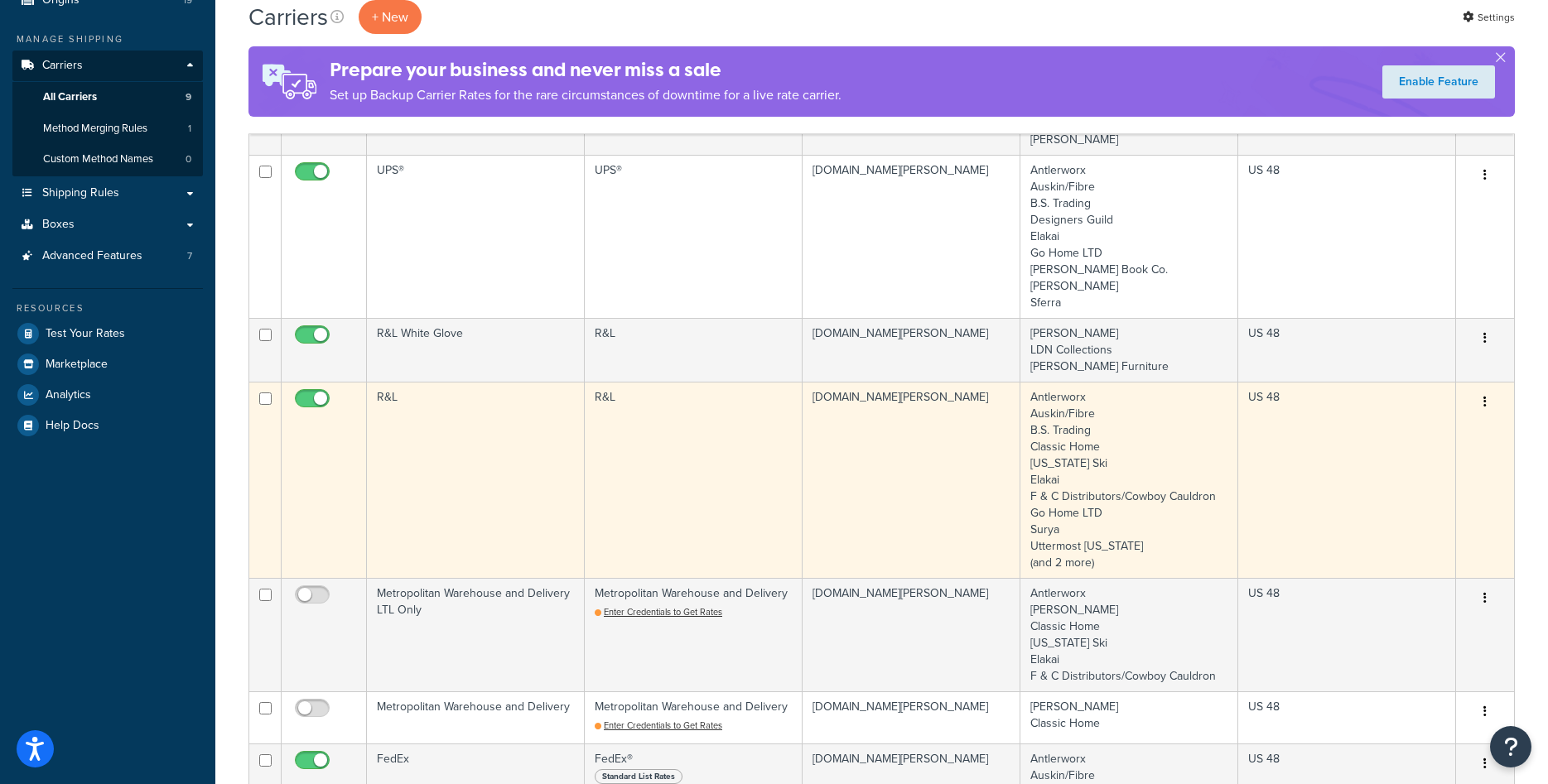
click at [483, 459] on td "R&L" at bounding box center [475, 479] width 218 height 196
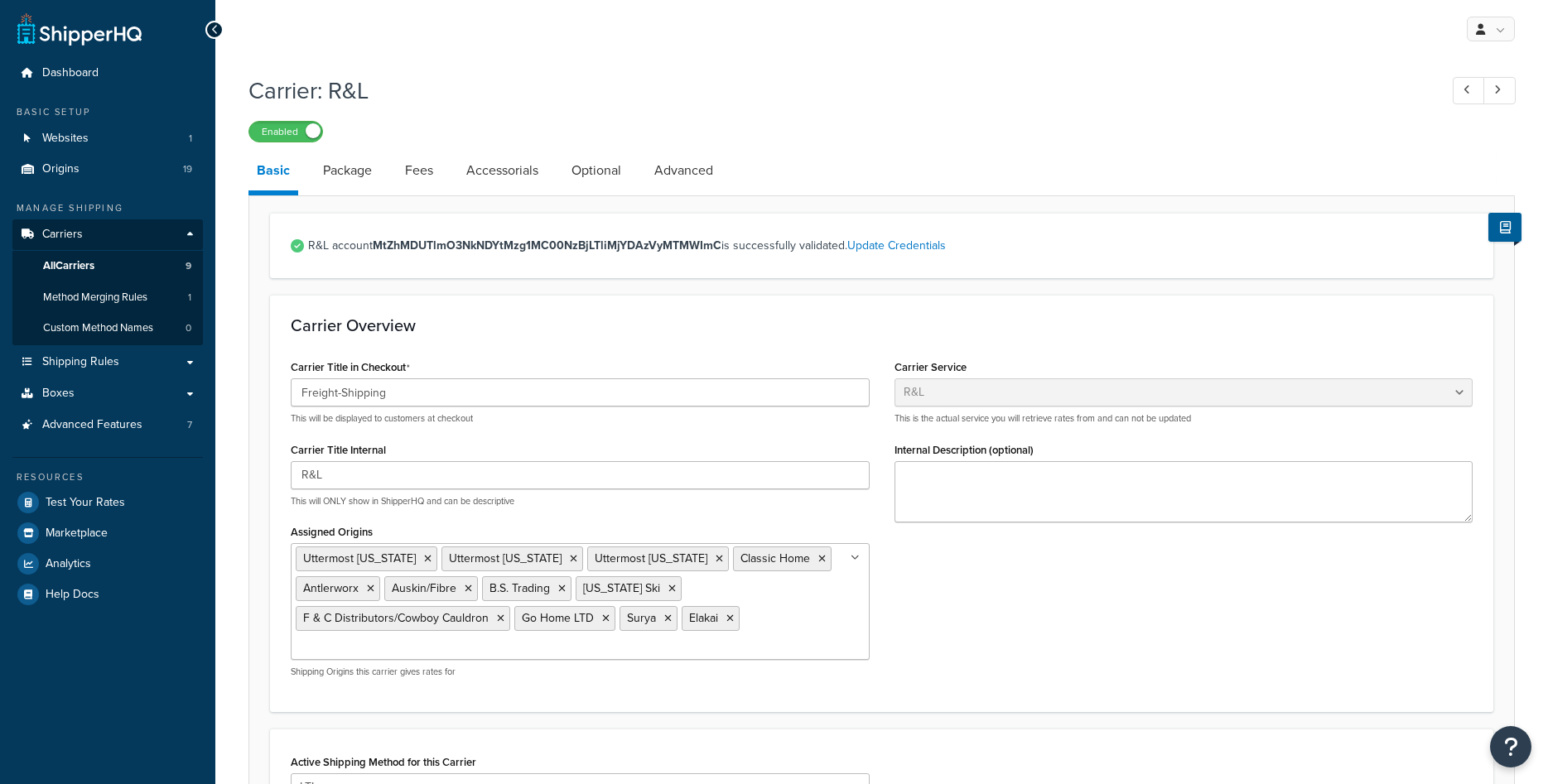
select select "rlFreight"
click at [420, 175] on link "Fees" at bounding box center [419, 171] width 44 height 40
select select "AFTER"
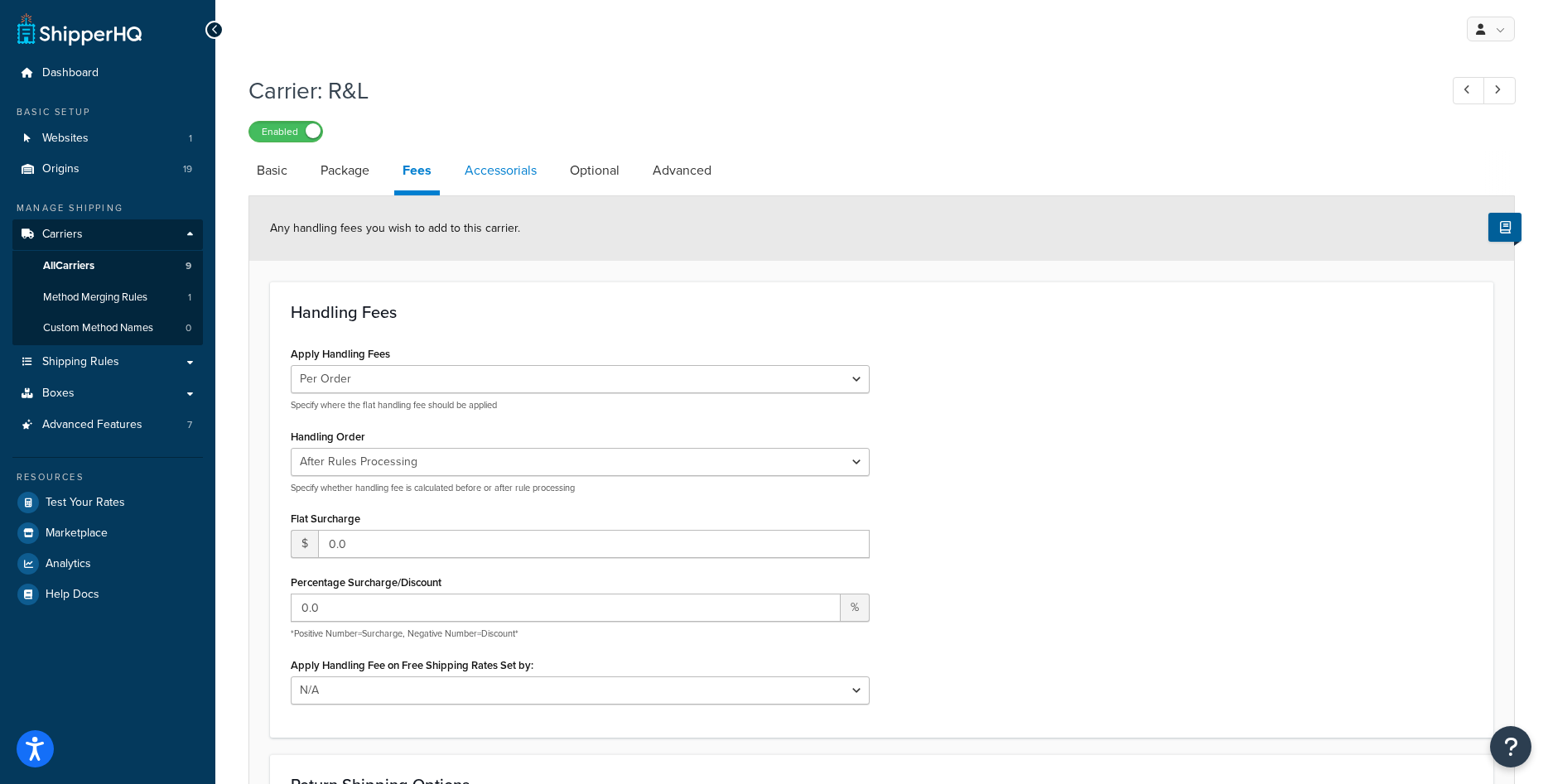
click at [478, 173] on link "Accessorials" at bounding box center [501, 171] width 89 height 40
select select "residential"
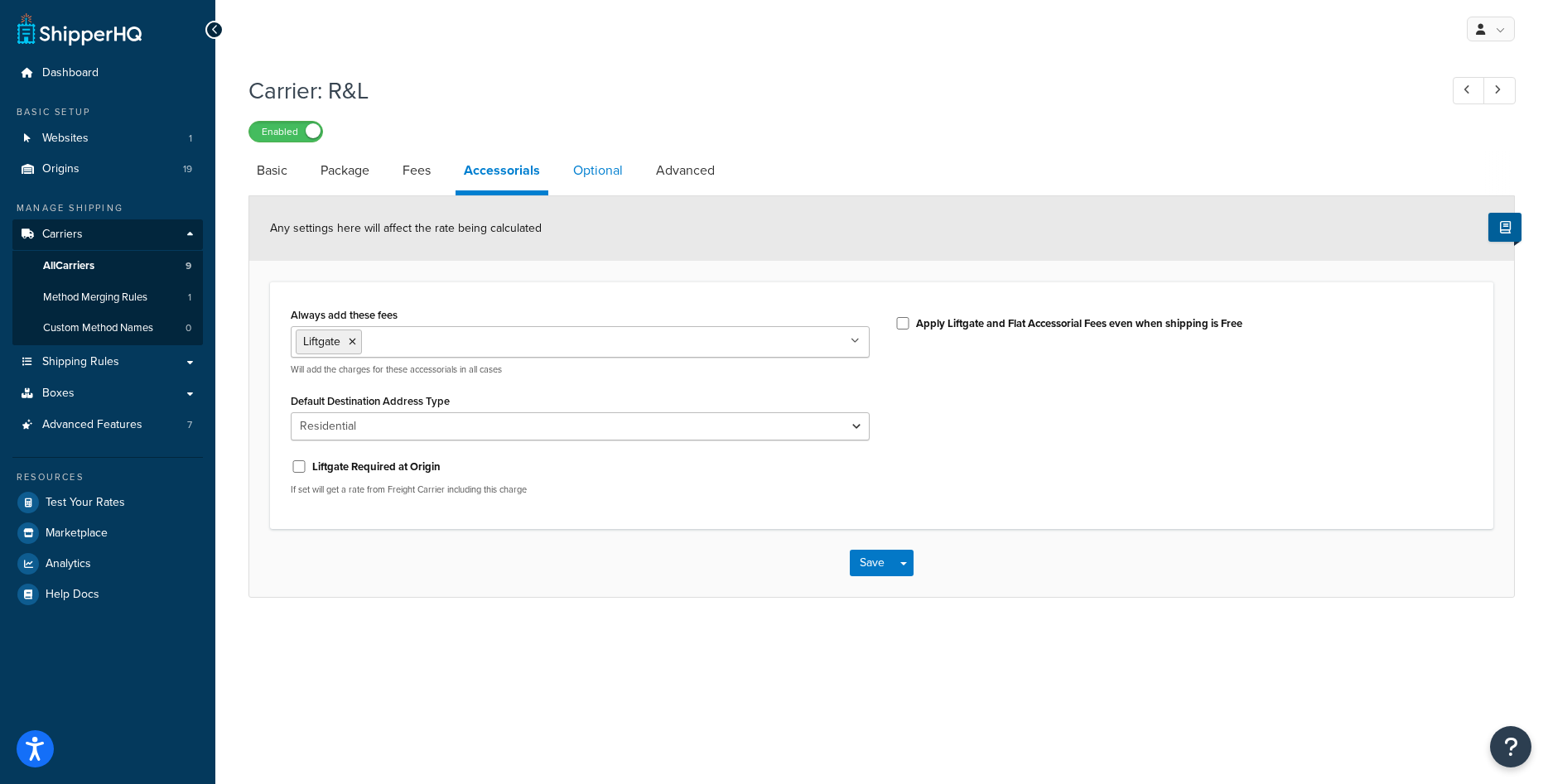
click at [583, 181] on link "Optional" at bounding box center [598, 171] width 67 height 40
select select "55"
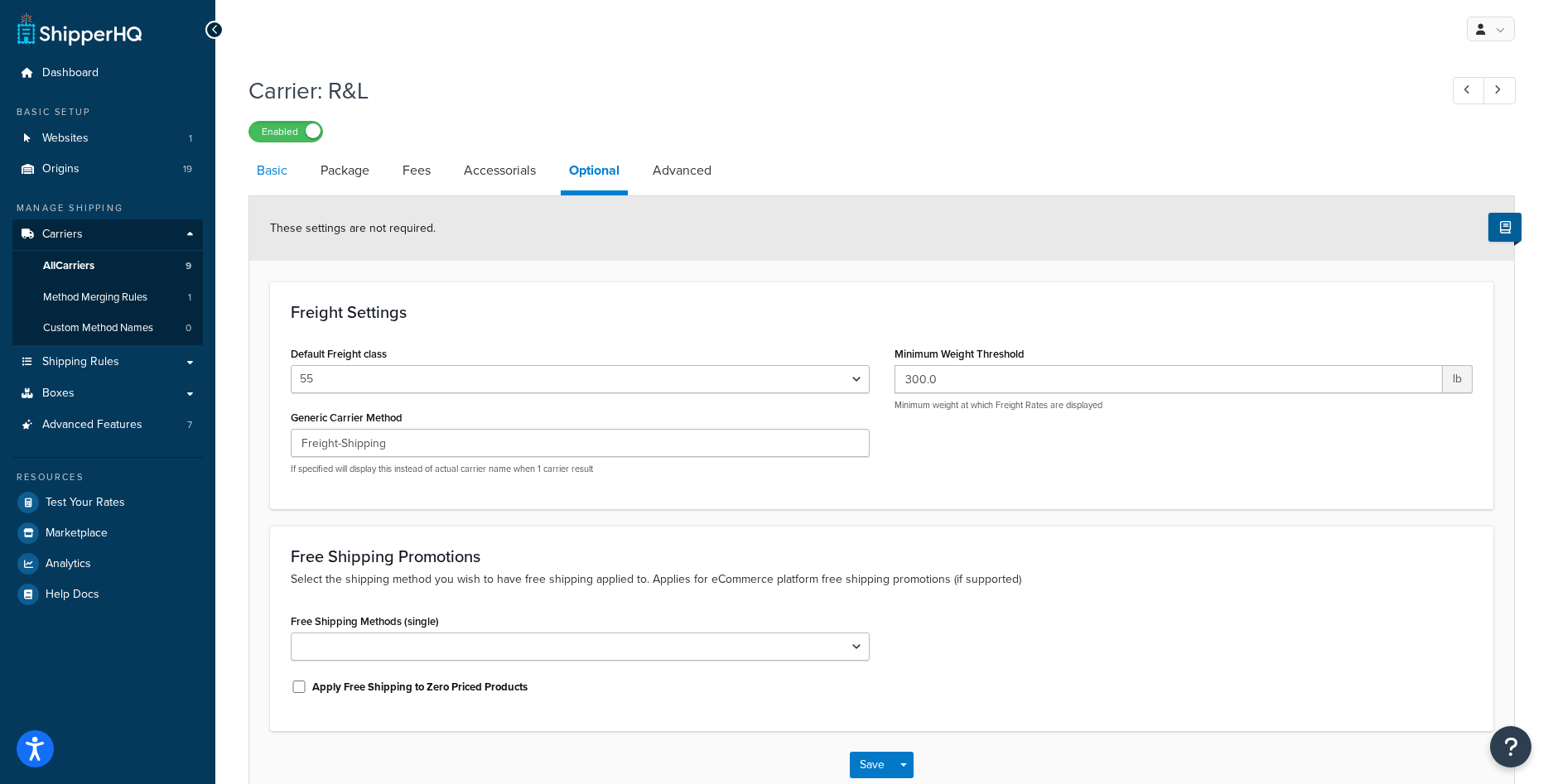
click at [290, 175] on link "Basic" at bounding box center [271, 171] width 47 height 40
select select "rlFreight"
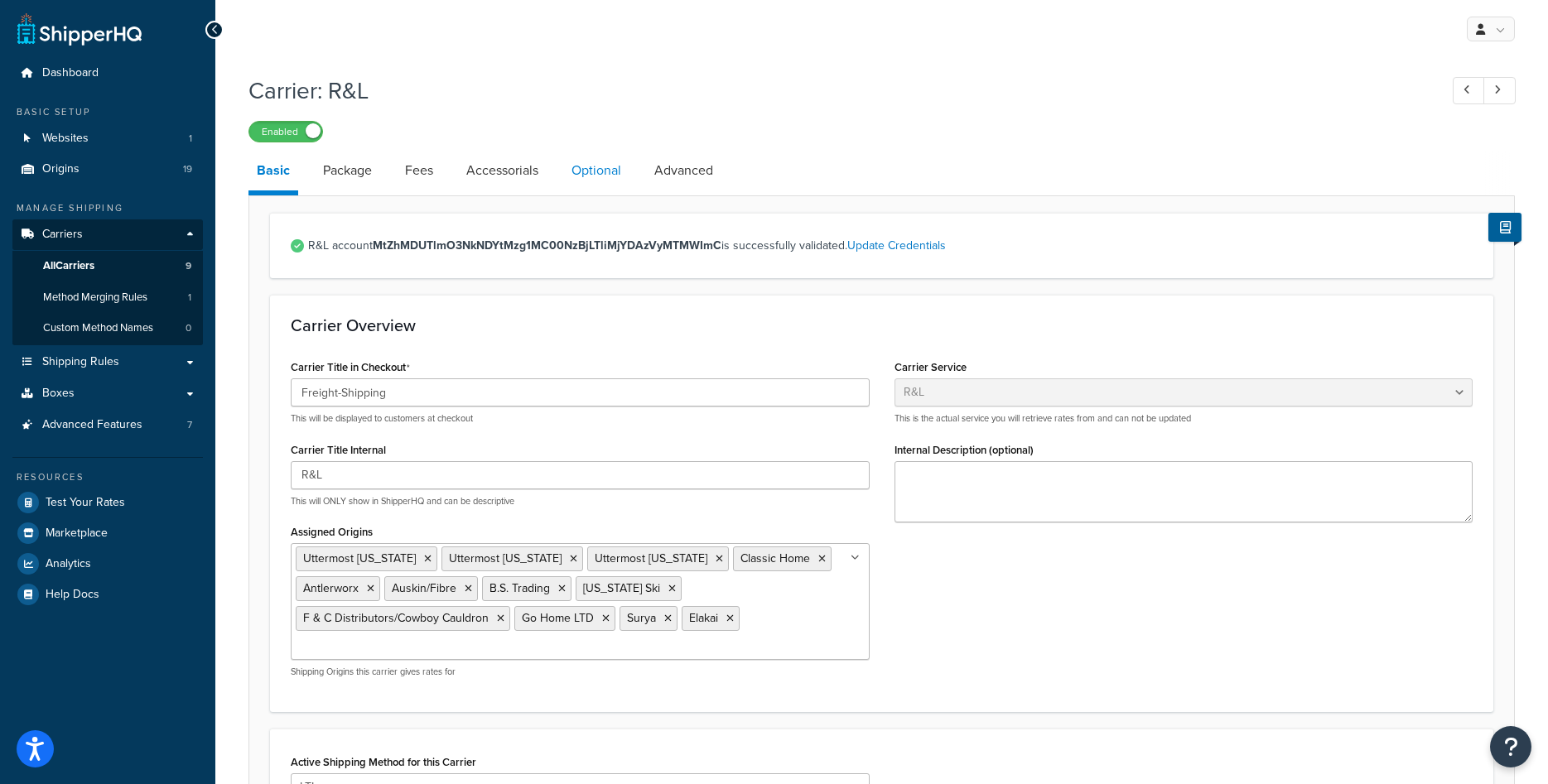
click at [586, 175] on link "Optional" at bounding box center [597, 171] width 67 height 40
select select "55"
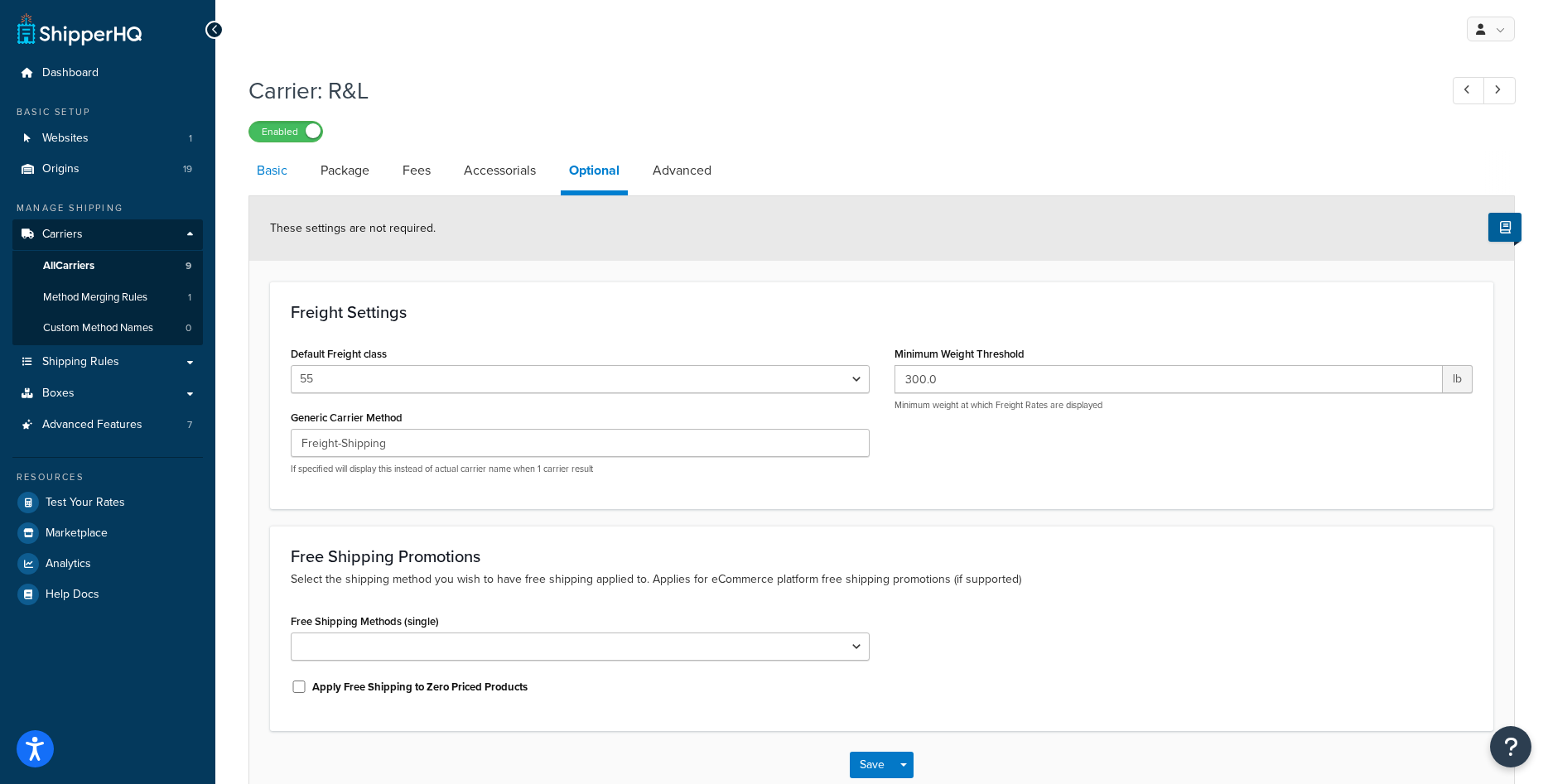
click at [282, 169] on link "Basic" at bounding box center [271, 171] width 47 height 40
select select "rlFreight"
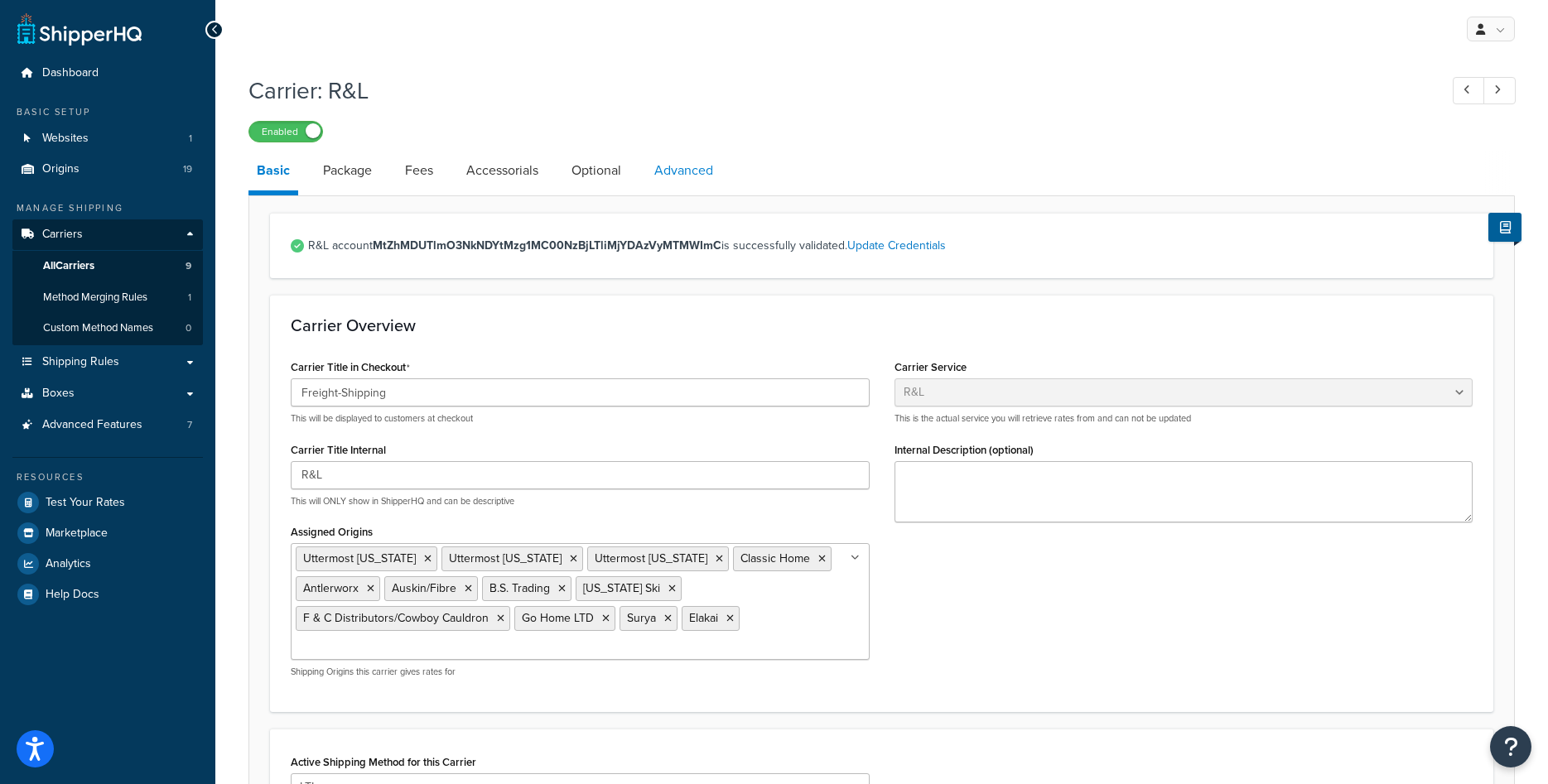
click at [673, 177] on link "Advanced" at bounding box center [684, 171] width 75 height 40
select select "false"
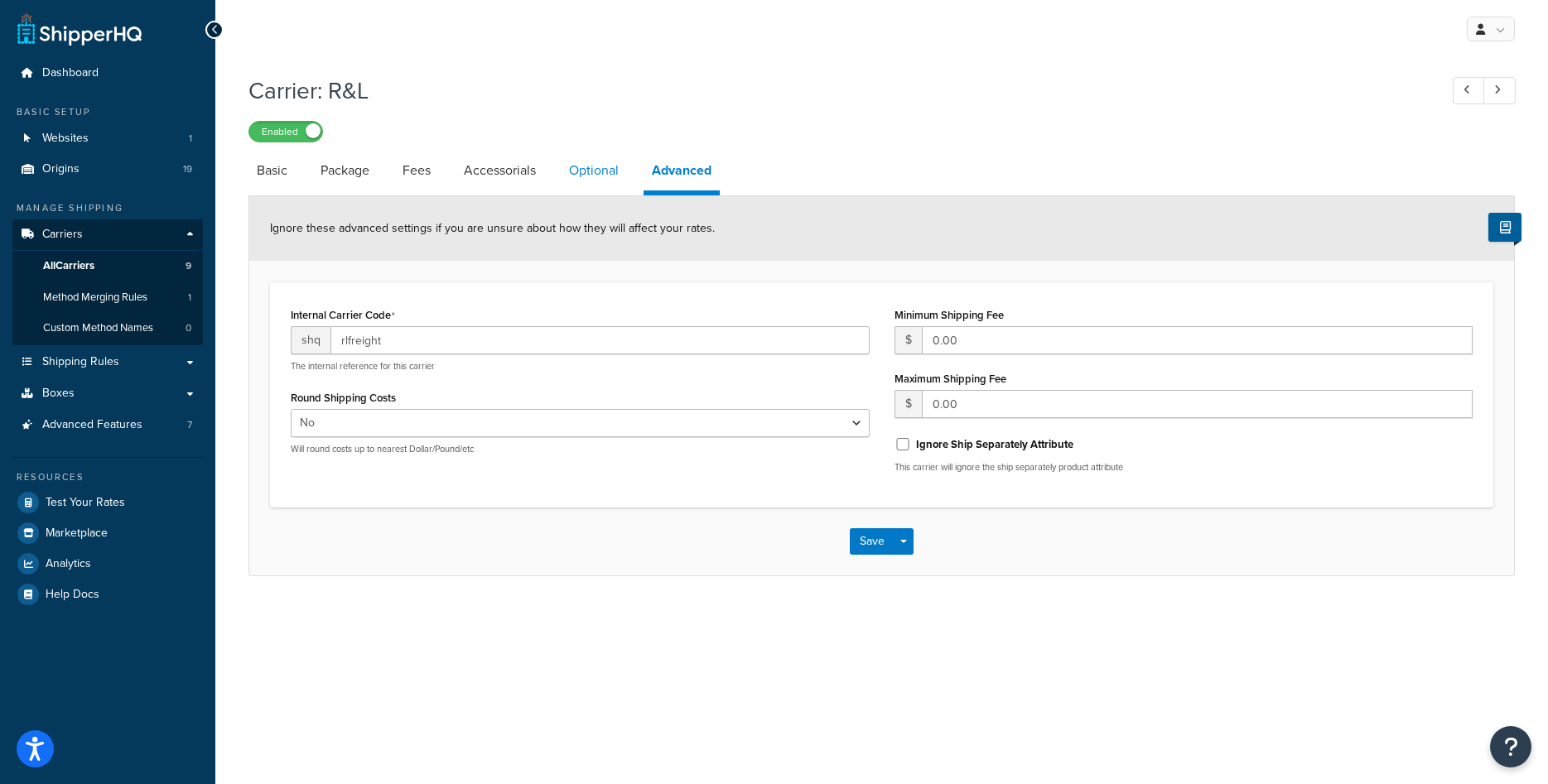
click at [605, 177] on link "Optional" at bounding box center [594, 171] width 67 height 40
select select "55"
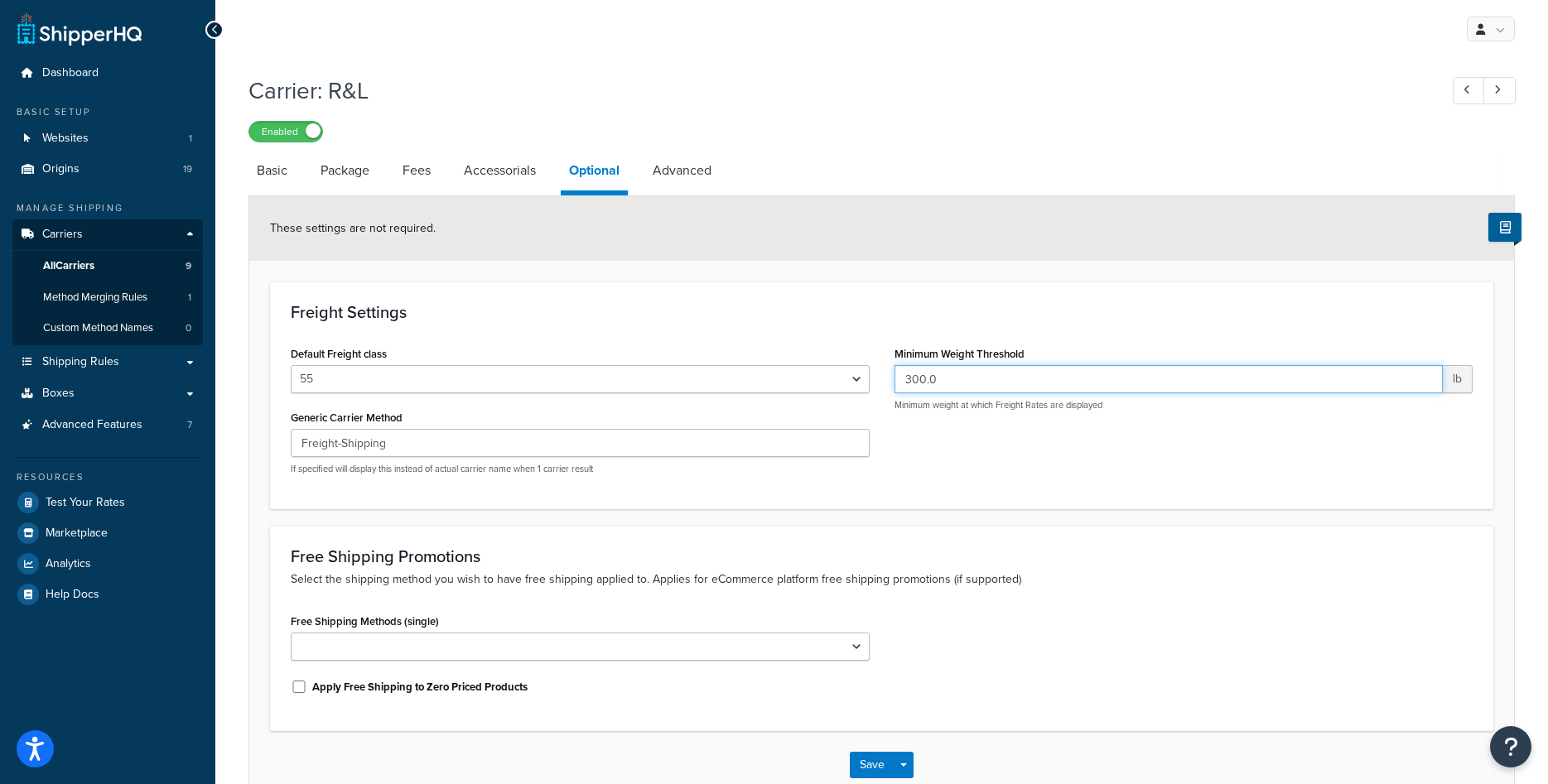
click at [923, 377] on input "300.0" at bounding box center [1169, 379] width 550 height 28
type input "30.0"
click at [865, 768] on button "Save" at bounding box center [872, 764] width 44 height 26
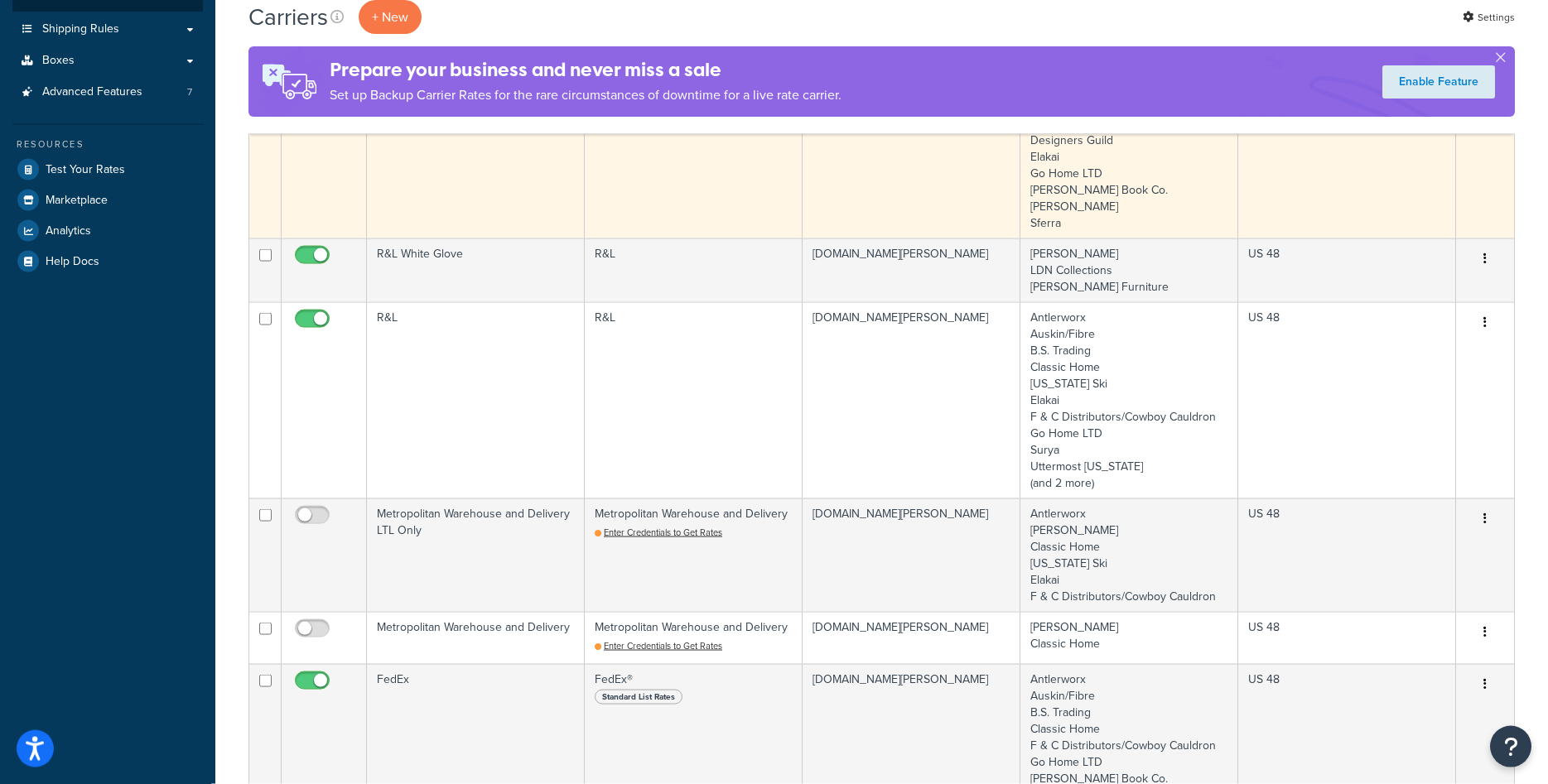
scroll to position [338, 0]
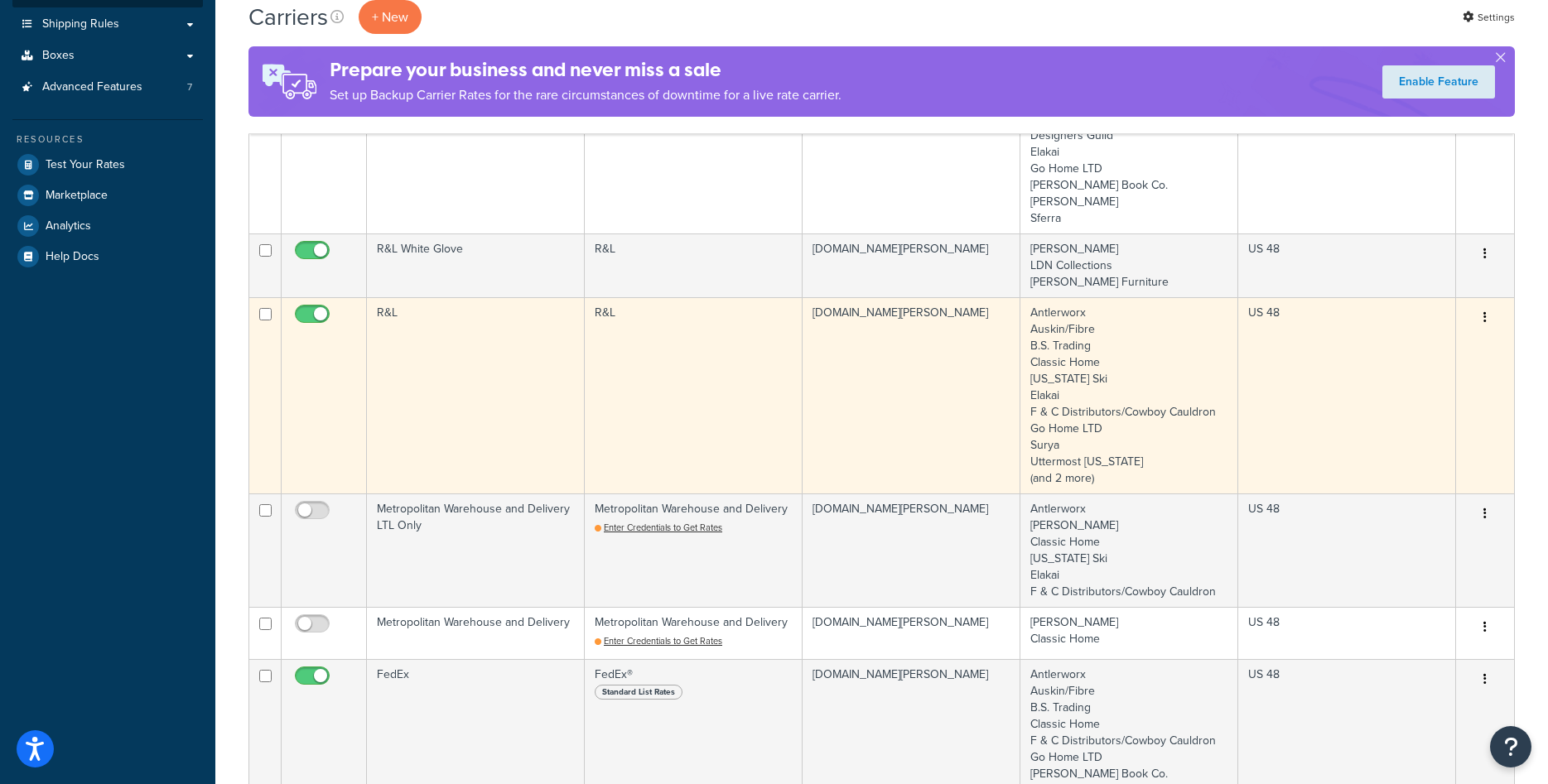
click at [461, 325] on td "R&L" at bounding box center [475, 395] width 218 height 196
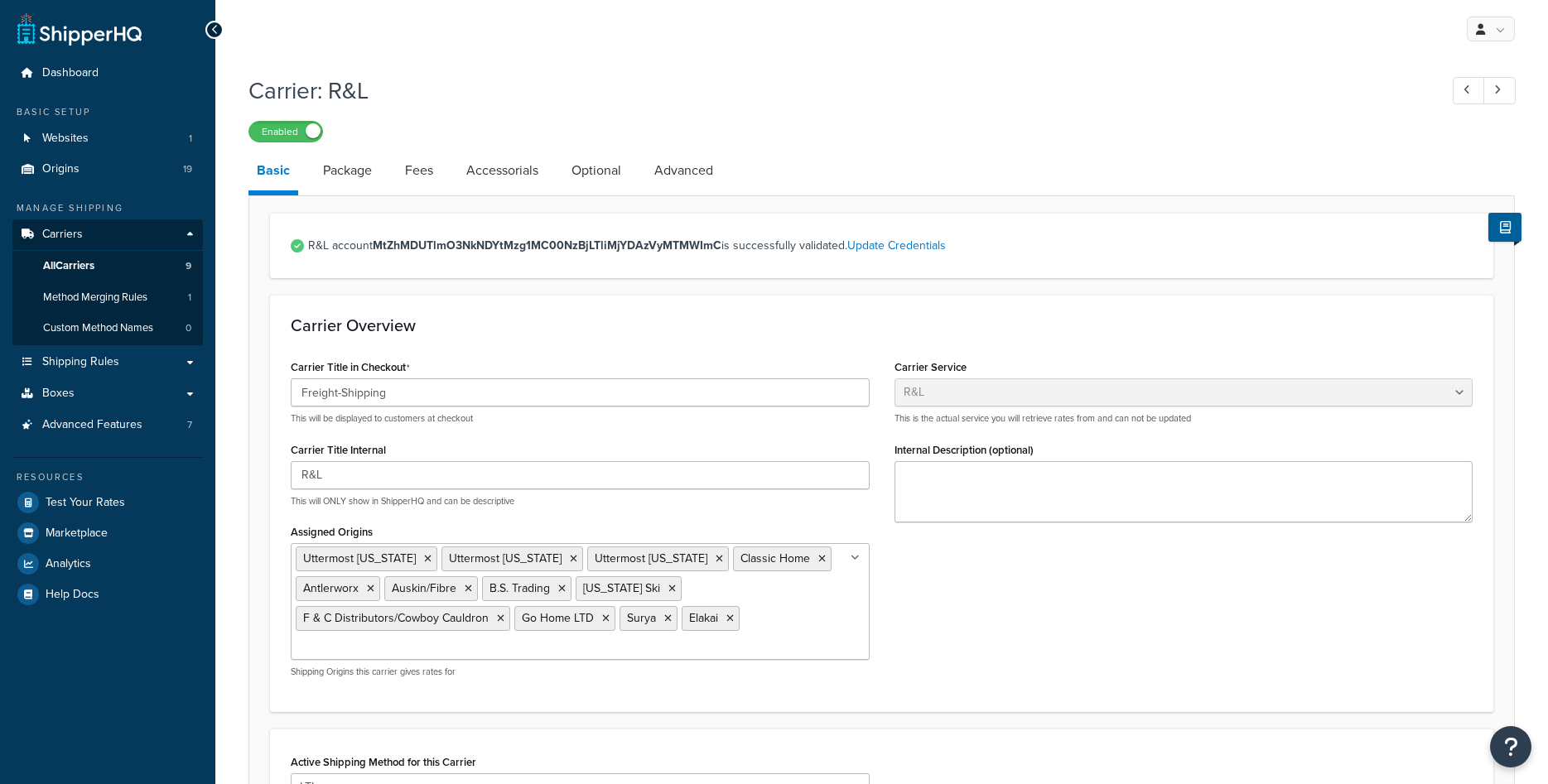
select select "rlFreight"
click at [602, 164] on link "Optional" at bounding box center [597, 171] width 67 height 40
select select "55"
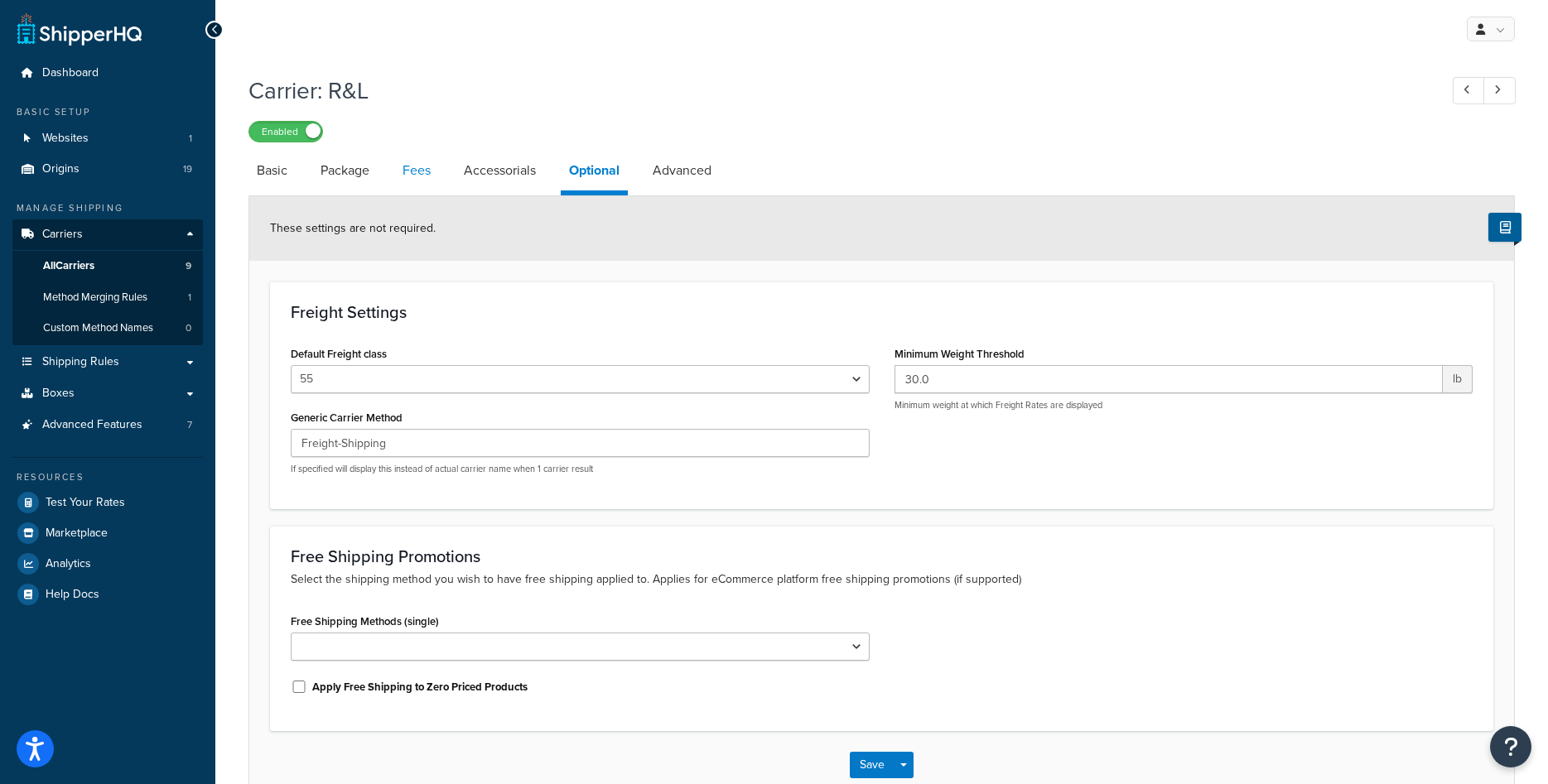
click at [426, 171] on link "Fees" at bounding box center [416, 171] width 44 height 40
select select "AFTER"
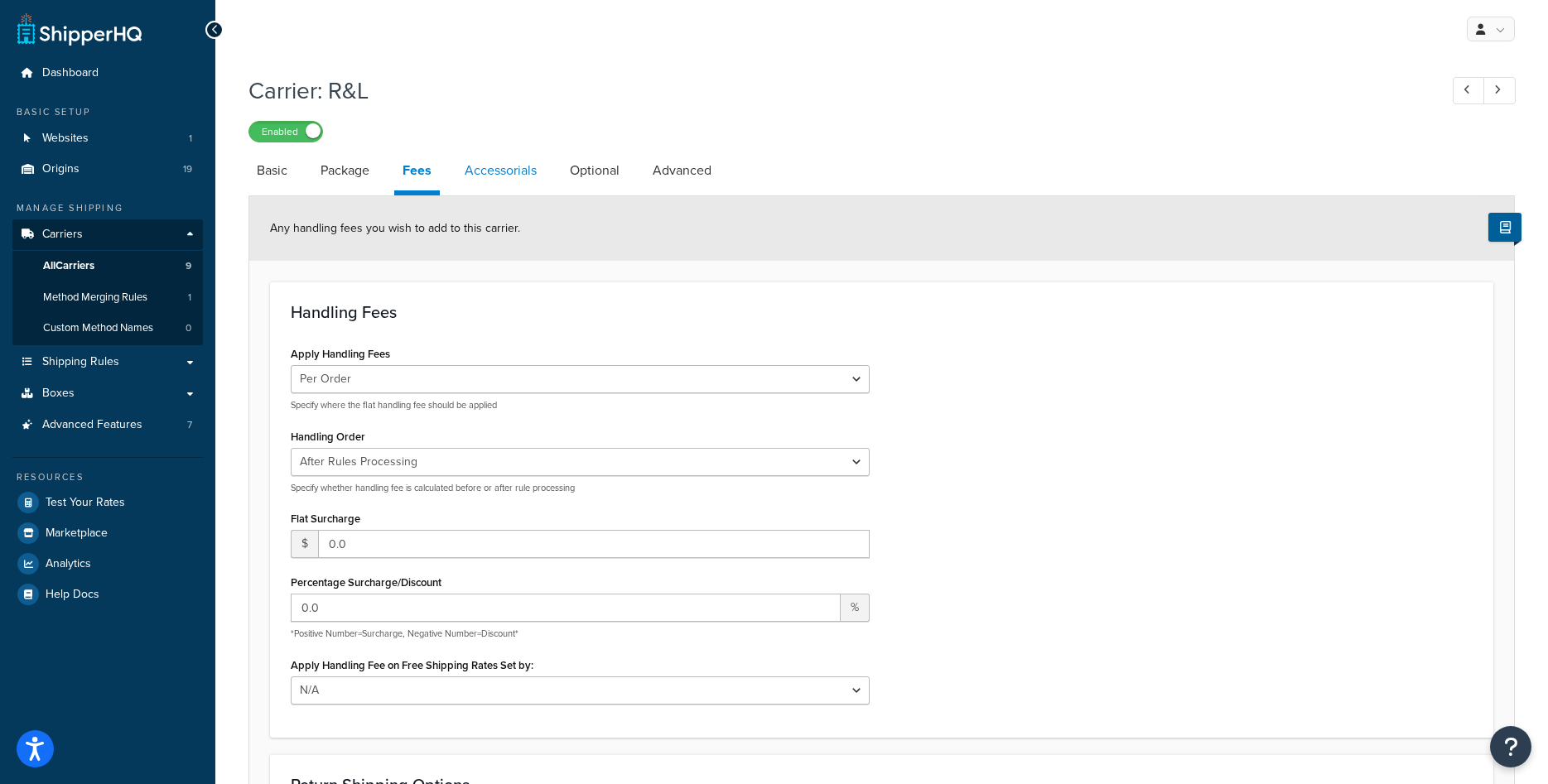
click at [492, 176] on link "Accessorials" at bounding box center [501, 171] width 89 height 40
select select "residential"
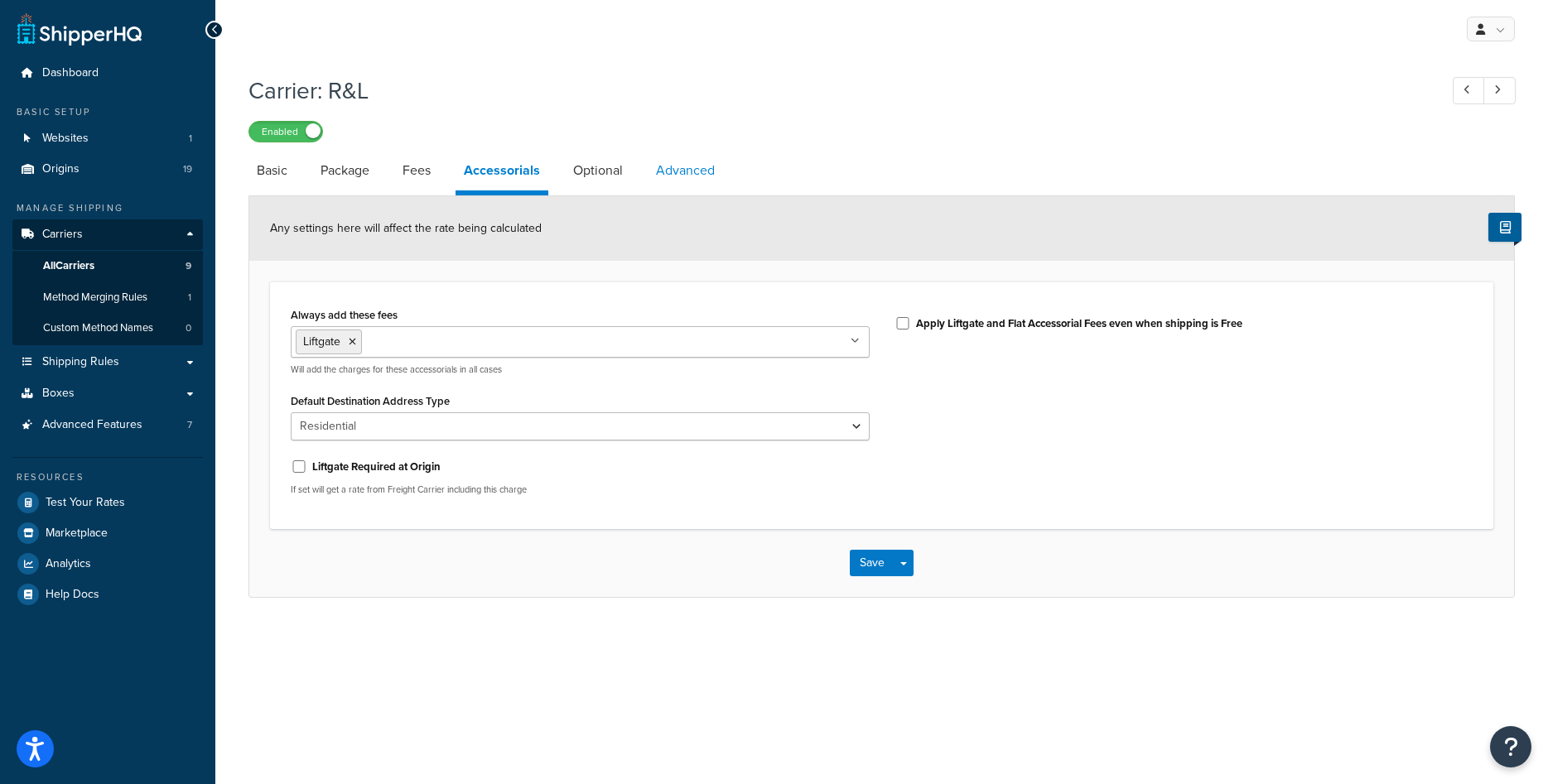
click at [663, 174] on link "Advanced" at bounding box center [685, 171] width 75 height 40
select select "false"
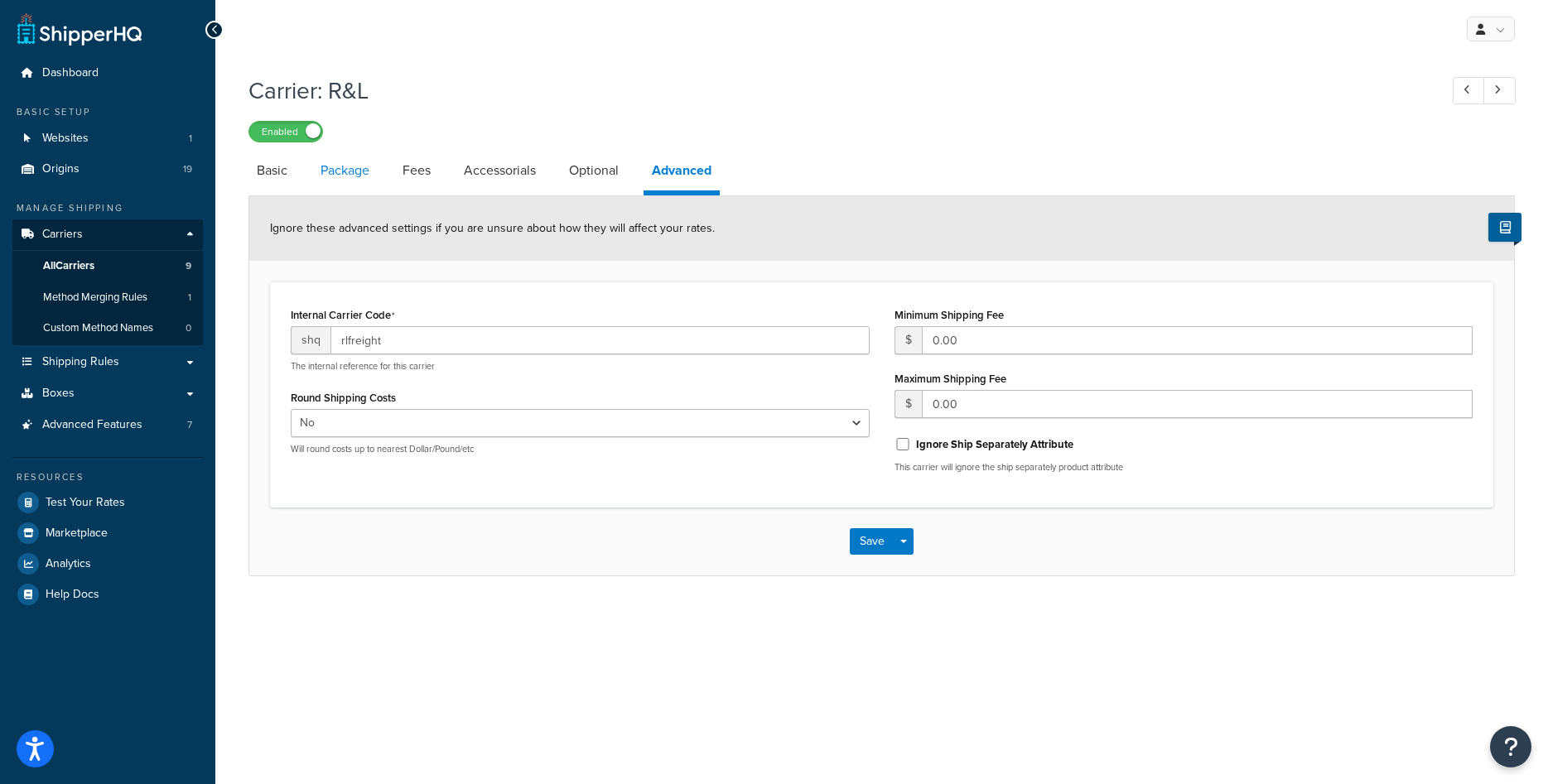
click at [354, 176] on link "Package" at bounding box center [345, 171] width 66 height 40
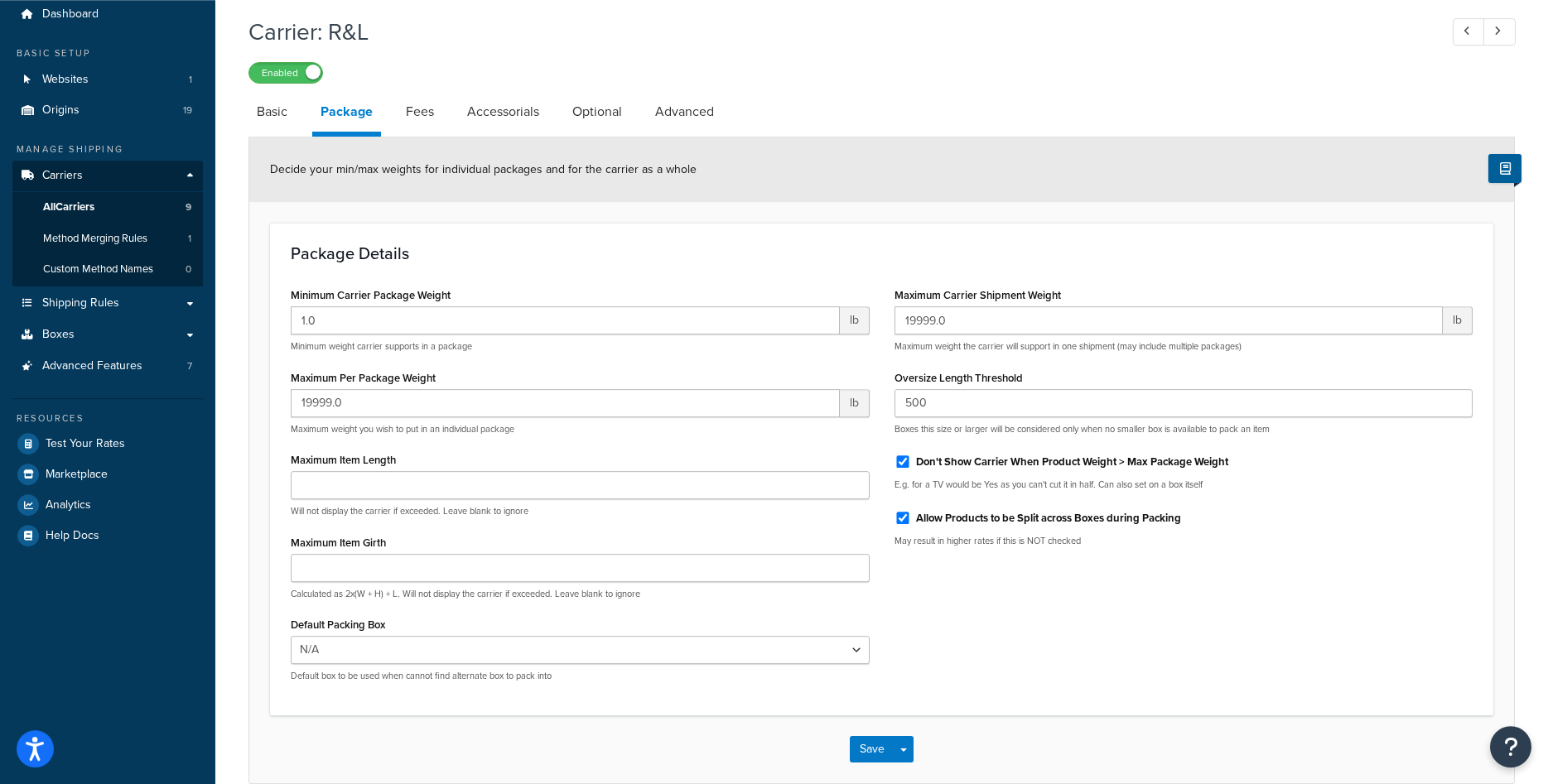
scroll to position [58, 0]
click at [278, 110] on link "Basic" at bounding box center [271, 113] width 47 height 40
select select "rlFreight"
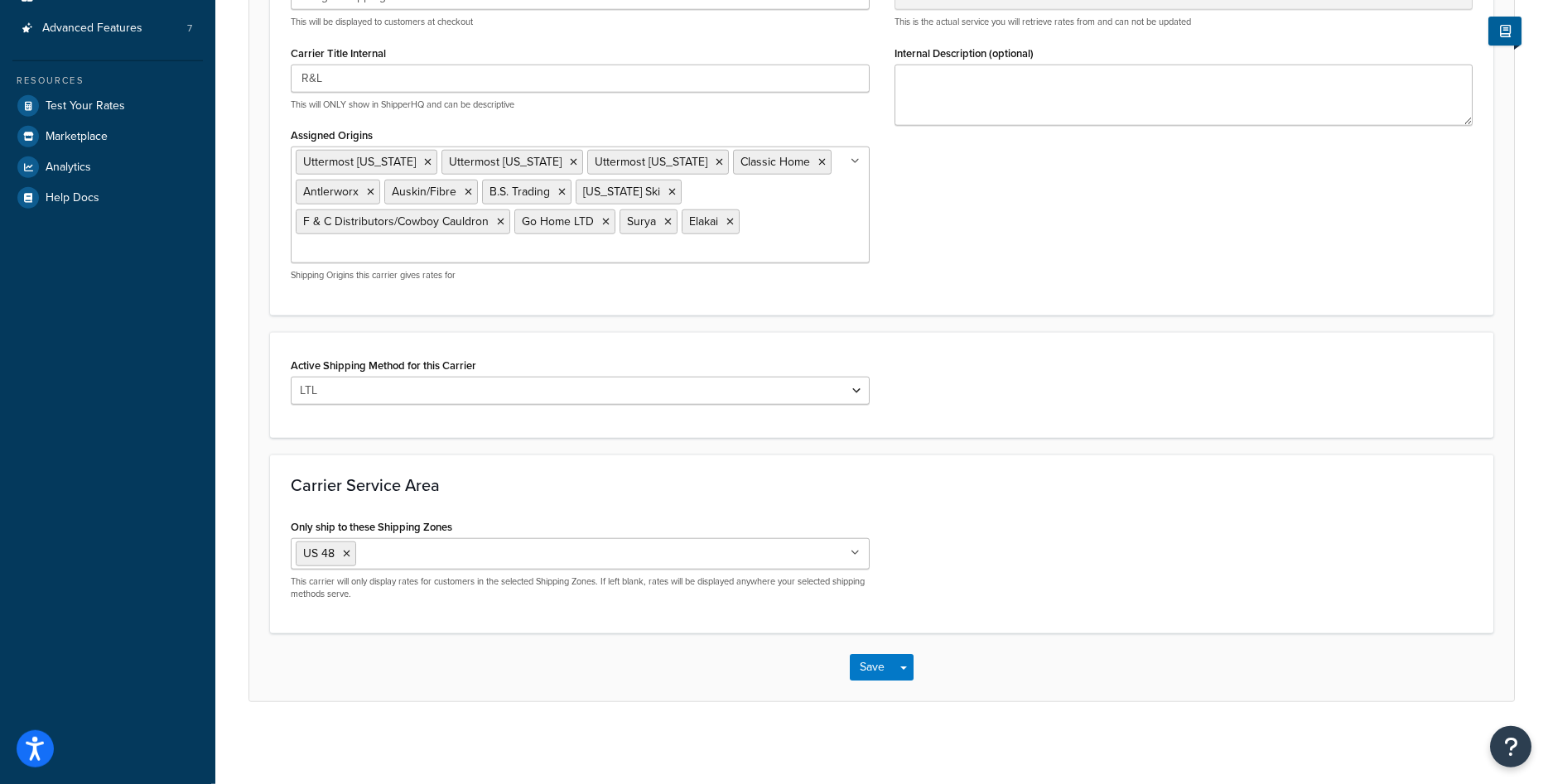
scroll to position [399, 0]
click at [876, 676] on button "Save" at bounding box center [872, 666] width 44 height 26
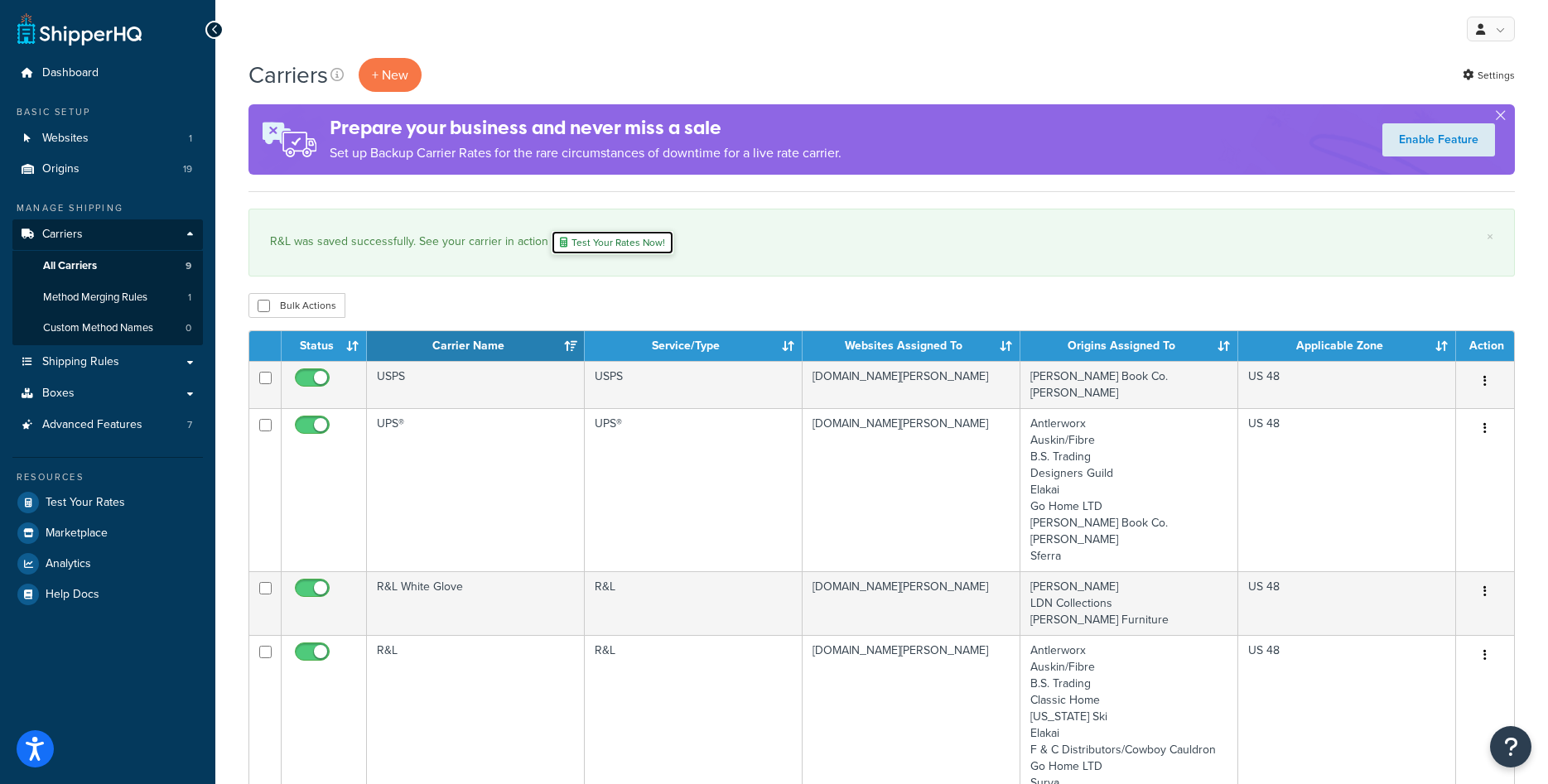
click at [605, 242] on link "Test Your Rates Now!" at bounding box center [613, 242] width 124 height 25
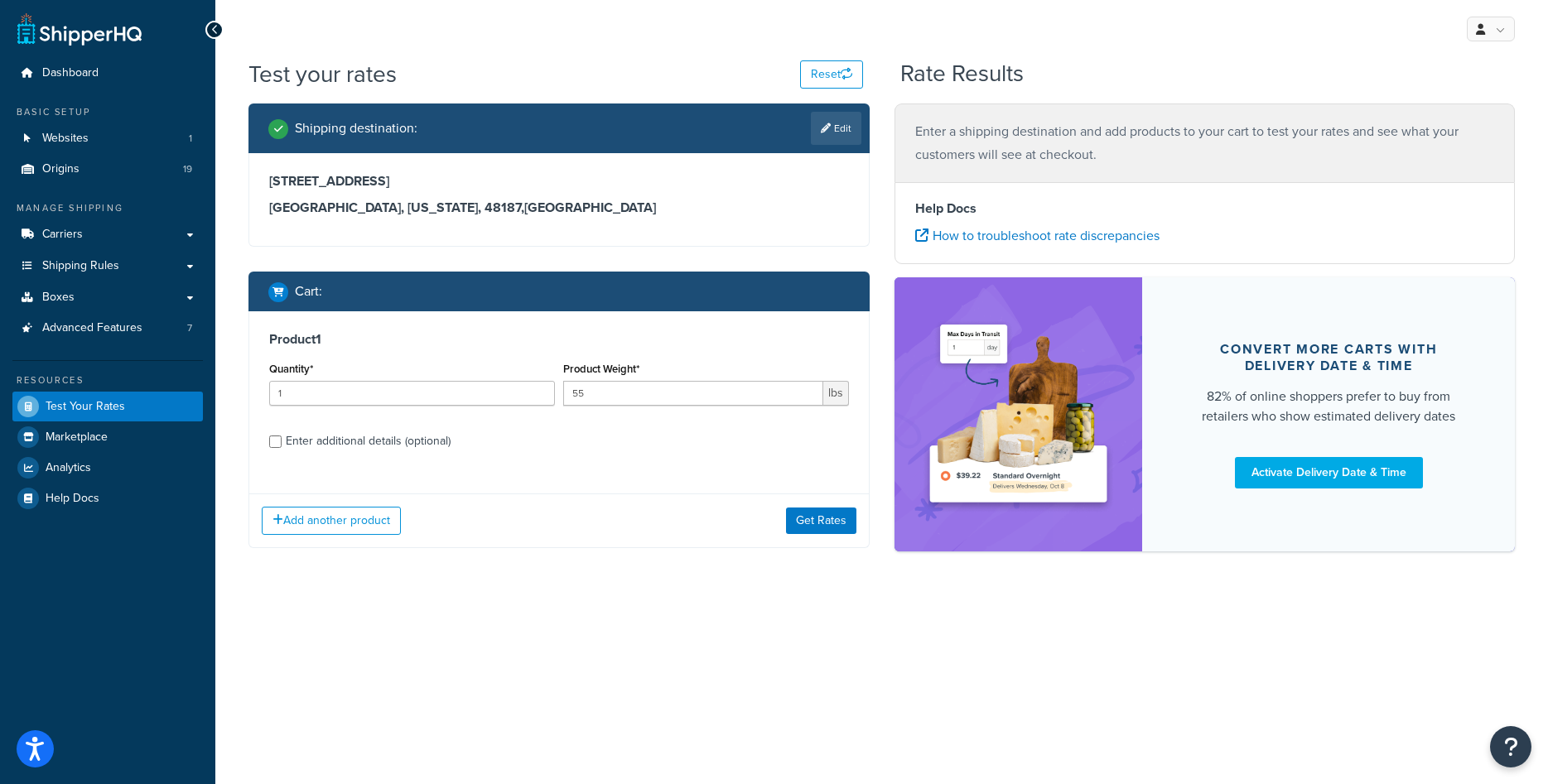
click at [369, 442] on div "Enter additional details (optional)" at bounding box center [368, 441] width 165 height 23
click at [282, 442] on input "Enter additional details (optional)" at bounding box center [275, 442] width 13 height 13
checkbox input "true"
select select "300"
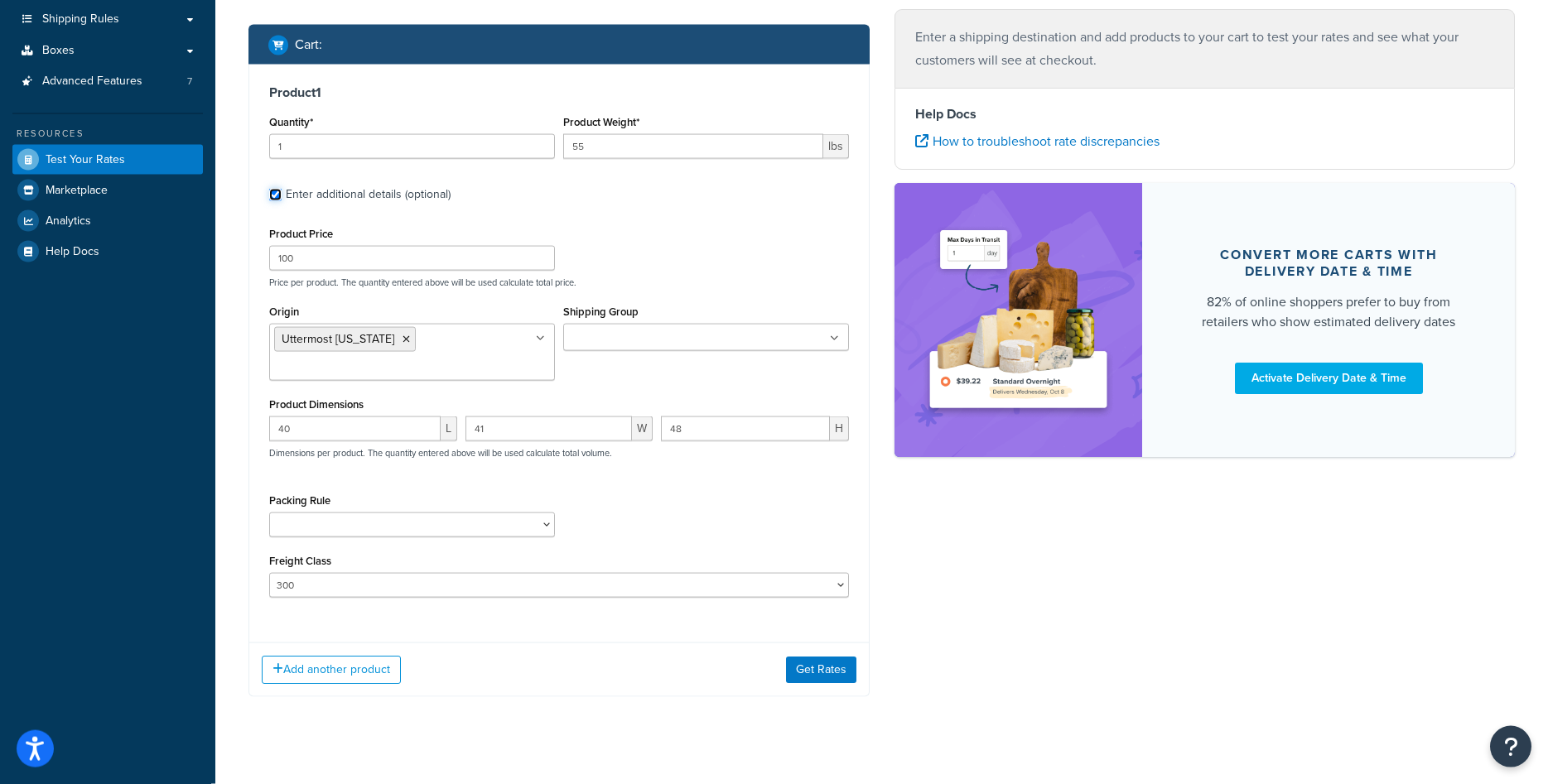
scroll to position [253, 0]
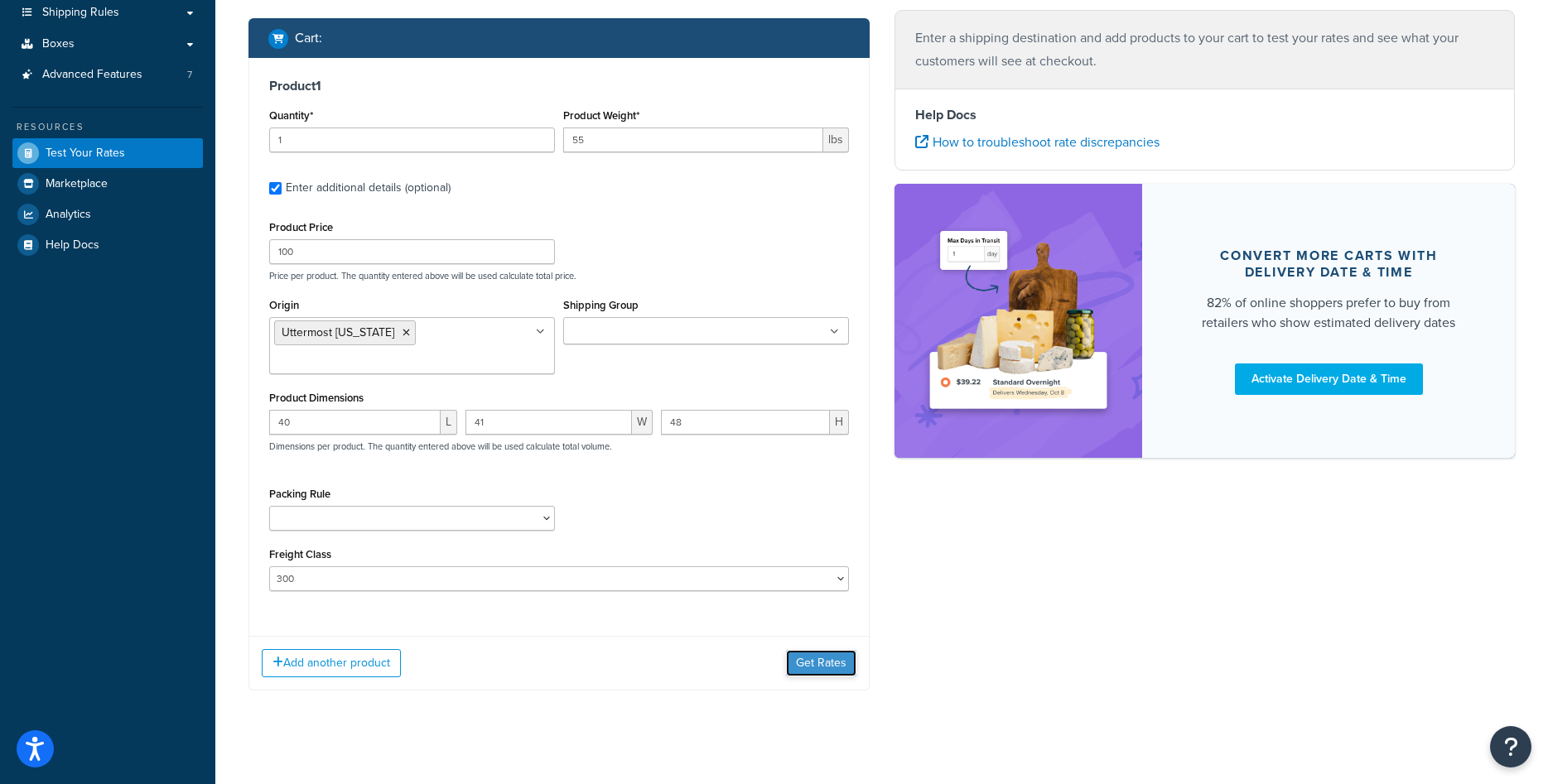
click at [808, 667] on button "Get Rates" at bounding box center [821, 663] width 71 height 26
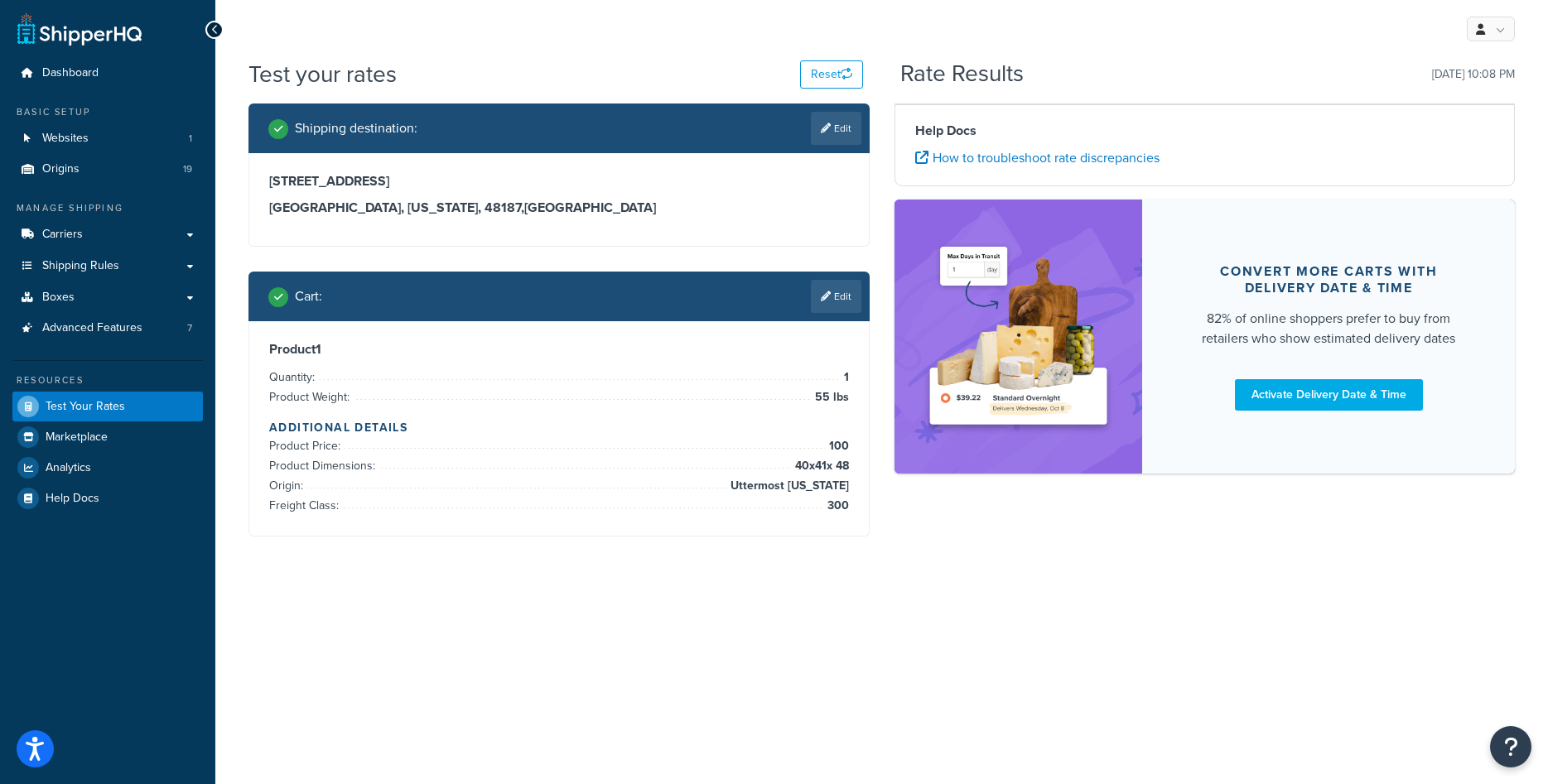
scroll to position [0, 0]
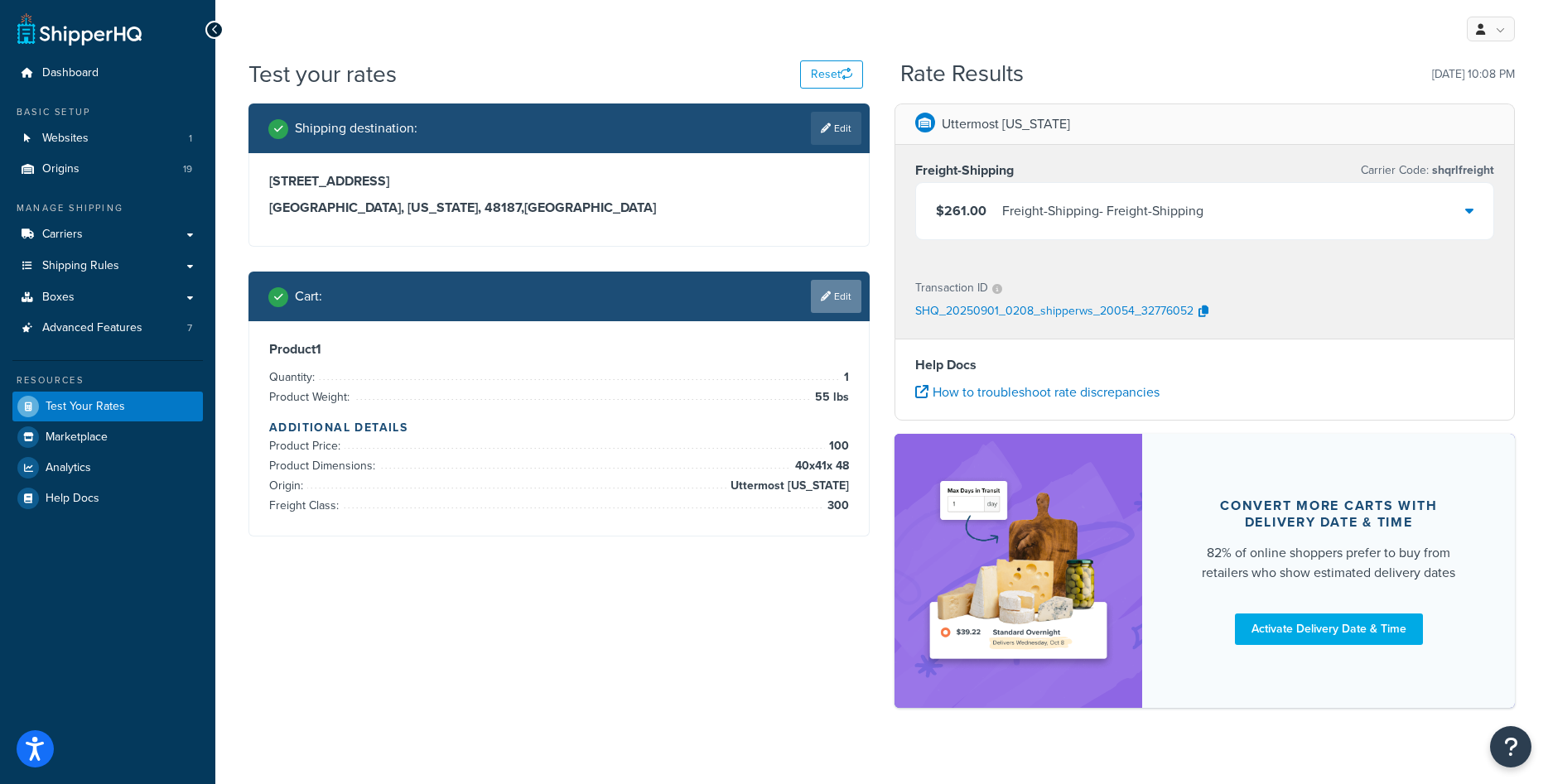
click at [845, 297] on link "Edit" at bounding box center [835, 296] width 50 height 33
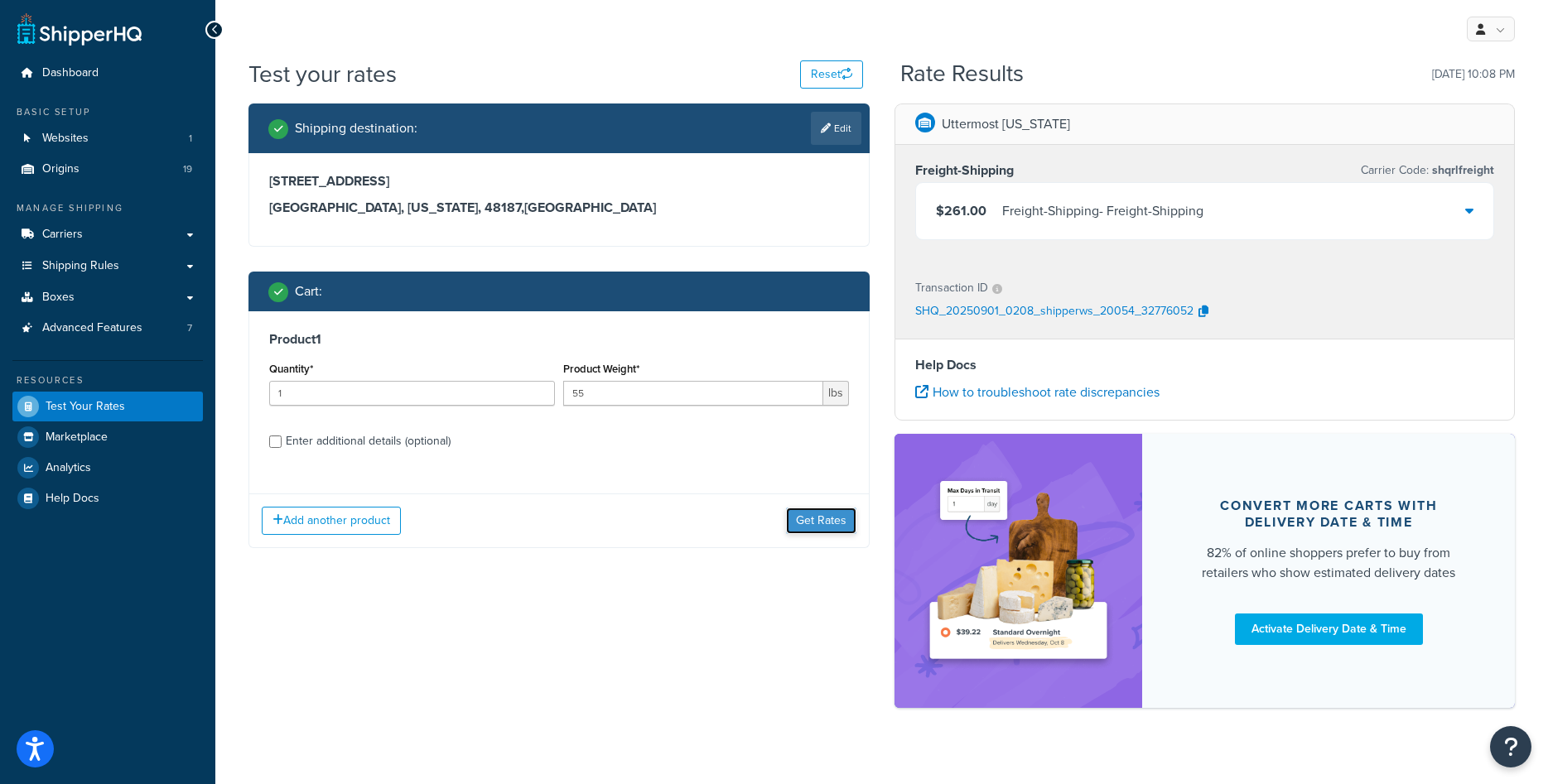
click at [800, 521] on button "Get Rates" at bounding box center [821, 520] width 71 height 26
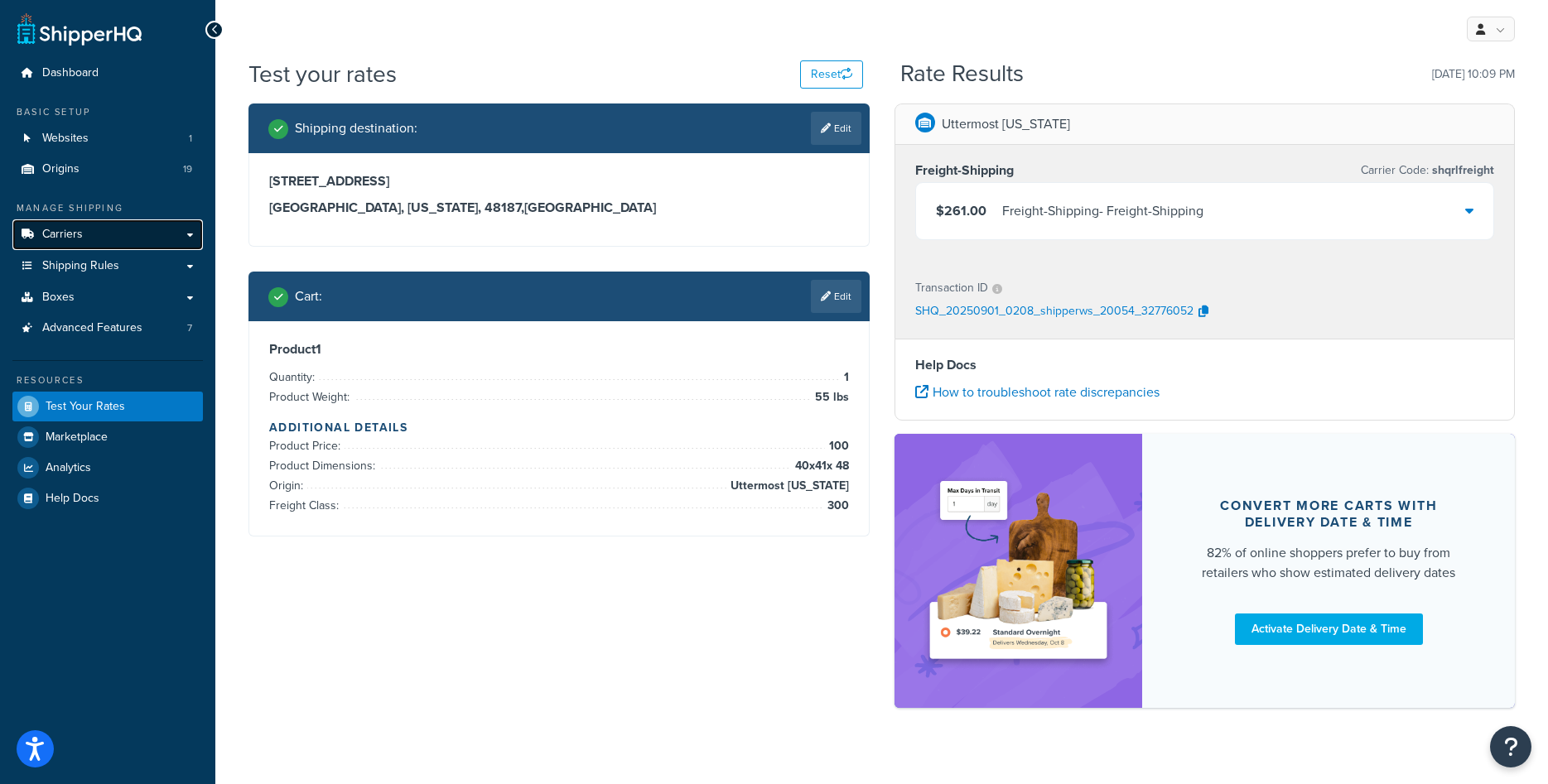
click at [105, 234] on link "Carriers" at bounding box center [108, 235] width 190 height 31
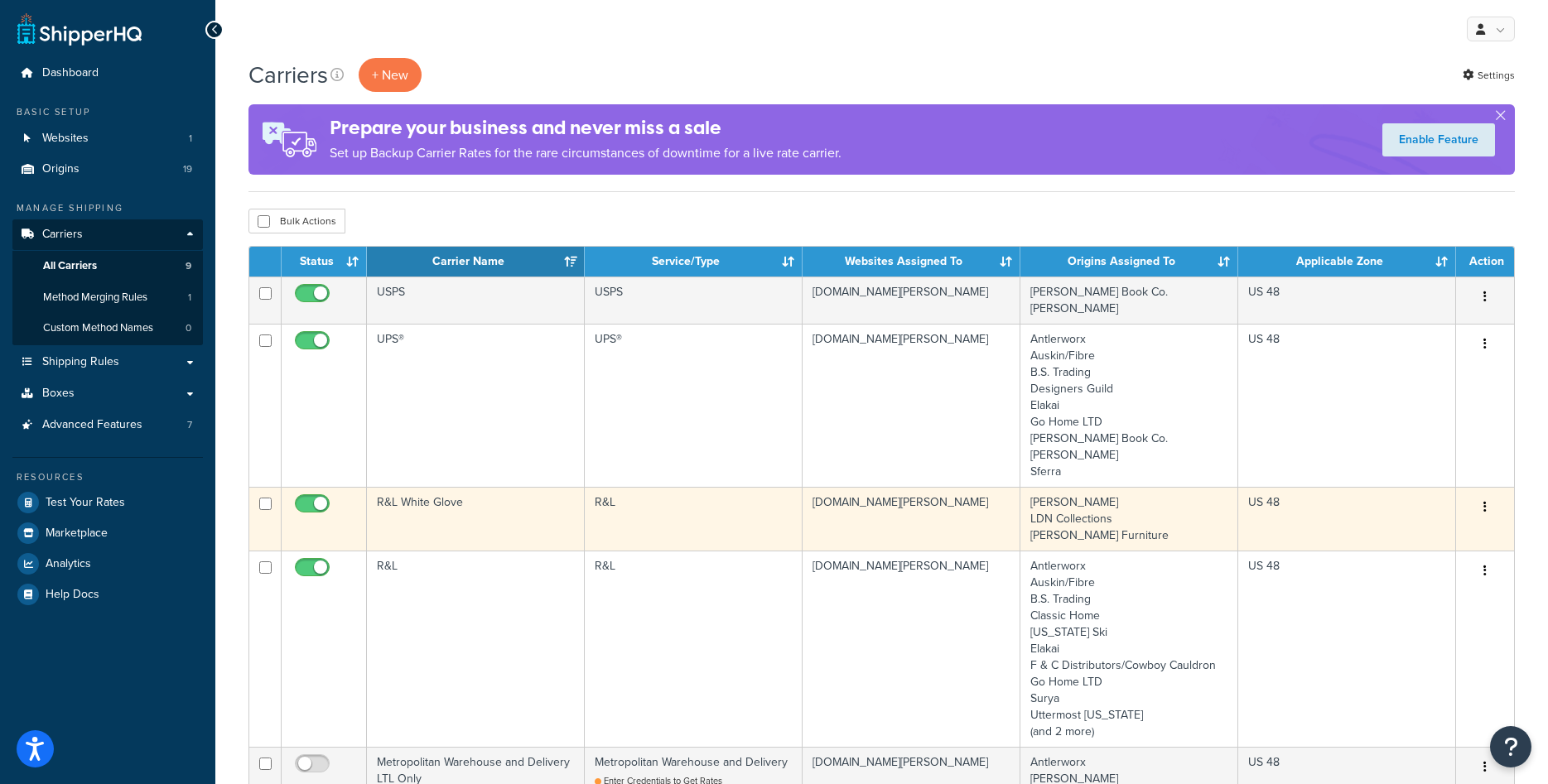
click at [501, 530] on td "R&L White Glove" at bounding box center [475, 519] width 218 height 64
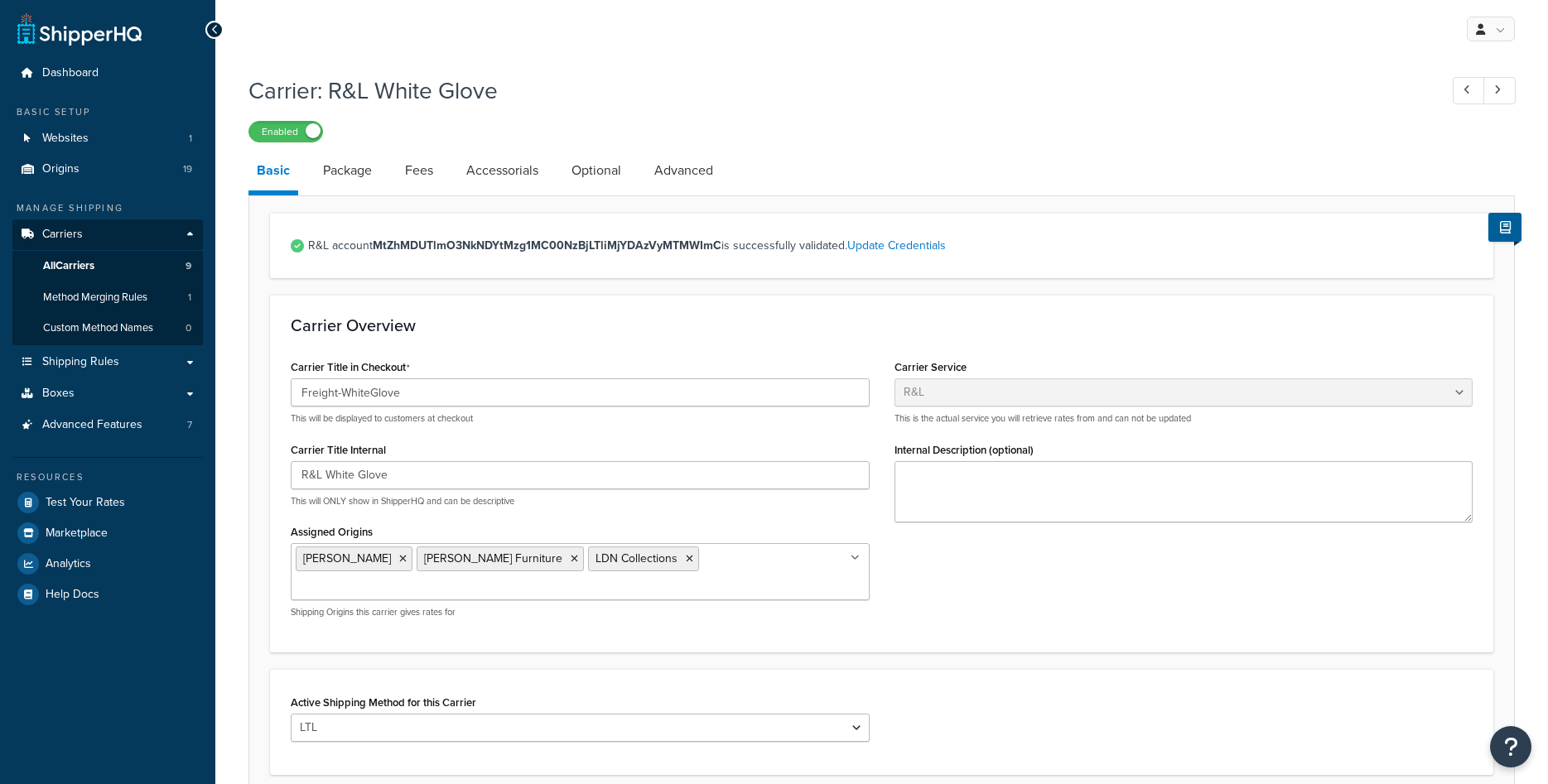
select select "rlFreight"
click at [419, 166] on link "Fees" at bounding box center [419, 171] width 44 height 40
select select "AFTER"
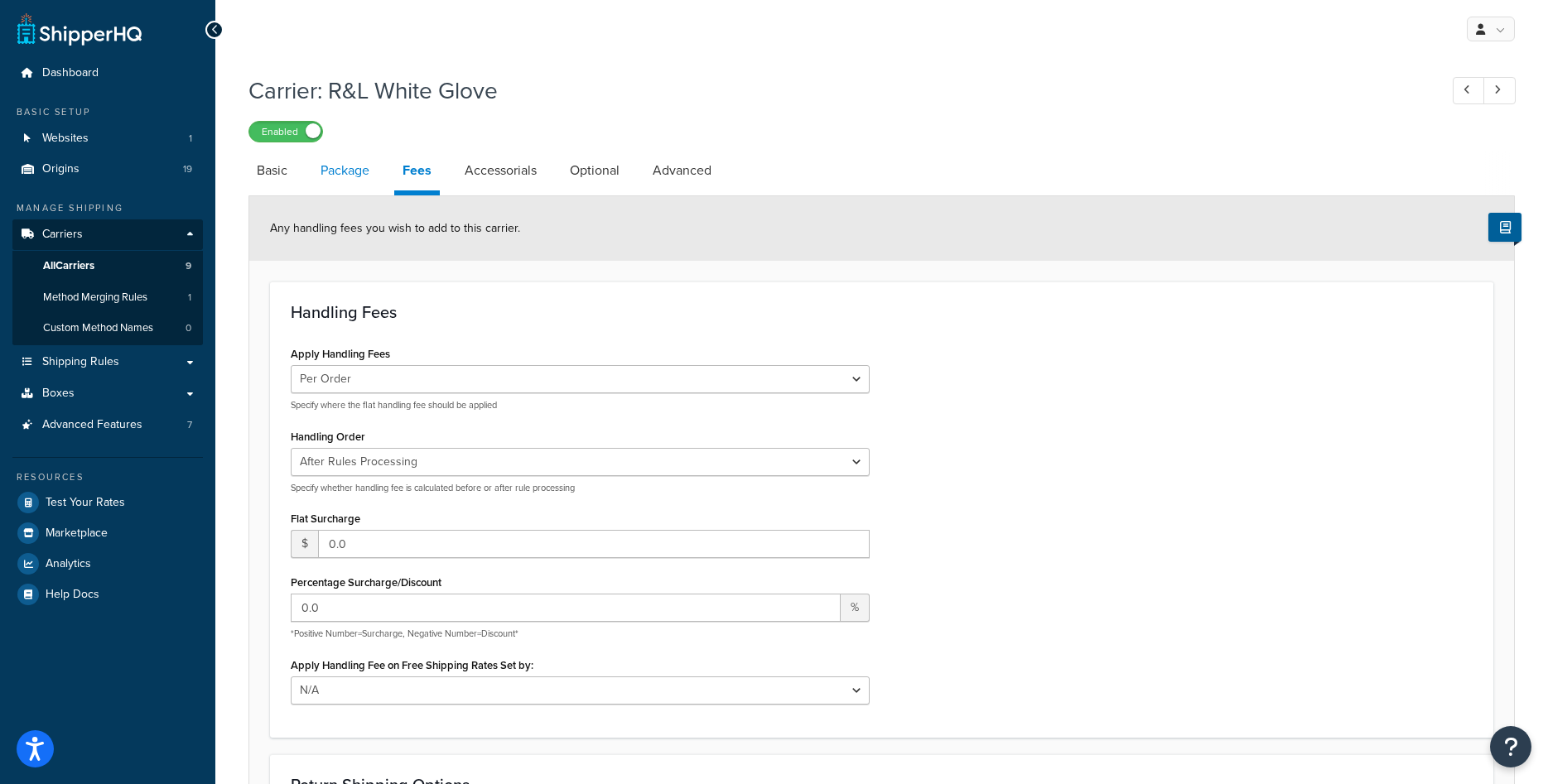
click at [352, 186] on link "Package" at bounding box center [345, 171] width 66 height 40
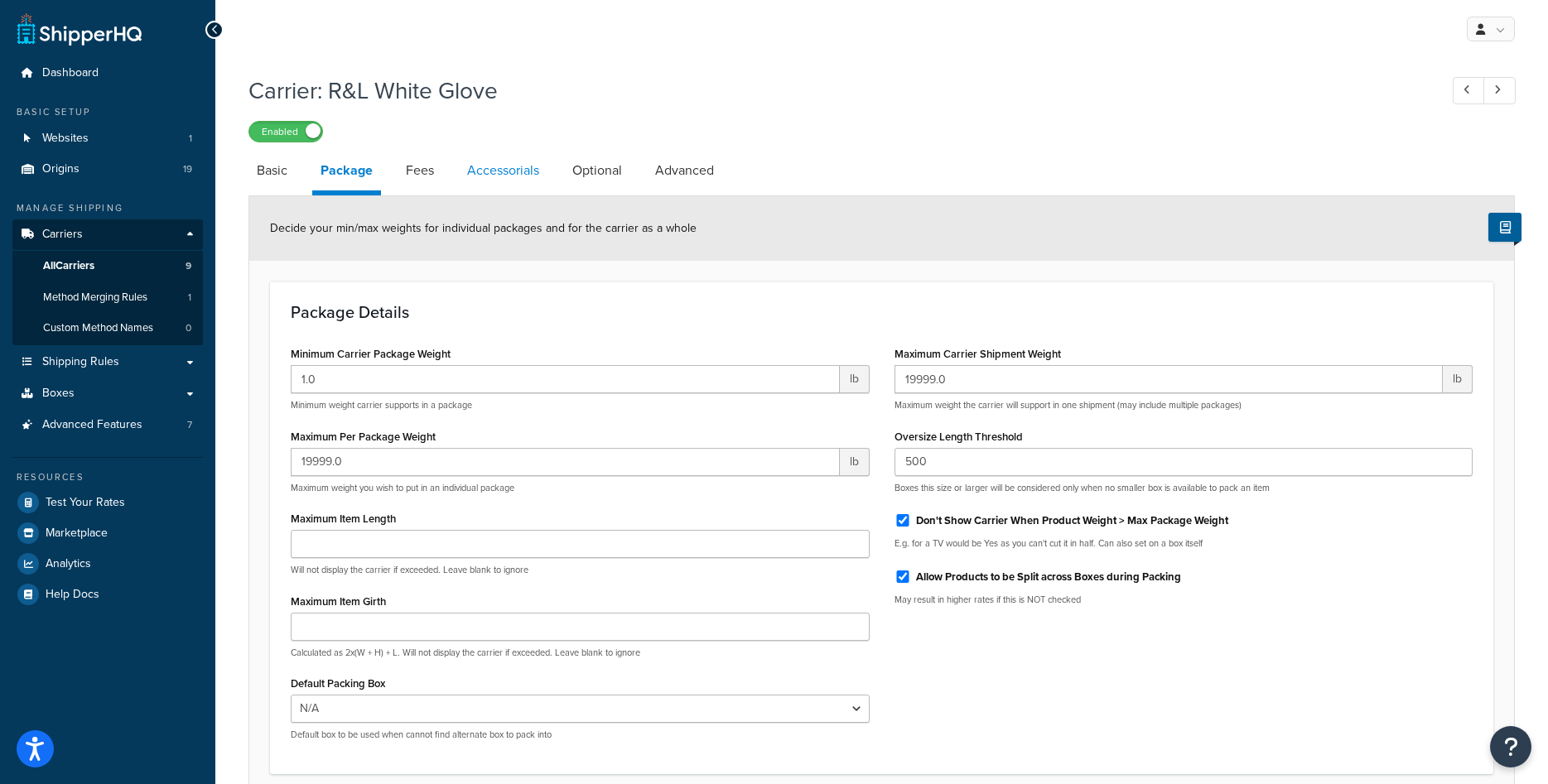
click at [503, 177] on link "Accessorials" at bounding box center [503, 171] width 89 height 40
select select "residential"
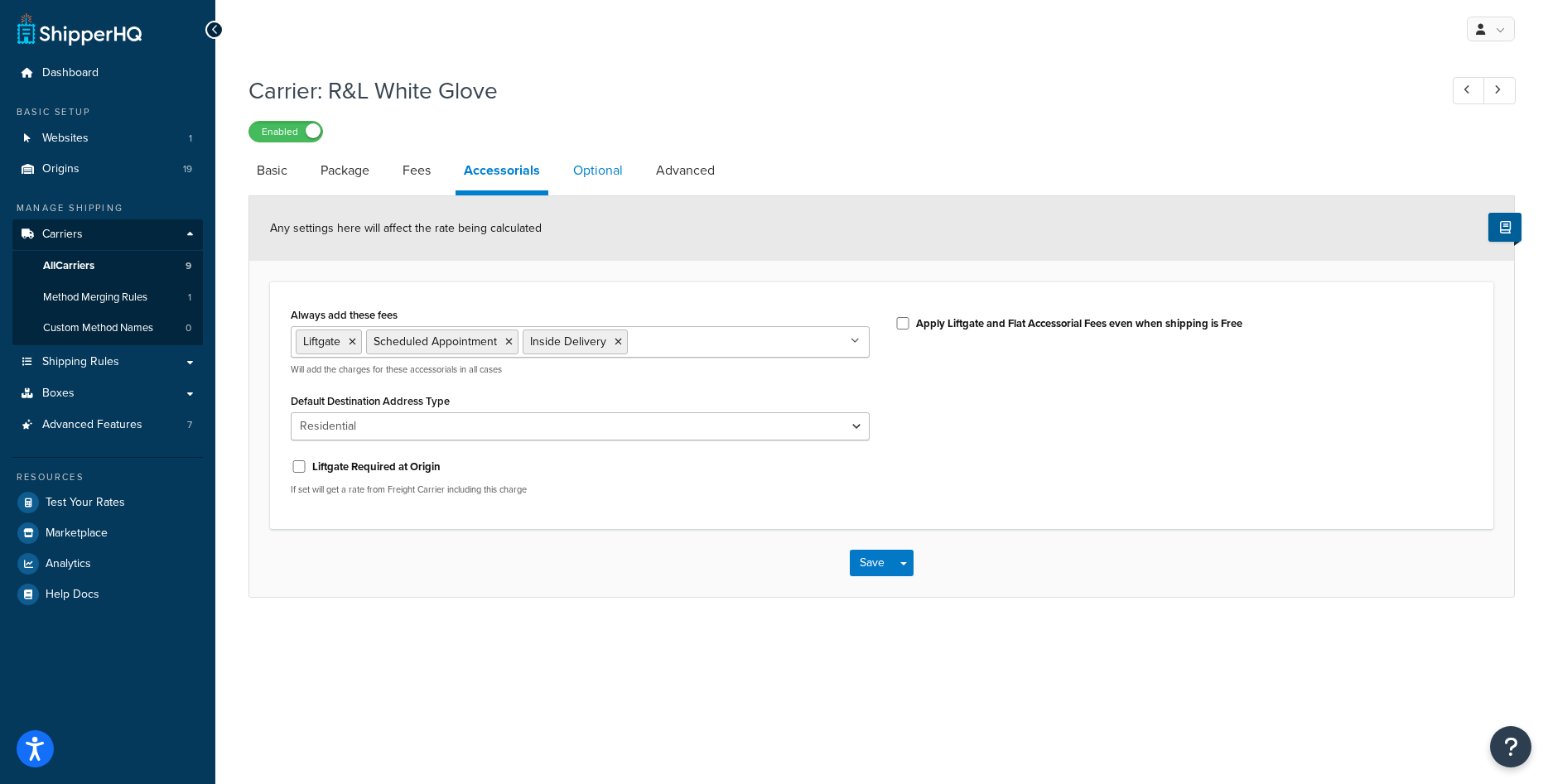
click at [588, 171] on link "Optional" at bounding box center [598, 171] width 67 height 40
select select "55"
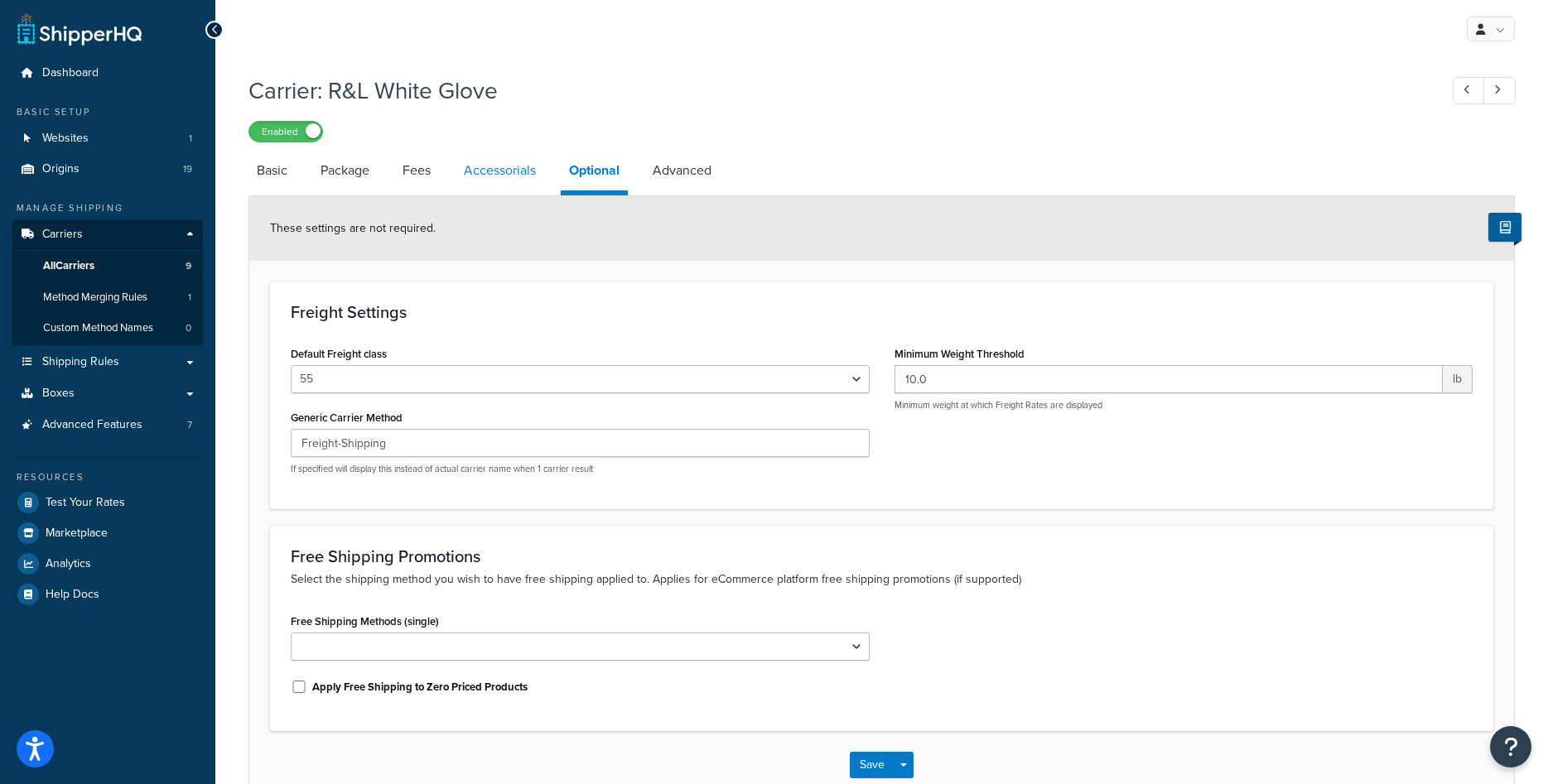
click at [507, 167] on link "Accessorials" at bounding box center [500, 171] width 89 height 40
select select "residential"
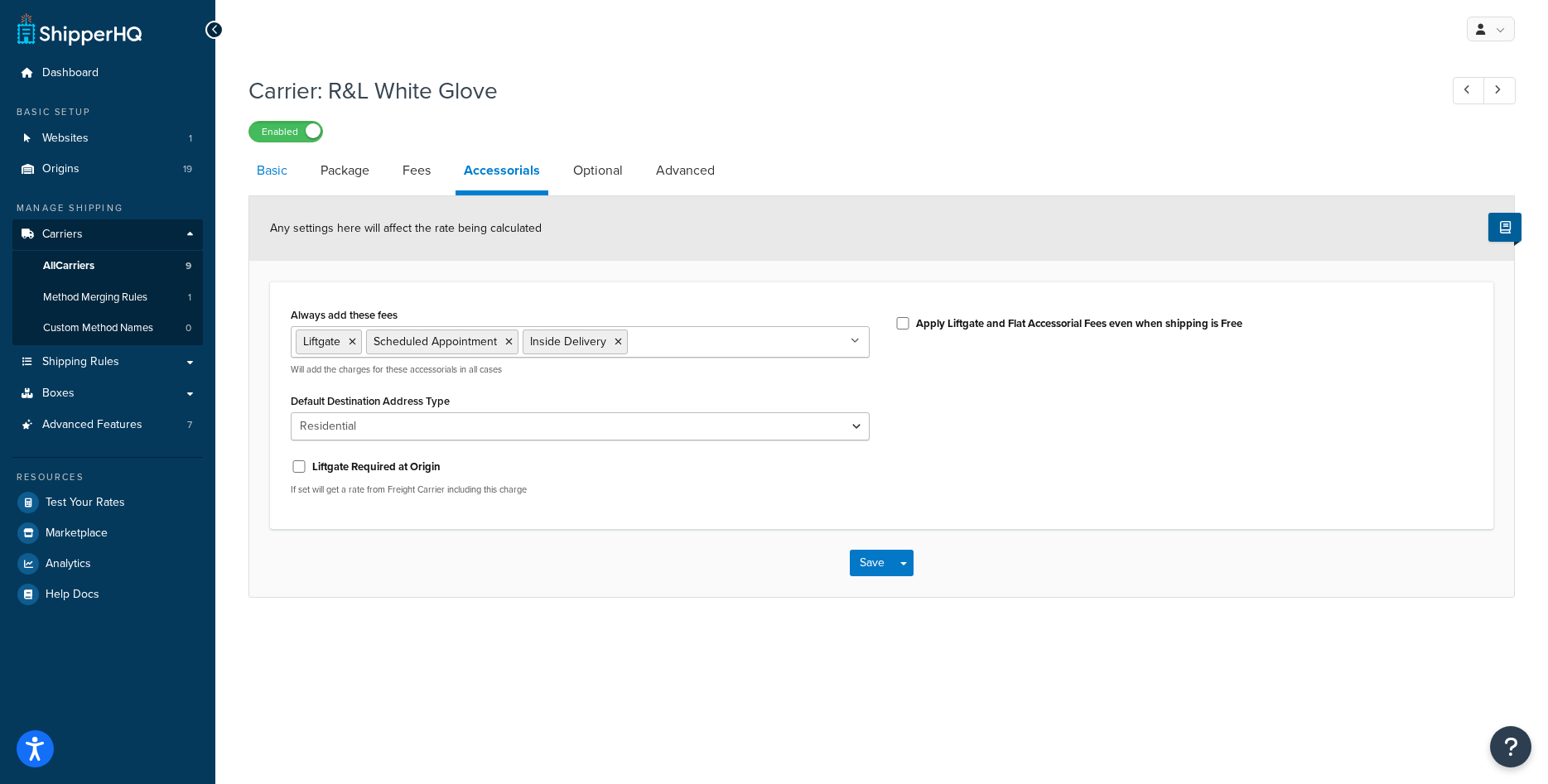
click at [270, 172] on link "Basic" at bounding box center [271, 171] width 47 height 40
select select "rlFreight"
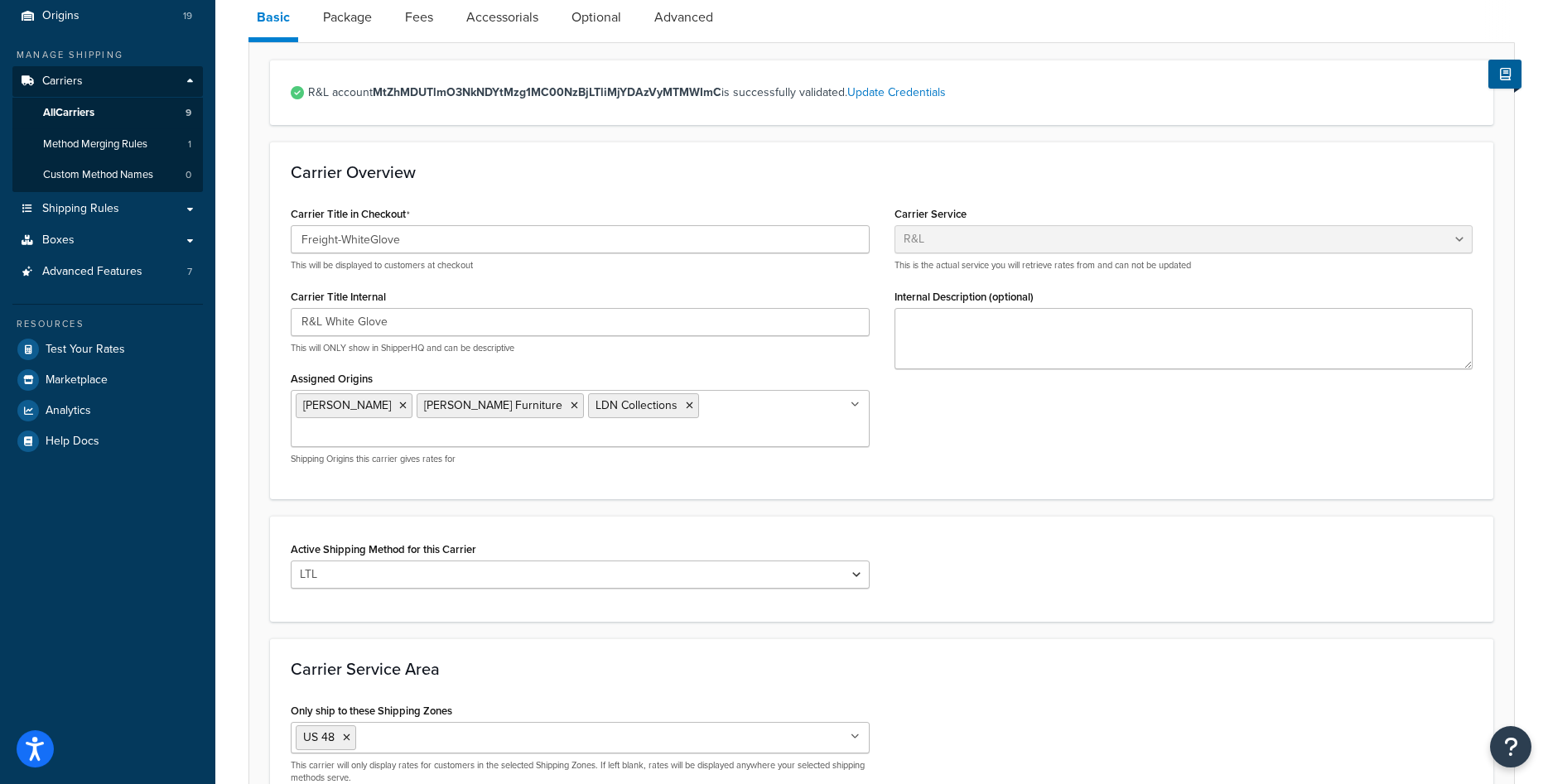
scroll to position [144, 0]
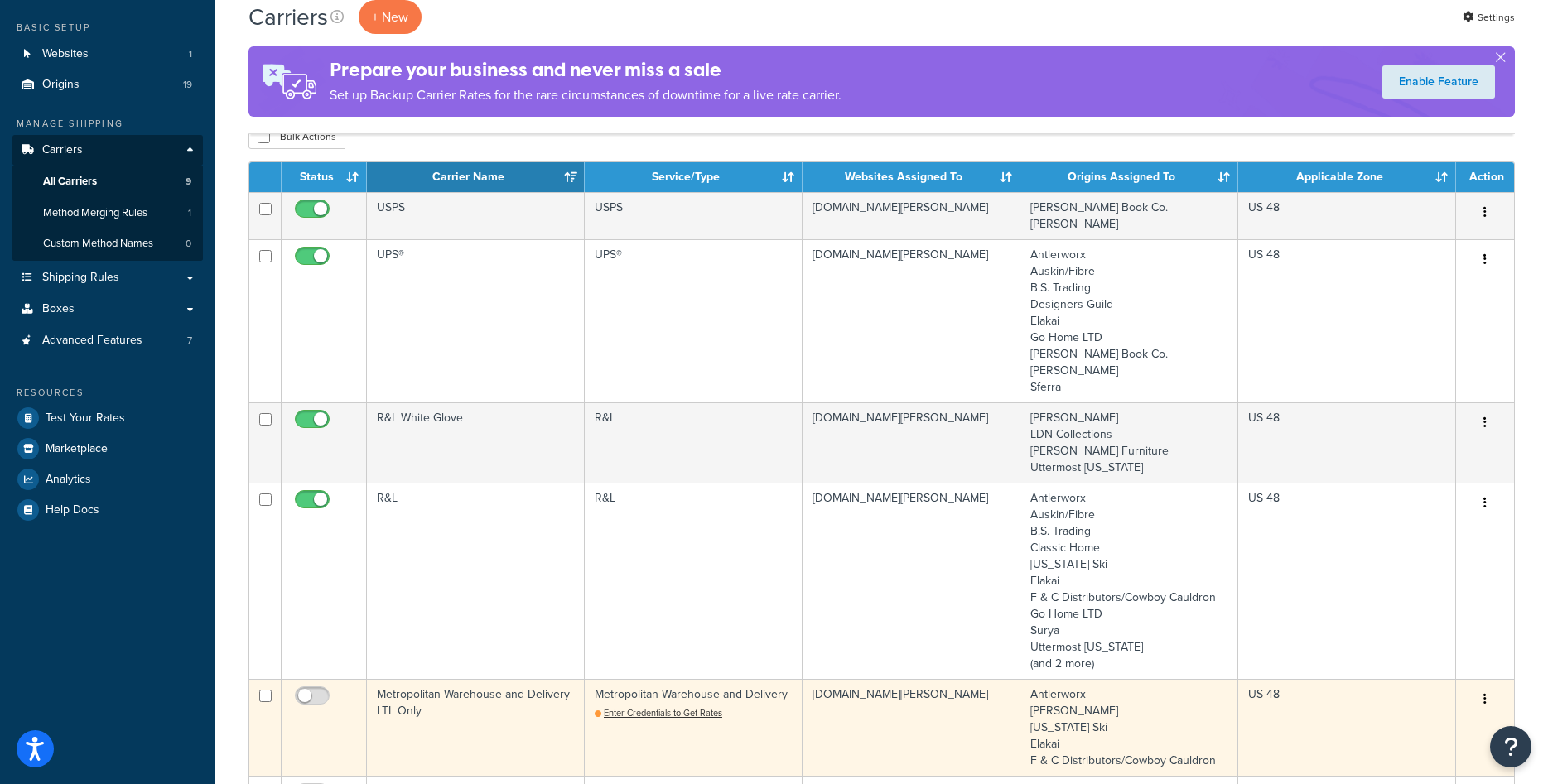
scroll to position [169, 0]
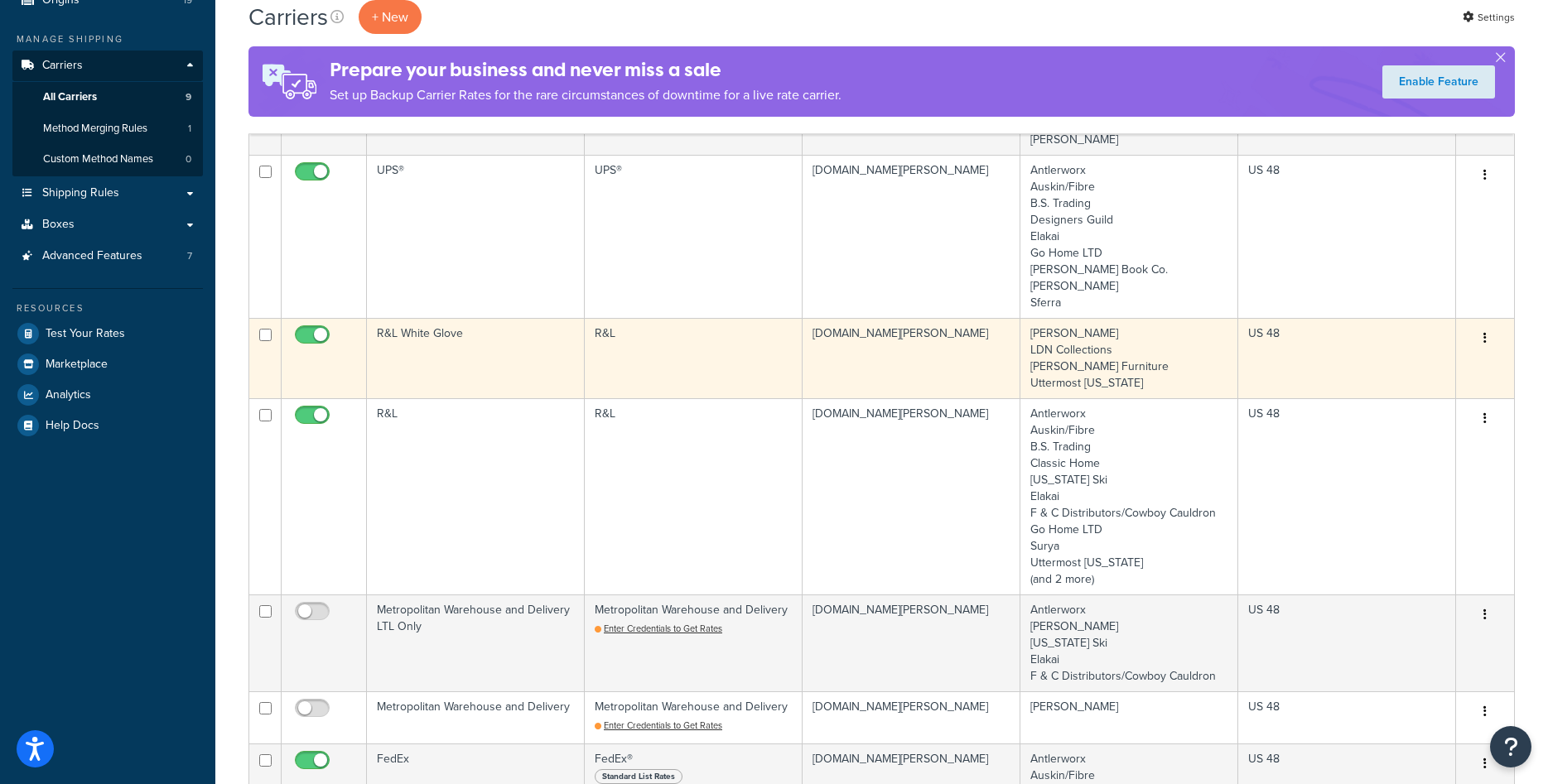
click at [526, 363] on td "R&L White Glove" at bounding box center [475, 358] width 218 height 80
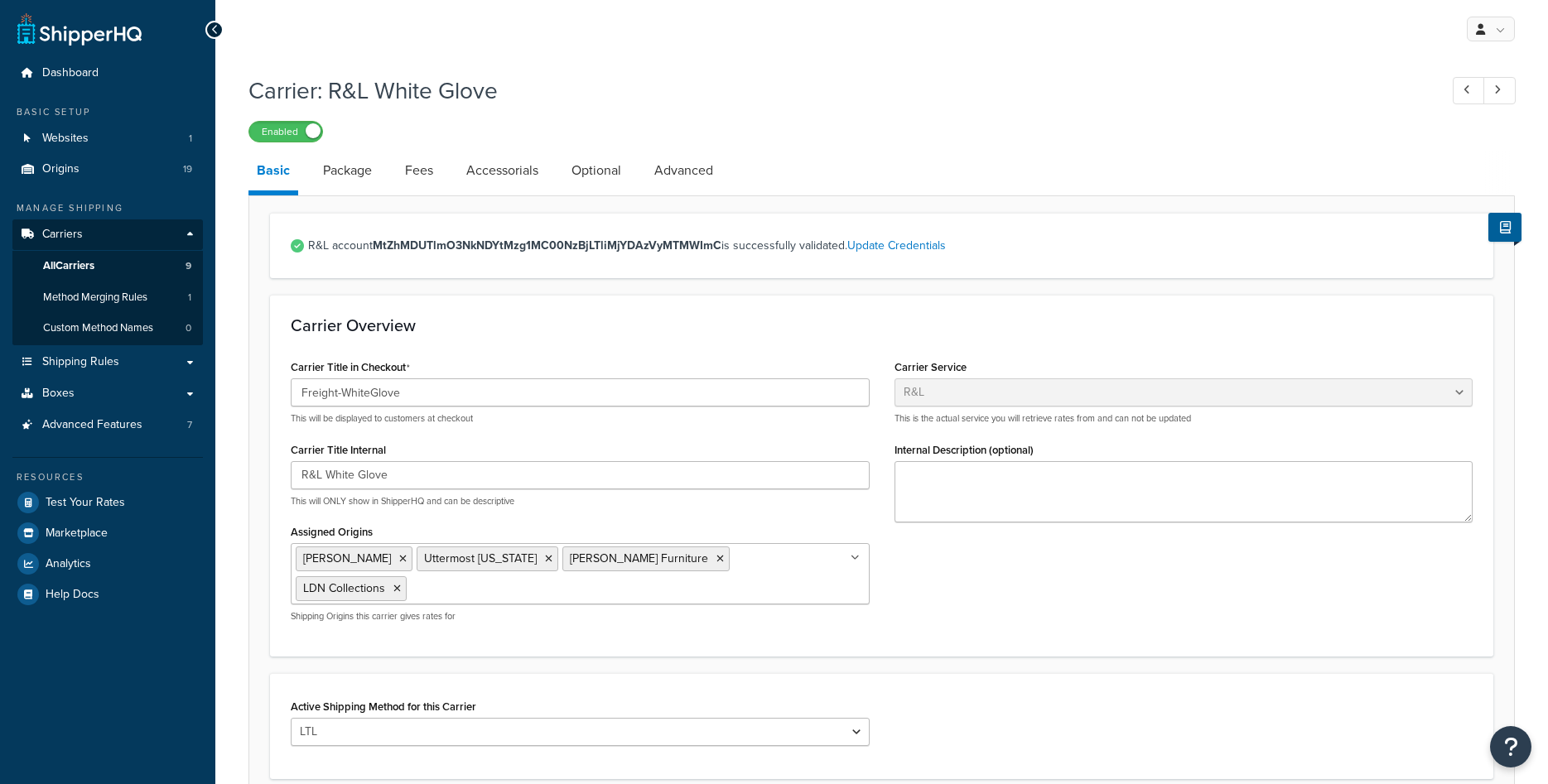
select select "rlFreight"
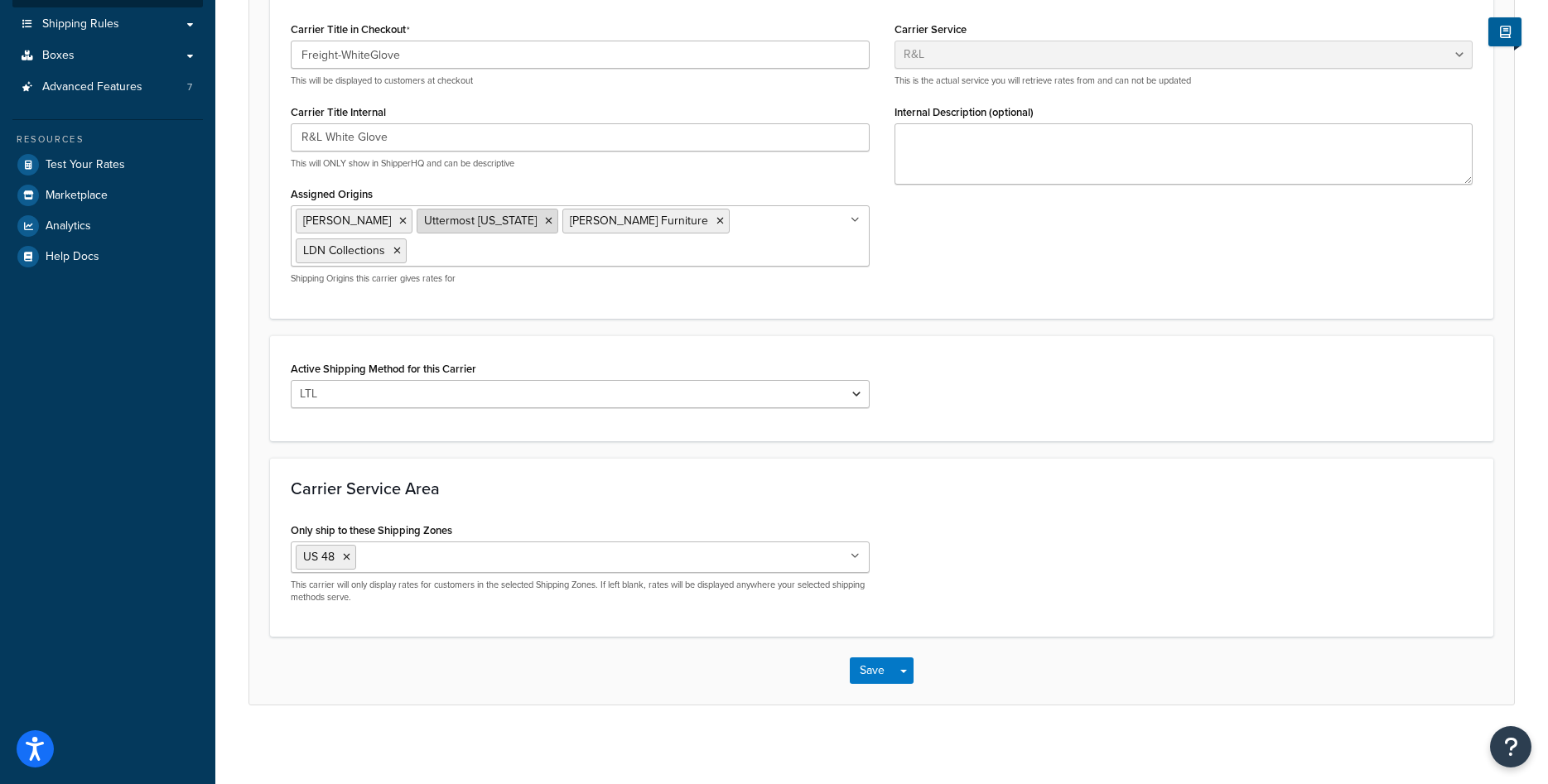
click at [545, 222] on icon at bounding box center [549, 221] width 8 height 10
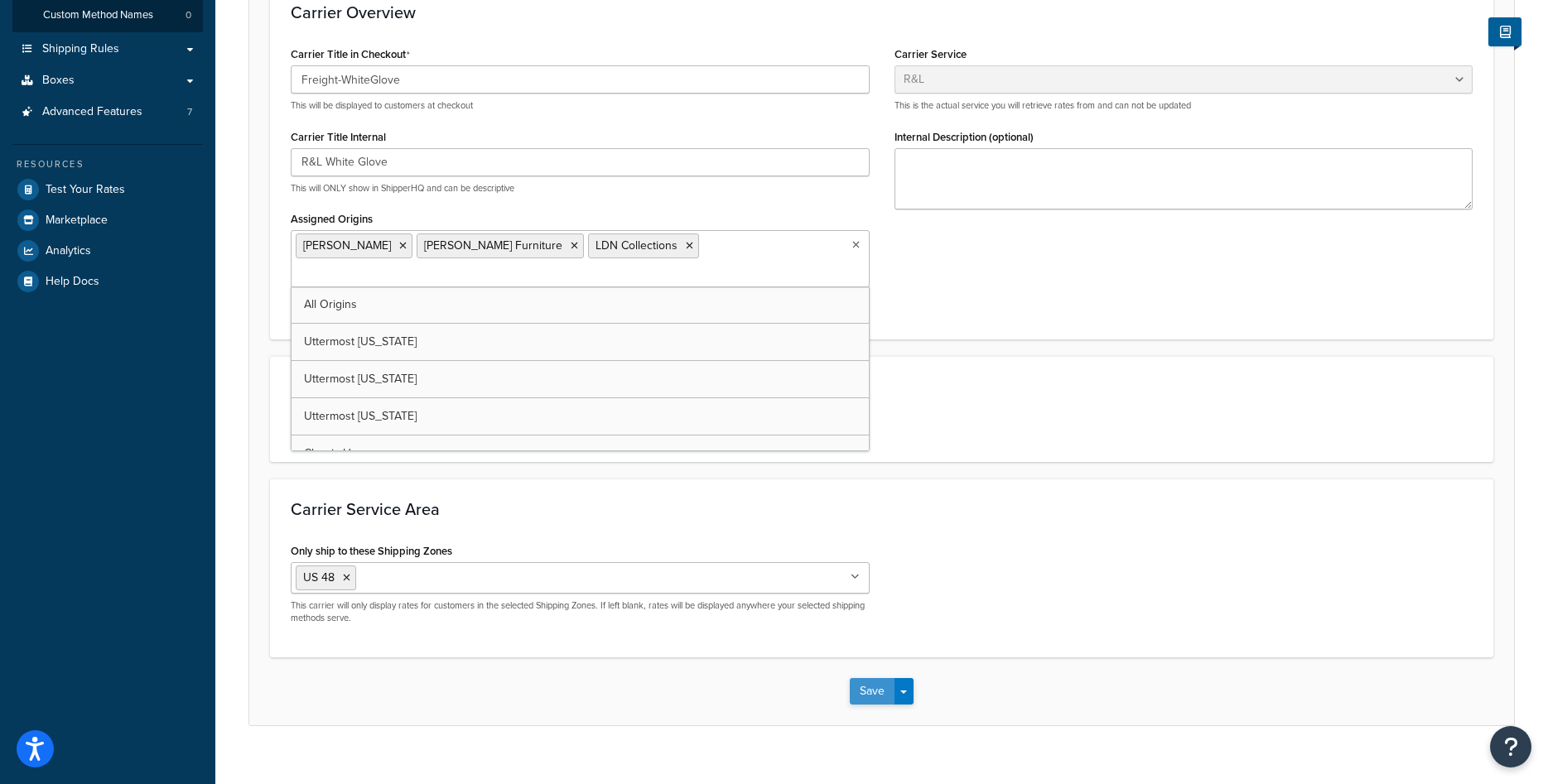
click at [864, 678] on button "Save" at bounding box center [872, 691] width 44 height 26
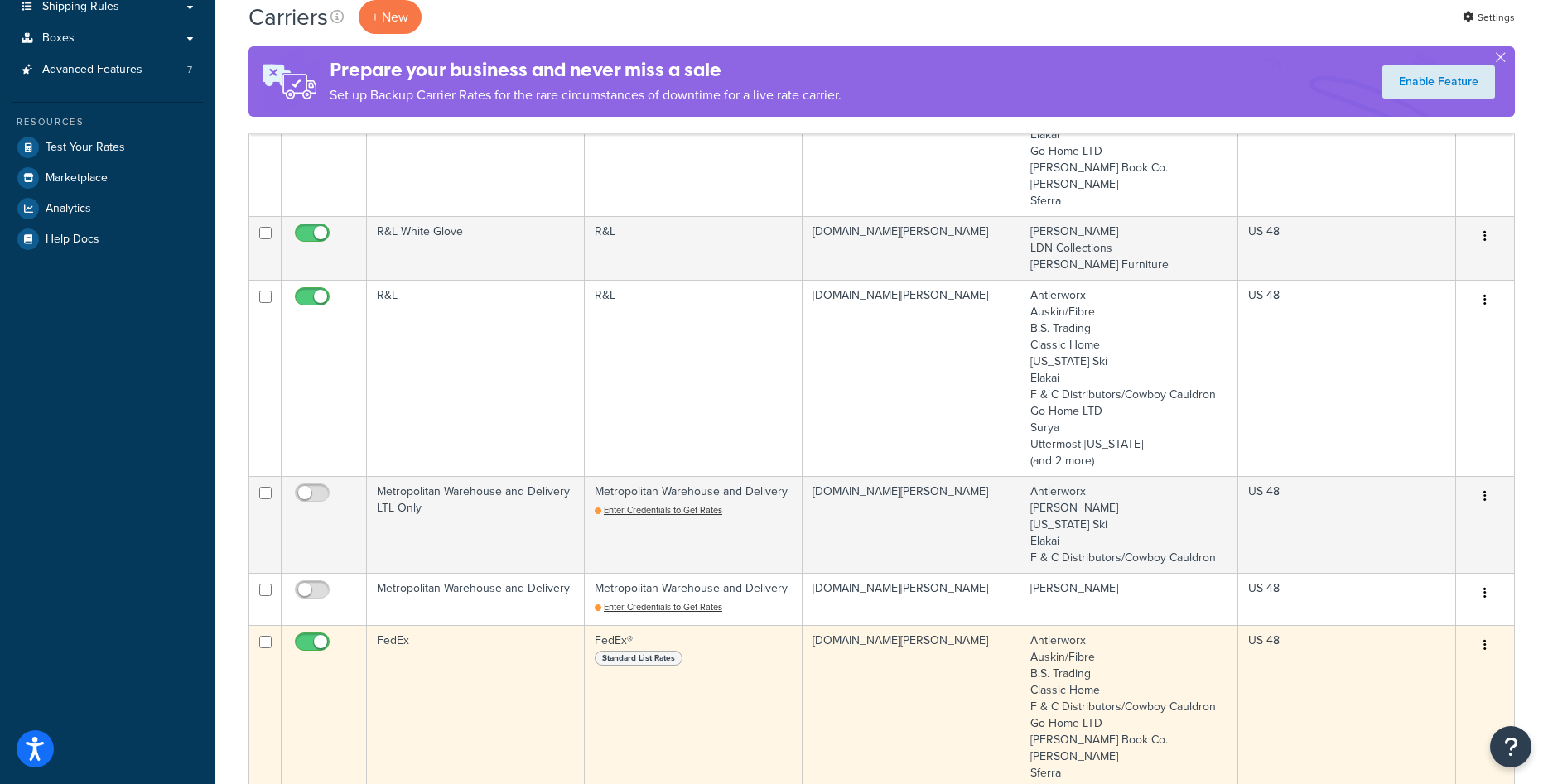
scroll to position [169, 0]
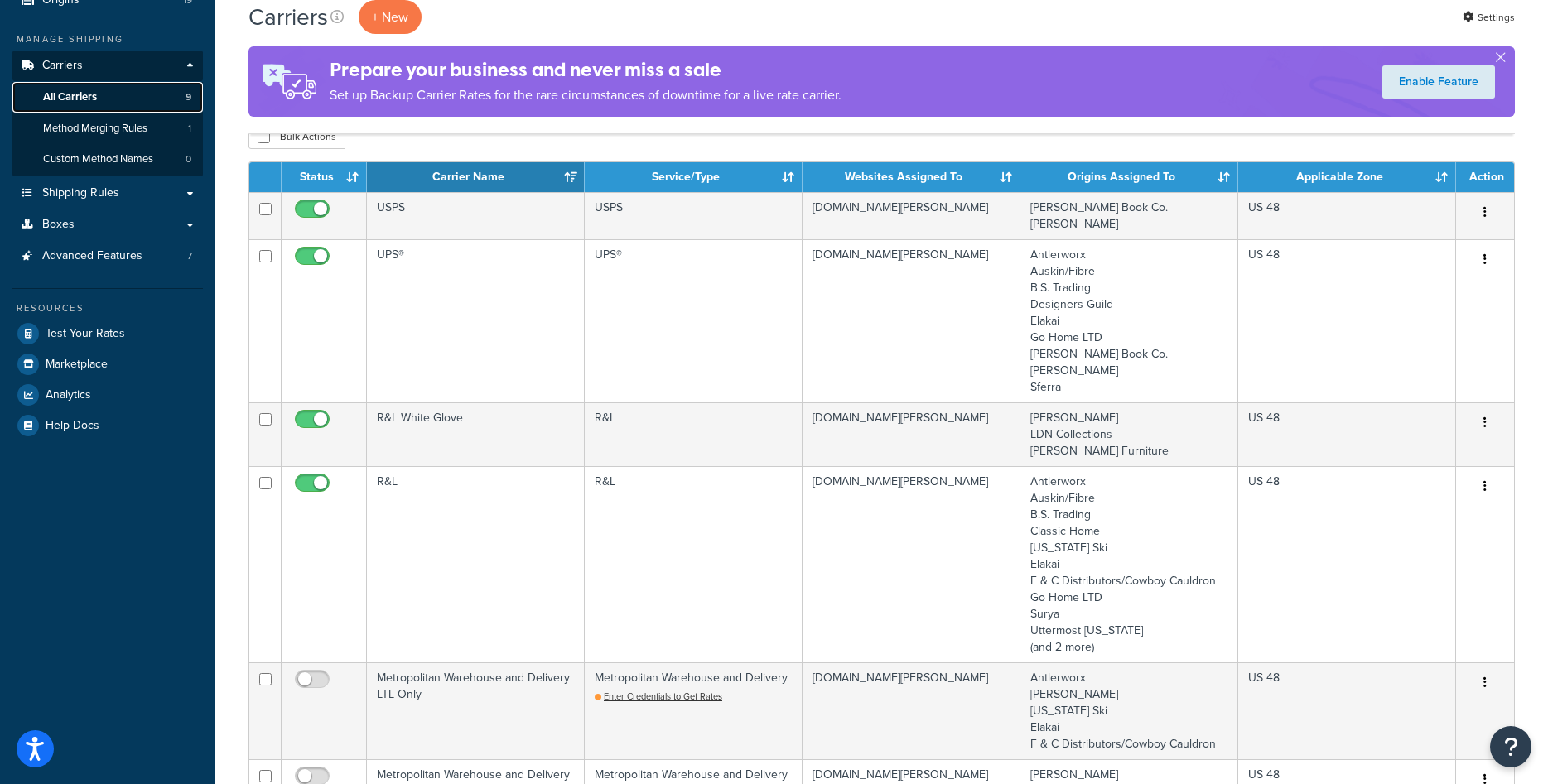
click at [71, 95] on span "All Carriers" at bounding box center [69, 97] width 54 height 15
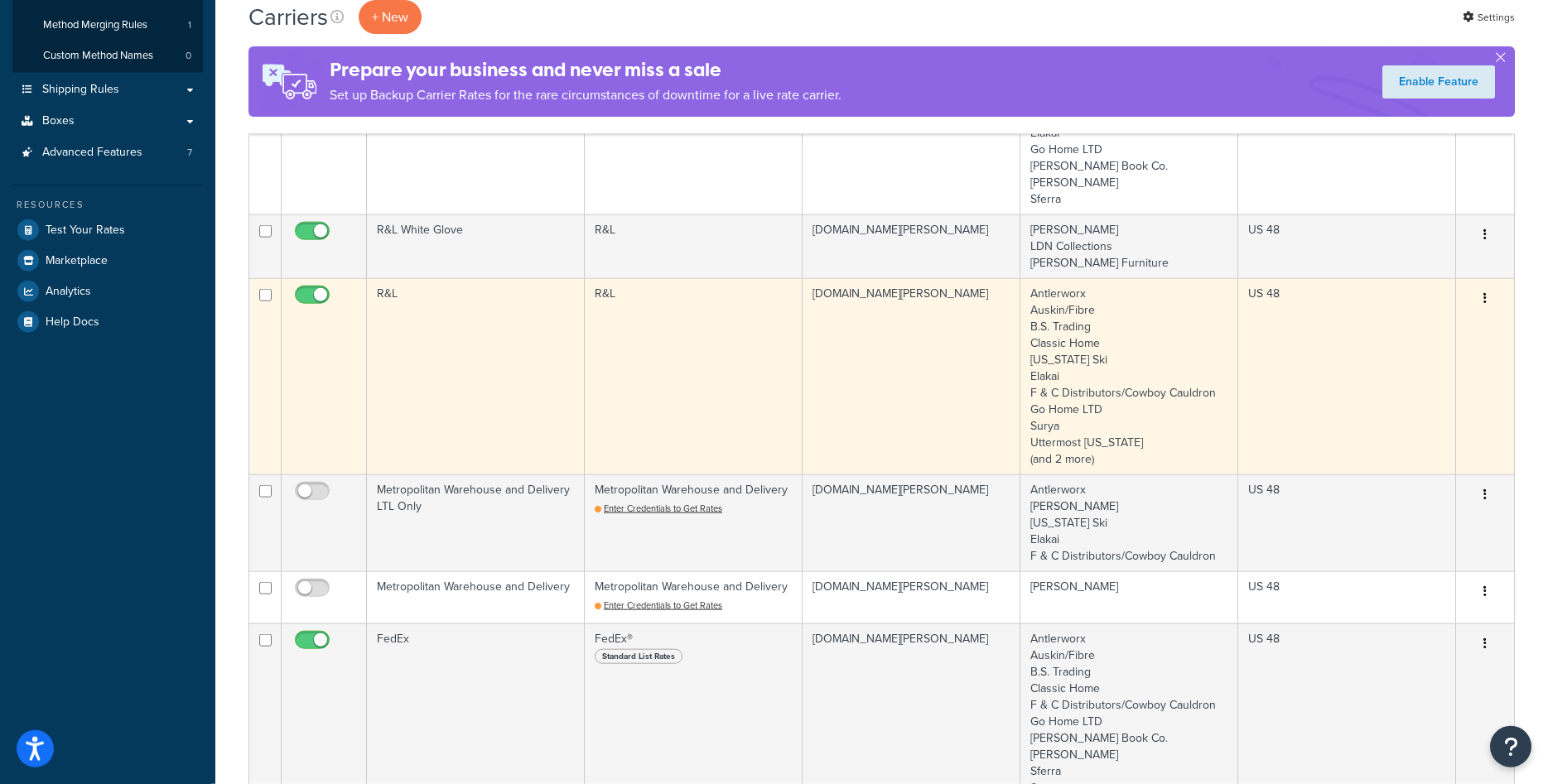
scroll to position [253, 0]
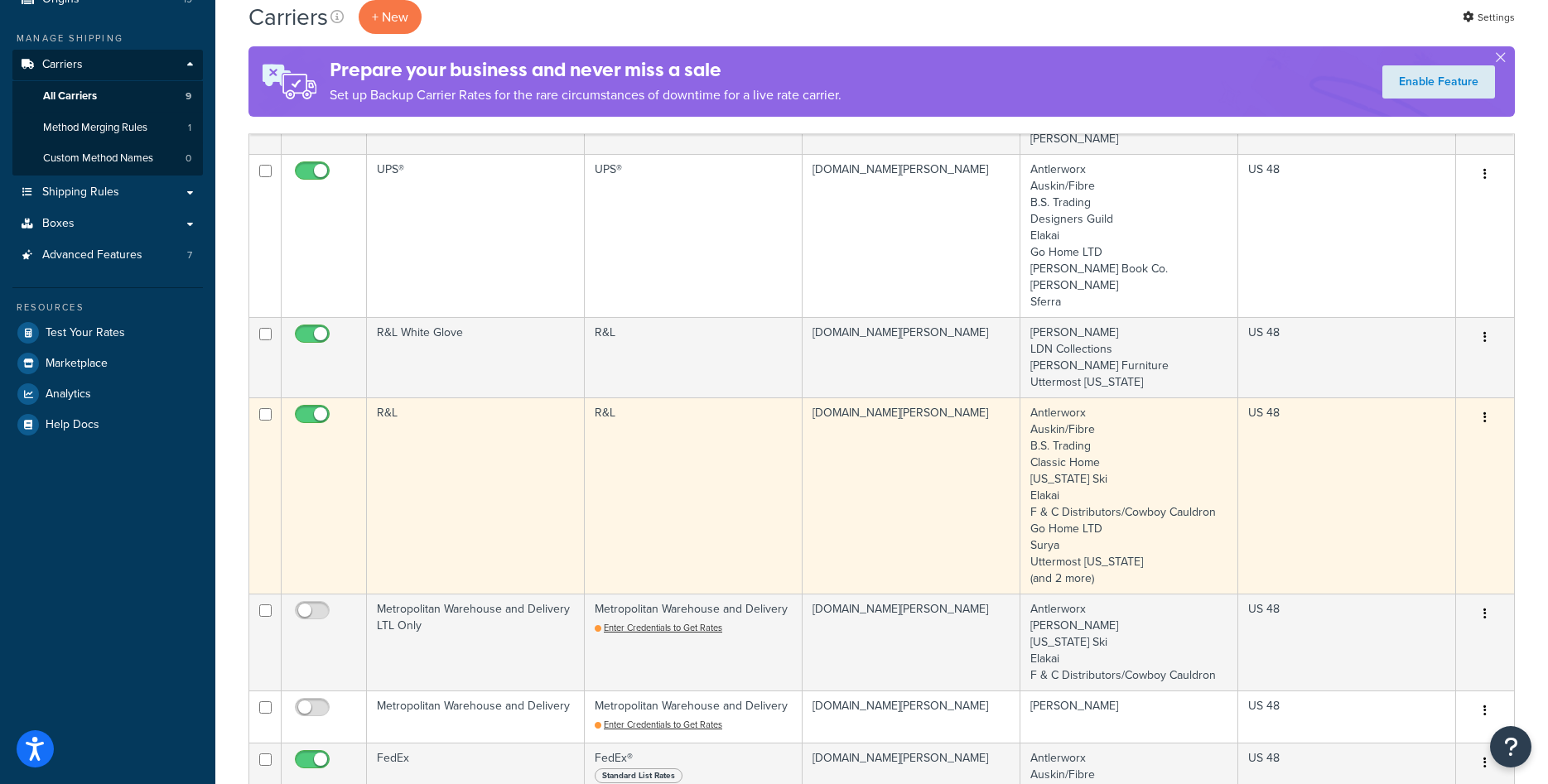
scroll to position [169, 0]
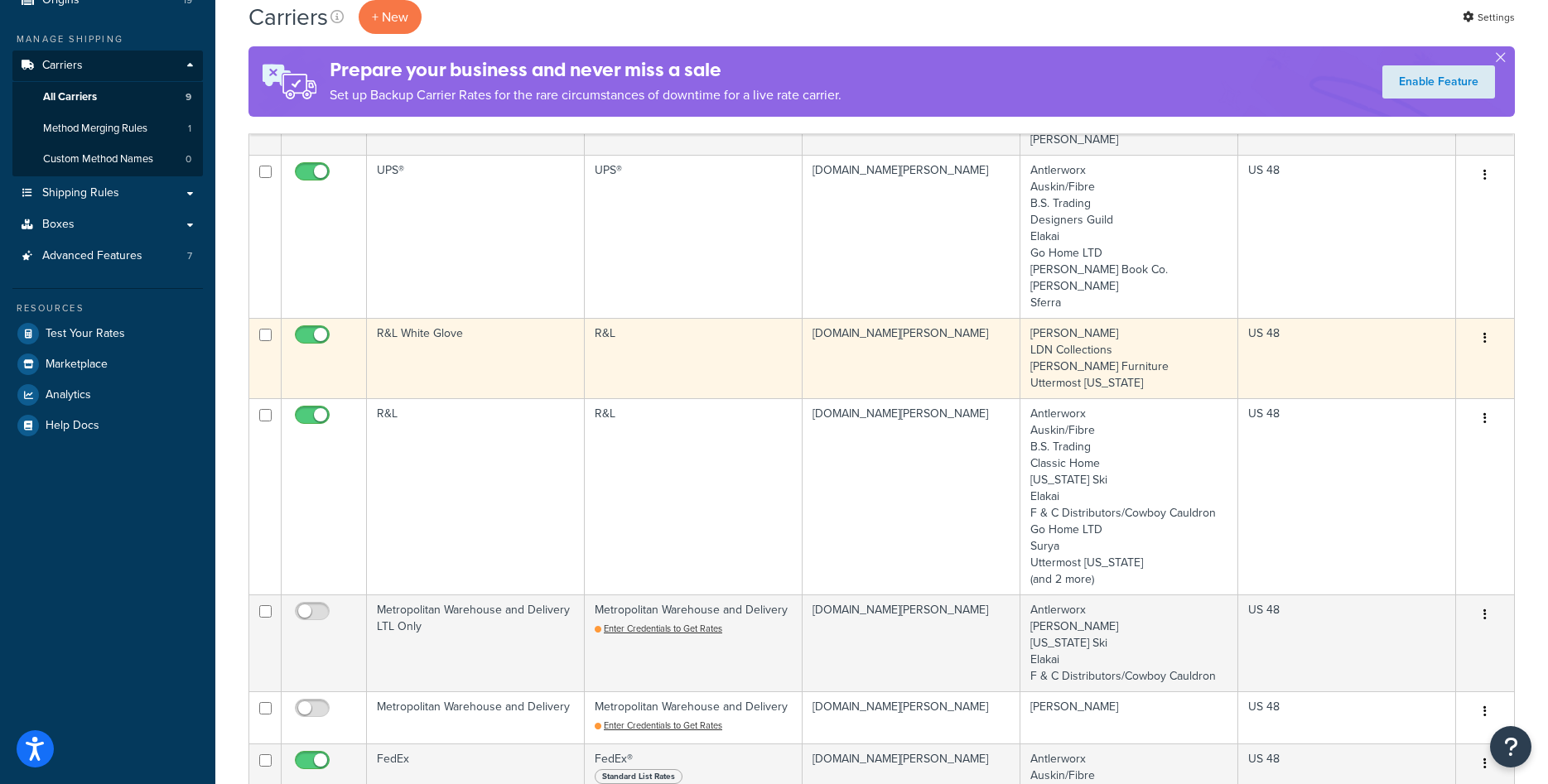
click at [721, 368] on td "R&L" at bounding box center [693, 358] width 218 height 80
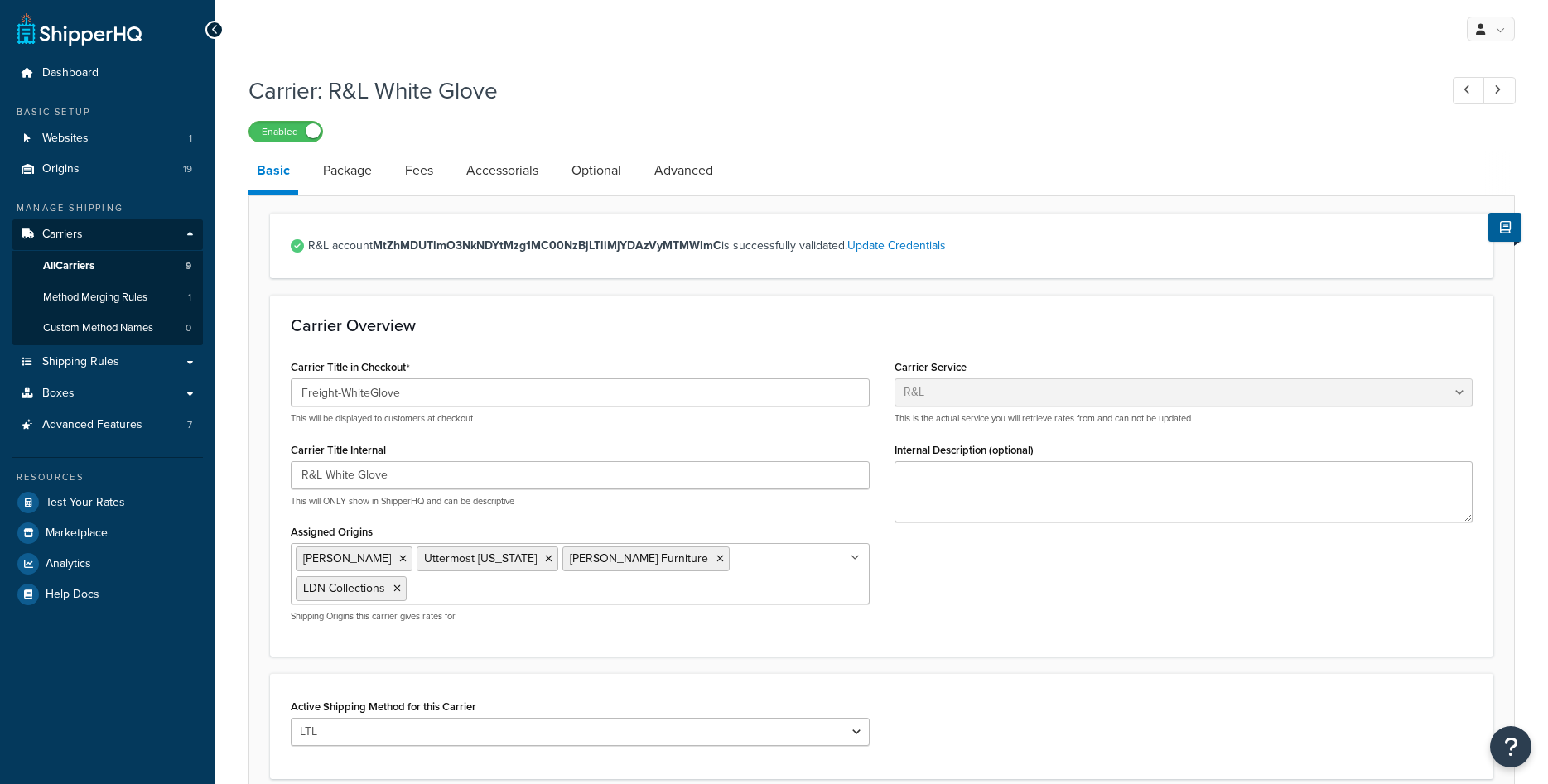
select select "rlFreight"
click at [545, 561] on icon at bounding box center [549, 559] width 8 height 10
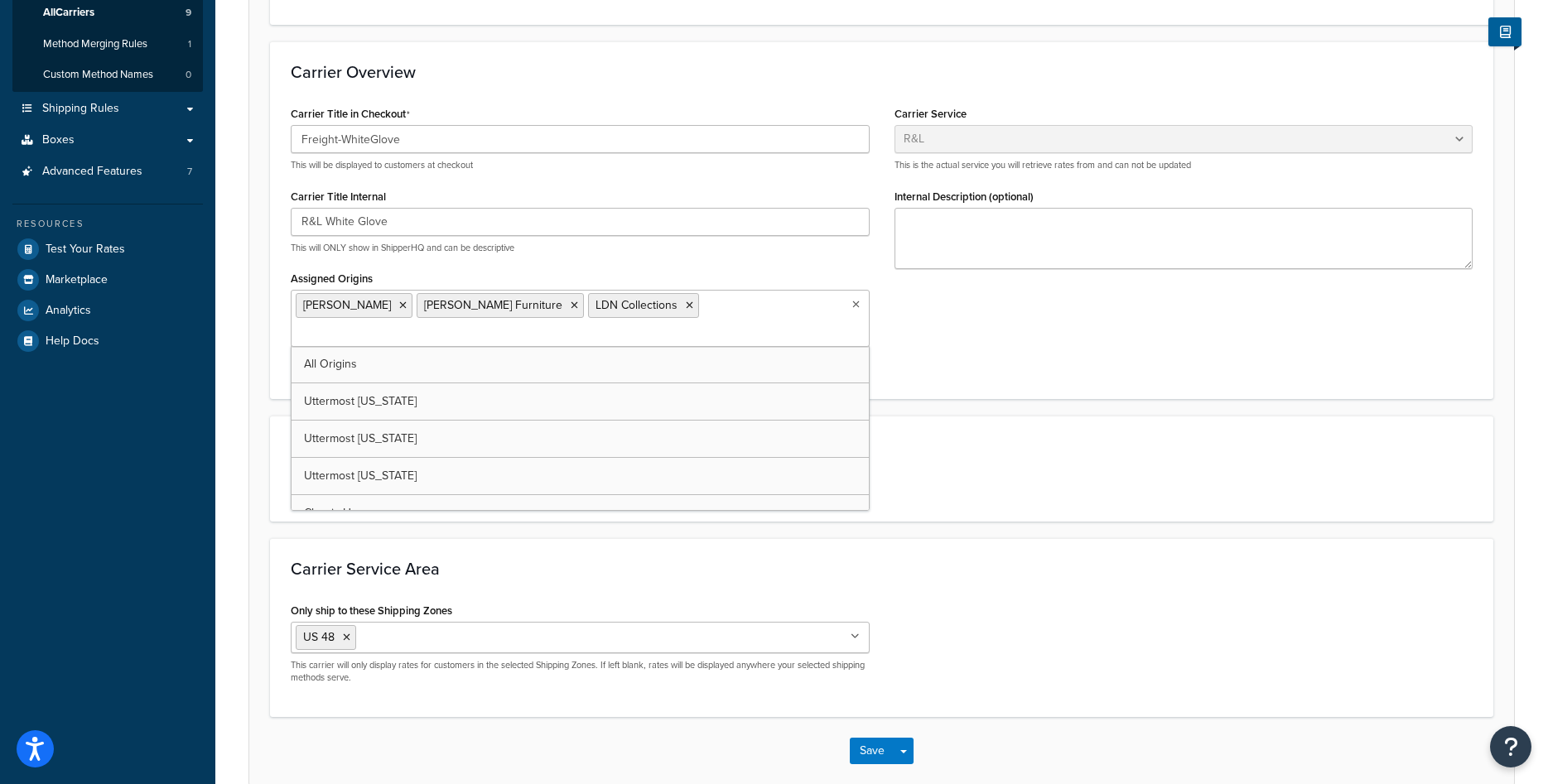
scroll to position [313, 0]
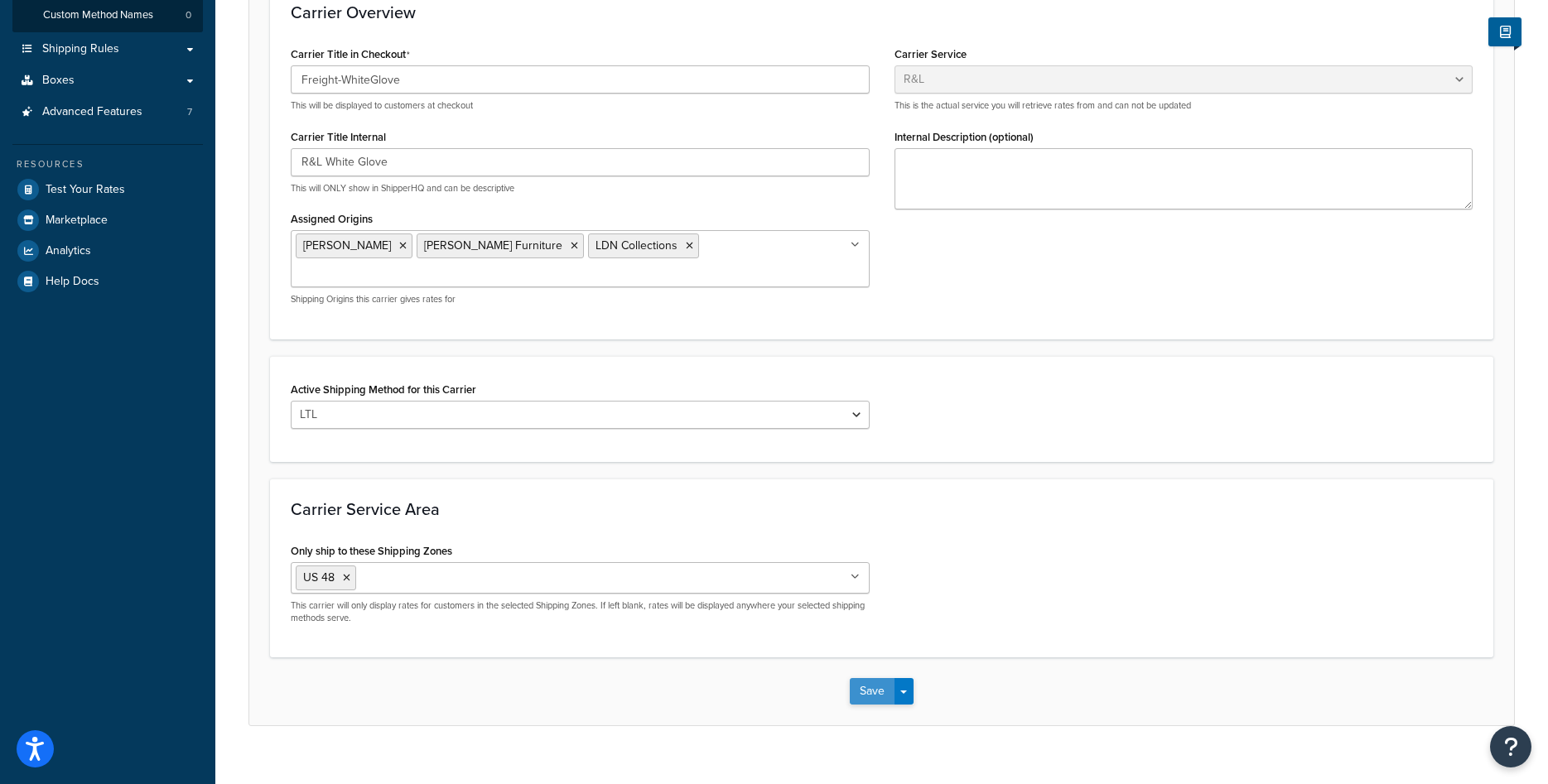
click at [868, 678] on button "Save" at bounding box center [872, 691] width 44 height 26
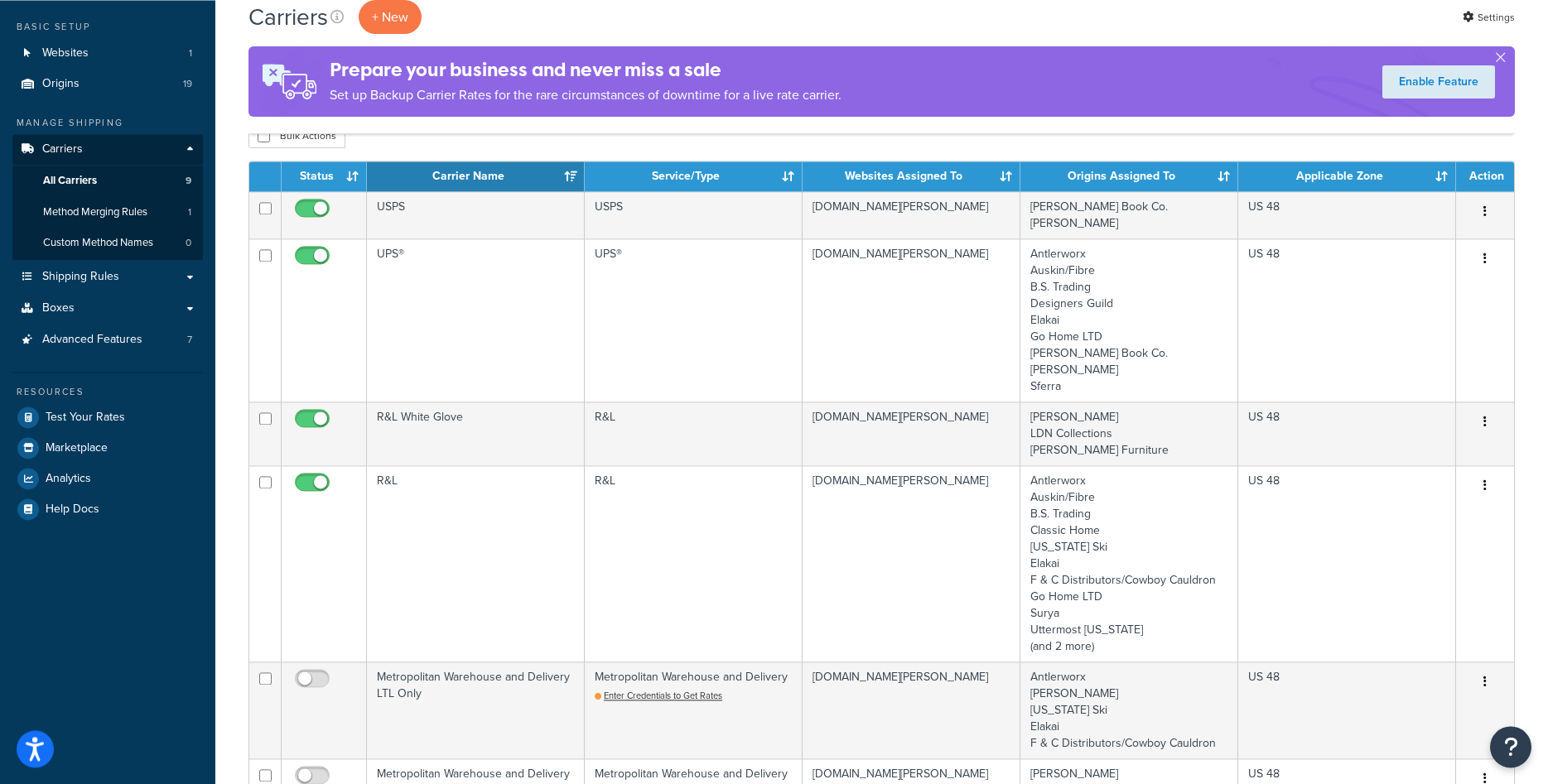
scroll to position [84, 0]
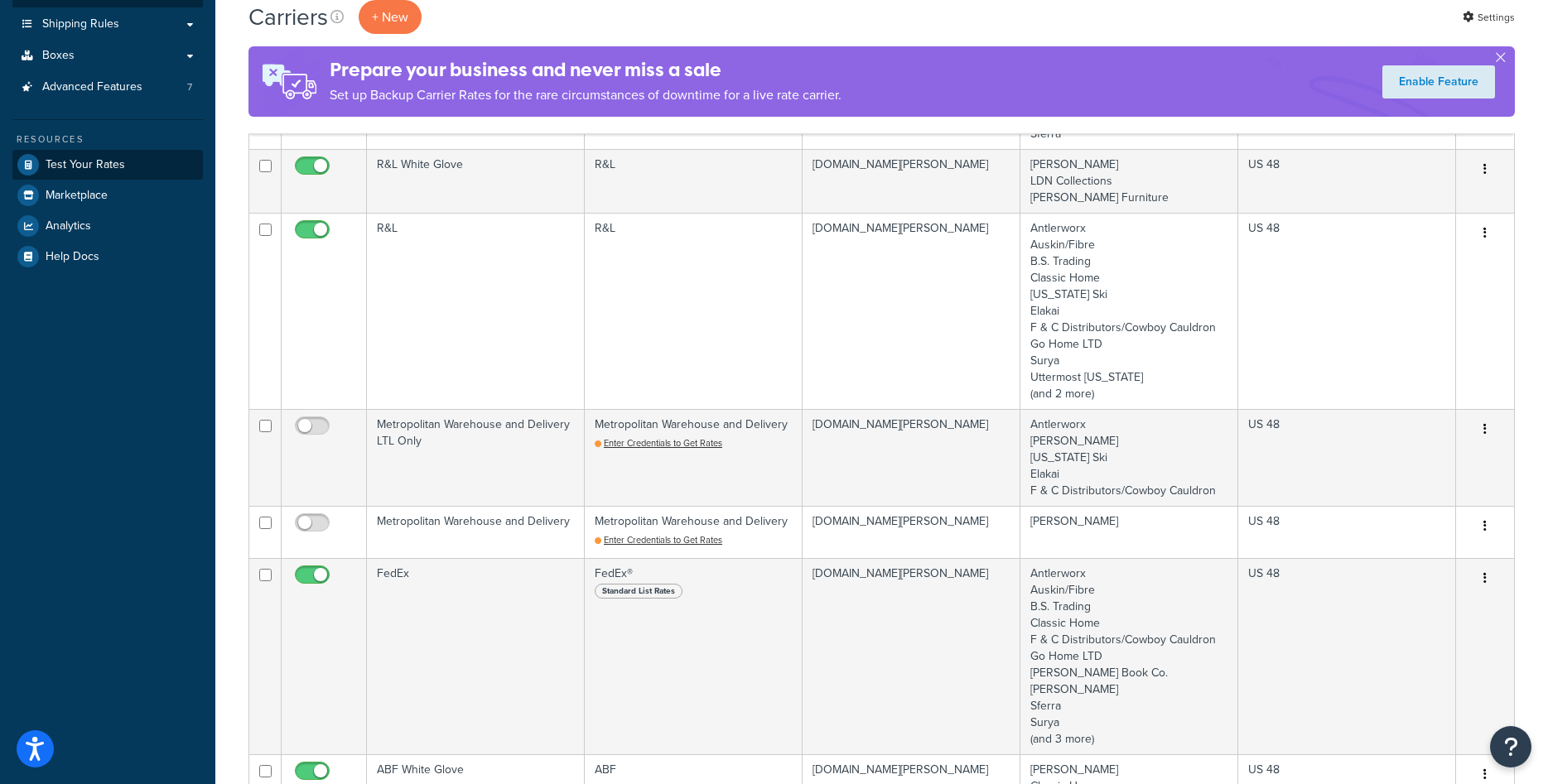
scroll to position [84, 0]
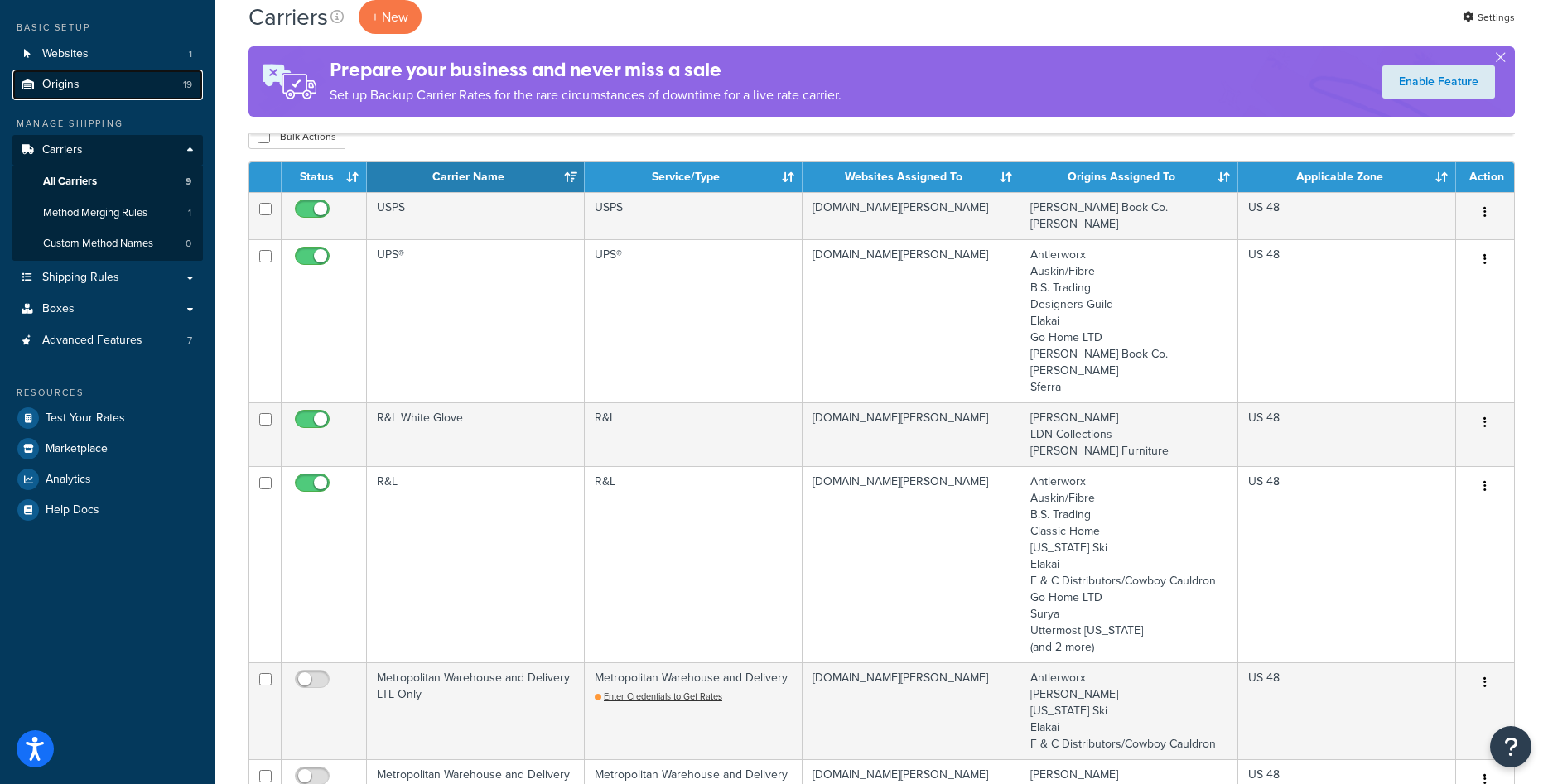
click at [84, 83] on link "Origins 19" at bounding box center [108, 85] width 190 height 31
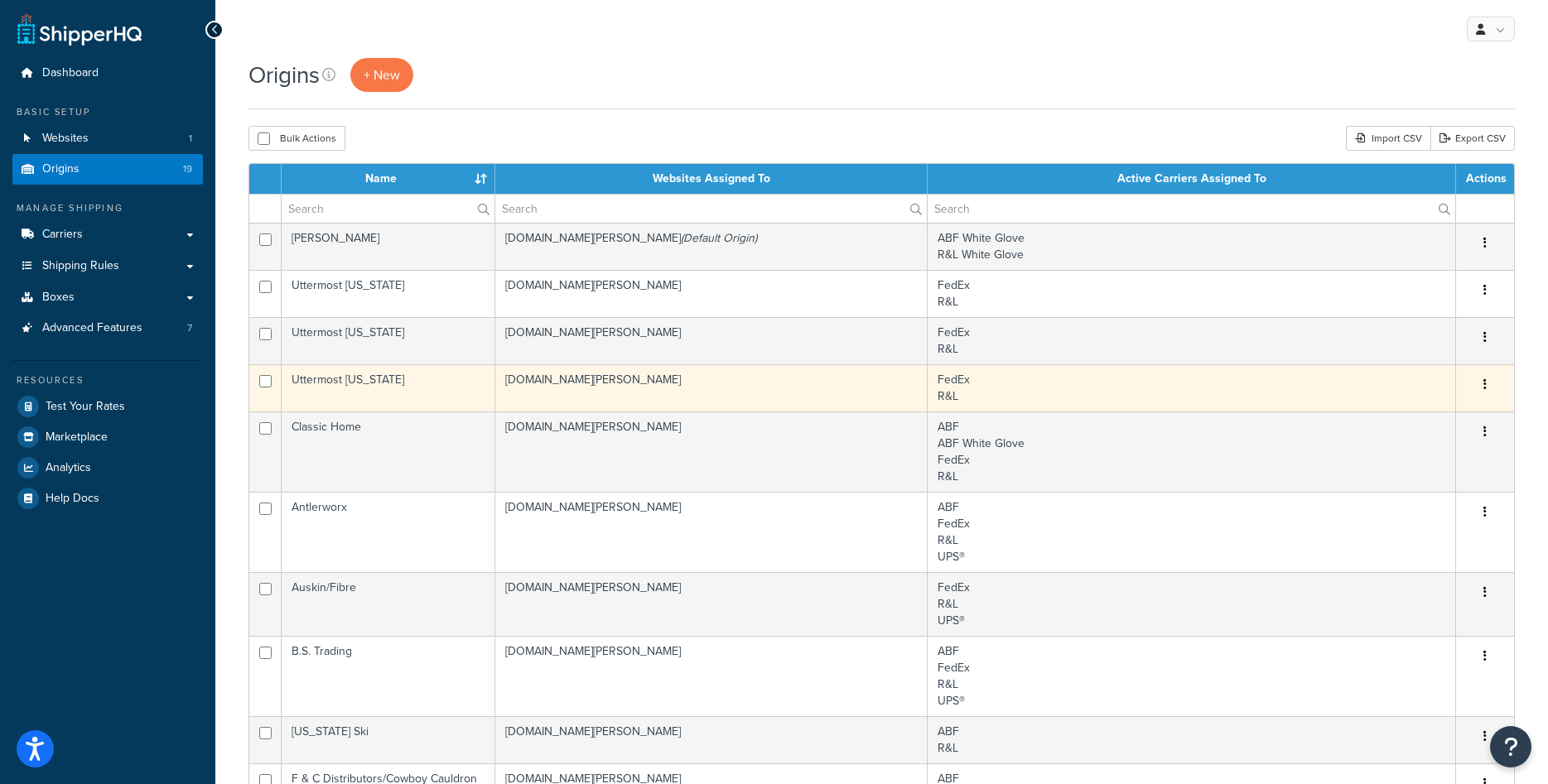
click at [907, 396] on td "[DOMAIN_NAME][PERSON_NAME]" at bounding box center [711, 387] width 433 height 47
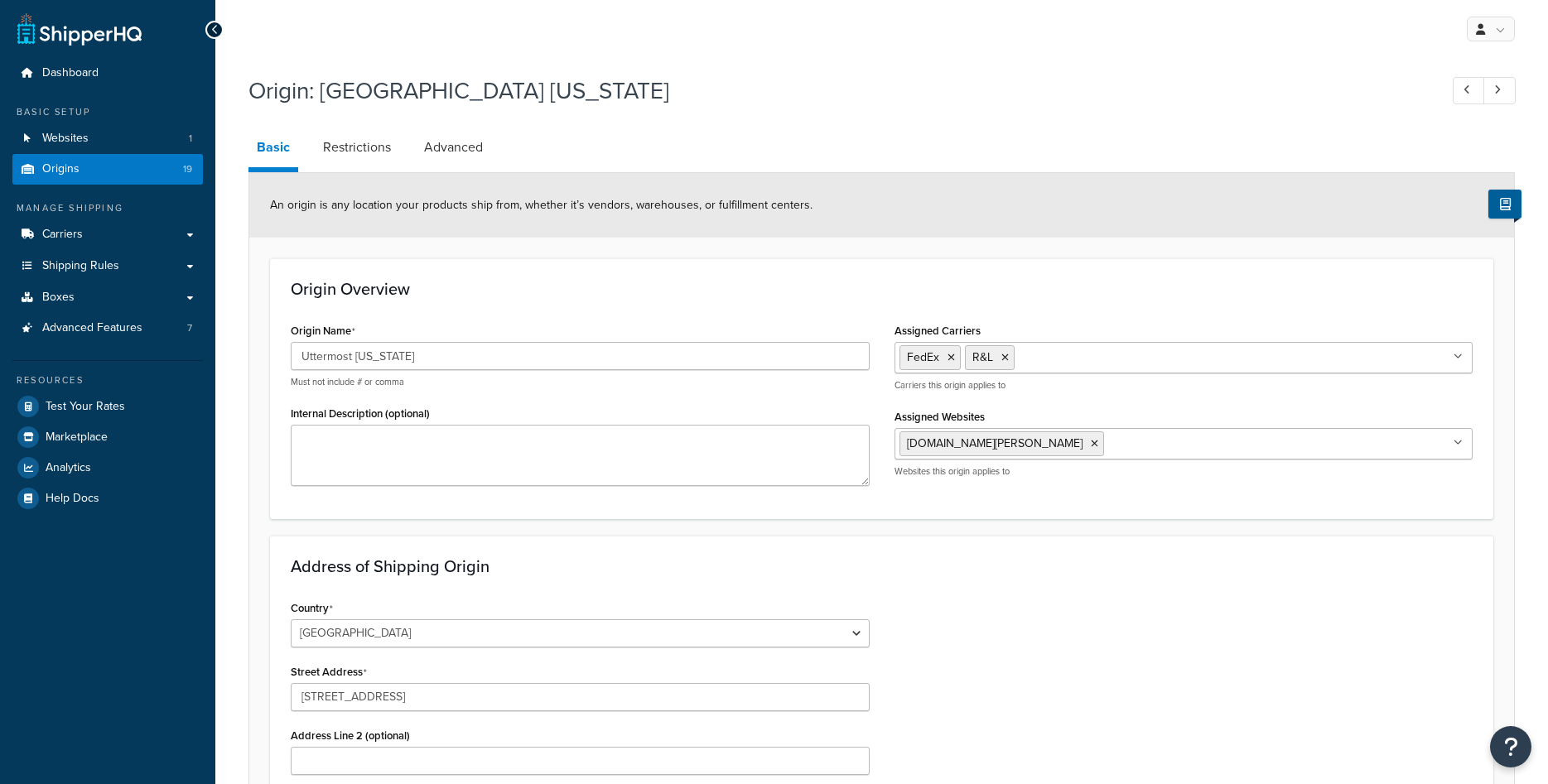
select select "43"
click at [372, 145] on link "Restrictions" at bounding box center [357, 147] width 84 height 40
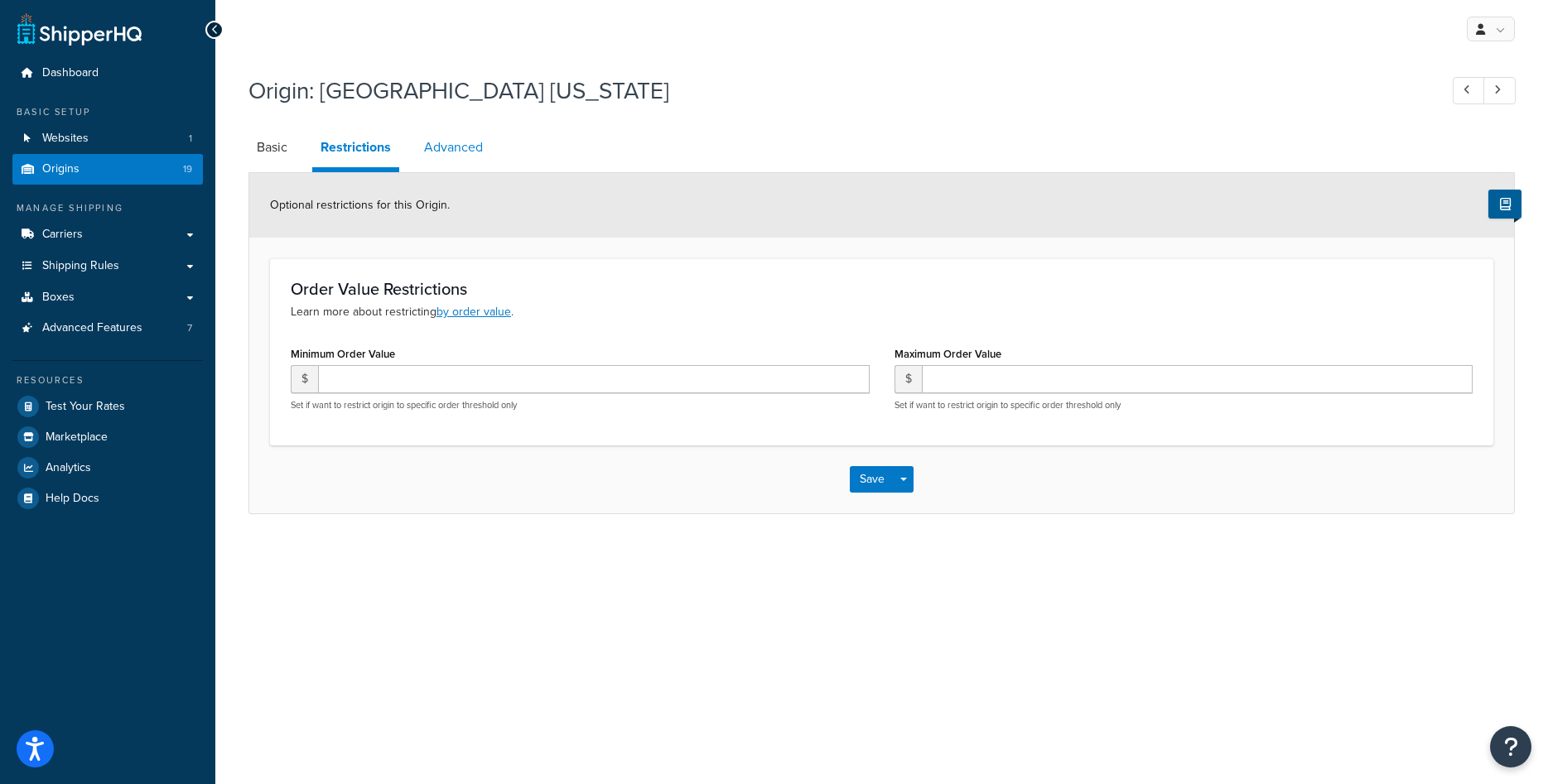
click at [466, 163] on link "Advanced" at bounding box center [453, 147] width 75 height 40
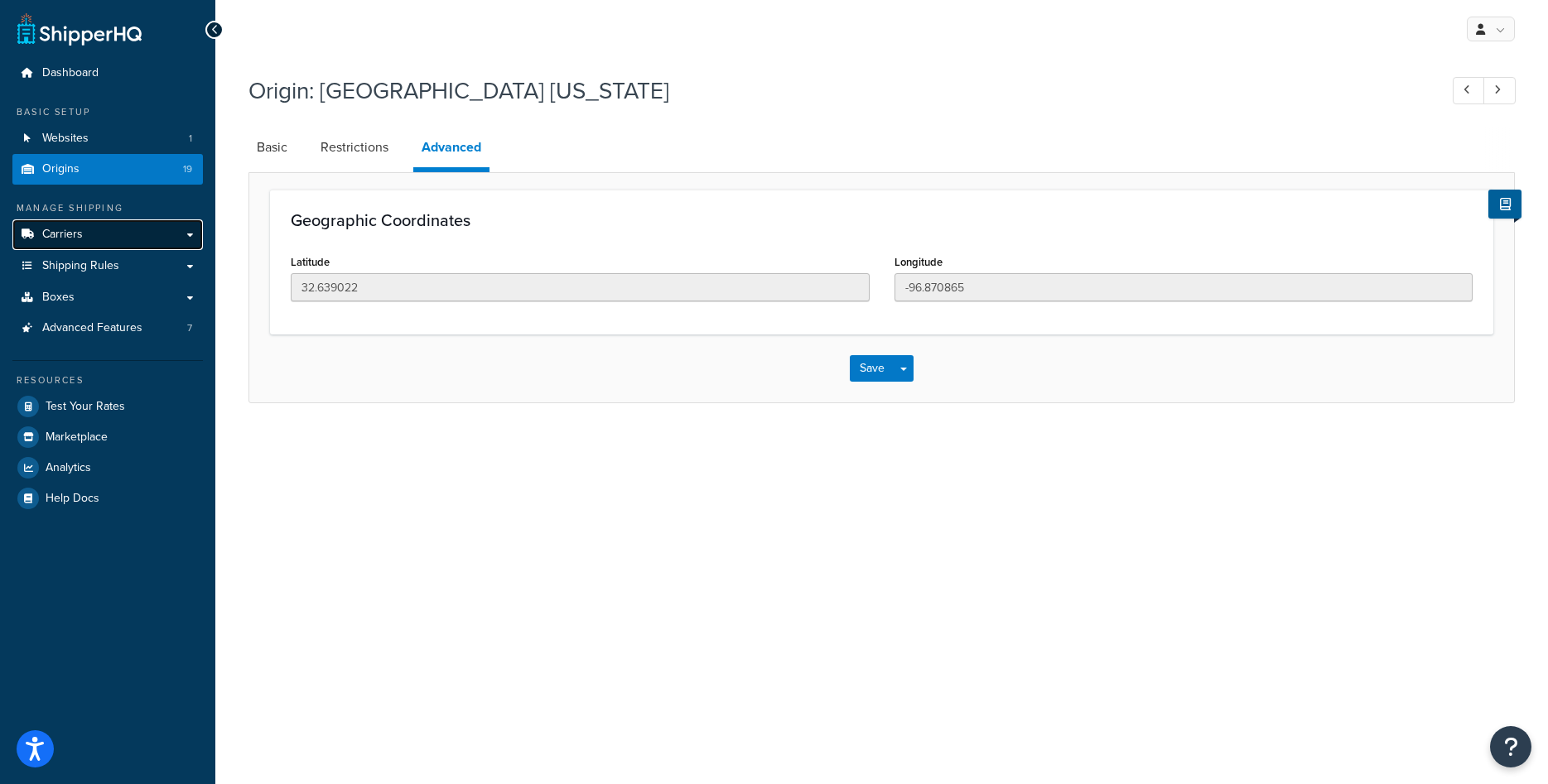
click at [74, 229] on span "Carriers" at bounding box center [63, 235] width 41 height 15
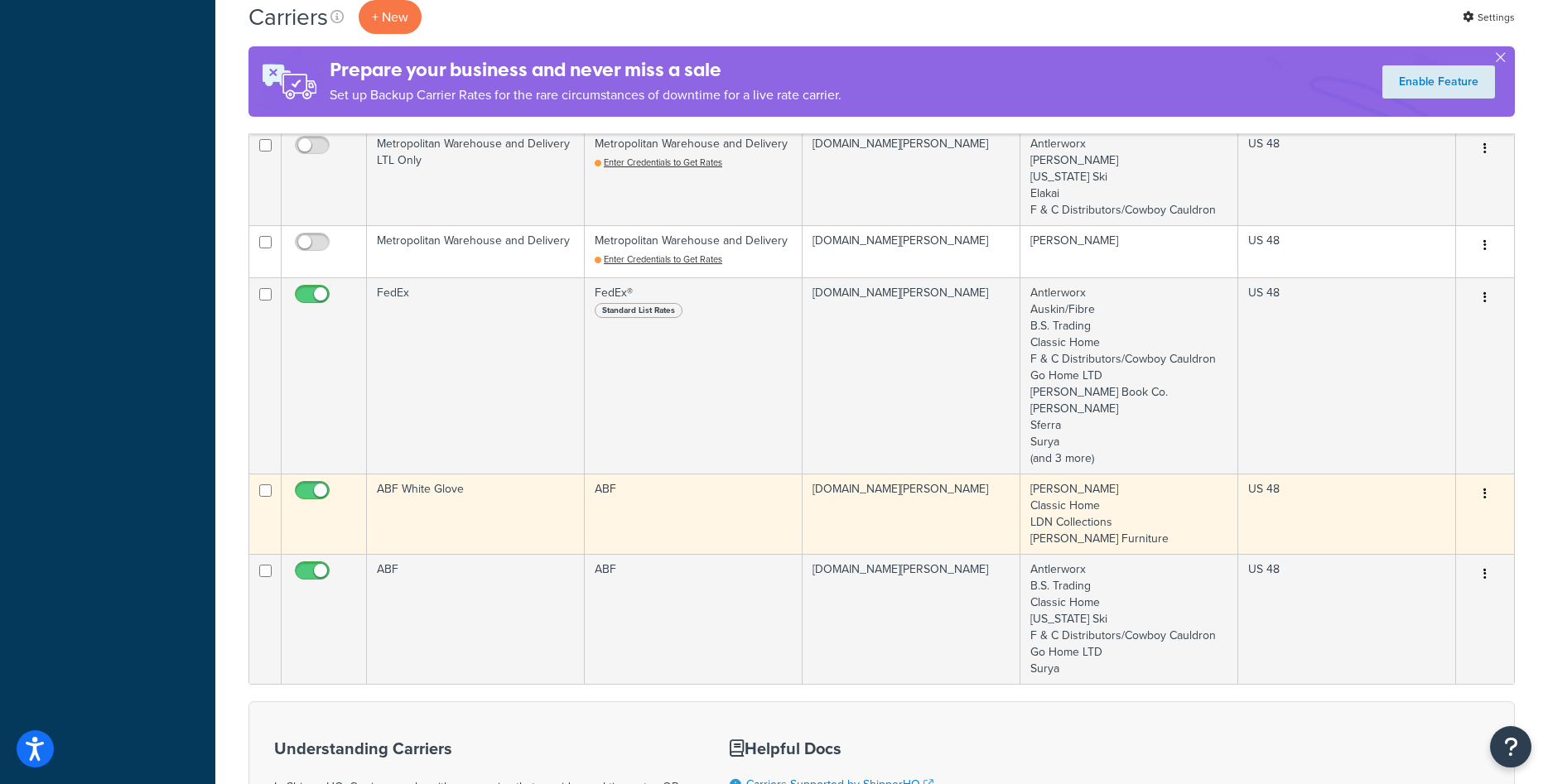
scroll to position [591, 0]
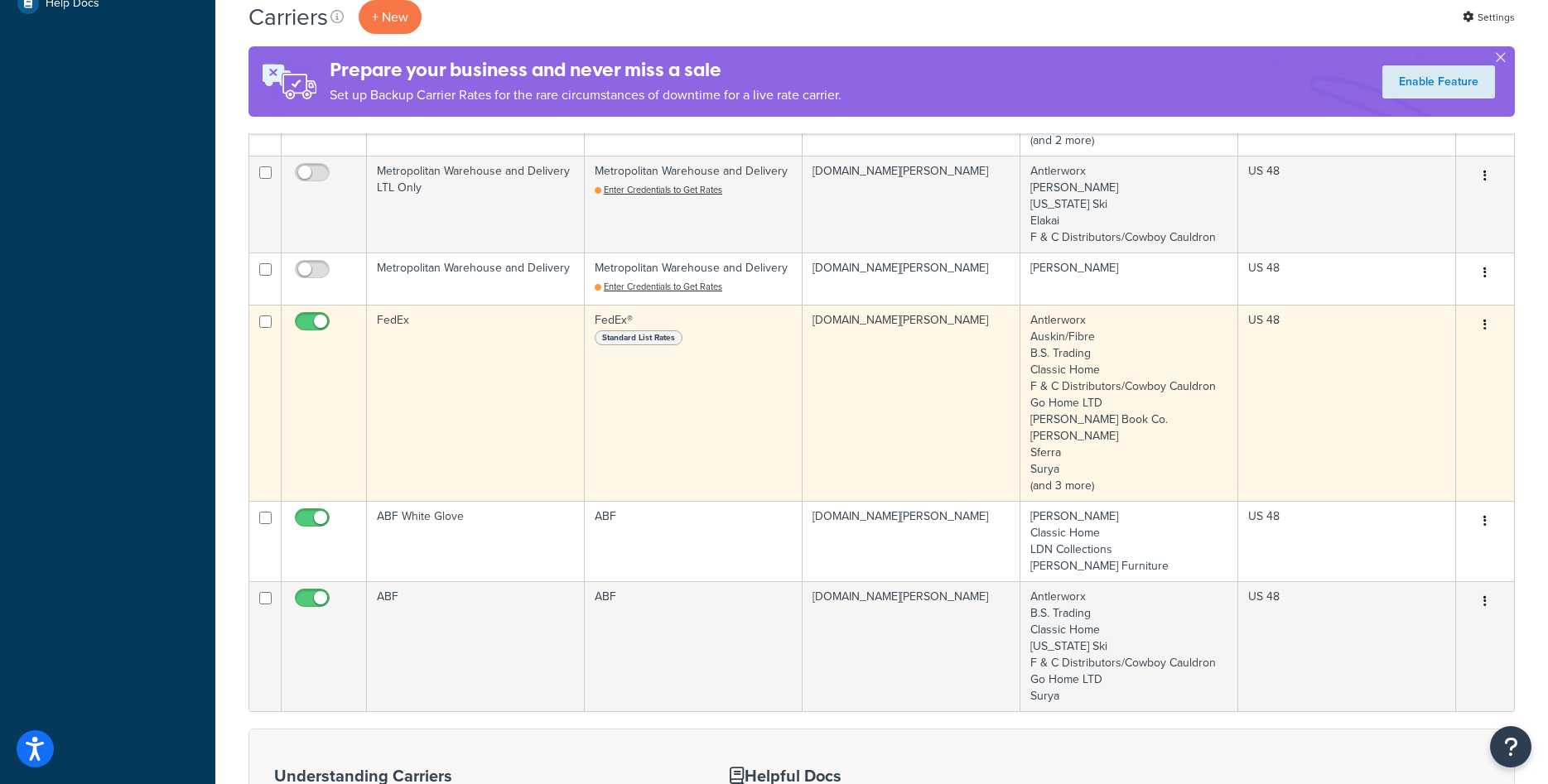
click at [492, 426] on td "FedEx" at bounding box center [475, 403] width 218 height 196
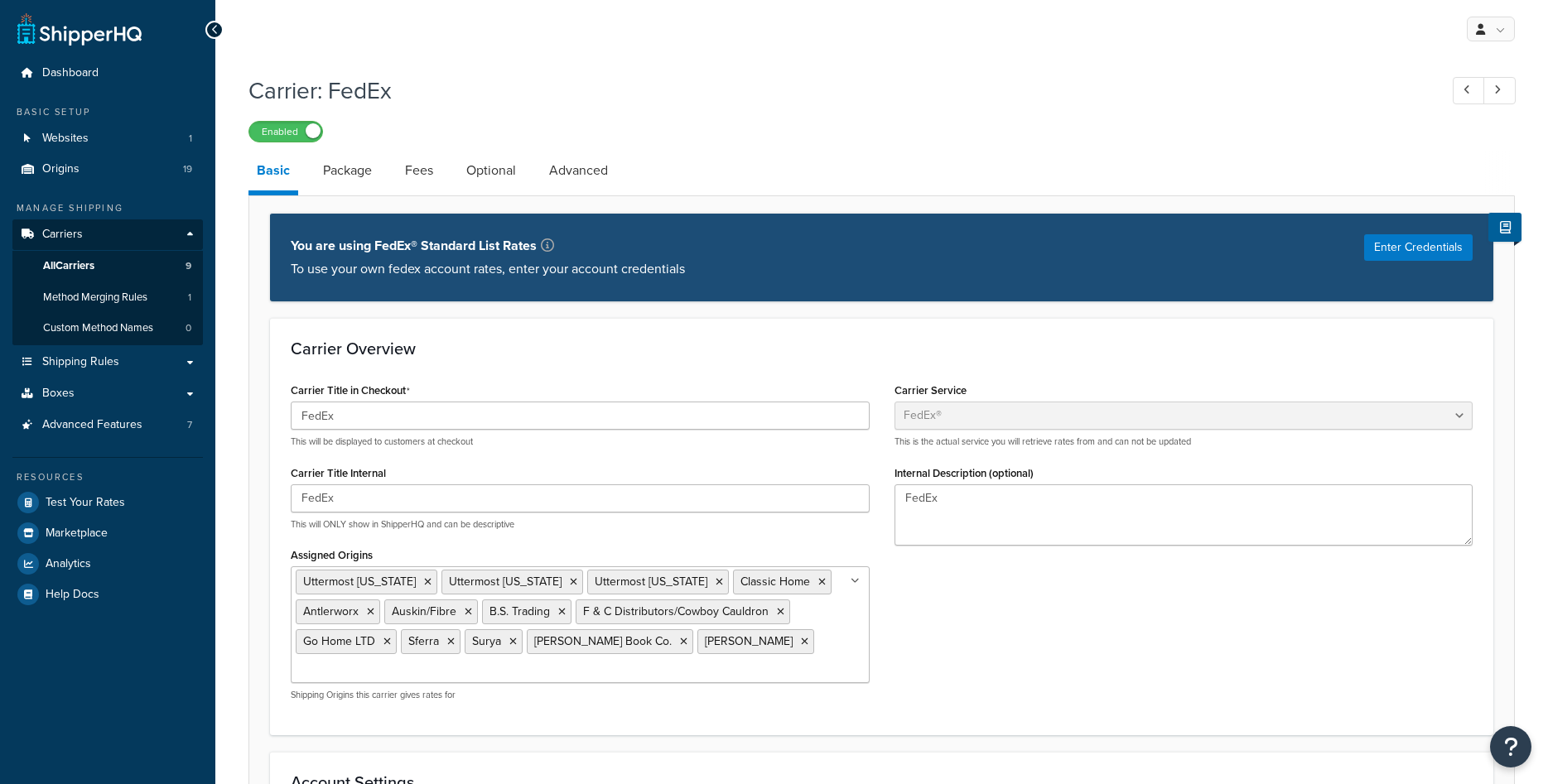
select select "fedEx"
select select "REGULAR_PICKUP"
select select "YOUR_PACKAGING"
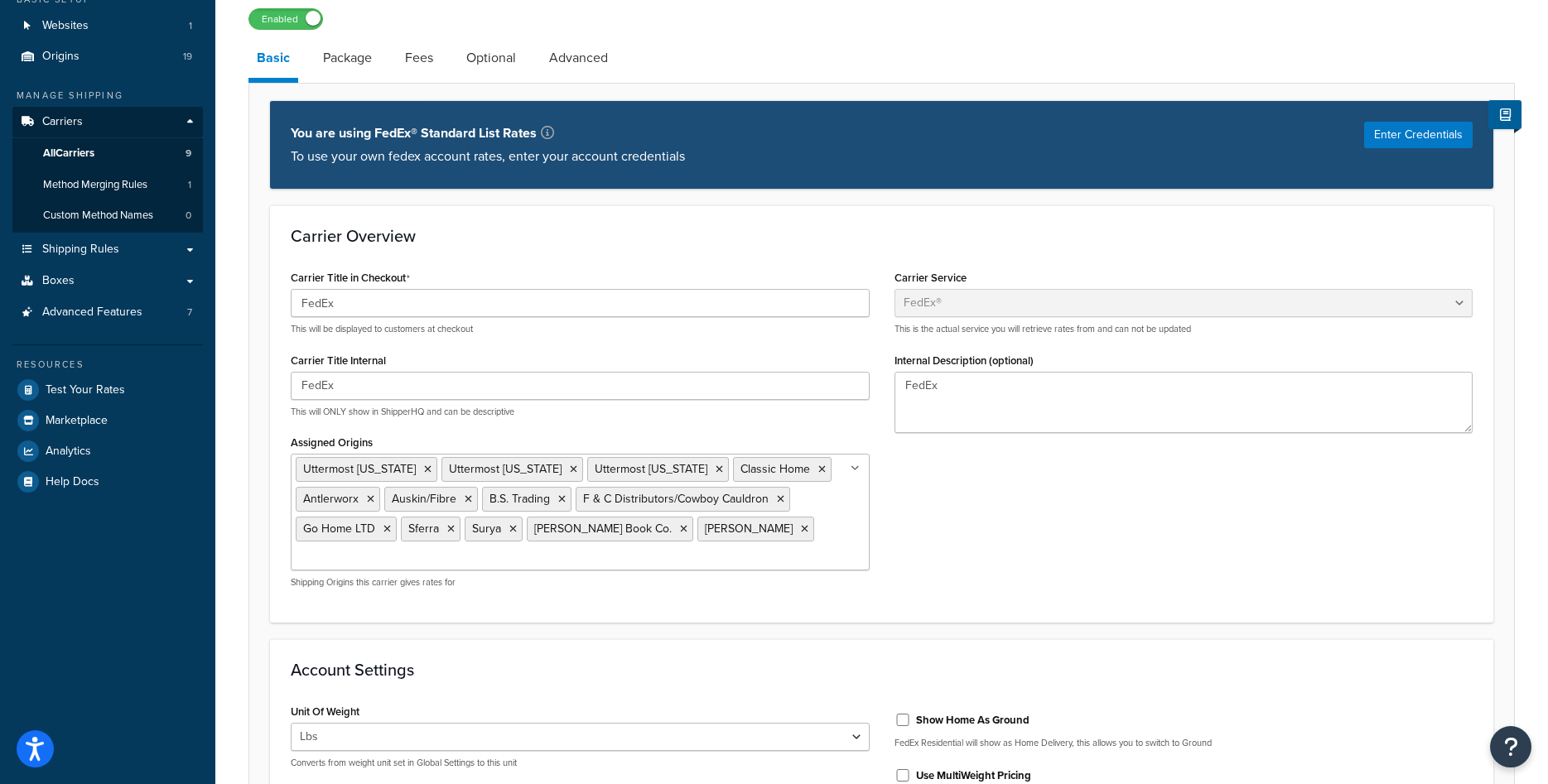
scroll to position [84, 0]
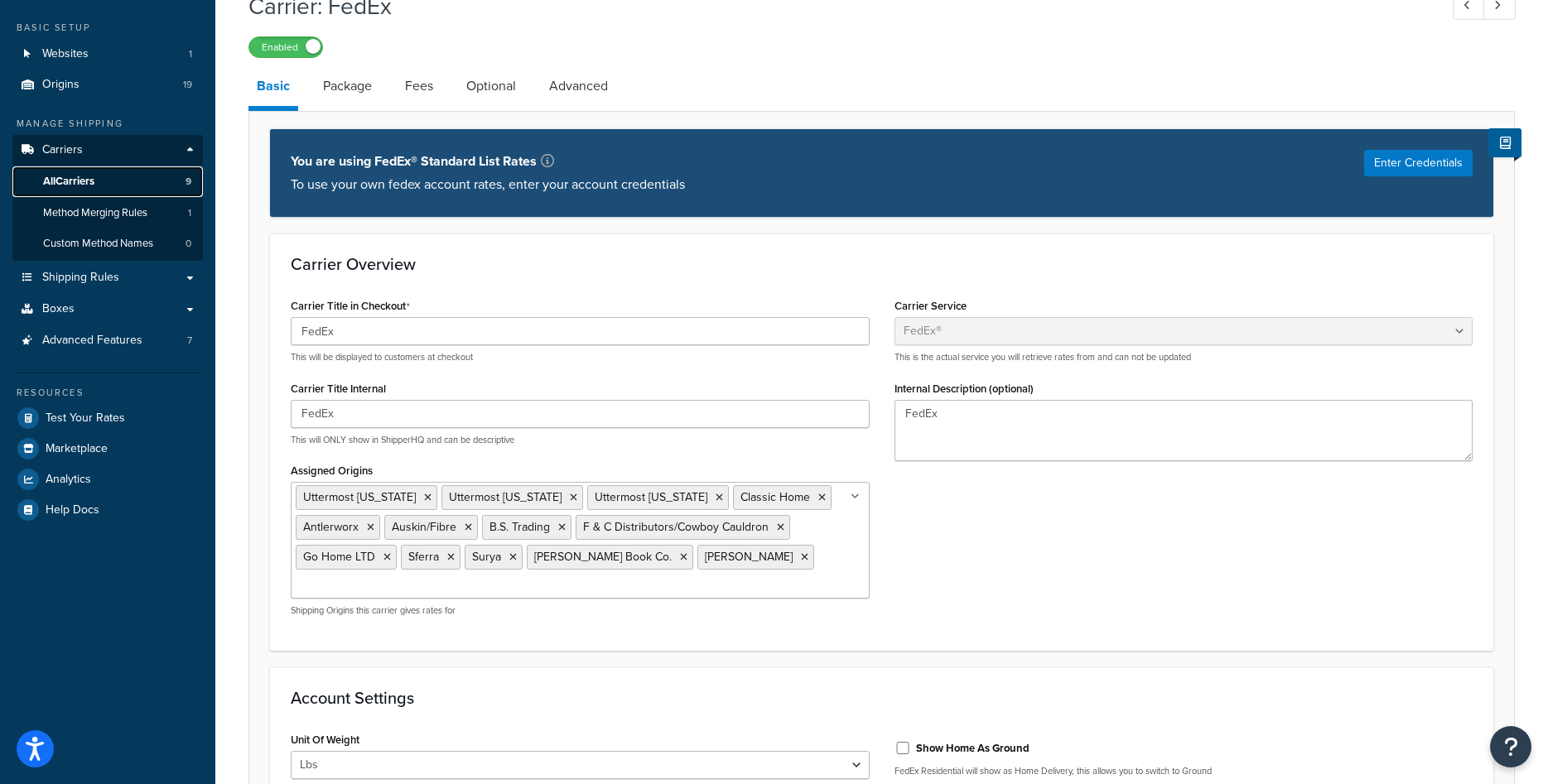
click at [71, 182] on span "All Carriers" at bounding box center [68, 182] width 51 height 15
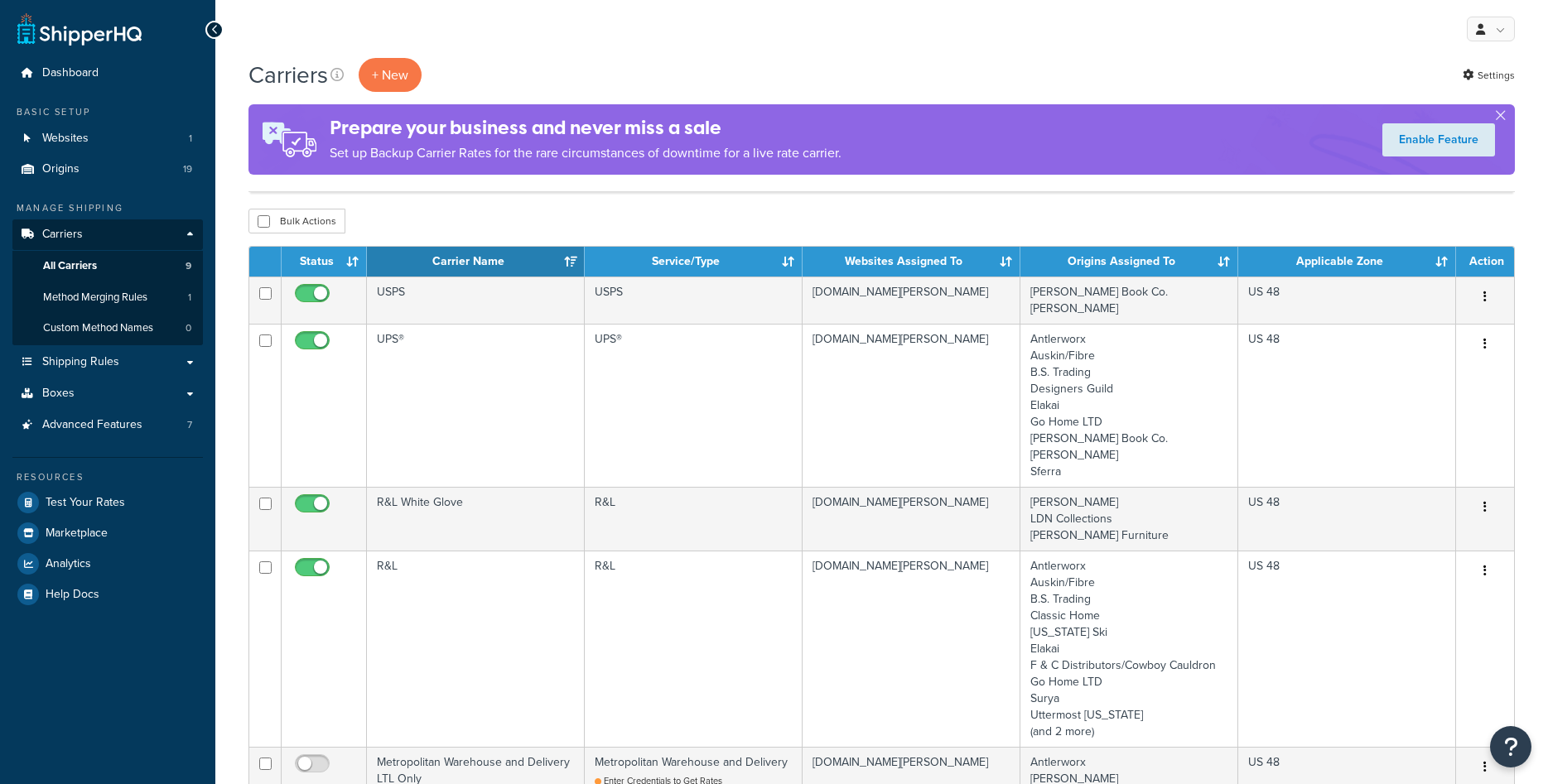
scroll to position [591, 0]
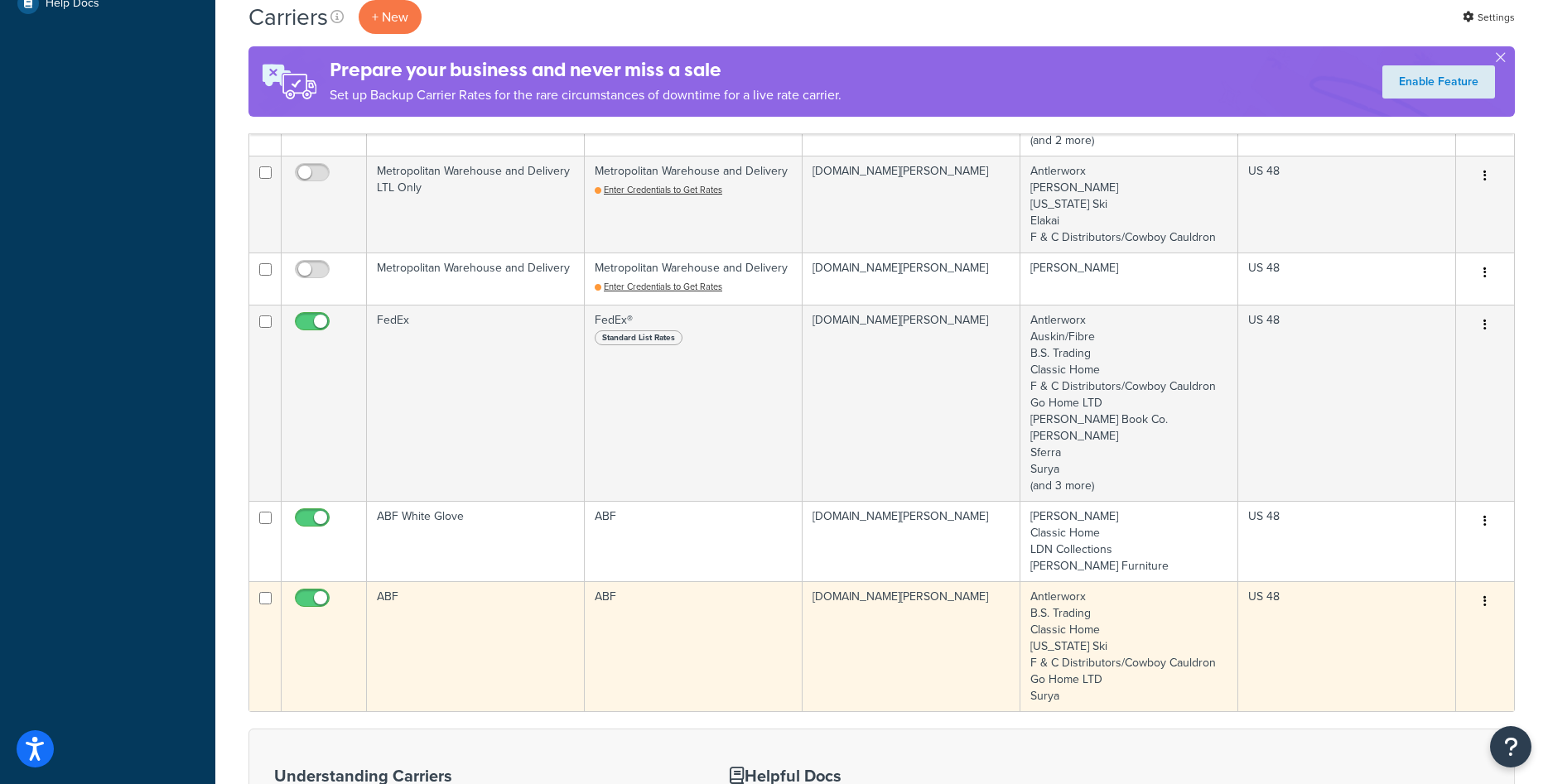
click at [481, 637] on td "ABF" at bounding box center [475, 646] width 218 height 130
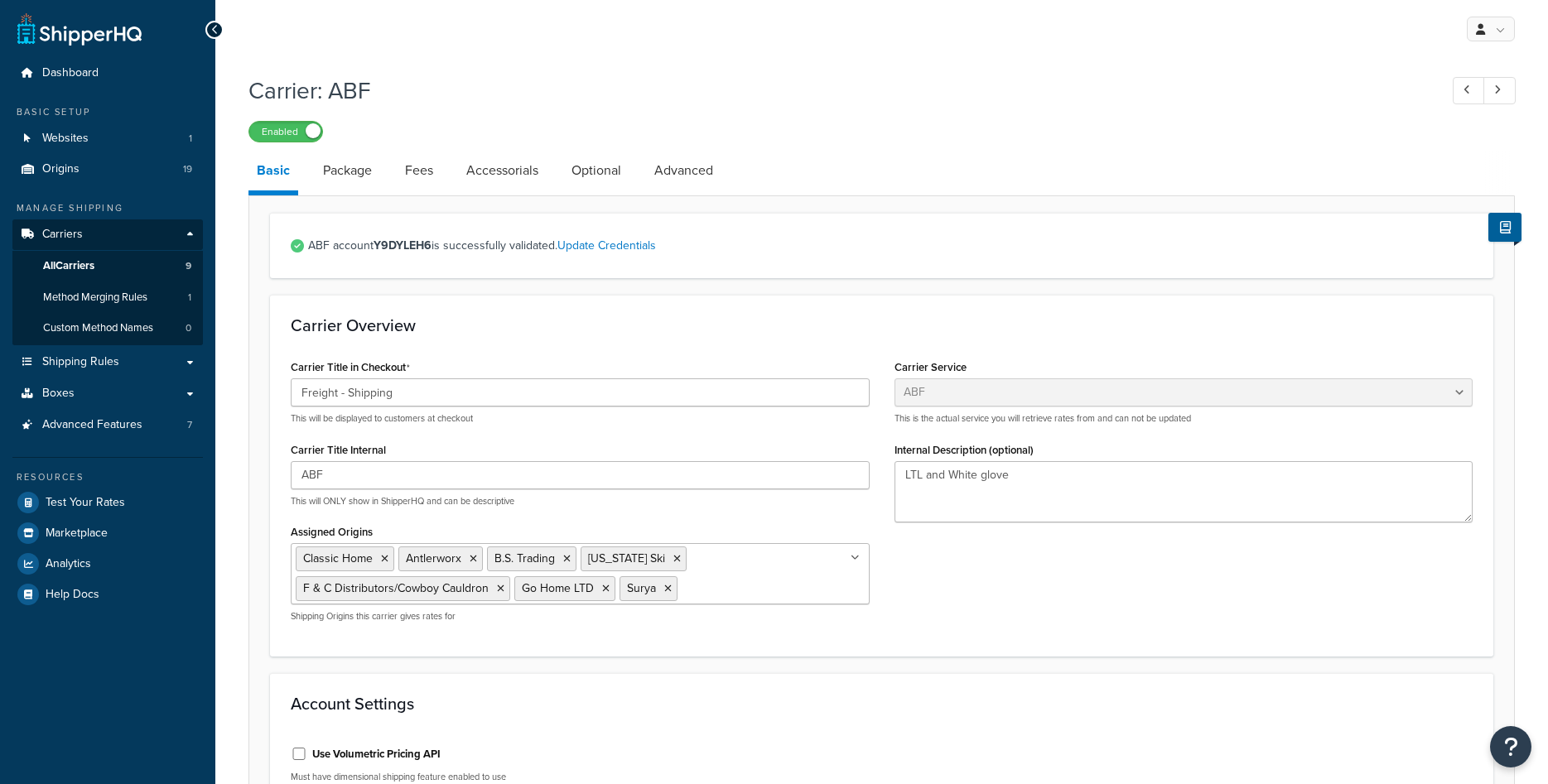
select select "abfFreight"
click at [90, 260] on span "All Carriers" at bounding box center [68, 266] width 51 height 15
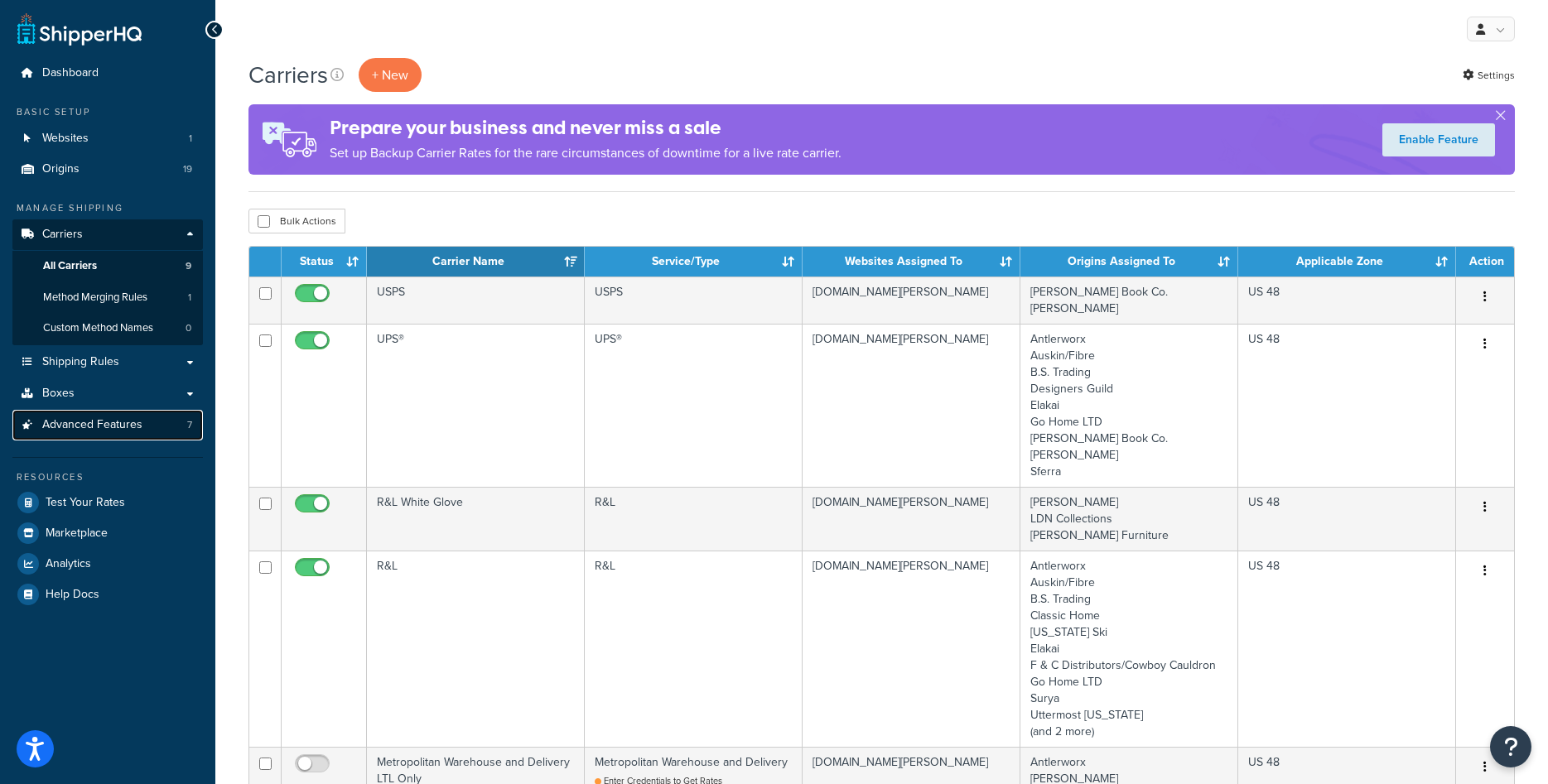
click at [97, 424] on span "Advanced Features" at bounding box center [92, 425] width 100 height 15
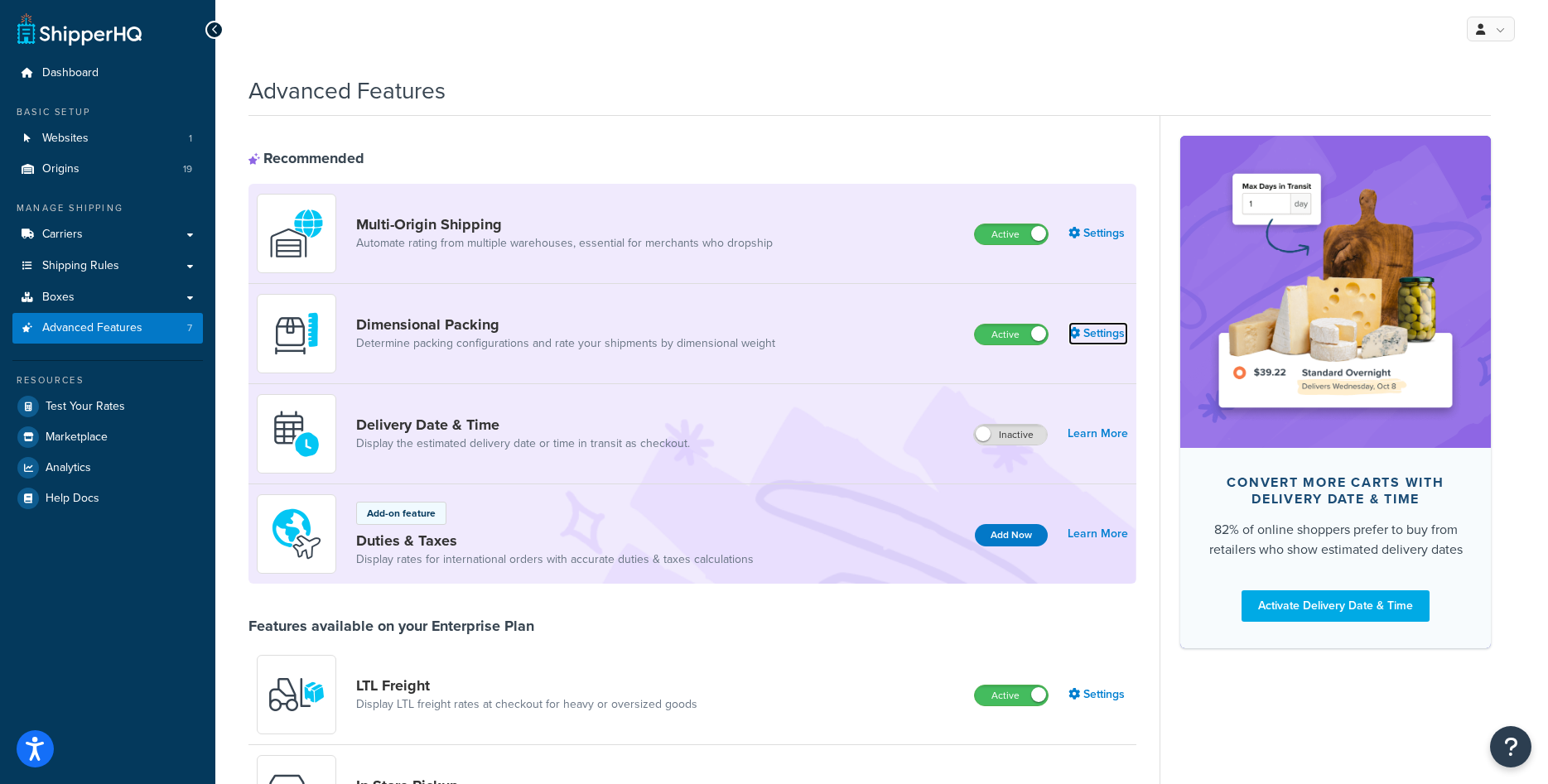
click at [1117, 334] on link "Settings" at bounding box center [1098, 334] width 60 height 23
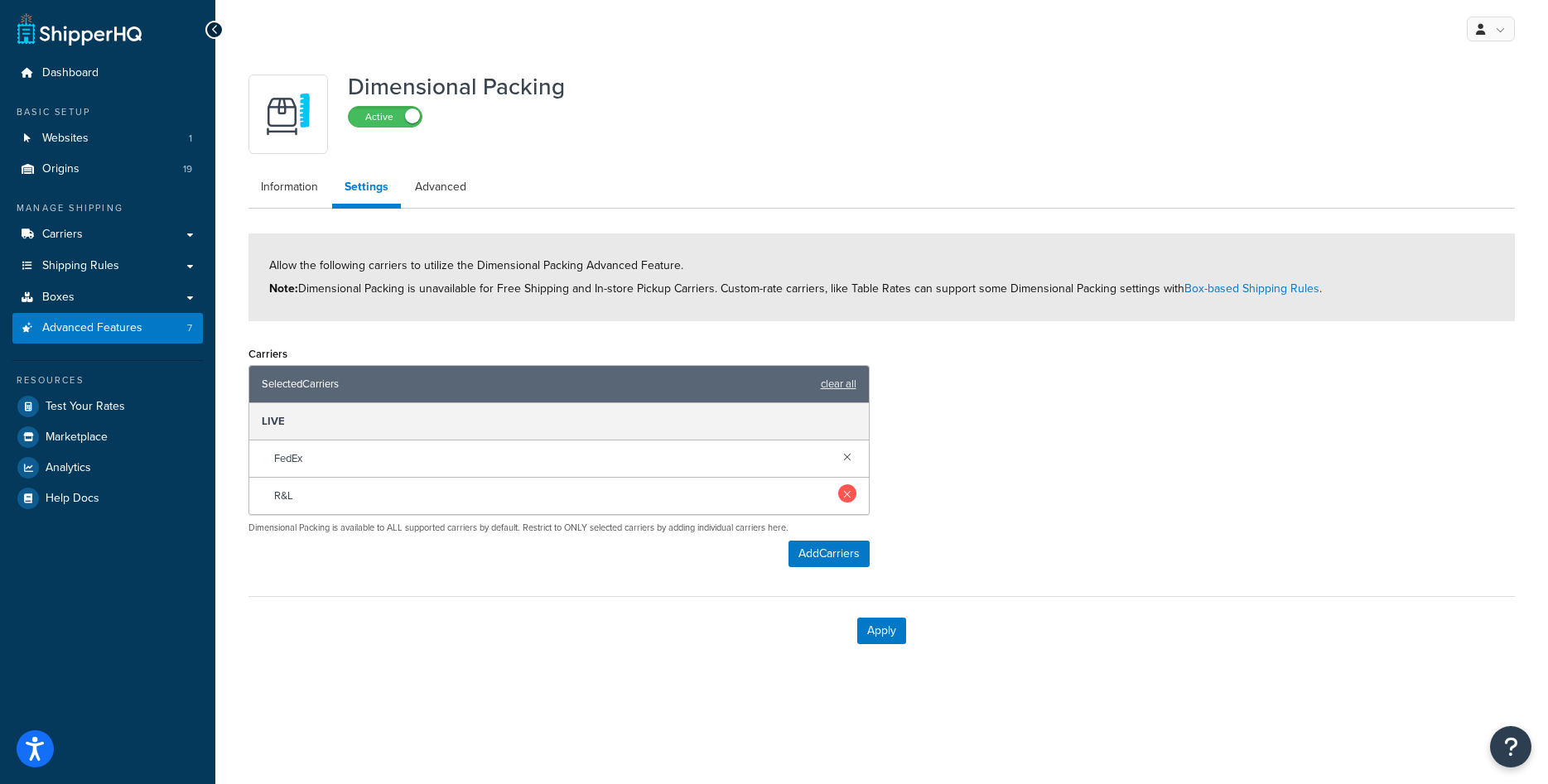
click at [849, 491] on link at bounding box center [847, 493] width 18 height 18
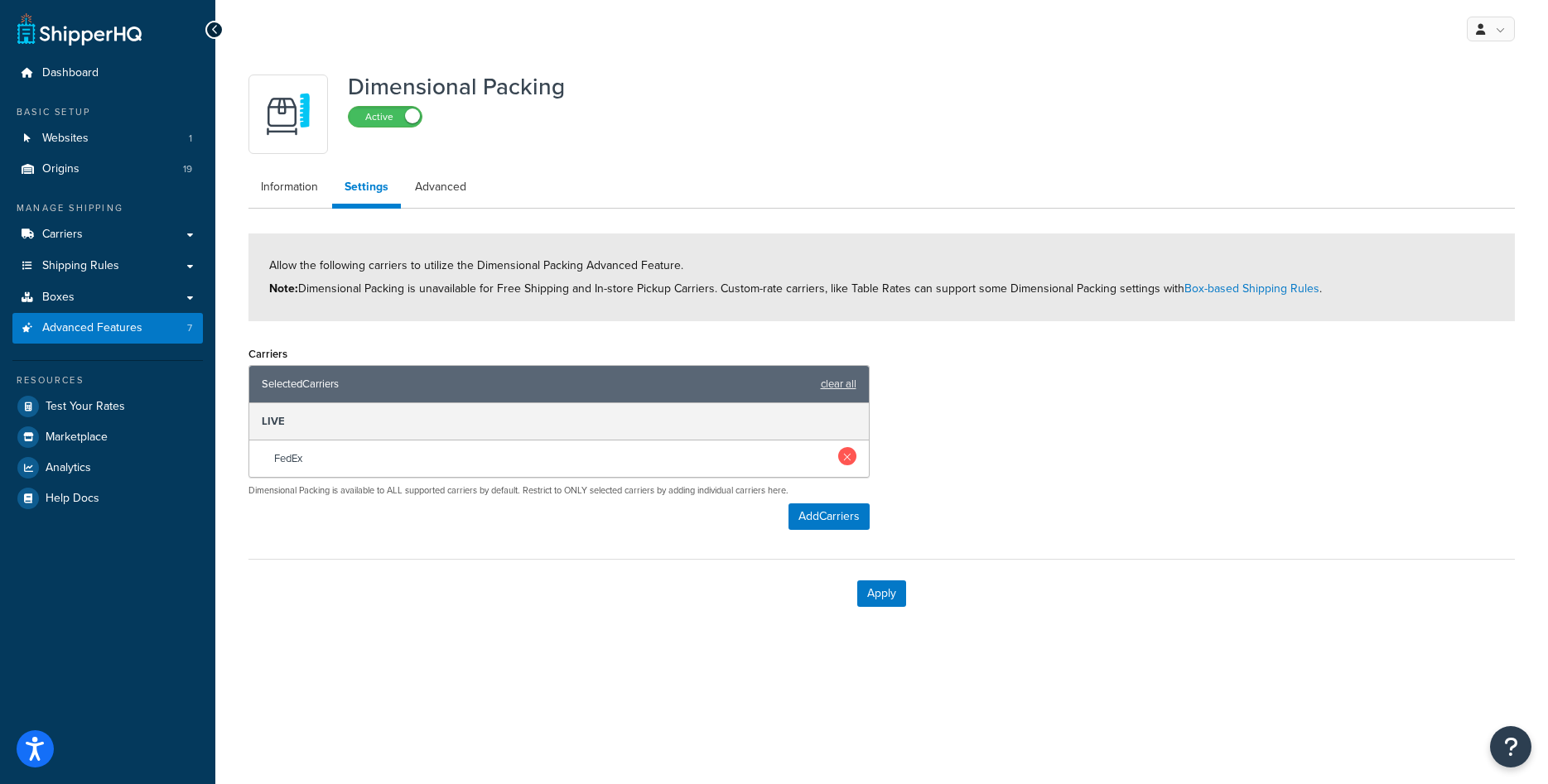
click at [848, 460] on link at bounding box center [847, 456] width 18 height 18
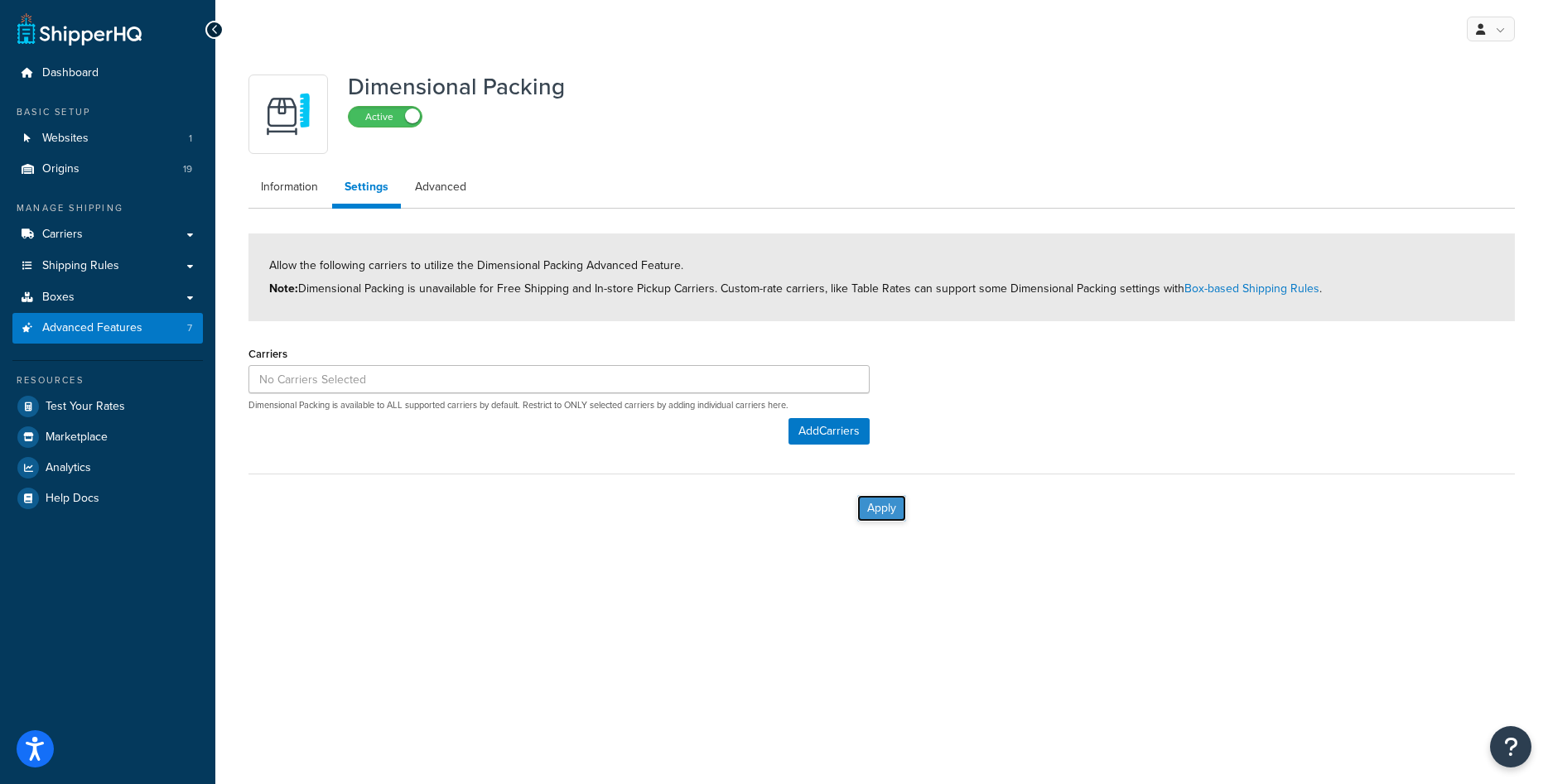
click at [887, 512] on button "Apply" at bounding box center [882, 508] width 49 height 26
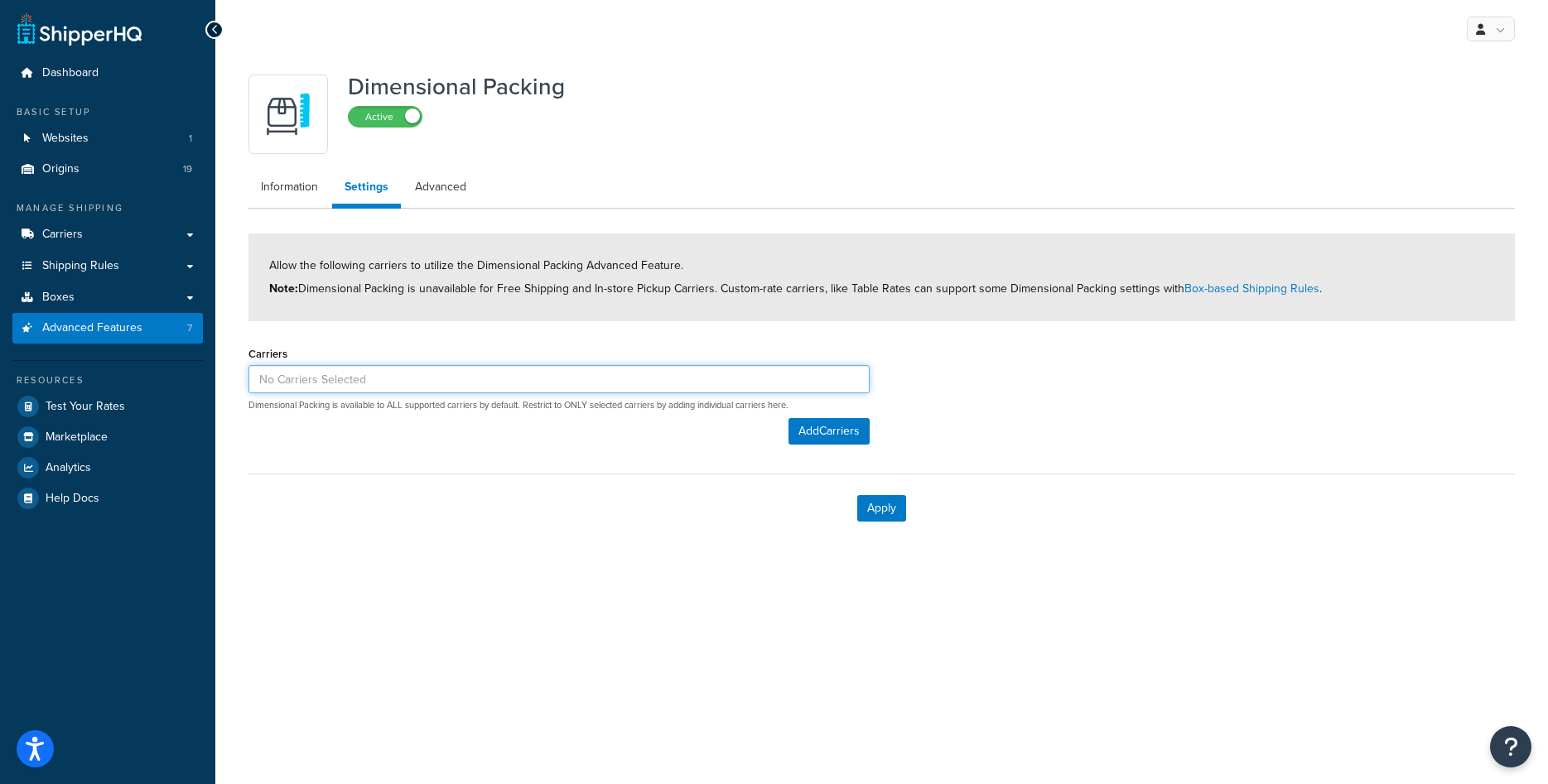
click at [480, 374] on input at bounding box center [559, 379] width 621 height 28
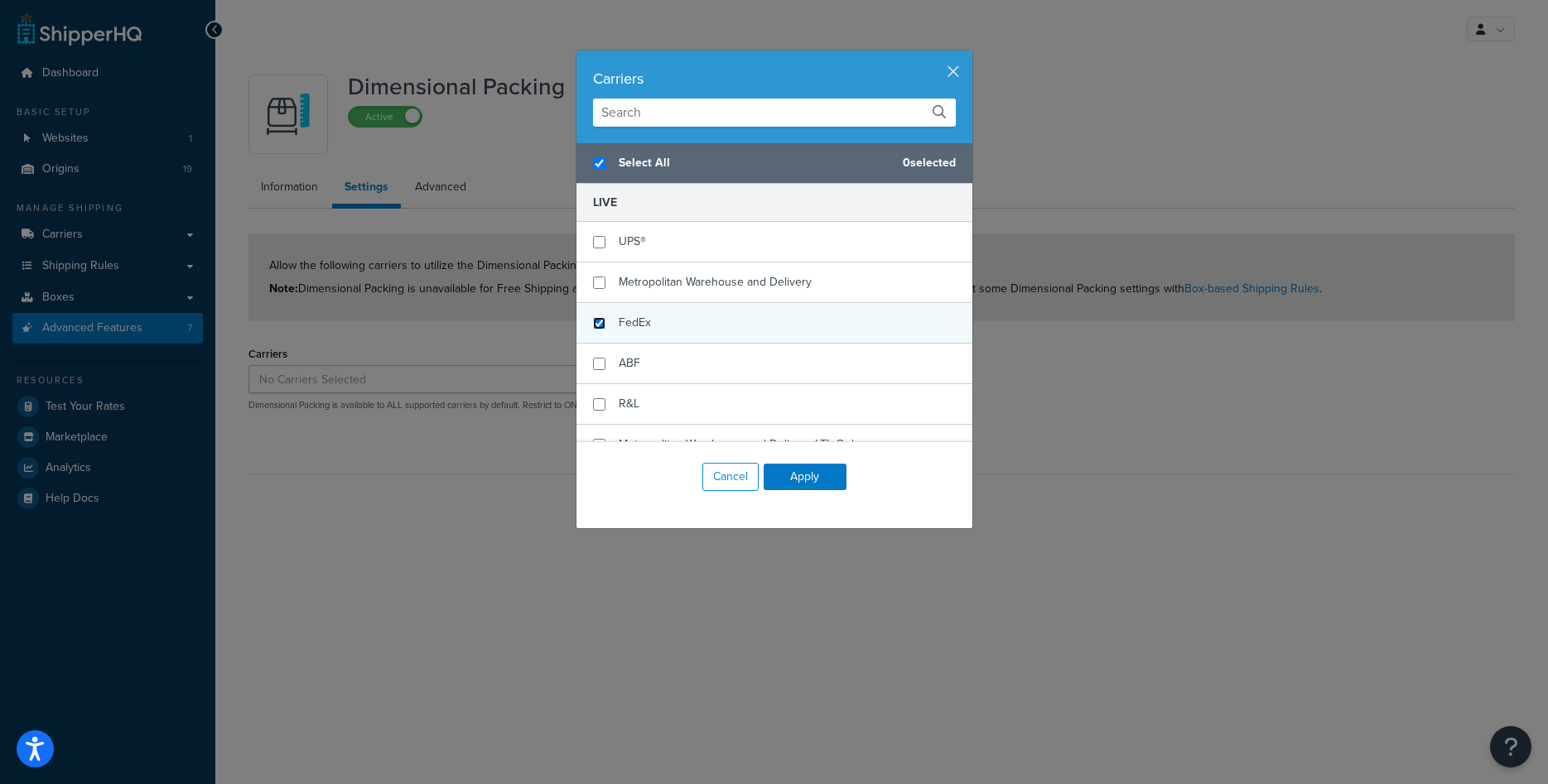
checkbox input "true"
click at [598, 322] on input "checkbox" at bounding box center [599, 323] width 13 height 13
checkbox input "true"
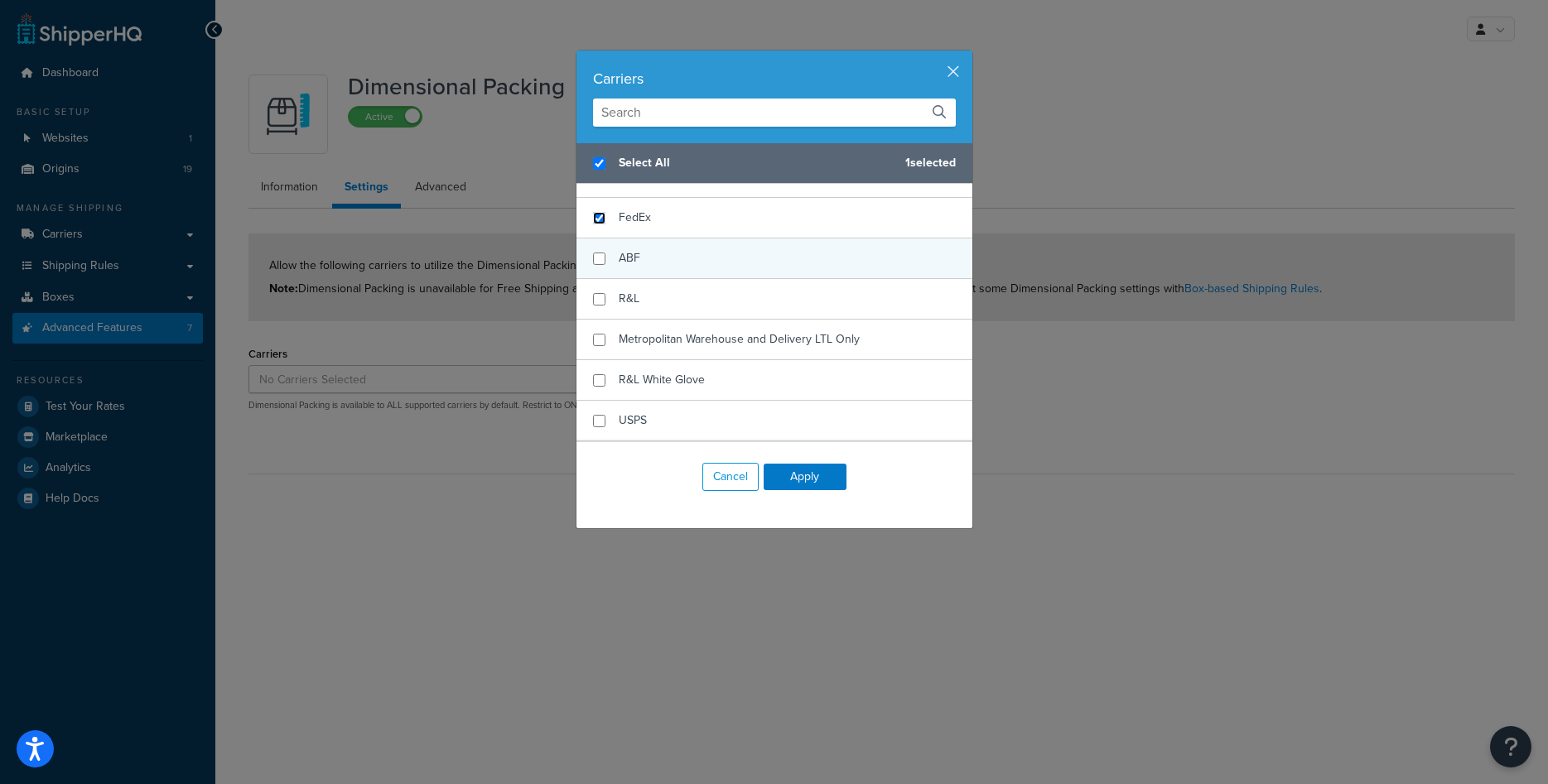
scroll to position [145, 0]
checkbox input "false"
click at [602, 259] on input "checkbox" at bounding box center [599, 259] width 13 height 13
checkbox input "true"
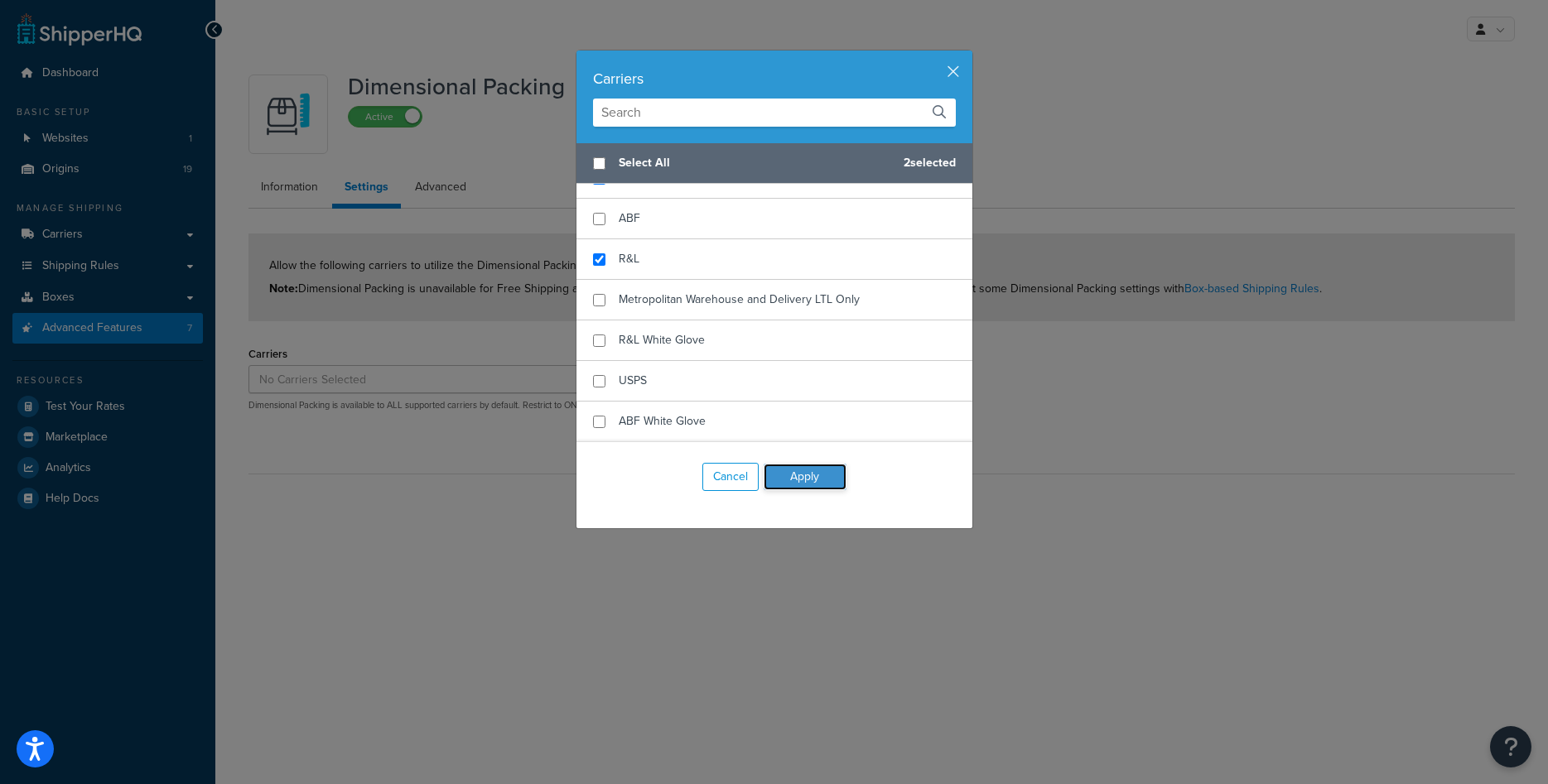
click at [805, 481] on button "Apply" at bounding box center [805, 477] width 83 height 26
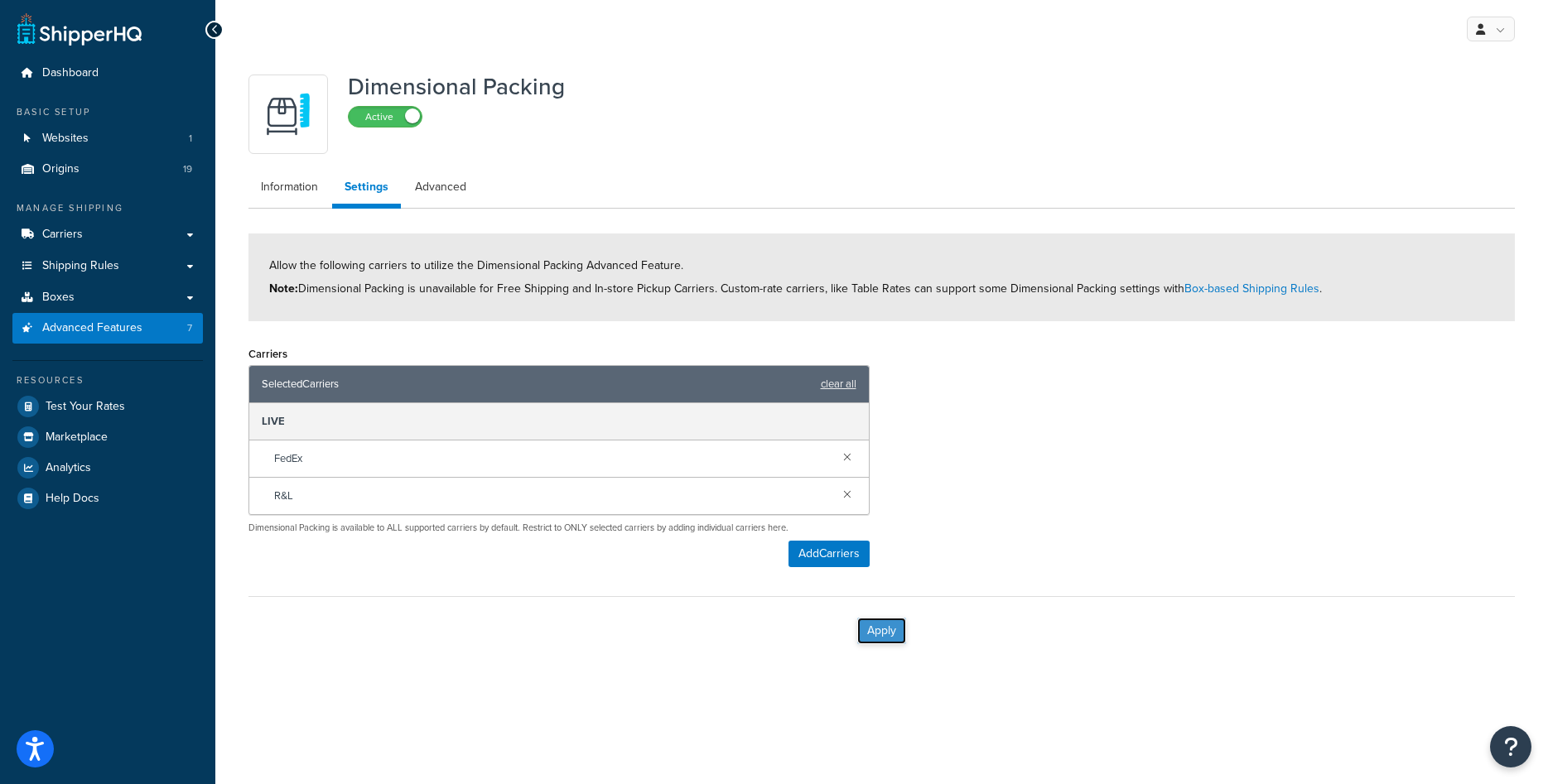
click at [886, 630] on button "Apply" at bounding box center [882, 630] width 49 height 26
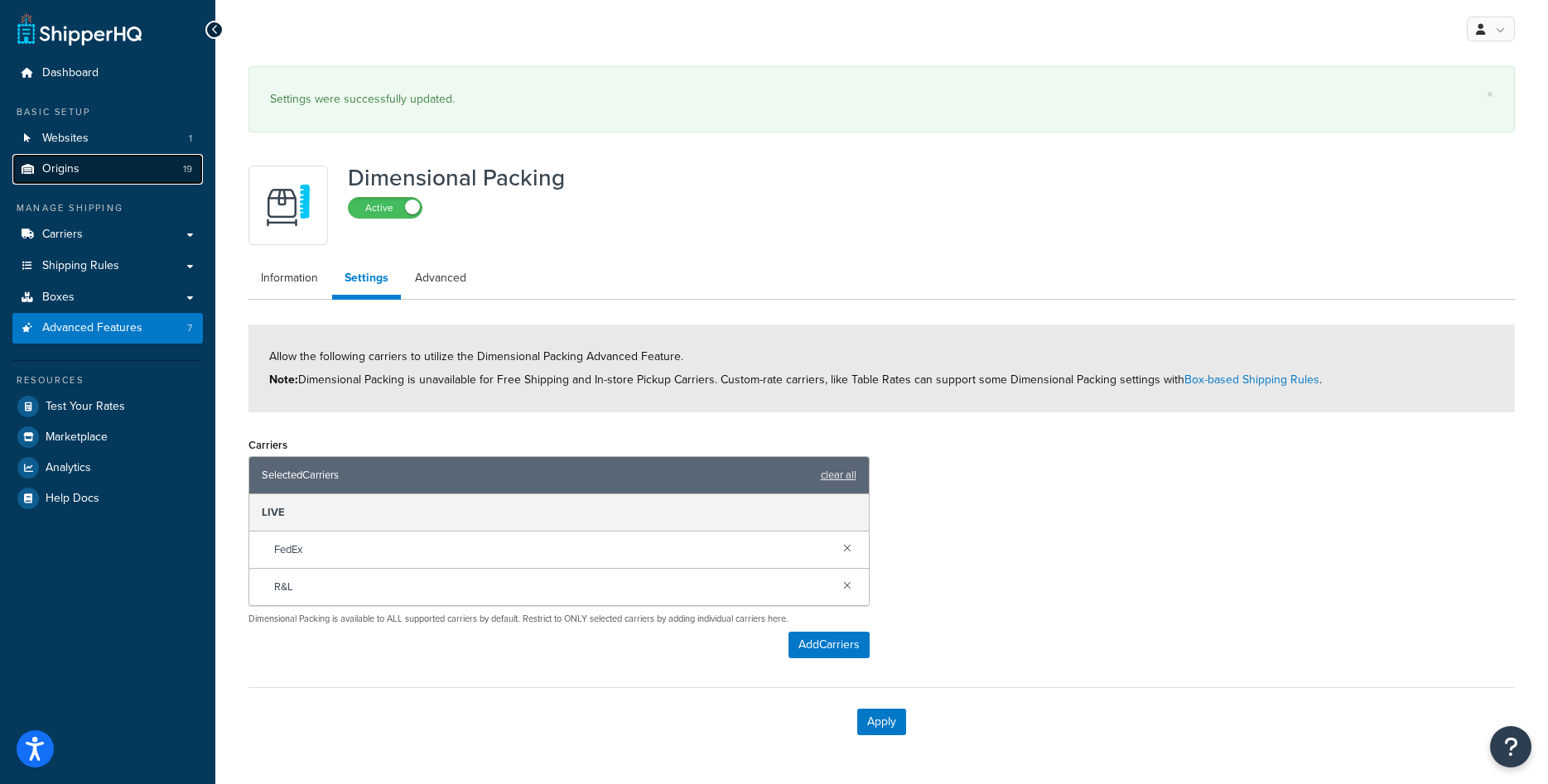
click at [53, 171] on span "Origins" at bounding box center [61, 169] width 38 height 15
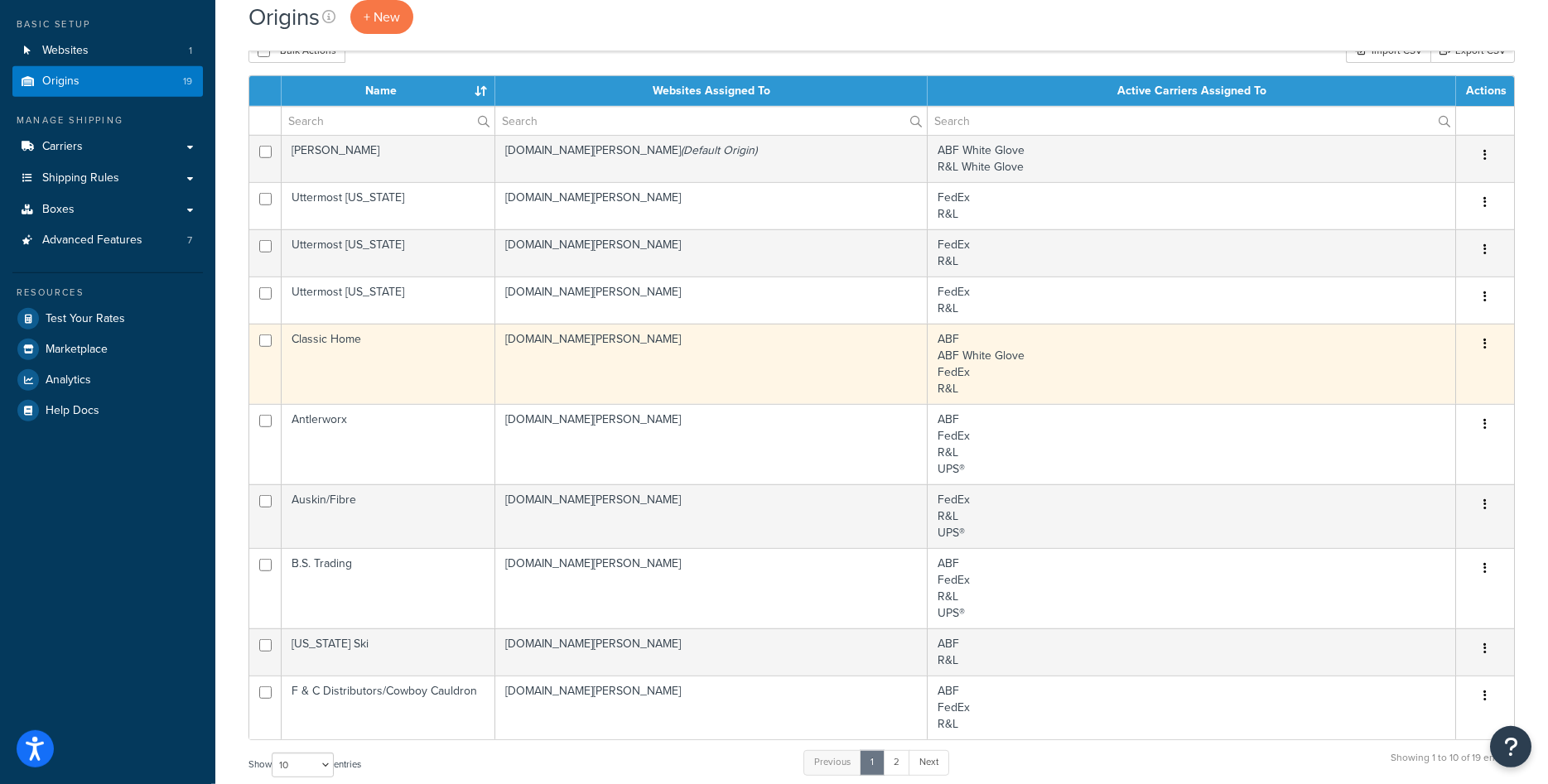
scroll to position [338, 0]
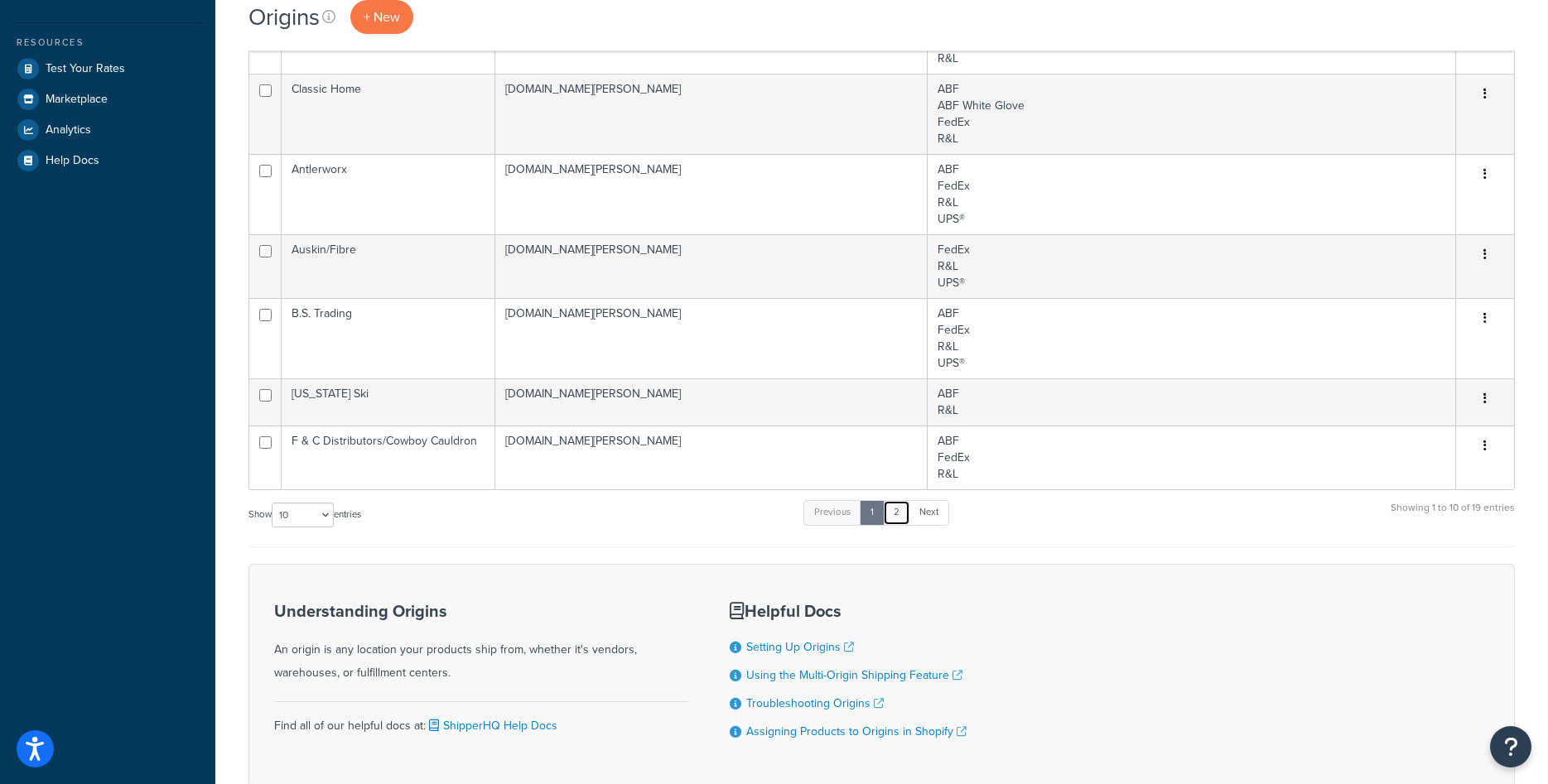
click at [907, 519] on link "2" at bounding box center [897, 512] width 27 height 25
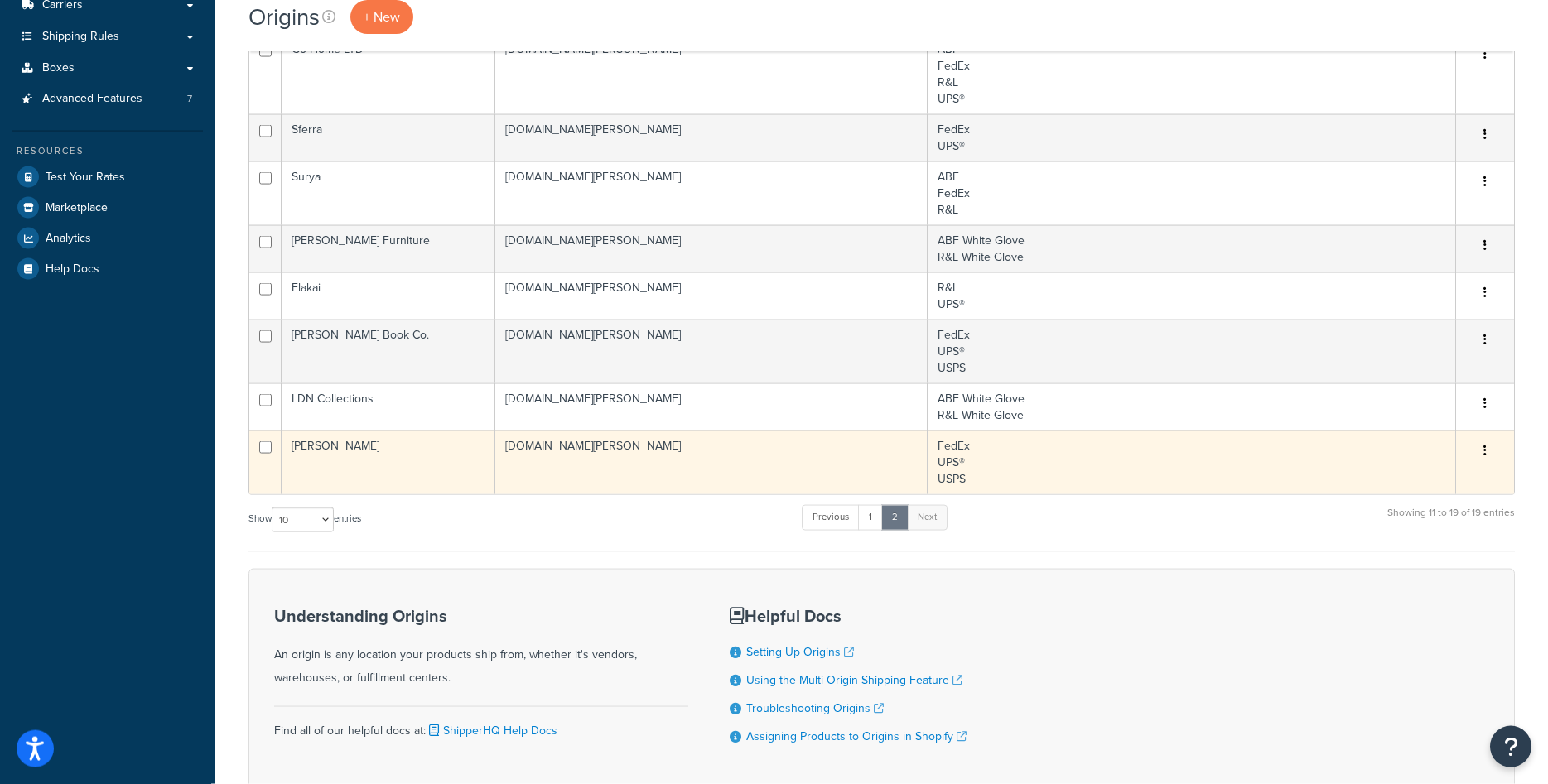
scroll to position [169, 0]
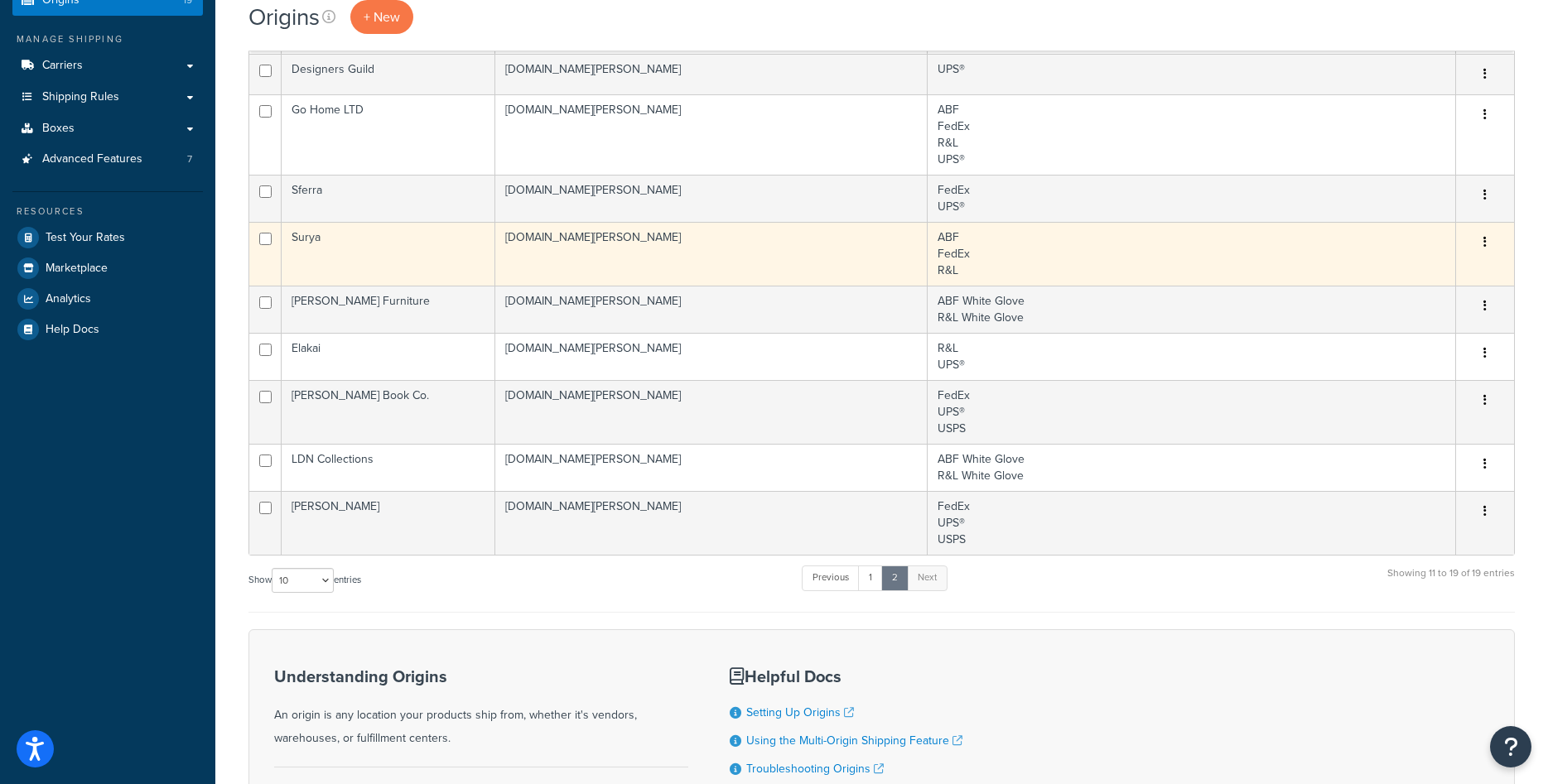
click at [323, 238] on td "Surya" at bounding box center [388, 253] width 213 height 64
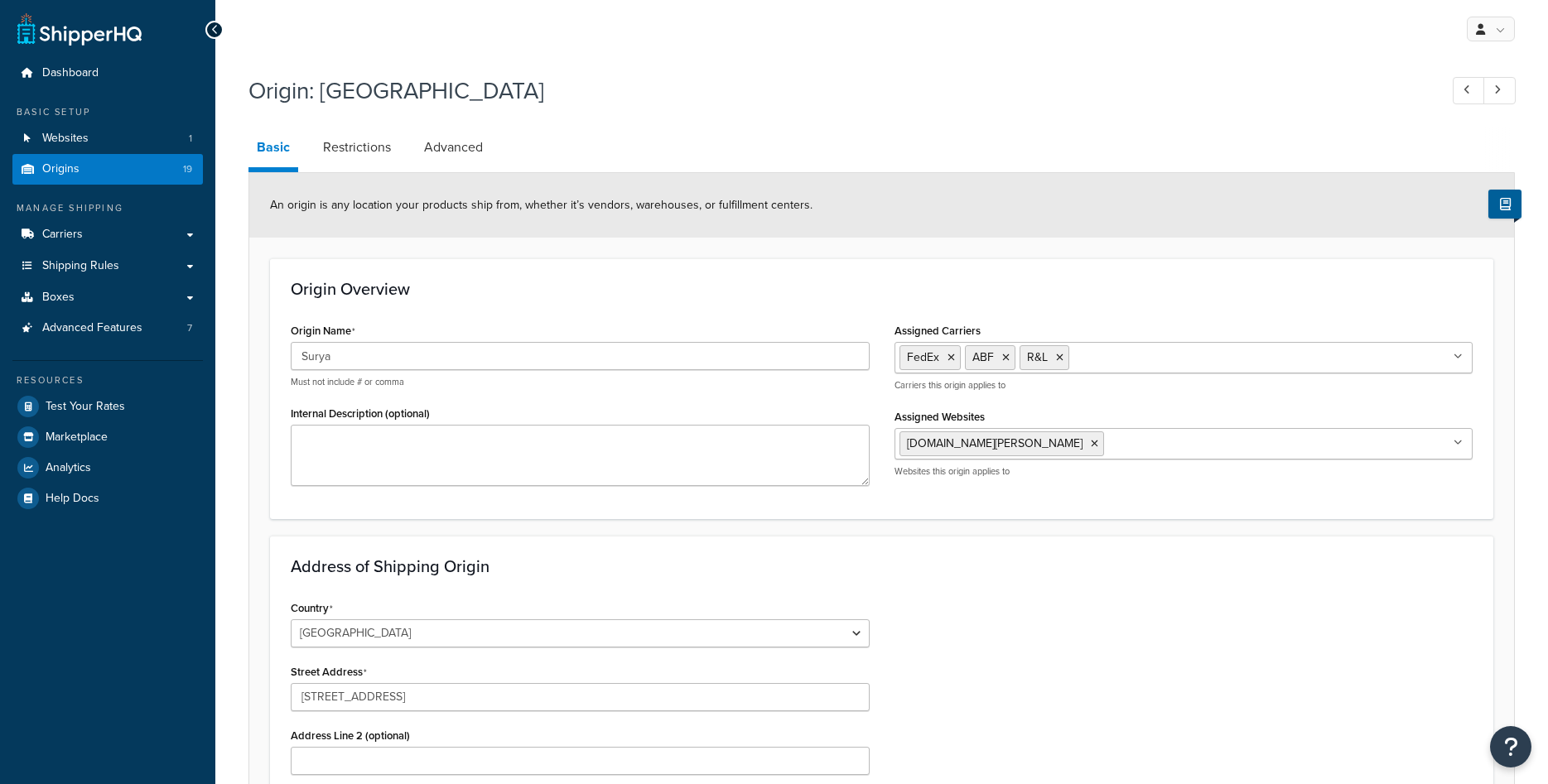
select select "10"
click at [363, 351] on input "Surya" at bounding box center [580, 356] width 579 height 28
click at [453, 324] on div "Origin Name Surya Must not include # or comma" at bounding box center [580, 354] width 579 height 70
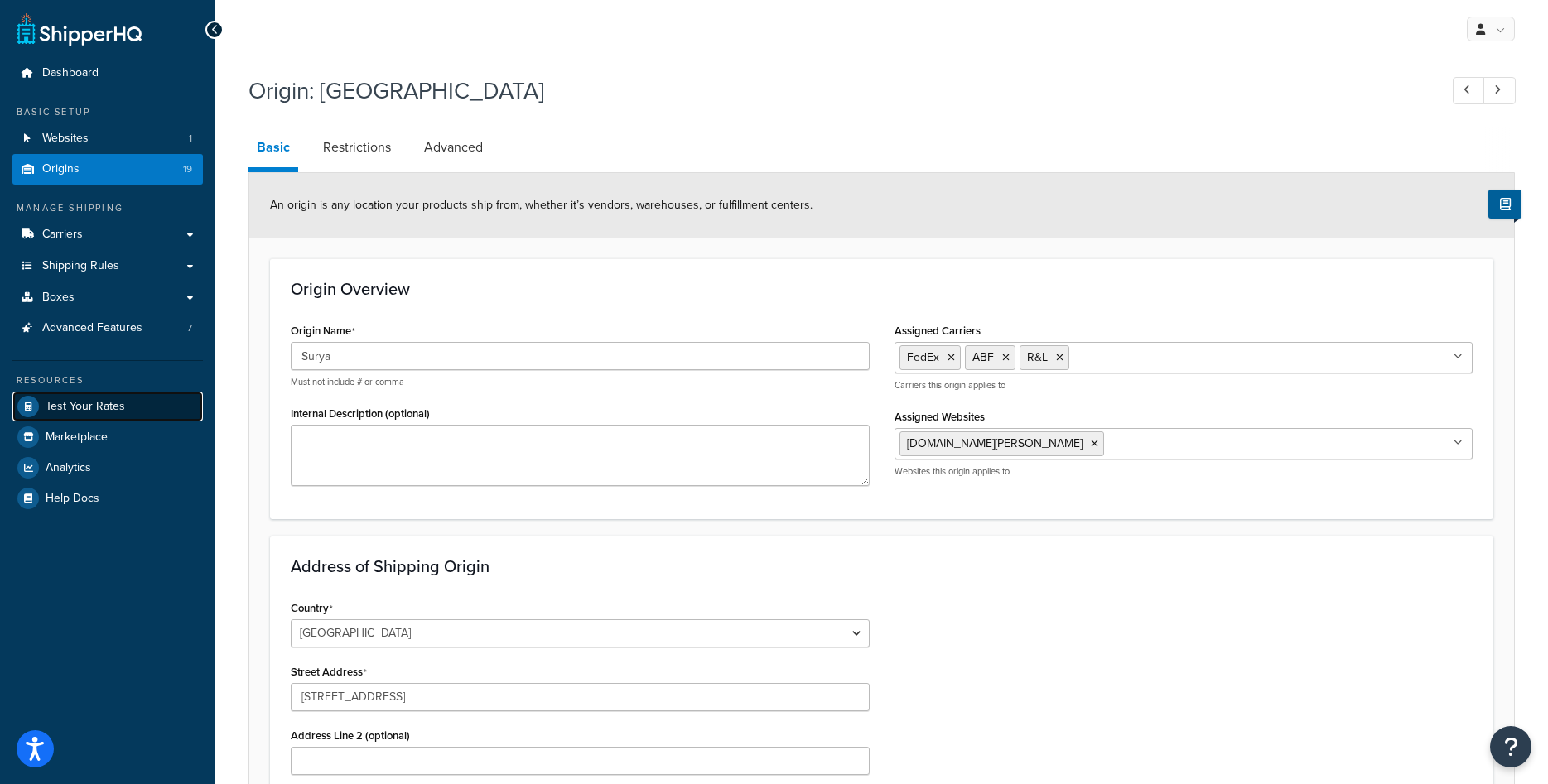
click at [34, 406] on icon at bounding box center [27, 406] width 21 height 21
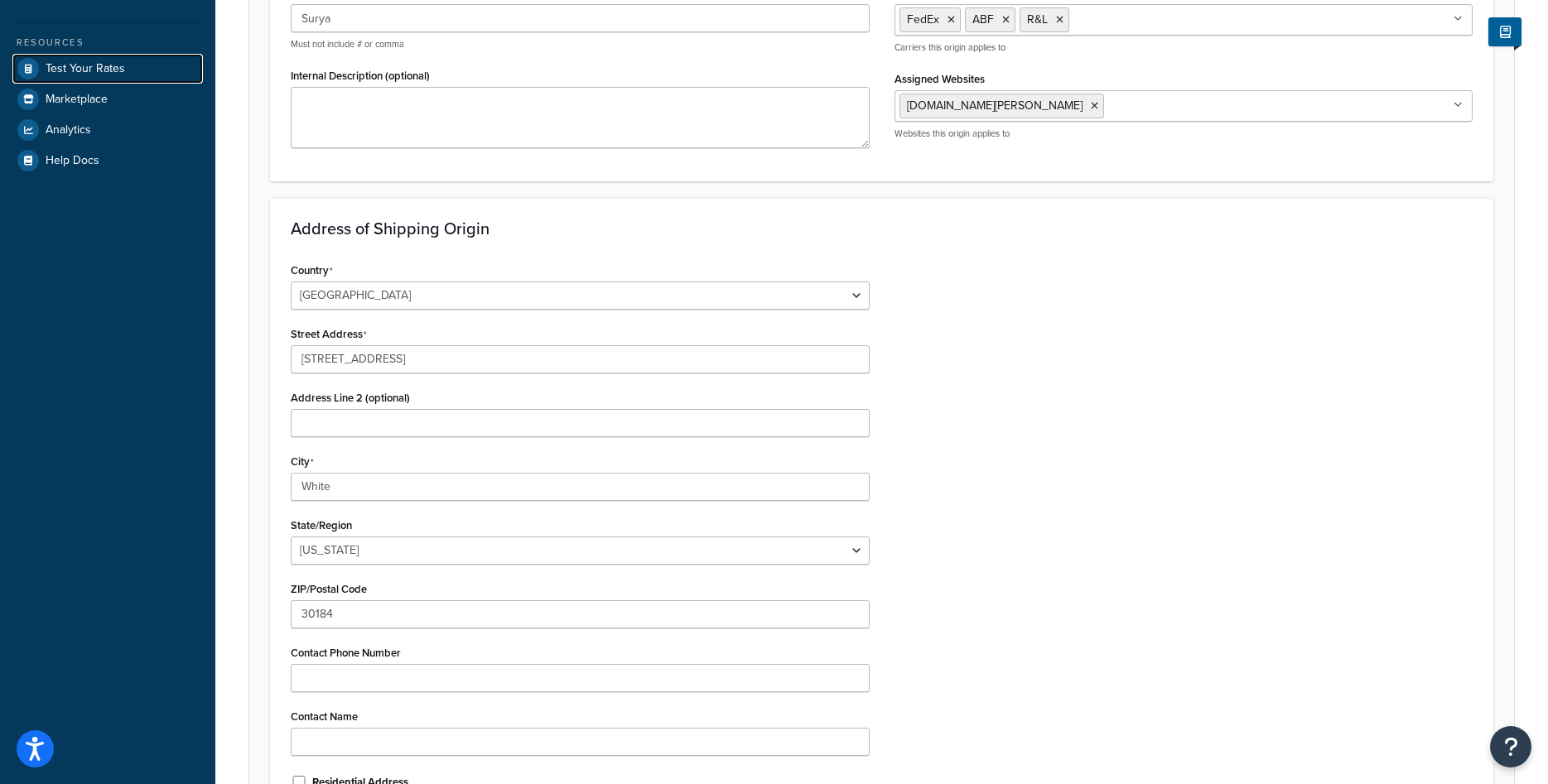
scroll to position [531, 0]
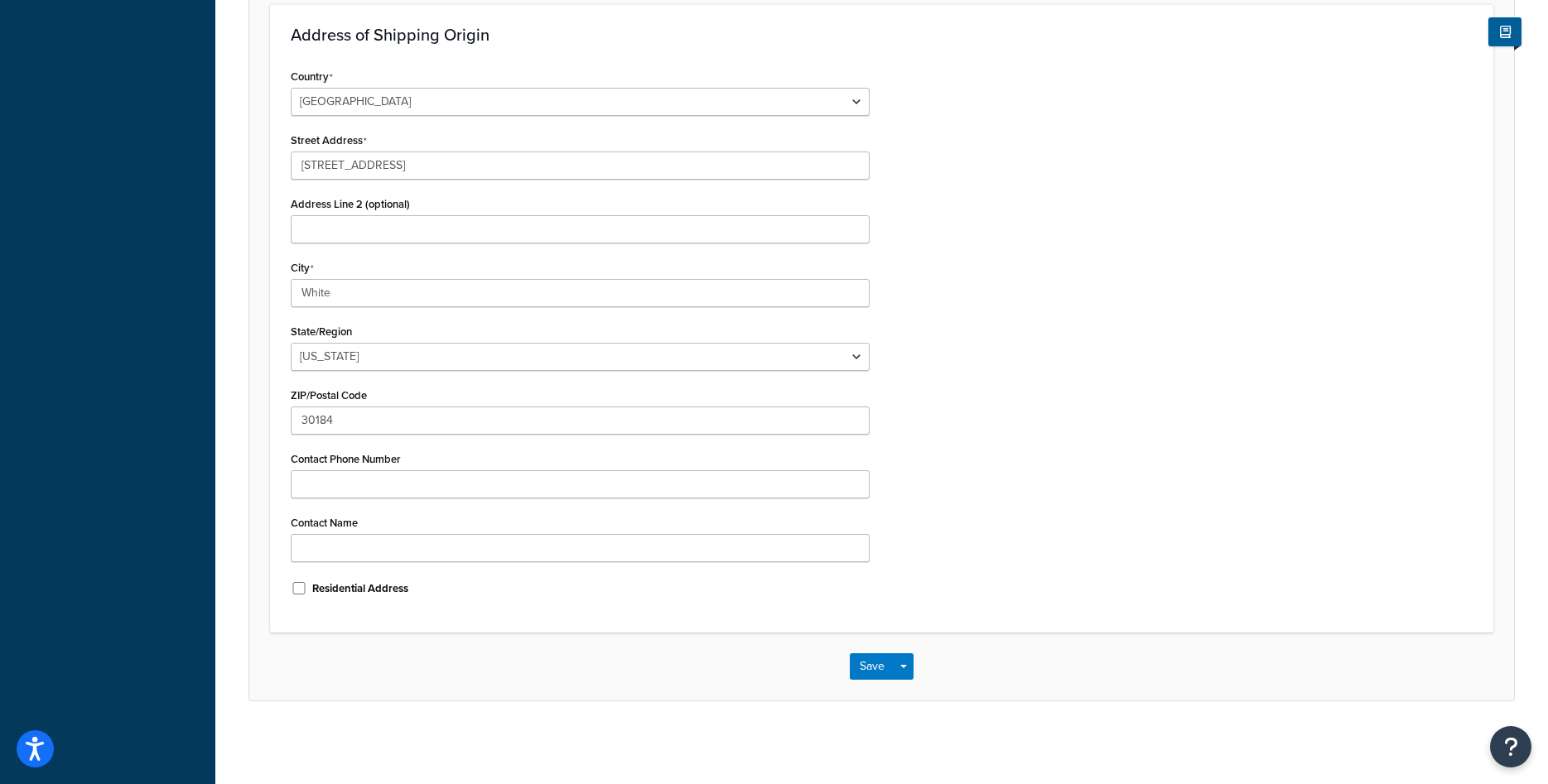
click at [879, 693] on div "Save Save Dropdown Save and Edit Save and Duplicate Save and Create New" at bounding box center [882, 667] width 1265 height 68
click at [870, 677] on button "Save" at bounding box center [872, 666] width 44 height 26
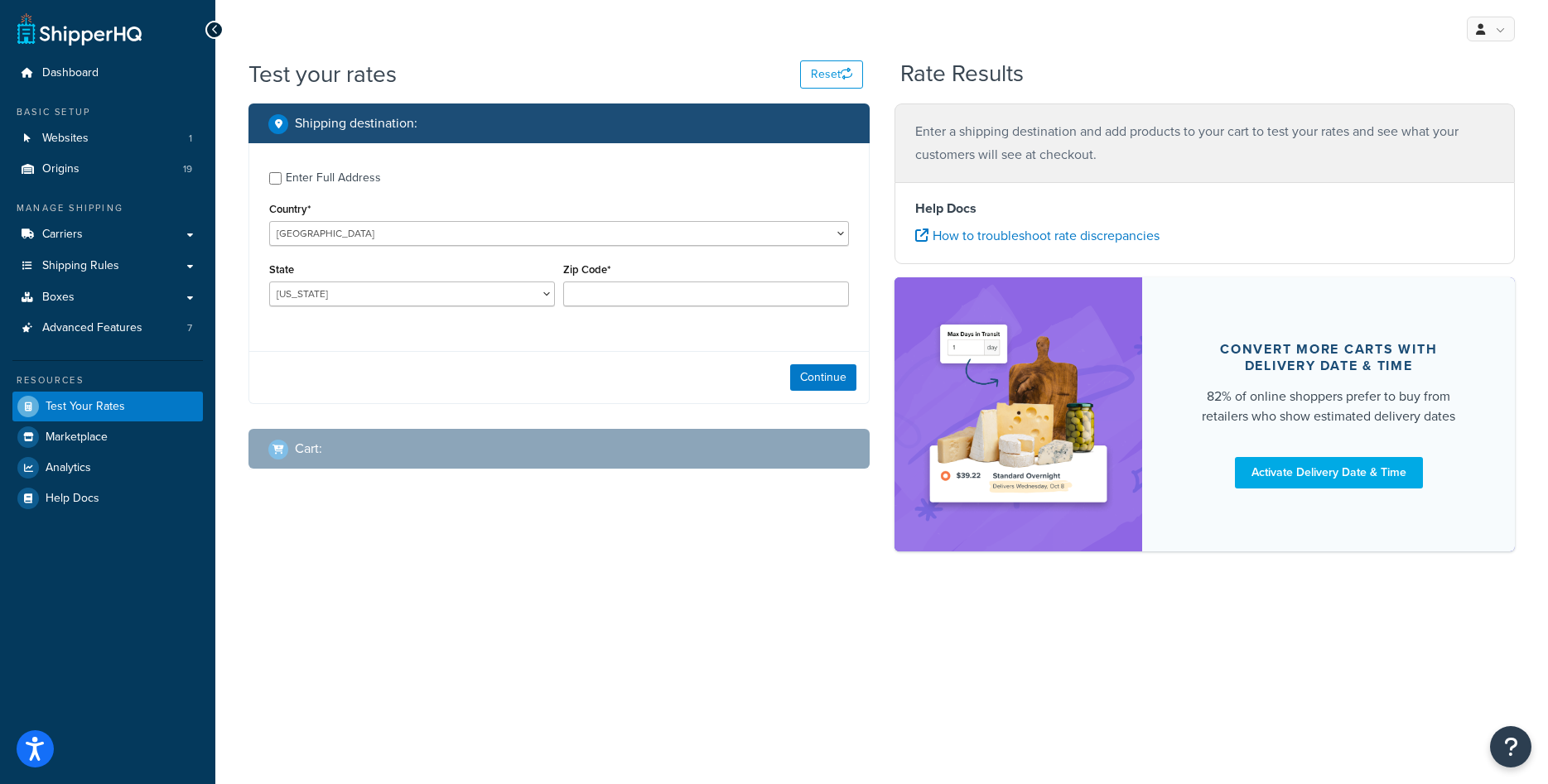
click at [279, 185] on div "Enter Full Address" at bounding box center [558, 176] width 579 height 26
click at [276, 183] on input "Enter Full Address" at bounding box center [275, 178] width 13 height 13
checkbox input "true"
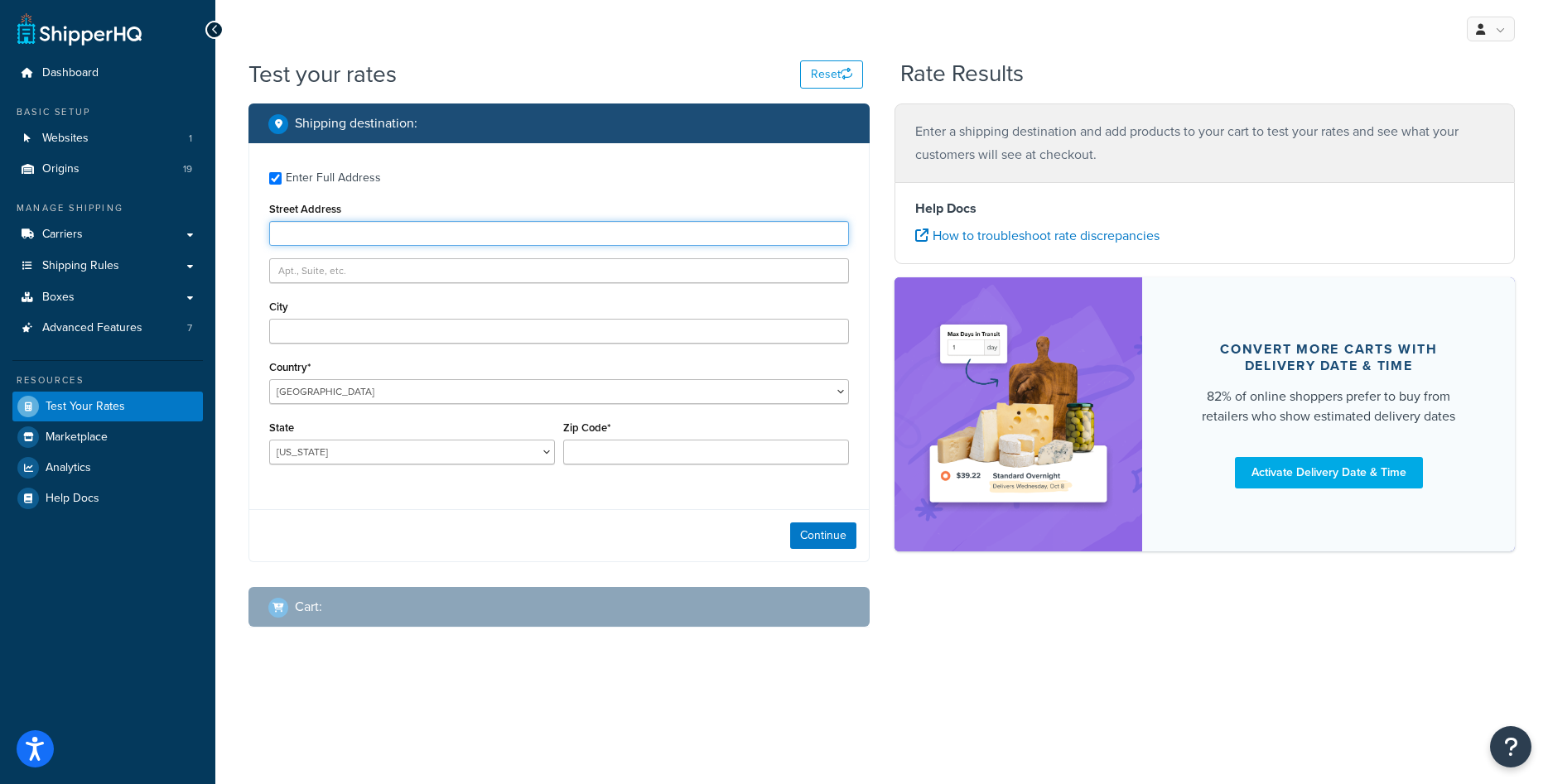
click at [307, 226] on input "Street Address" at bounding box center [558, 233] width 579 height 25
type input "[STREET_ADDRESS]"
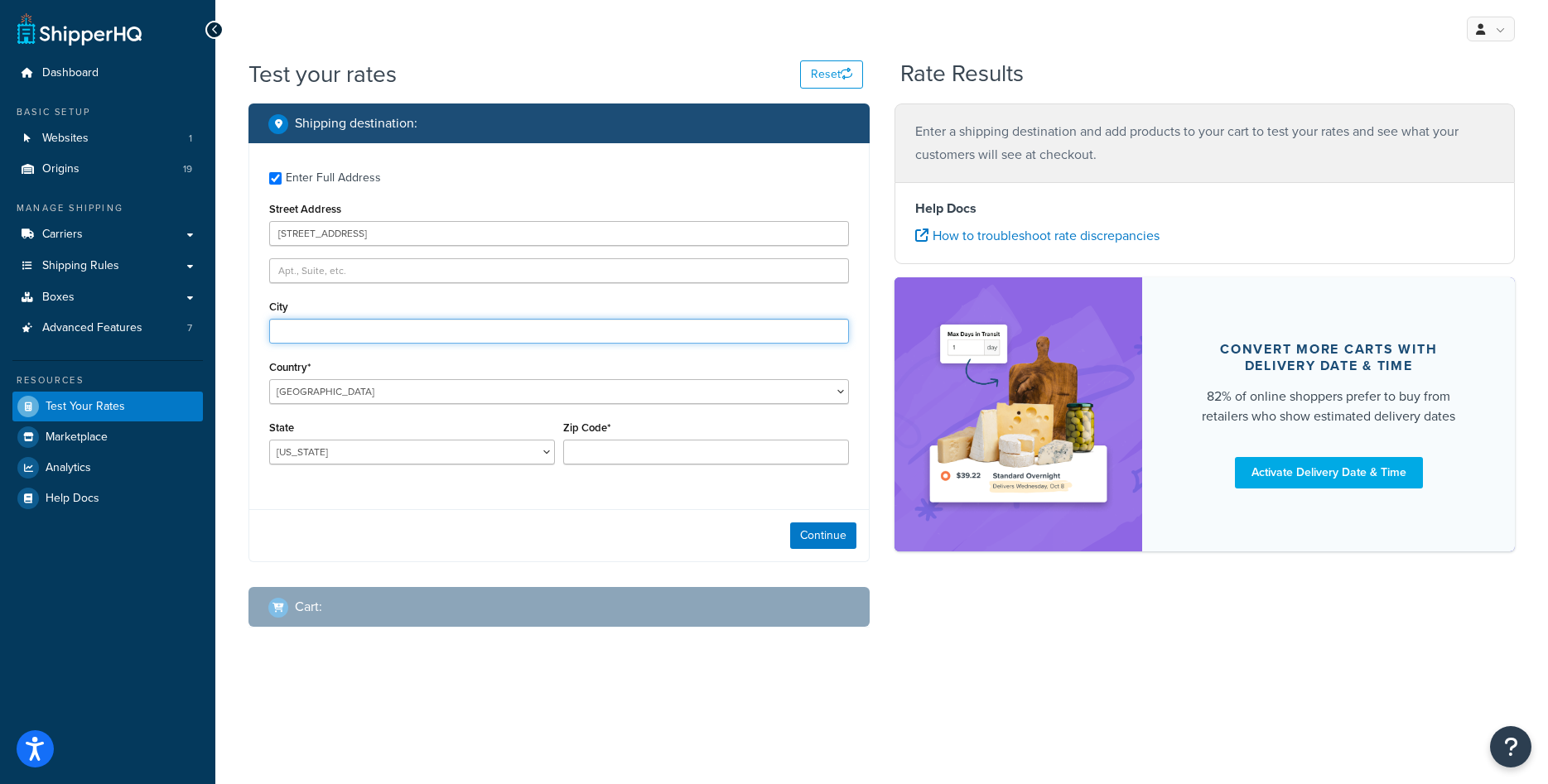
type input "[GEOGRAPHIC_DATA]"
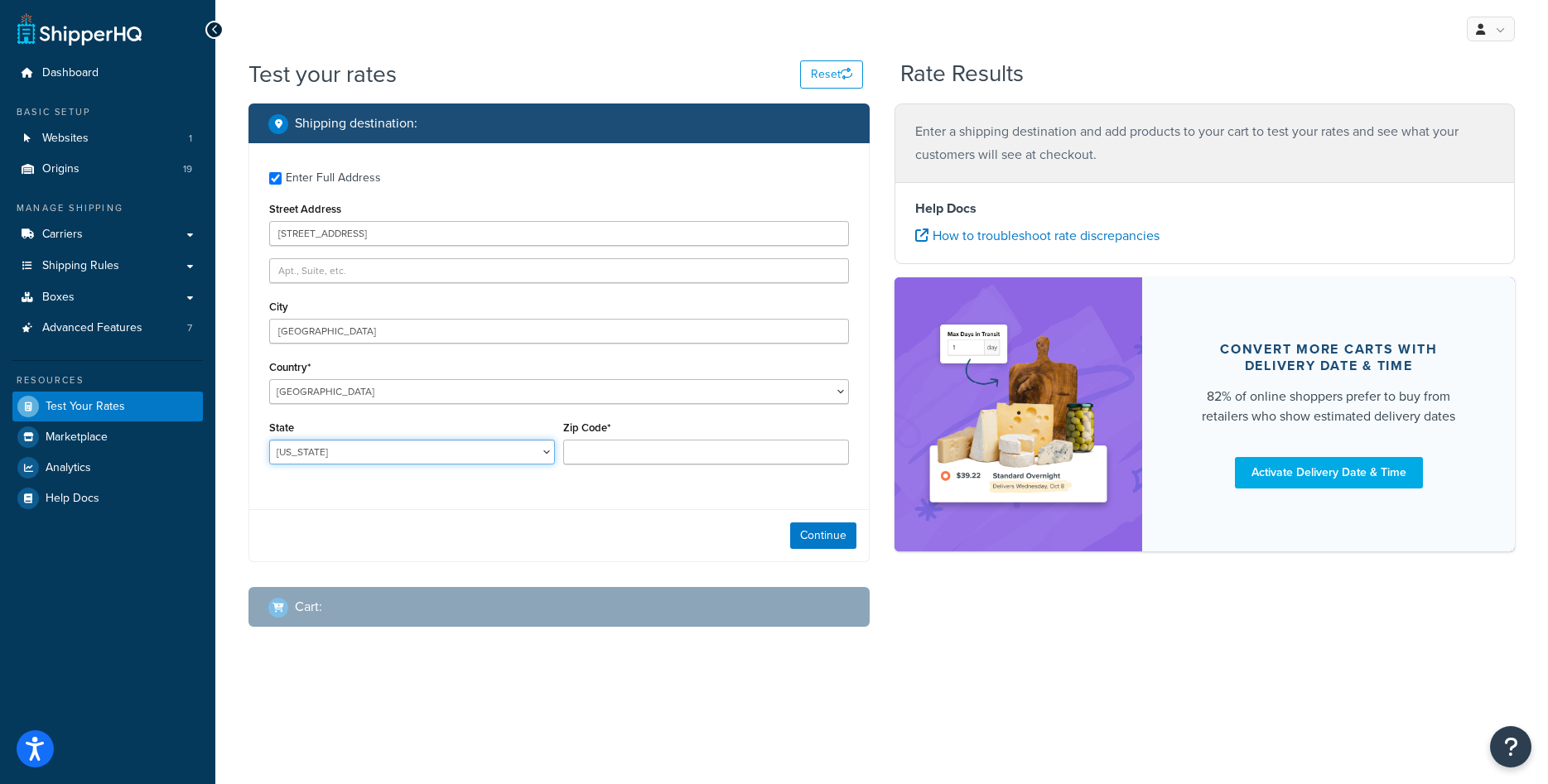
select select "MI"
type input "48187"
click at [812, 530] on button "Continue" at bounding box center [823, 536] width 67 height 26
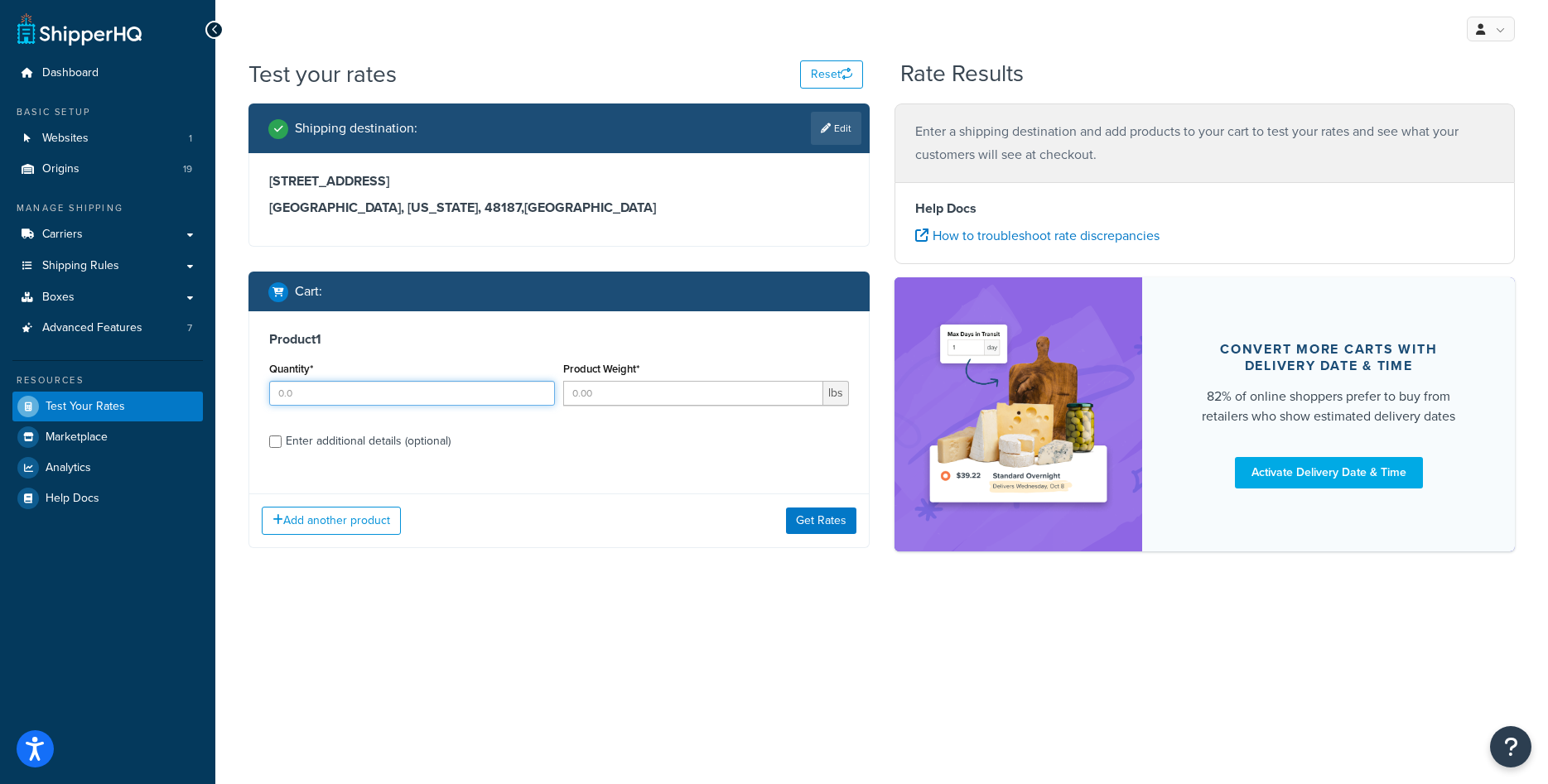
click at [349, 393] on input "Quantity*" at bounding box center [411, 393] width 286 height 25
type input "1"
click at [628, 397] on input "Product Weight*" at bounding box center [693, 393] width 260 height 25
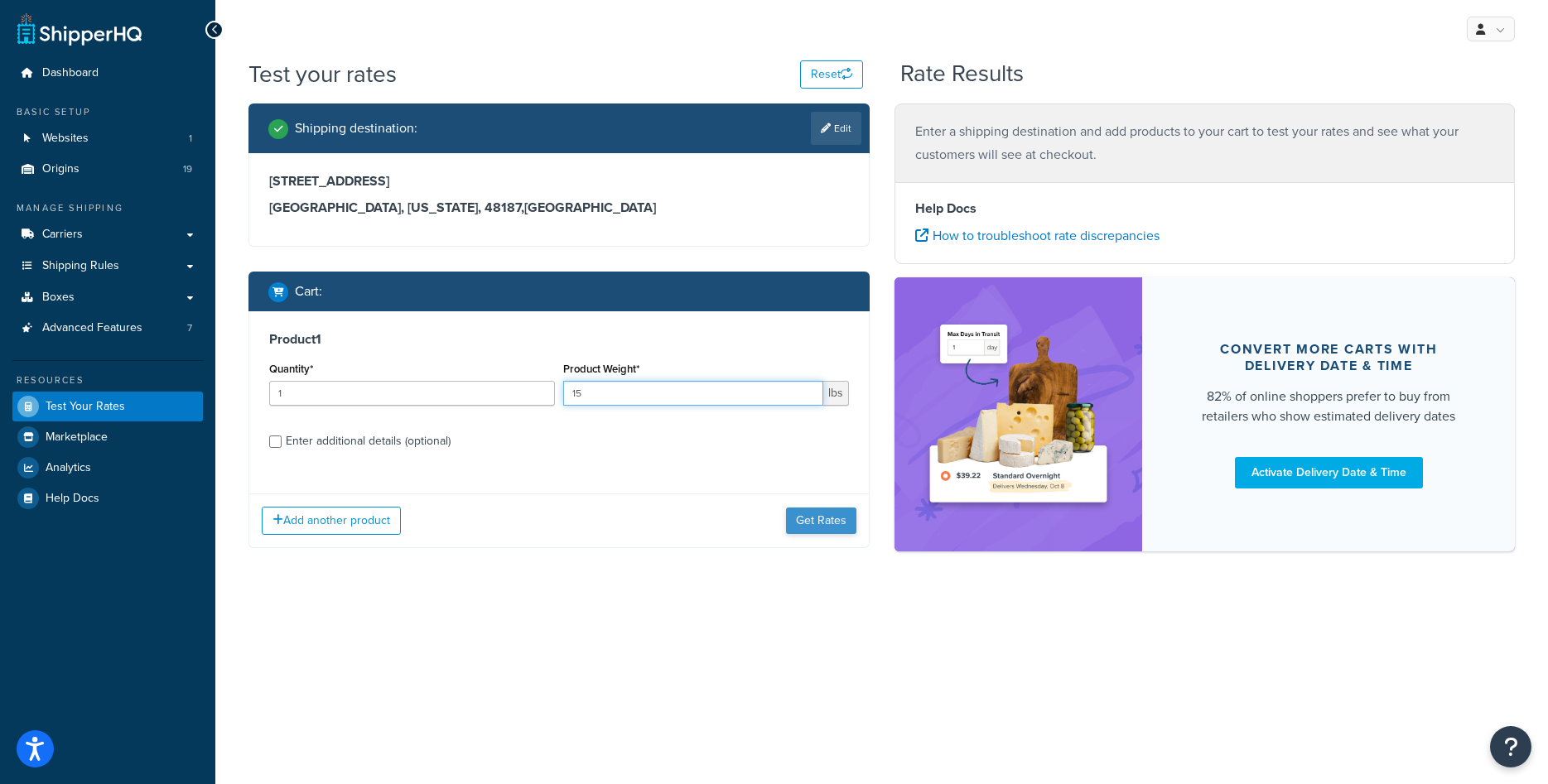
type input "15"
click at [819, 526] on button "Get Rates" at bounding box center [821, 520] width 71 height 26
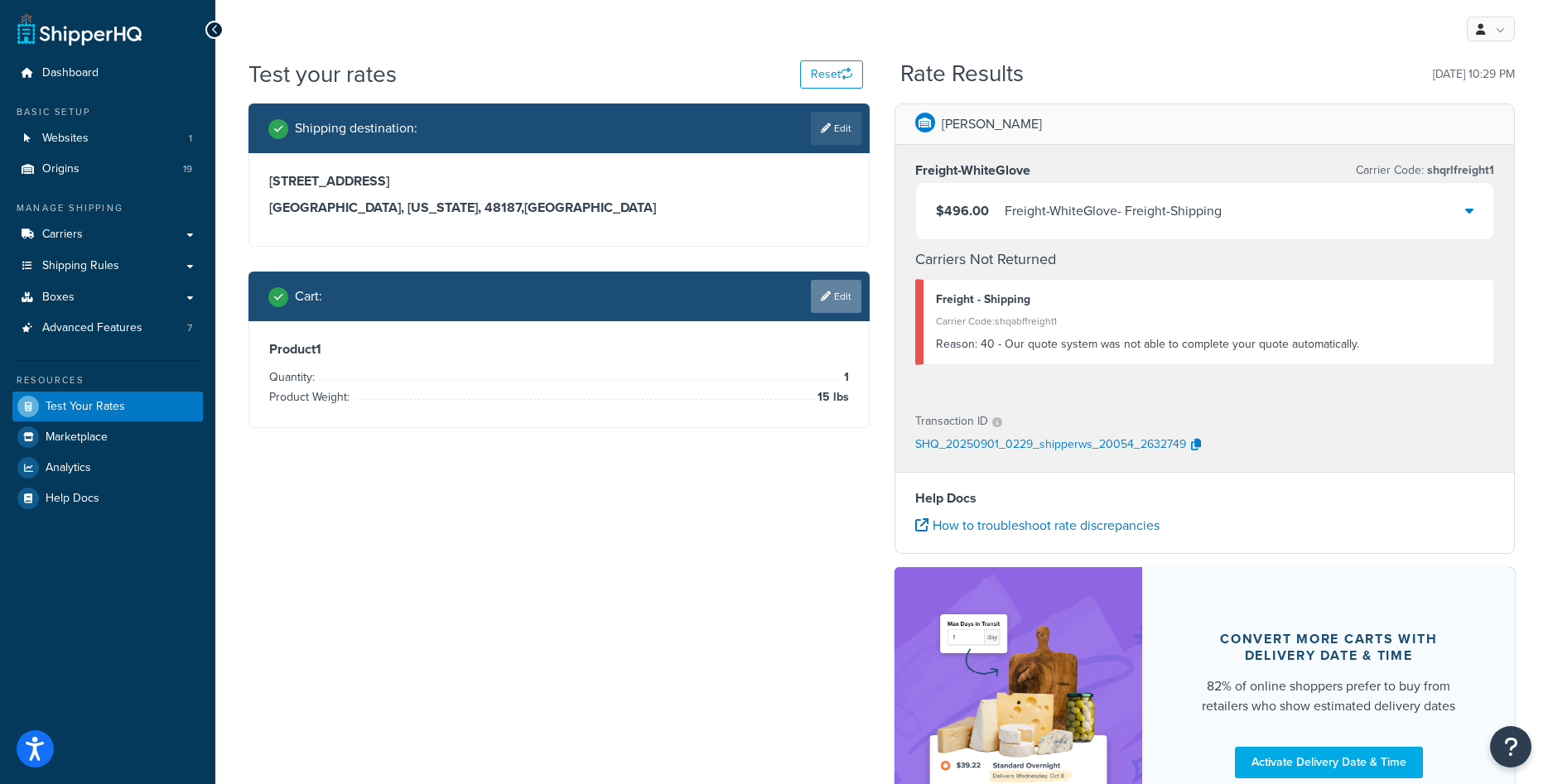
click at [843, 299] on link "Edit" at bounding box center [835, 296] width 50 height 33
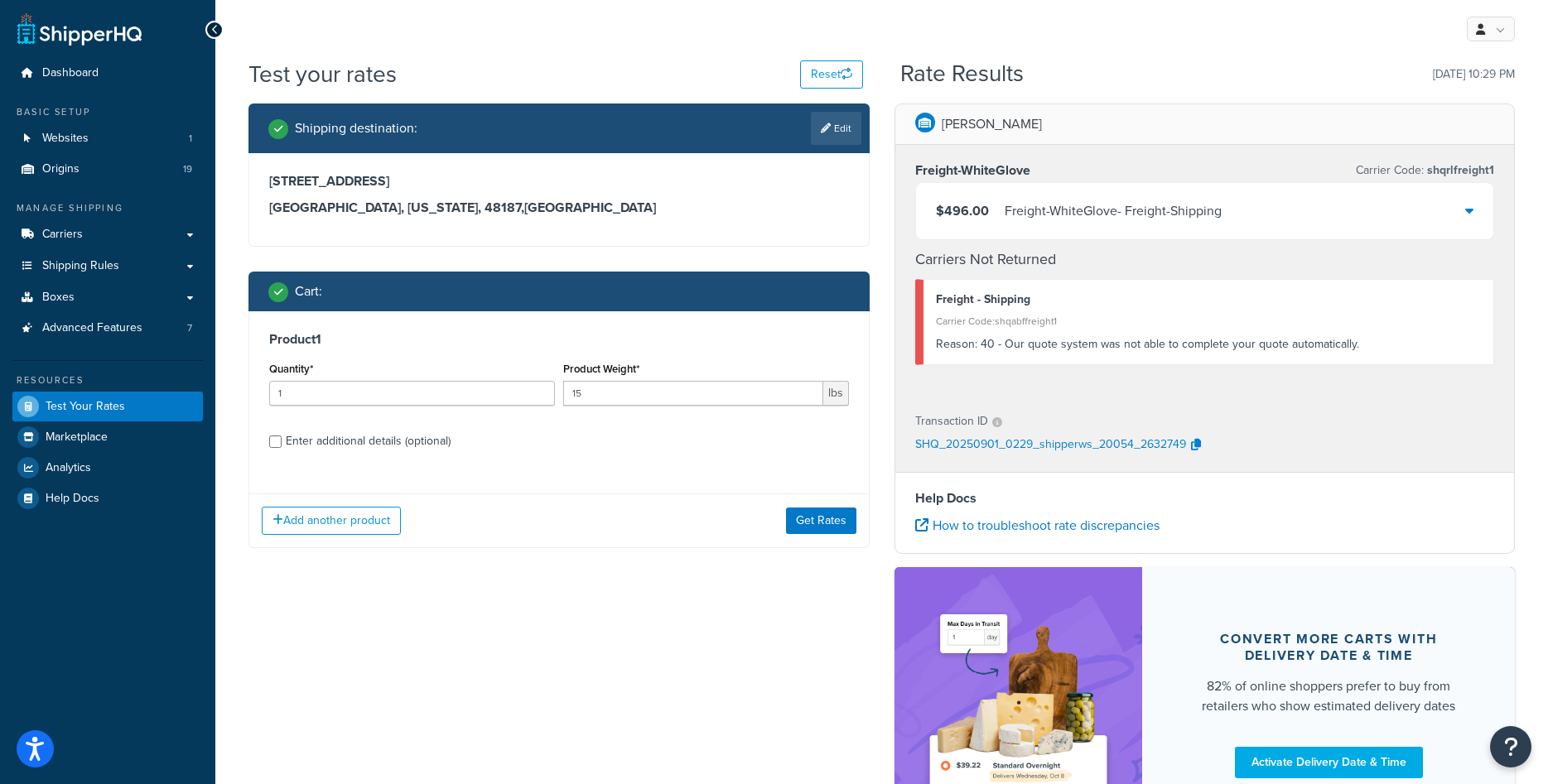
click at [364, 442] on div "Enter additional details (optional)" at bounding box center [368, 441] width 165 height 23
click at [282, 442] on input "Enter additional details (optional)" at bounding box center [275, 442] width 13 height 13
checkbox input "true"
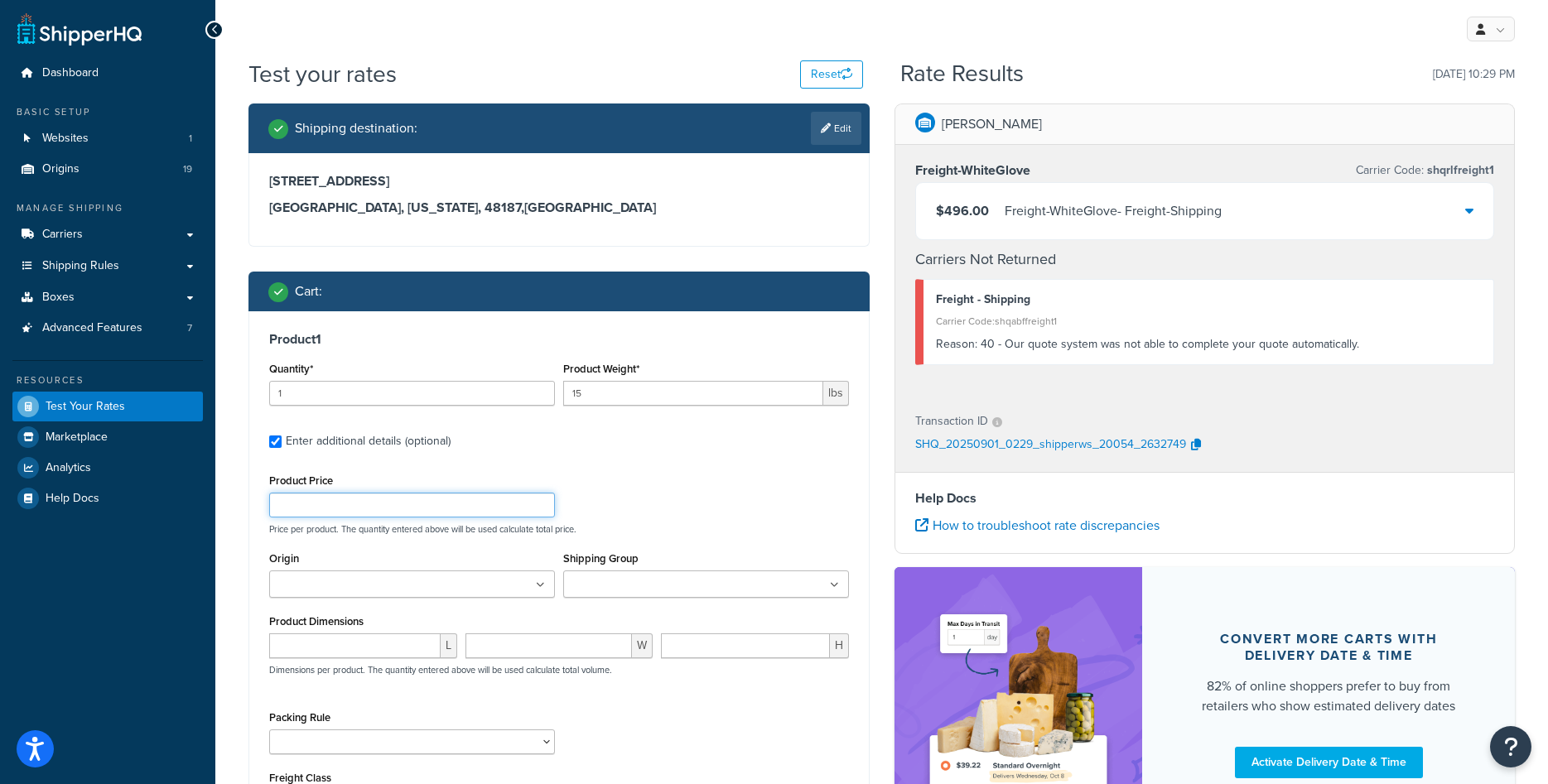
click at [453, 502] on input "Product Price" at bounding box center [411, 505] width 286 height 25
type input "450"
click at [391, 593] on input "Origin" at bounding box center [347, 585] width 147 height 18
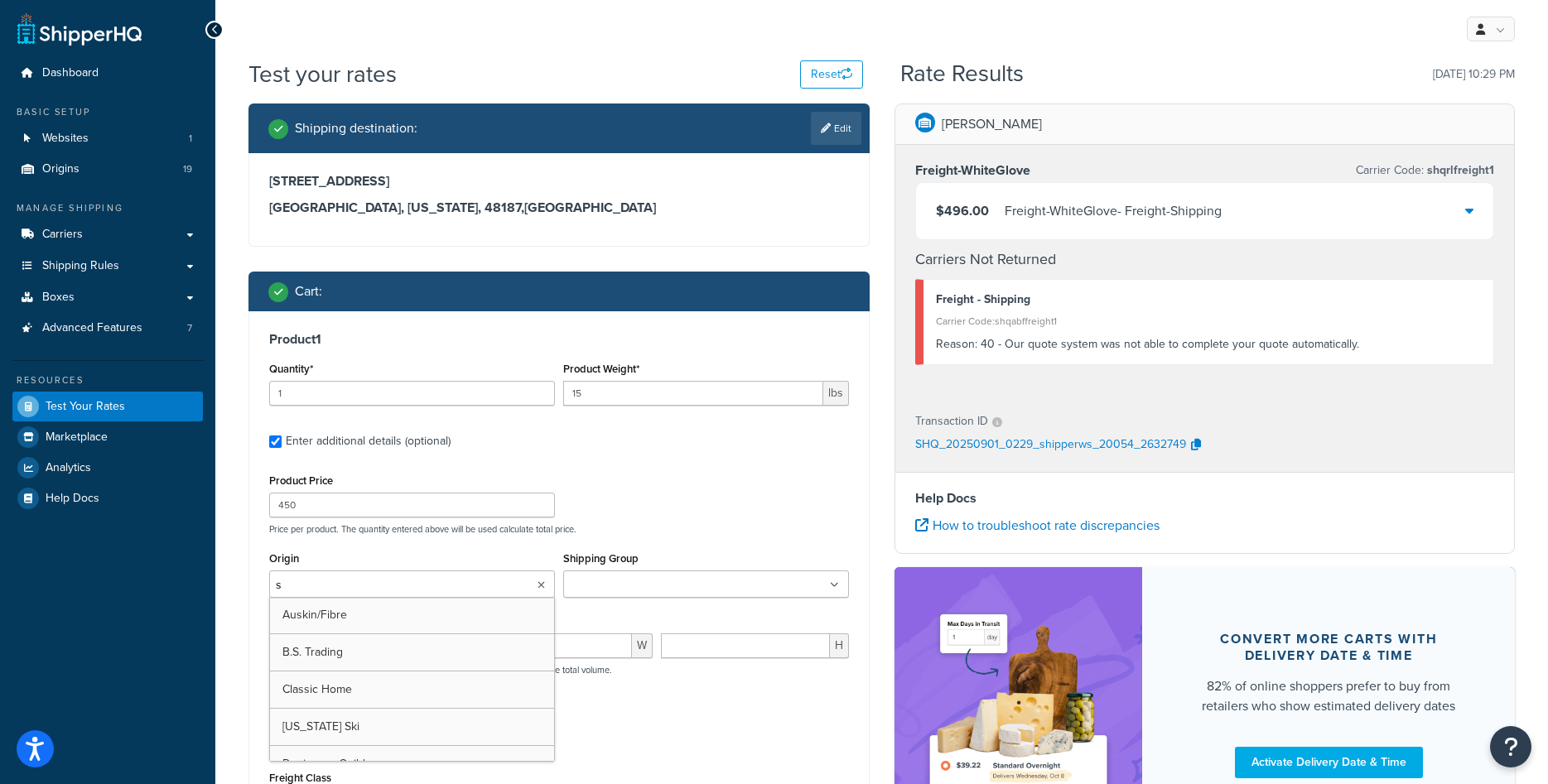
type input "su"
click at [606, 520] on div "Product Price 450 Price per product. The quantity entered above will be used ca…" at bounding box center [559, 502] width 588 height 66
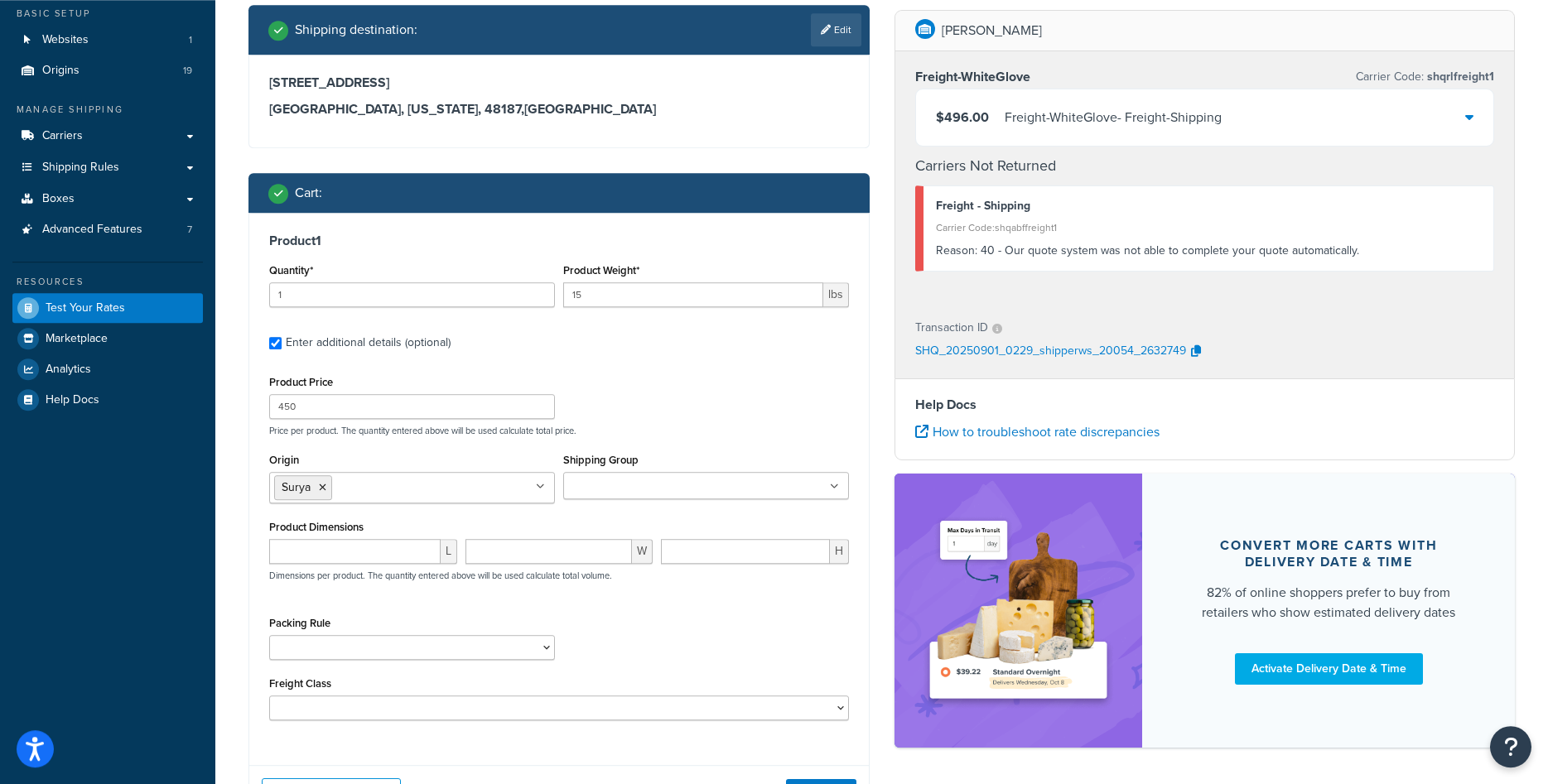
scroll to position [169, 0]
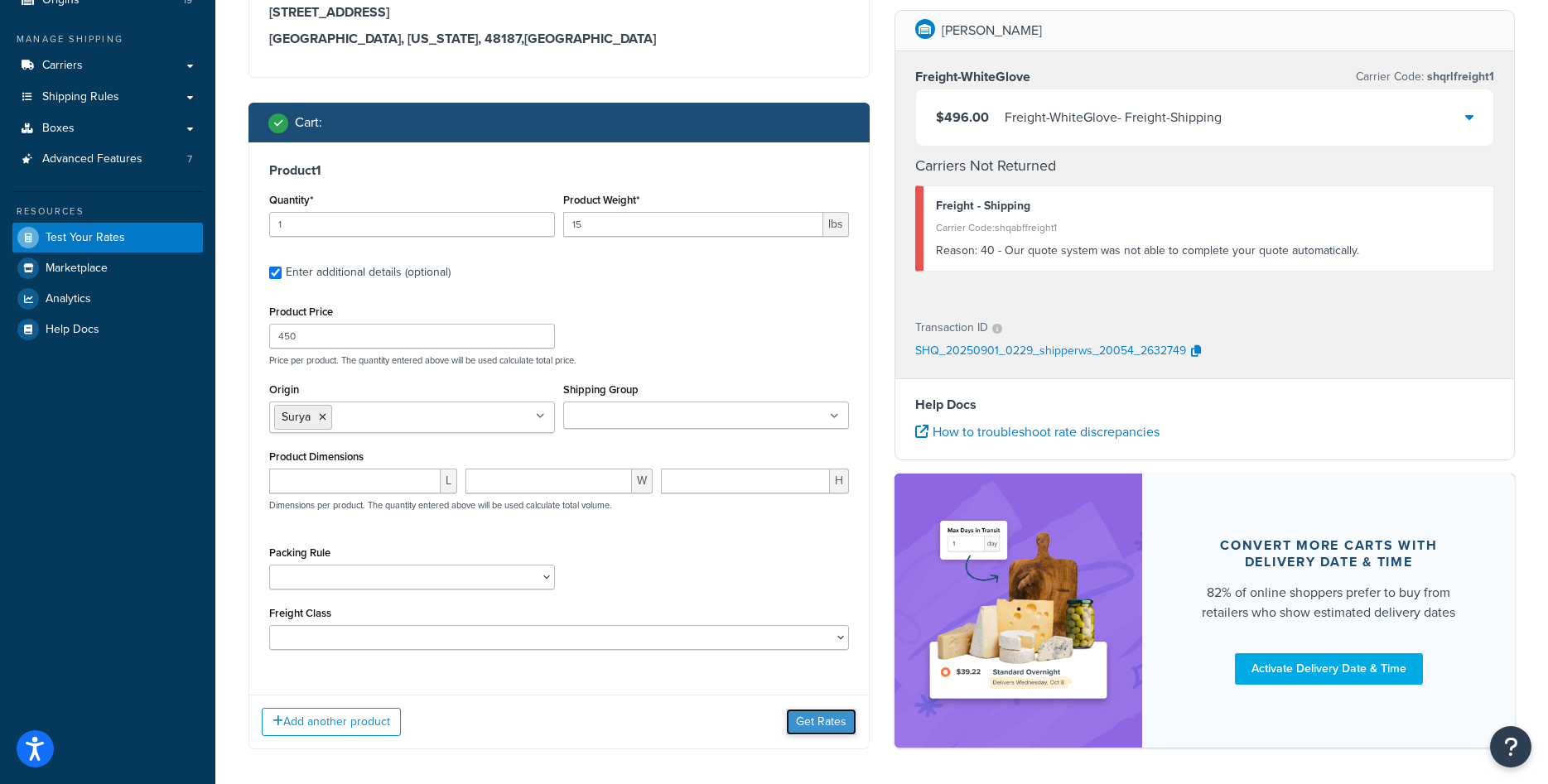
click at [819, 717] on button "Get Rates" at bounding box center [821, 722] width 71 height 26
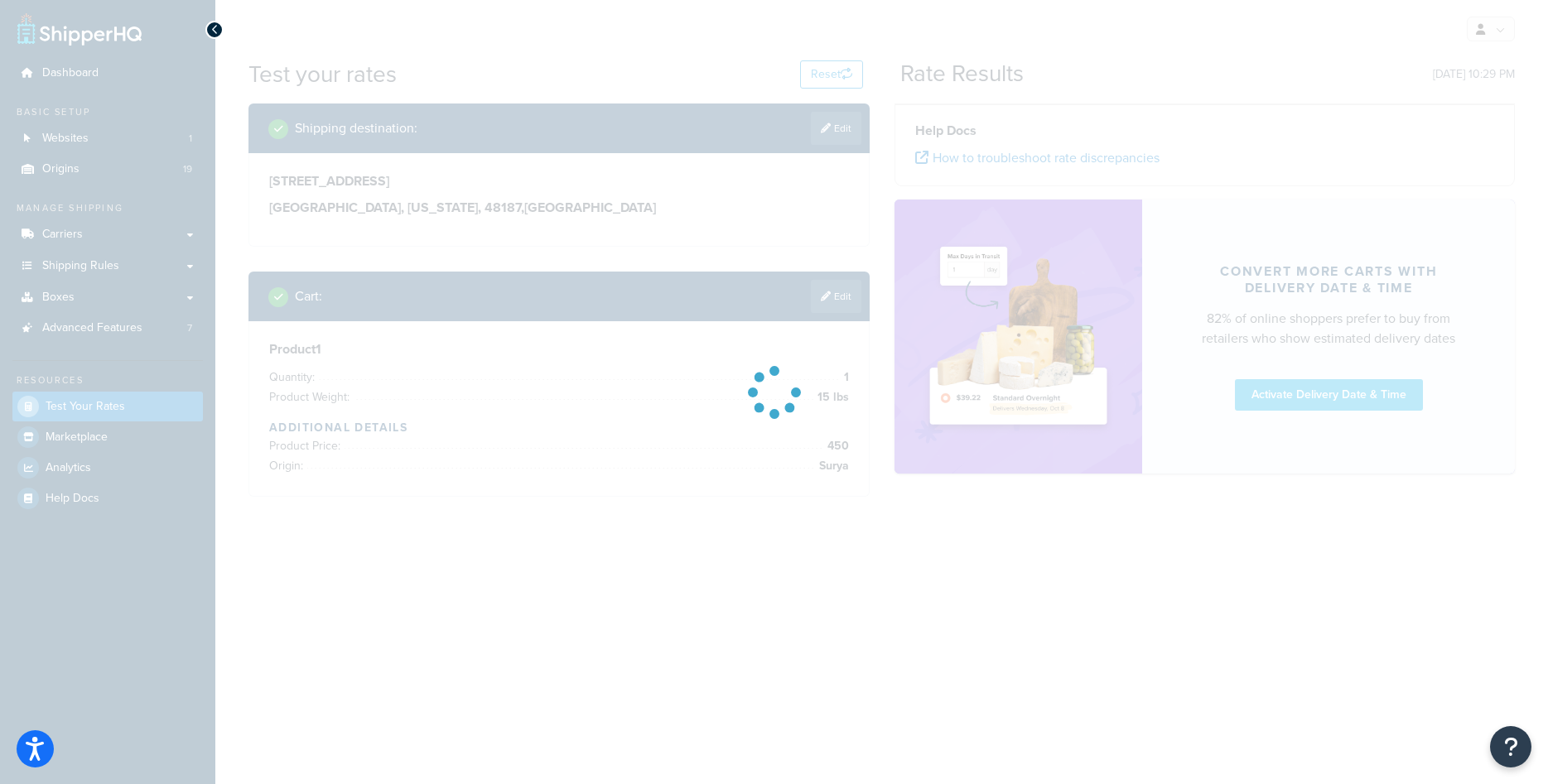
scroll to position [0, 0]
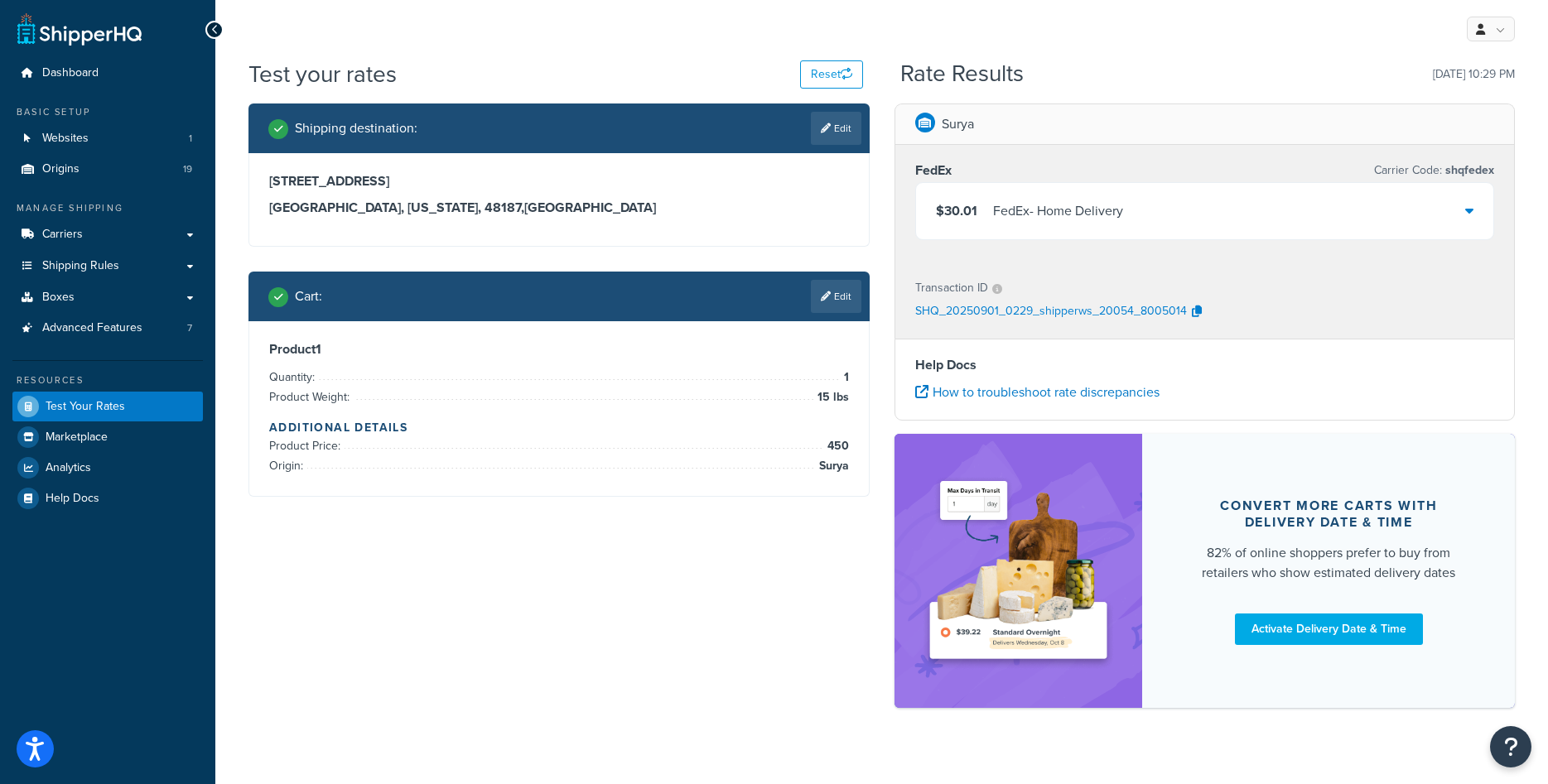
click at [859, 299] on link "Edit" at bounding box center [835, 296] width 50 height 33
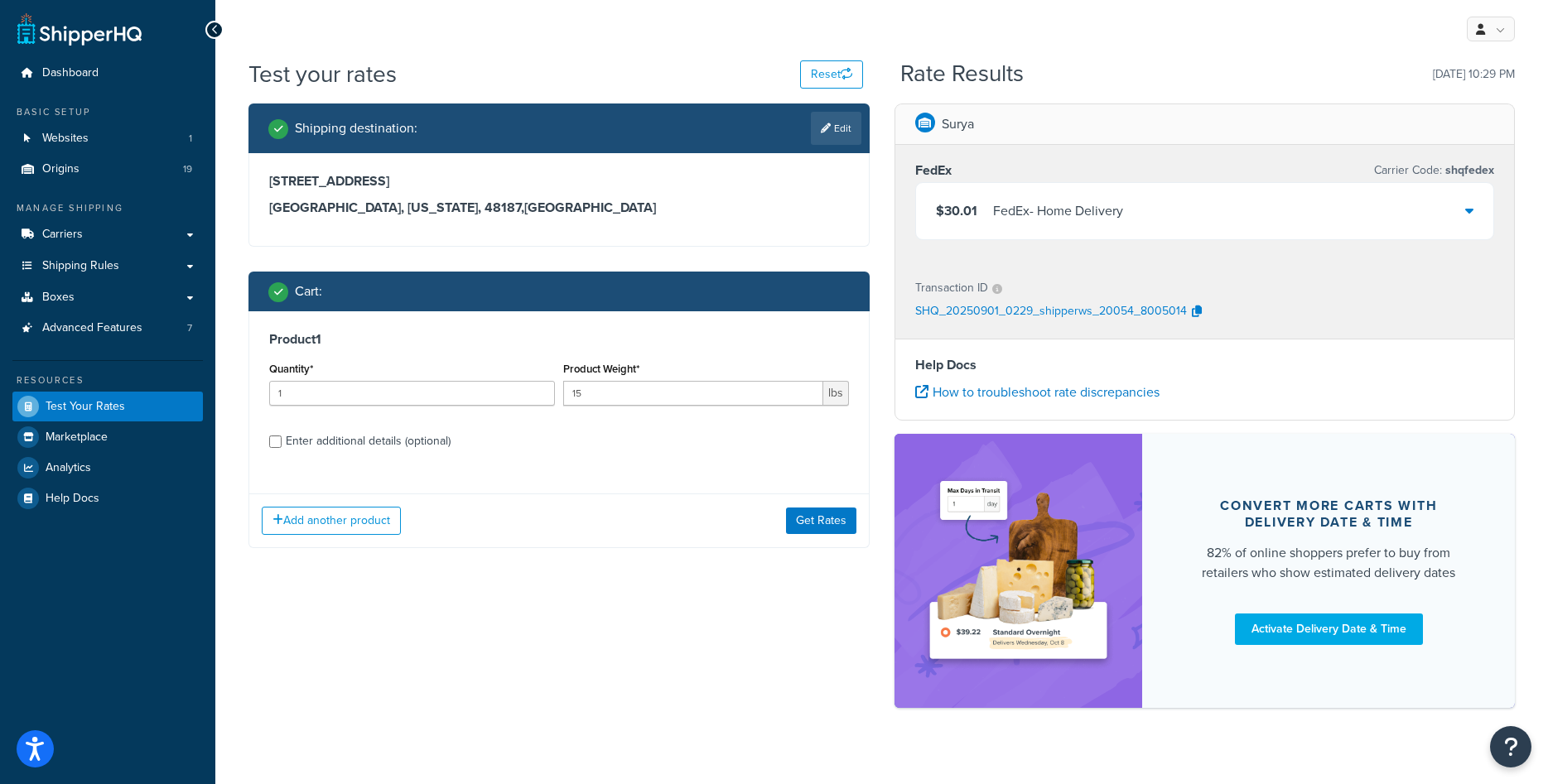
click at [442, 443] on div "Enter additional details (optional)" at bounding box center [368, 441] width 165 height 23
click at [282, 443] on input "Enter additional details (optional)" at bounding box center [275, 442] width 13 height 13
checkbox input "true"
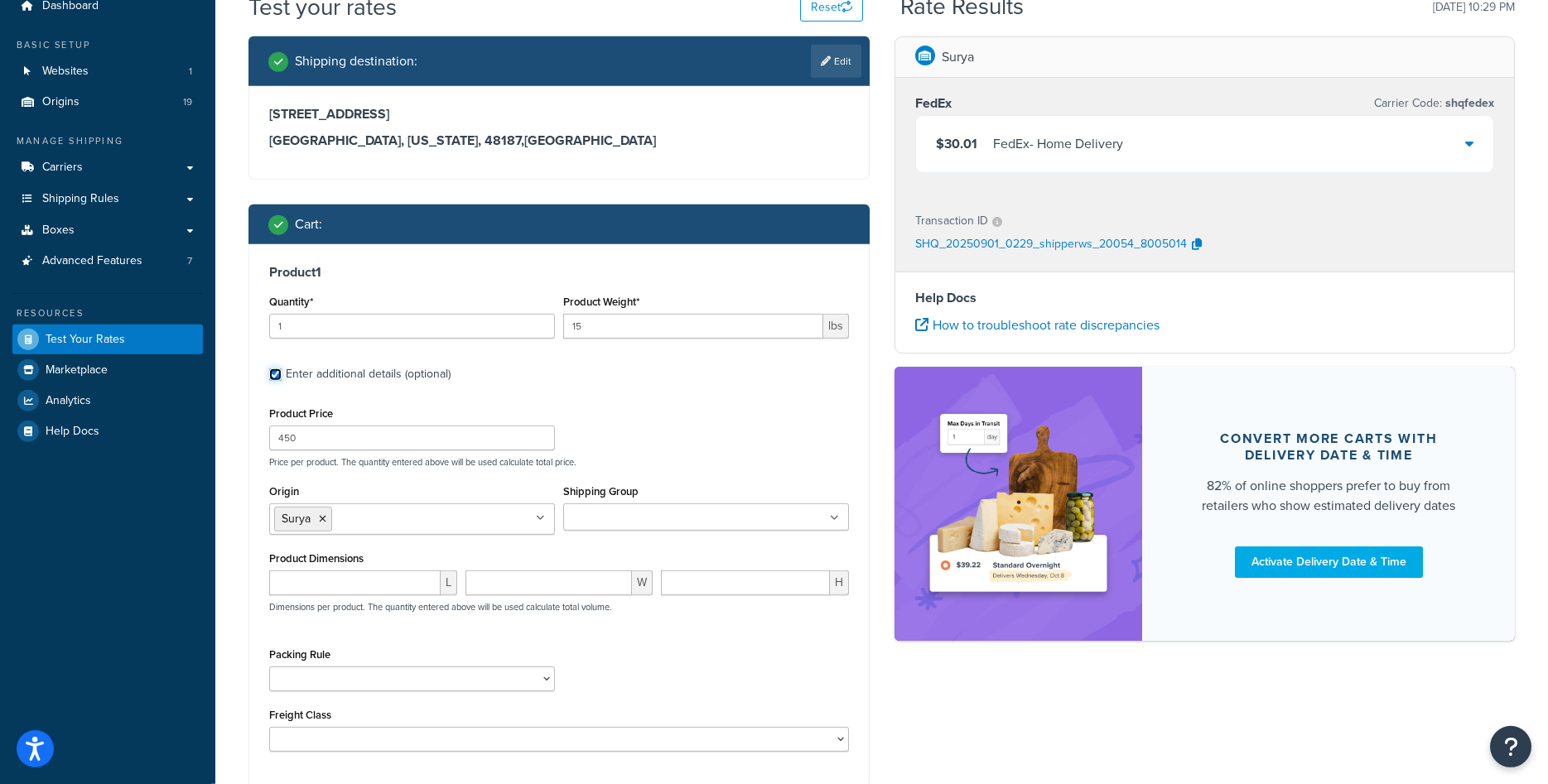
scroll to position [84, 0]
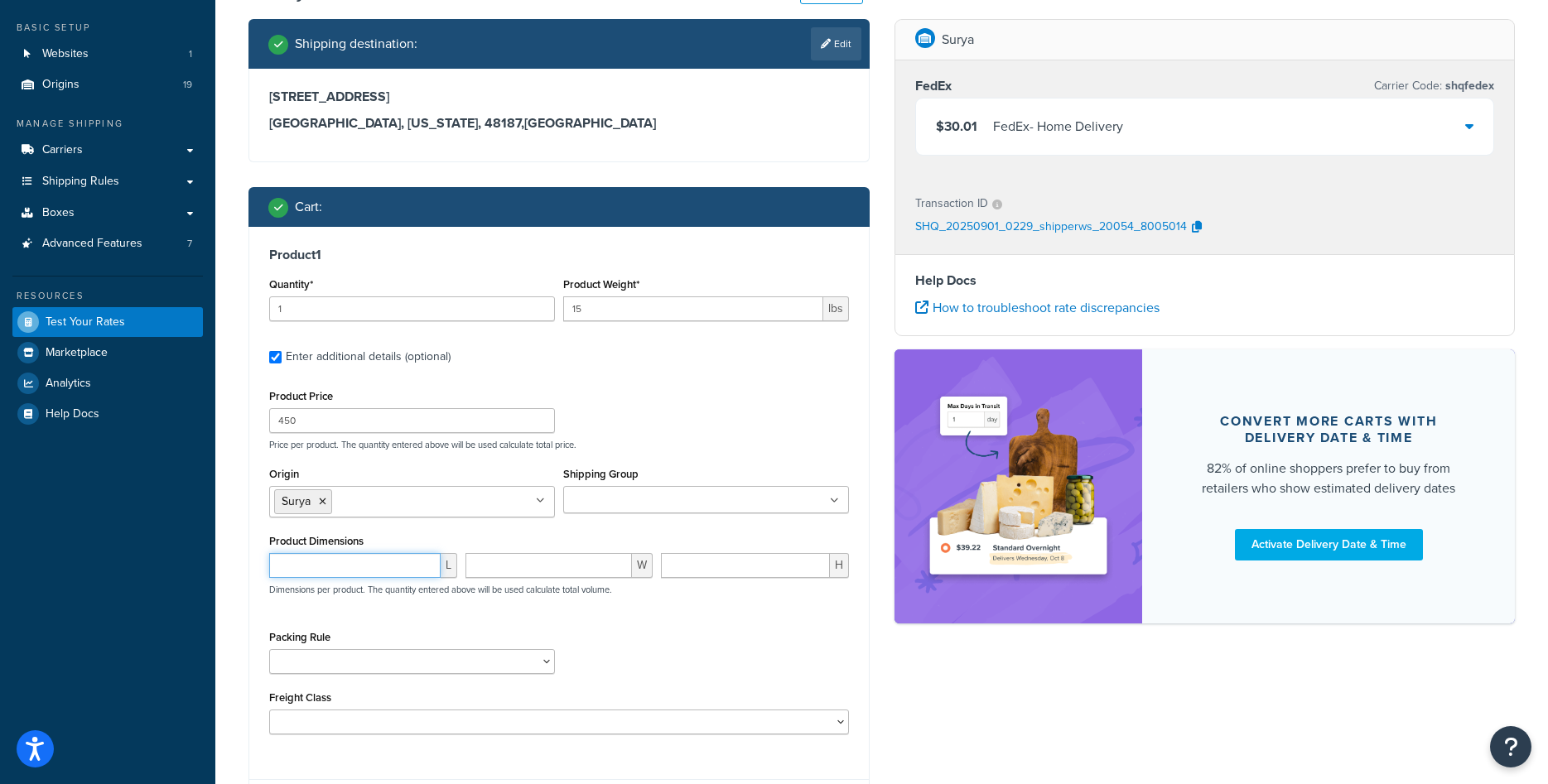
click at [387, 568] on input "number" at bounding box center [354, 565] width 172 height 25
type input "16"
click at [529, 555] on input "number" at bounding box center [550, 565] width 167 height 25
type input "16"
click at [724, 564] on input "number" at bounding box center [746, 565] width 169 height 25
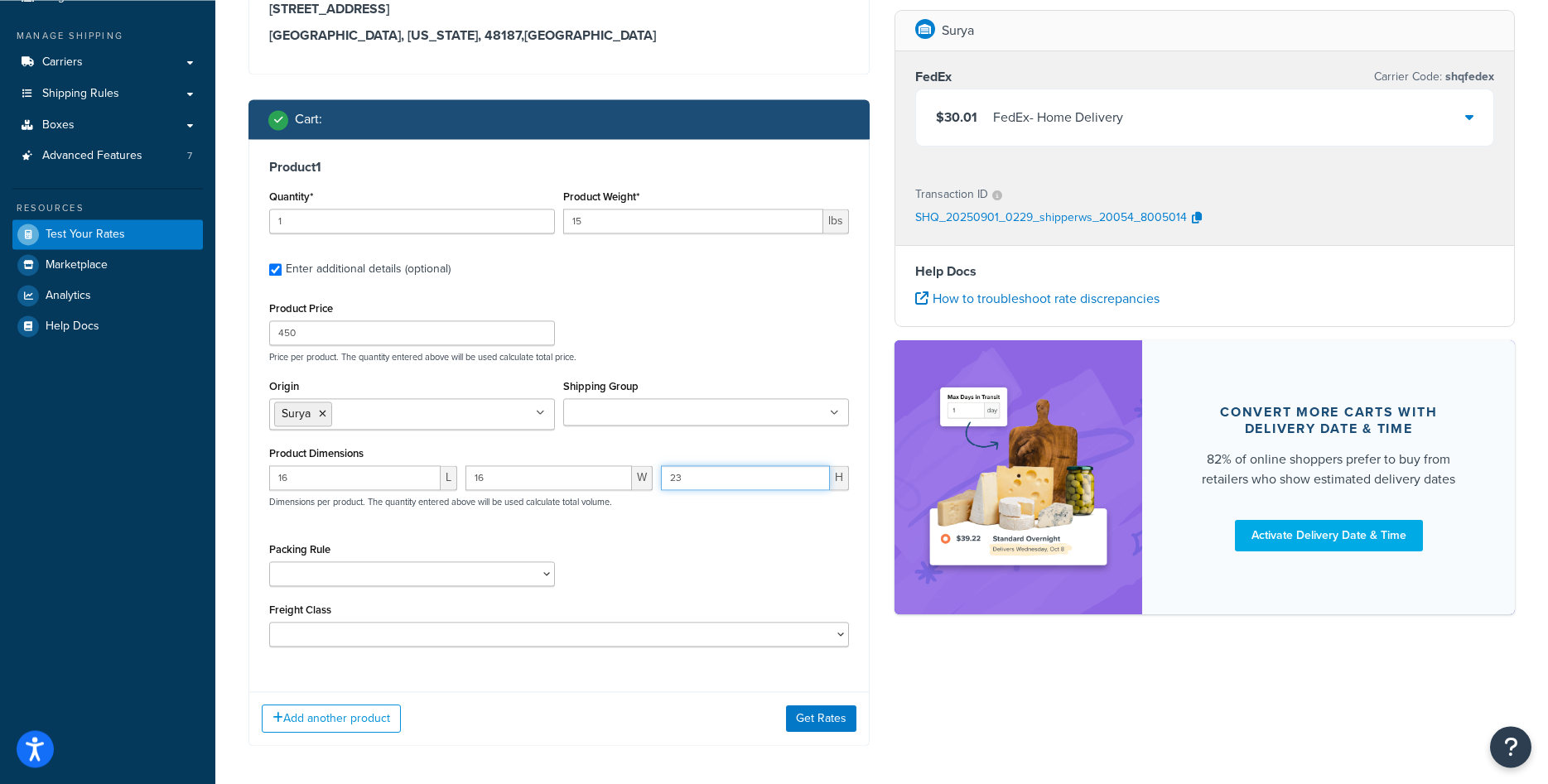
scroll to position [242, 0]
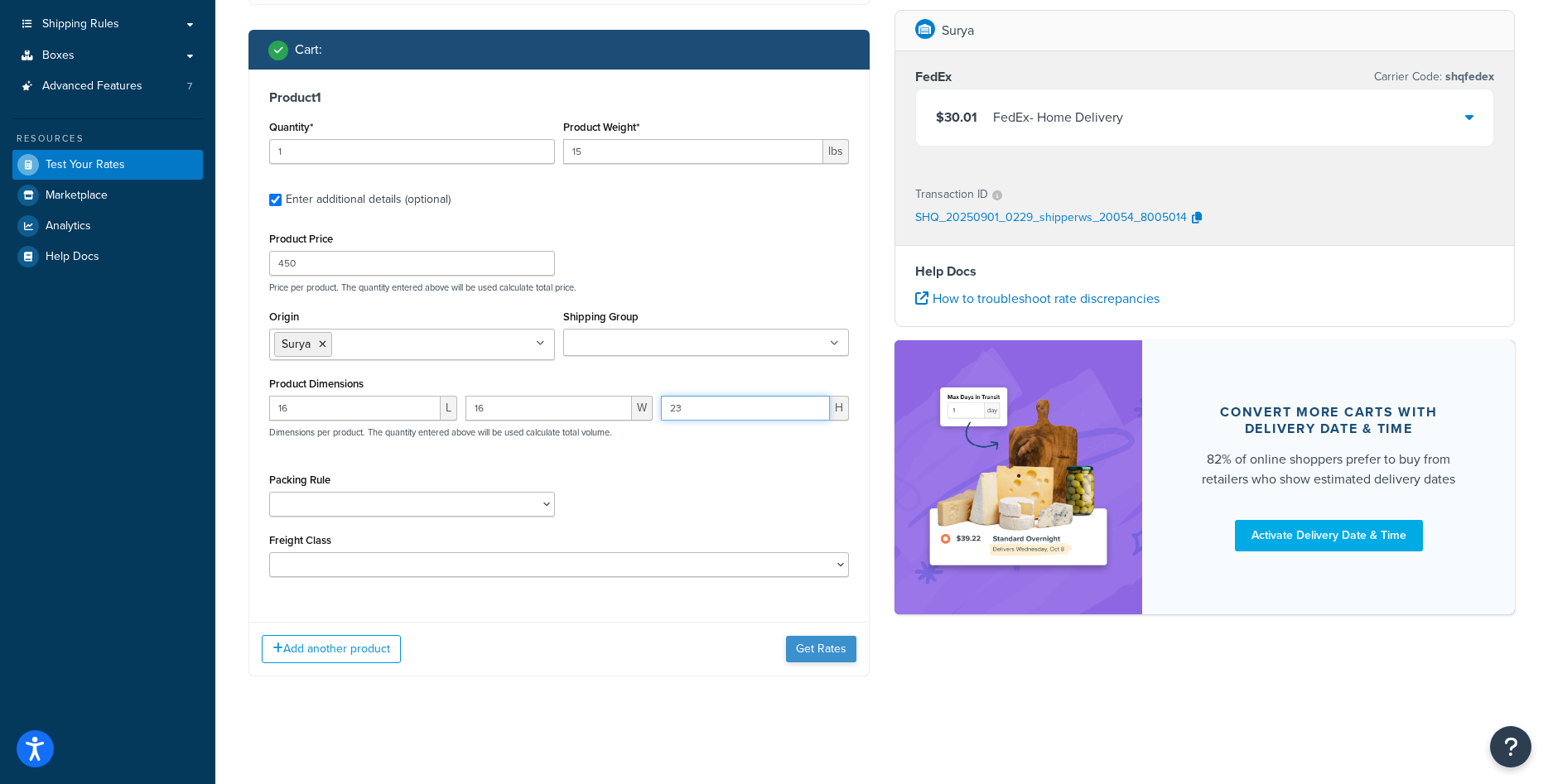
type input "23"
click at [835, 649] on button "Get Rates" at bounding box center [821, 648] width 71 height 26
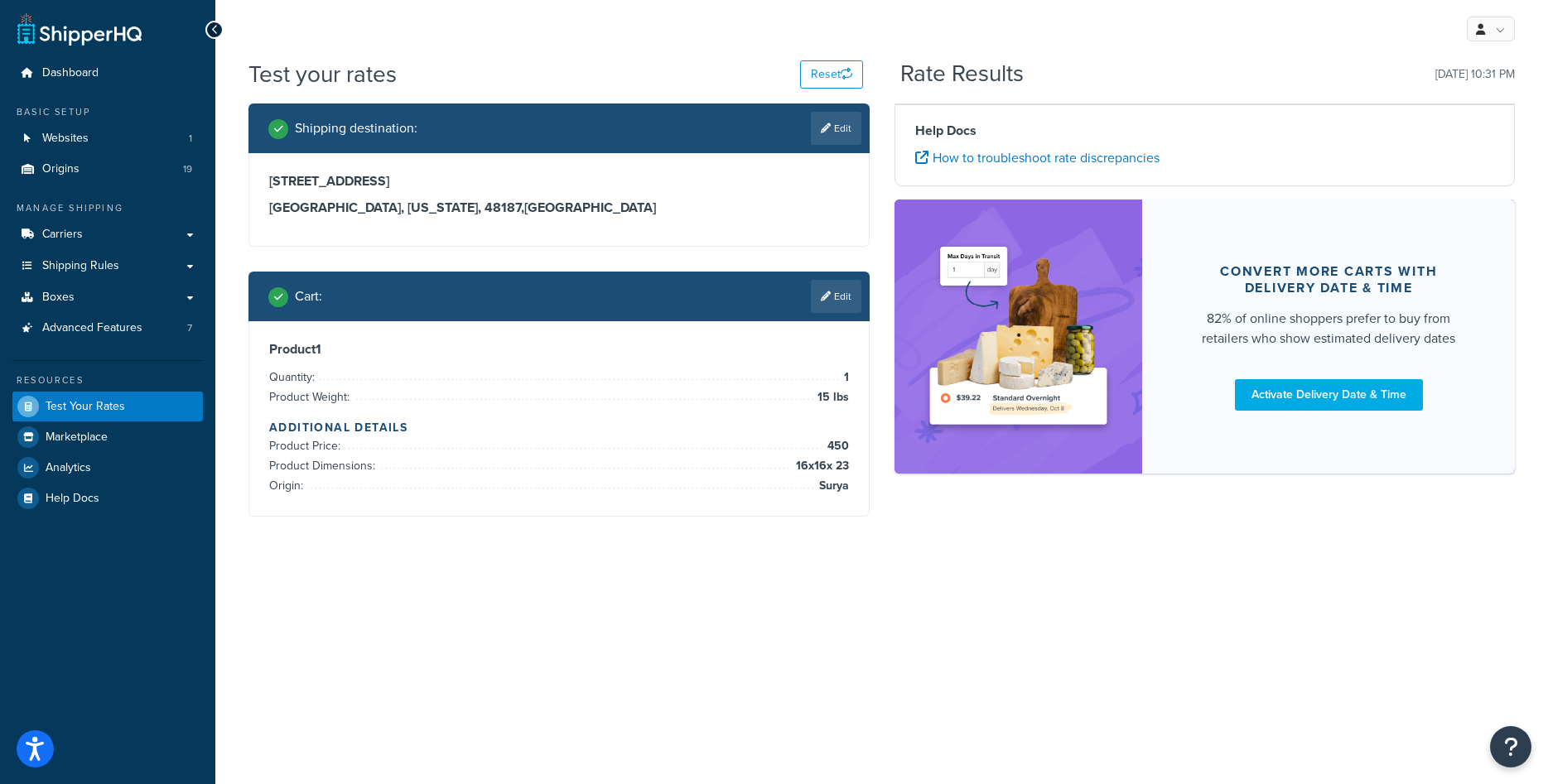
scroll to position [0, 0]
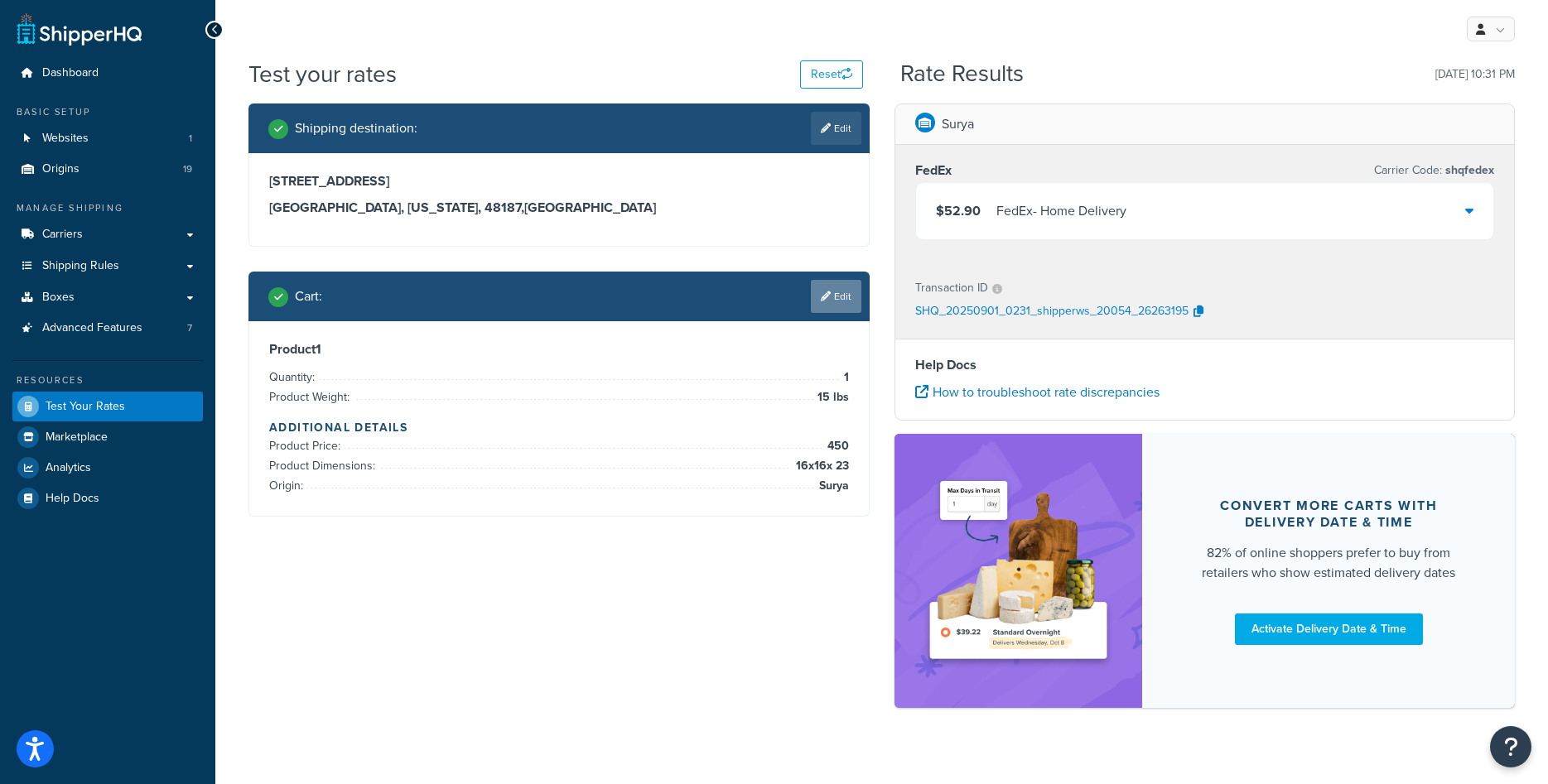
click at [851, 290] on link "Edit" at bounding box center [835, 296] width 50 height 33
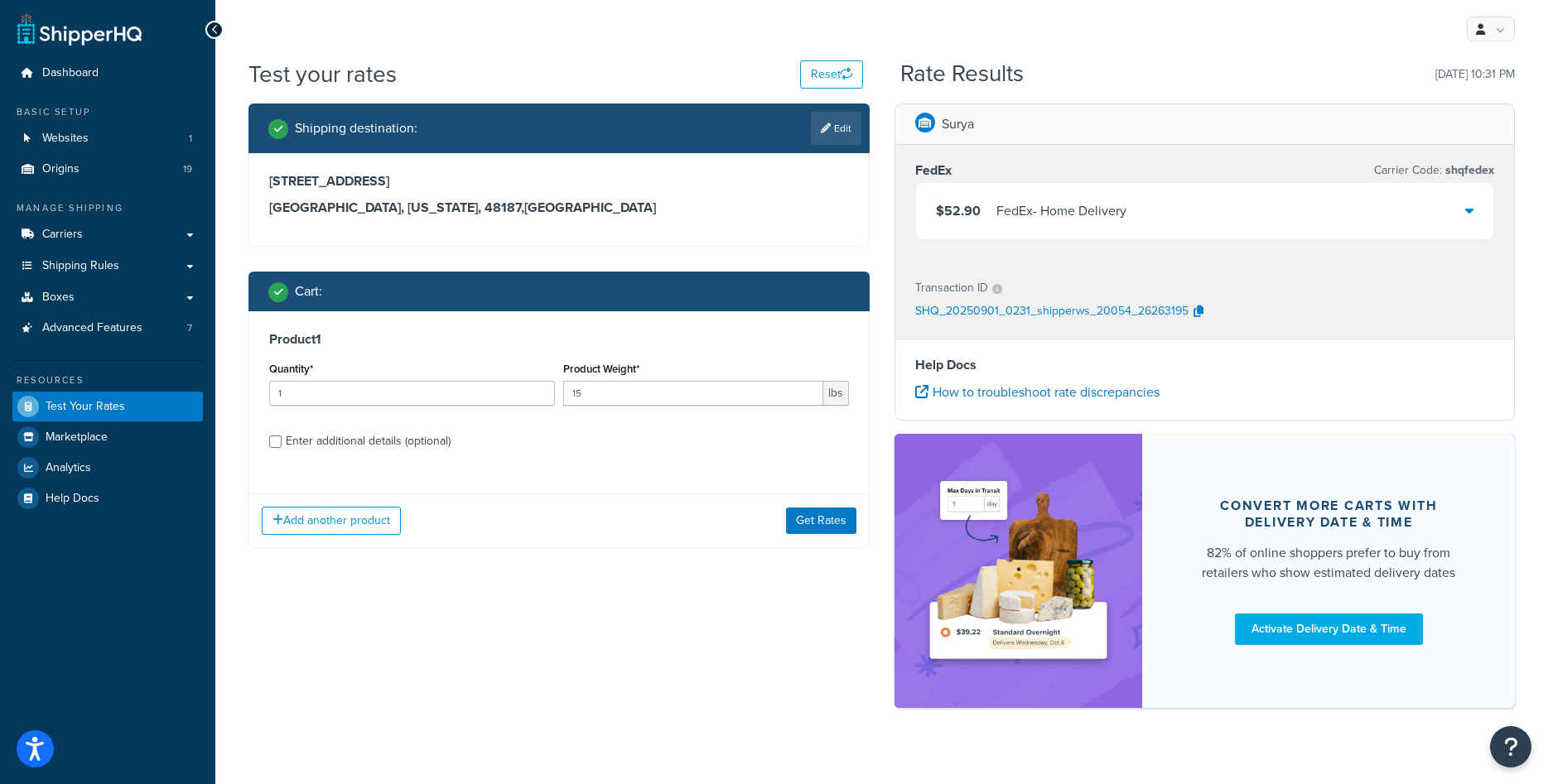
click at [409, 445] on div "Enter additional details (optional)" at bounding box center [368, 441] width 165 height 23
click at [282, 445] on input "Enter additional details (optional)" at bounding box center [275, 442] width 13 height 13
checkbox input "true"
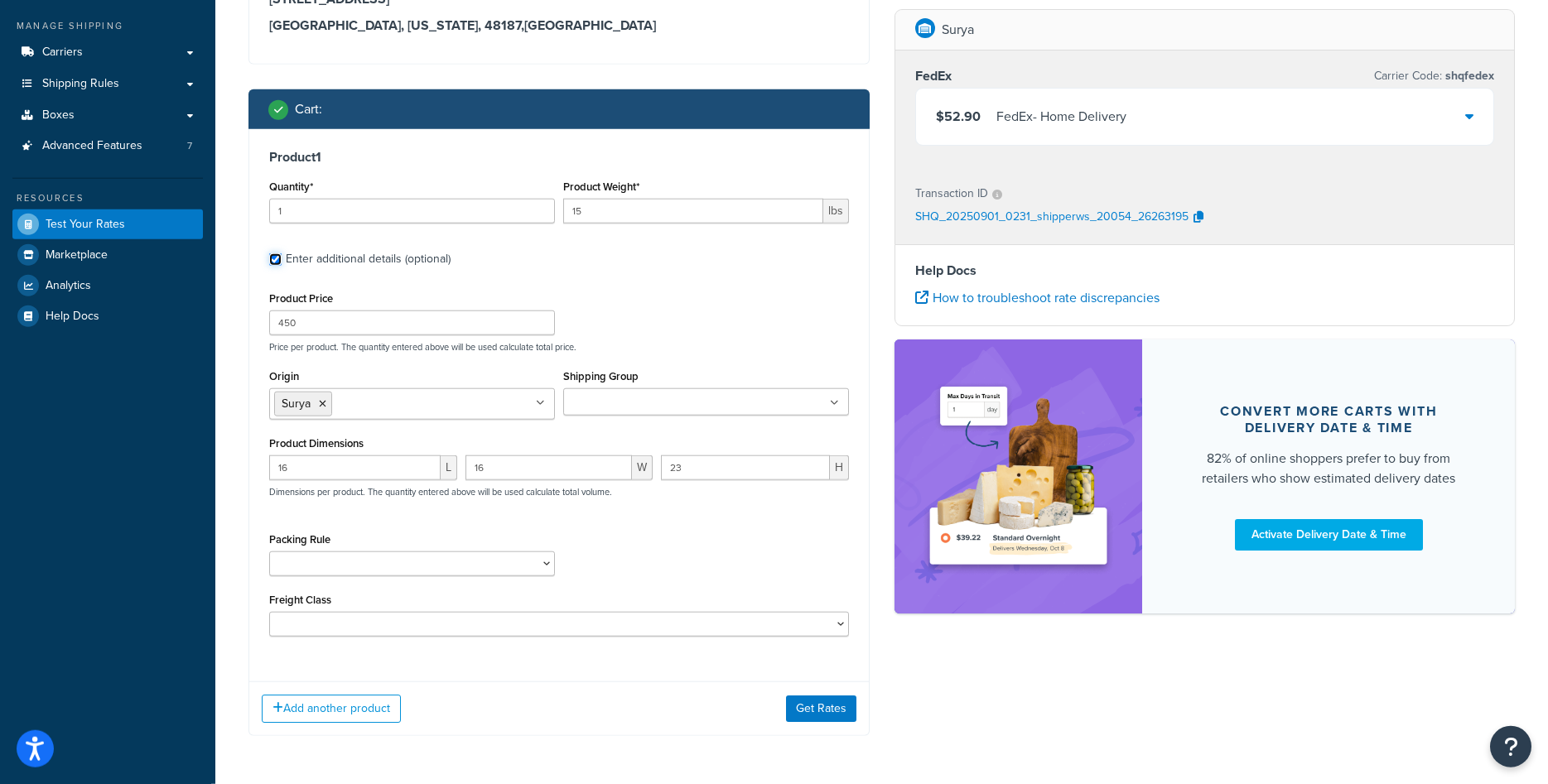
scroll to position [242, 0]
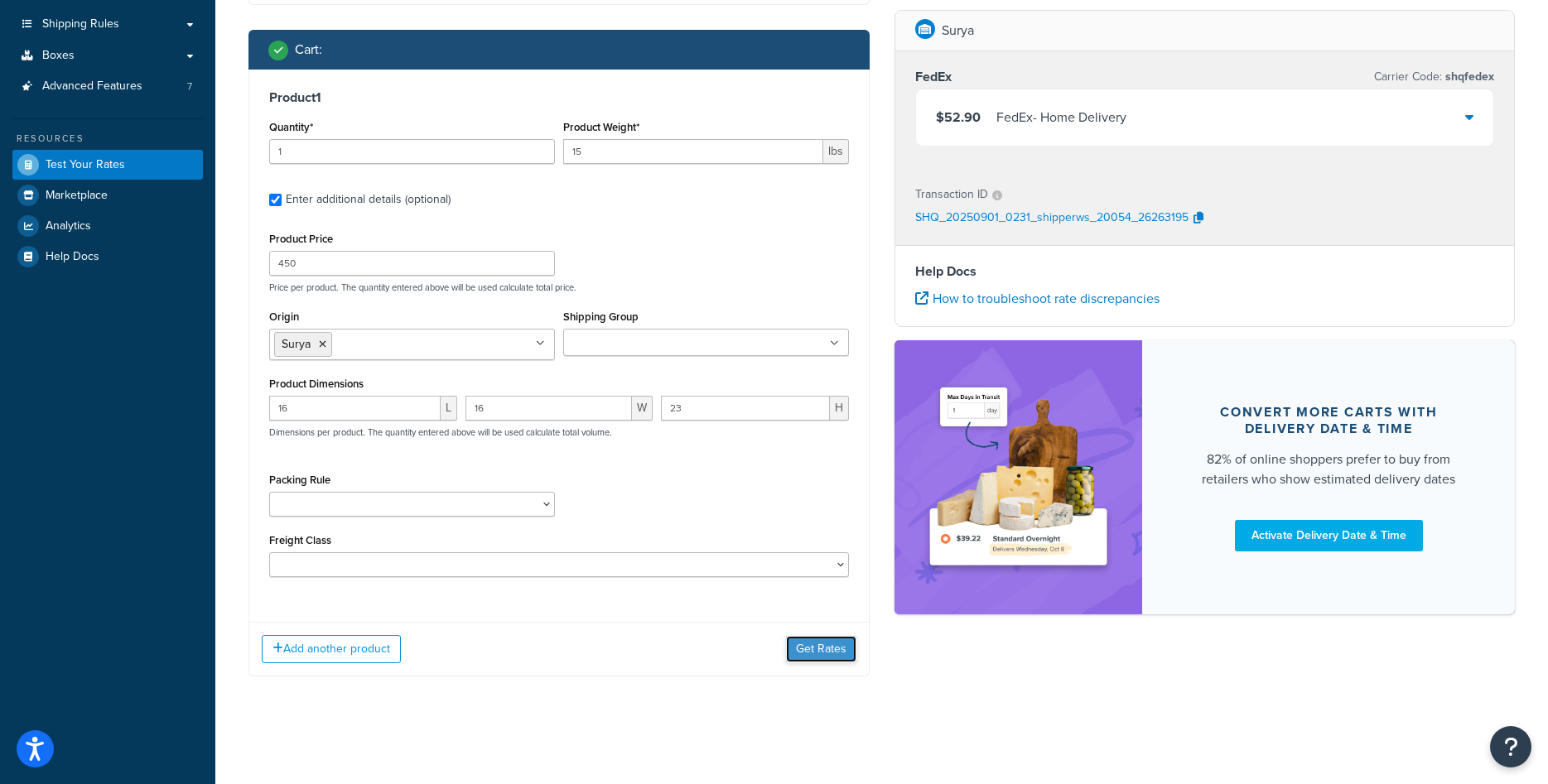
click at [804, 647] on button "Get Rates" at bounding box center [821, 648] width 71 height 26
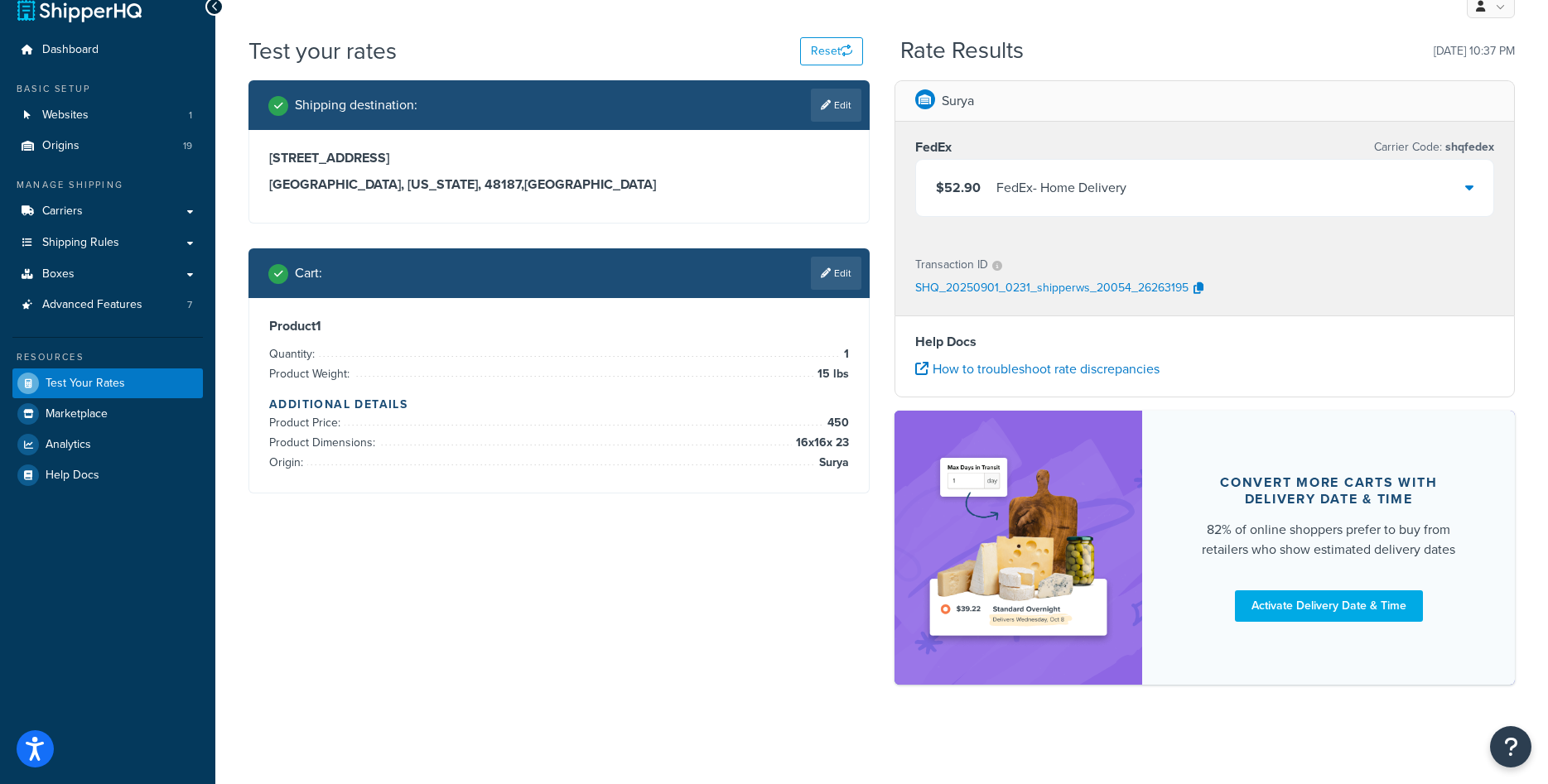
scroll to position [23, 0]
click at [817, 282] on link "Edit" at bounding box center [835, 273] width 50 height 33
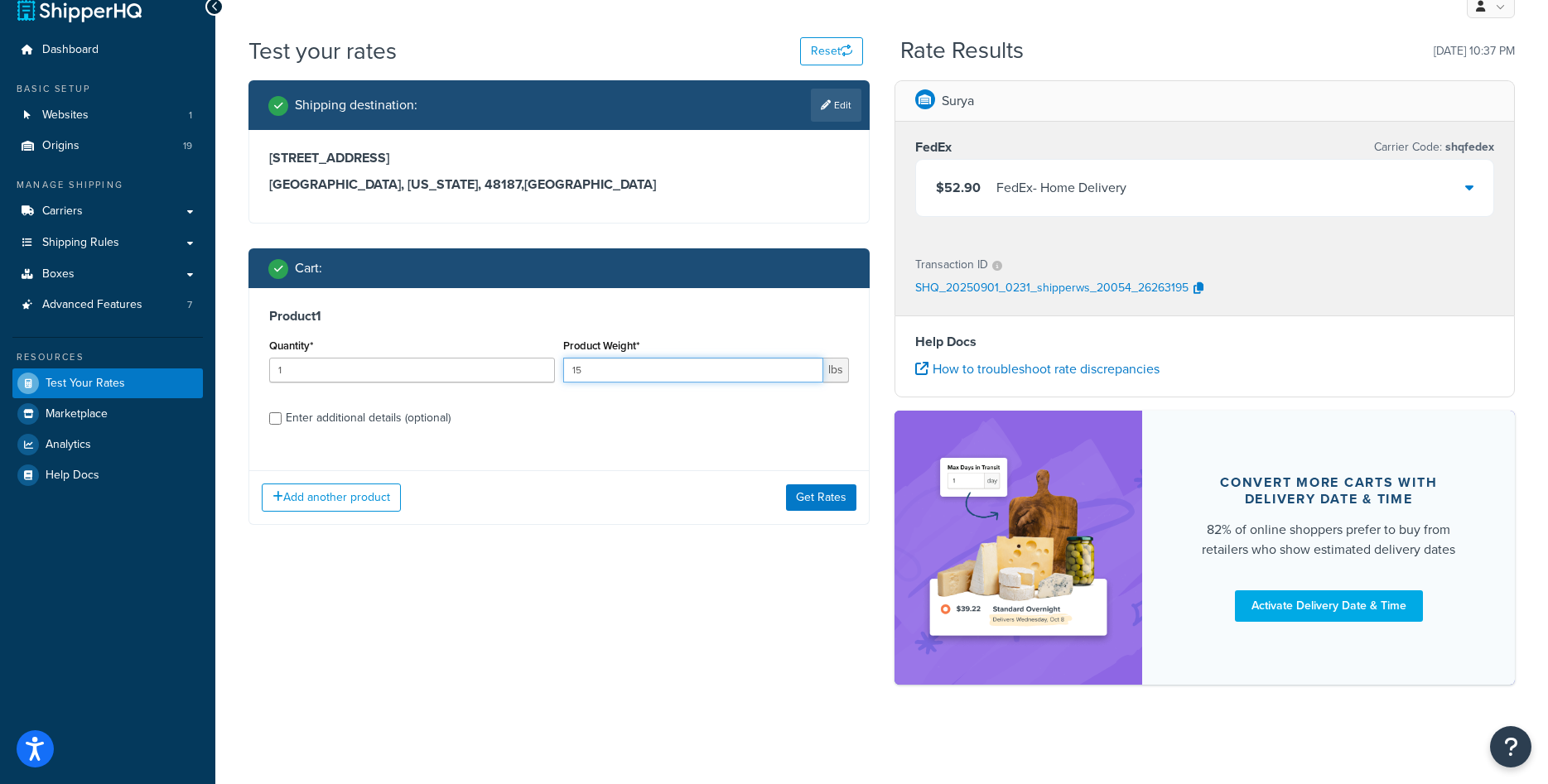
click at [605, 372] on input "15" at bounding box center [693, 369] width 260 height 25
click at [604, 374] on input "15" at bounding box center [693, 369] width 260 height 25
type input "23"
click at [636, 438] on div "Product 1 Quantity* 1 Product Weight* 23 lbs Enter additional details (optional)" at bounding box center [559, 373] width 620 height 170
click at [808, 500] on button "Get Rates" at bounding box center [821, 497] width 71 height 26
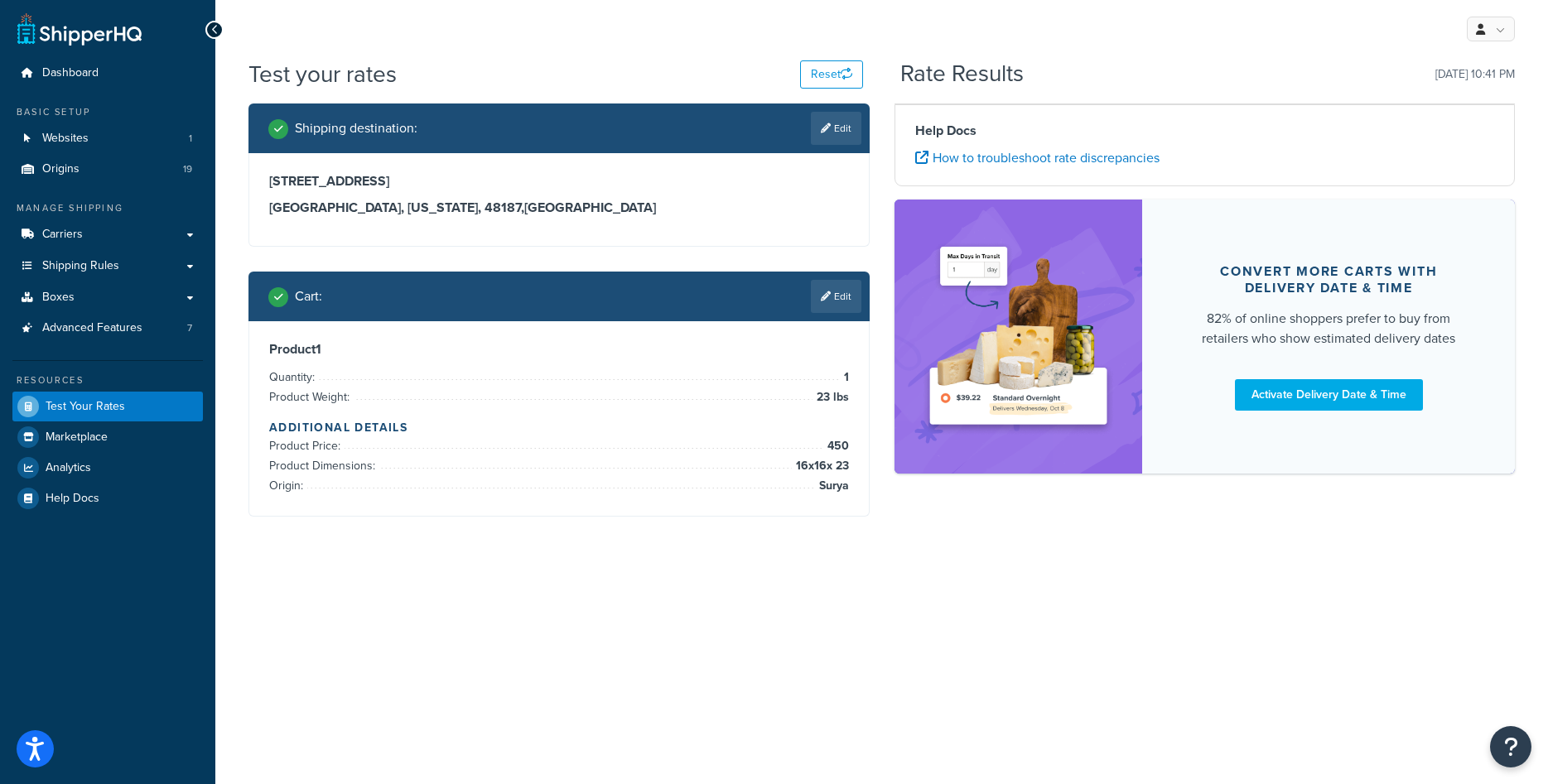
scroll to position [0, 0]
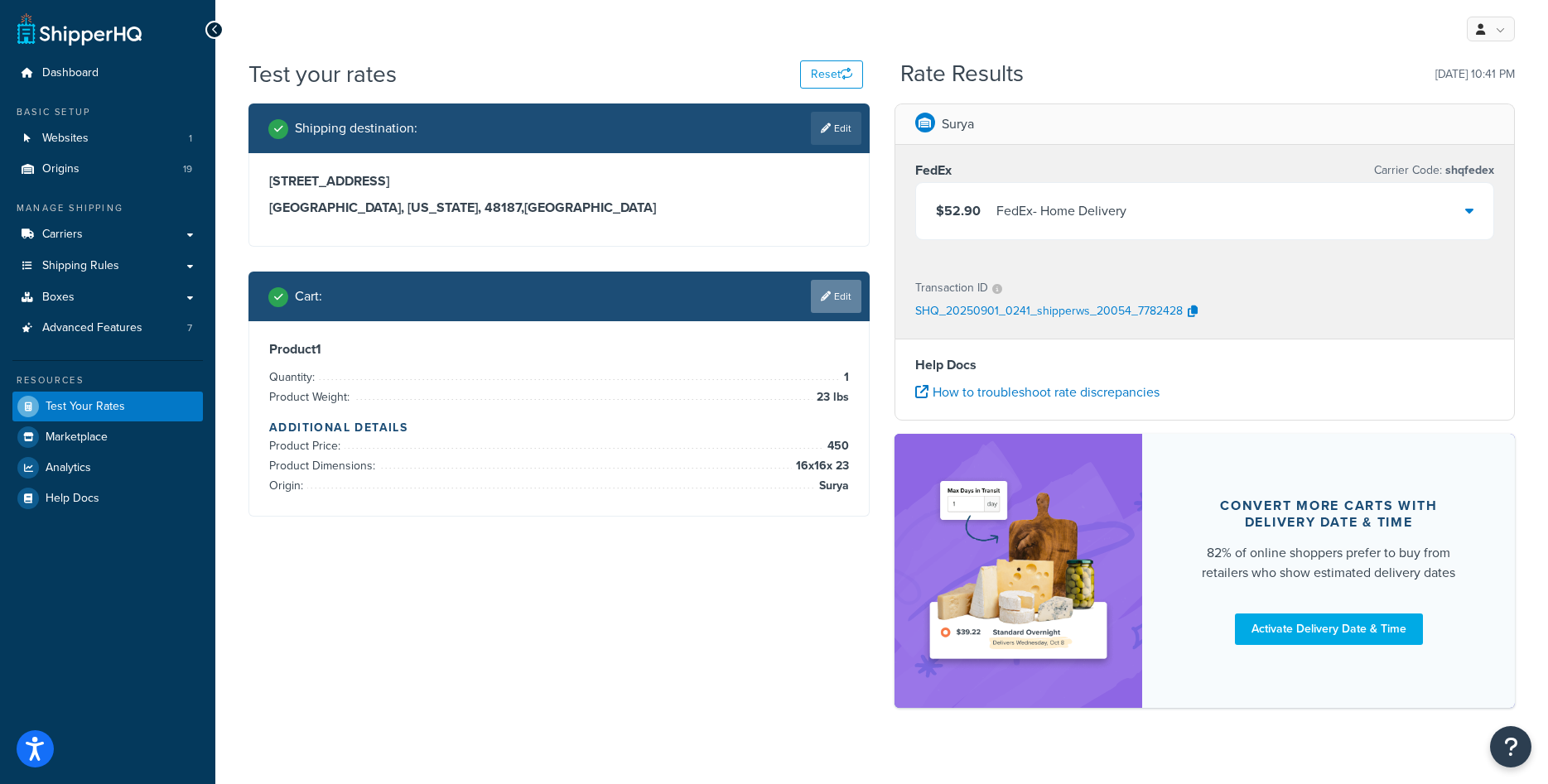
click at [818, 305] on link "Edit" at bounding box center [835, 296] width 50 height 33
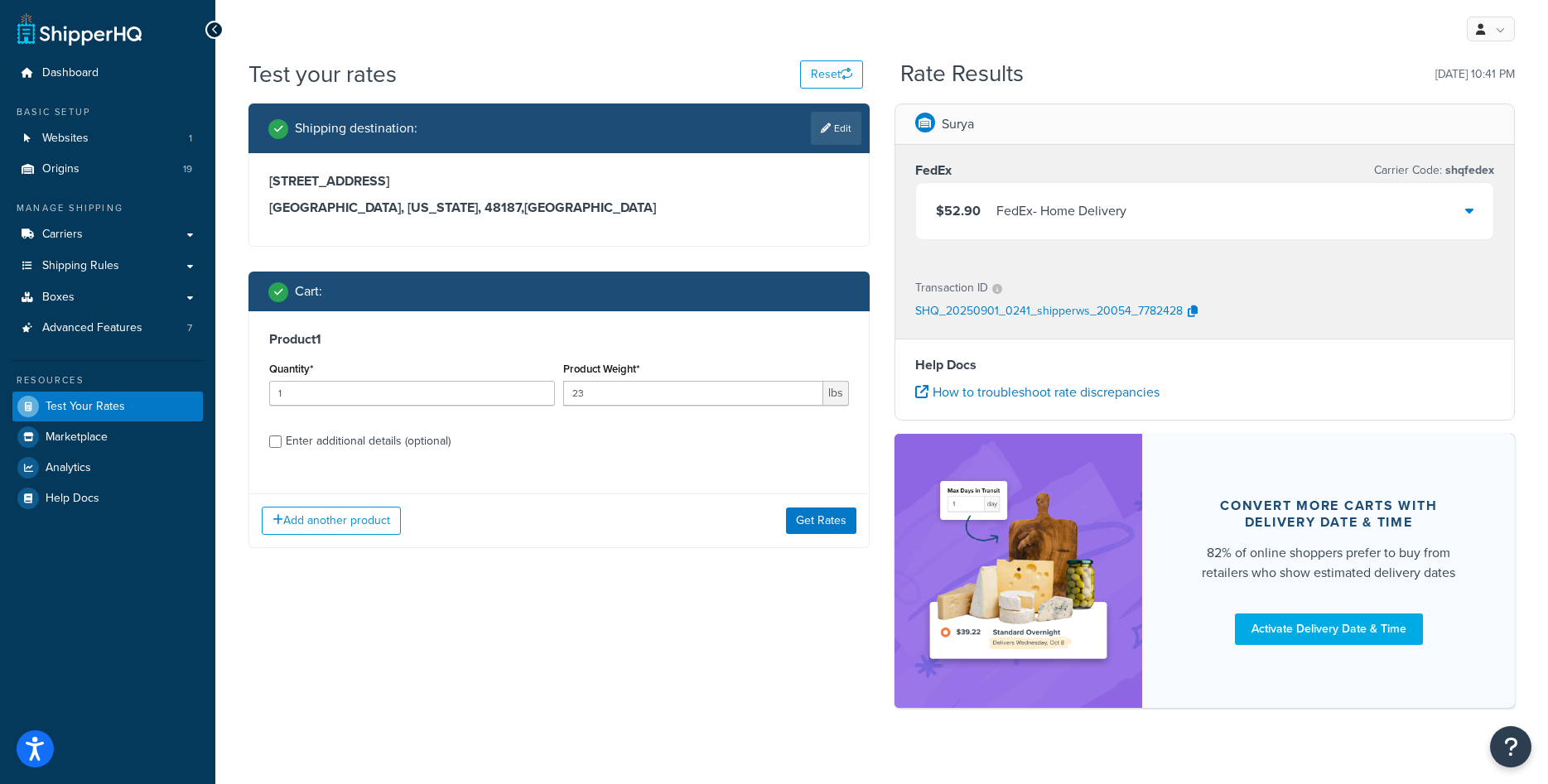
click at [395, 443] on div "Enter additional details (optional)" at bounding box center [368, 441] width 165 height 23
click at [282, 443] on input "Enter additional details (optional)" at bounding box center [275, 442] width 13 height 13
checkbox input "true"
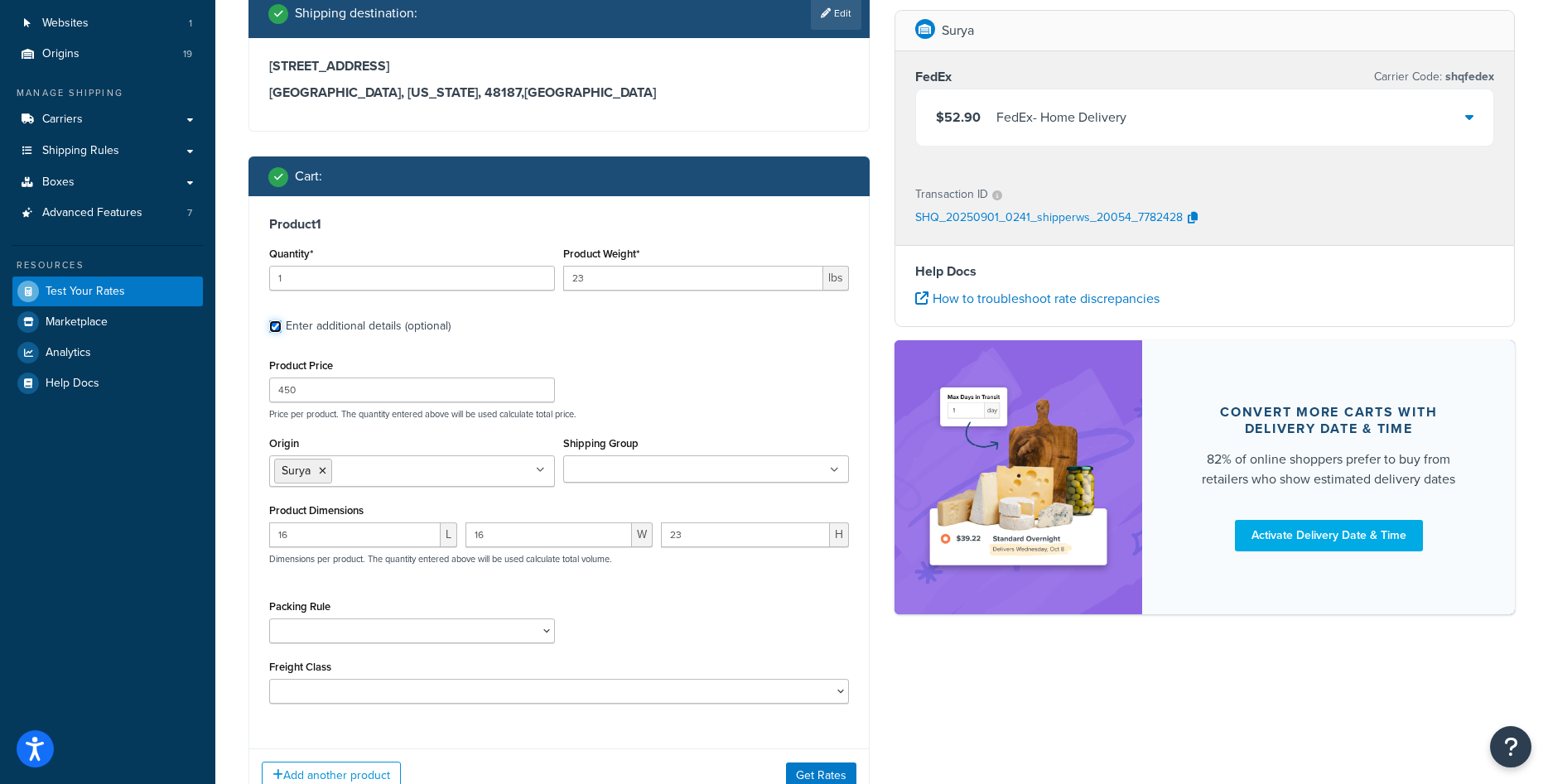
scroll to position [241, 0]
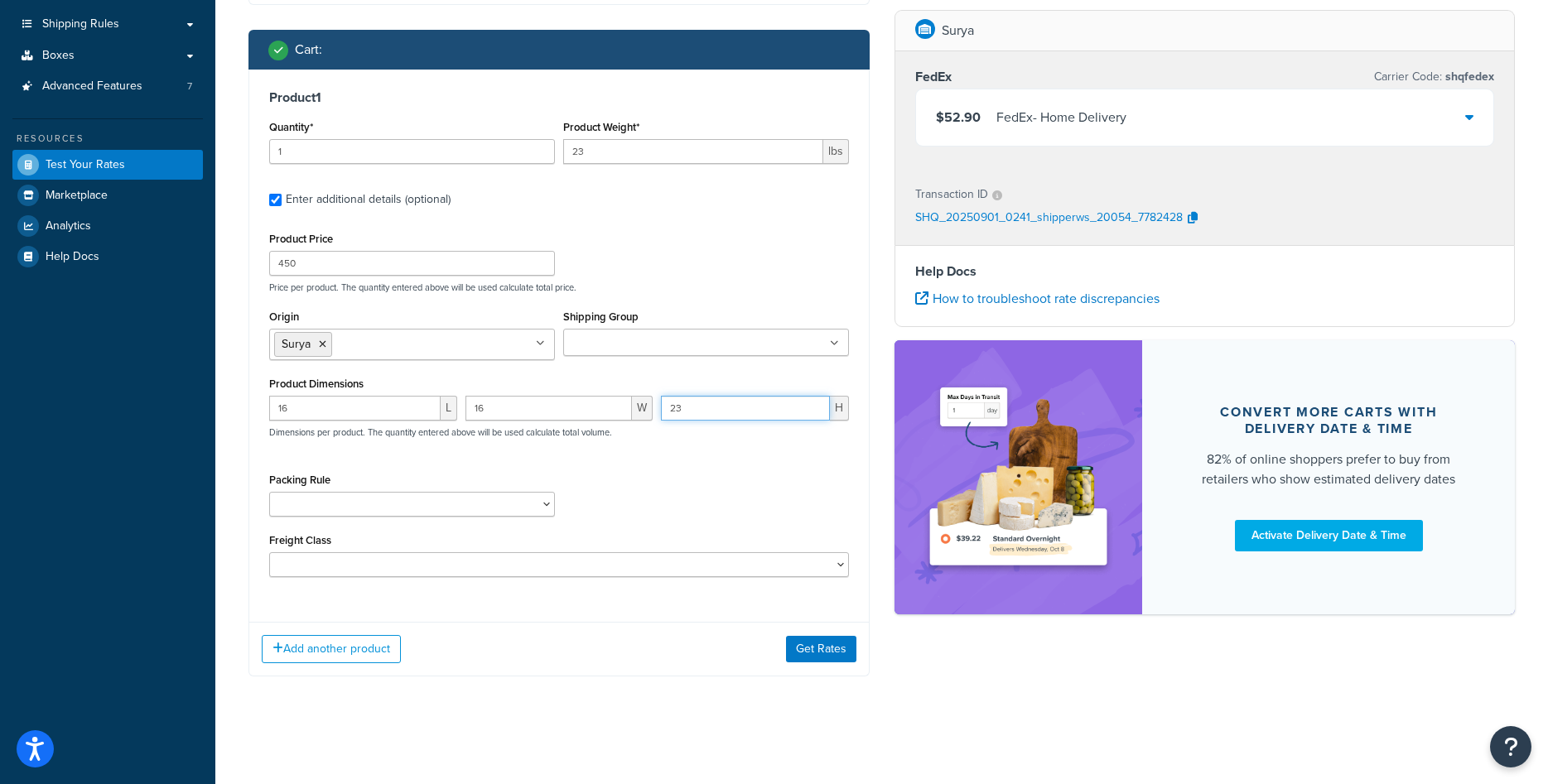
click at [742, 410] on input "23" at bounding box center [746, 408] width 169 height 25
click at [742, 412] on input "23" at bounding box center [746, 408] width 169 height 25
type input "25"
click at [642, 155] on input "23" at bounding box center [693, 151] width 260 height 25
click at [641, 155] on input "23" at bounding box center [693, 151] width 260 height 25
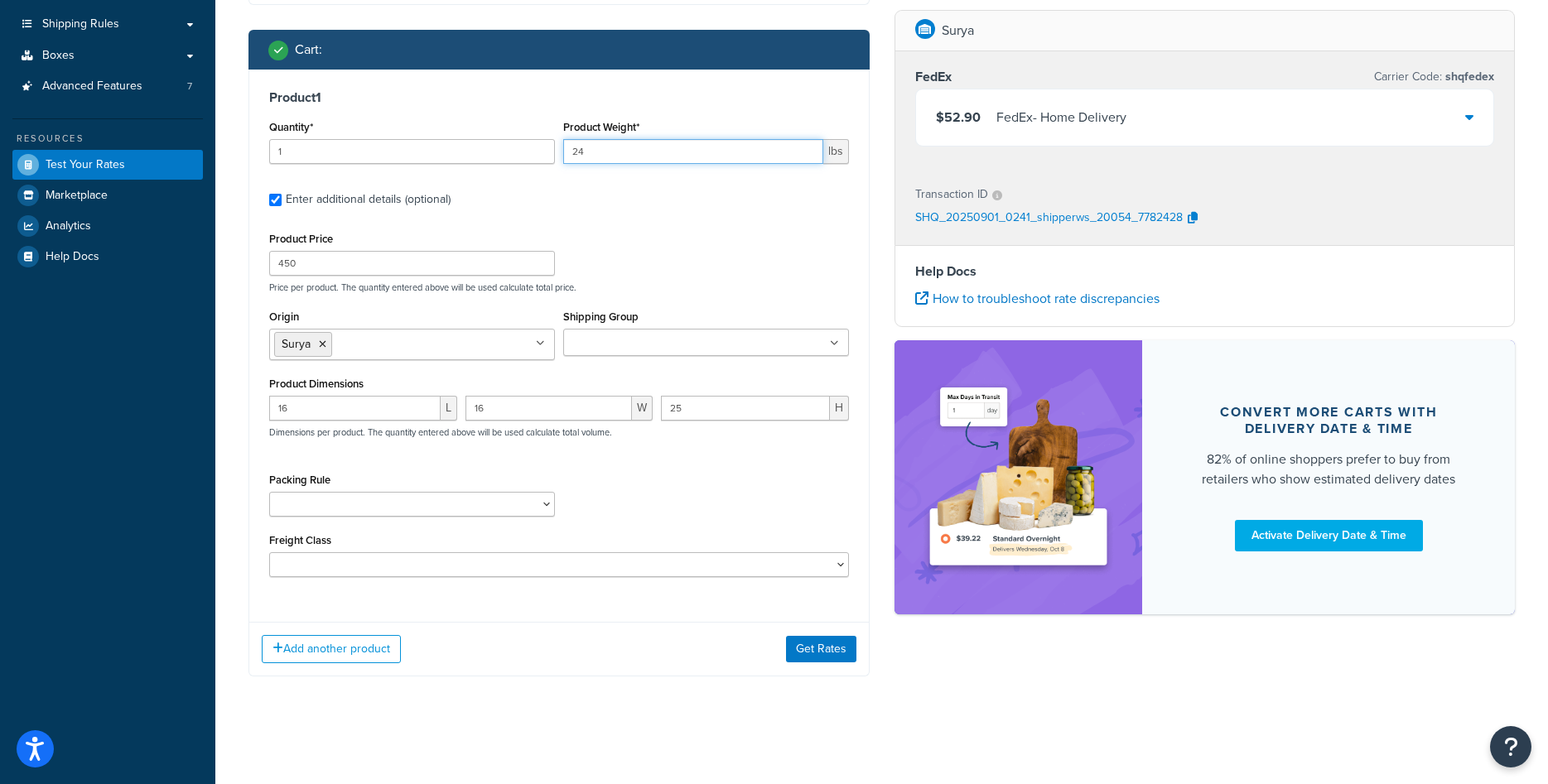
type input "24"
click at [639, 216] on div "Product 1 Quantity* 1 Product Weight* 24 lbs Enter additional details (optional…" at bounding box center [559, 340] width 620 height 540
click at [861, 682] on div "Shipping destination : Edit 1416 Whittier Drive Canton, Michigan, 48187 , Unite…" at bounding box center [559, 282] width 646 height 839
click at [836, 652] on button "Get Rates" at bounding box center [821, 648] width 71 height 26
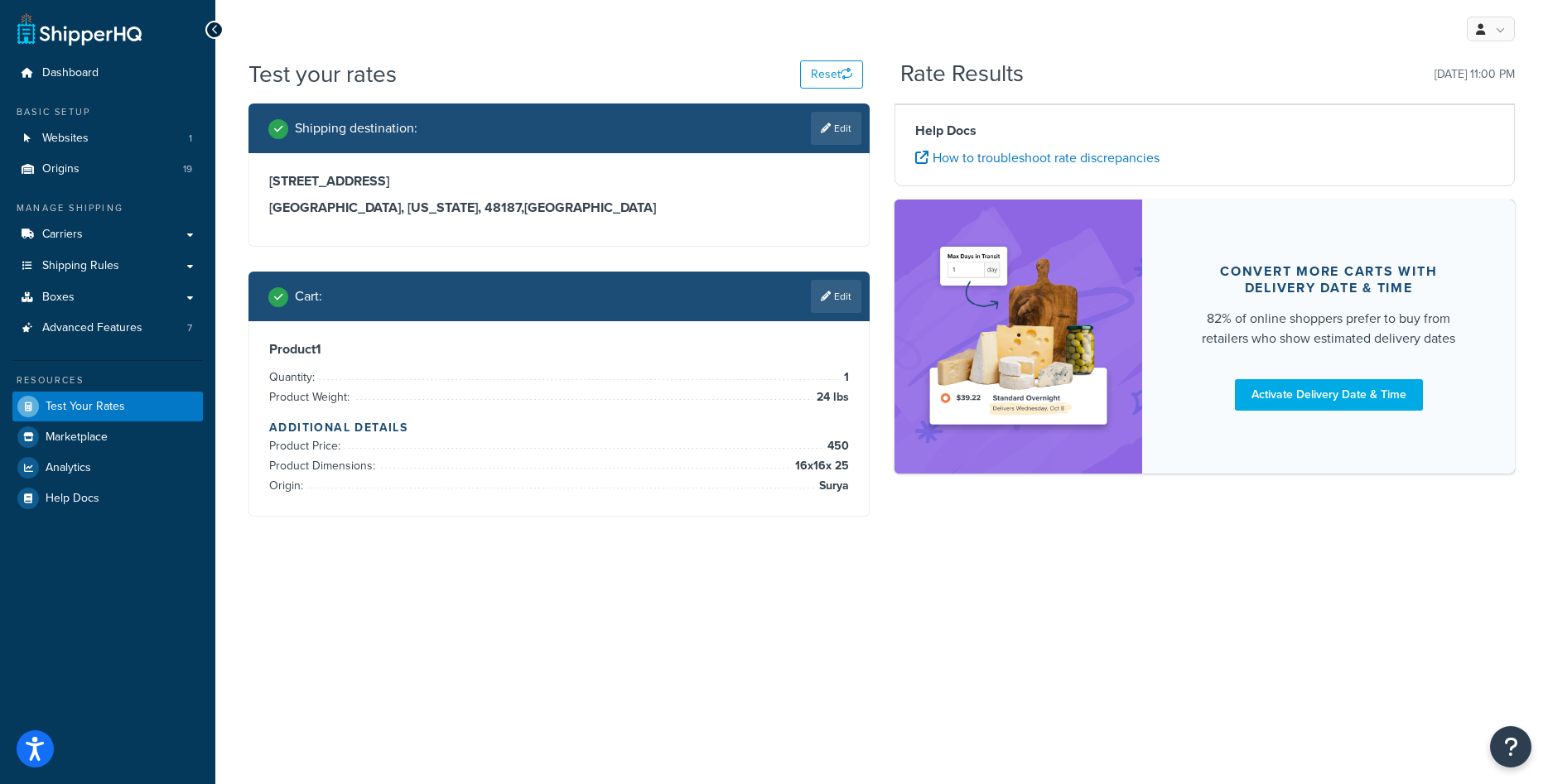
scroll to position [0, 0]
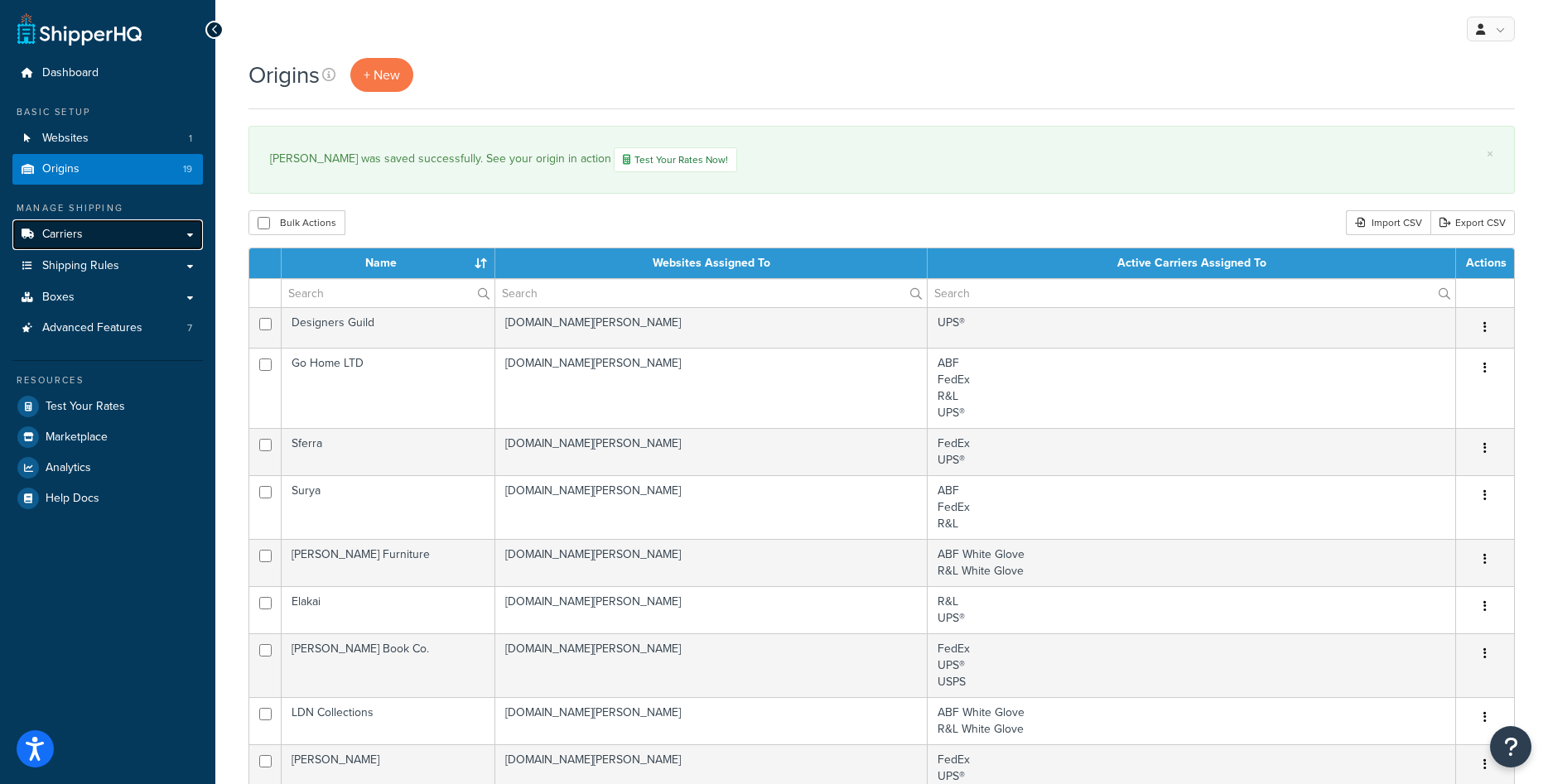
click at [104, 233] on link "Carriers" at bounding box center [108, 235] width 190 height 31
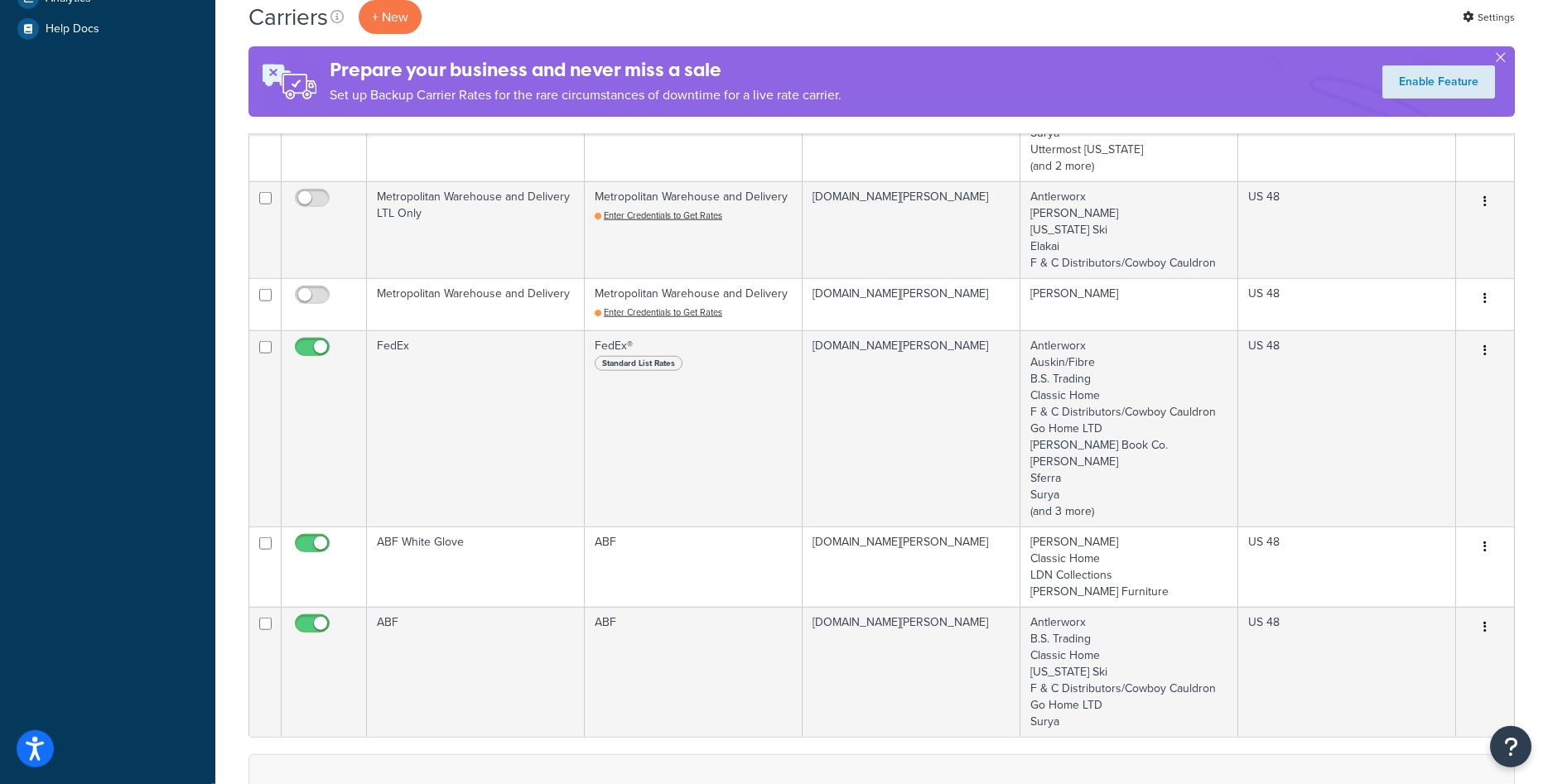
scroll to position [591, 0]
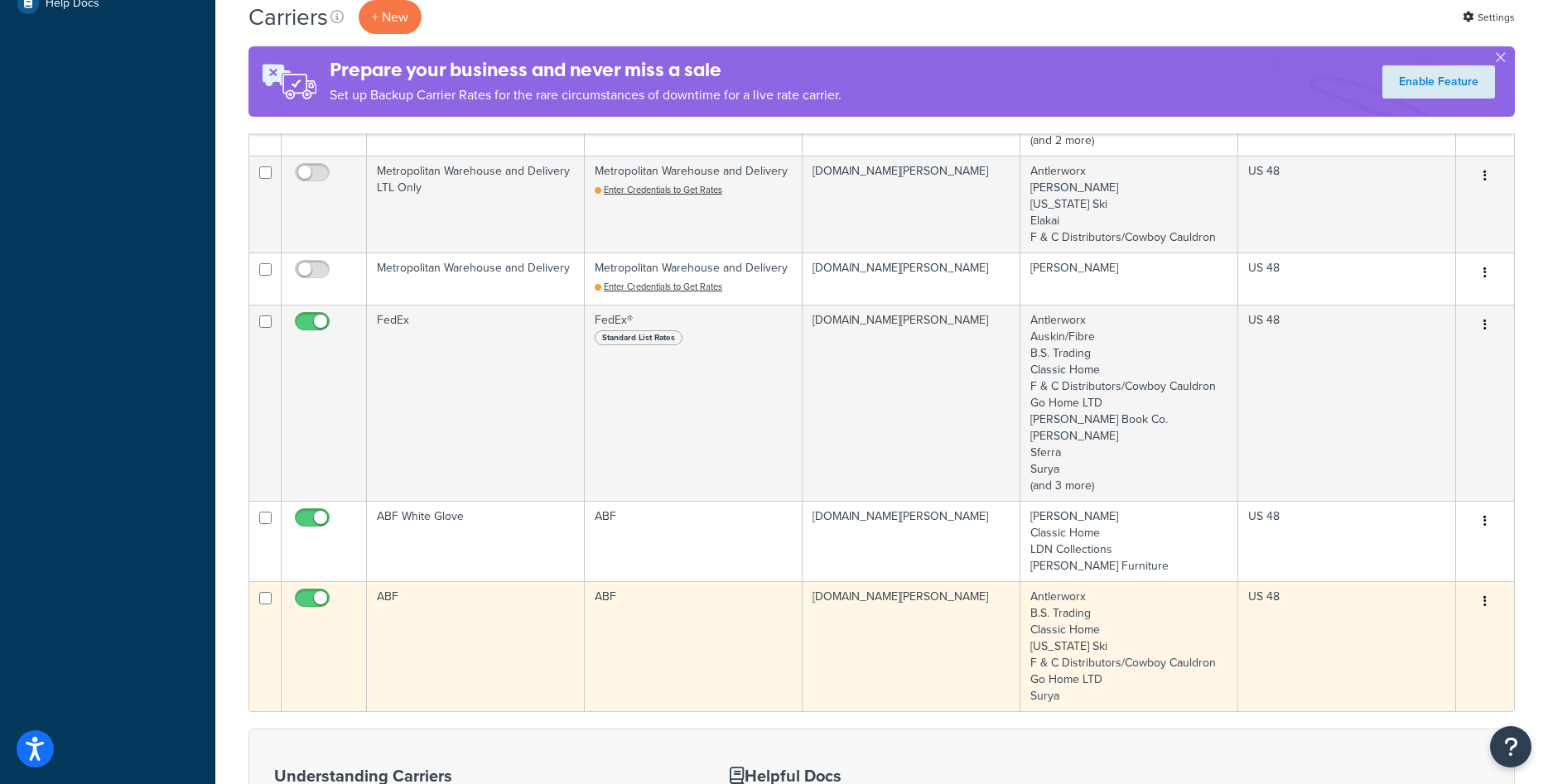
click at [504, 615] on td "ABF" at bounding box center [475, 646] width 218 height 130
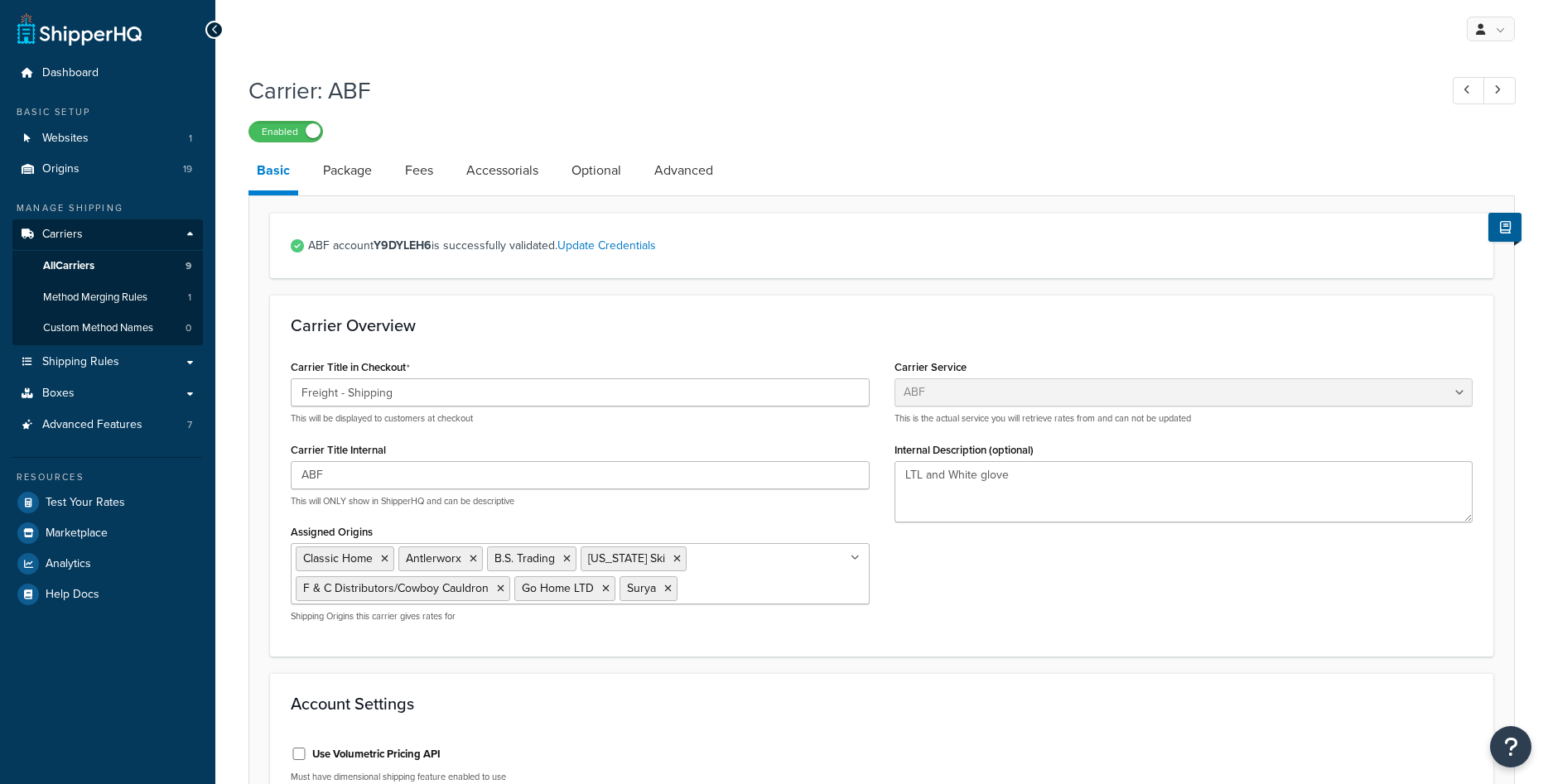
select select "abfFreight"
click at [665, 591] on icon at bounding box center [668, 589] width 8 height 10
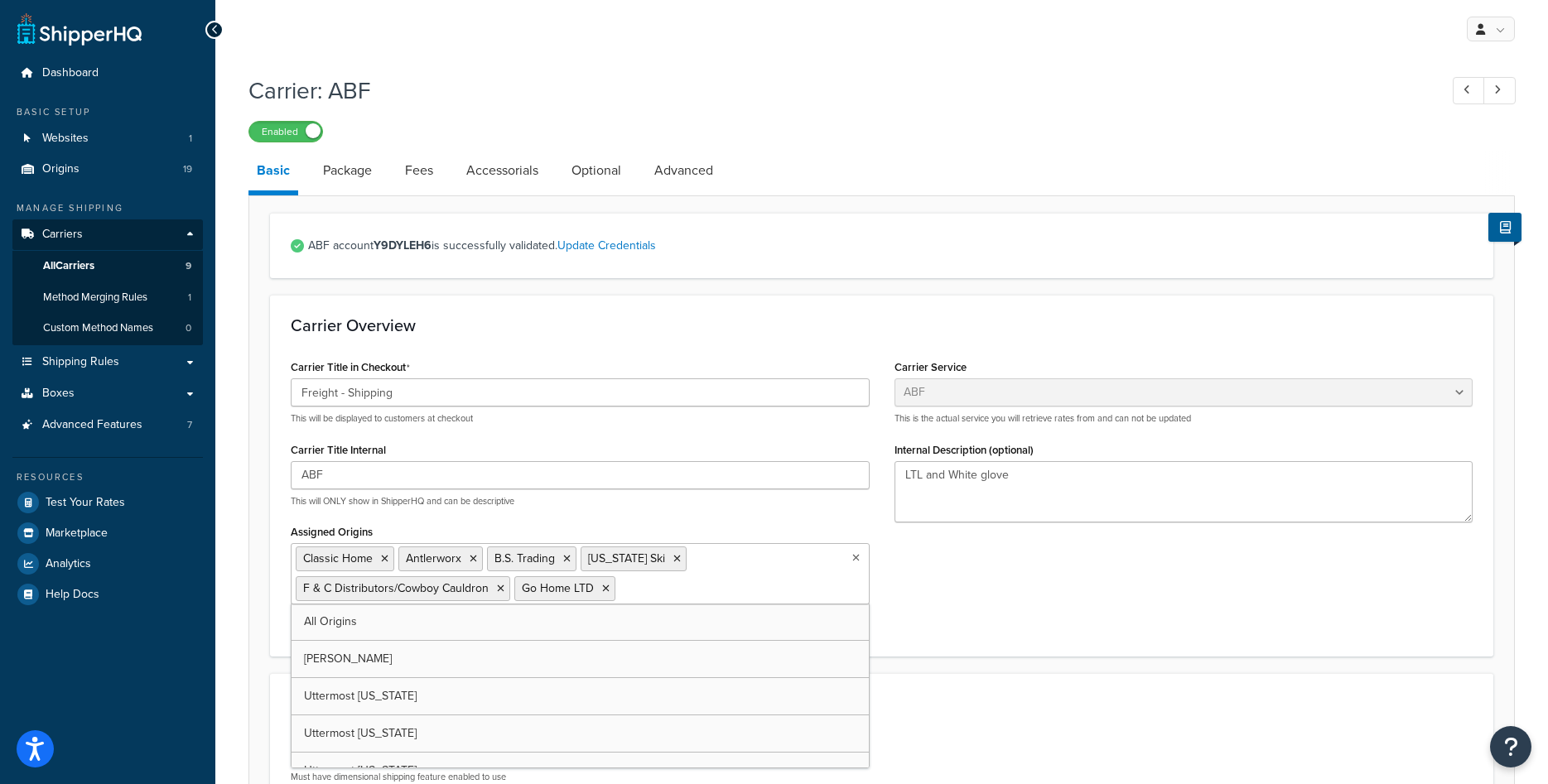
click at [979, 618] on div "Carrier Title in Checkout Freight - Shipping This will be displayed to customer…" at bounding box center [882, 495] width 1207 height 280
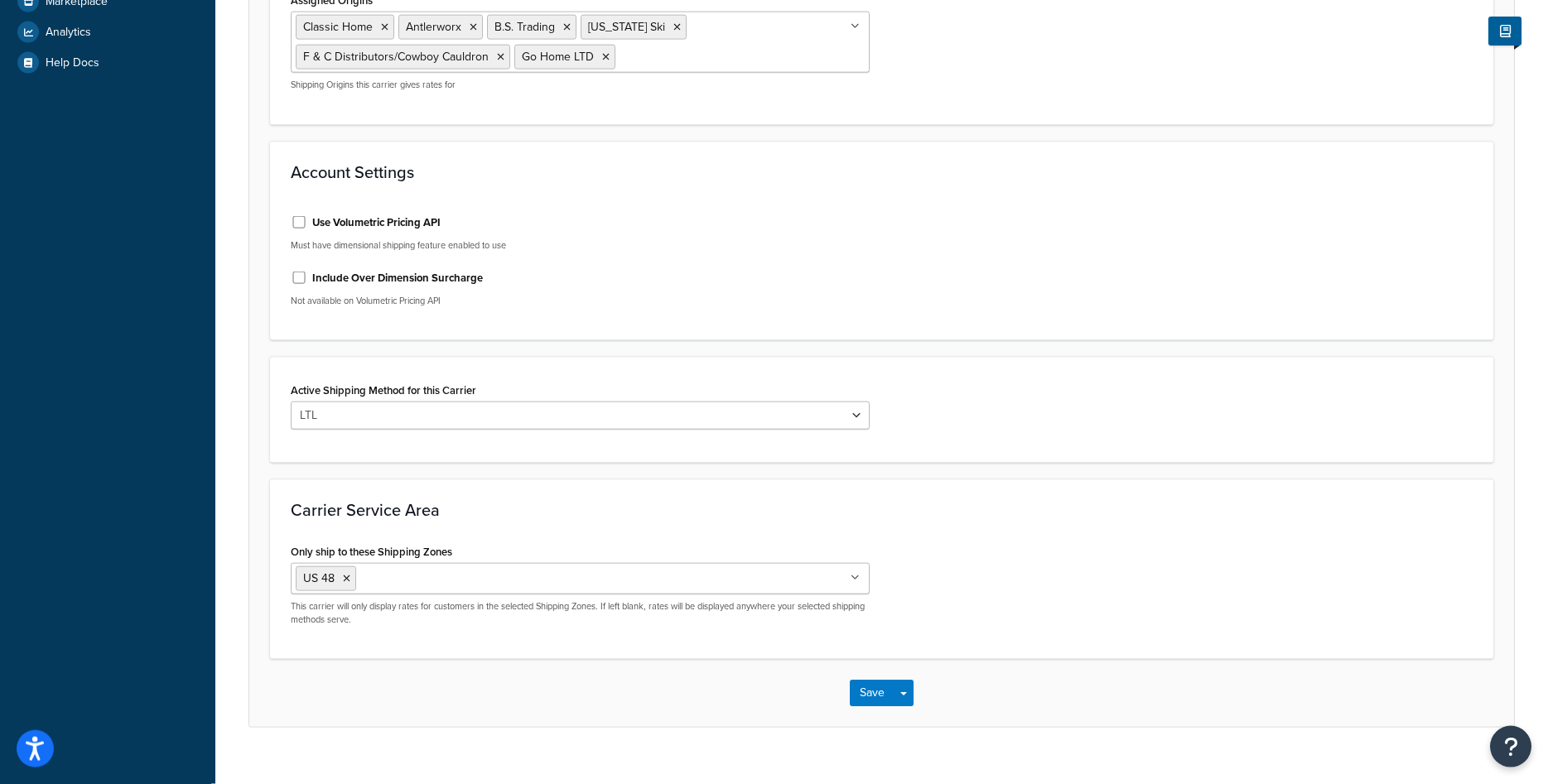
scroll to position [559, 0]
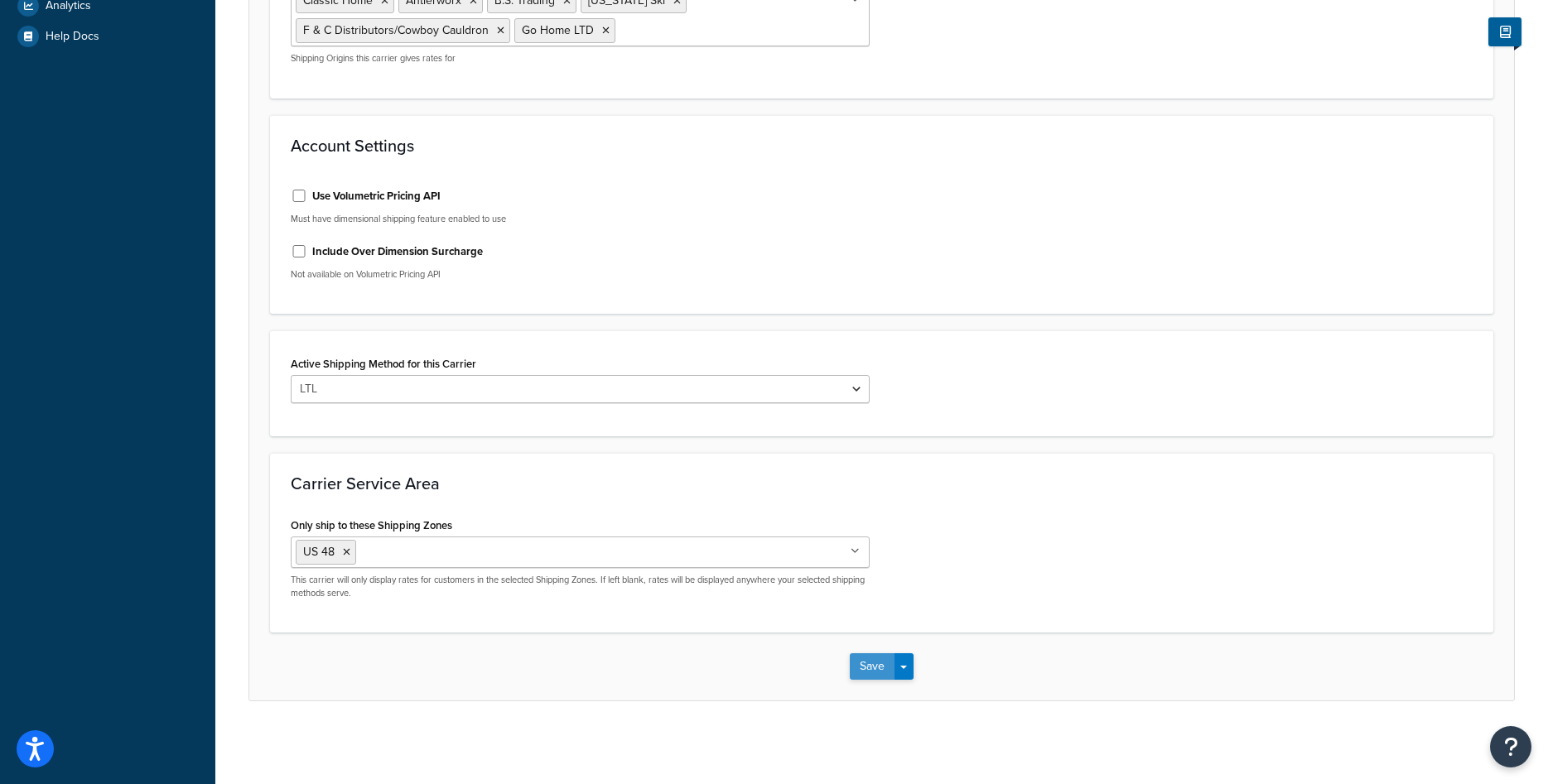
click at [857, 671] on button "Save" at bounding box center [872, 666] width 44 height 26
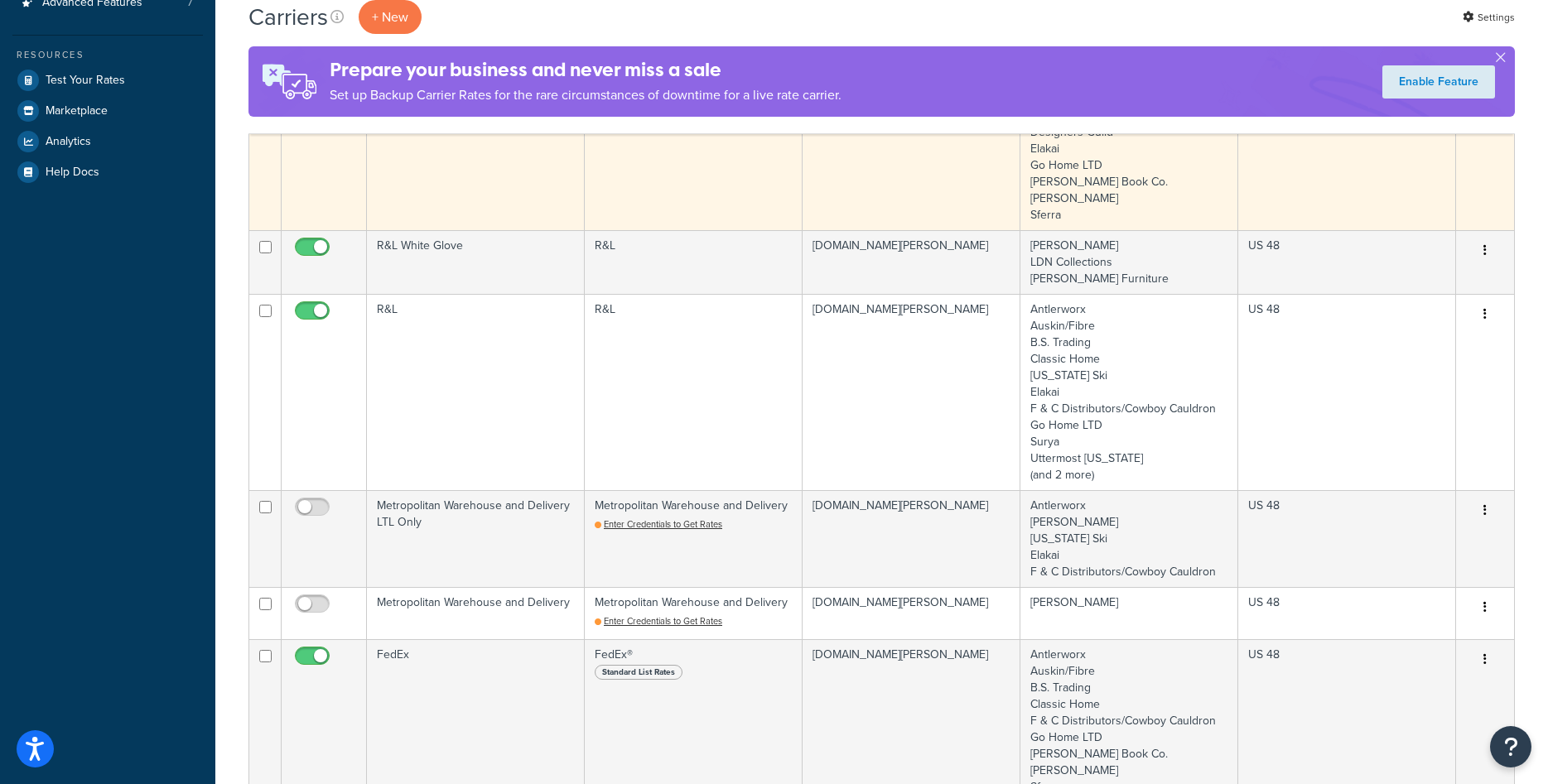
scroll to position [760, 0]
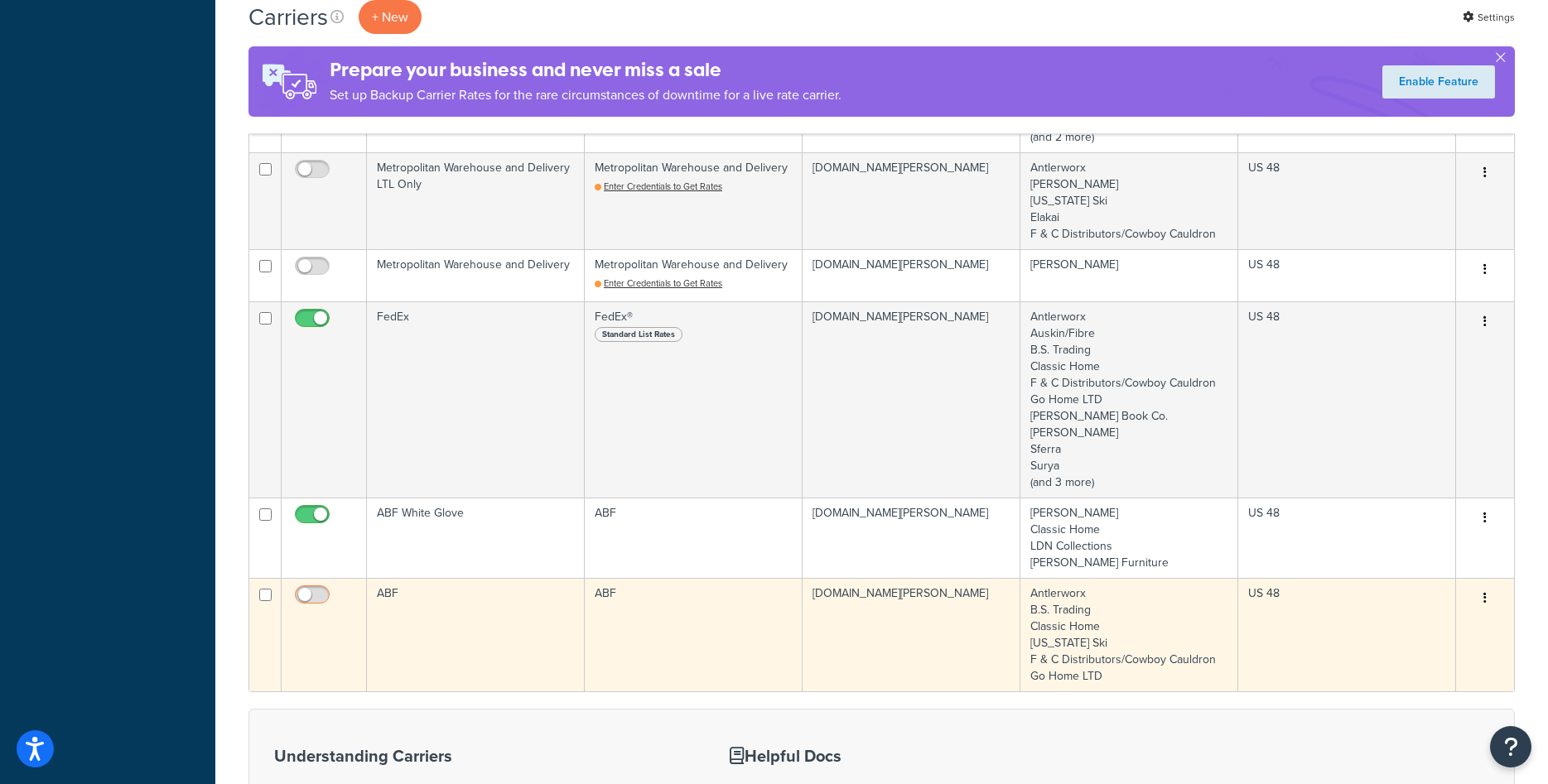
click at [317, 595] on input "checkbox" at bounding box center [314, 599] width 45 height 20
checkbox input "true"
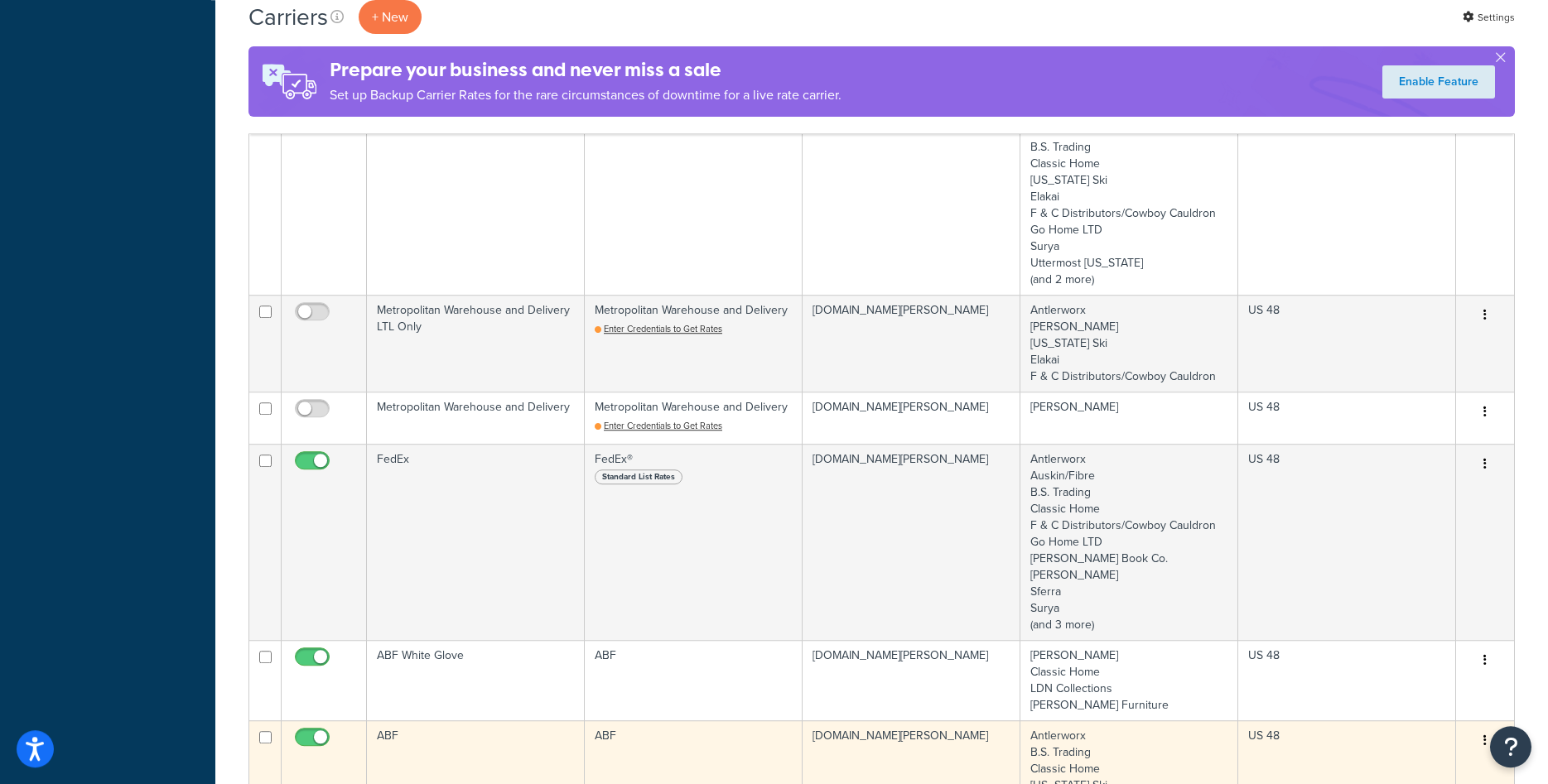
scroll to position [591, 0]
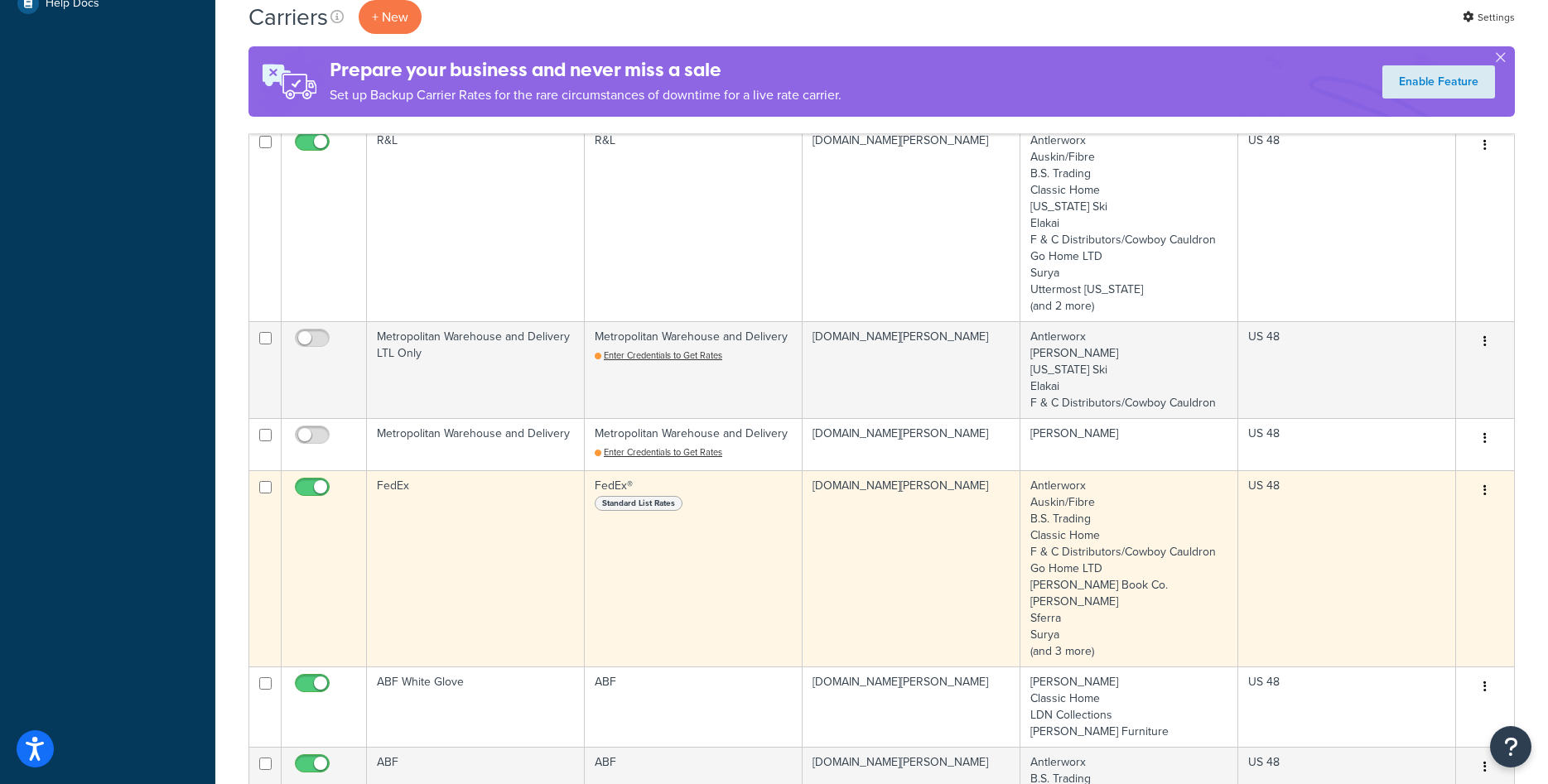
click at [934, 589] on td "k-kircher-home.myshopify.com" at bounding box center [911, 568] width 218 height 196
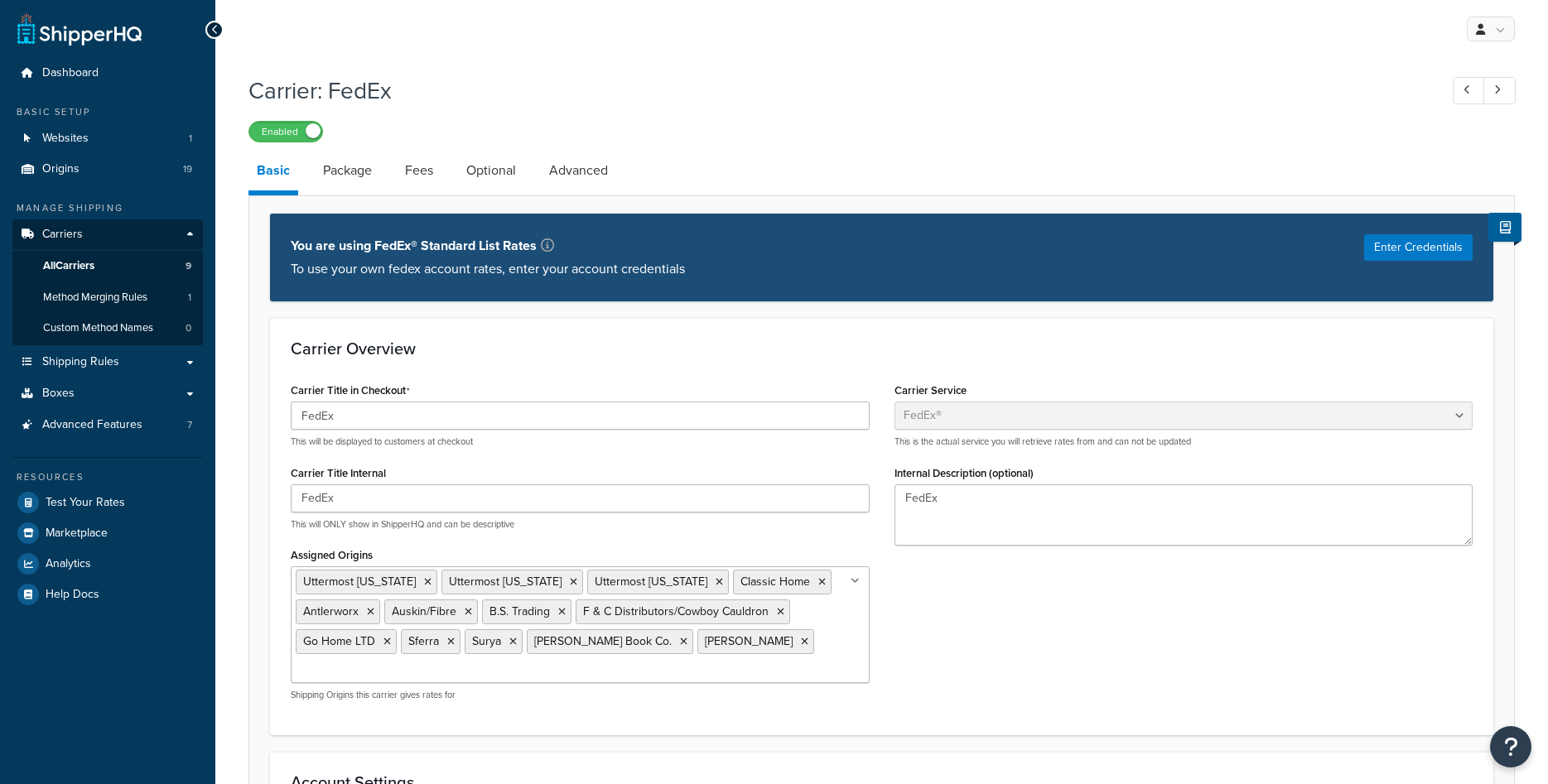
select select "fedEx"
select select "REGULAR_PICKUP"
select select "YOUR_PACKAGING"
click at [80, 266] on span "All Carriers" at bounding box center [68, 266] width 51 height 15
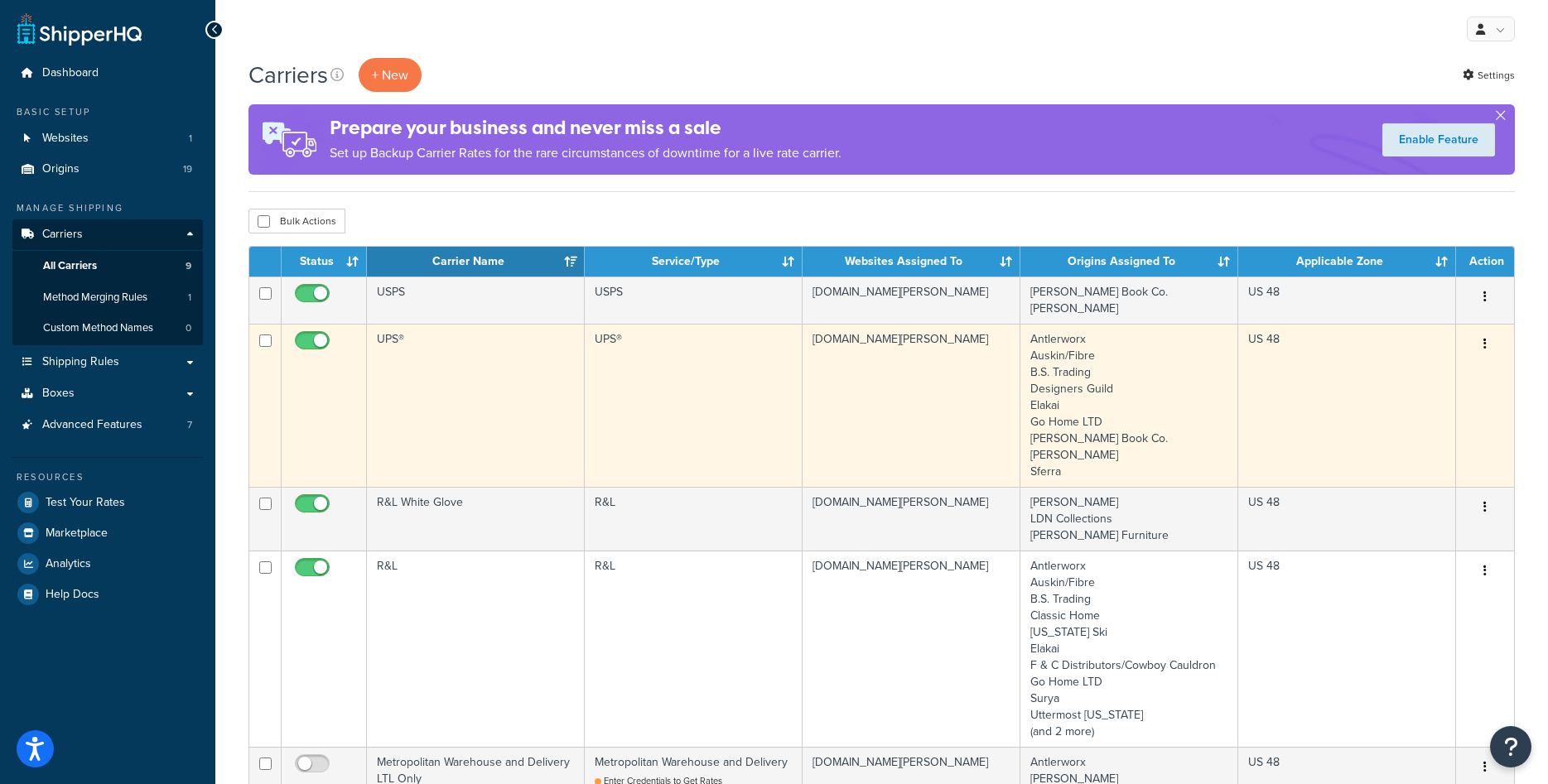
click at [981, 410] on td "k-kircher-home.myshopify.com" at bounding box center [911, 405] width 218 height 163
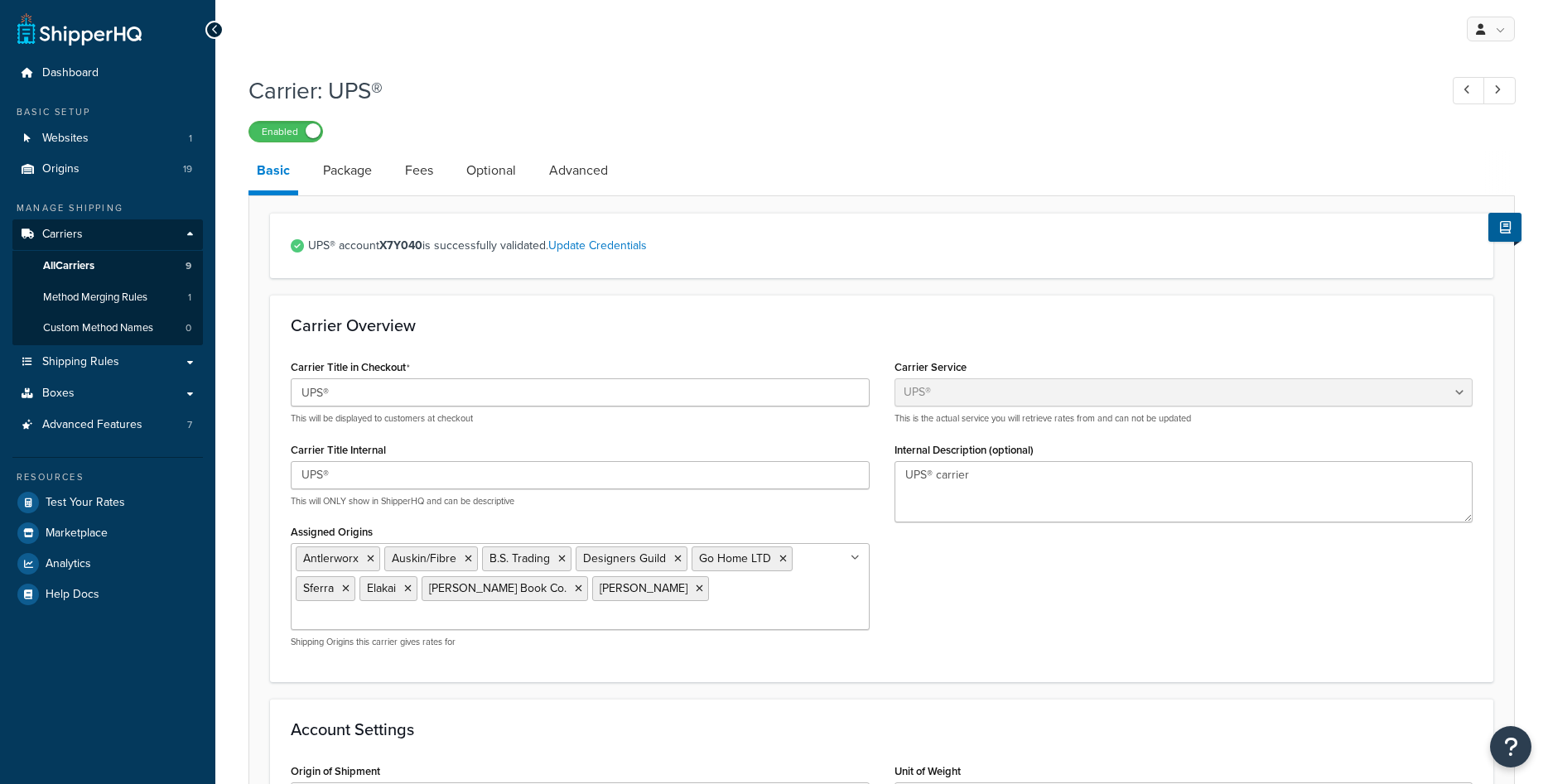
select select "ups"
select select "01"
click at [68, 264] on span "All Carriers" at bounding box center [68, 266] width 51 height 15
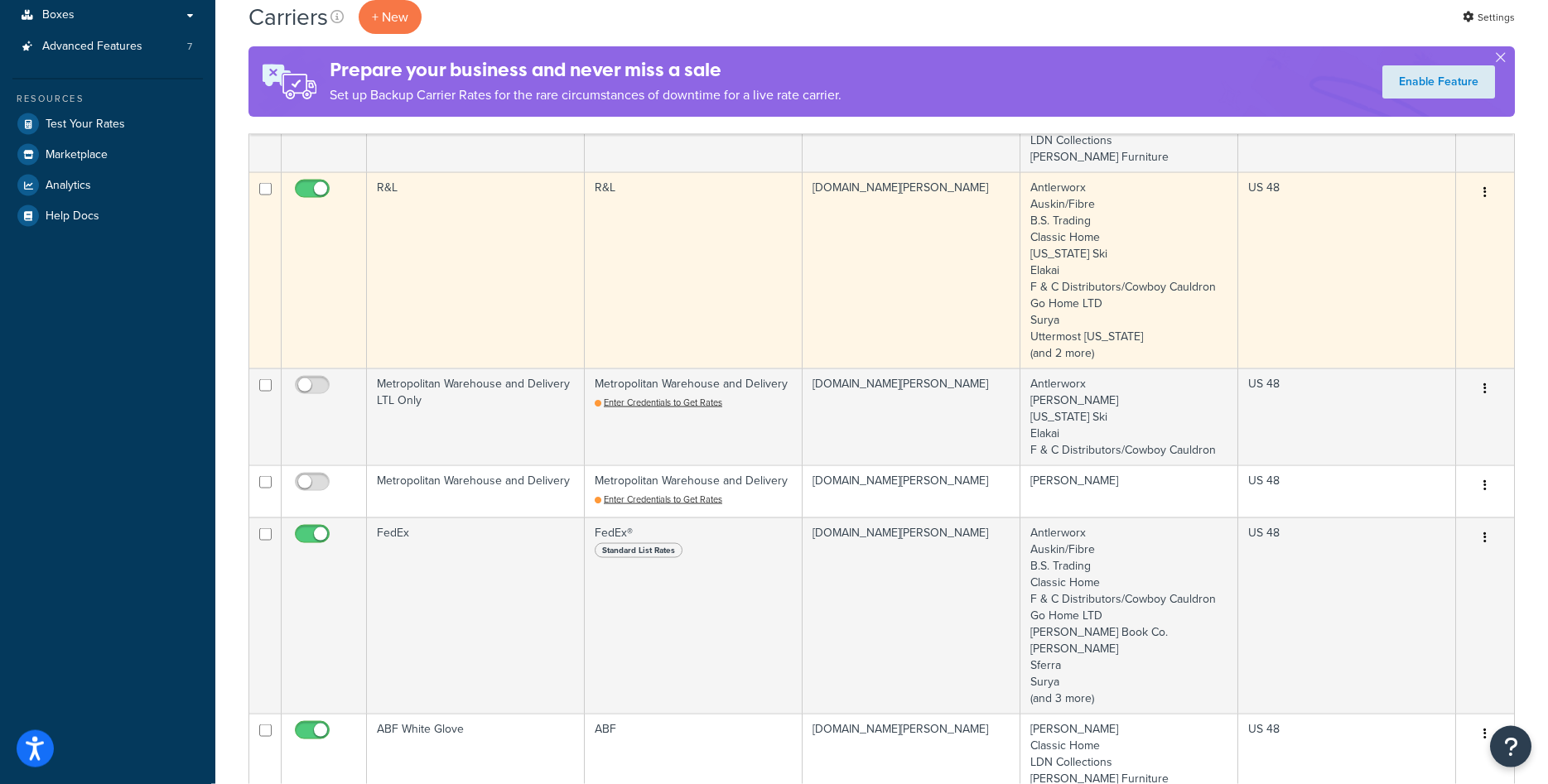
scroll to position [422, 0]
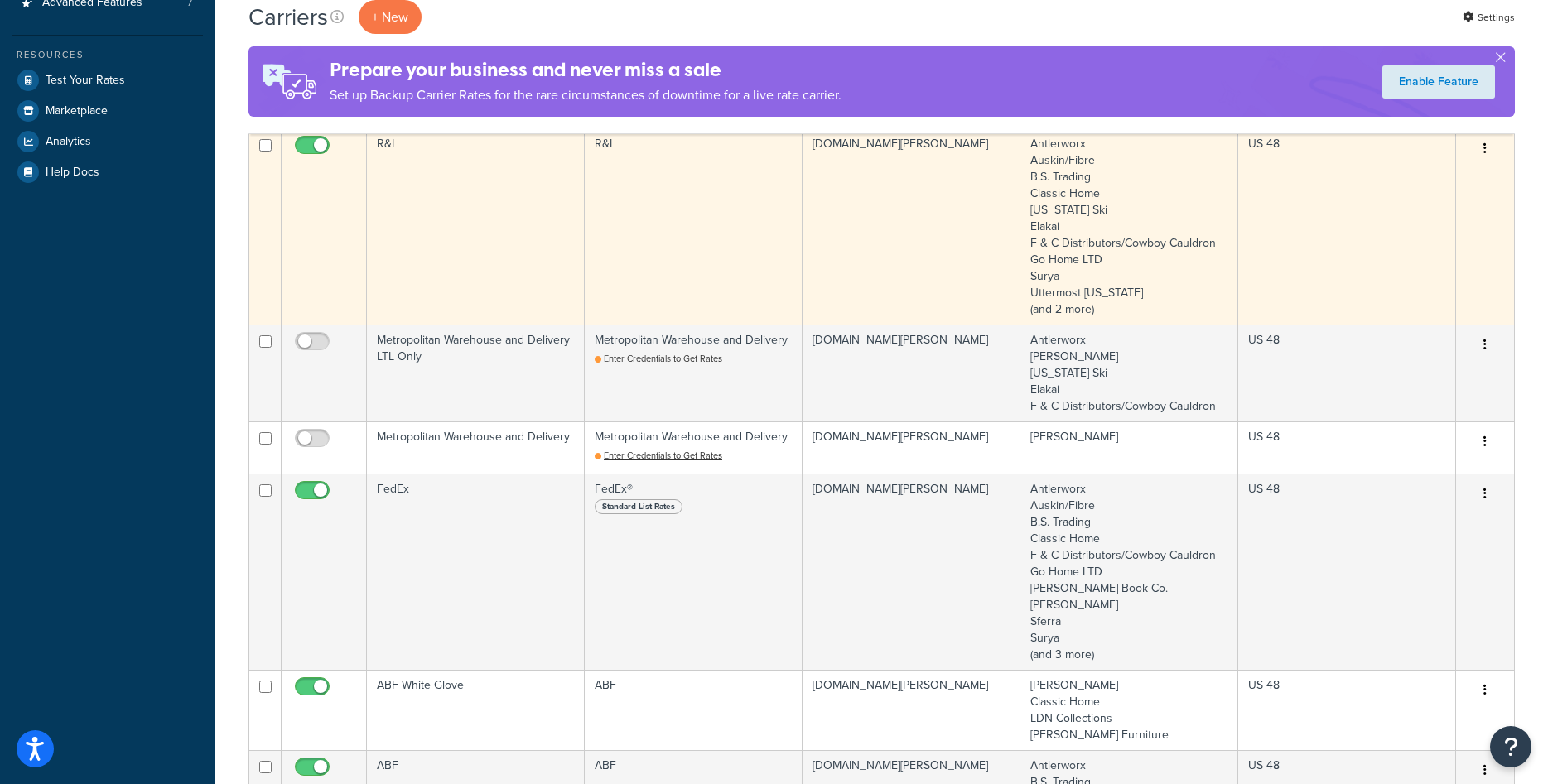
click at [540, 229] on td "R&L" at bounding box center [475, 226] width 218 height 196
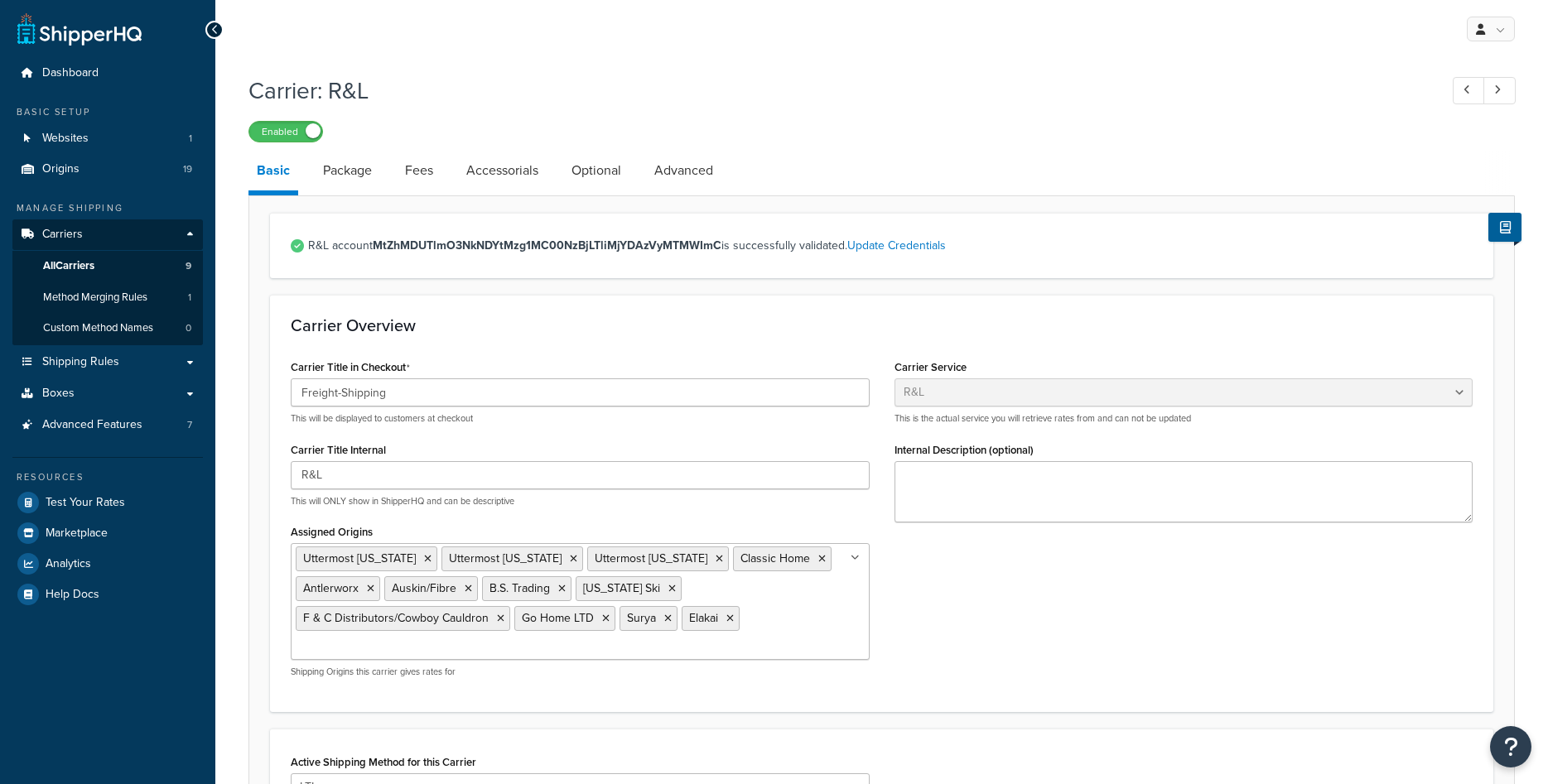
select select "rlFreight"
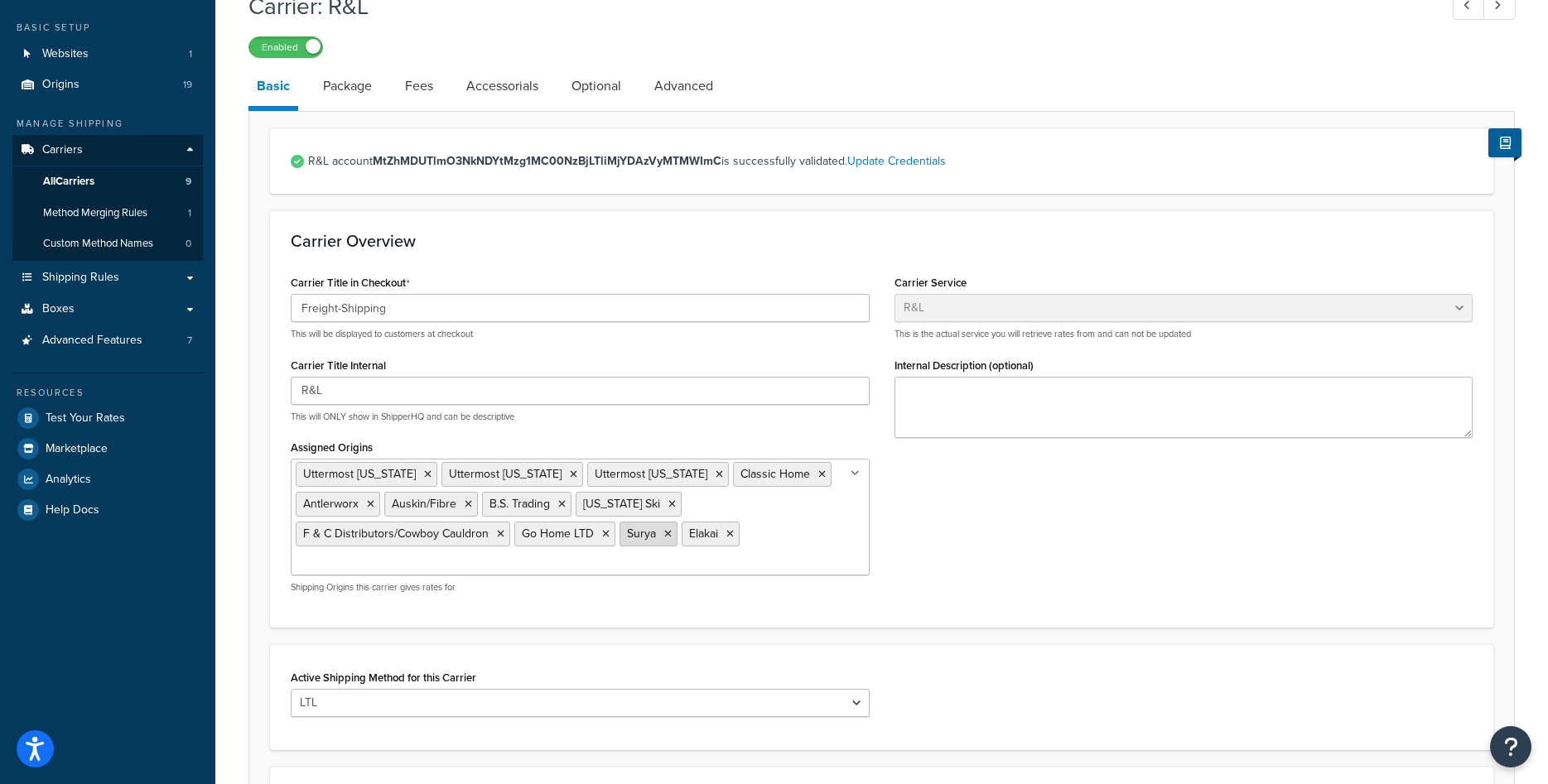
click at [666, 537] on icon at bounding box center [668, 534] width 8 height 10
click at [998, 584] on div "Carrier Overview Carrier Title in Checkout Freight-Shipping This will be displa…" at bounding box center [882, 406] width 1224 height 391
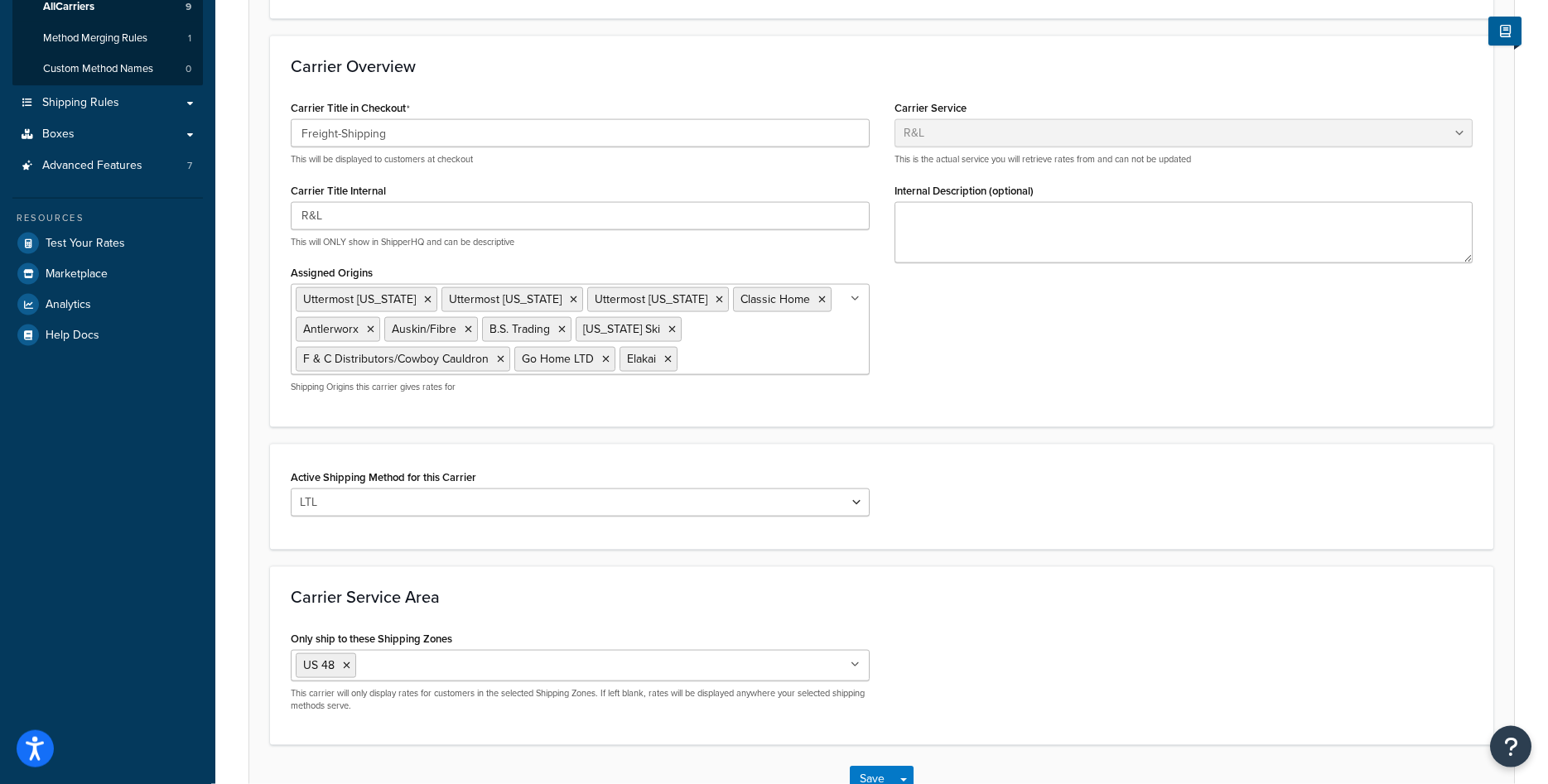
scroll to position [373, 0]
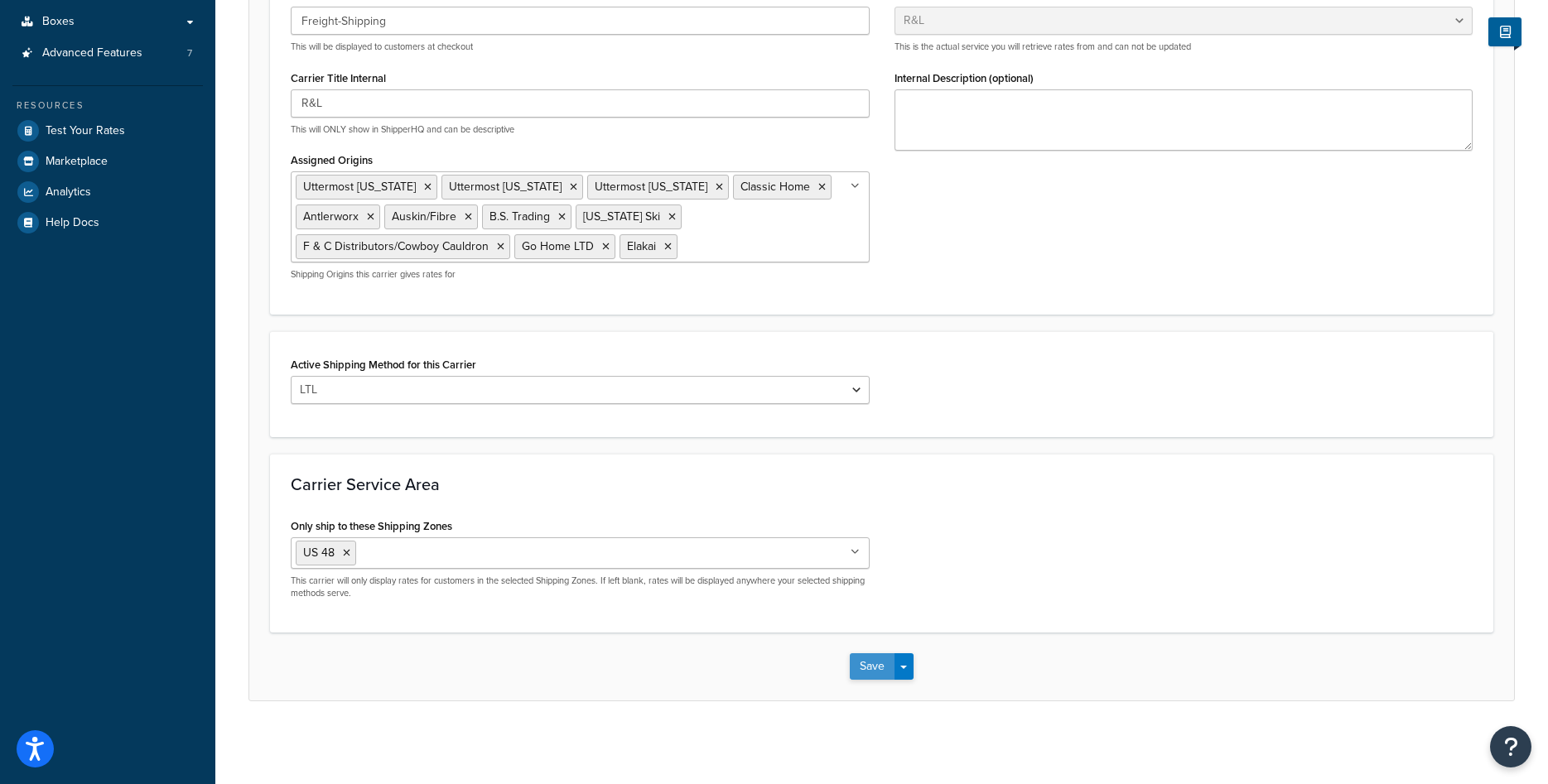
click at [879, 667] on button "Save" at bounding box center [872, 666] width 44 height 26
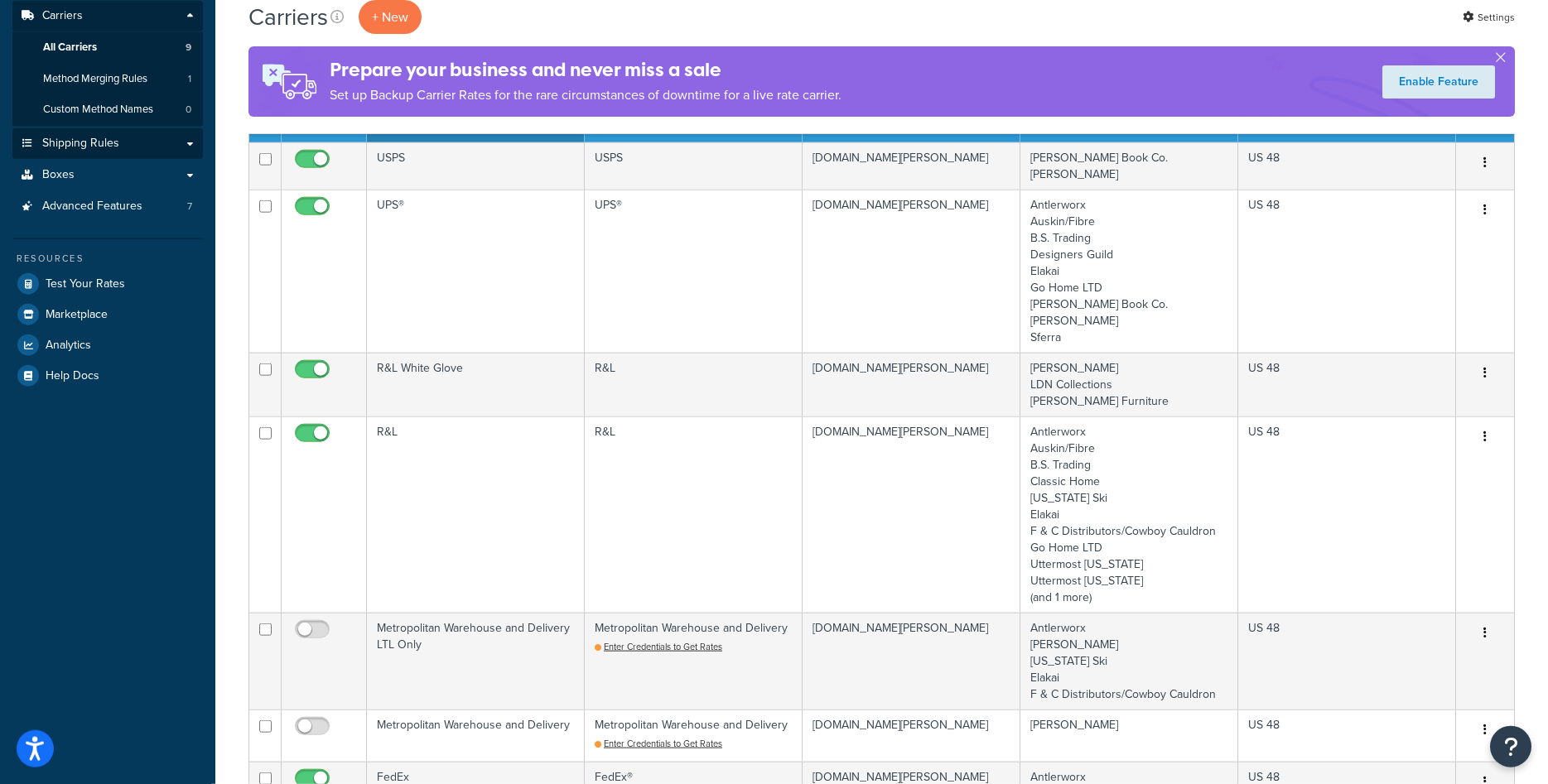
scroll to position [92, 0]
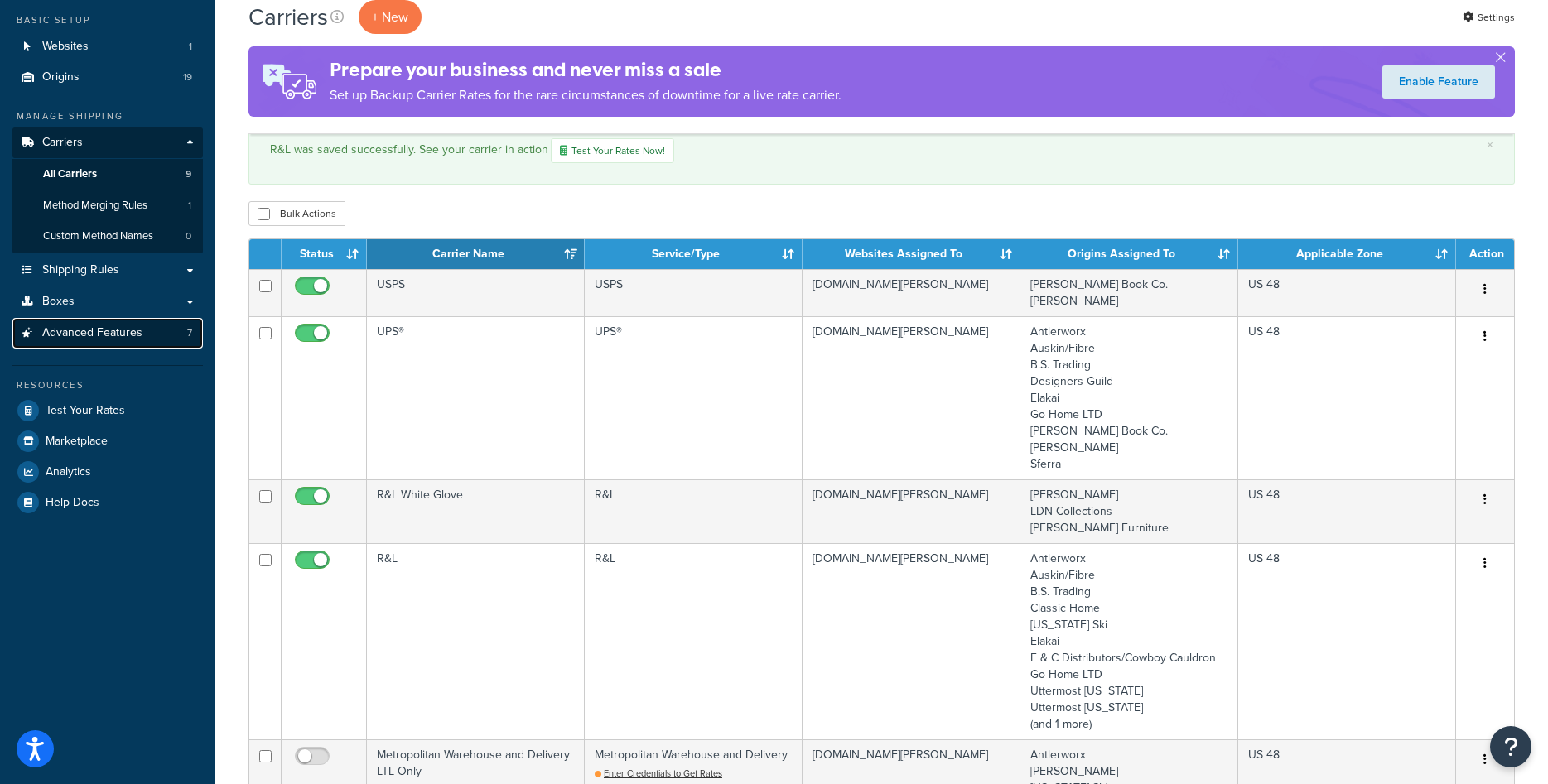
click at [114, 332] on span "Advanced Features" at bounding box center [92, 333] width 100 height 15
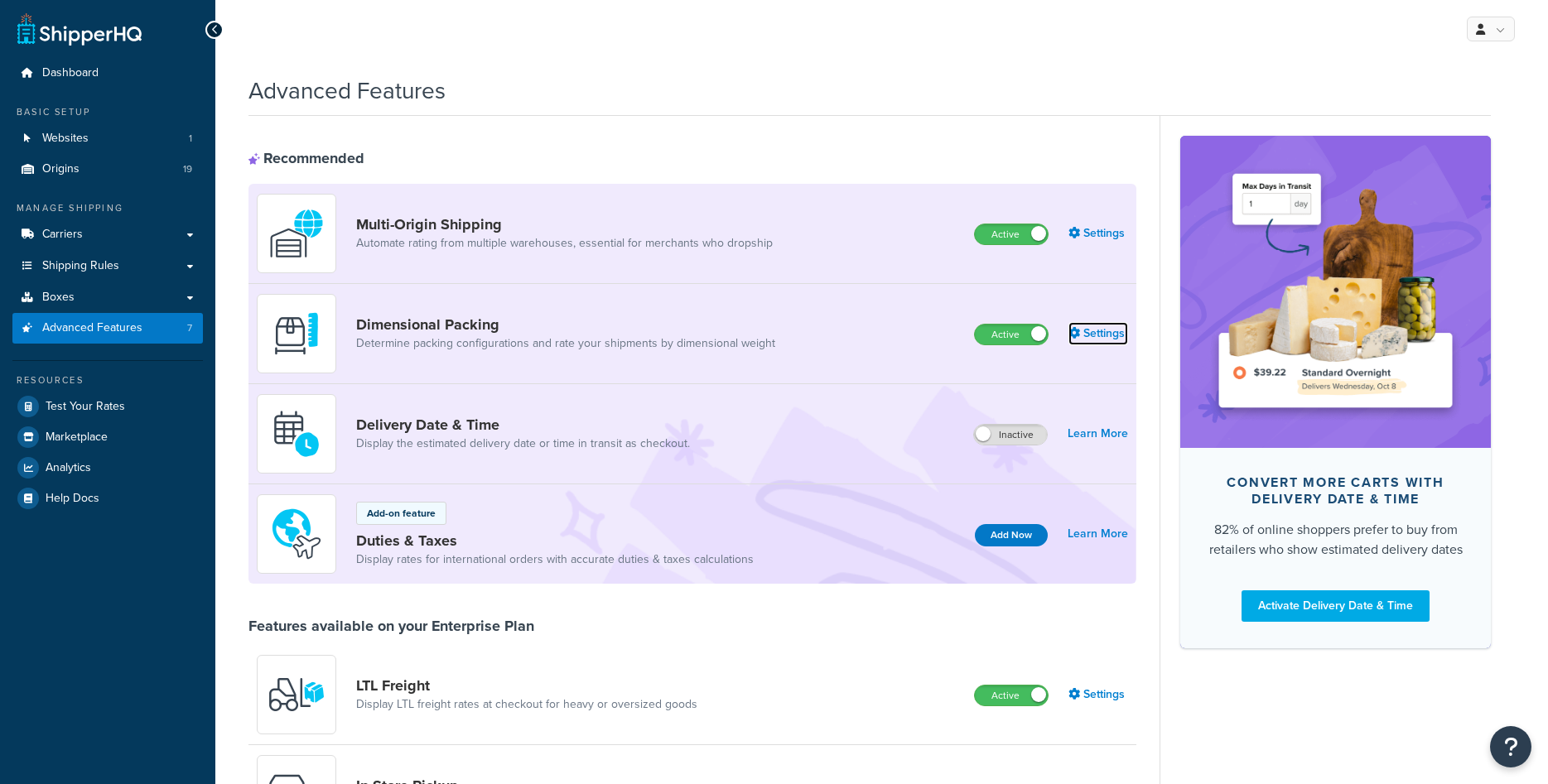
click at [1108, 336] on link "Settings" at bounding box center [1098, 334] width 60 height 23
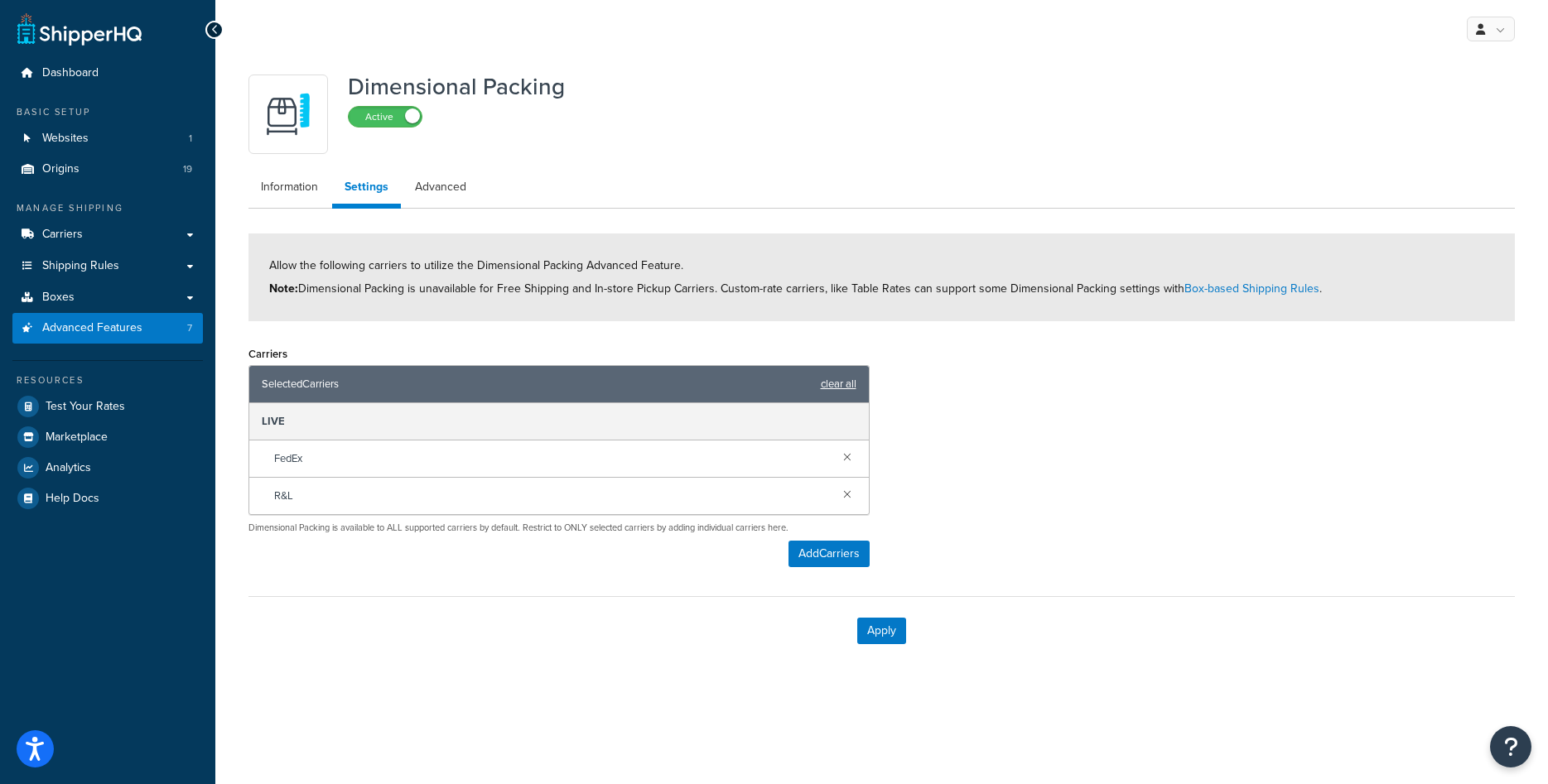
click at [838, 380] on link "clear all" at bounding box center [839, 384] width 36 height 23
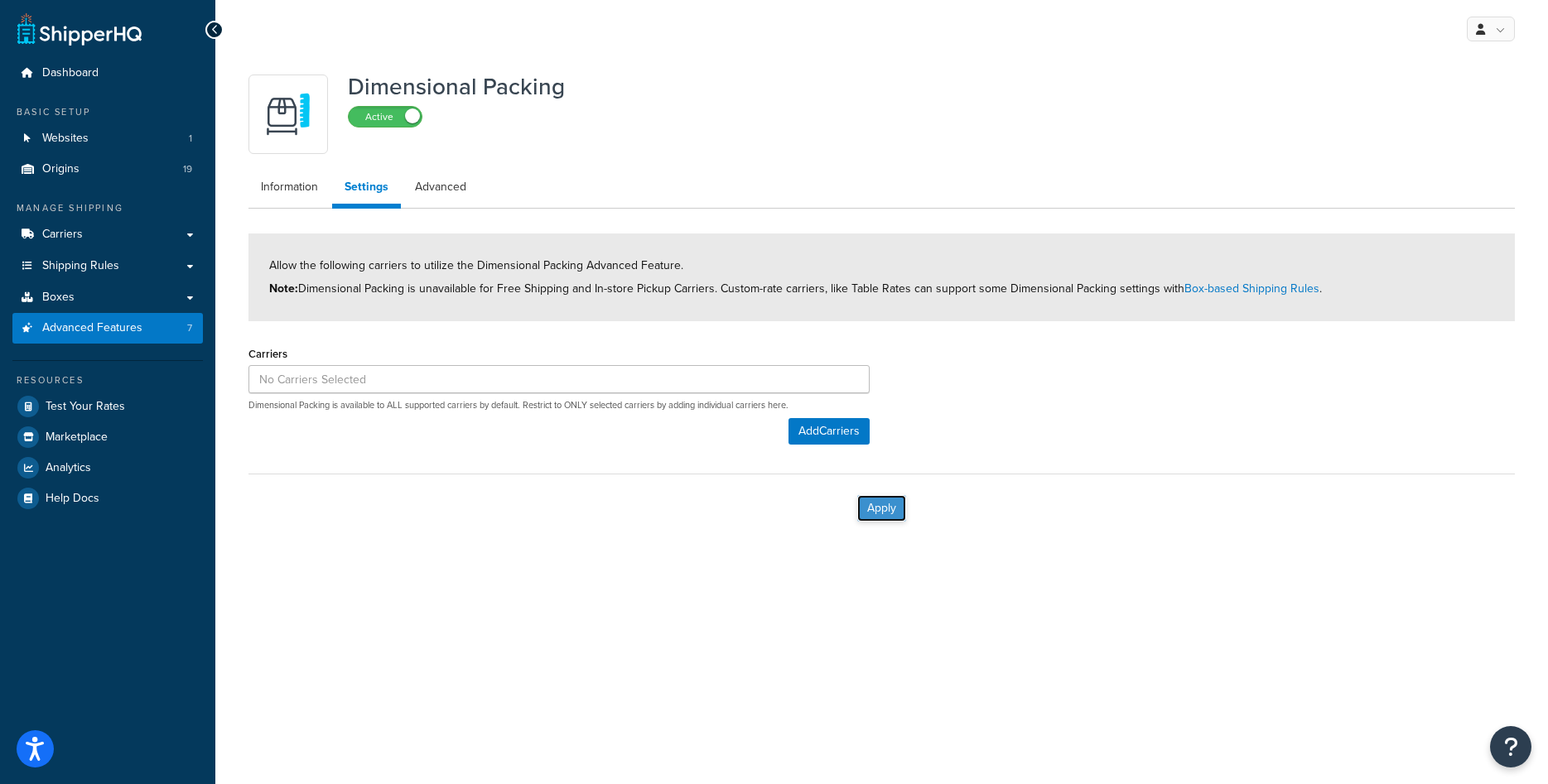
click at [892, 498] on button "Apply" at bounding box center [882, 508] width 49 height 26
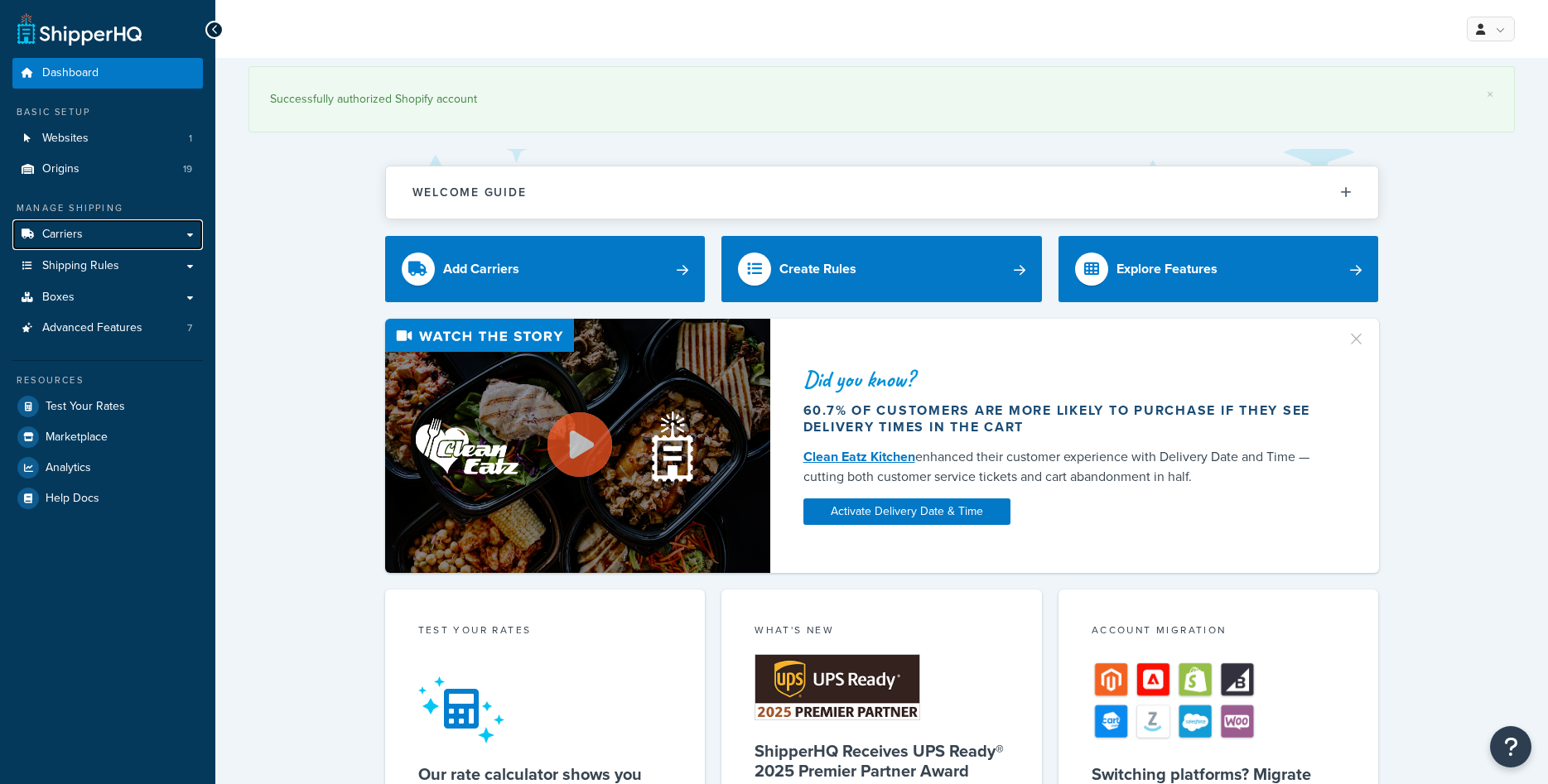
click at [76, 228] on span "Carriers" at bounding box center [63, 235] width 41 height 15
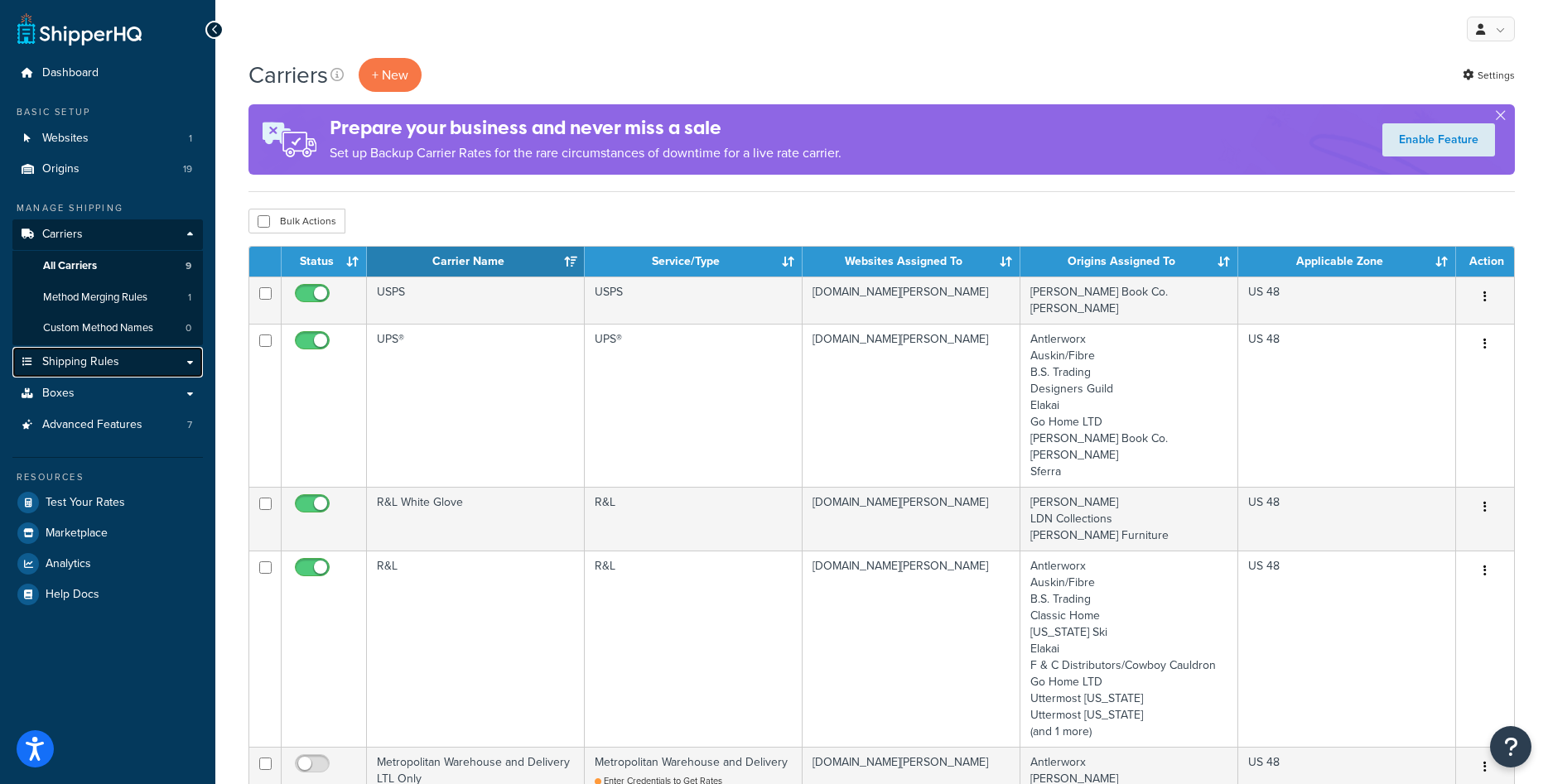
click at [106, 364] on span "Shipping Rules" at bounding box center [81, 362] width 77 height 15
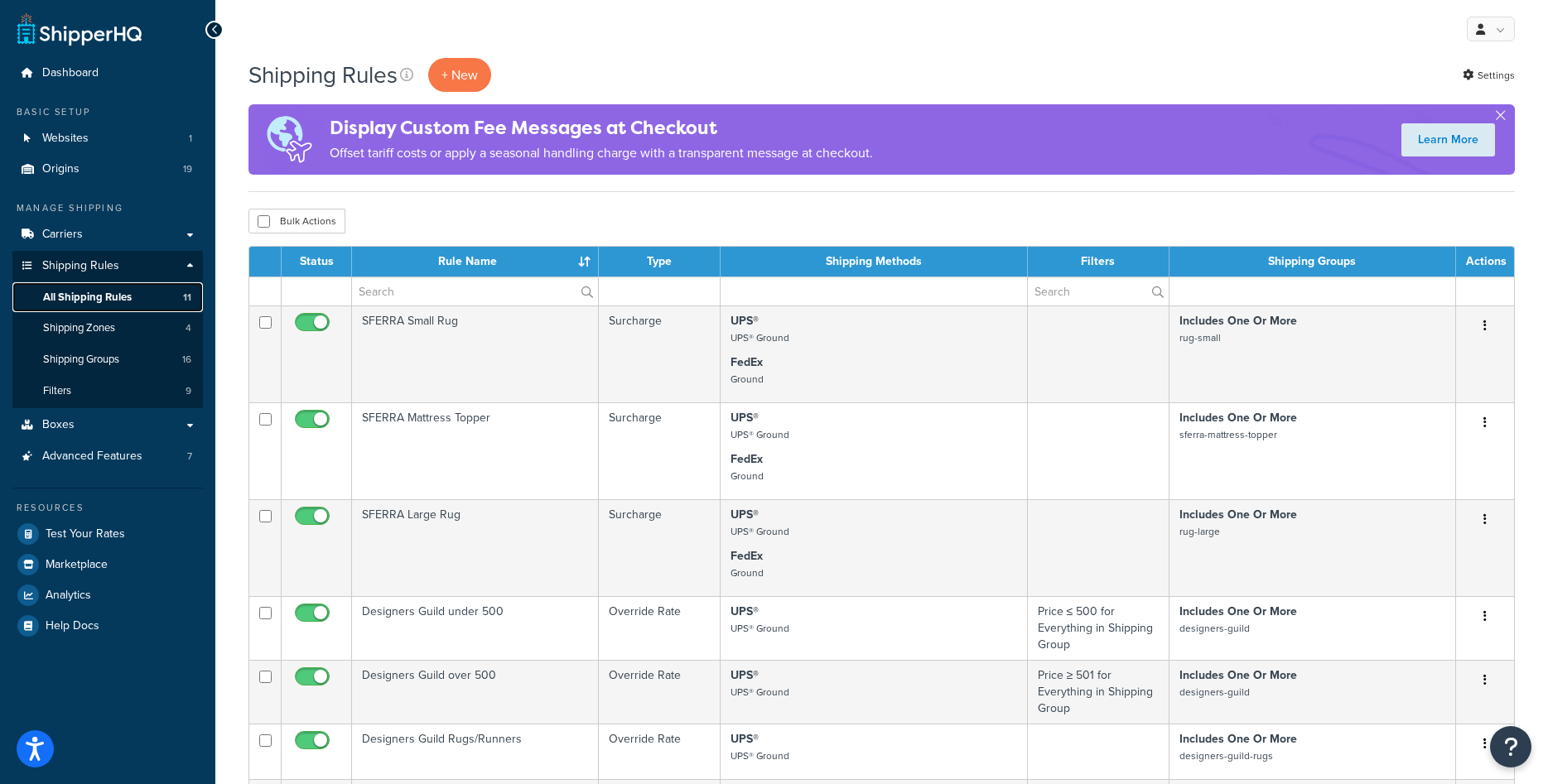
click at [113, 296] on span "All Shipping Rules" at bounding box center [87, 298] width 89 height 15
click at [82, 176] on link "Origins 19" at bounding box center [108, 170] width 190 height 31
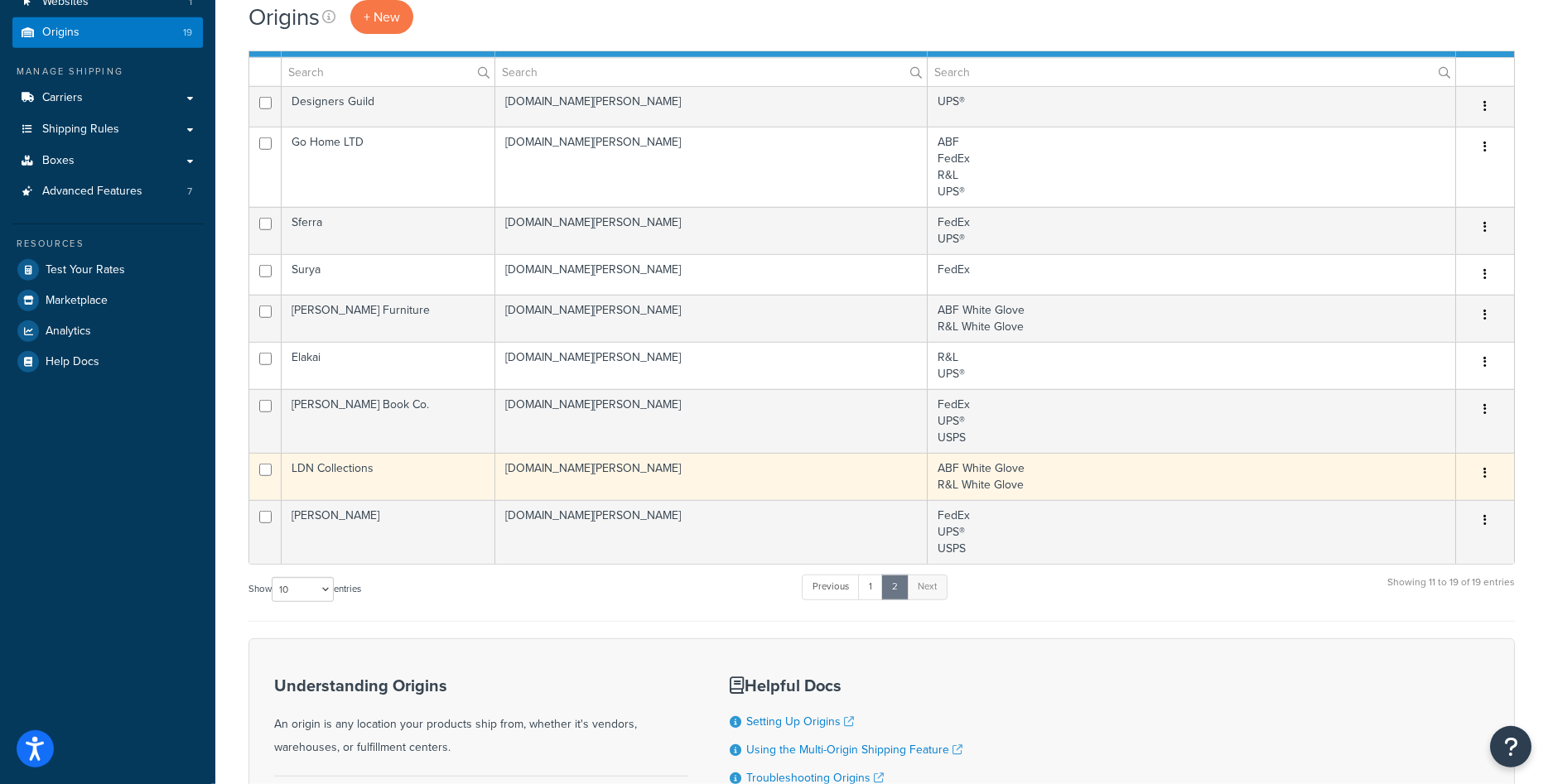
scroll to position [253, 0]
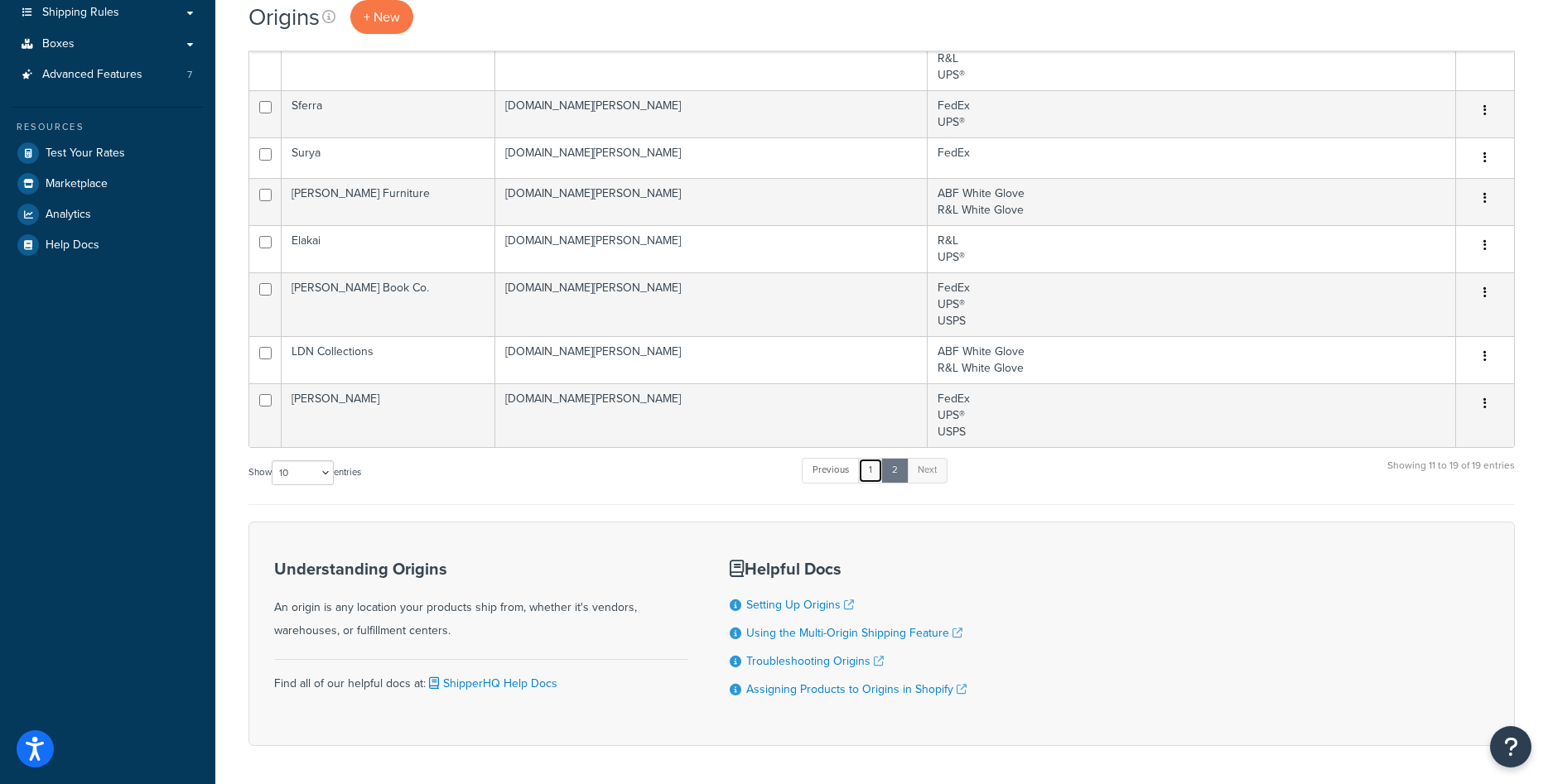
click at [867, 479] on link "1" at bounding box center [870, 470] width 25 height 25
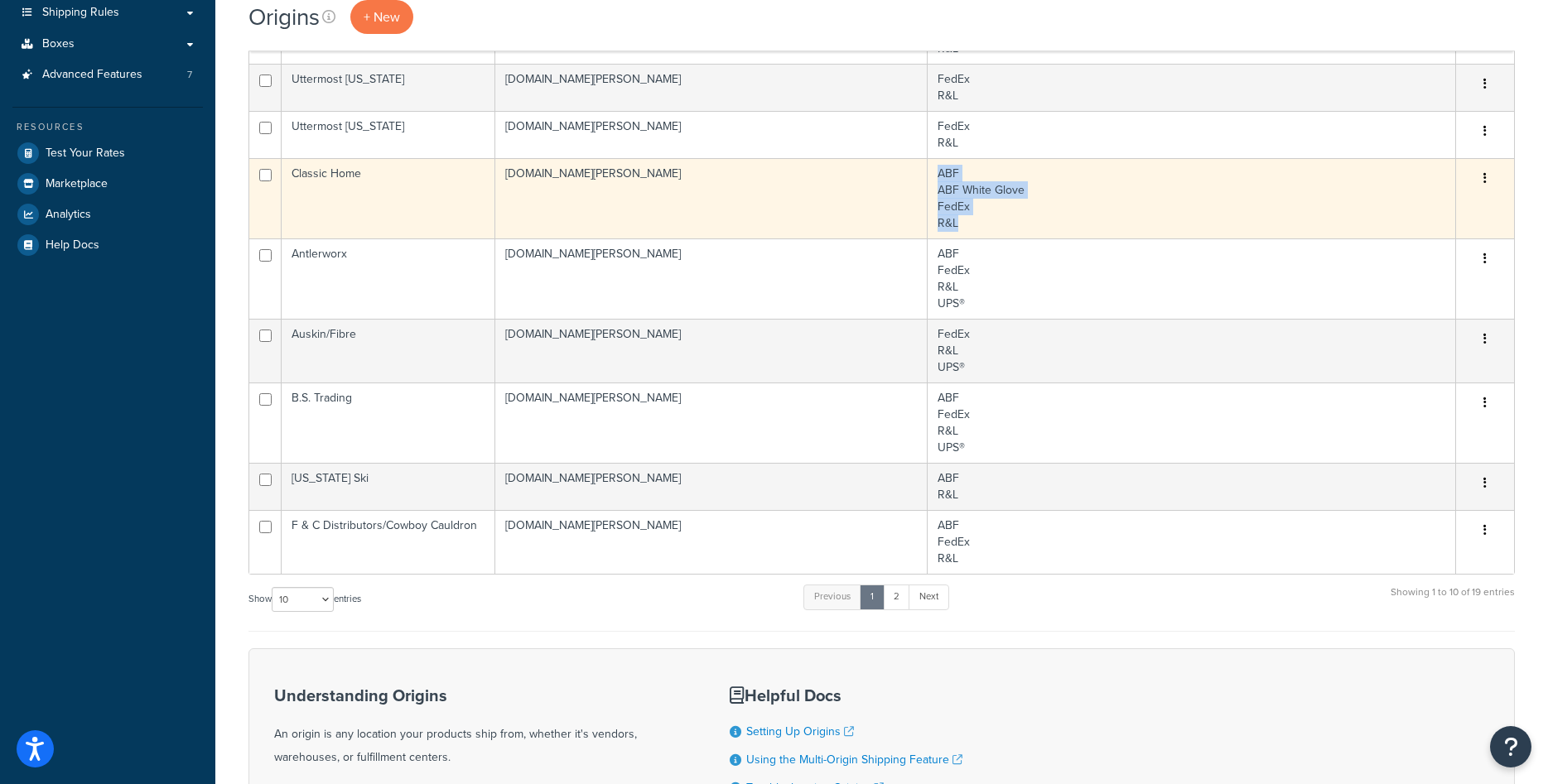
drag, startPoint x: 957, startPoint y: 227, endPoint x: 940, endPoint y: 171, distance: 58.5
click at [940, 171] on td "ABF ABF White Glove FedEx R&L" at bounding box center [1191, 198] width 528 height 80
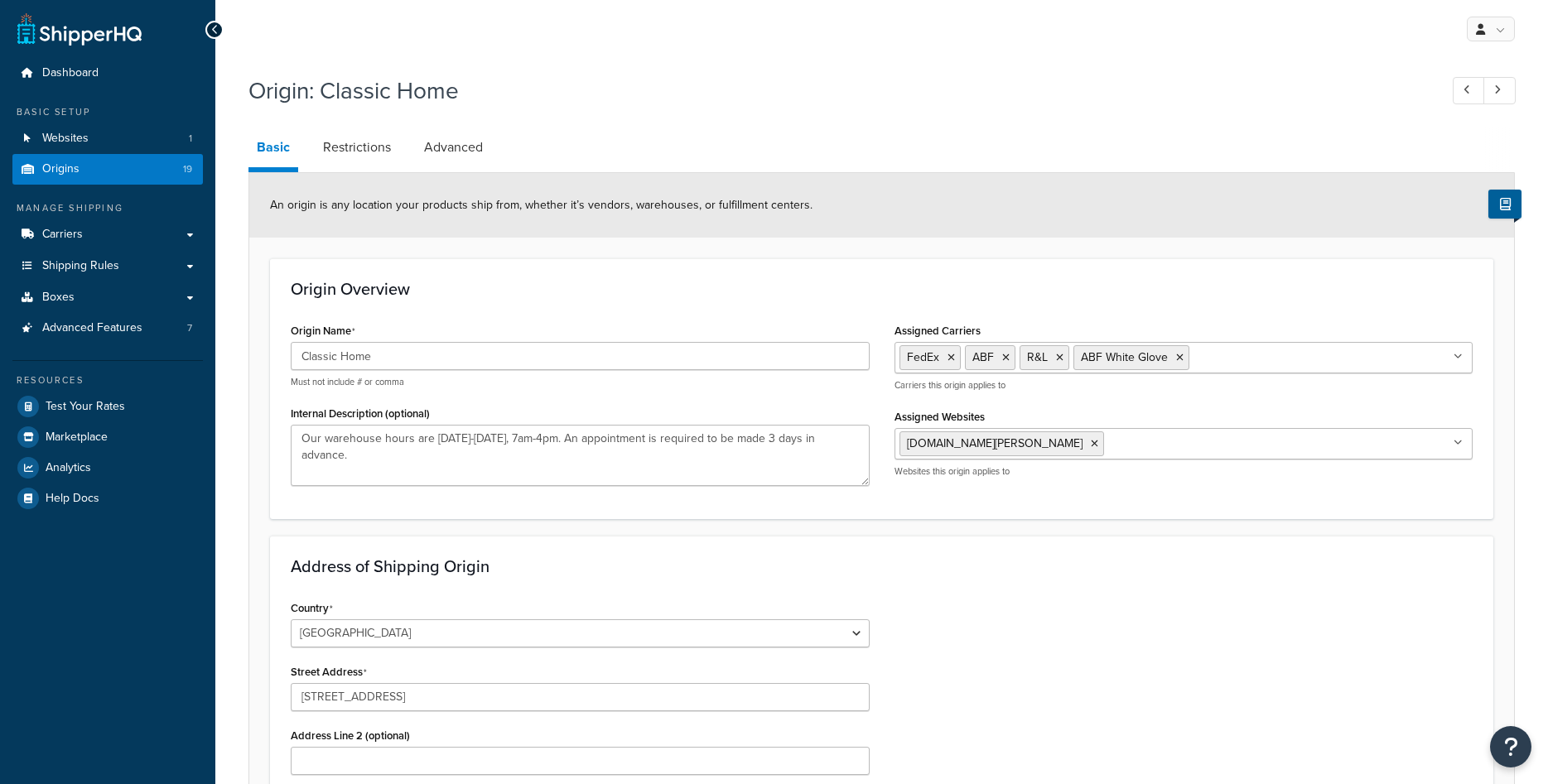
select select "5"
